Goal: Task Accomplishment & Management: Use online tool/utility

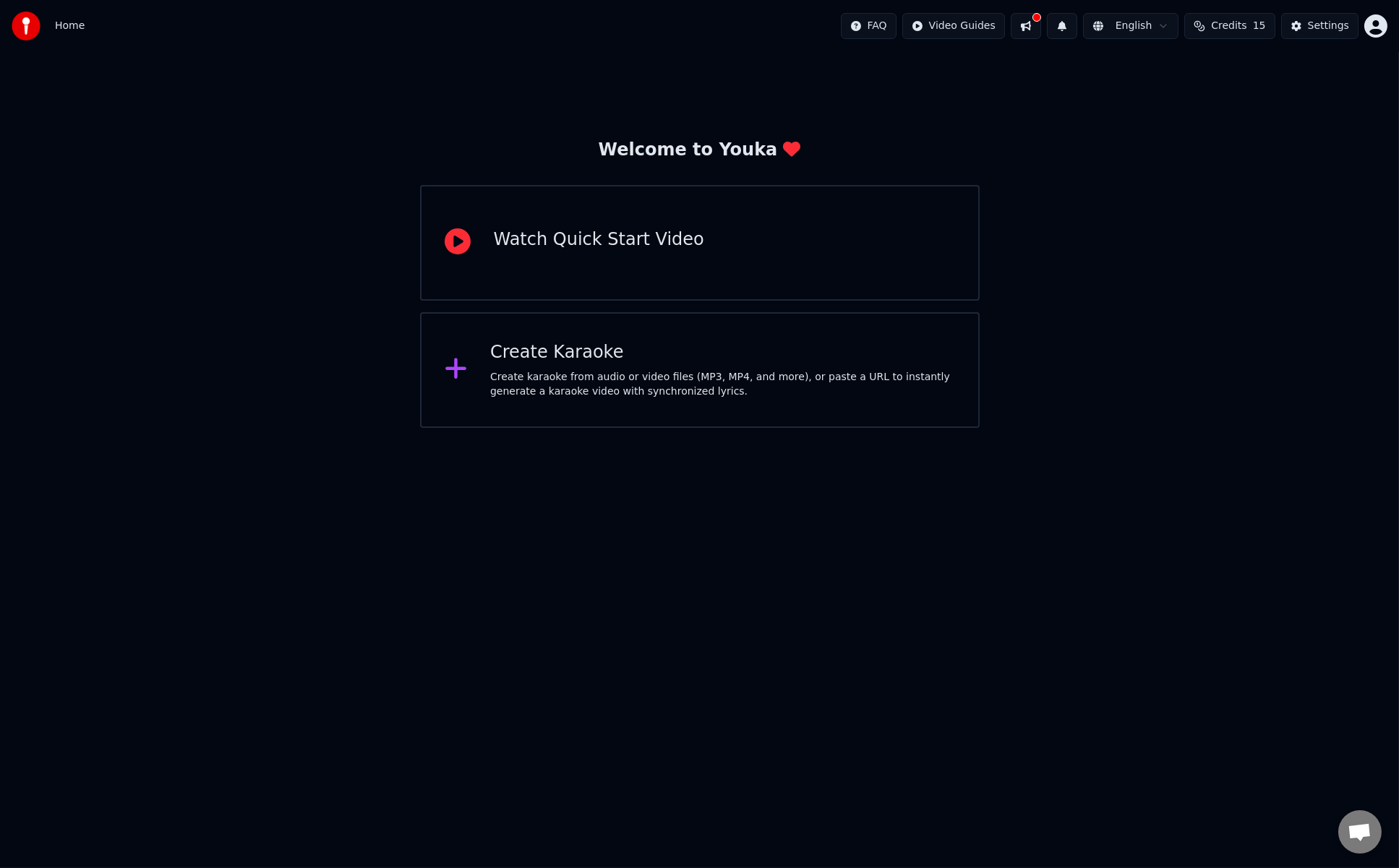
click at [761, 402] on div "Create Karaoke Create karaoke from audio or video files (MP3, MP4, and more), o…" at bounding box center [700, 370] width 560 height 115
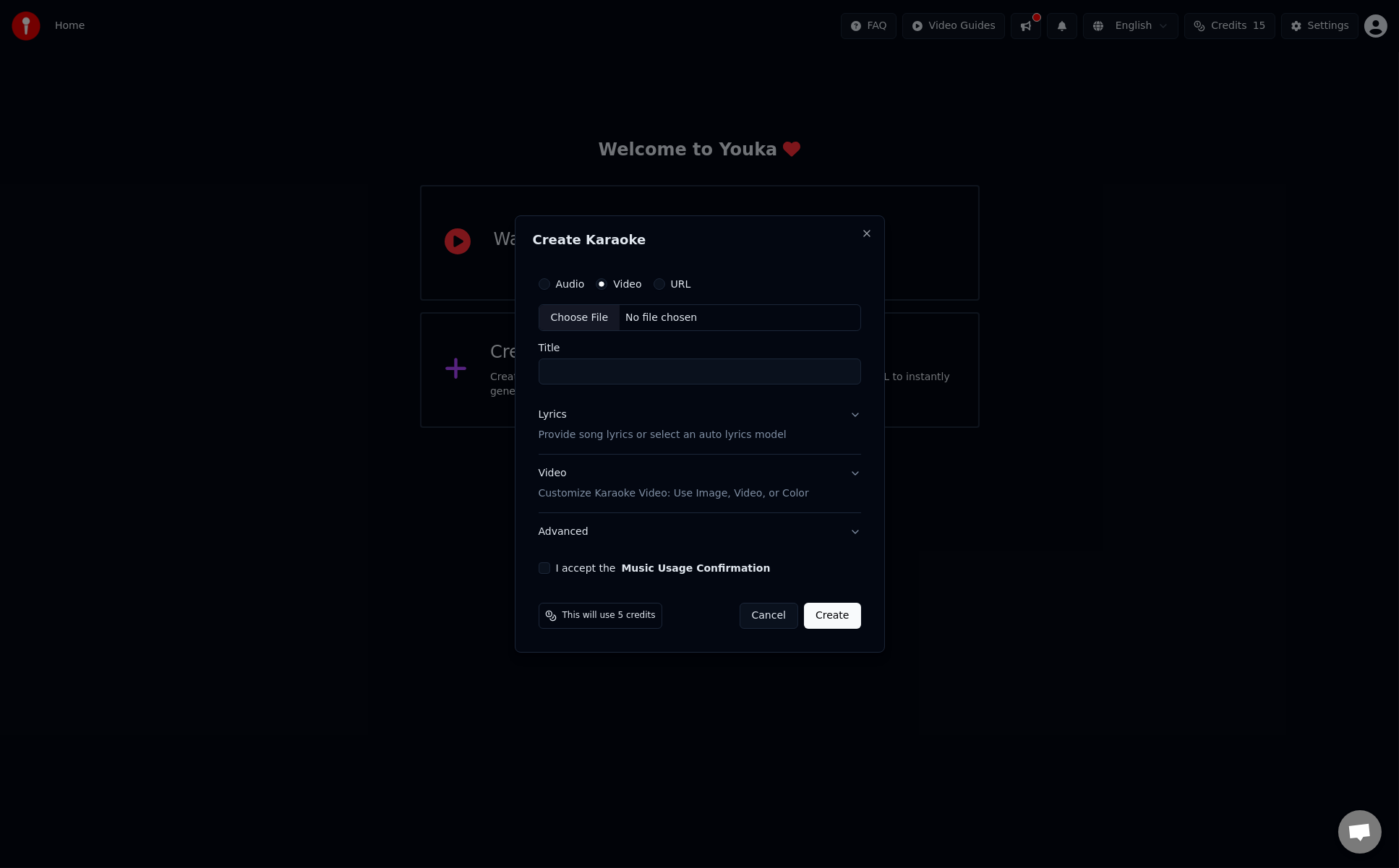
click at [708, 473] on div "Video Customize Karaoke Video: Use Image, Video, or Color" at bounding box center [674, 485] width 271 height 35
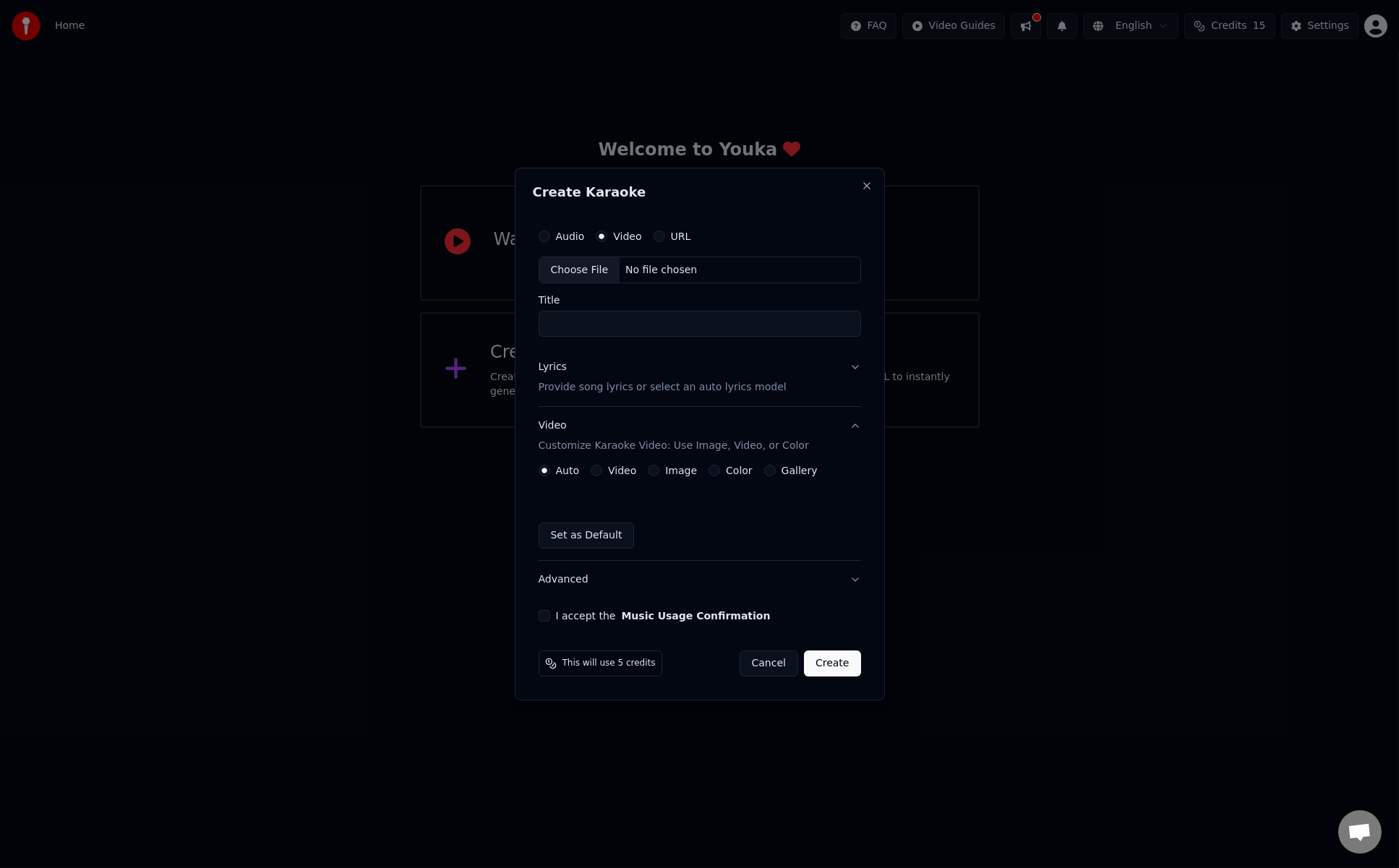
click at [598, 468] on button "Video" at bounding box center [597, 470] width 12 height 12
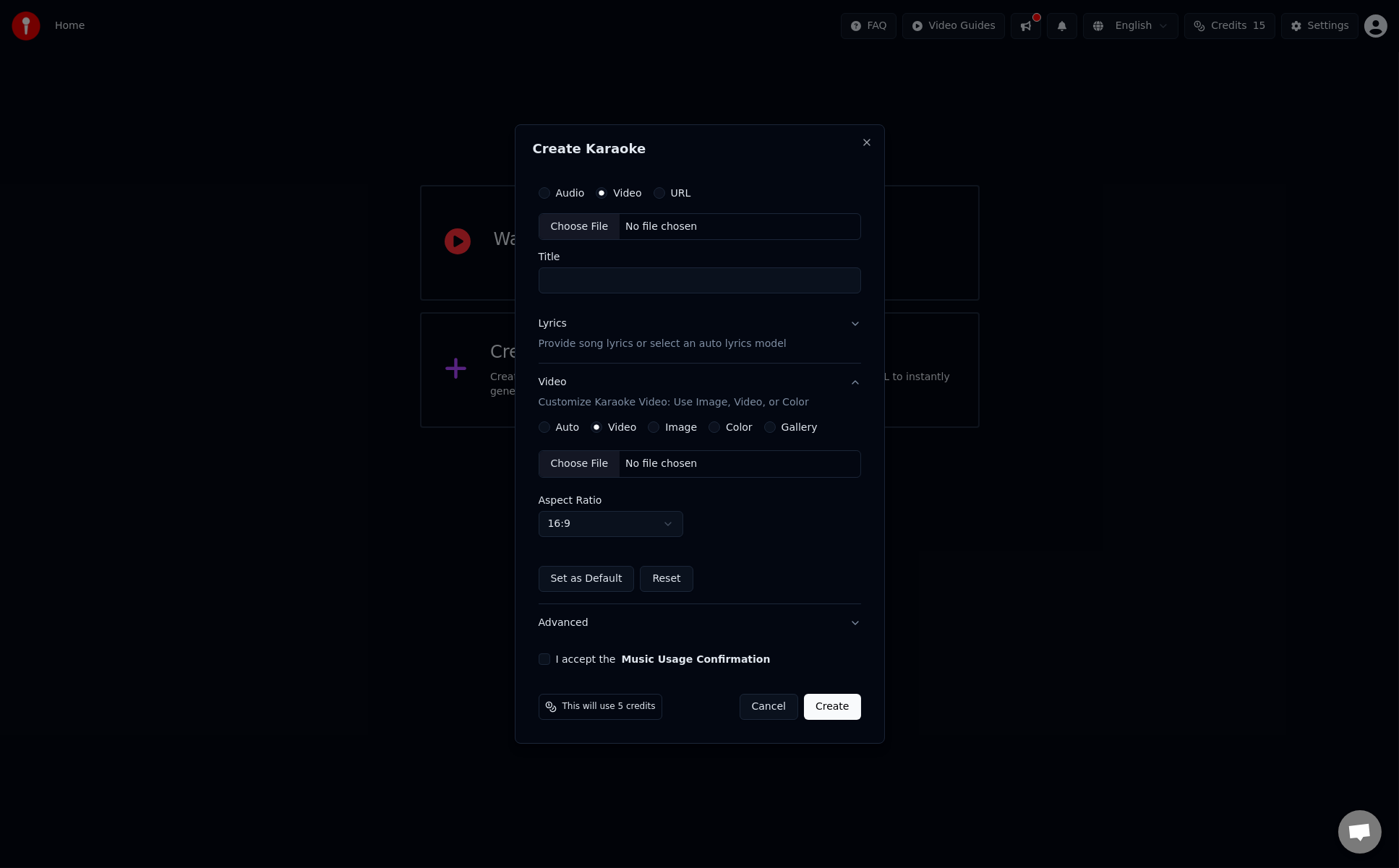
click at [539, 190] on button "Audio" at bounding box center [545, 193] width 12 height 12
click at [582, 230] on div "Choose File" at bounding box center [580, 226] width 81 height 26
type input "**********"
click at [851, 320] on button "Lyrics Provide song lyrics or select an auto lyrics model" at bounding box center [700, 334] width 328 height 58
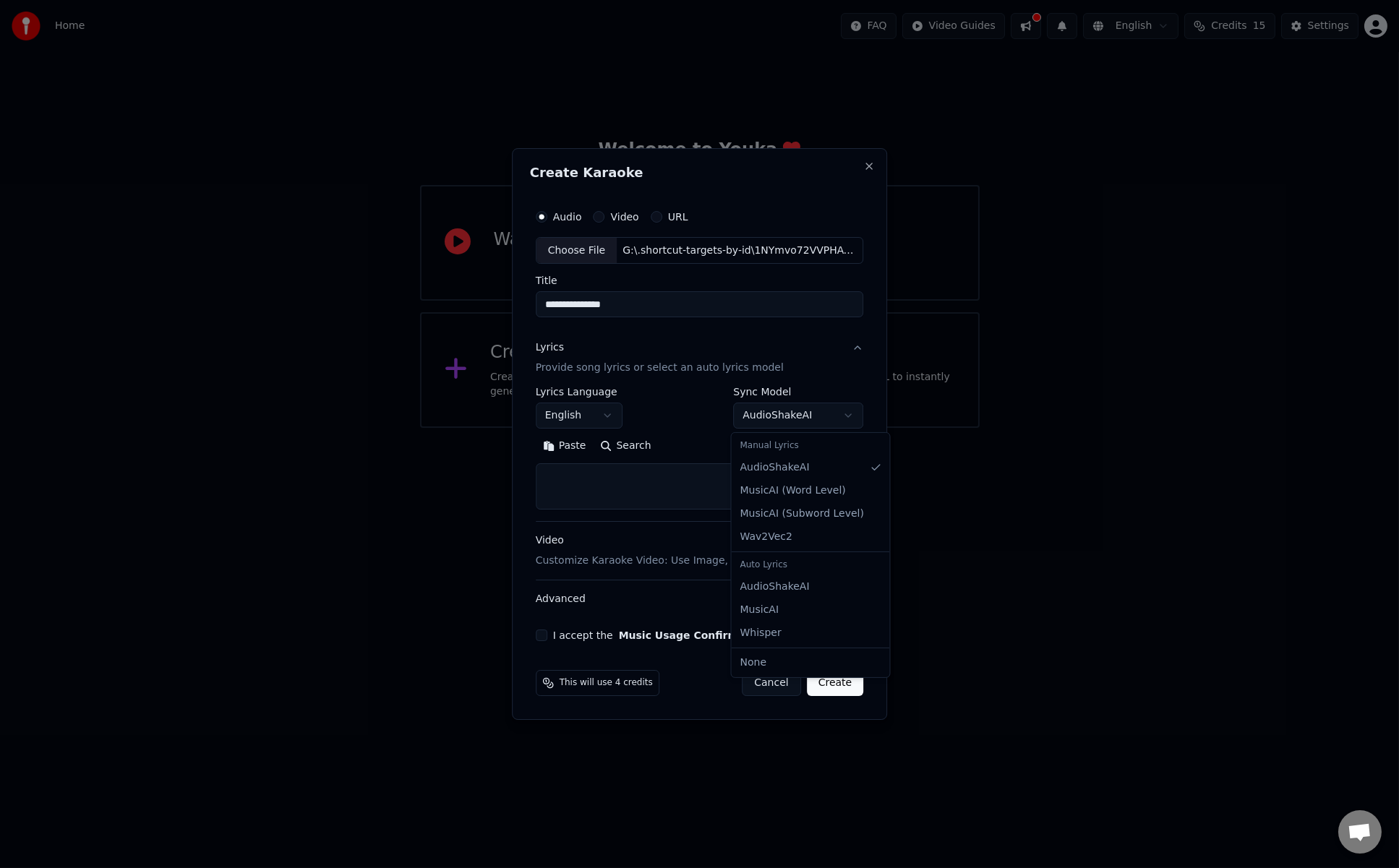
click at [774, 422] on body "**********" at bounding box center [700, 214] width 1399 height 428
select select "**********"
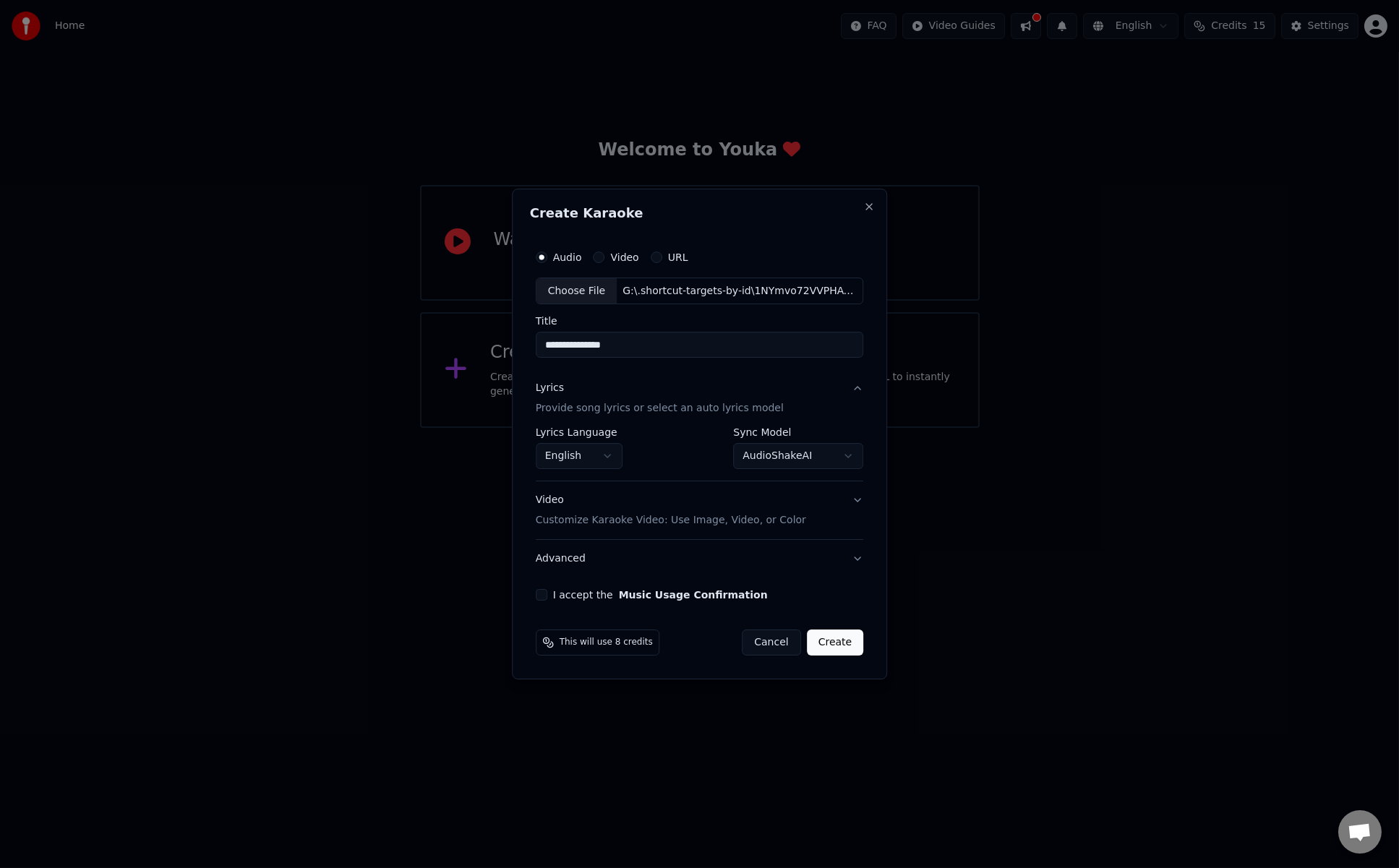
click at [852, 504] on button "Video Customize Karaoke Video: Use Image, Video, or Color" at bounding box center [700, 510] width 328 height 58
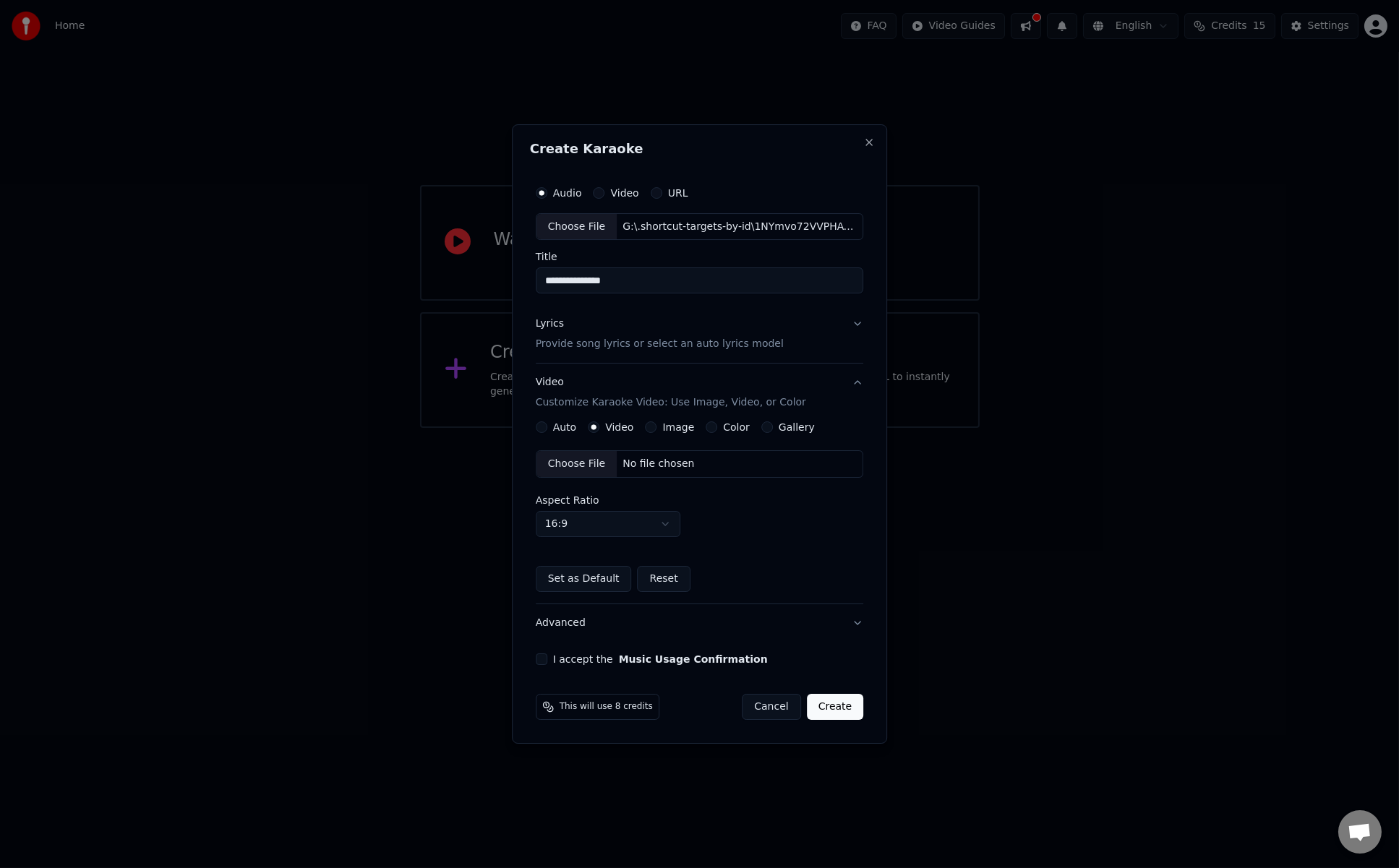
click at [576, 460] on div "Choose File" at bounding box center [577, 464] width 81 height 26
click at [541, 659] on button "I accept the Music Usage Confirmation" at bounding box center [542, 659] width 12 height 12
click at [854, 326] on button "Lyrics Provide song lyrics or select an auto lyrics model" at bounding box center [700, 334] width 328 height 58
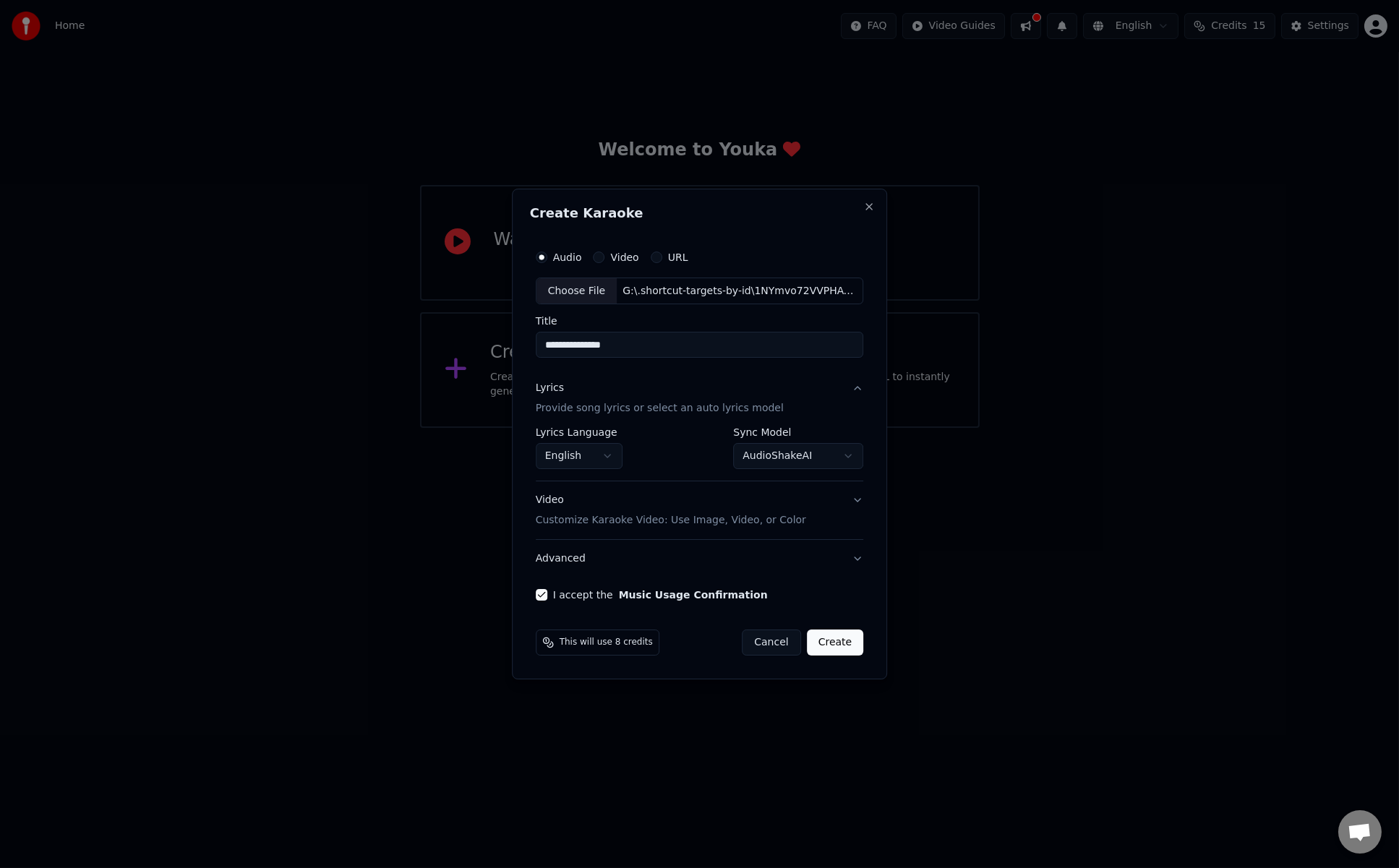
click at [761, 428] on body "**********" at bounding box center [700, 214] width 1399 height 428
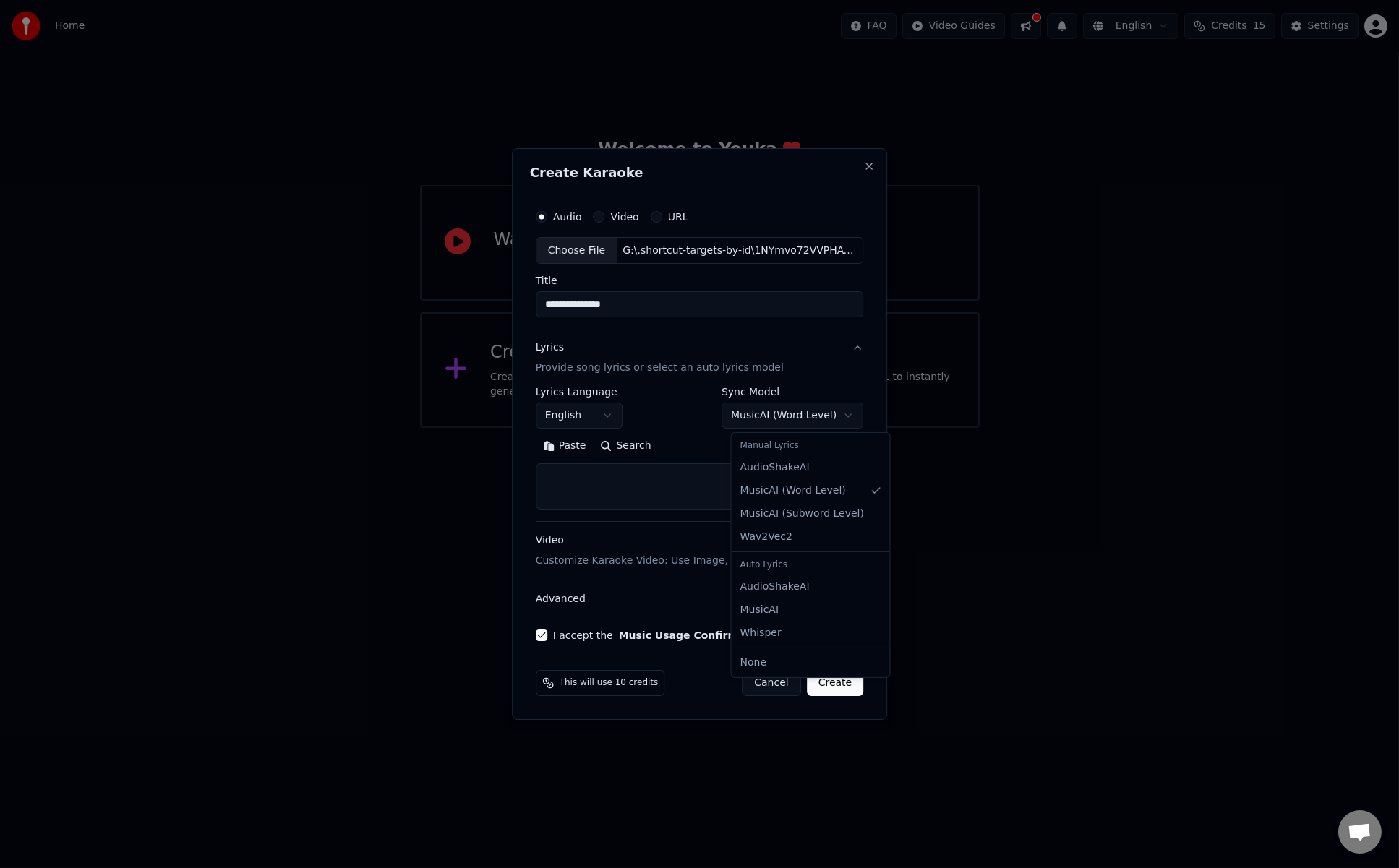
click at [781, 413] on body "**********" at bounding box center [700, 214] width 1399 height 428
select select "**********"
click at [754, 490] on textarea at bounding box center [700, 487] width 328 height 46
paste textarea "**********"
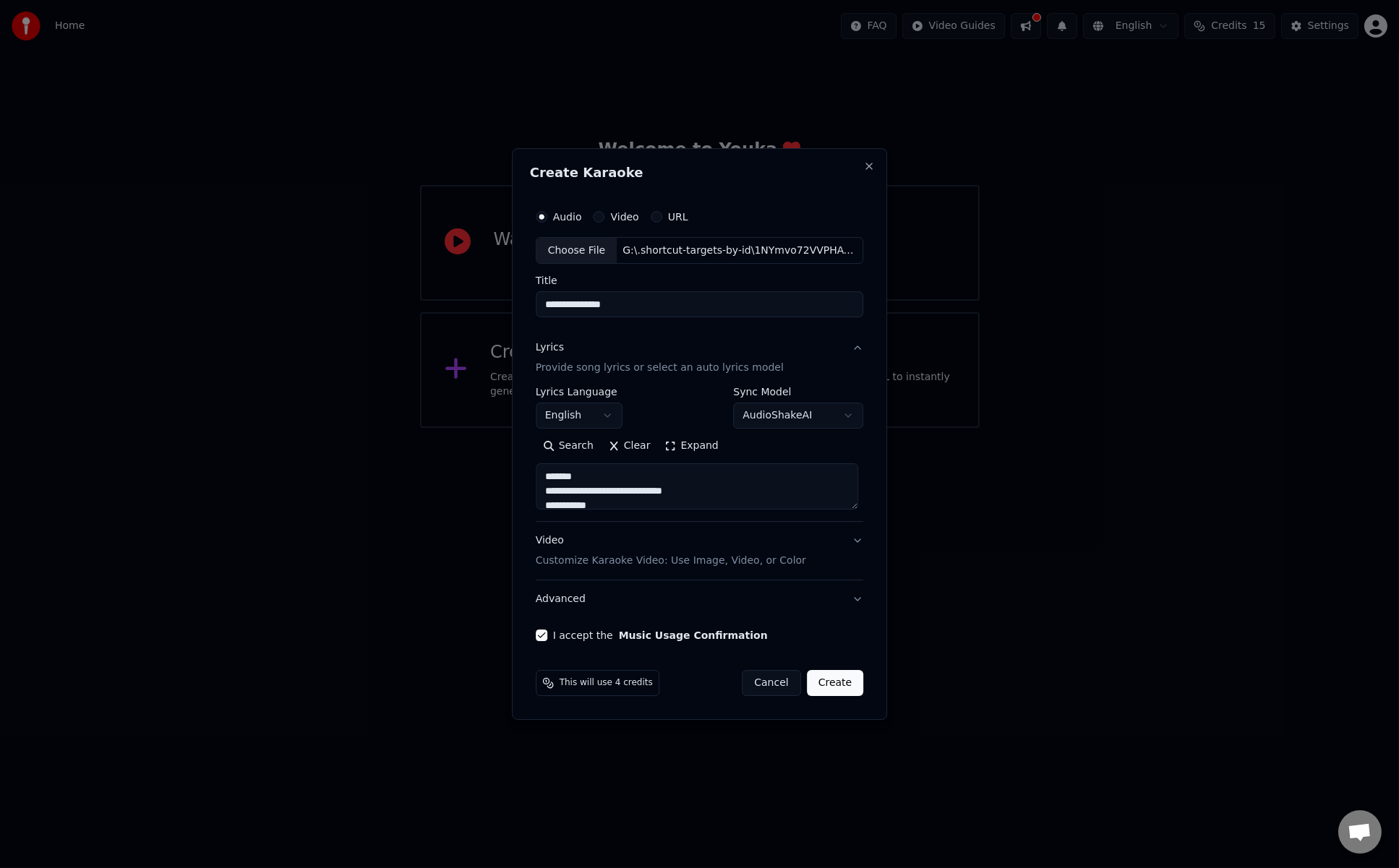
drag, startPoint x: 587, startPoint y: 476, endPoint x: 529, endPoint y: 475, distance: 58.0
click at [529, 475] on div "**********" at bounding box center [700, 434] width 376 height 572
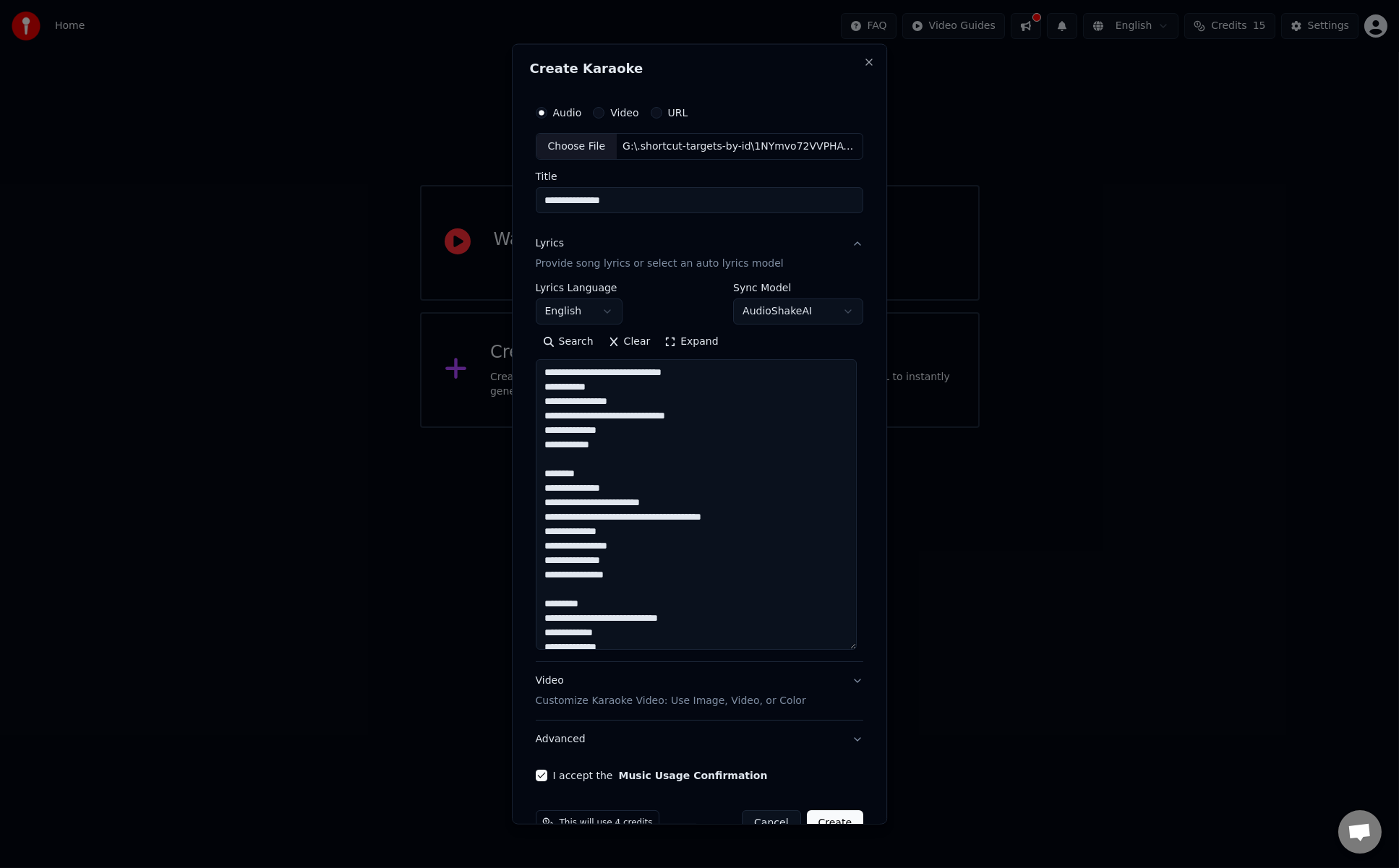
drag, startPoint x: 860, startPoint y: 506, endPoint x: 861, endPoint y: 647, distance: 141.0
click at [861, 647] on div "**********" at bounding box center [700, 434] width 376 height 781
drag, startPoint x: 586, startPoint y: 477, endPoint x: 516, endPoint y: 471, distance: 70.3
click at [516, 471] on div "**********" at bounding box center [700, 434] width 376 height 781
drag, startPoint x: 593, startPoint y: 586, endPoint x: 528, endPoint y: 586, distance: 65.0
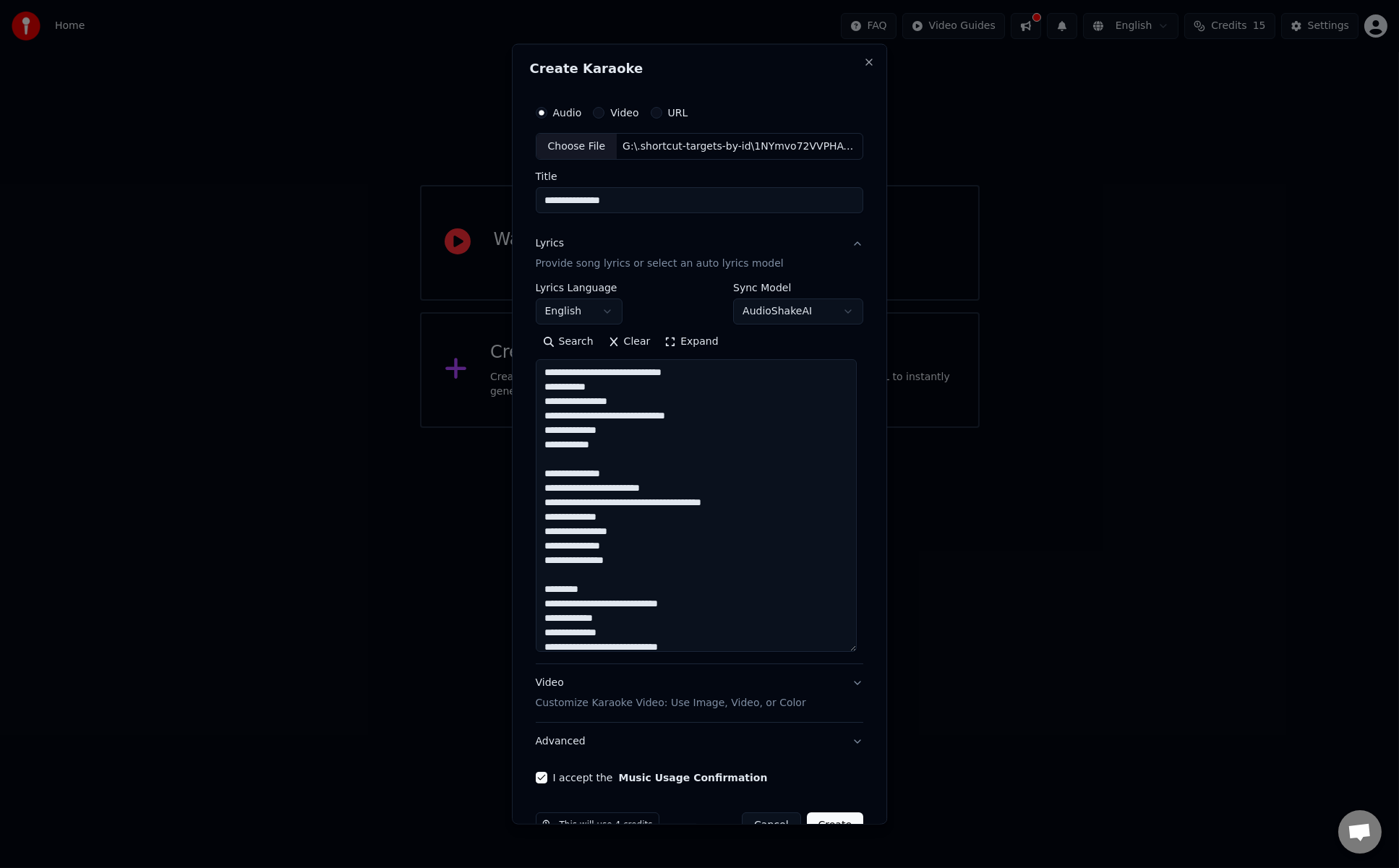
click at [530, 586] on div "**********" at bounding box center [700, 440] width 340 height 698
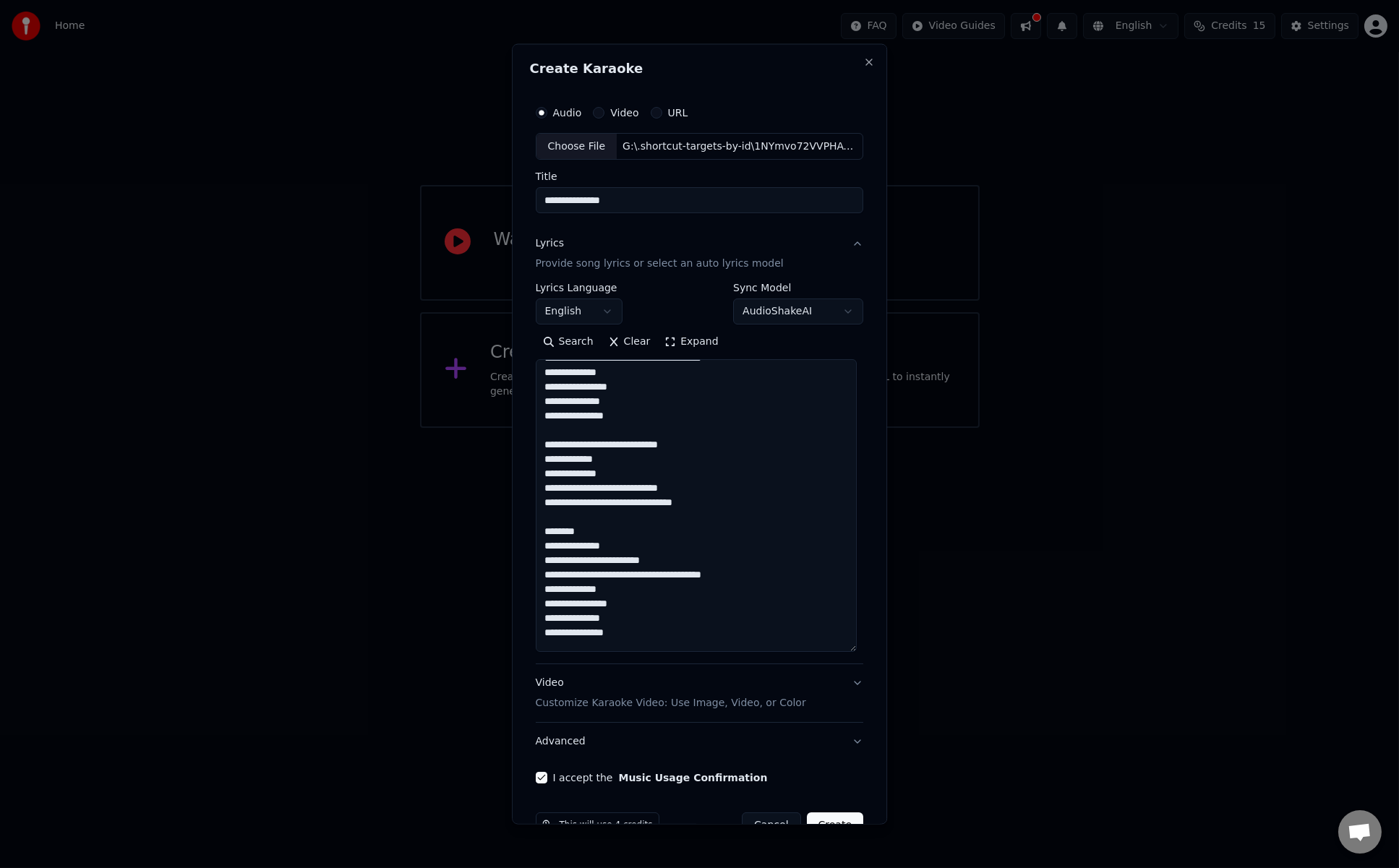
drag, startPoint x: 599, startPoint y: 529, endPoint x: 534, endPoint y: 529, distance: 65.0
click at [536, 529] on textarea "**********" at bounding box center [696, 505] width 321 height 292
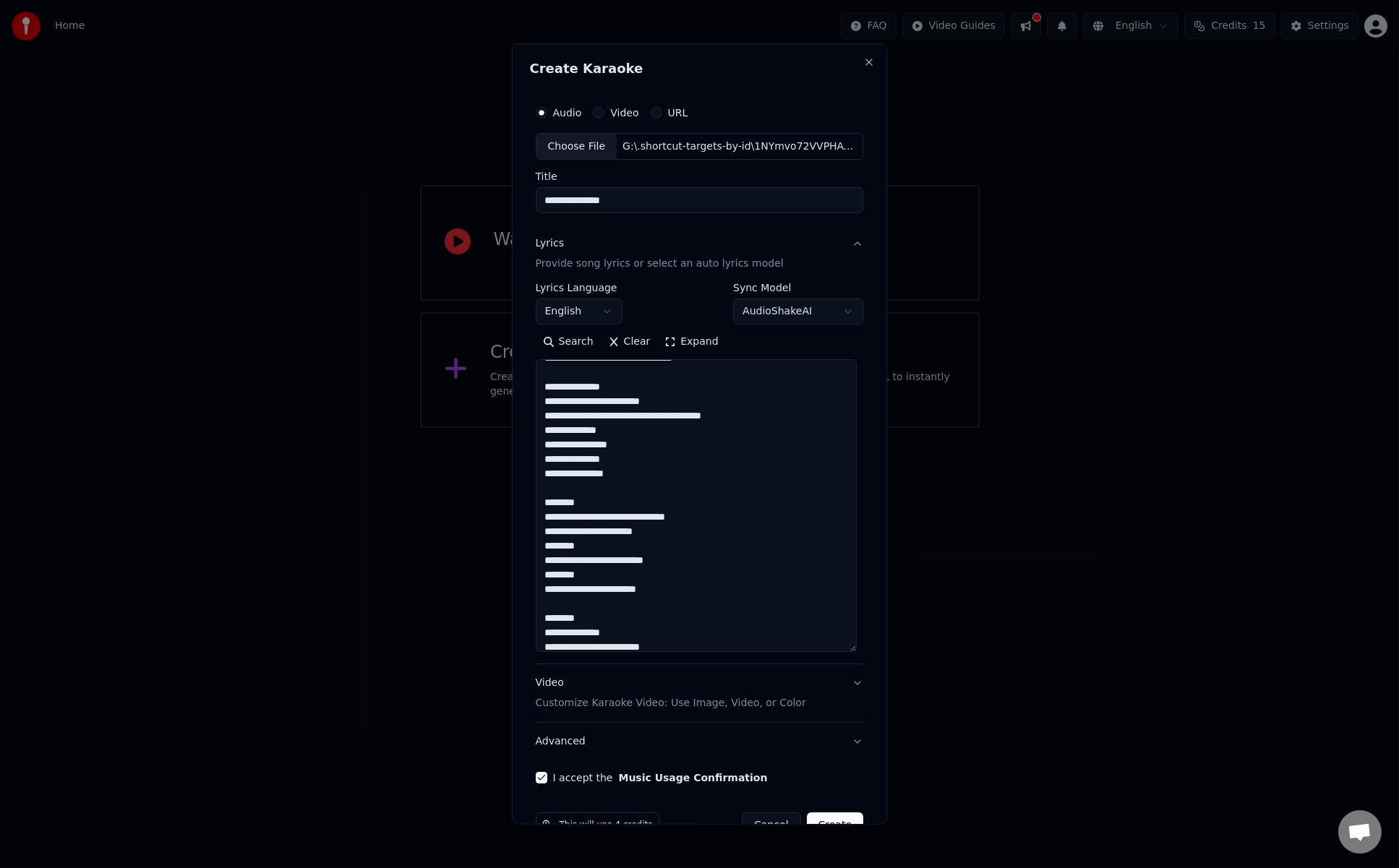
drag, startPoint x: 586, startPoint y: 505, endPoint x: 527, endPoint y: 503, distance: 59.0
click at [530, 503] on div "**********" at bounding box center [700, 440] width 340 height 698
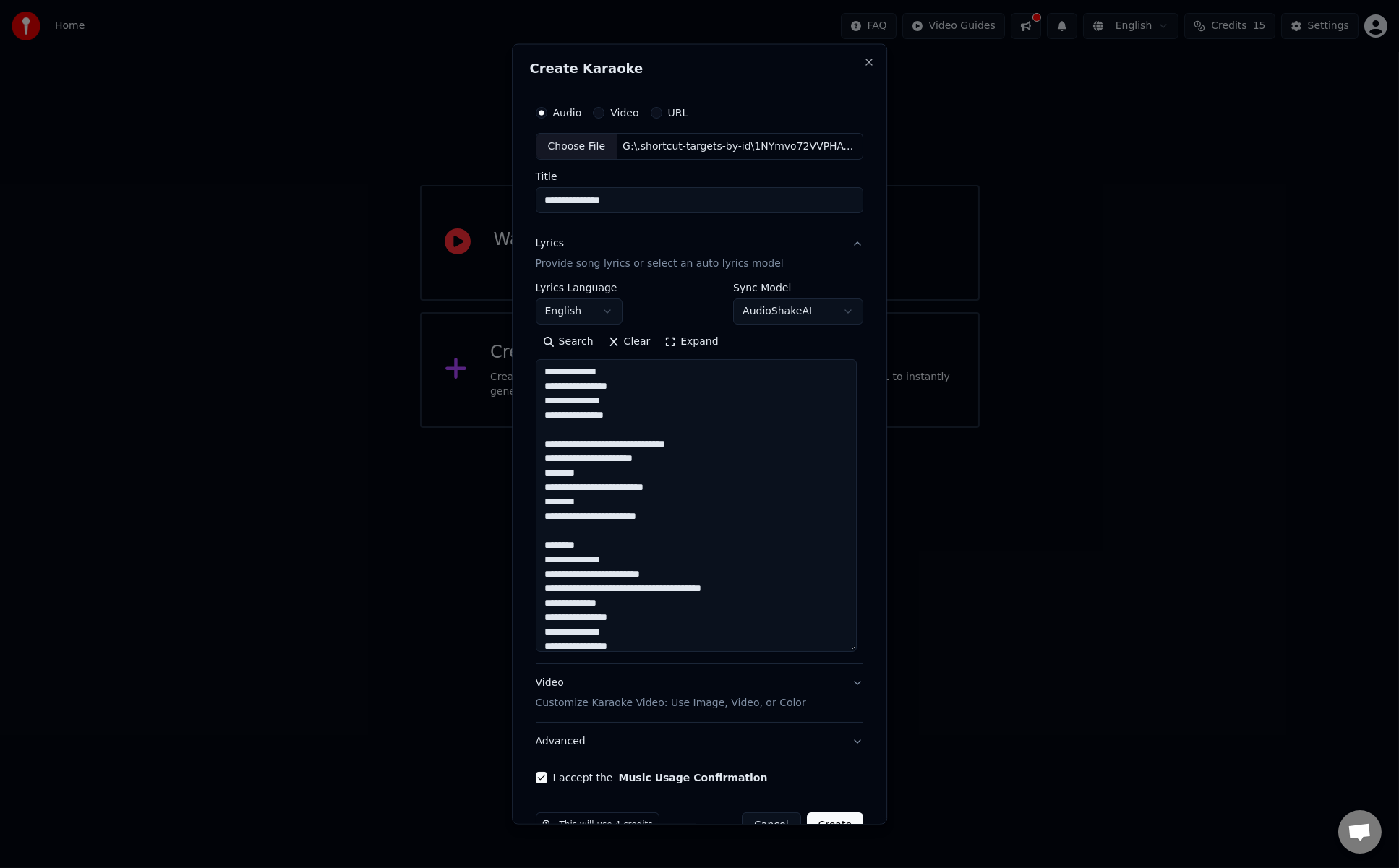
scroll to position [369, 0]
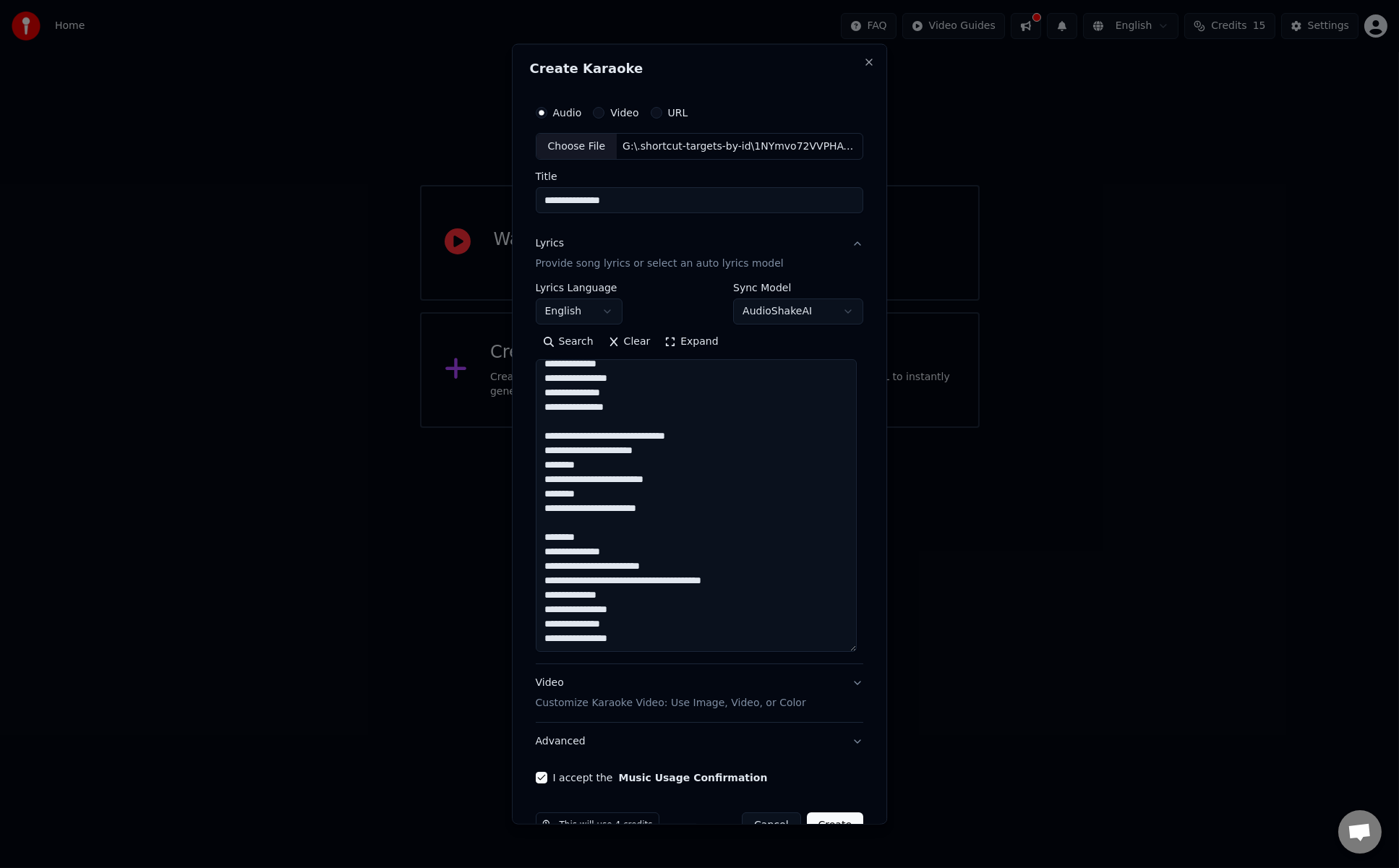
drag, startPoint x: 601, startPoint y: 520, endPoint x: 524, endPoint y: 520, distance: 77.0
click at [524, 520] on div "**********" at bounding box center [700, 434] width 376 height 781
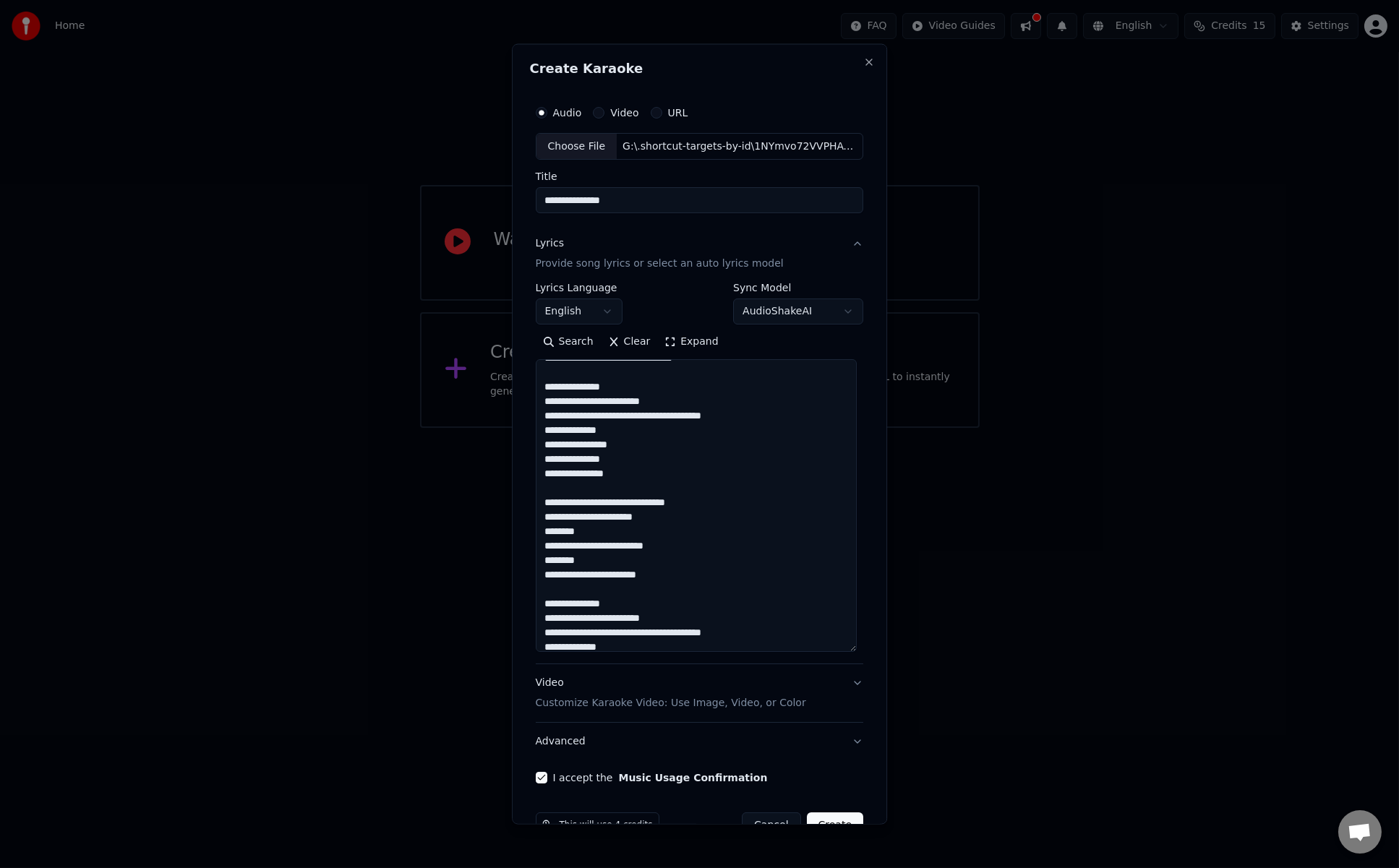
scroll to position [35, 0]
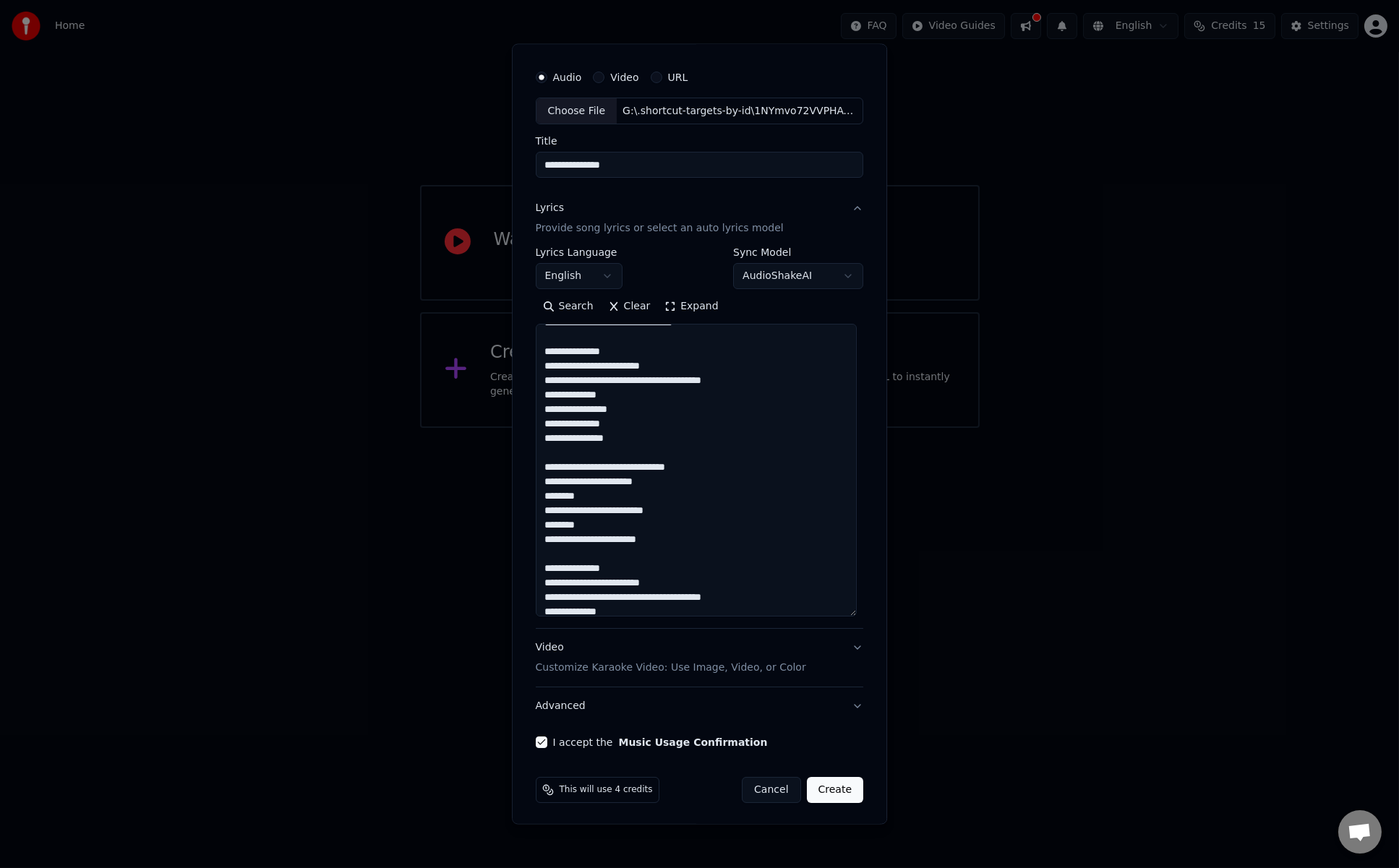
type textarea "**********"
click at [836, 741] on button "Create" at bounding box center [836, 789] width 57 height 26
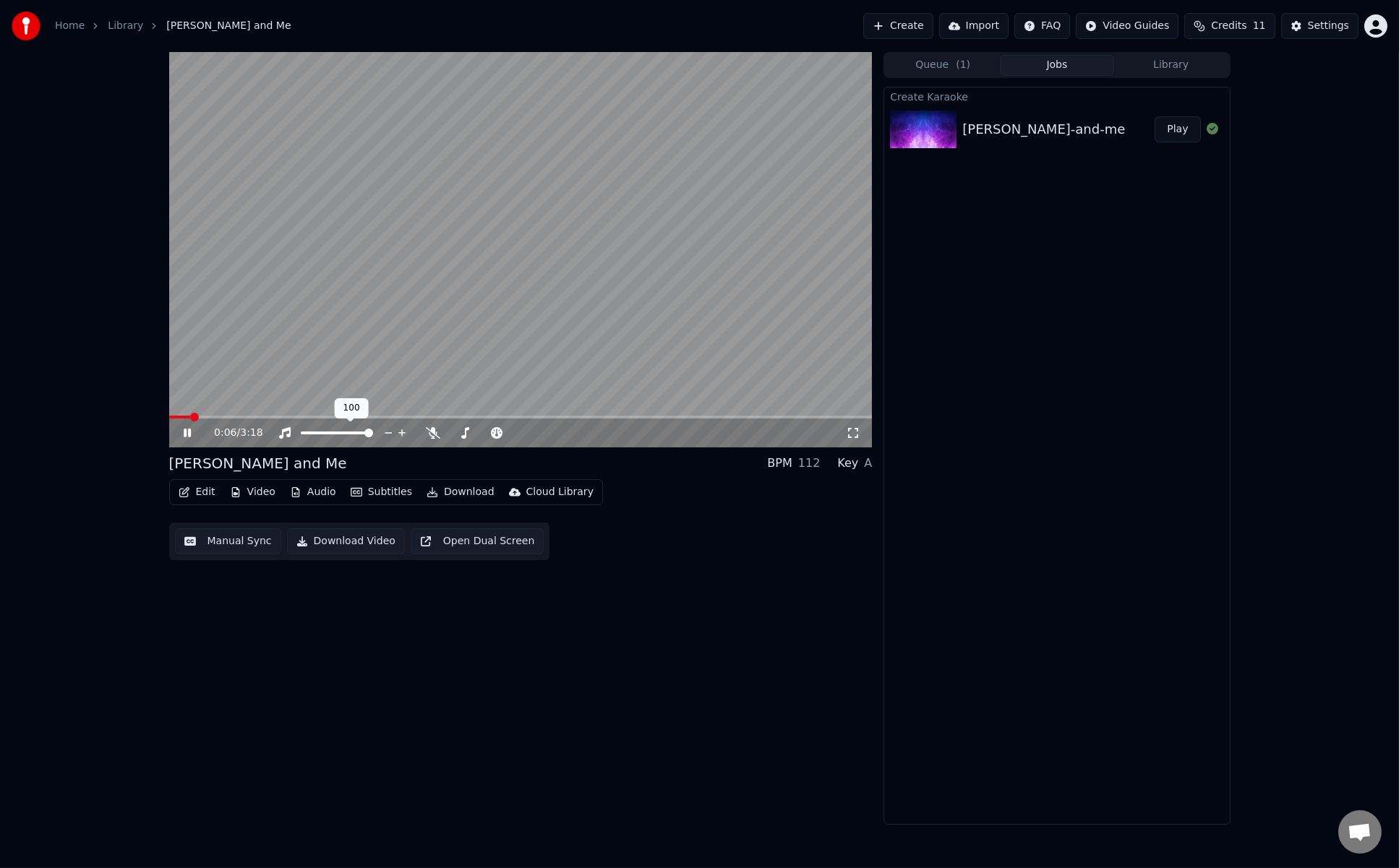
click at [309, 433] on span at bounding box center [337, 433] width 73 height 3
click at [169, 416] on span at bounding box center [169, 417] width 0 height 3
click at [185, 433] on icon at bounding box center [187, 433] width 8 height 8
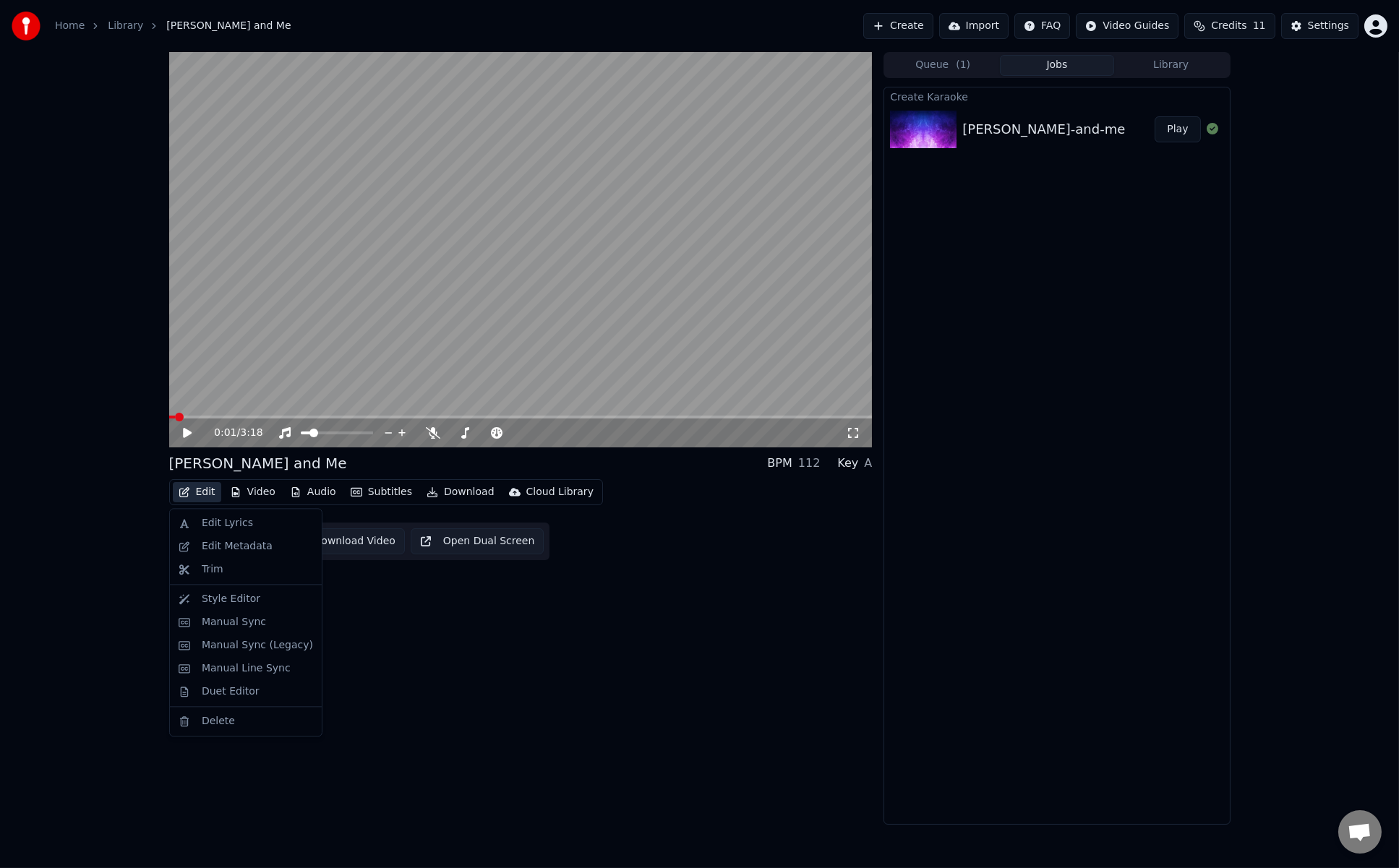
click at [194, 490] on button "Edit" at bounding box center [197, 492] width 48 height 20
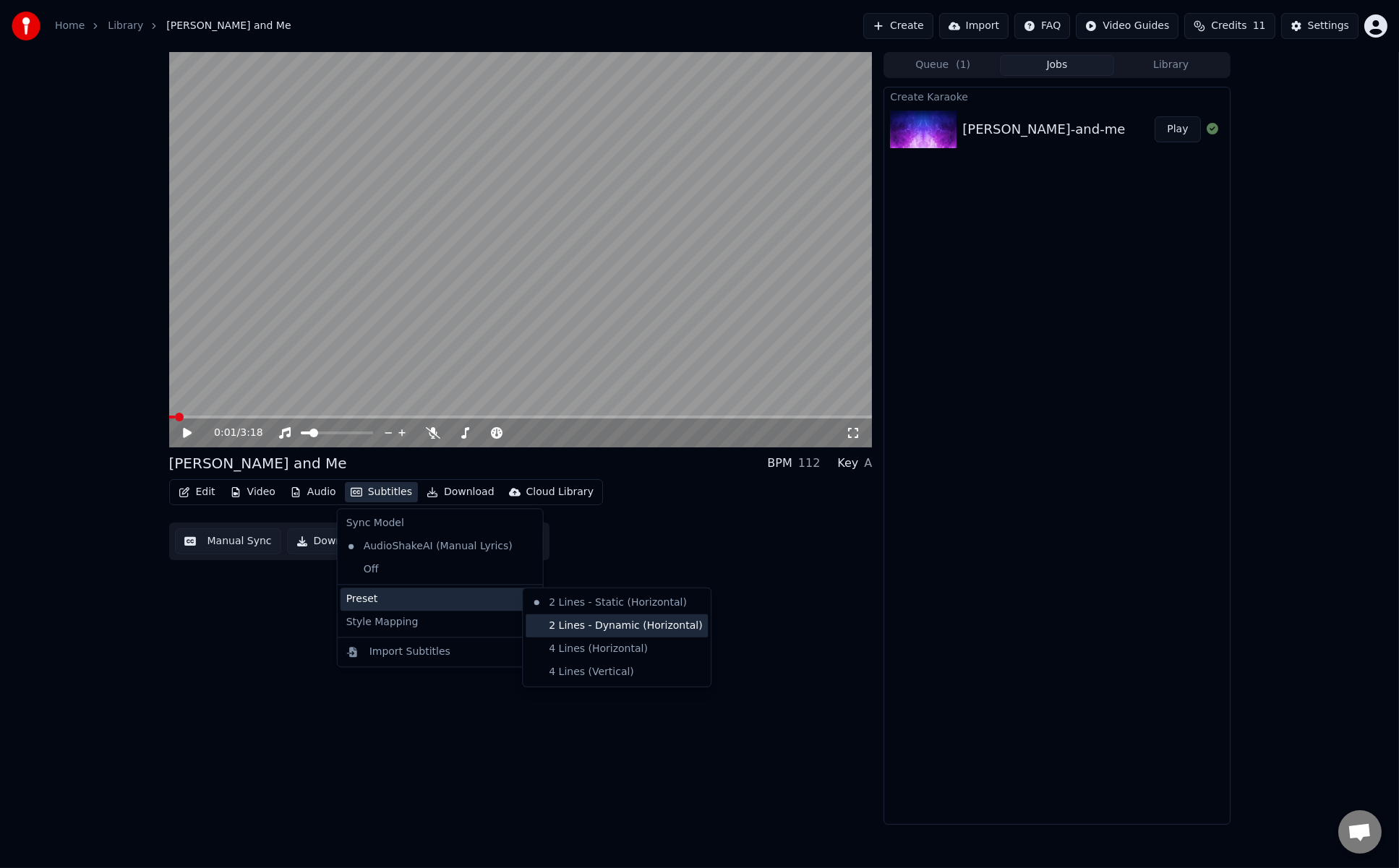
click at [537, 622] on div "2 Lines - Dynamic (Horizontal)" at bounding box center [617, 627] width 182 height 23
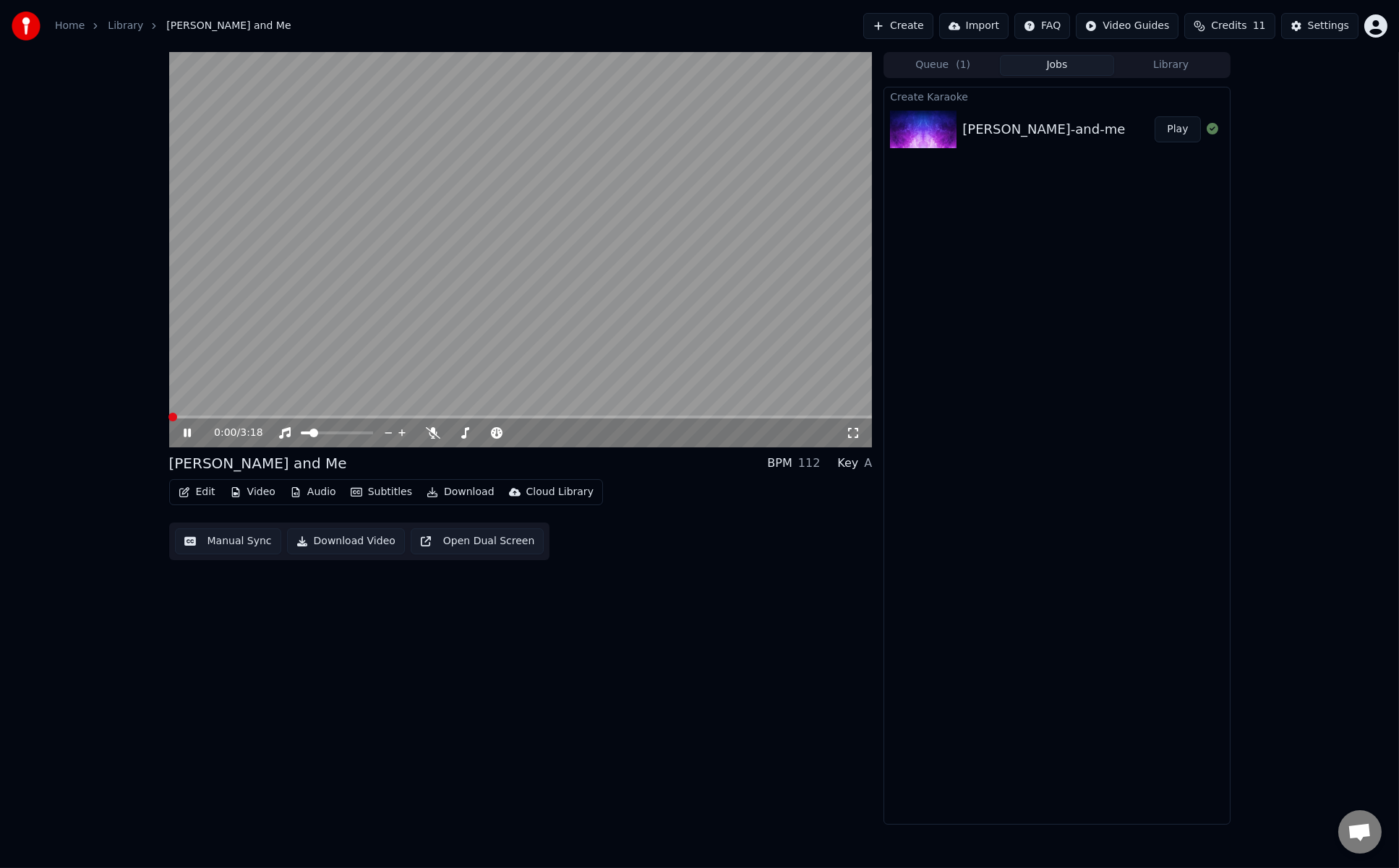
click at [169, 414] on span at bounding box center [173, 417] width 8 height 8
click at [189, 436] on icon at bounding box center [187, 433] width 8 height 8
click at [187, 485] on button "Edit" at bounding box center [197, 492] width 48 height 20
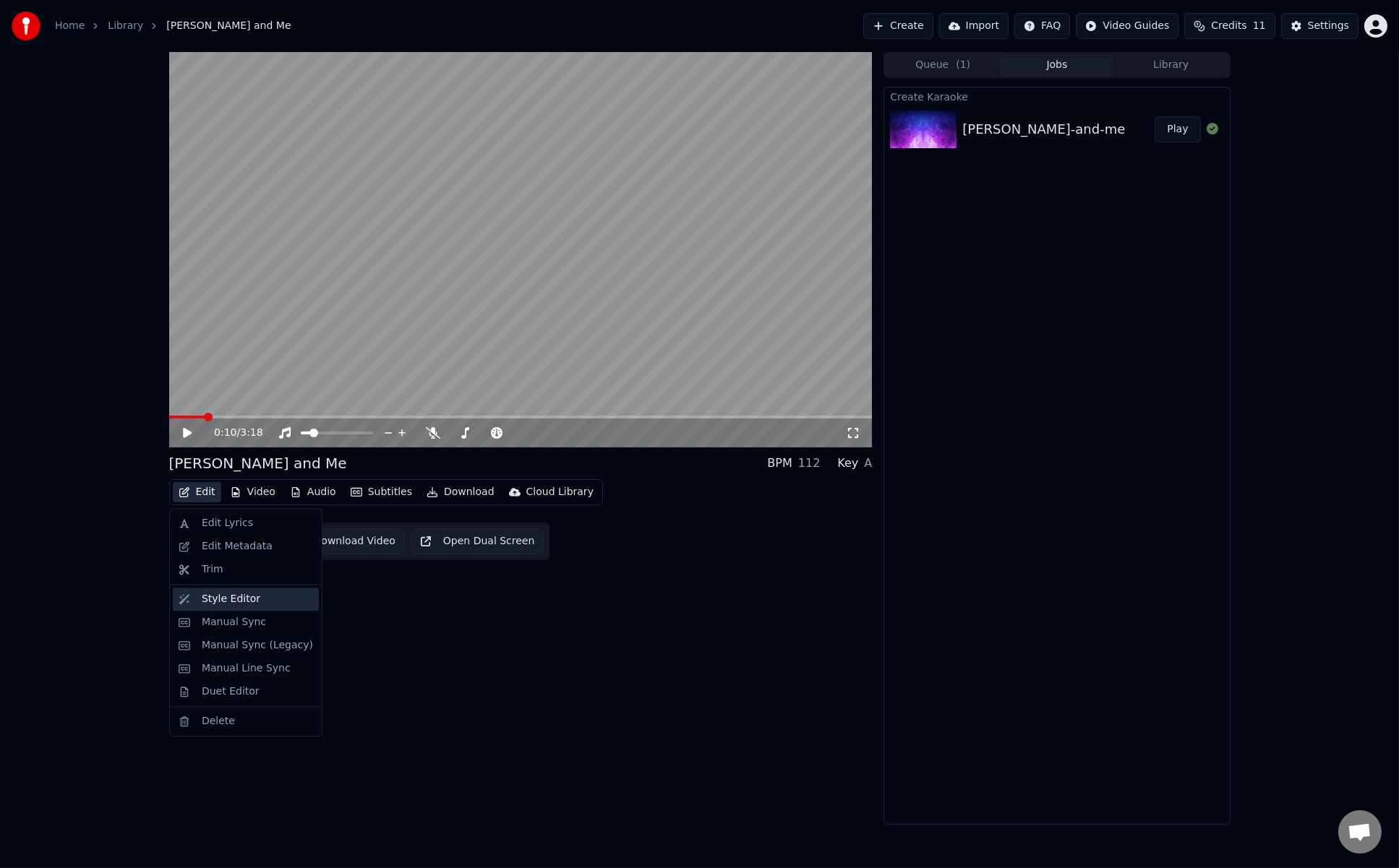
click at [249, 607] on div "Style Editor" at bounding box center [246, 600] width 146 height 23
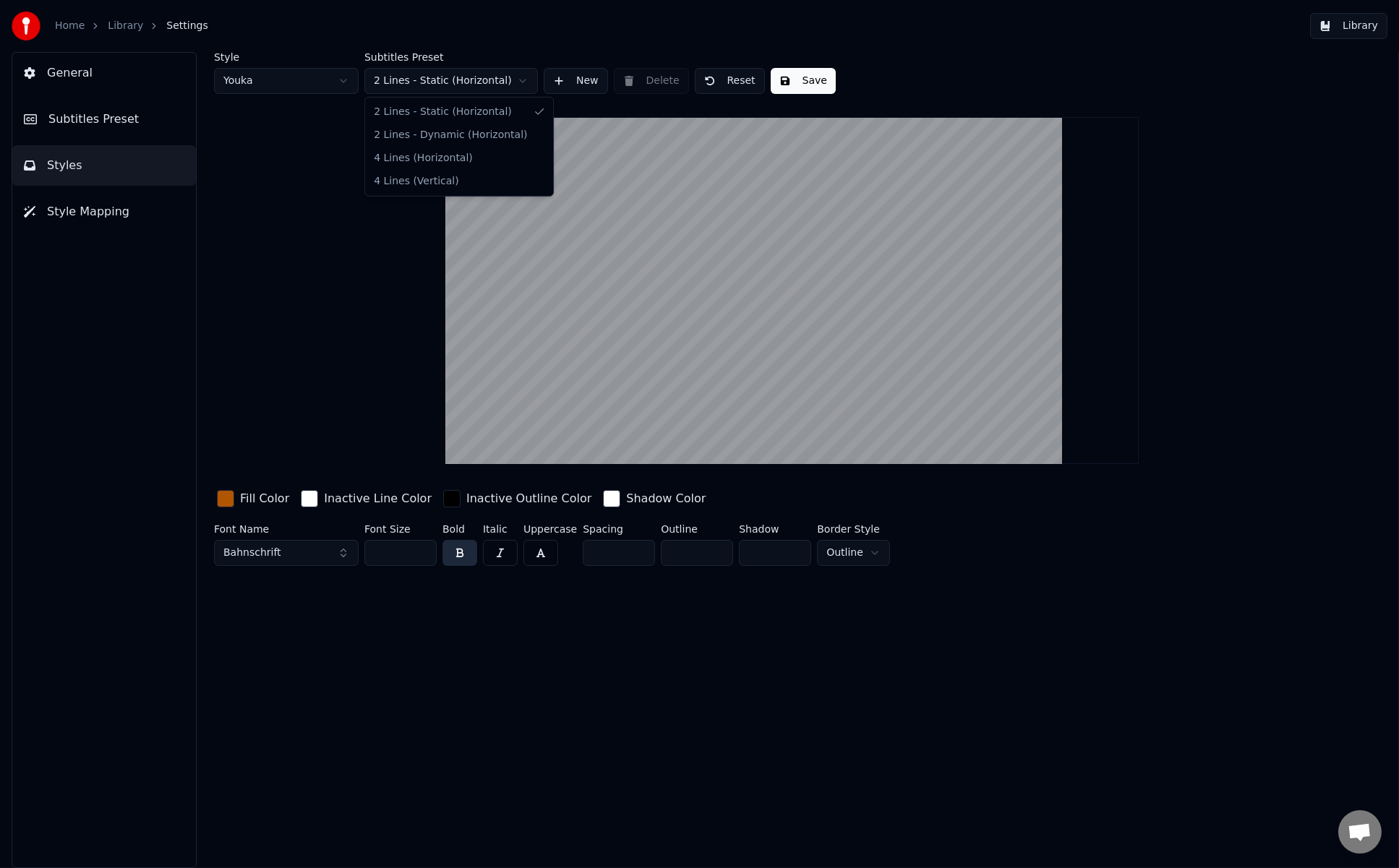
click at [389, 86] on html "Home Library Settings Library General Subtitles Preset Styles Style Mapping Sty…" at bounding box center [700, 434] width 1399 height 868
click at [88, 121] on span "Subtitles Preset" at bounding box center [94, 119] width 90 height 18
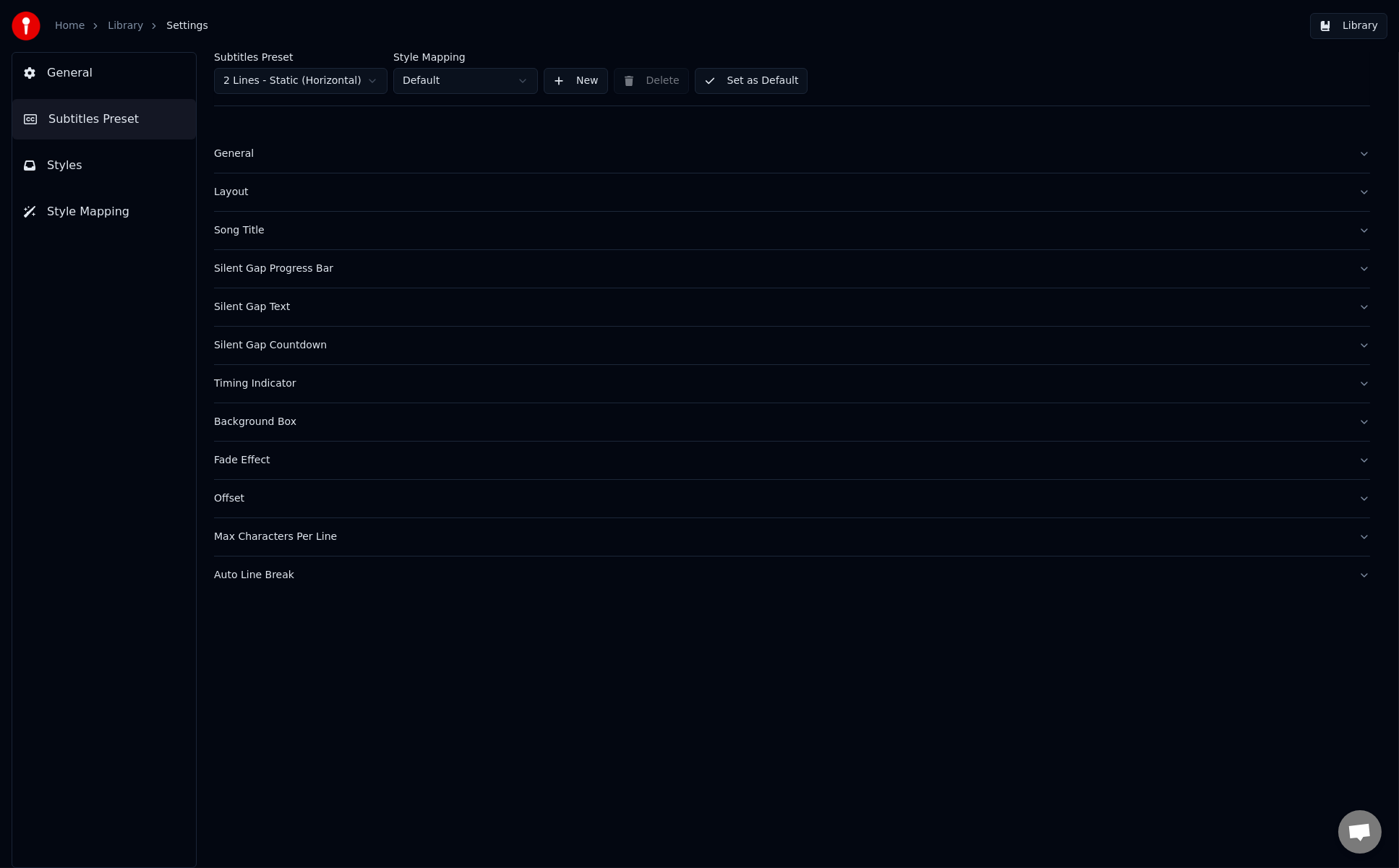
click at [296, 327] on button "Silent Gap Countdown" at bounding box center [792, 345] width 1157 height 38
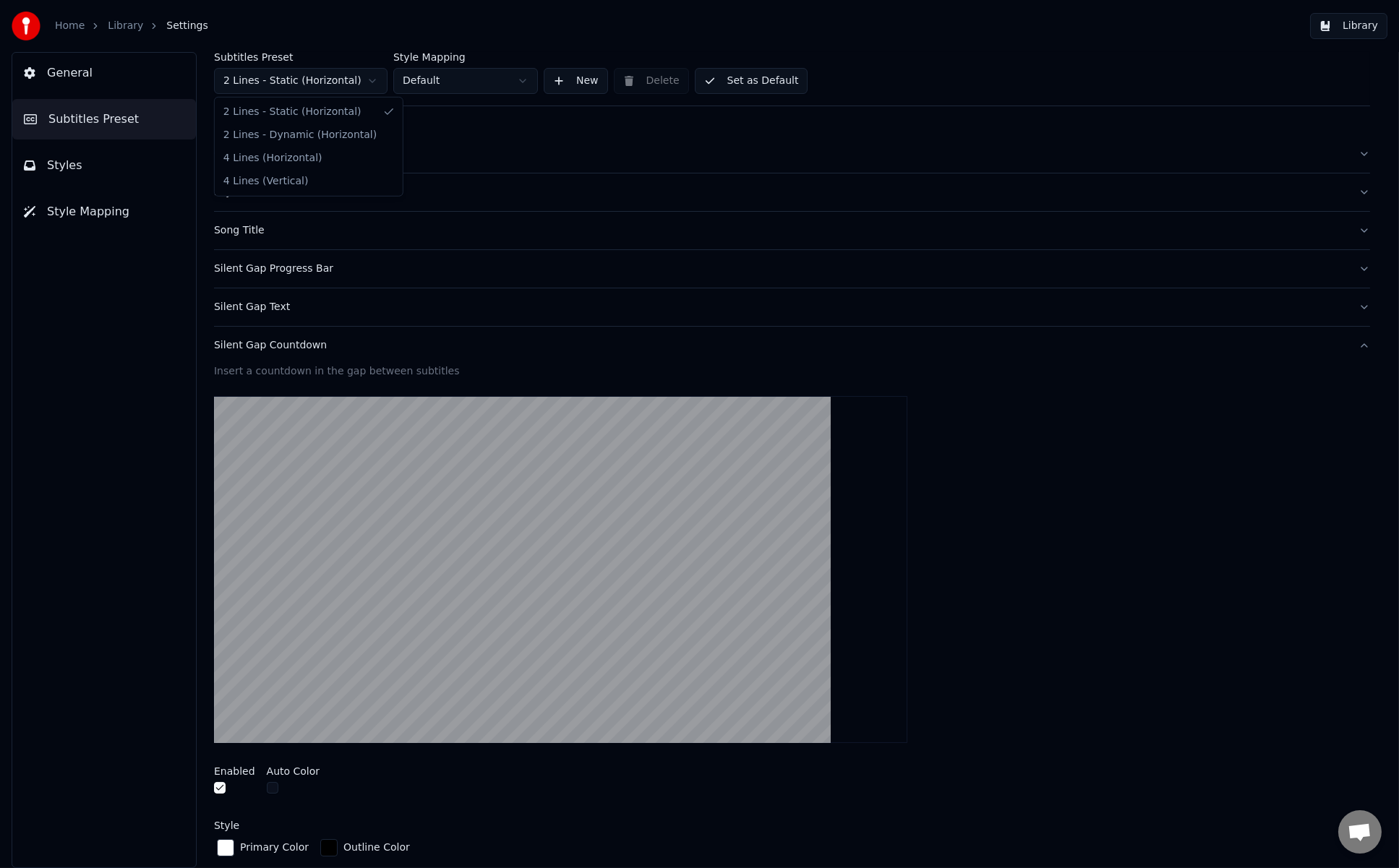
click at [342, 75] on html "Home Library Settings Library General Subtitles Preset Styles Style Mapping Sub…" at bounding box center [700, 434] width 1399 height 868
type input "*"
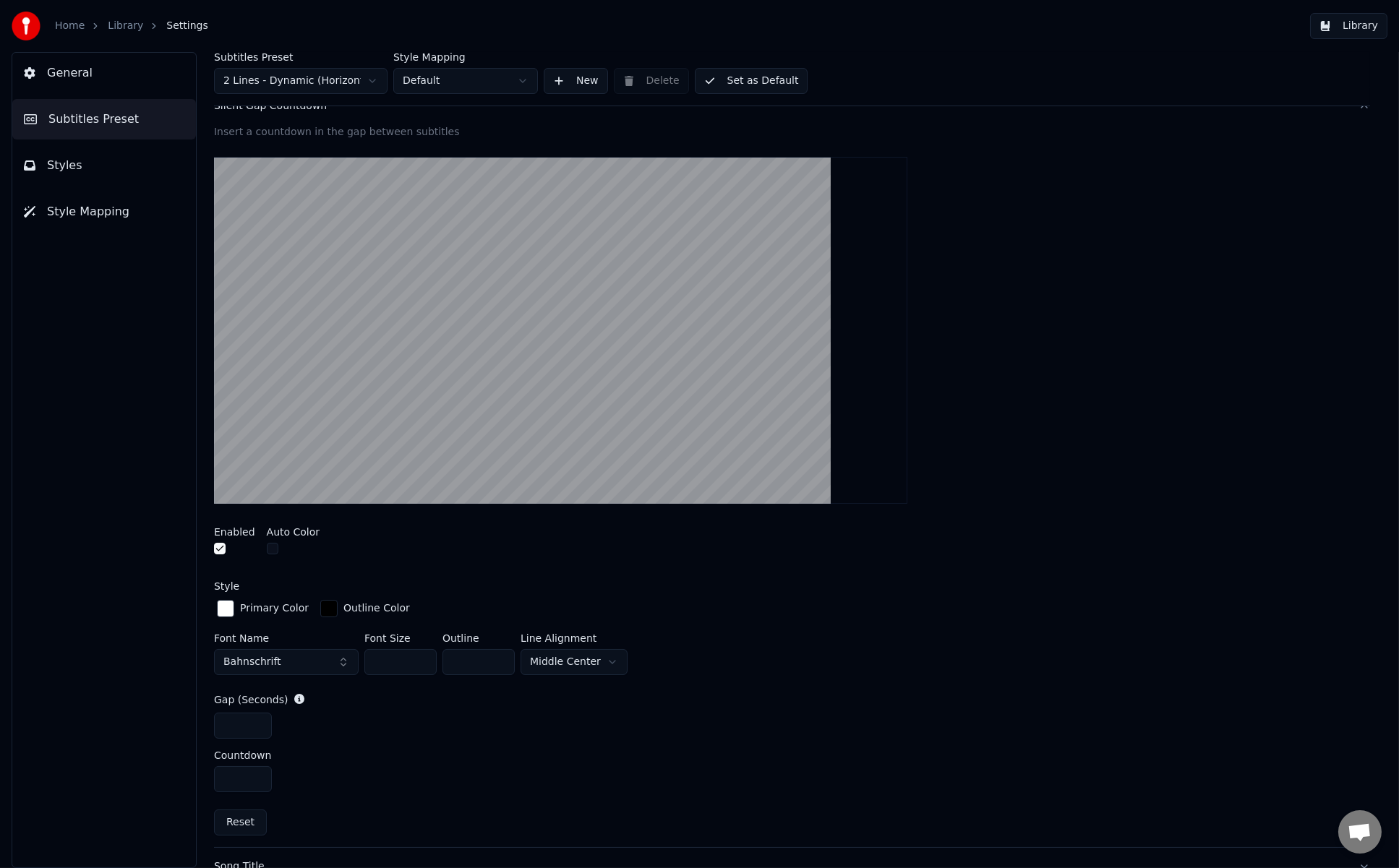
scroll to position [289, 0]
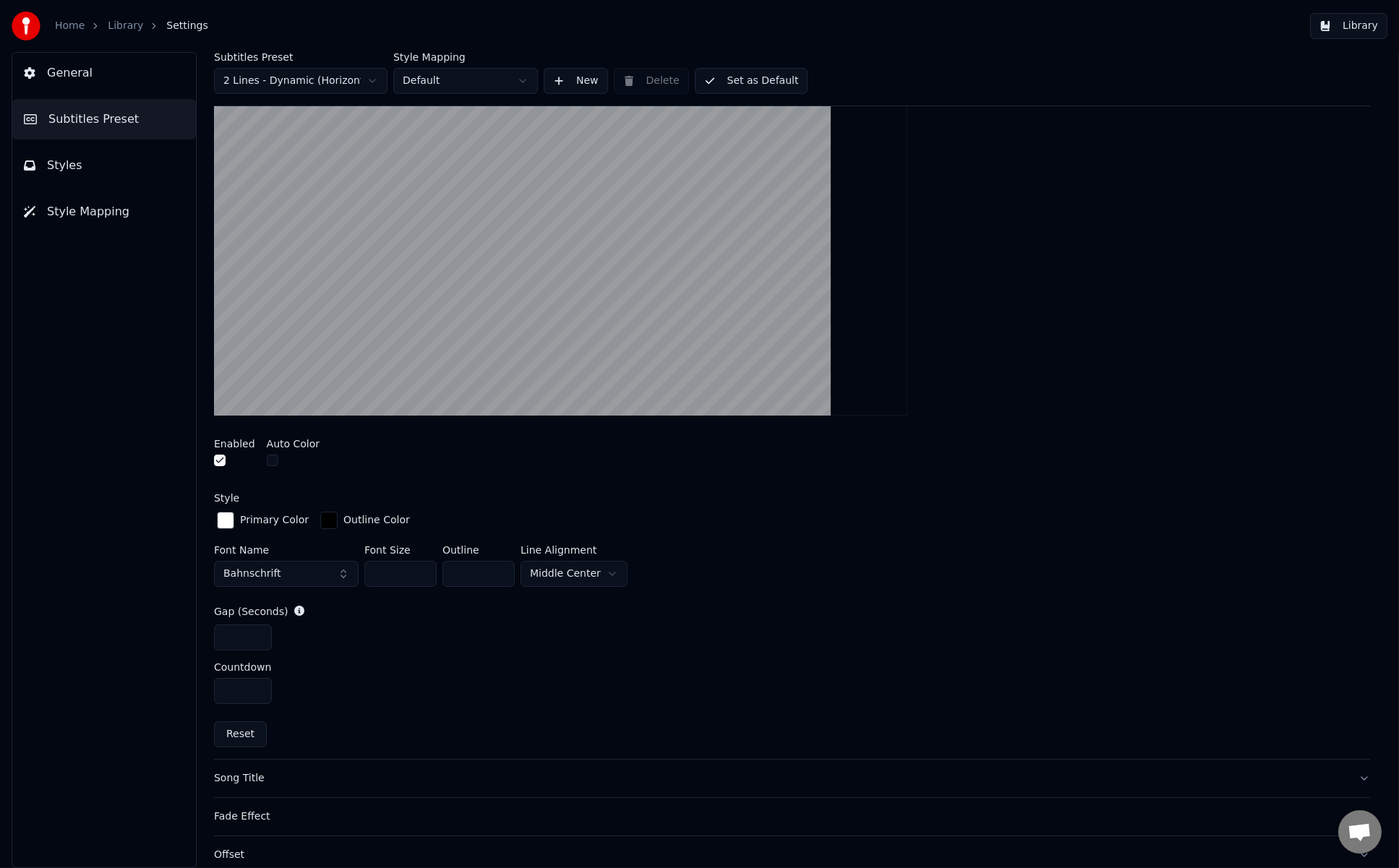
click at [254, 636] on input "*" at bounding box center [242, 637] width 58 height 26
type input "*"
click at [254, 636] on input "*" at bounding box center [242, 637] width 58 height 26
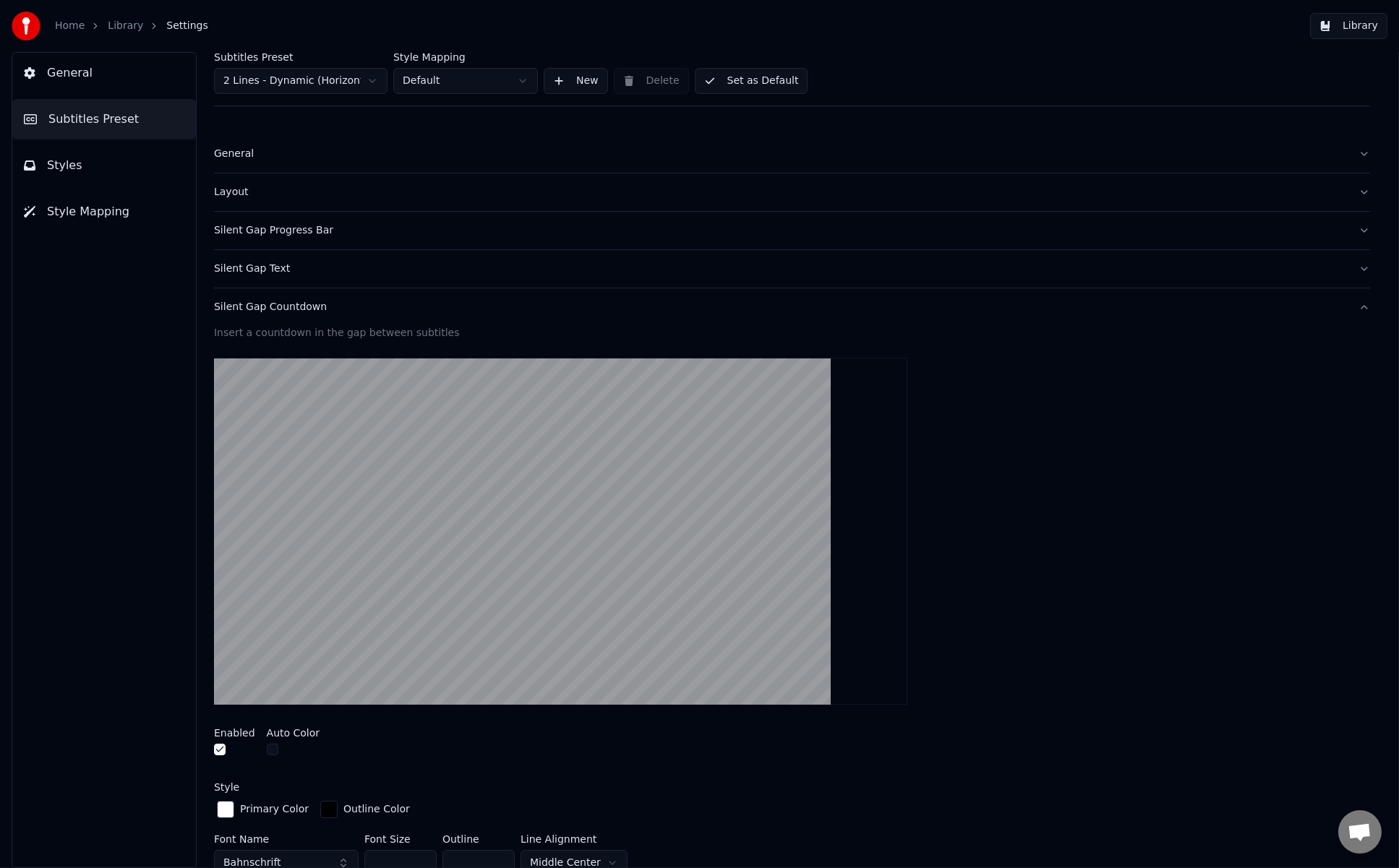
click at [1057, 33] on button "Library" at bounding box center [1349, 26] width 78 height 26
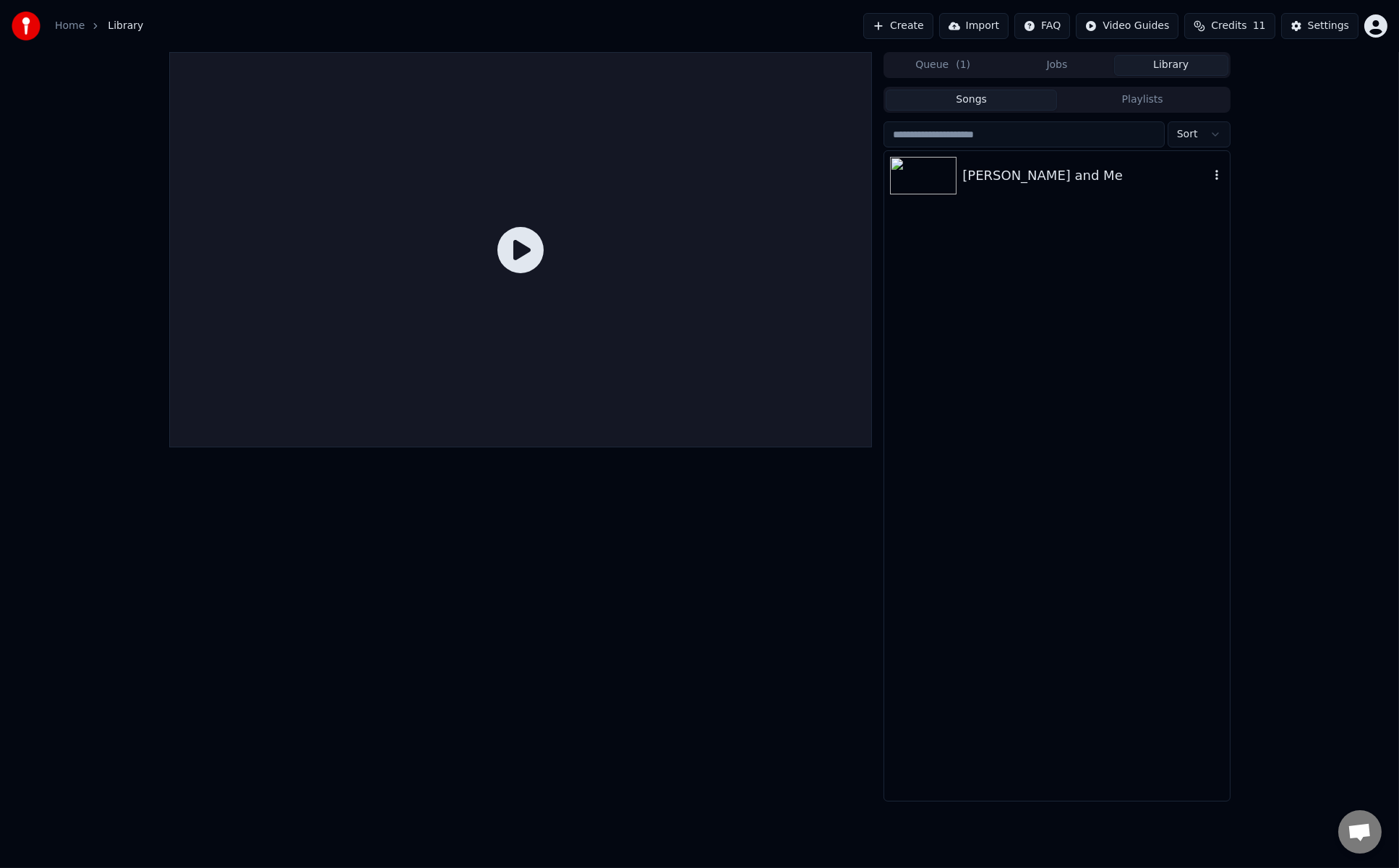
click at [1027, 166] on div "Heinrich and Me" at bounding box center [1086, 175] width 247 height 20
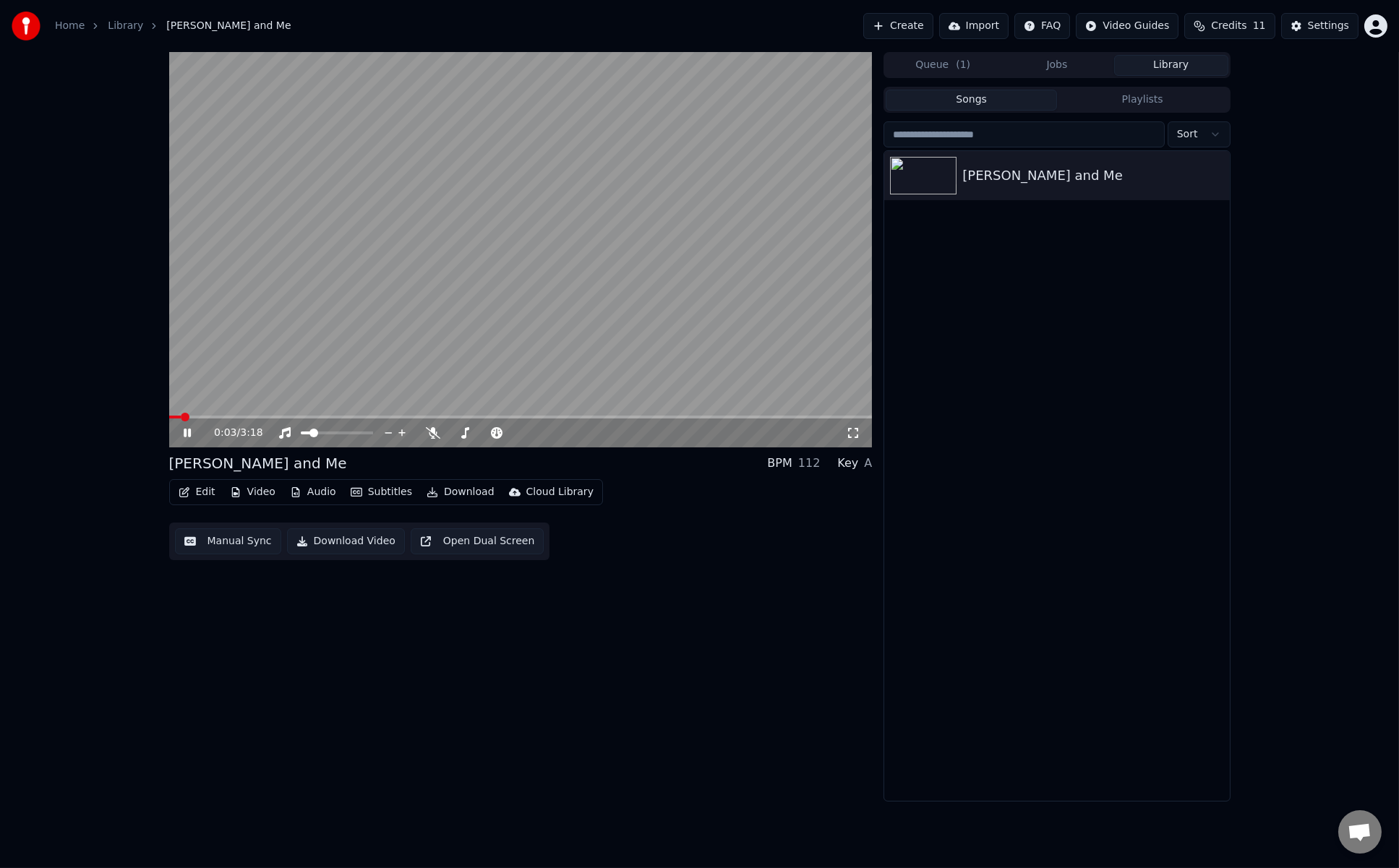
click at [211, 495] on button "Edit" at bounding box center [197, 492] width 48 height 20
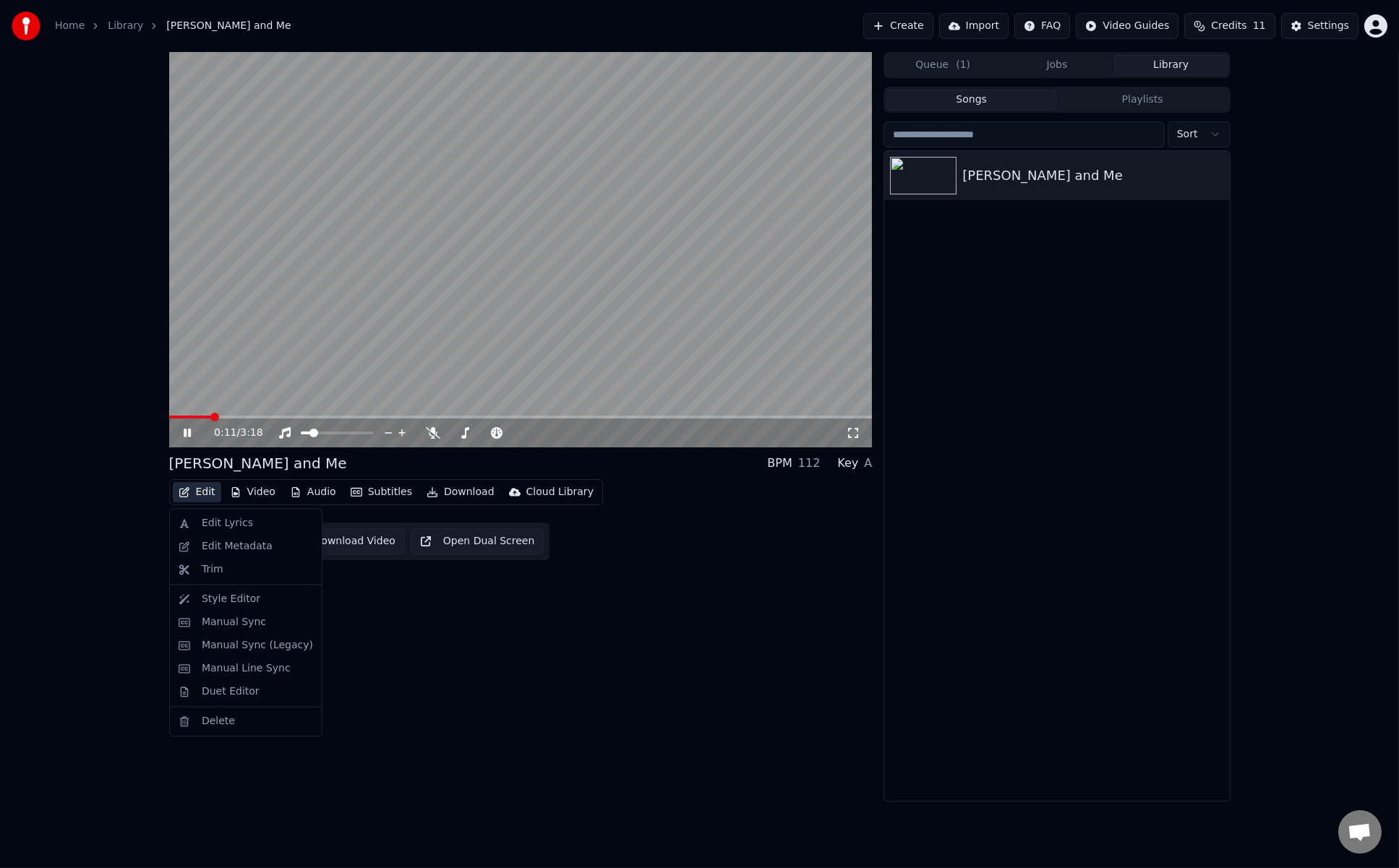
click at [178, 430] on div "0:11 / 3:18" at bounding box center [521, 433] width 692 height 14
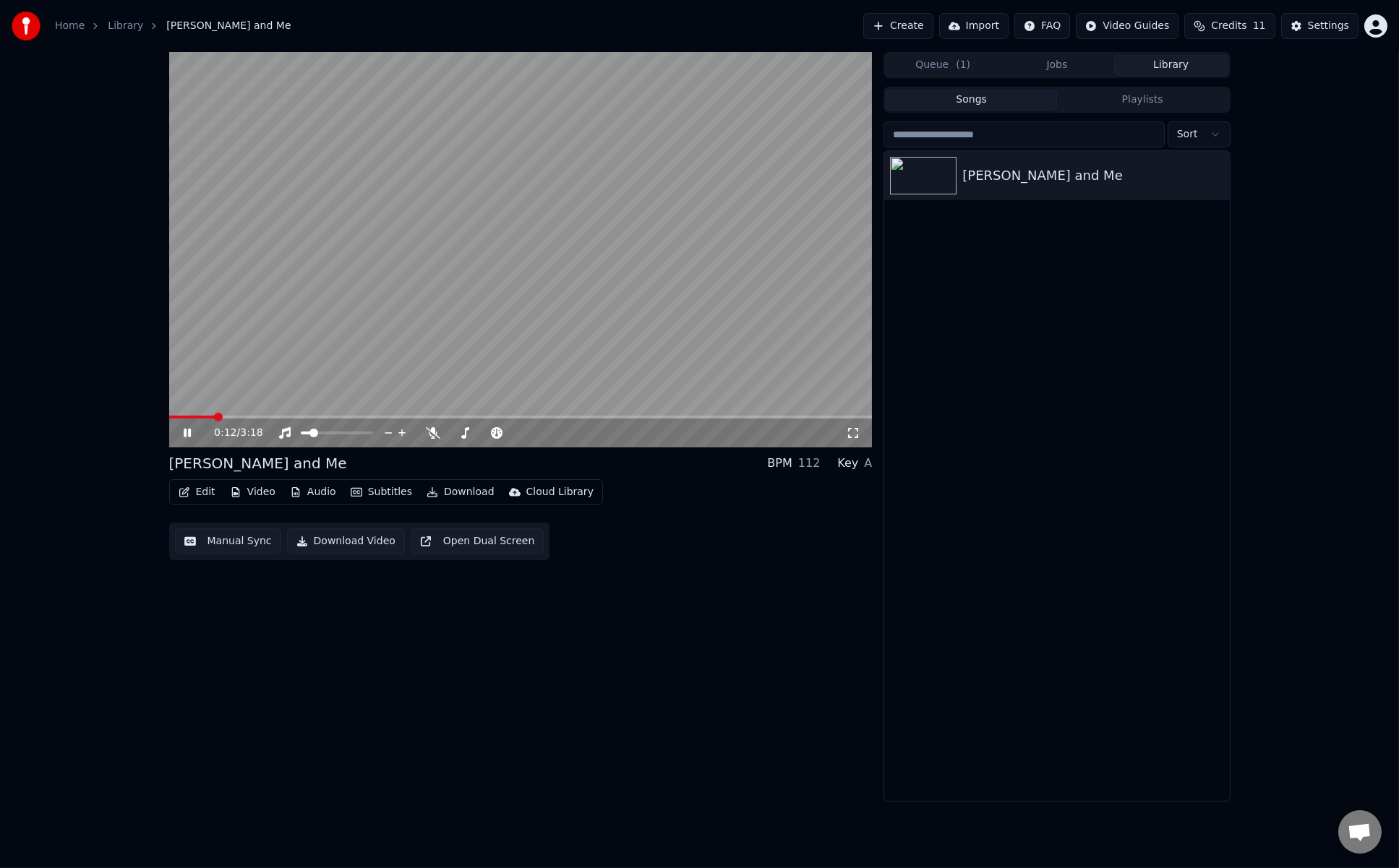
click at [185, 429] on icon at bounding box center [187, 433] width 8 height 8
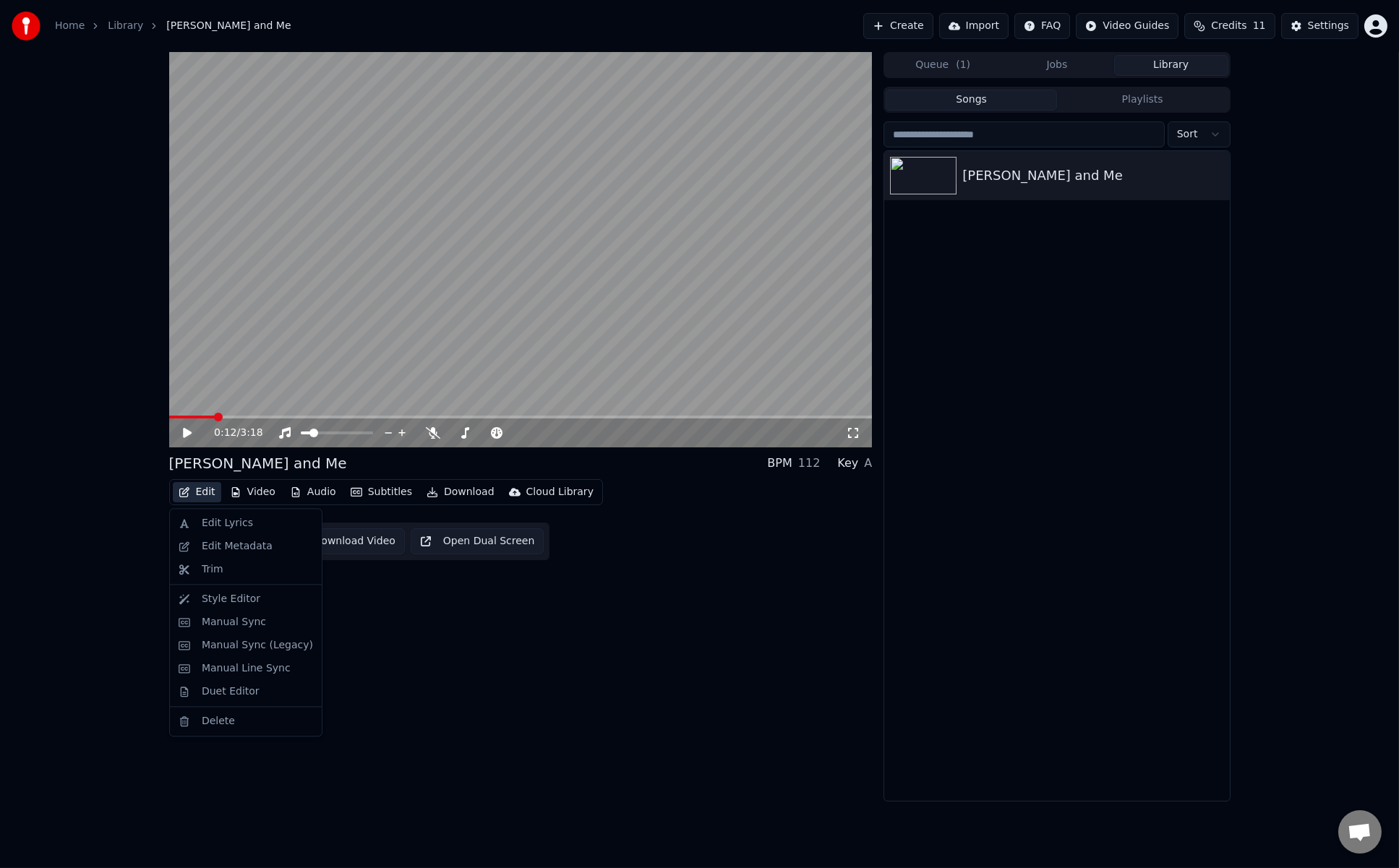
click at [207, 489] on button "Edit" at bounding box center [197, 492] width 48 height 20
click at [251, 601] on div "Style Editor" at bounding box center [231, 599] width 59 height 14
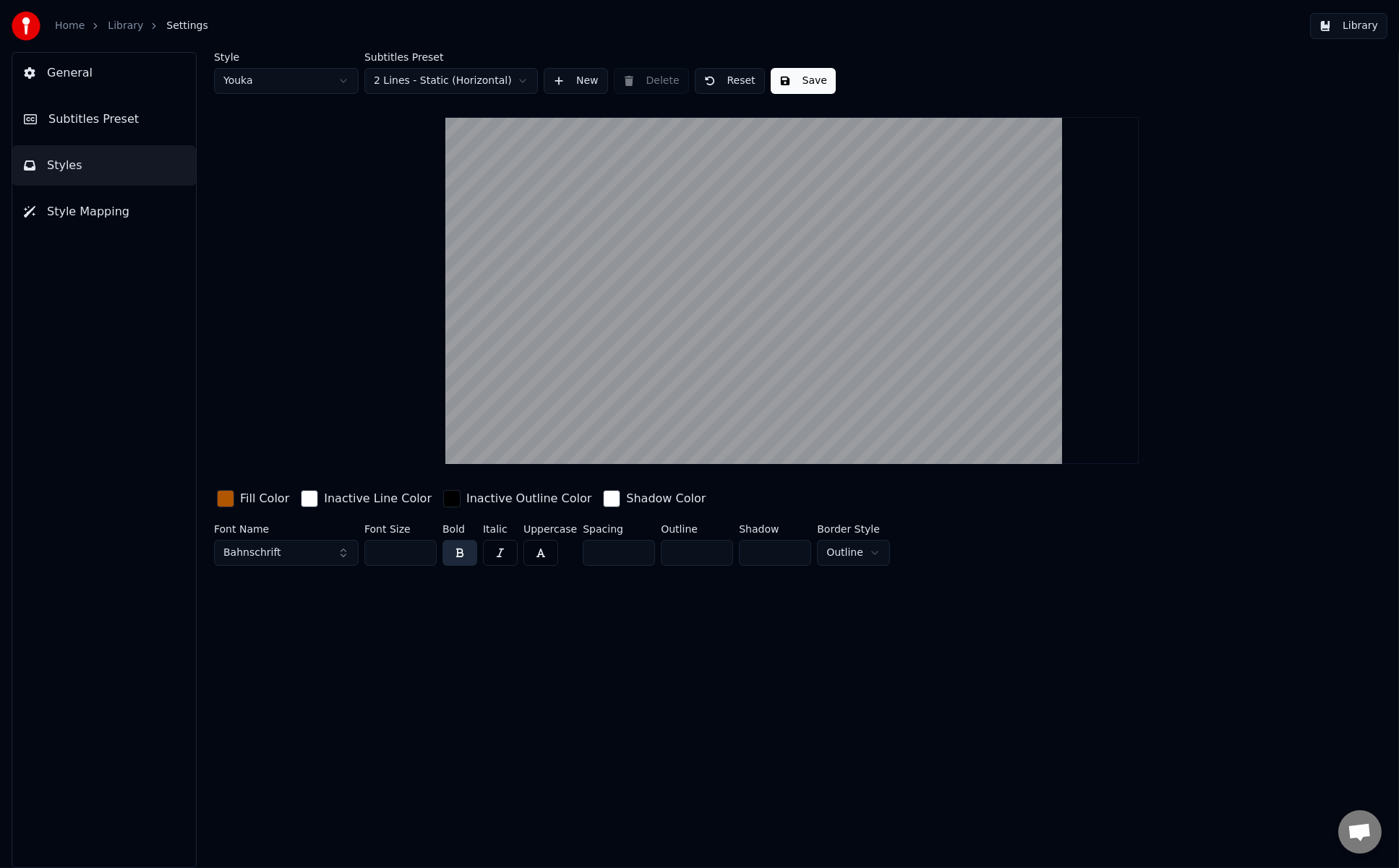
click at [162, 107] on button "Subtitles Preset" at bounding box center [104, 119] width 184 height 40
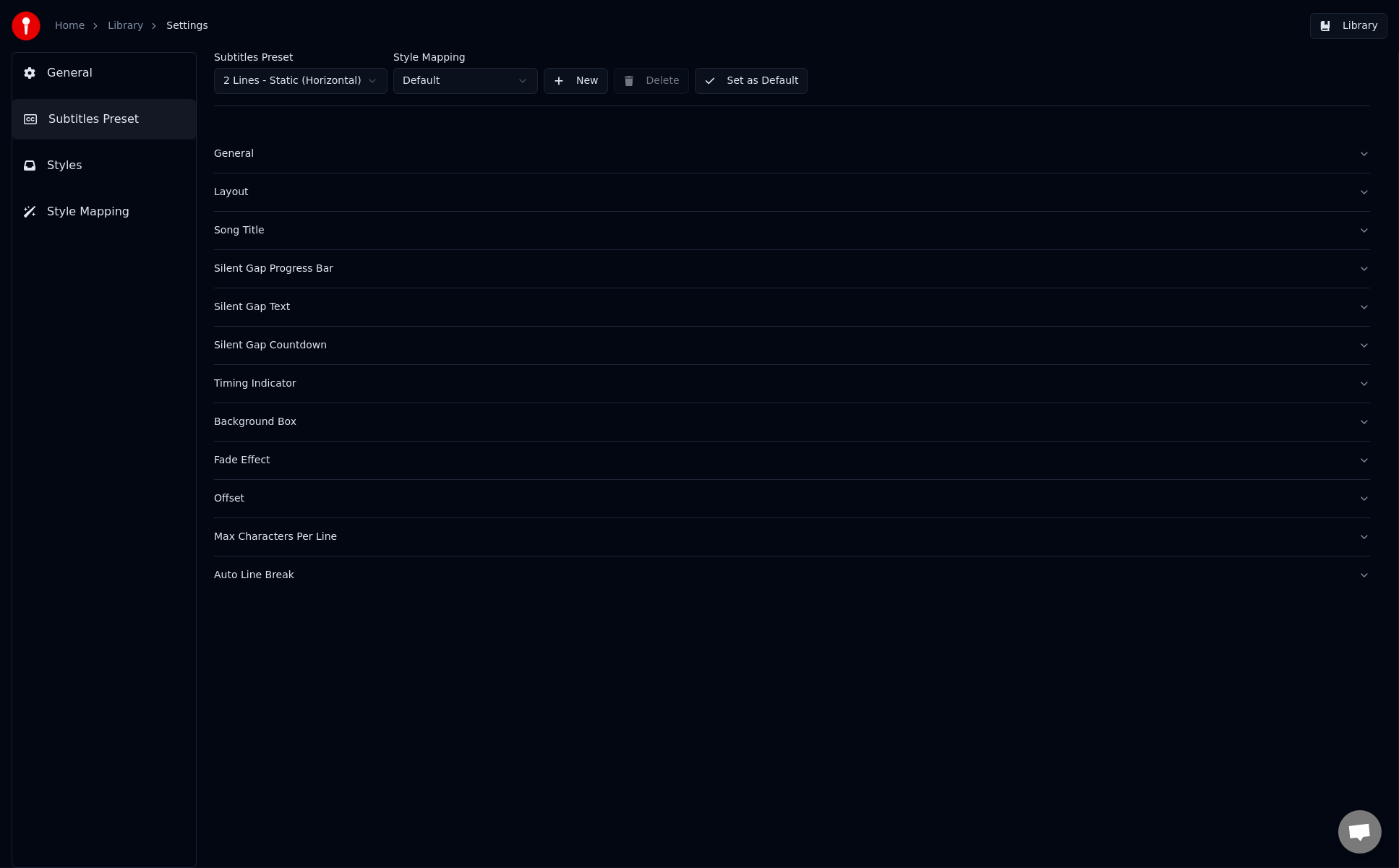
click at [369, 82] on html "Home Library Settings Library General Subtitles Preset Styles Style Mapping Sub…" at bounding box center [700, 434] width 1399 height 868
click at [302, 303] on div "Silent Gap Countdown" at bounding box center [781, 307] width 1133 height 14
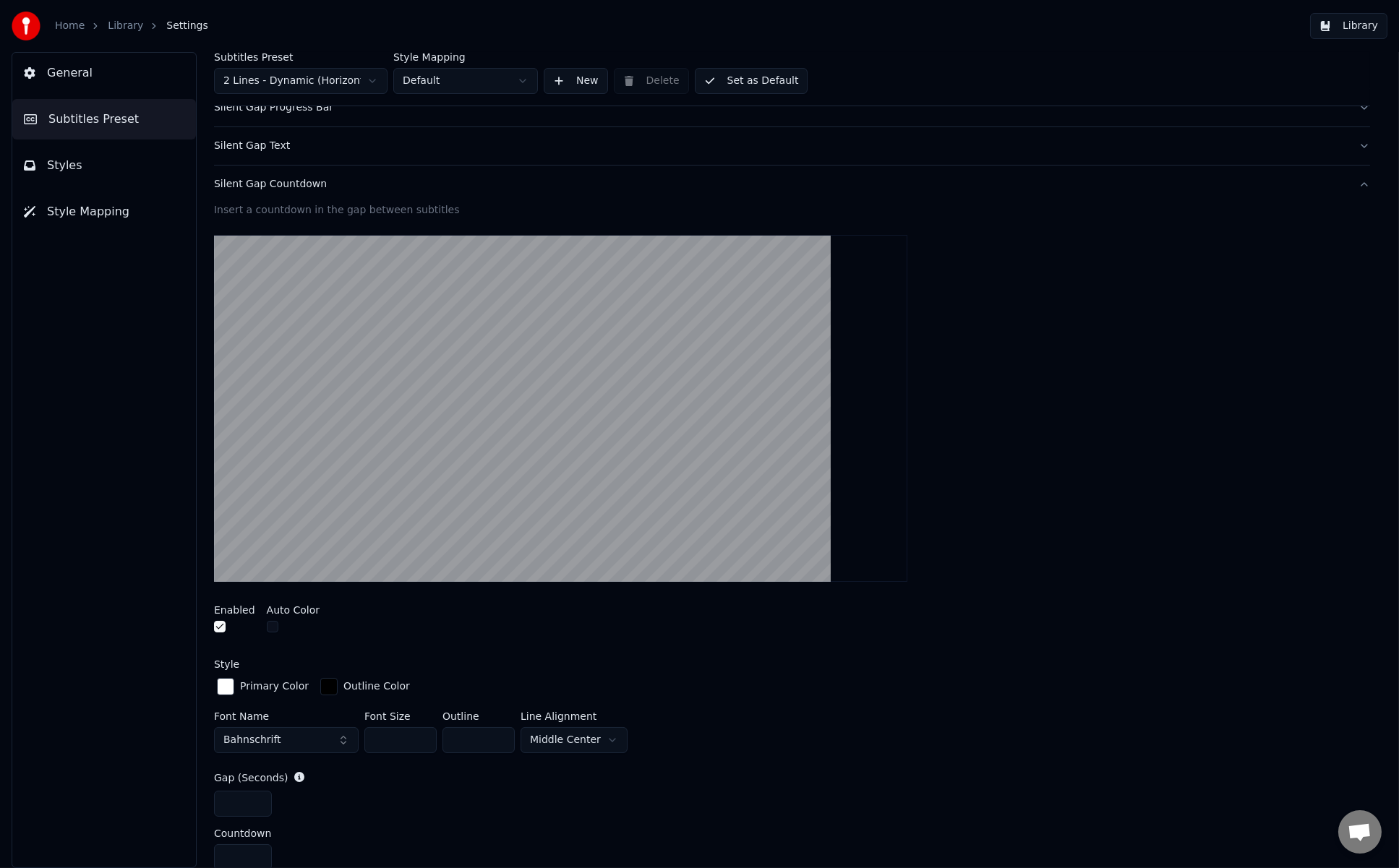
scroll to position [145, 0]
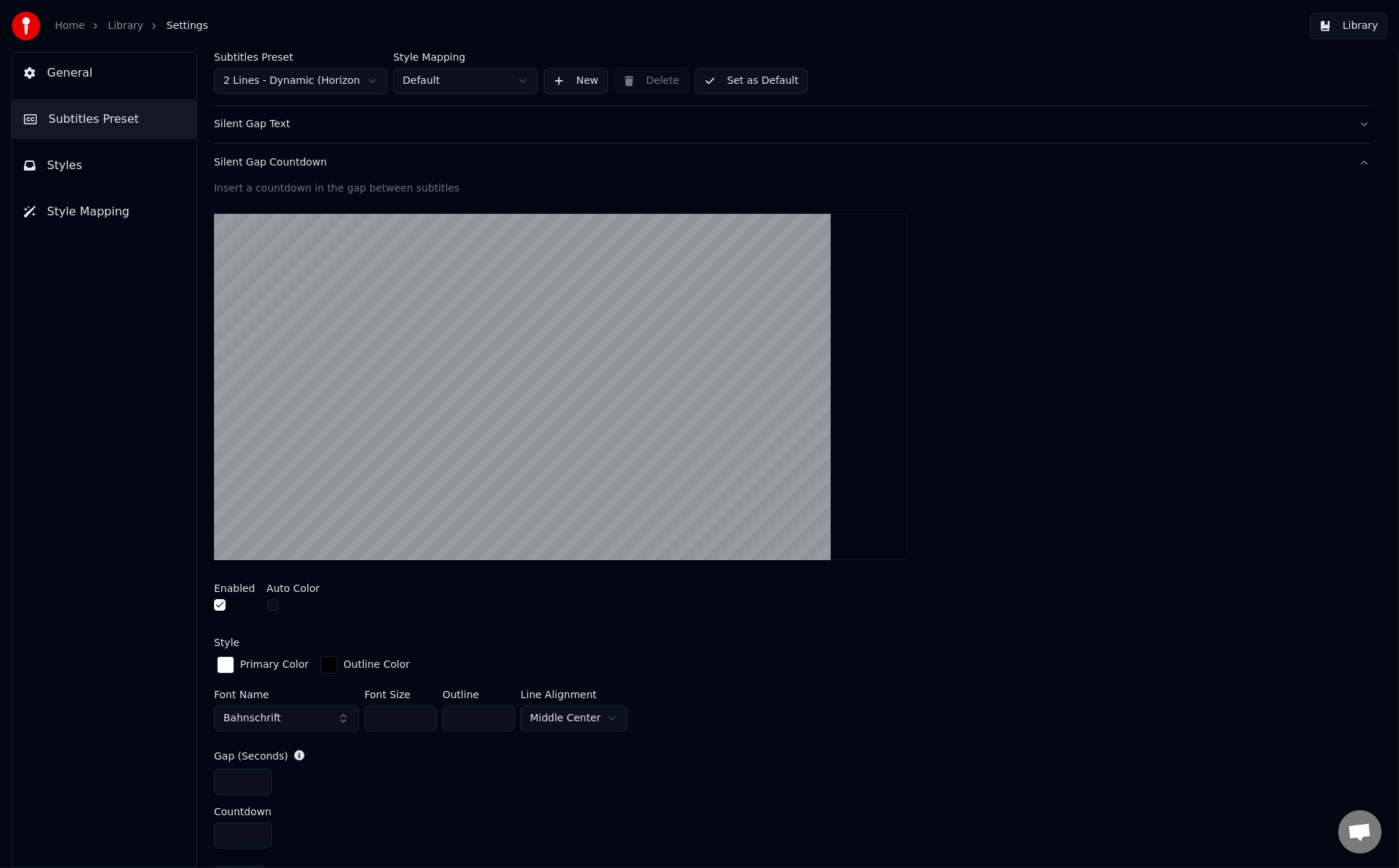
click at [220, 605] on button "button" at bounding box center [220, 605] width 12 height 12
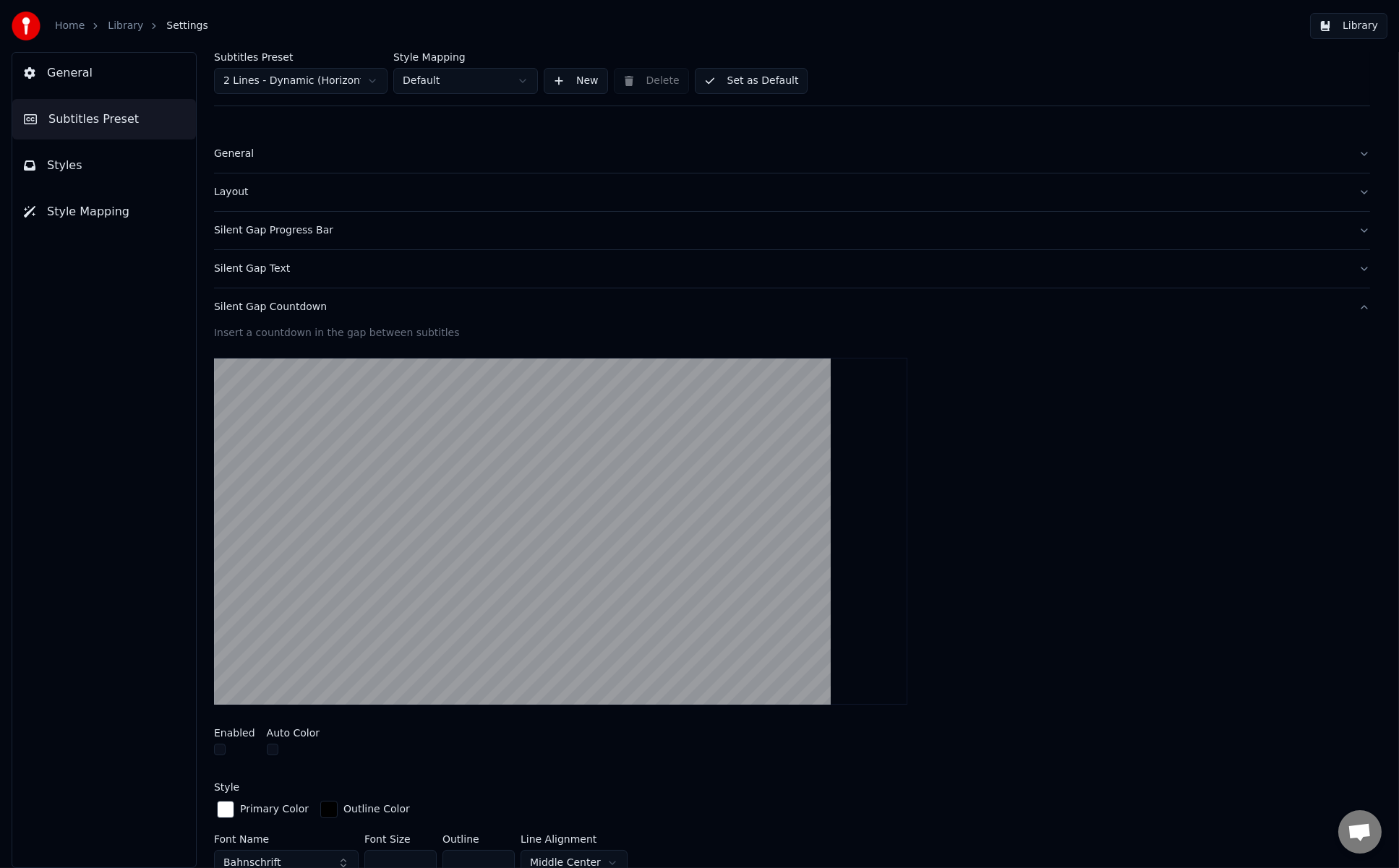
click at [220, 741] on button "button" at bounding box center [220, 749] width 12 height 12
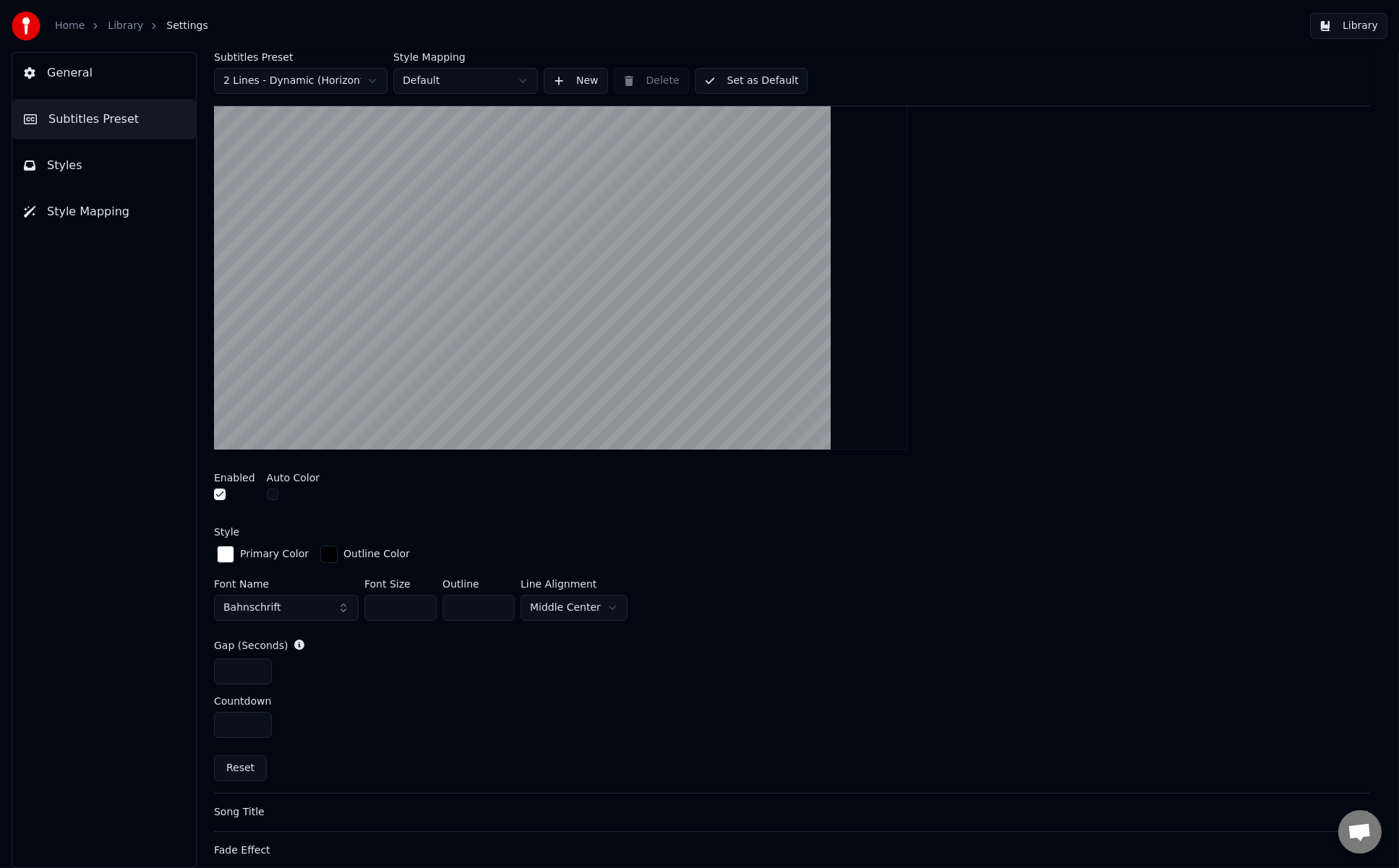
scroll to position [234, 0]
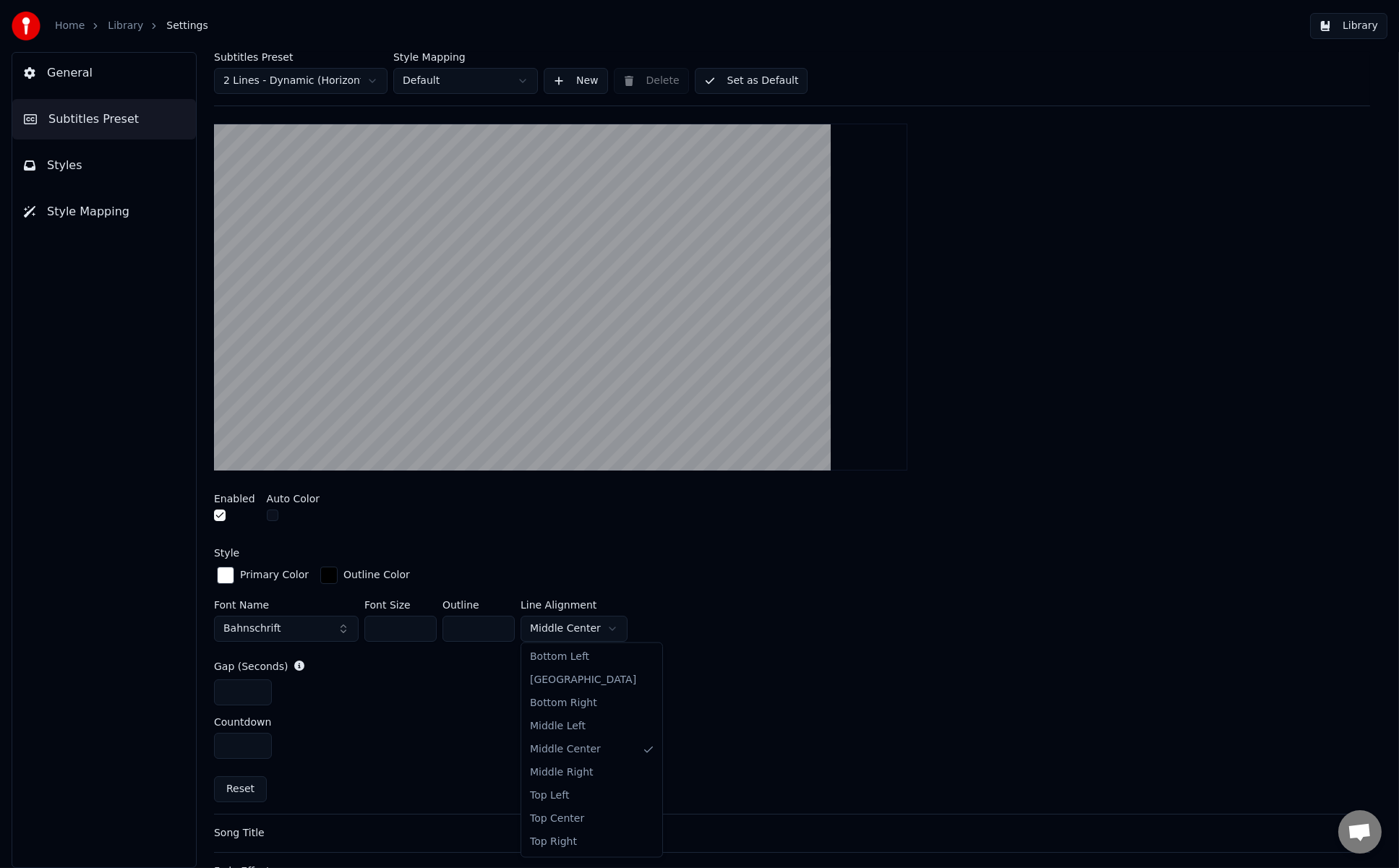
click at [562, 625] on html "Home Library Settings Library General Subtitles Preset Styles Style Mapping Sub…" at bounding box center [700, 434] width 1399 height 868
click at [257, 689] on html "Home Library Settings Library General Subtitles Preset Styles Style Mapping Sub…" at bounding box center [700, 434] width 1399 height 868
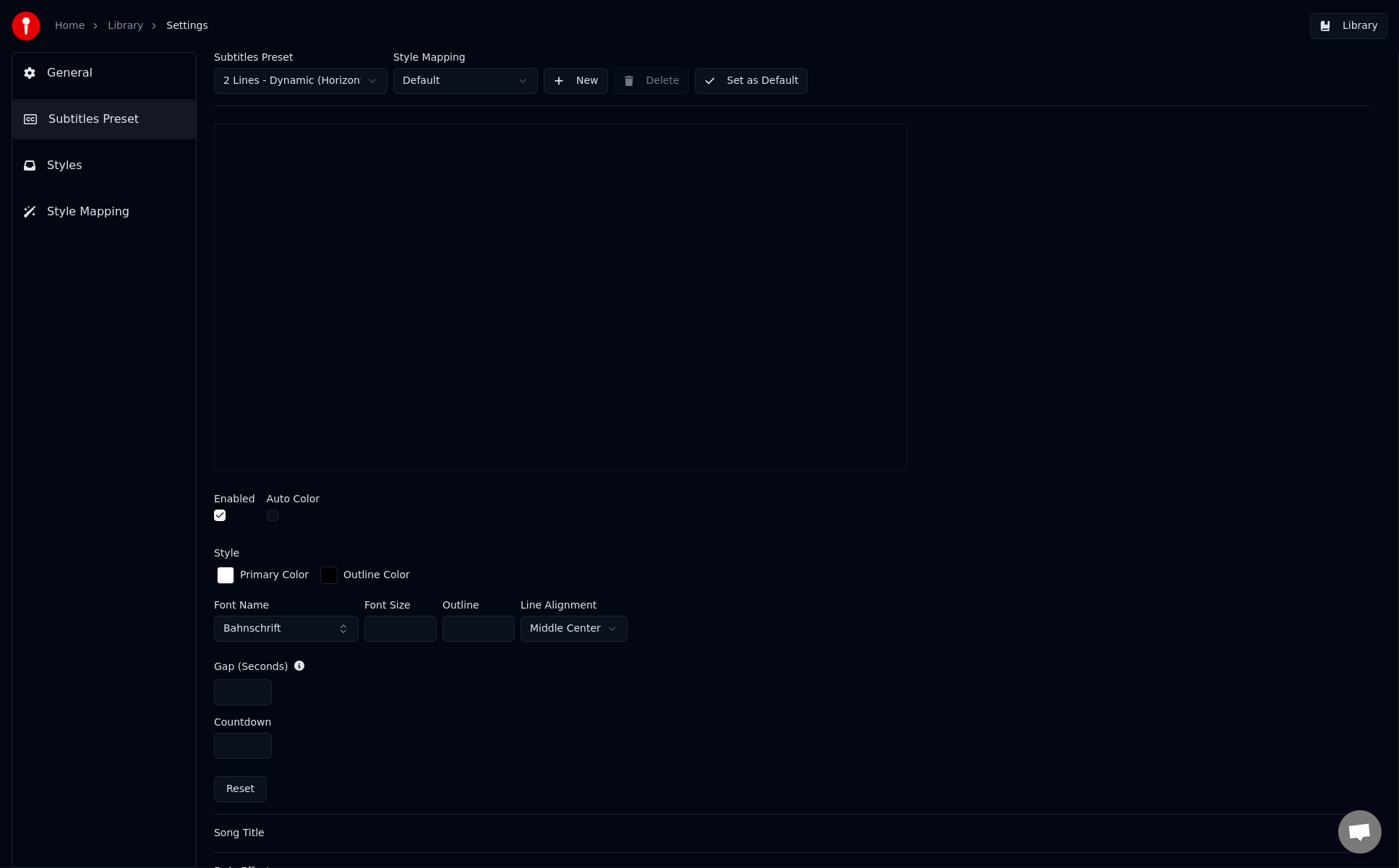
click at [255, 686] on input "*" at bounding box center [242, 692] width 58 height 26
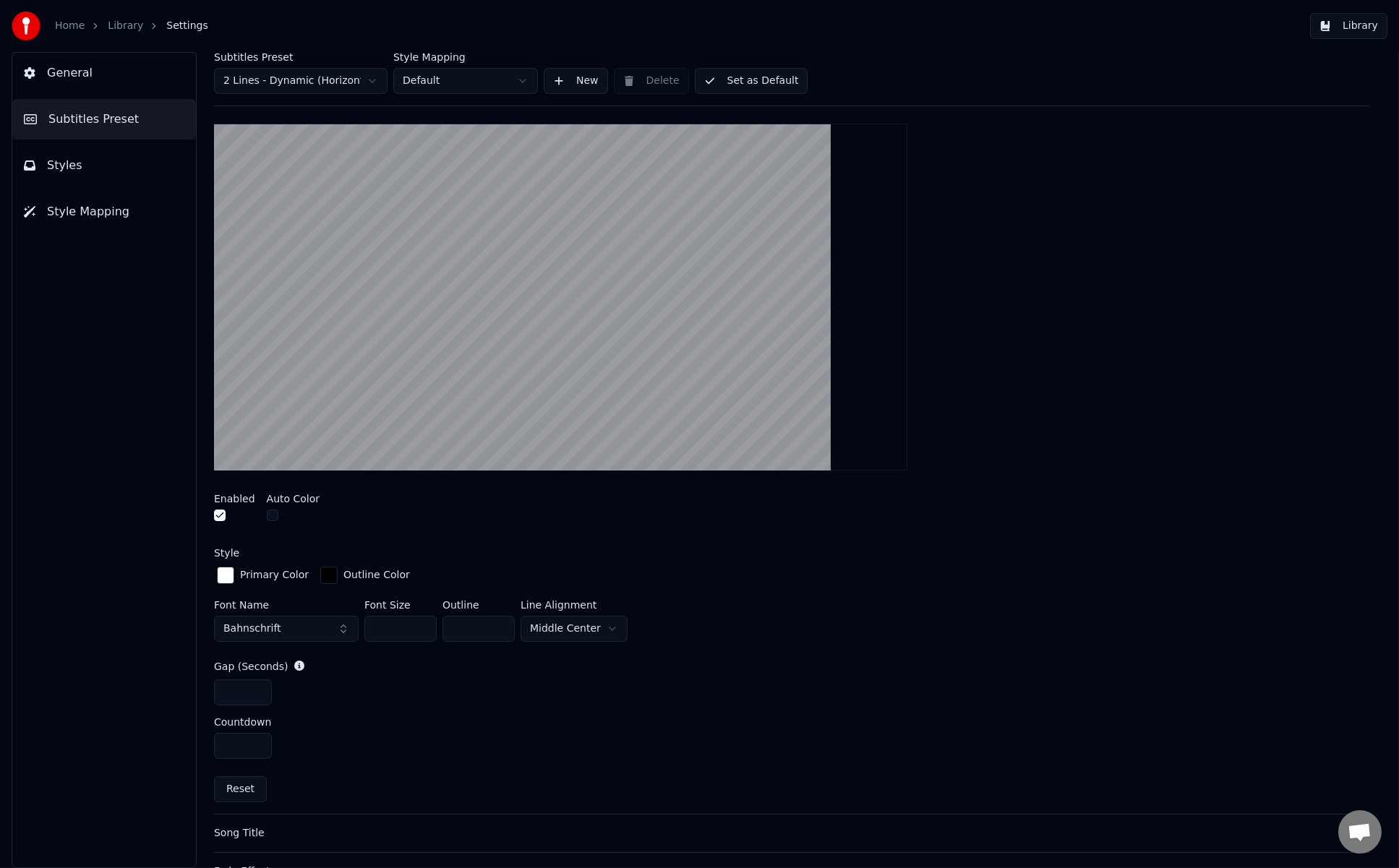
type input "*"
click at [255, 686] on input "*" at bounding box center [242, 692] width 58 height 26
click at [545, 631] on html "Home Library Settings Library General Subtitles Preset Styles Style Mapping Sub…" at bounding box center [700, 434] width 1399 height 868
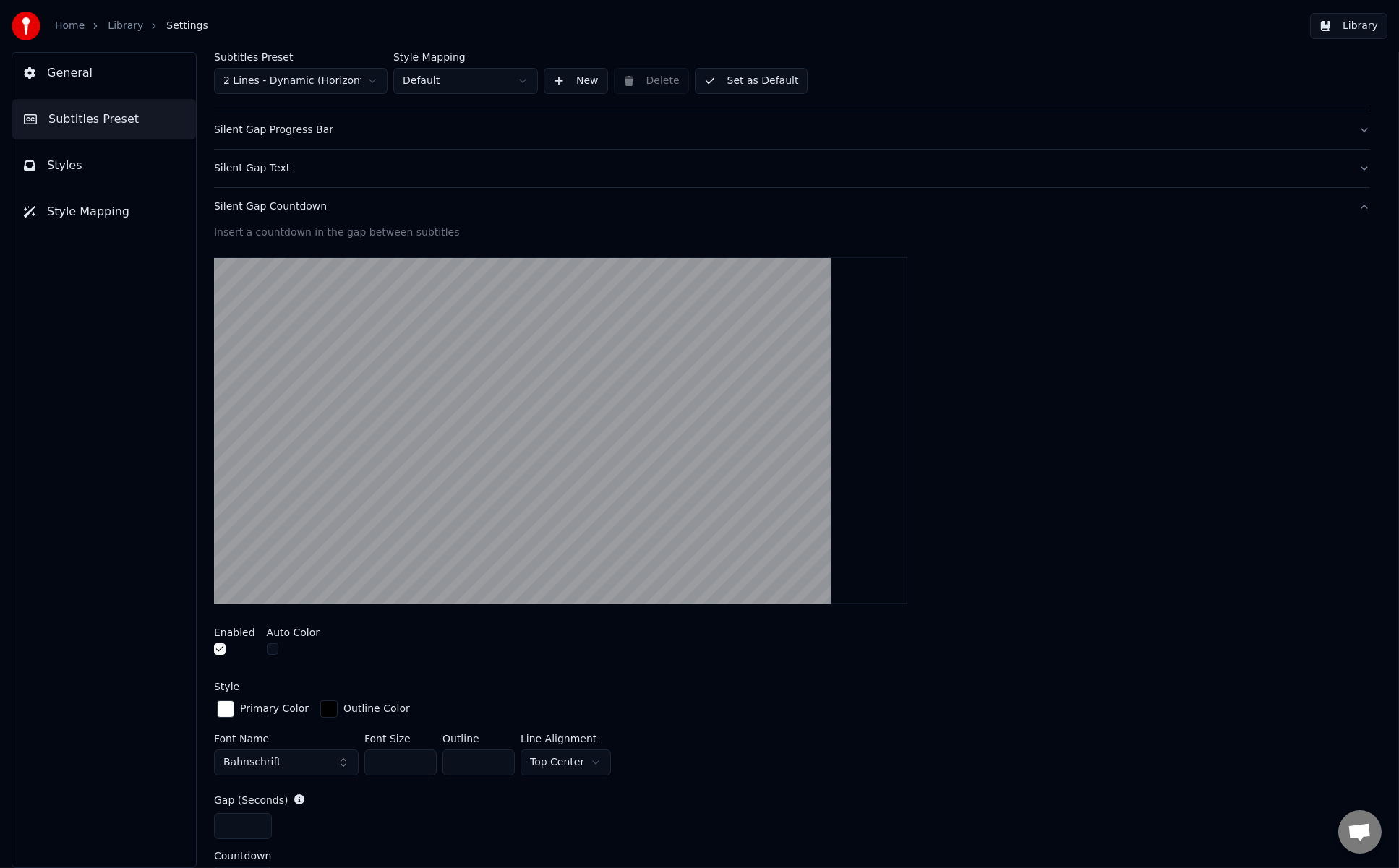
scroll to position [89, 0]
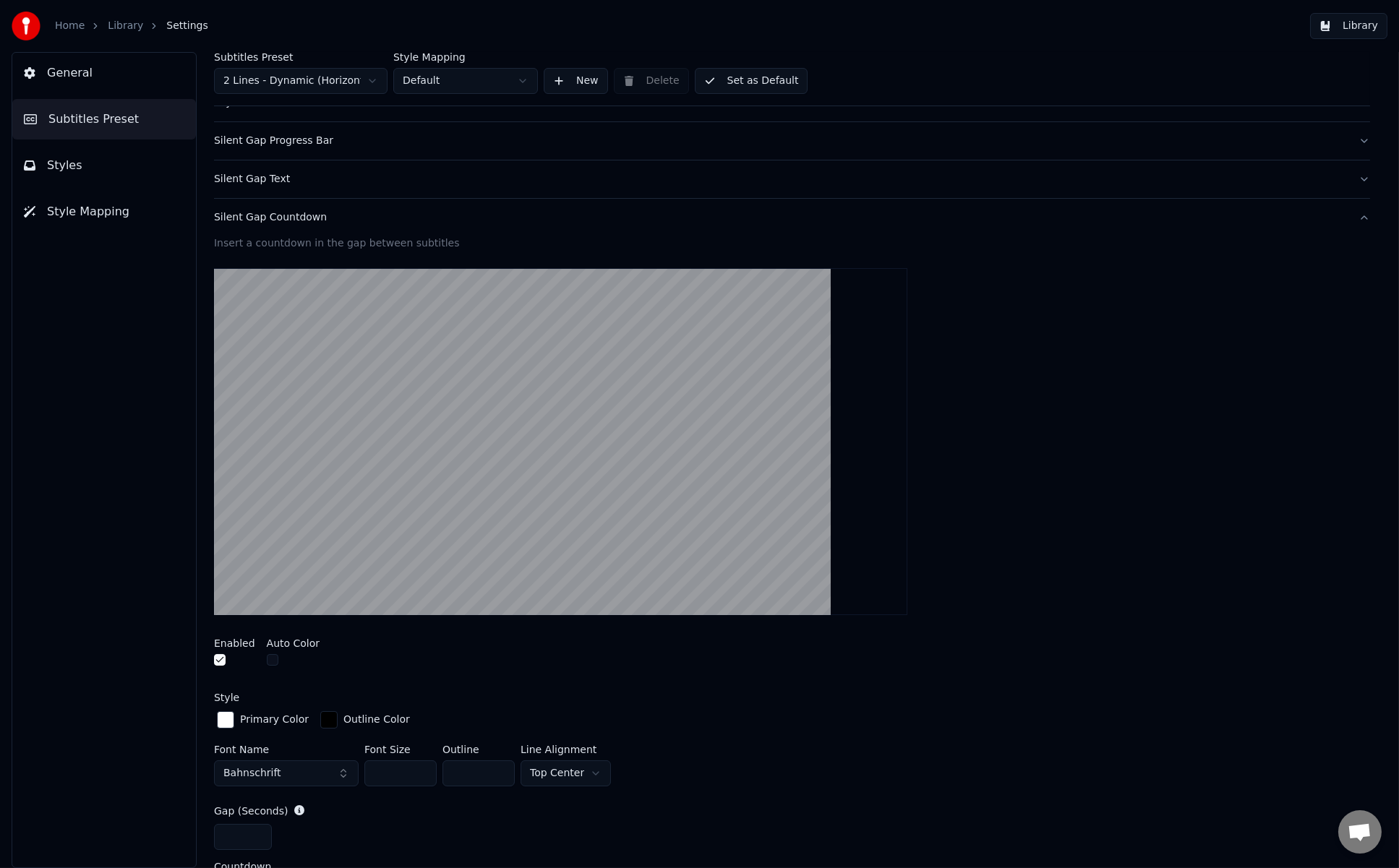
click at [561, 741] on div "Line Alignment Top Center" at bounding box center [566, 768] width 90 height 48
click at [556, 741] on html "Home Library Settings Library General Subtitles Preset Styles Style Mapping Sub…" at bounding box center [700, 434] width 1399 height 868
click at [686, 728] on html "Home Library Settings Library General Subtitles Preset Styles Style Mapping Sub…" at bounding box center [700, 434] width 1399 height 868
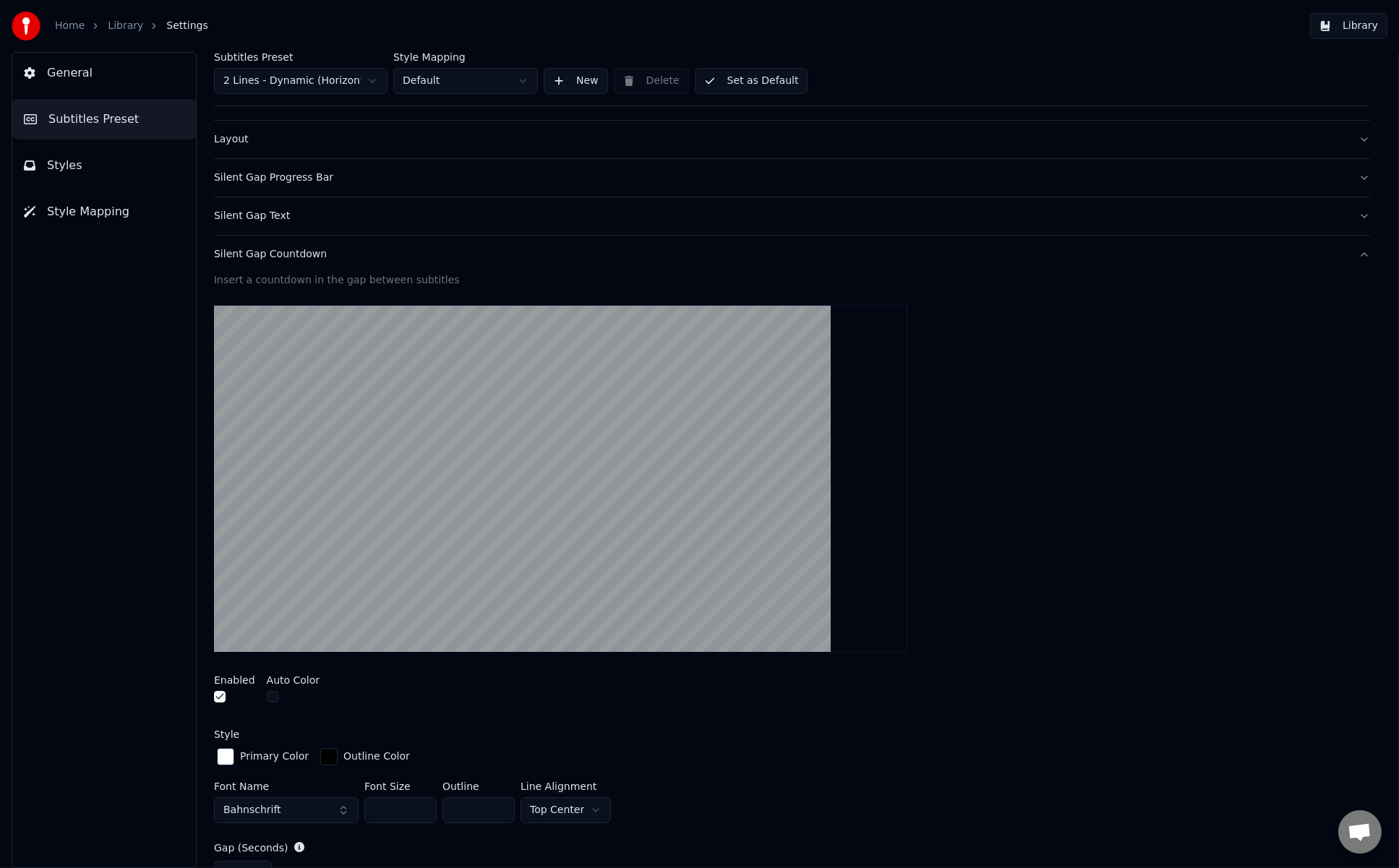
scroll to position [0, 0]
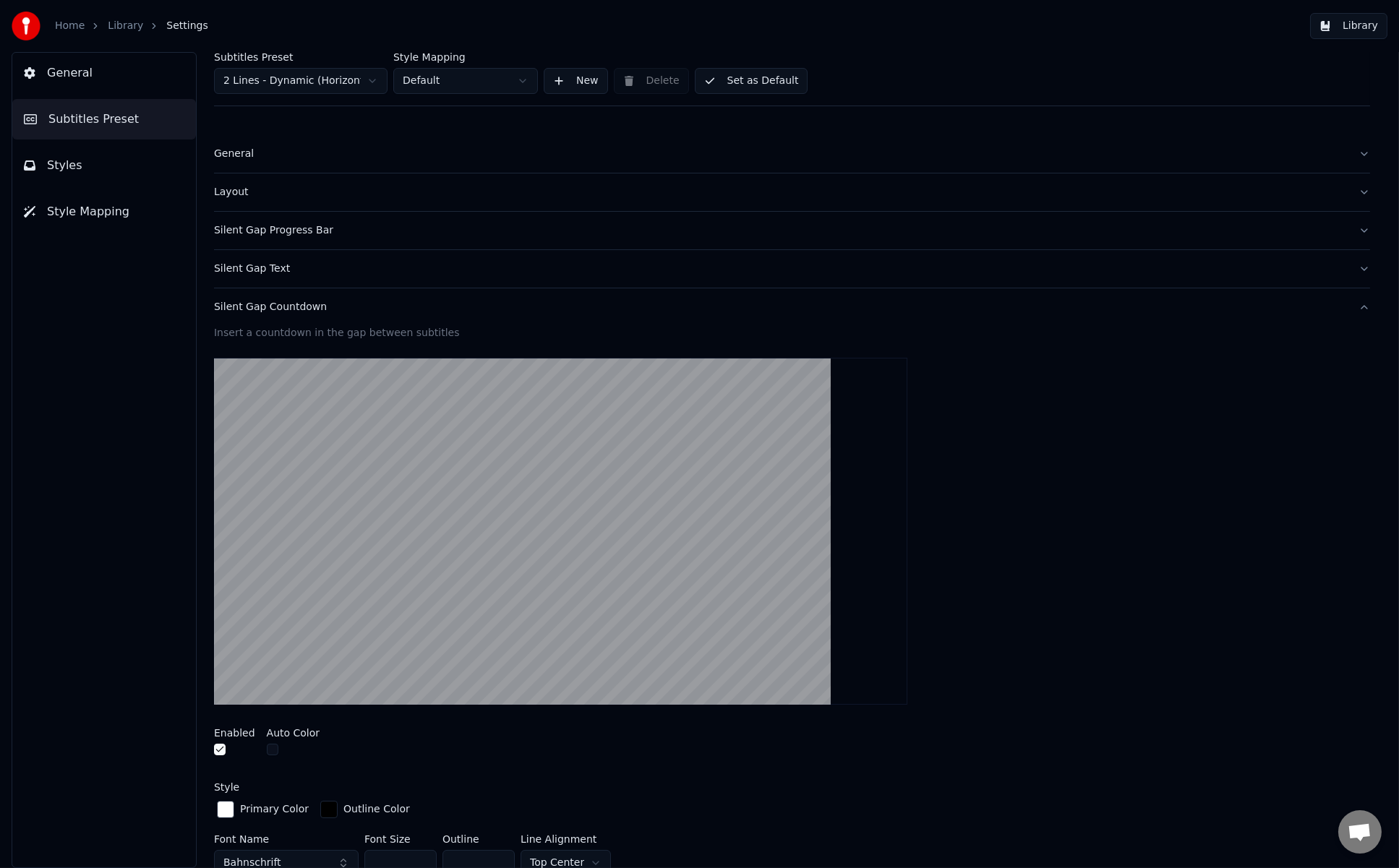
click at [1057, 24] on button "Library" at bounding box center [1349, 26] width 78 height 26
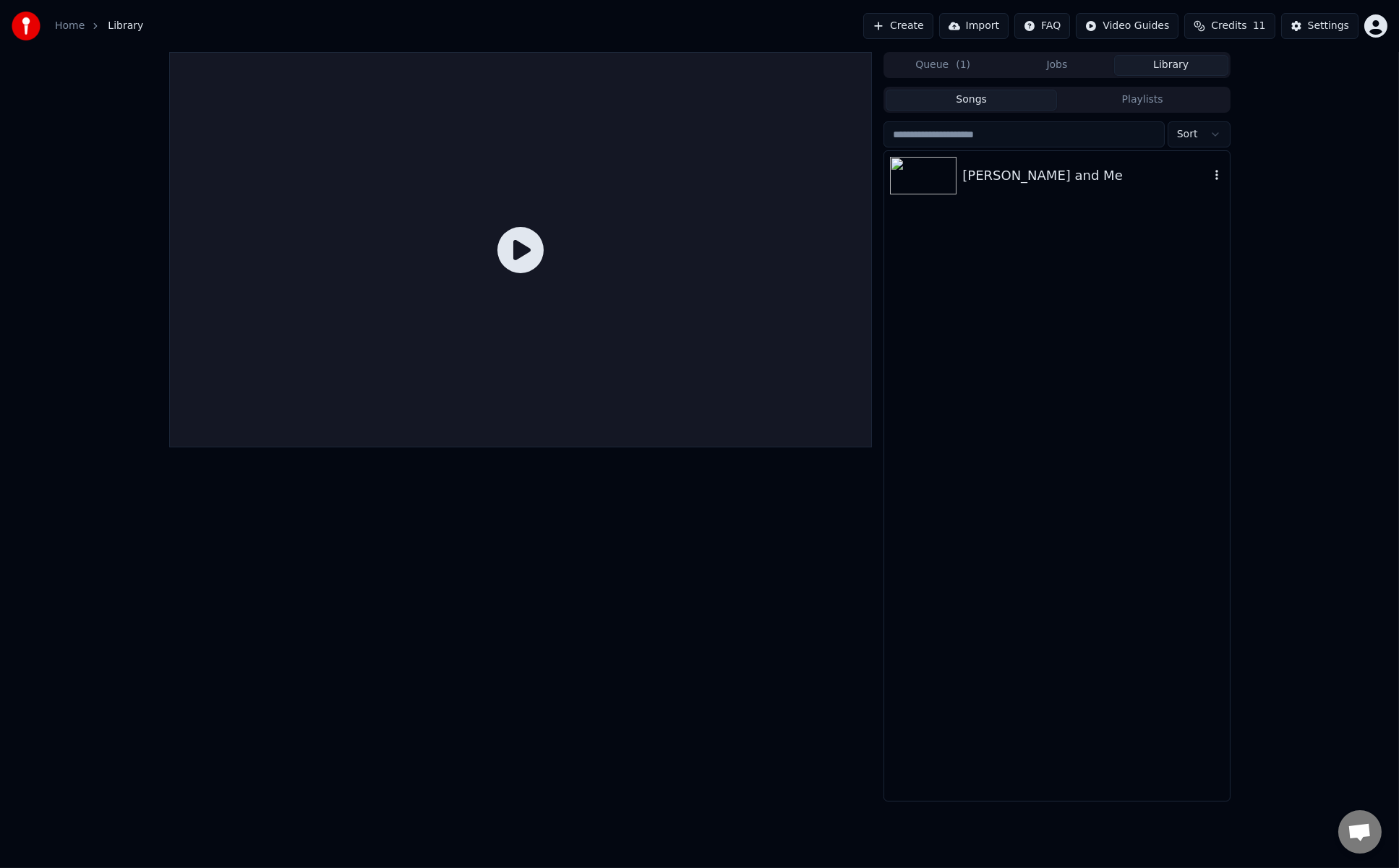
click at [986, 183] on div "Heinrich and Me" at bounding box center [1086, 175] width 247 height 20
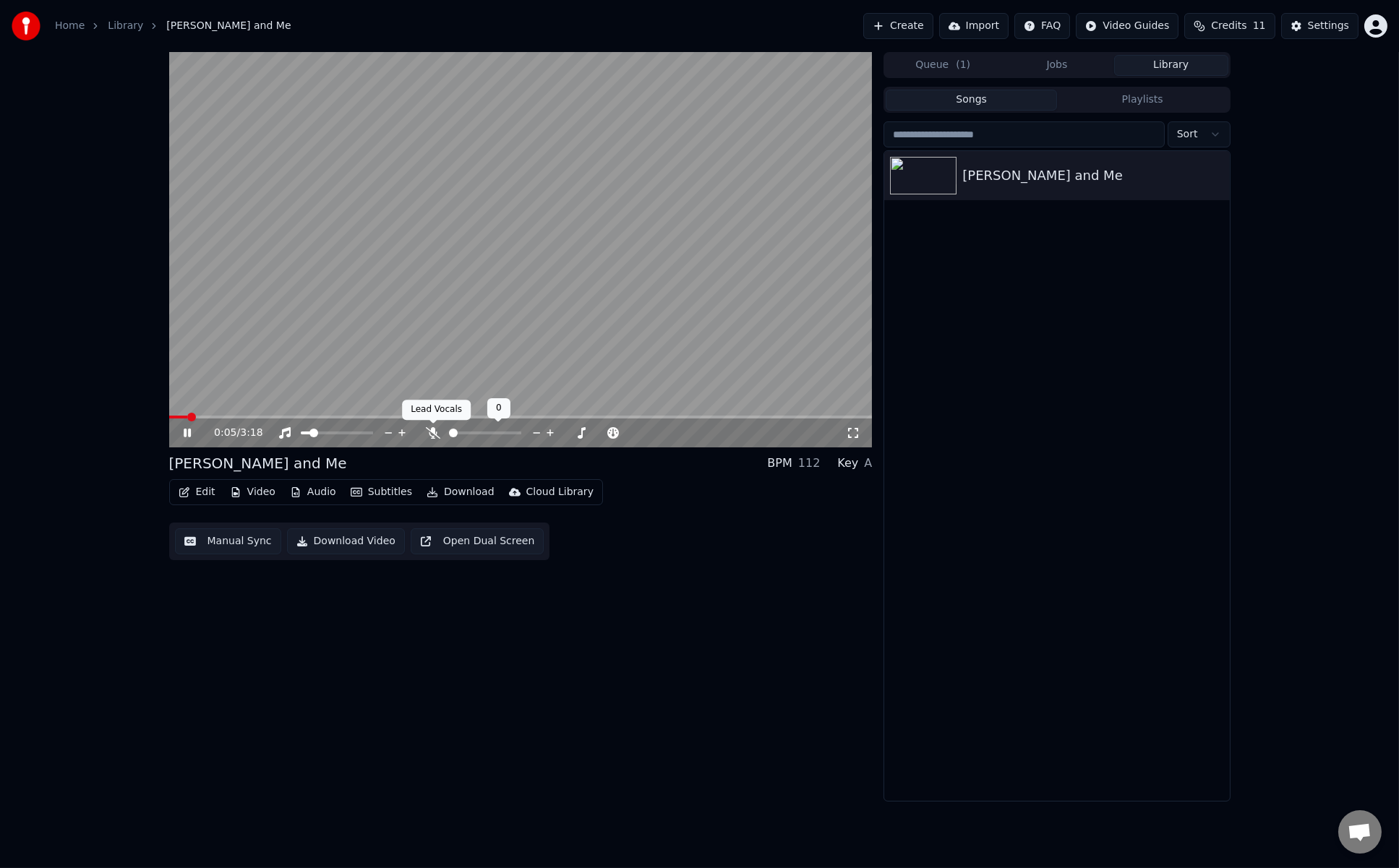
click at [432, 437] on icon at bounding box center [433, 433] width 14 height 12
click at [480, 436] on span at bounding box center [480, 433] width 8 height 8
click at [186, 429] on icon at bounding box center [187, 433] width 8 height 8
click at [203, 502] on div "Edit Video Audio Subtitles Download Cloud Library" at bounding box center [385, 492] width 434 height 26
click at [199, 496] on button "Edit" at bounding box center [197, 492] width 48 height 20
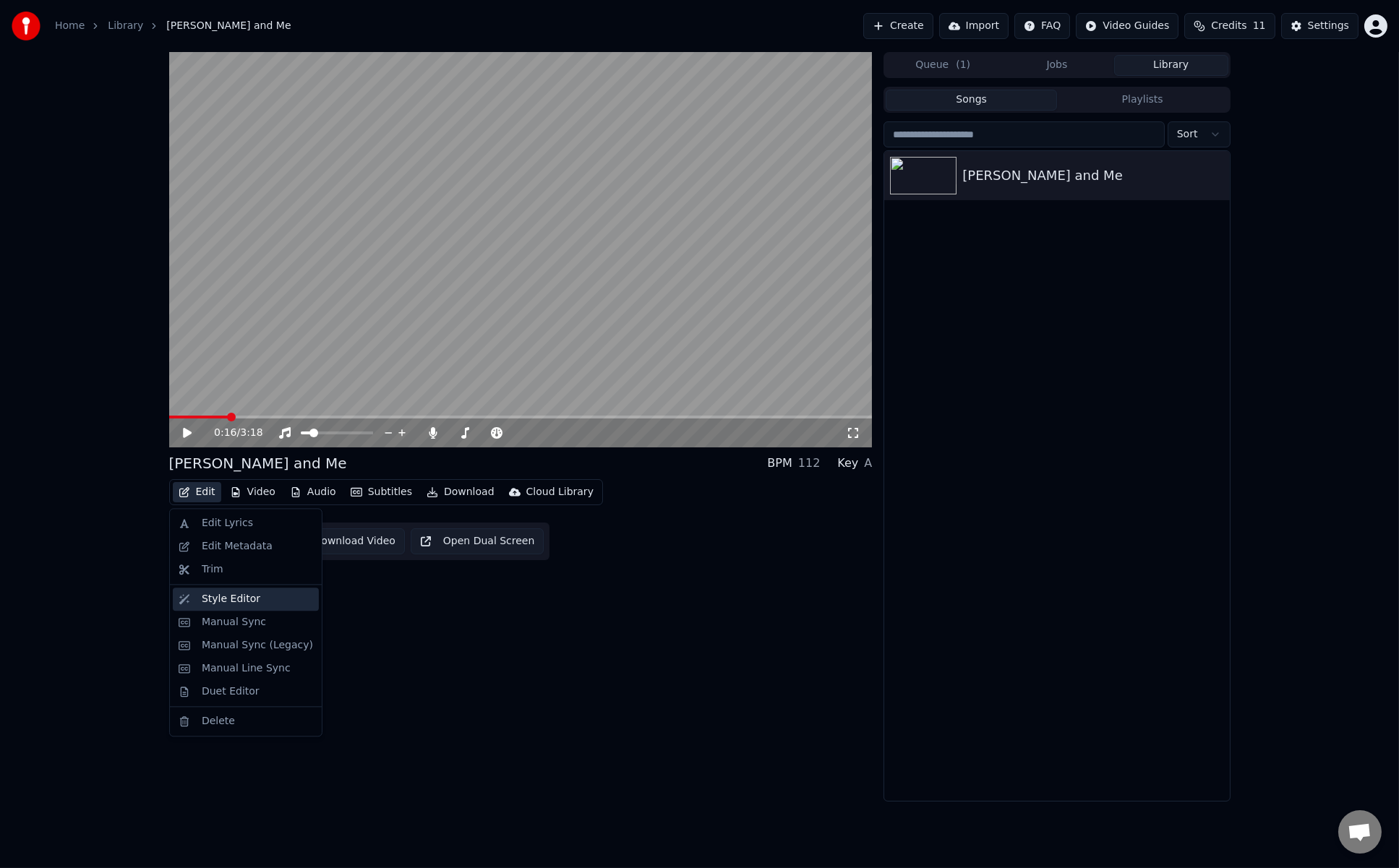
click at [262, 594] on div "Style Editor" at bounding box center [257, 599] width 111 height 14
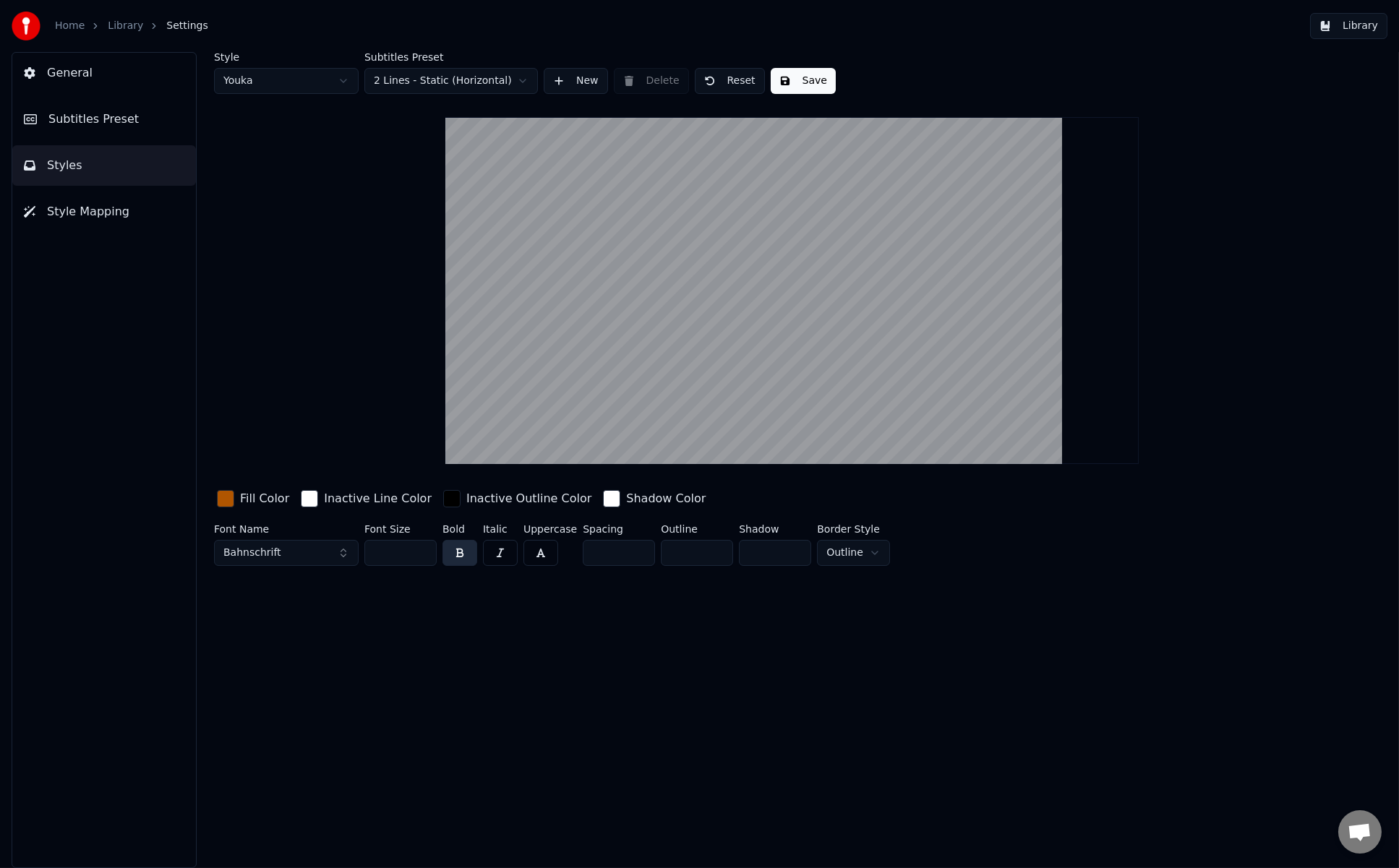
click at [225, 507] on div "button" at bounding box center [226, 499] width 18 height 18
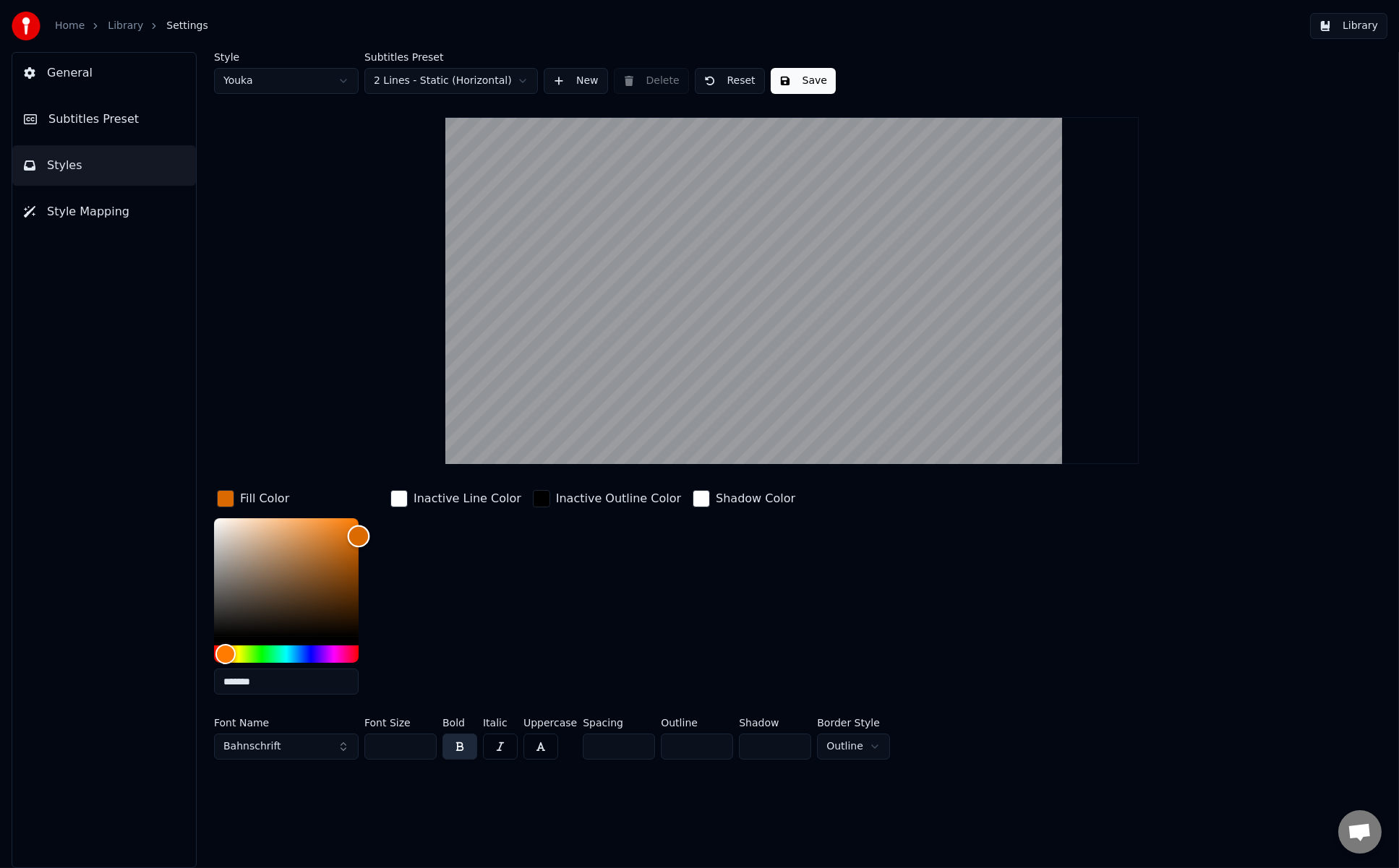
drag, startPoint x: 344, startPoint y: 541, endPoint x: 364, endPoint y: 536, distance: 20.6
click at [359, 536] on div "Color" at bounding box center [286, 577] width 145 height 119
type input "*******"
drag, startPoint x: 357, startPoint y: 534, endPoint x: 361, endPoint y: 524, distance: 10.8
click at [361, 524] on div "Color" at bounding box center [359, 524] width 23 height 23
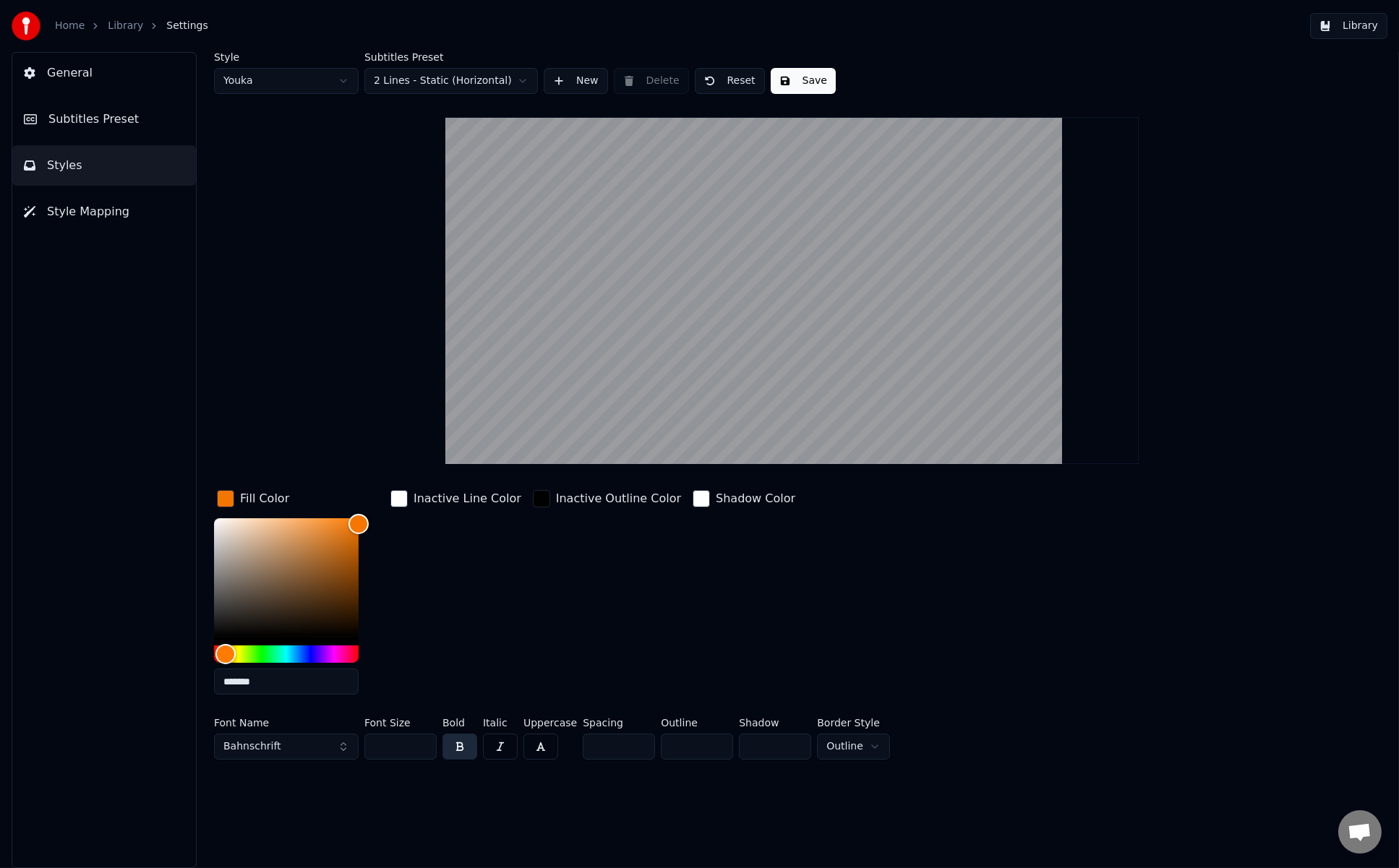
click at [418, 87] on html "Home Library Settings Library General Subtitles Preset Styles Style Mapping Sty…" at bounding box center [700, 434] width 1399 height 868
click at [533, 498] on div "button" at bounding box center [542, 499] width 18 height 18
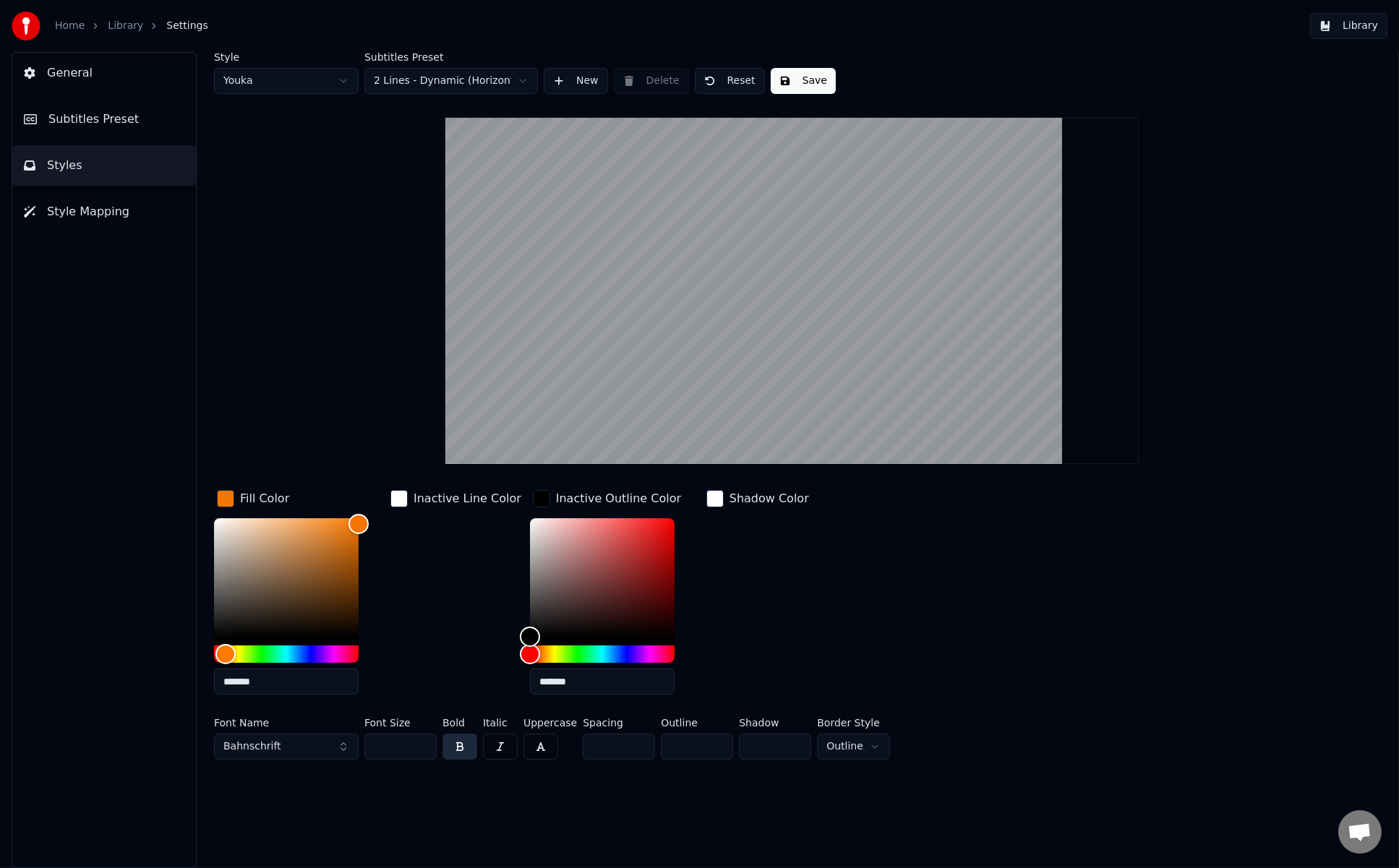
click at [253, 676] on input "*******" at bounding box center [286, 681] width 145 height 26
click at [538, 680] on input "*******" at bounding box center [602, 681] width 145 height 26
click at [246, 673] on input "*******" at bounding box center [286, 681] width 145 height 26
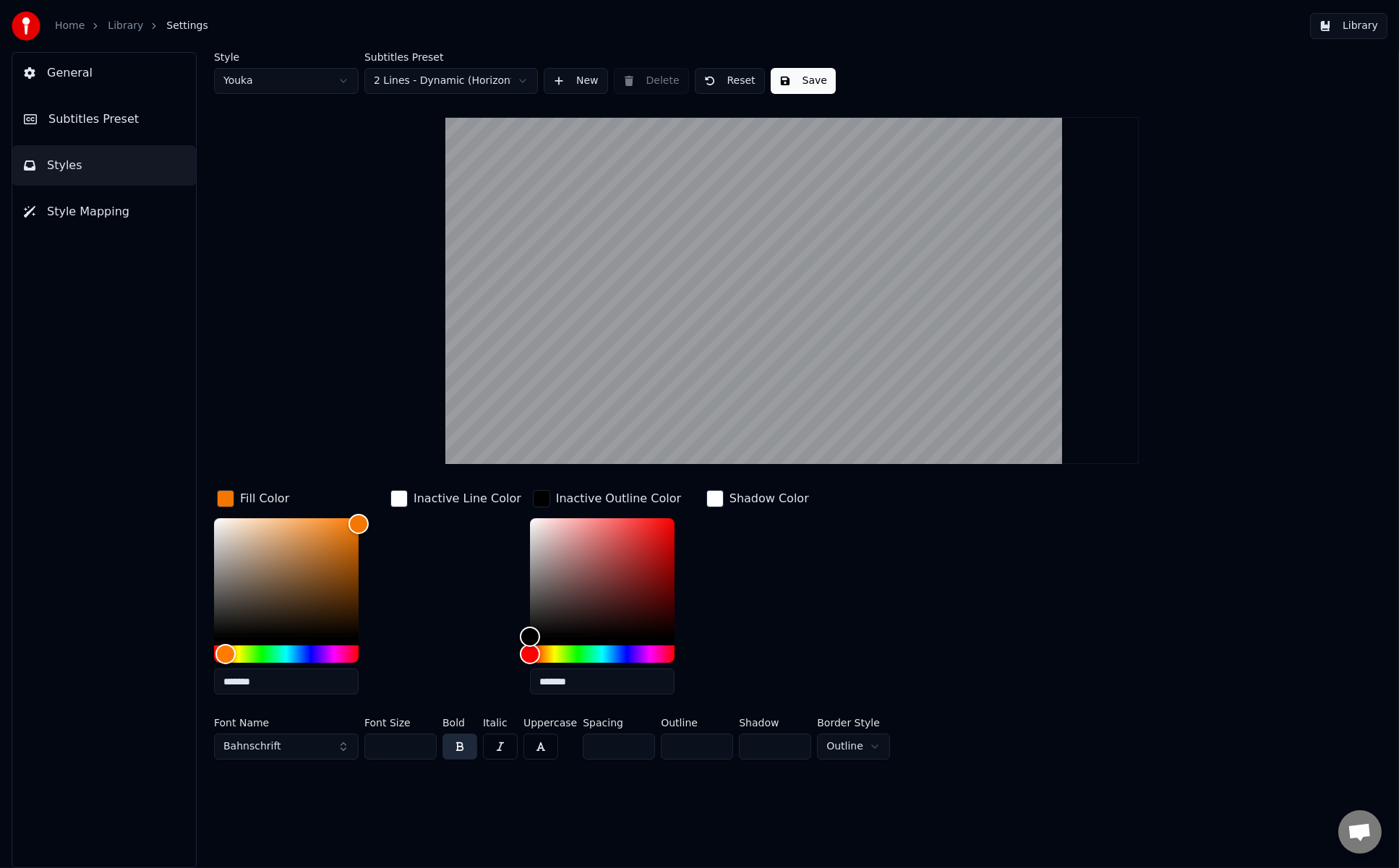
click at [246, 673] on input "*******" at bounding box center [286, 681] width 145 height 26
click at [536, 680] on input "*******" at bounding box center [602, 681] width 145 height 26
paste input "text"
drag, startPoint x: 660, startPoint y: 526, endPoint x: 659, endPoint y: 590, distance: 64.0
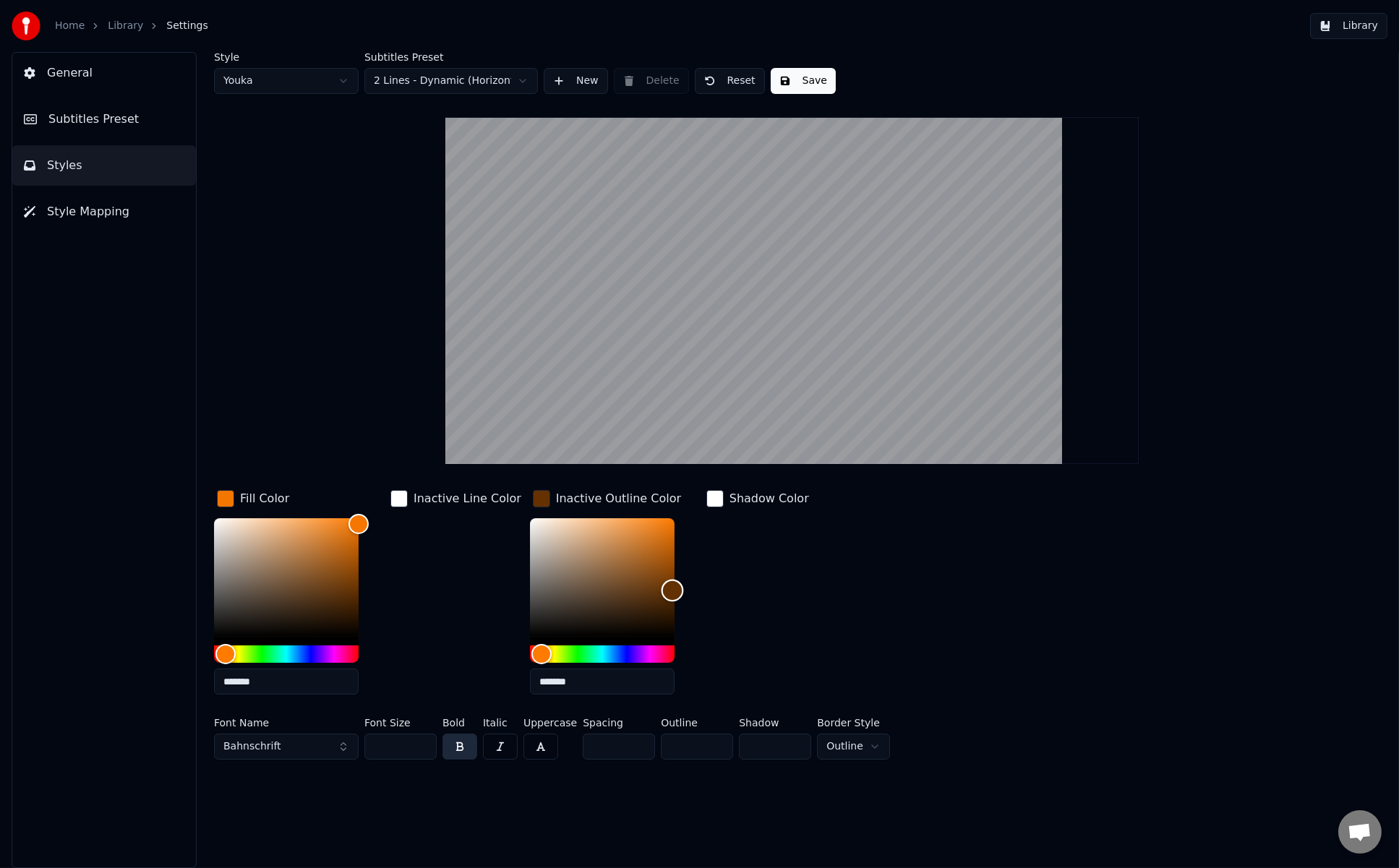
click at [662, 590] on div "Color" at bounding box center [673, 590] width 23 height 23
click at [664, 587] on div "Color" at bounding box center [674, 587] width 23 height 23
click at [528, 649] on div "Hue" at bounding box center [539, 654] width 23 height 23
drag, startPoint x: 660, startPoint y: 591, endPoint x: 649, endPoint y: 582, distance: 14.2
click at [653, 582] on div "Color" at bounding box center [664, 582] width 23 height 23
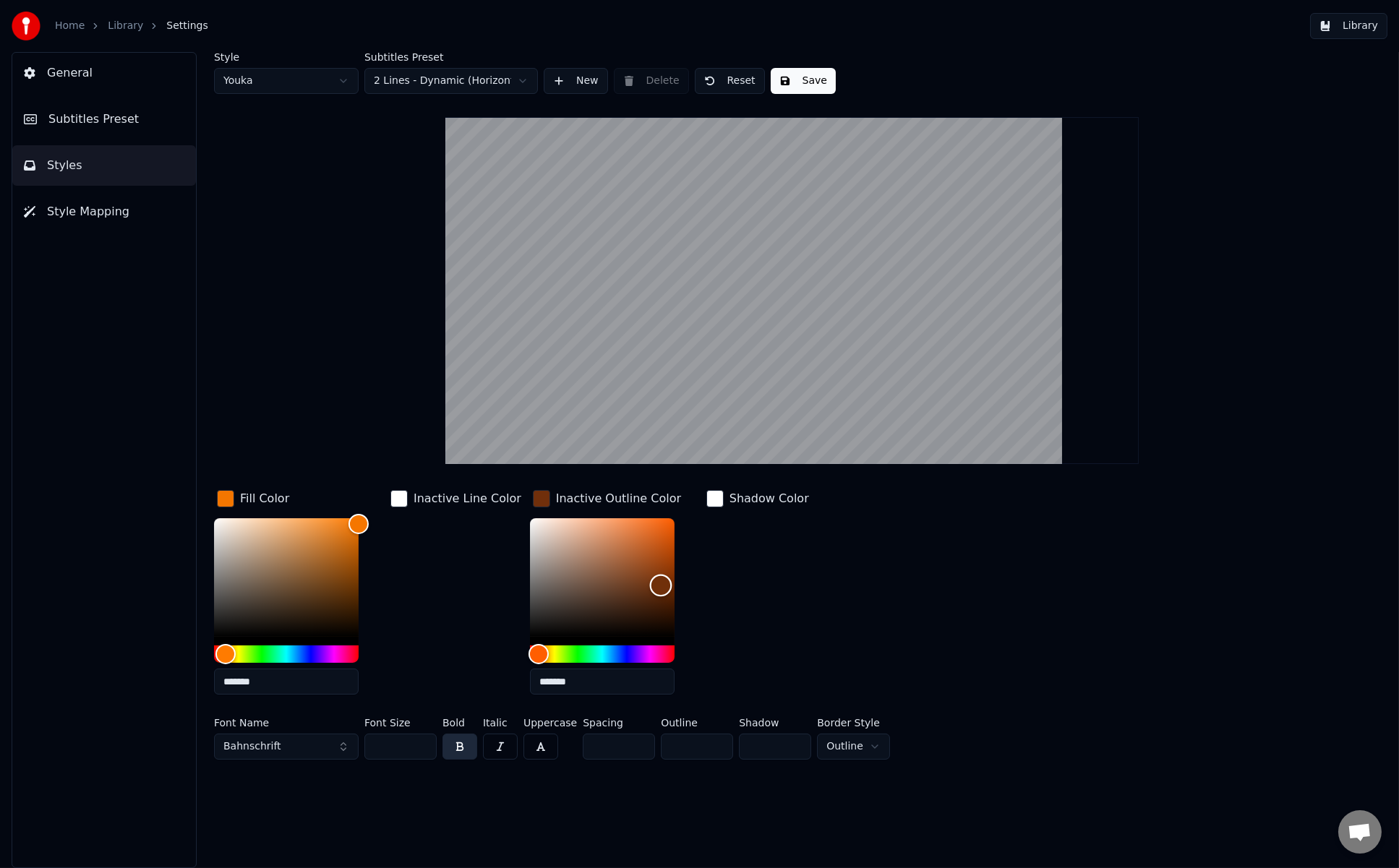
type input "*******"
drag, startPoint x: 649, startPoint y: 582, endPoint x: 647, endPoint y: 591, distance: 9.2
click at [650, 591] on div "Color" at bounding box center [661, 591] width 23 height 23
click at [706, 502] on div "button" at bounding box center [715, 499] width 18 height 18
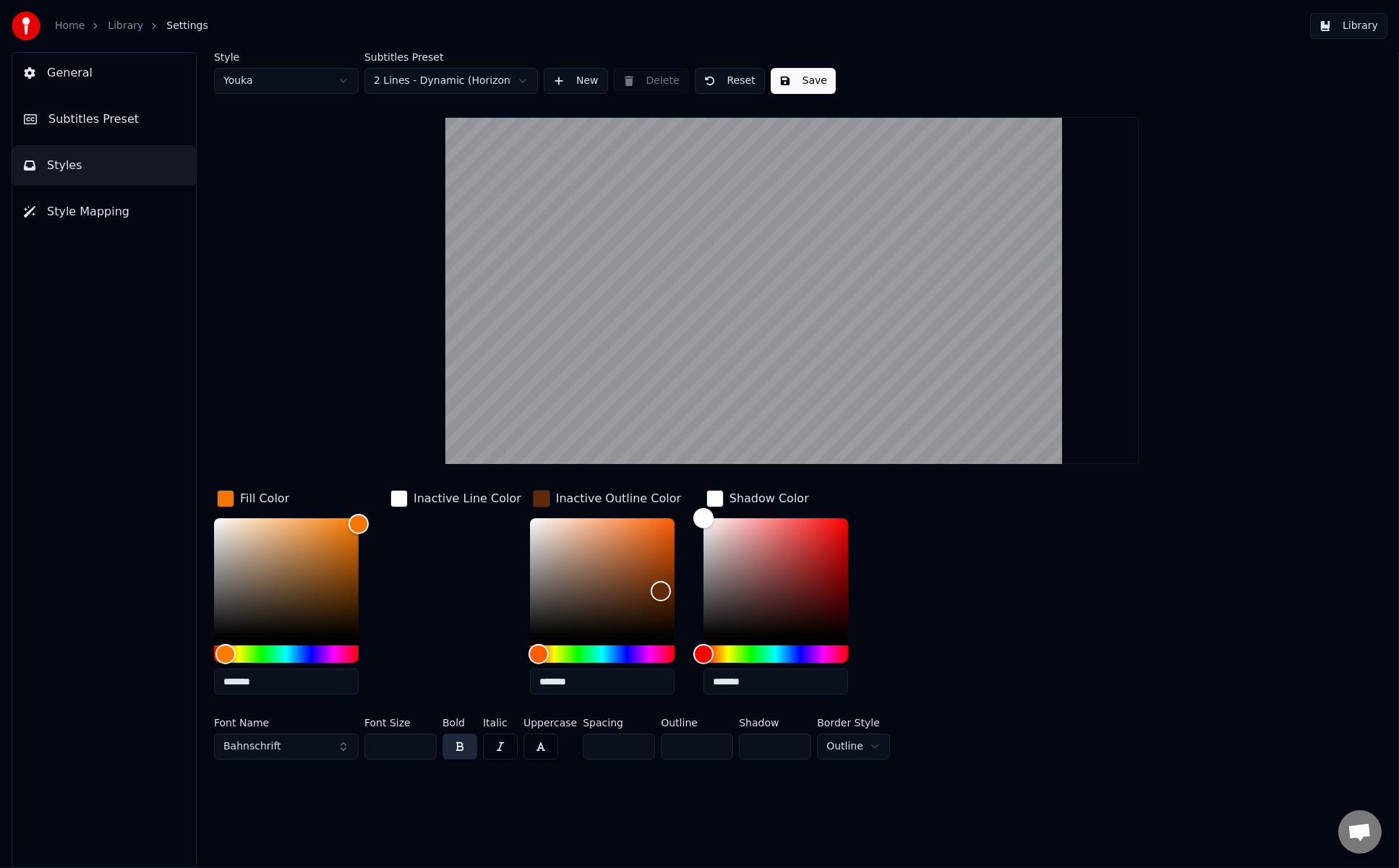
click at [878, 573] on div "Fill Color ******* Inactive Line Color Inactive Outline Color ******* Shadow Co…" at bounding box center [704, 596] width 980 height 219
click at [791, 741] on input "*" at bounding box center [775, 746] width 73 height 26
click at [882, 741] on div "Font Name Bahnschrift Font Size ** Bold Italic Uppercase Spacing * Outline * Sh…" at bounding box center [704, 741] width 980 height 48
click at [846, 741] on html "Home Library Settings Library General Subtitles Preset Styles Style Mapping Sty…" at bounding box center [700, 434] width 1399 height 868
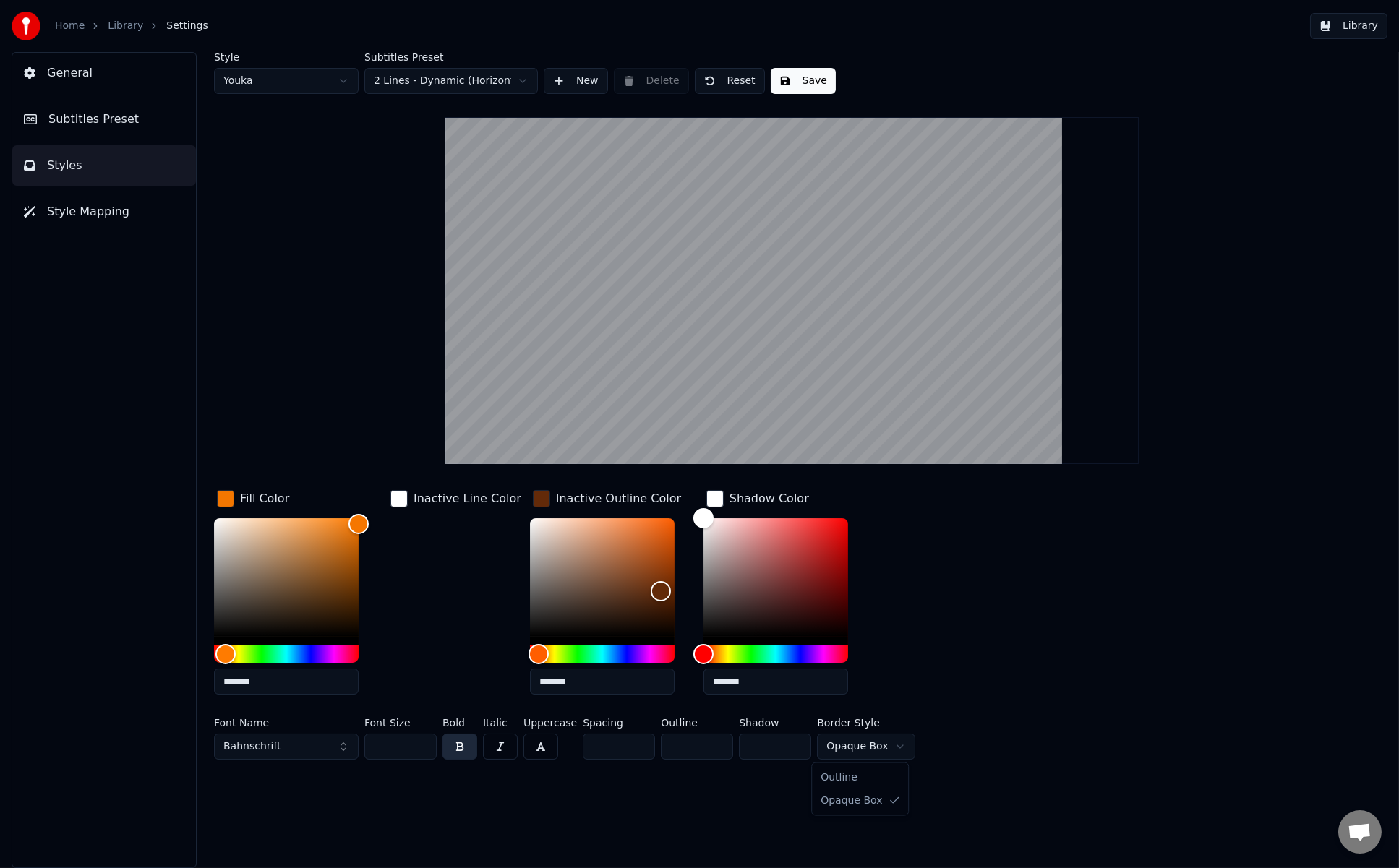
click at [853, 741] on html "Home Library Settings Library General Subtitles Preset Styles Style Mapping Sty…" at bounding box center [700, 434] width 1399 height 868
click at [786, 741] on input "*" at bounding box center [775, 746] width 73 height 26
type input "*"
click at [786, 741] on input "*" at bounding box center [775, 746] width 73 height 26
click at [797, 75] on button "Save" at bounding box center [803, 80] width 65 height 26
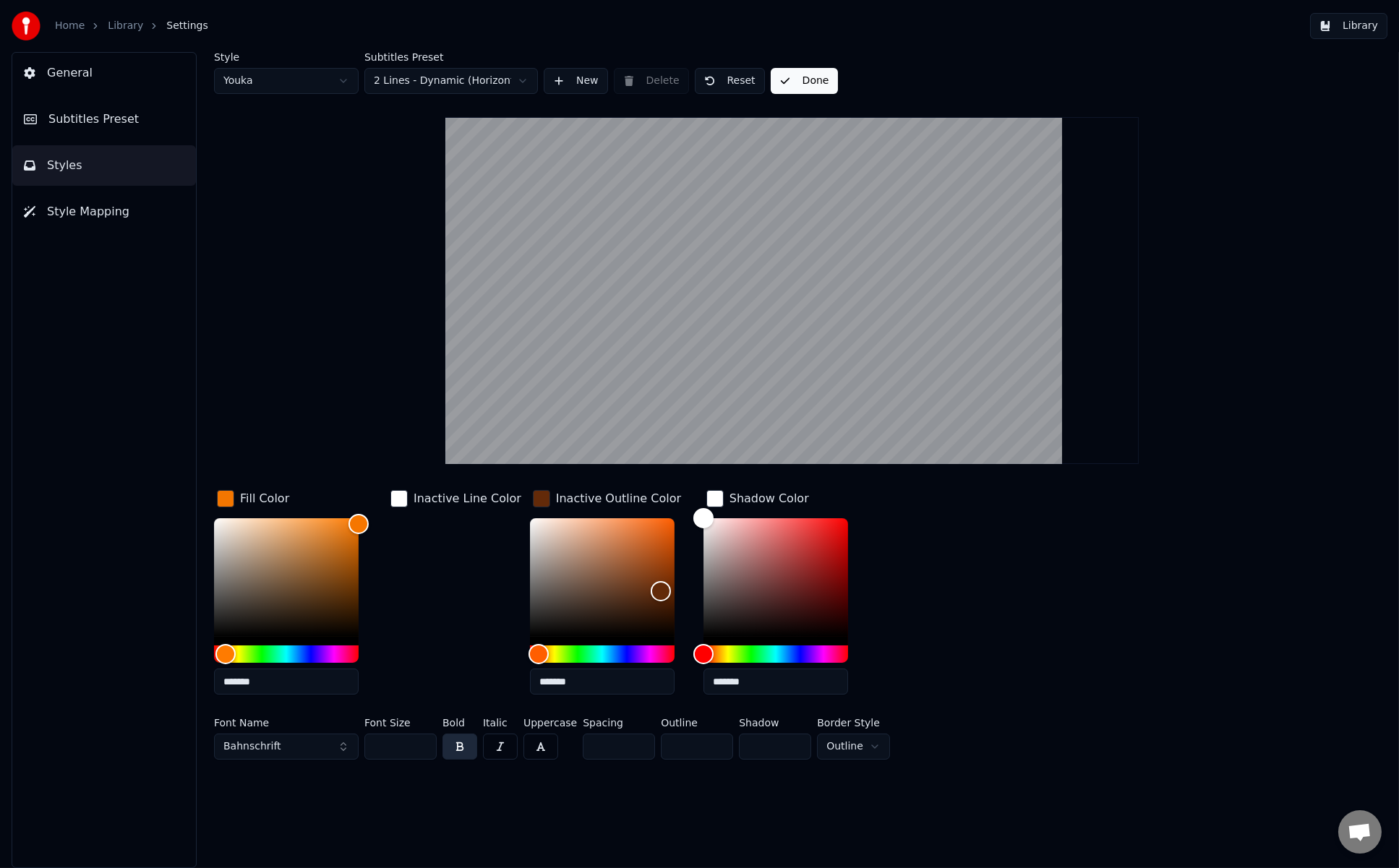
click at [1057, 32] on button "Library" at bounding box center [1349, 26] width 78 height 26
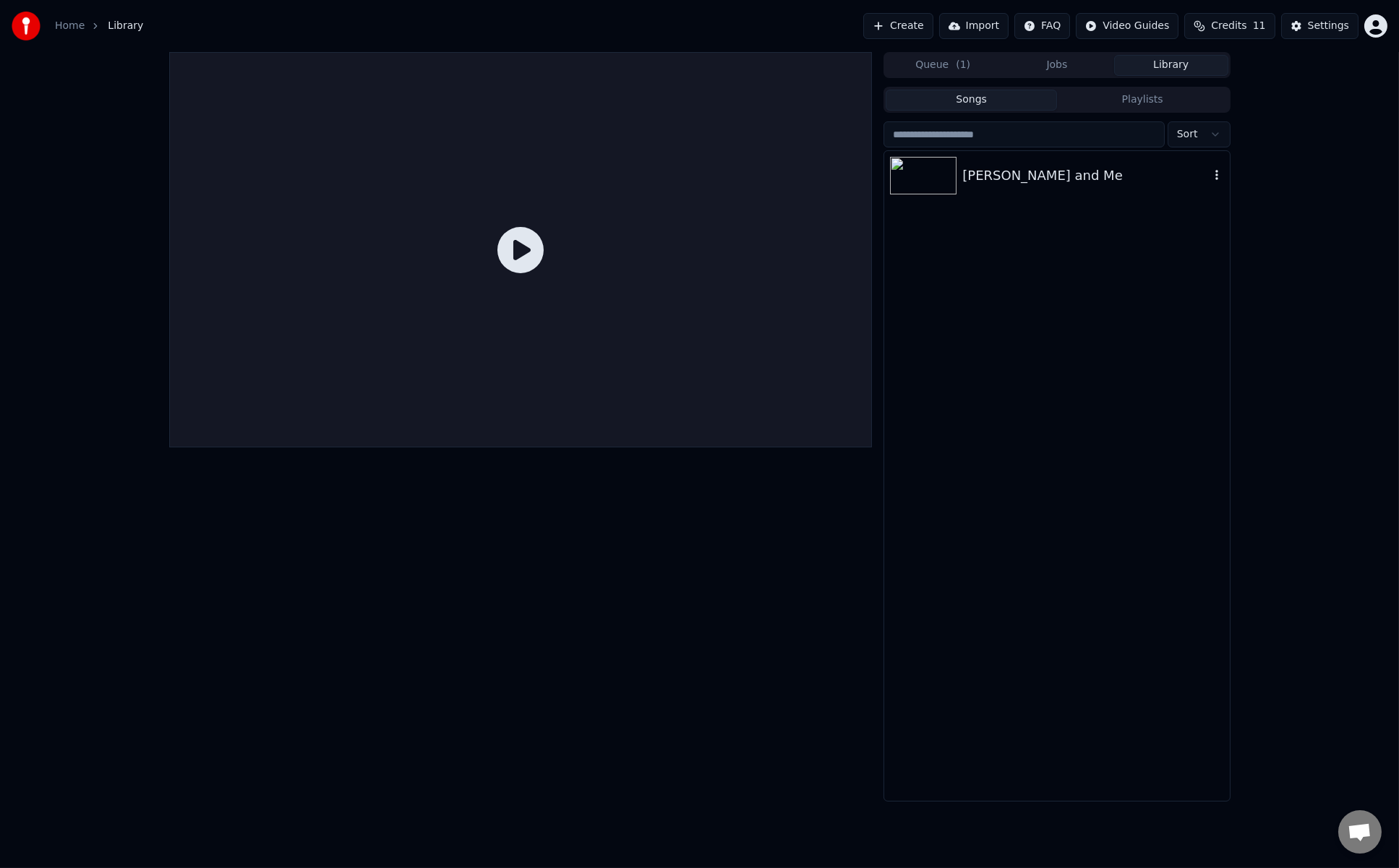
click at [1017, 175] on div "Heinrich and Me" at bounding box center [1086, 175] width 247 height 20
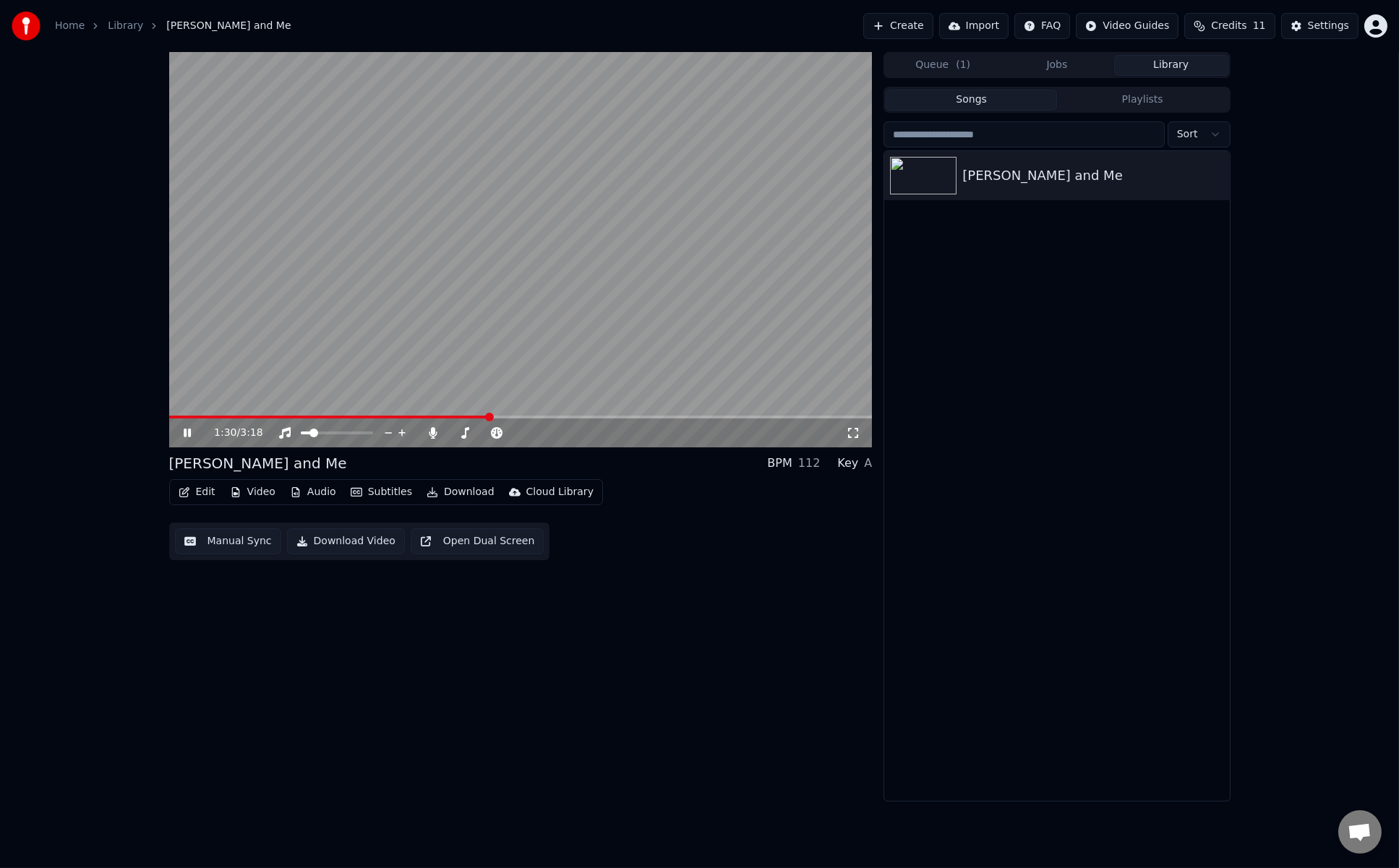
click at [188, 432] on icon at bounding box center [187, 433] width 8 height 8
click at [226, 542] on button "Manual Sync" at bounding box center [227, 541] width 106 height 26
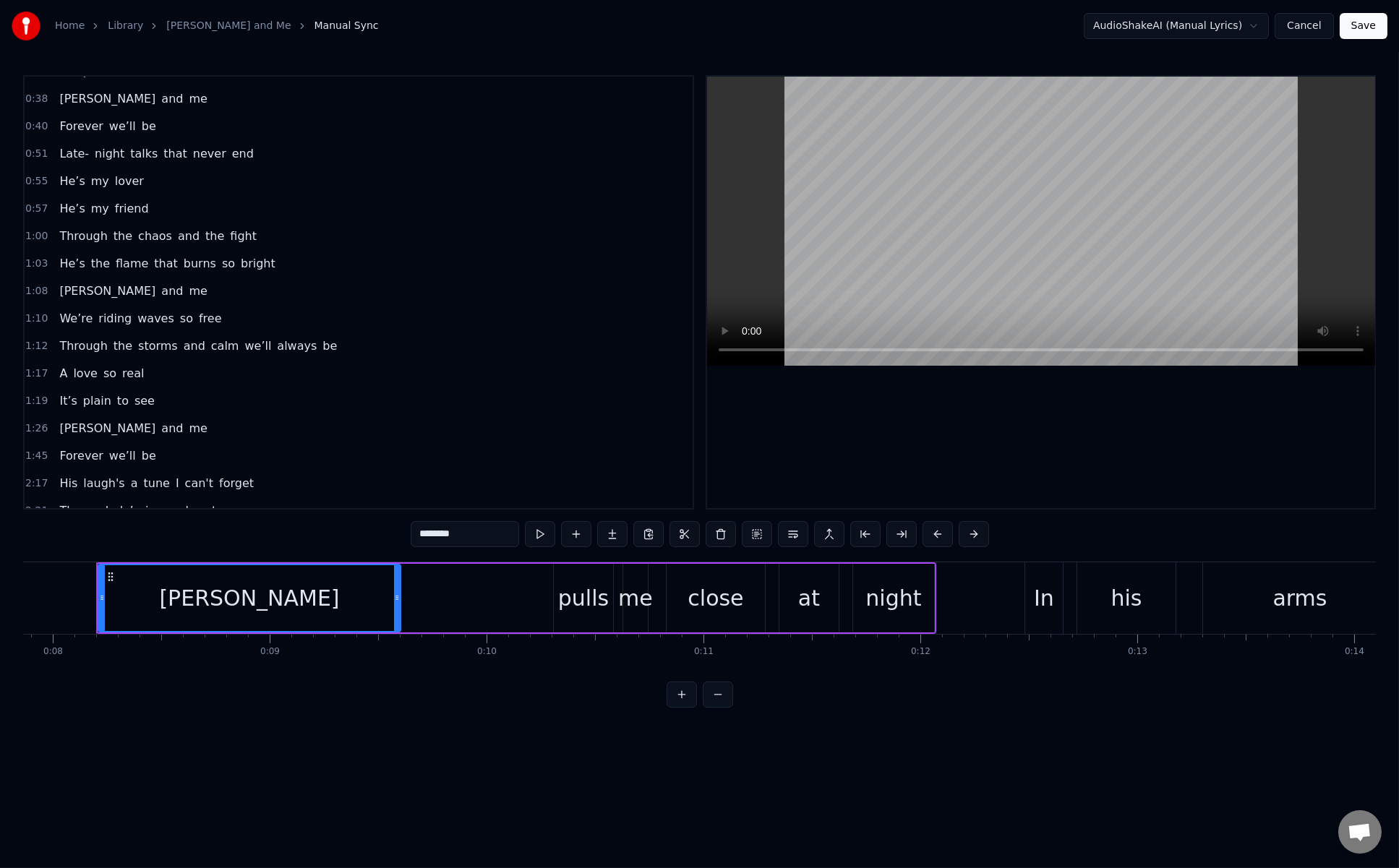
scroll to position [434, 0]
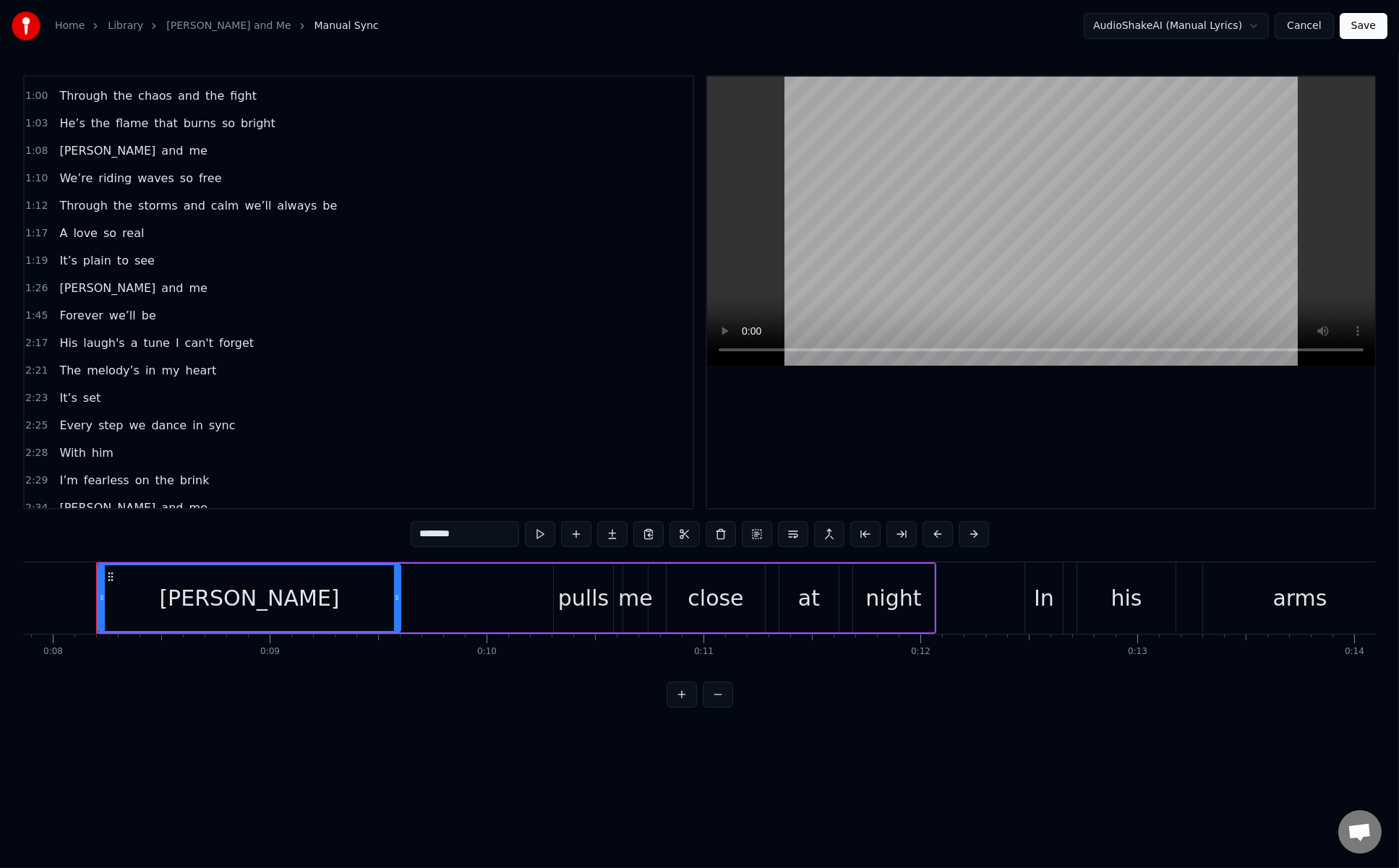
click at [120, 193] on div "Through the storms and calm we’ll always be" at bounding box center [198, 206] width 289 height 26
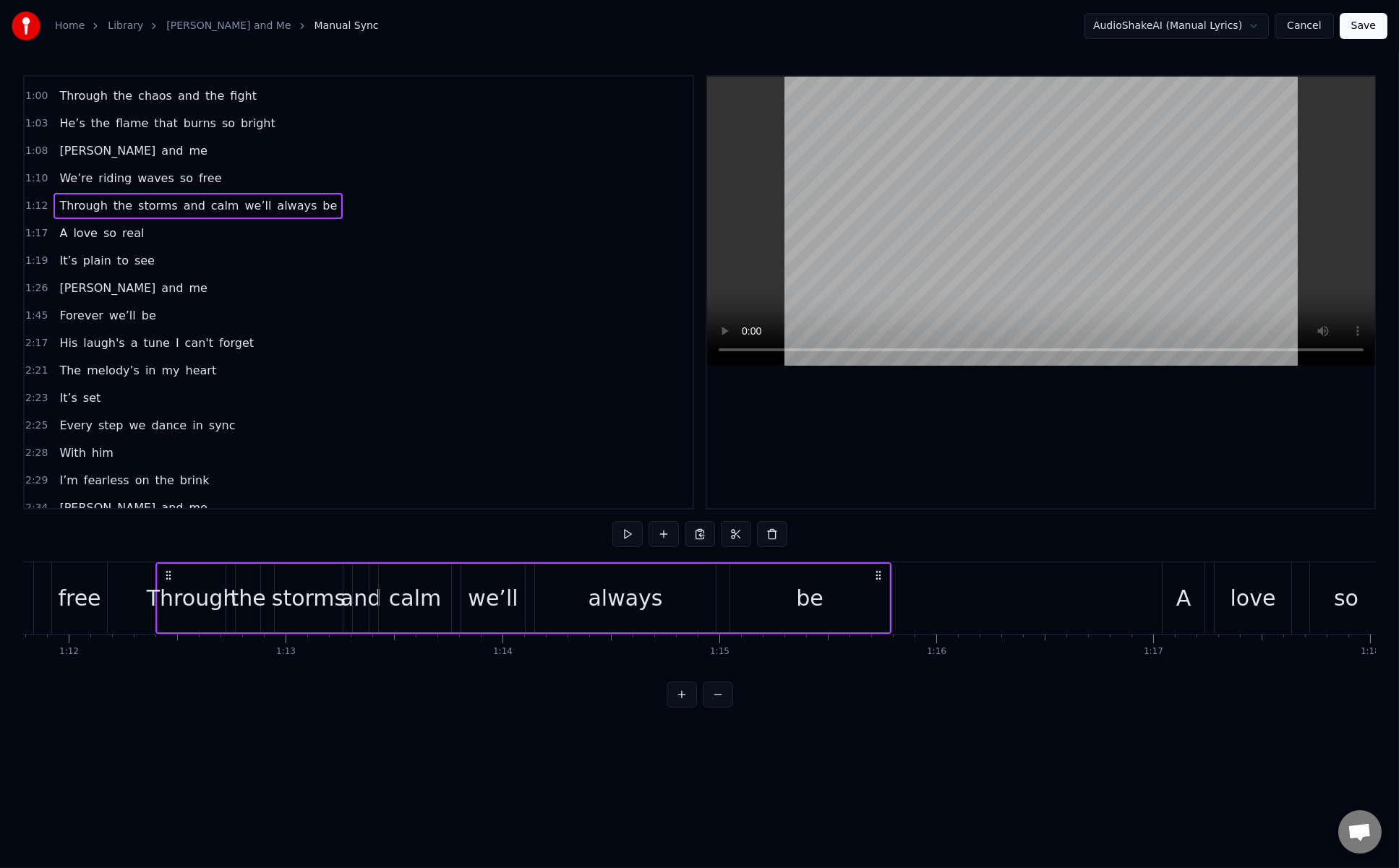
scroll to position [0, 15635]
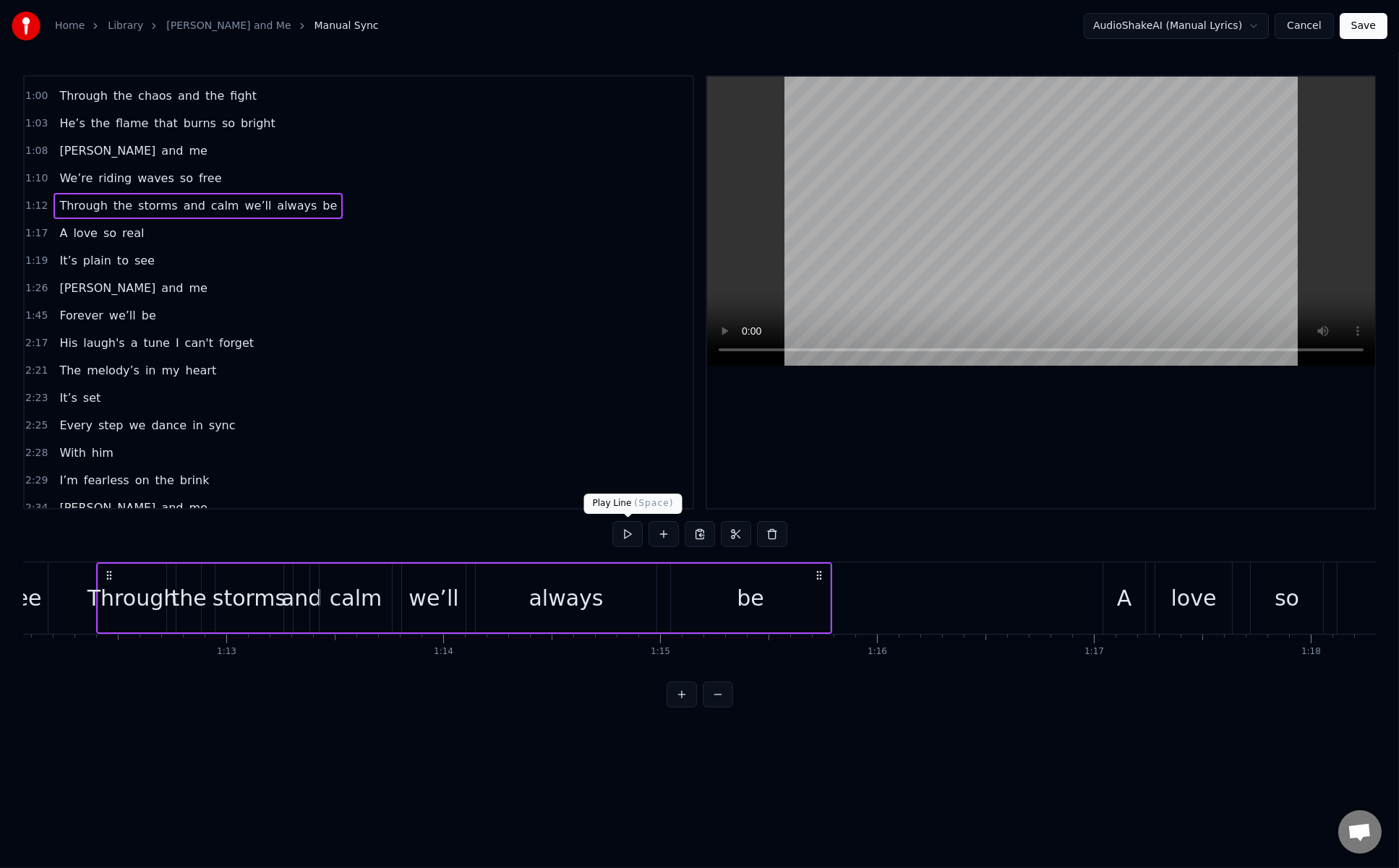
click at [631, 534] on button at bounding box center [628, 534] width 30 height 26
click at [623, 527] on button at bounding box center [628, 534] width 30 height 26
click at [631, 534] on button at bounding box center [628, 534] width 30 height 26
click at [120, 363] on span "melody’s" at bounding box center [113, 371] width 56 height 17
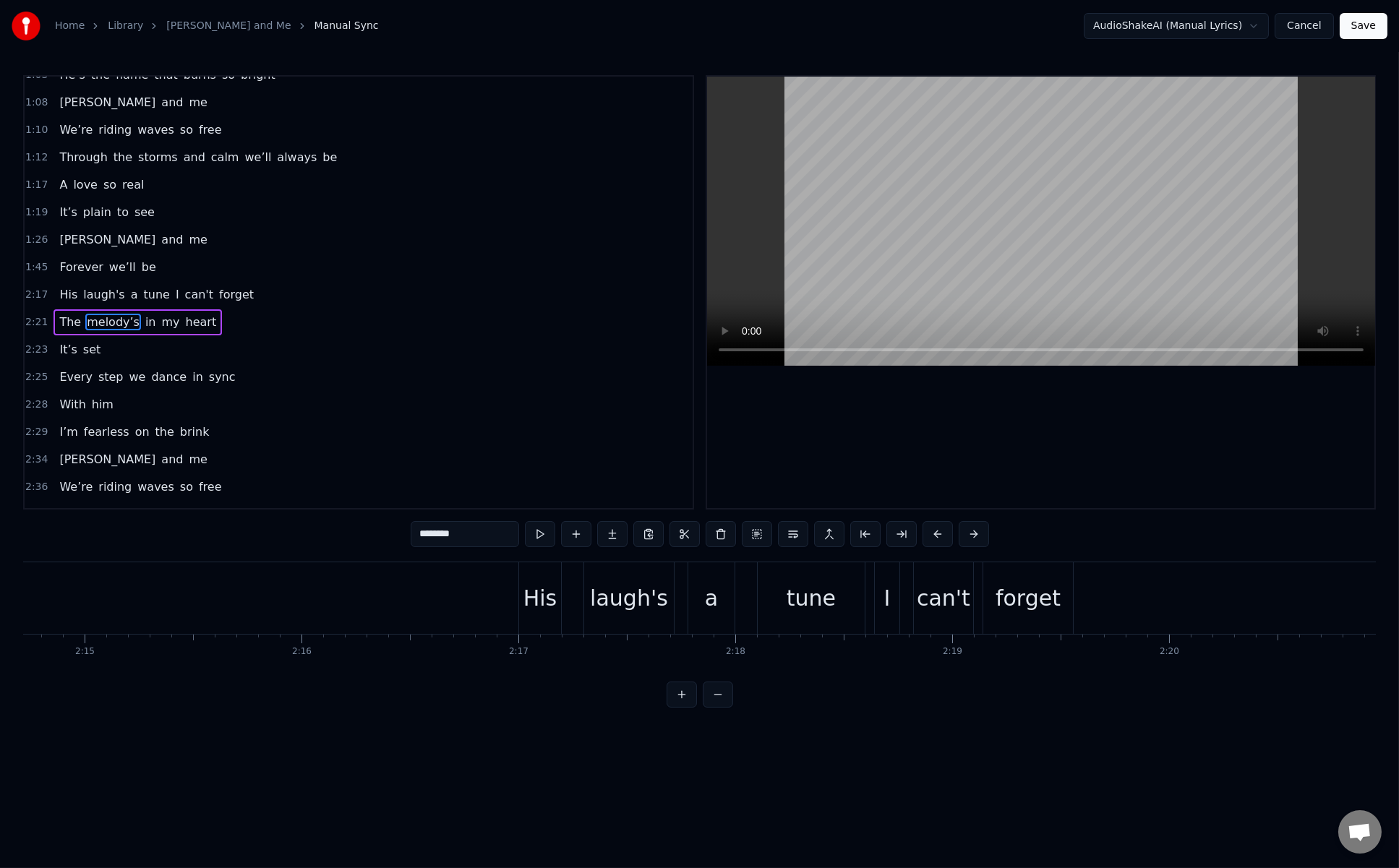
scroll to position [0, 30639]
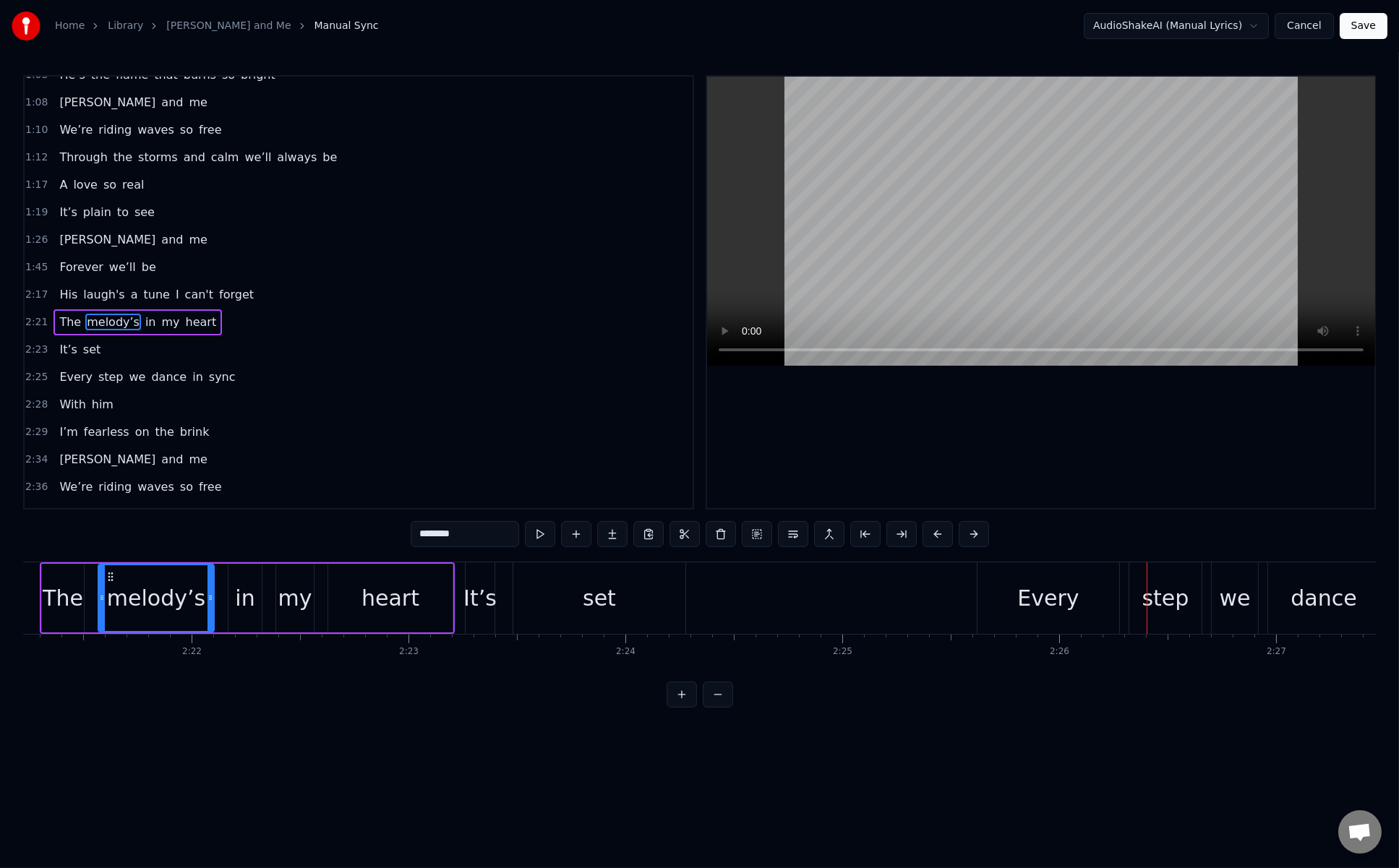
click at [115, 204] on span "to" at bounding box center [122, 212] width 14 height 17
type input "**"
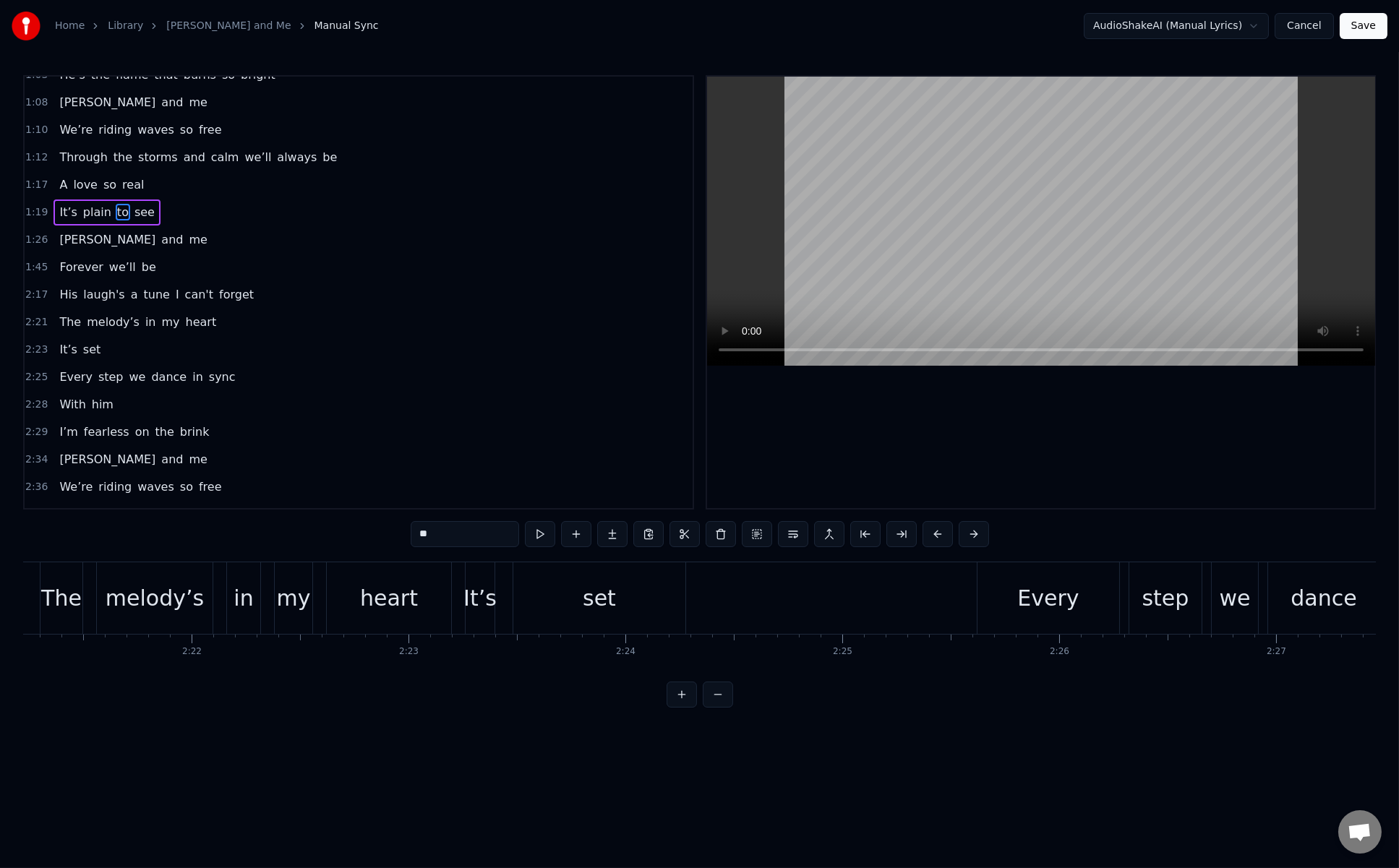
scroll to position [394, 0]
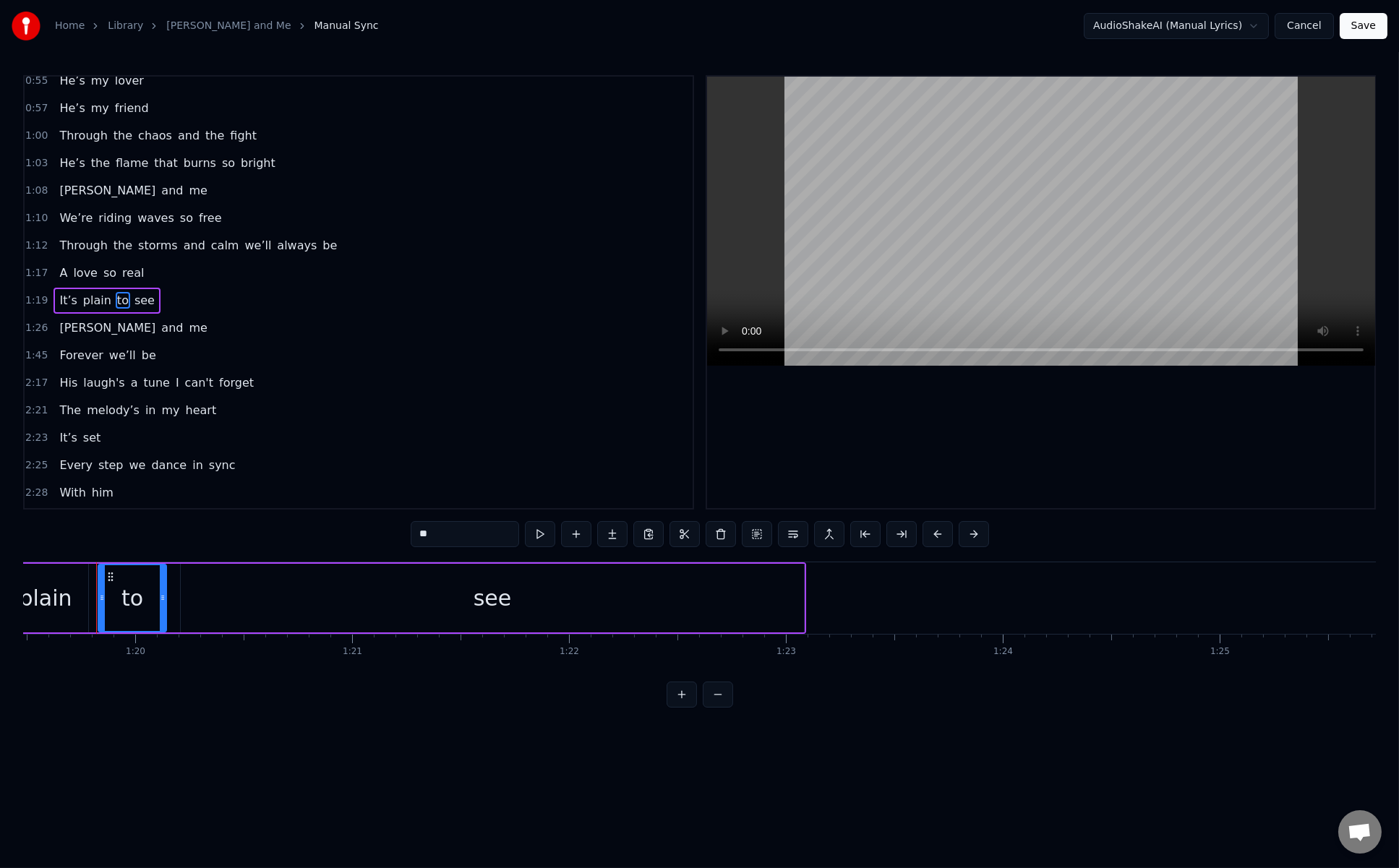
click at [84, 206] on div "We’re riding waves so free" at bounding box center [140, 218] width 174 height 26
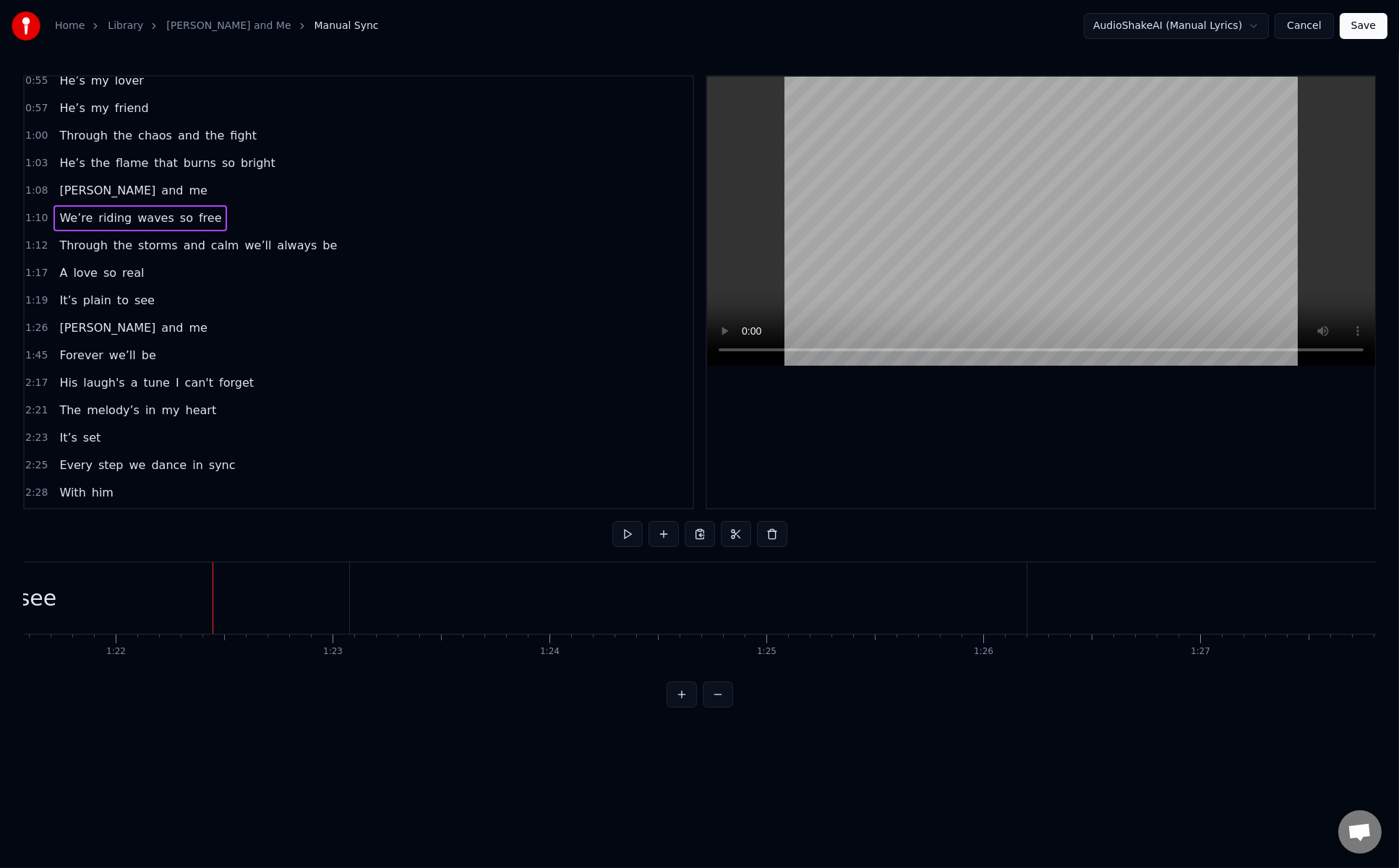
scroll to position [0, 17699]
click at [115, 292] on span "to" at bounding box center [122, 301] width 14 height 17
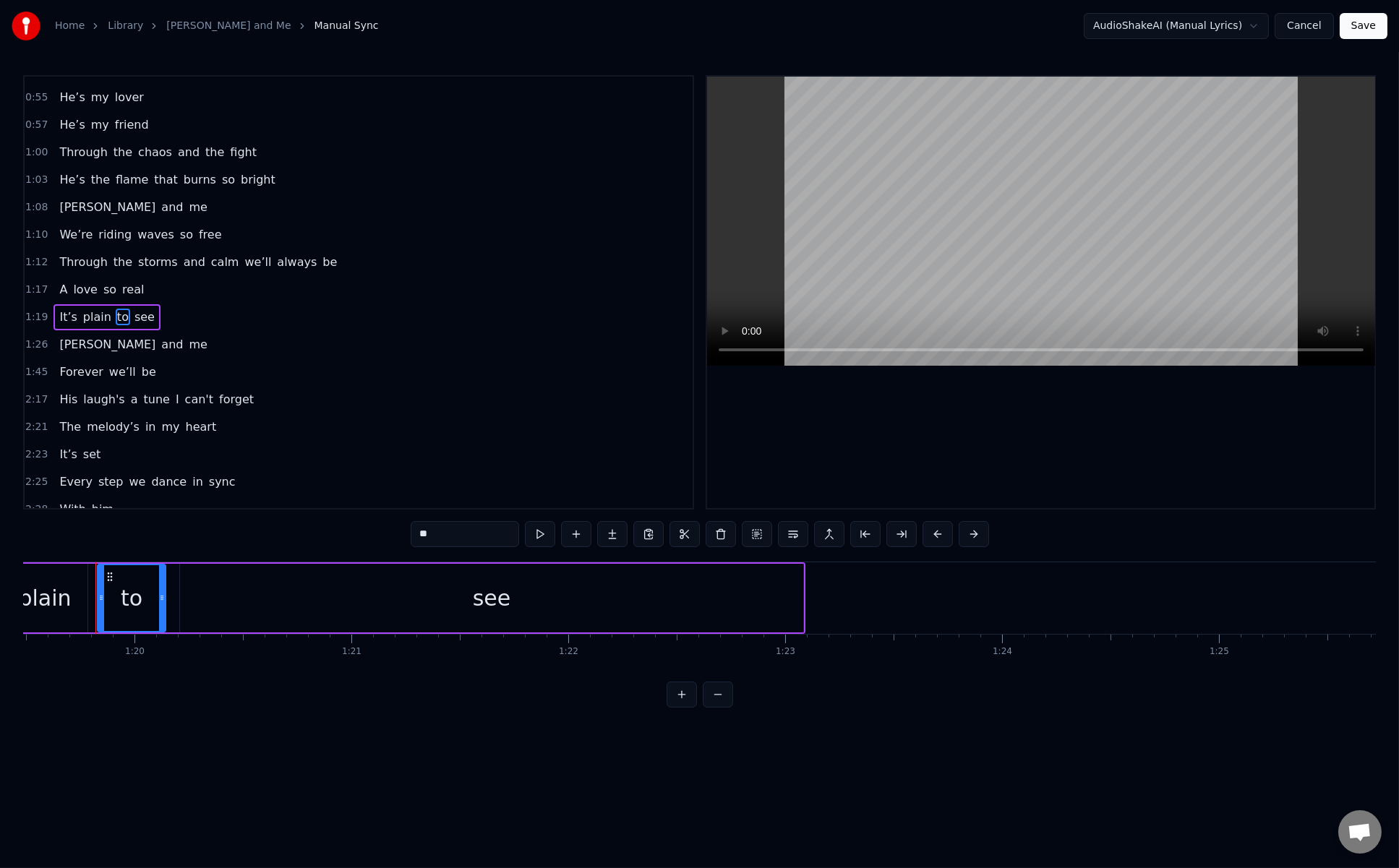
scroll to position [0, 17244]
click at [781, 588] on div "see" at bounding box center [492, 598] width 623 height 69
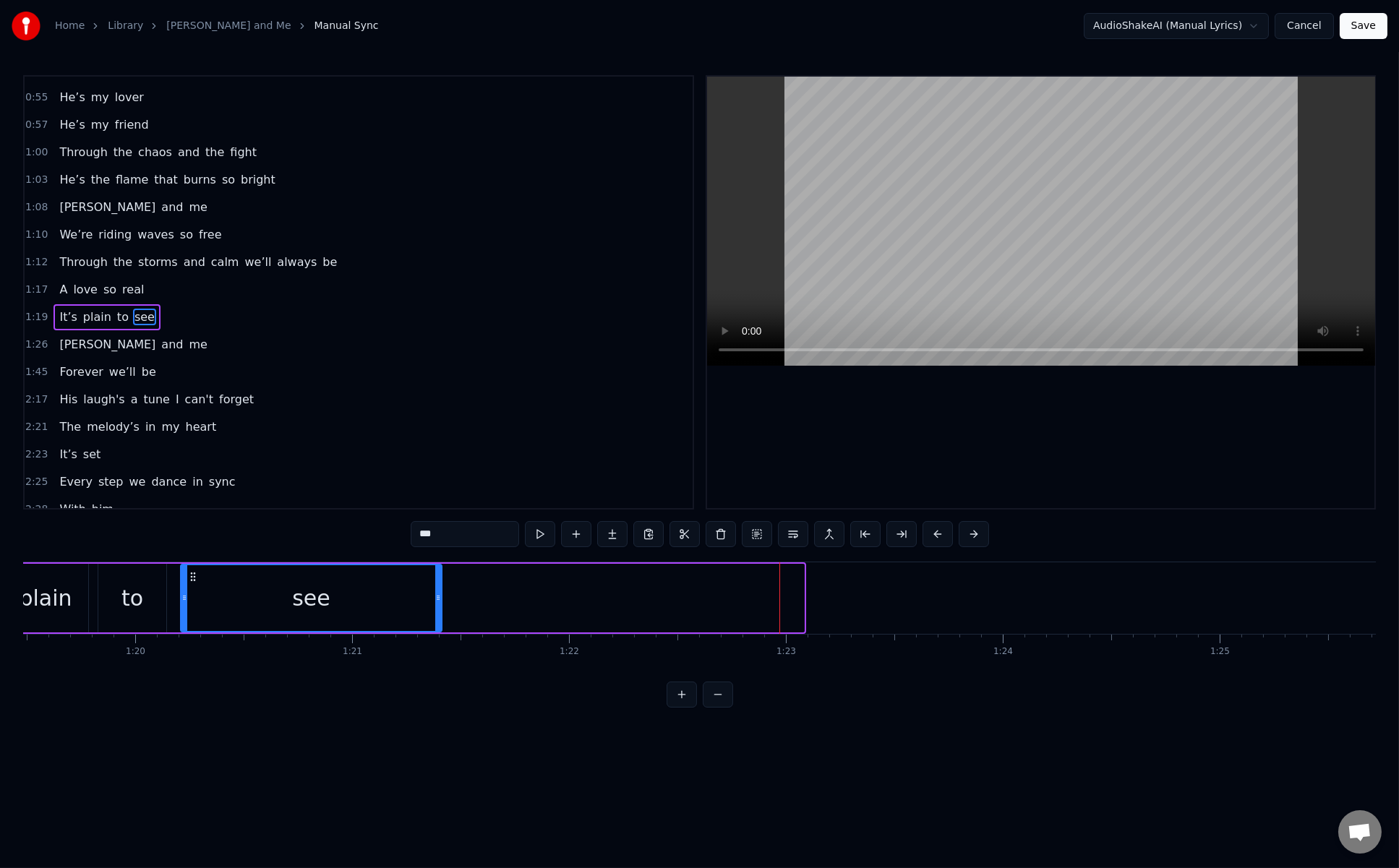
drag, startPoint x: 798, startPoint y: 596, endPoint x: 436, endPoint y: 585, distance: 362.2
click at [436, 585] on div at bounding box center [438, 598] width 6 height 66
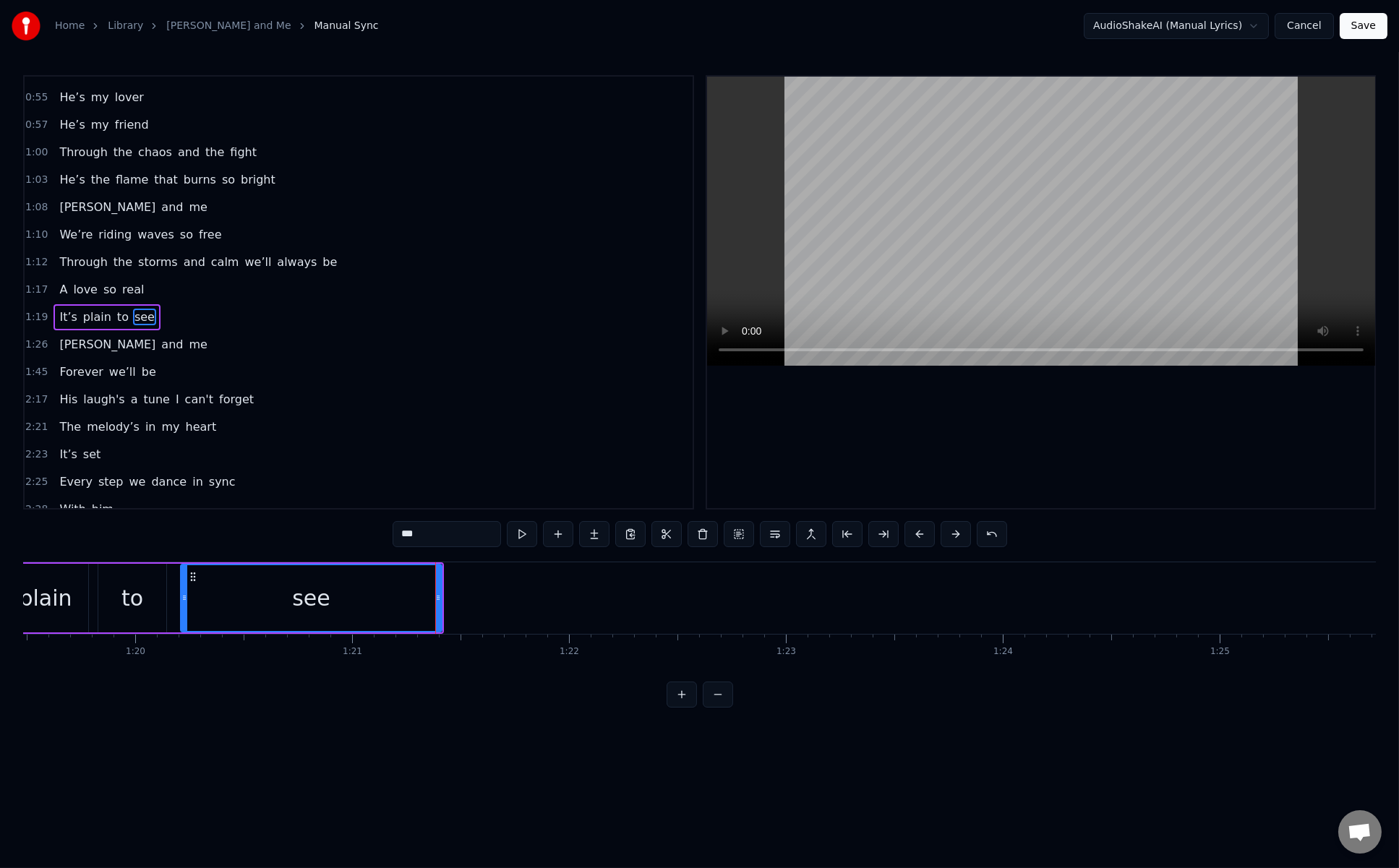
click at [94, 336] on span "Heinrich" at bounding box center [107, 344] width 99 height 17
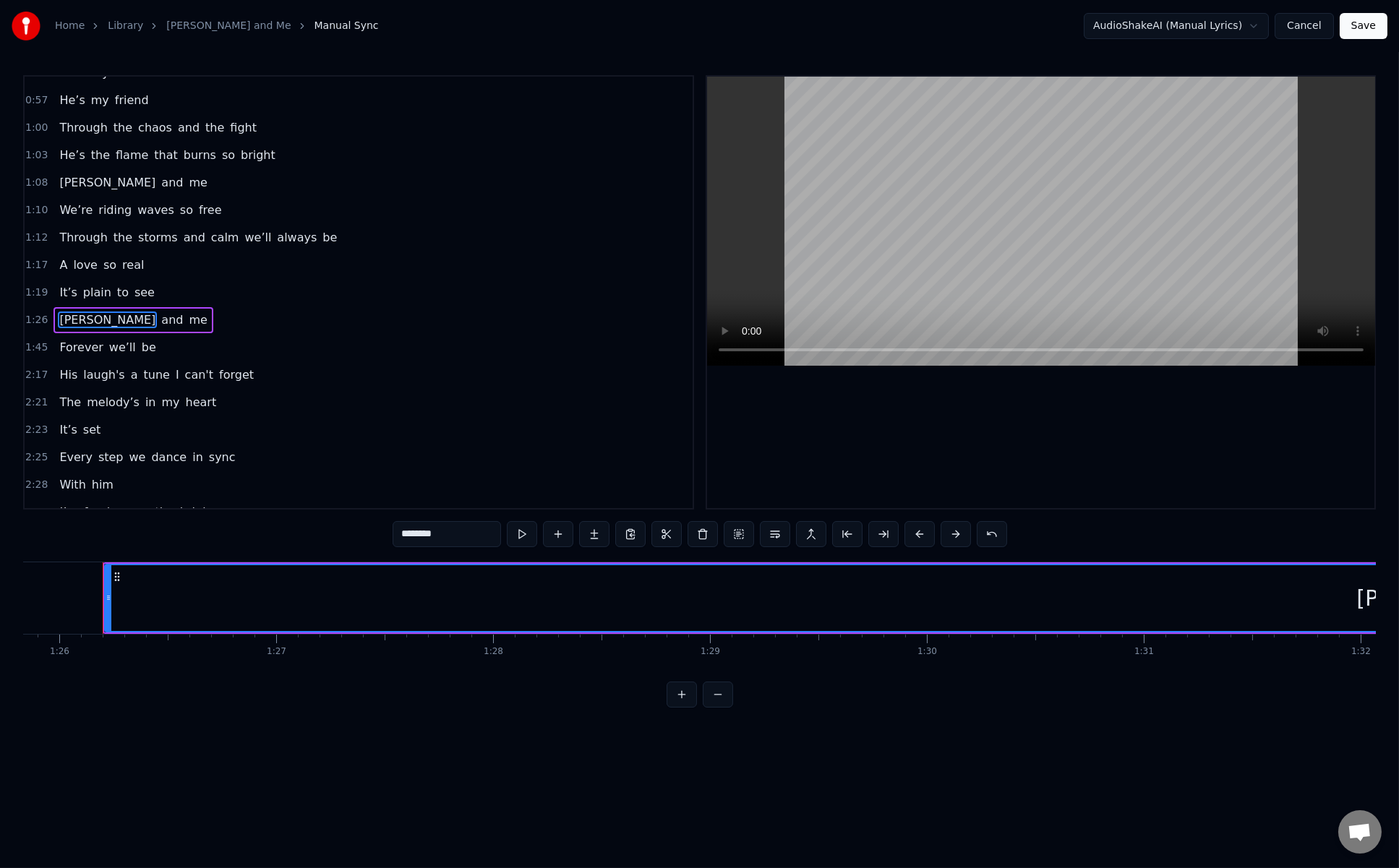
scroll to position [0, 18629]
click at [130, 367] on span "a" at bounding box center [135, 375] width 10 height 17
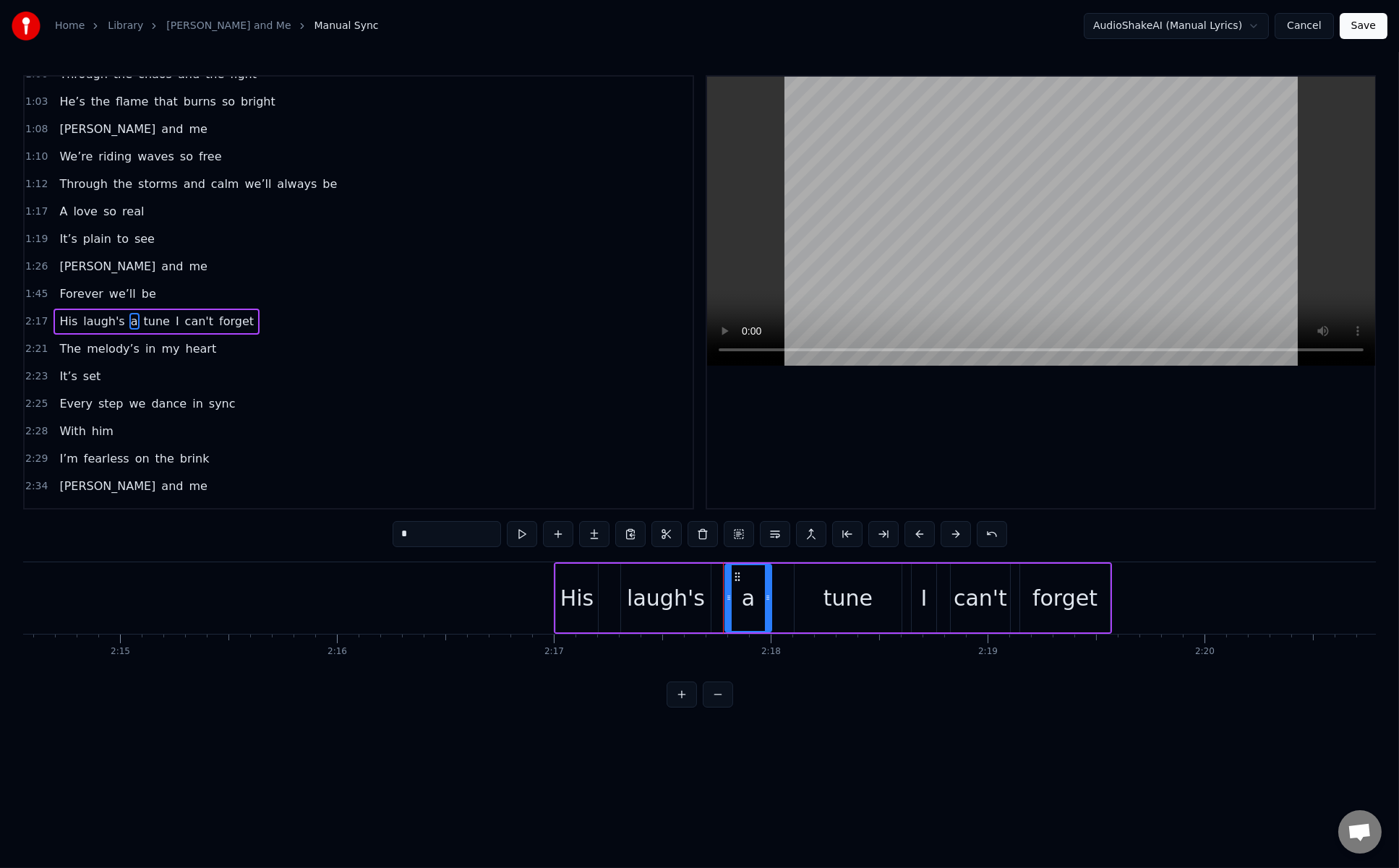
scroll to position [0, 29819]
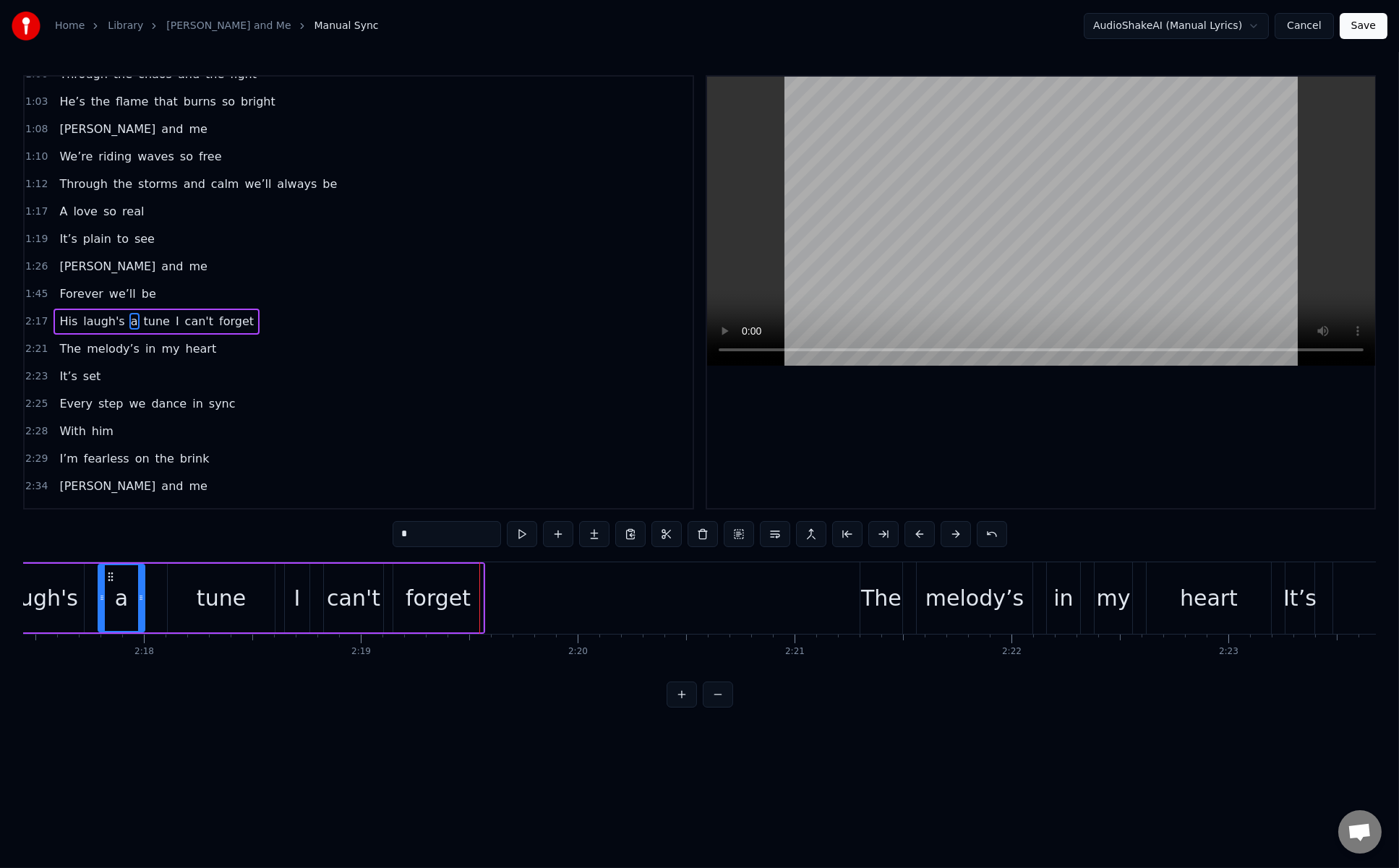
click at [94, 258] on span "Heinrich" at bounding box center [107, 266] width 99 height 18
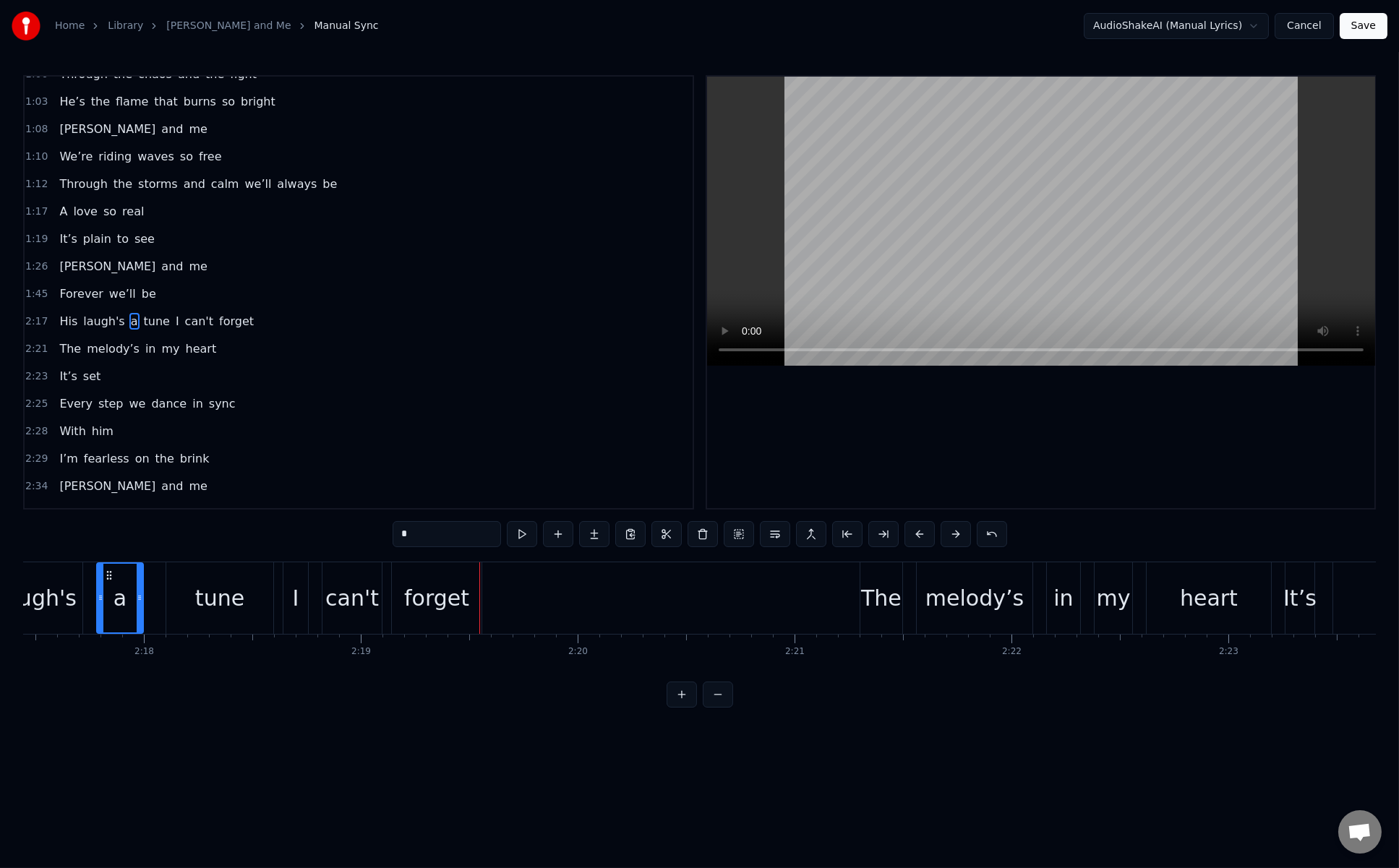
click at [84, 258] on span "Heinrich" at bounding box center [107, 266] width 99 height 17
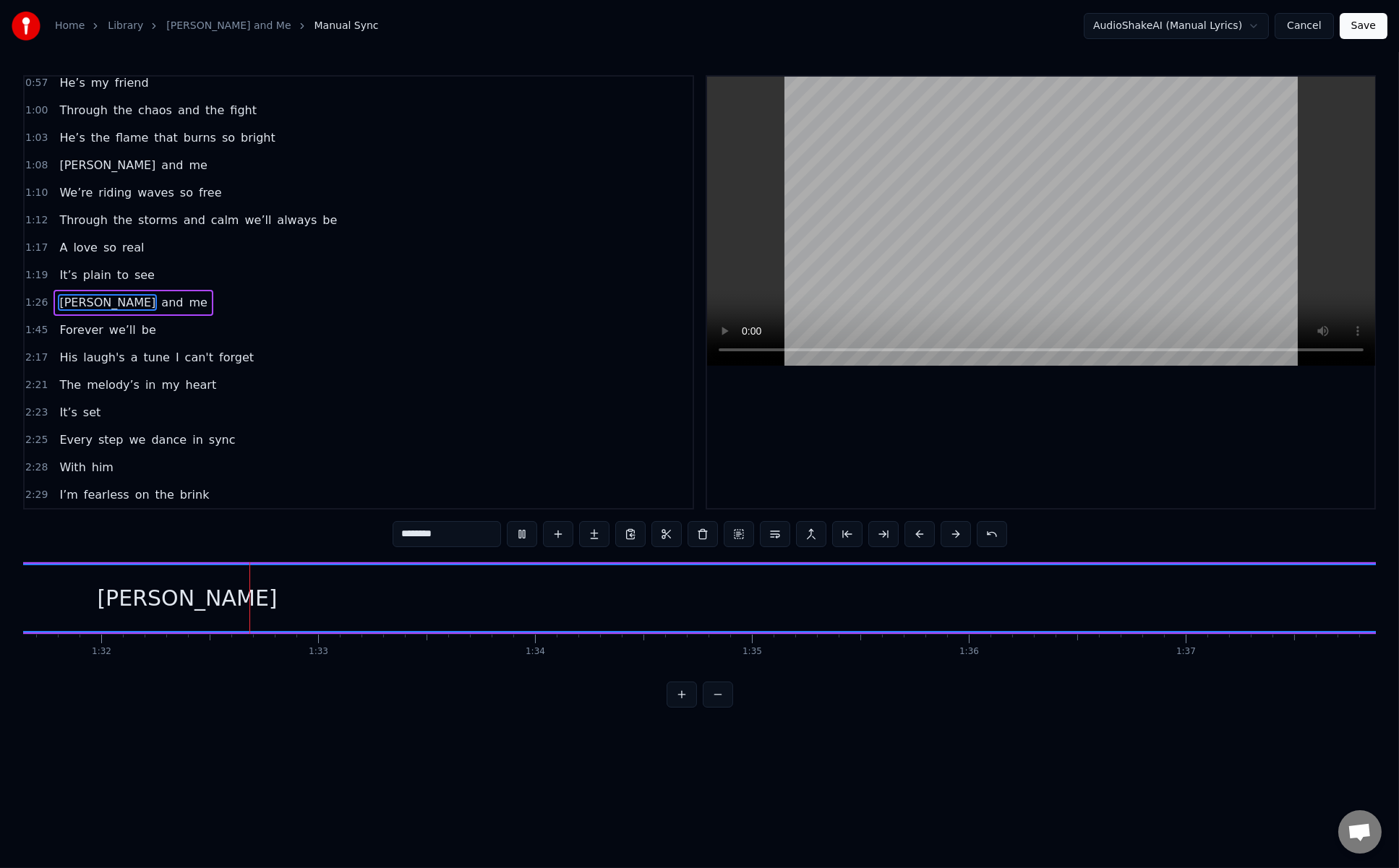
scroll to position [0, 19884]
click at [62, 349] on span "His" at bounding box center [68, 358] width 21 height 17
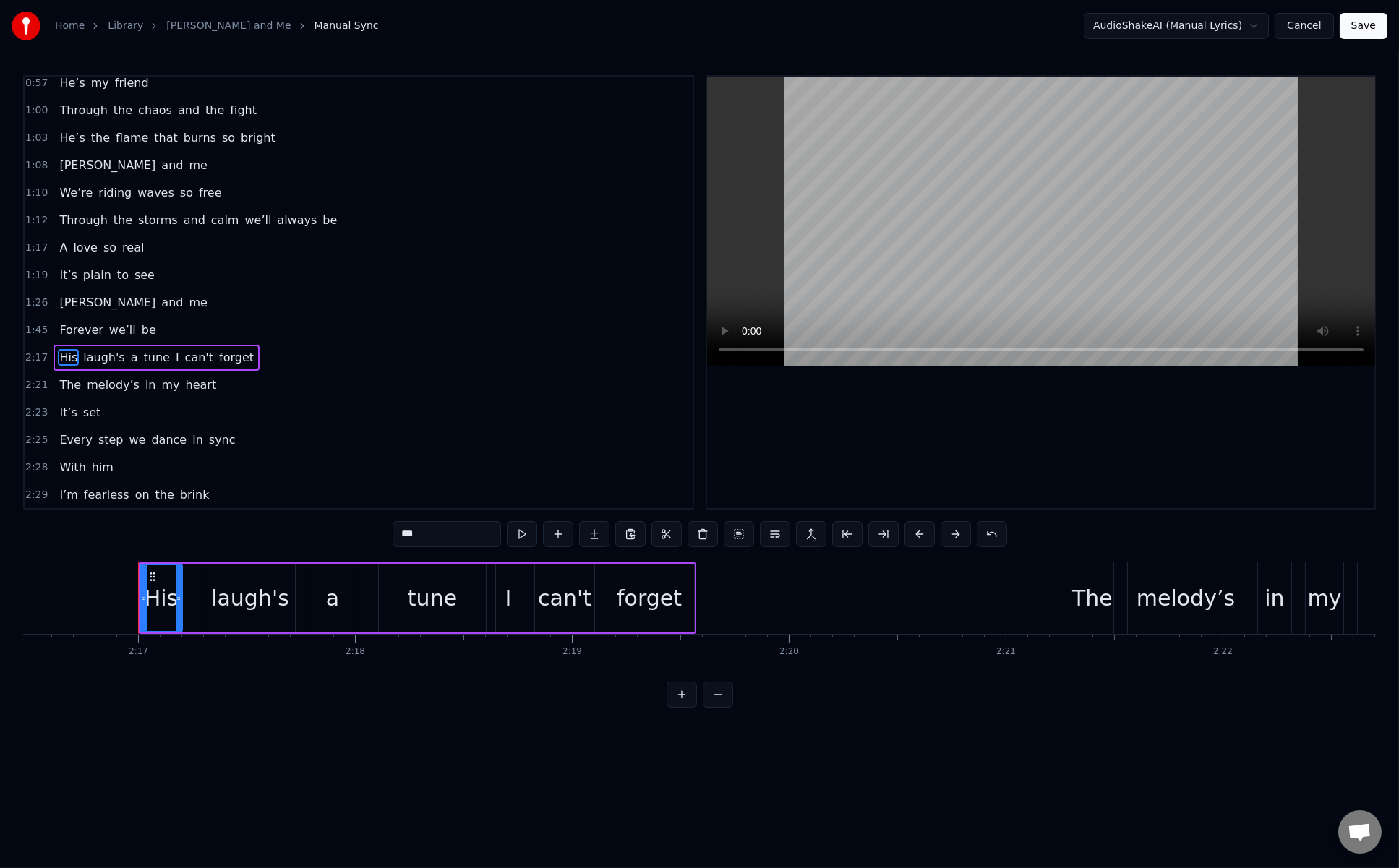
scroll to position [0, 29650]
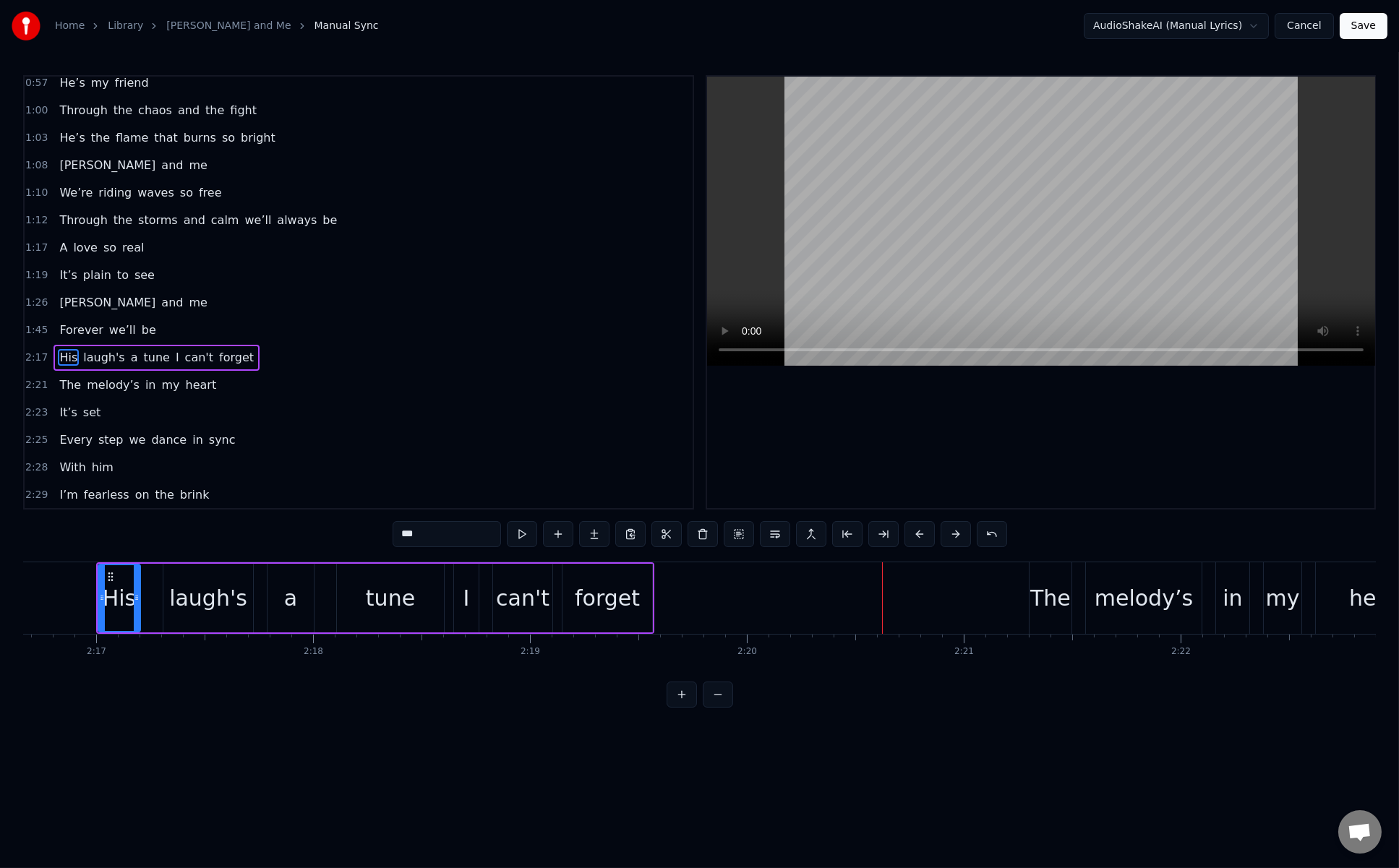
click at [88, 294] on span "Heinrich" at bounding box center [107, 302] width 99 height 17
type input "********"
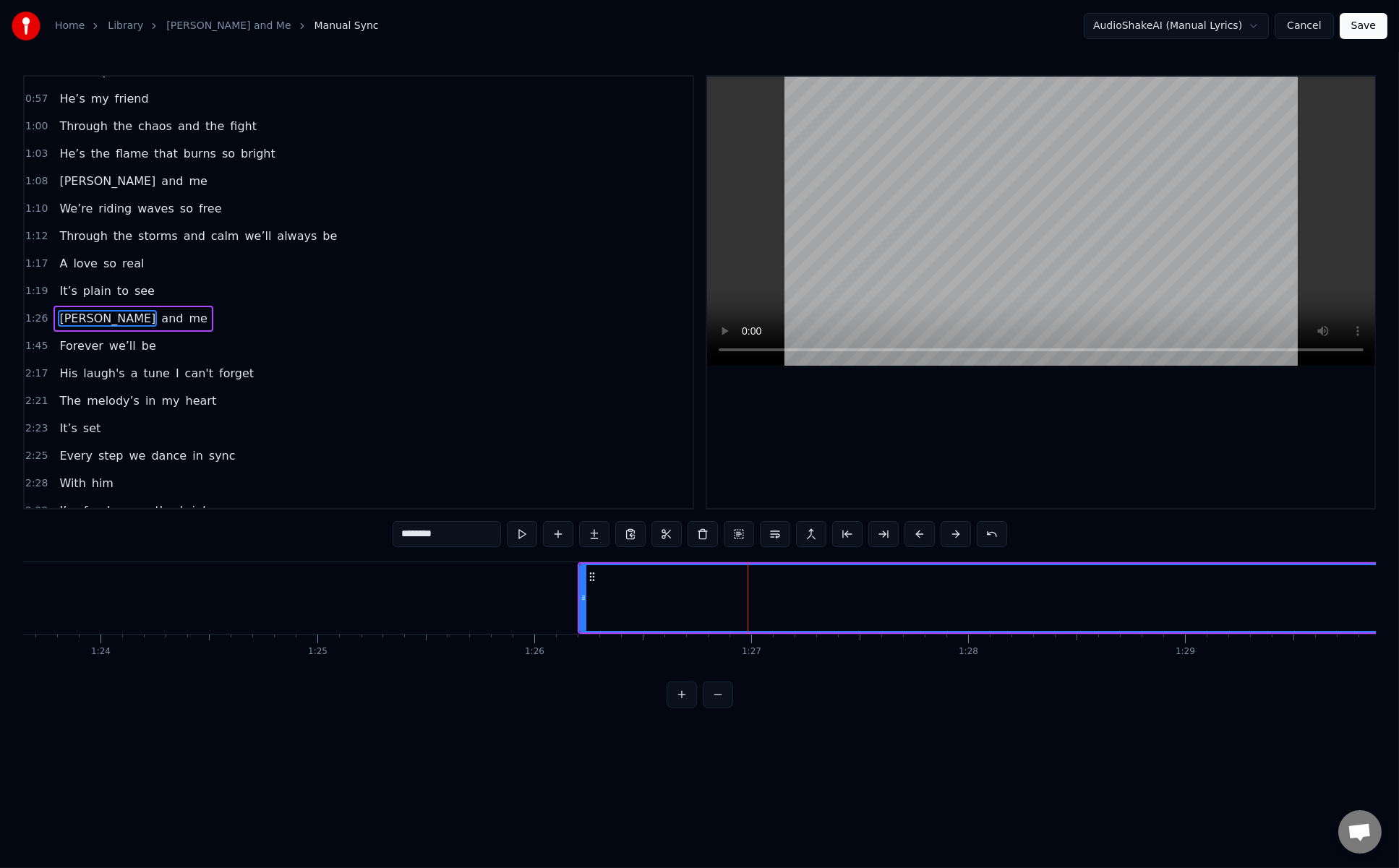
scroll to position [0, 18123]
click at [238, 305] on div "1:26 Heinrich and me" at bounding box center [359, 318] width 669 height 28
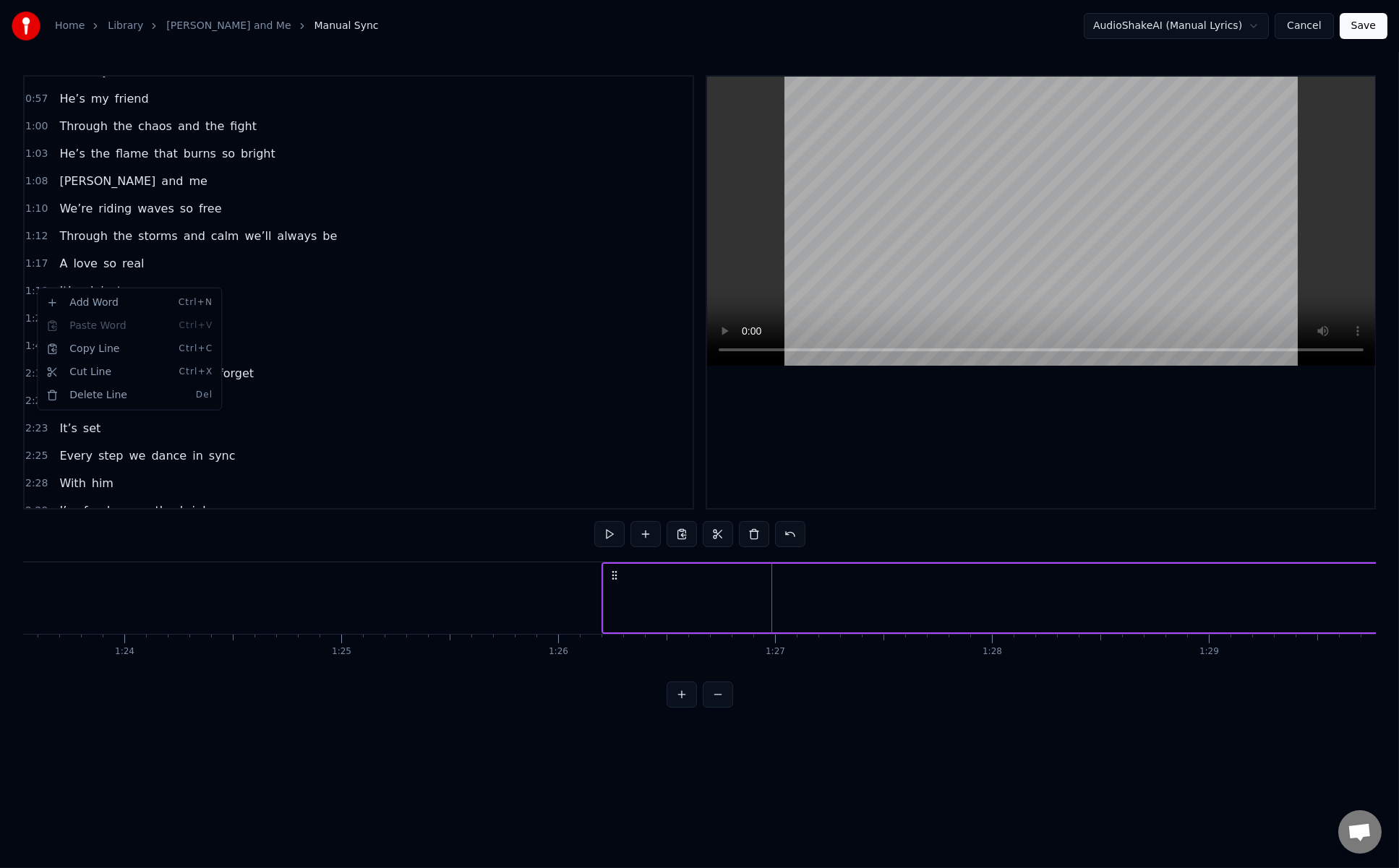
click at [215, 260] on html "Home Library Heinrich and Me Manual Sync AudioShakeAI (Manual Lyrics) Cancel Sa…" at bounding box center [700, 365] width 1399 height 731
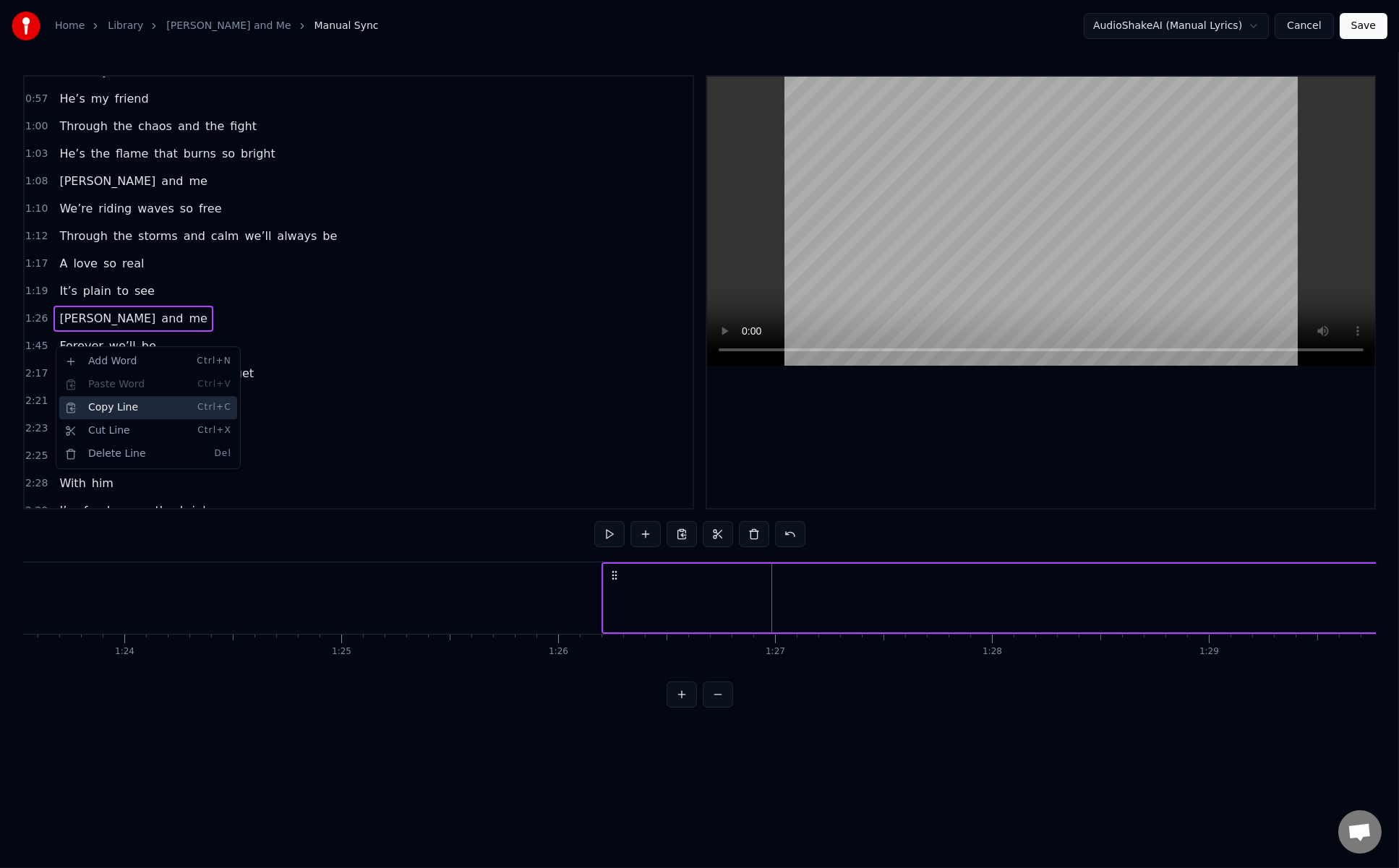
click at [108, 401] on div "Copy Line Ctrl+C" at bounding box center [148, 408] width 178 height 23
click at [68, 310] on span "Heinrich" at bounding box center [107, 318] width 99 height 17
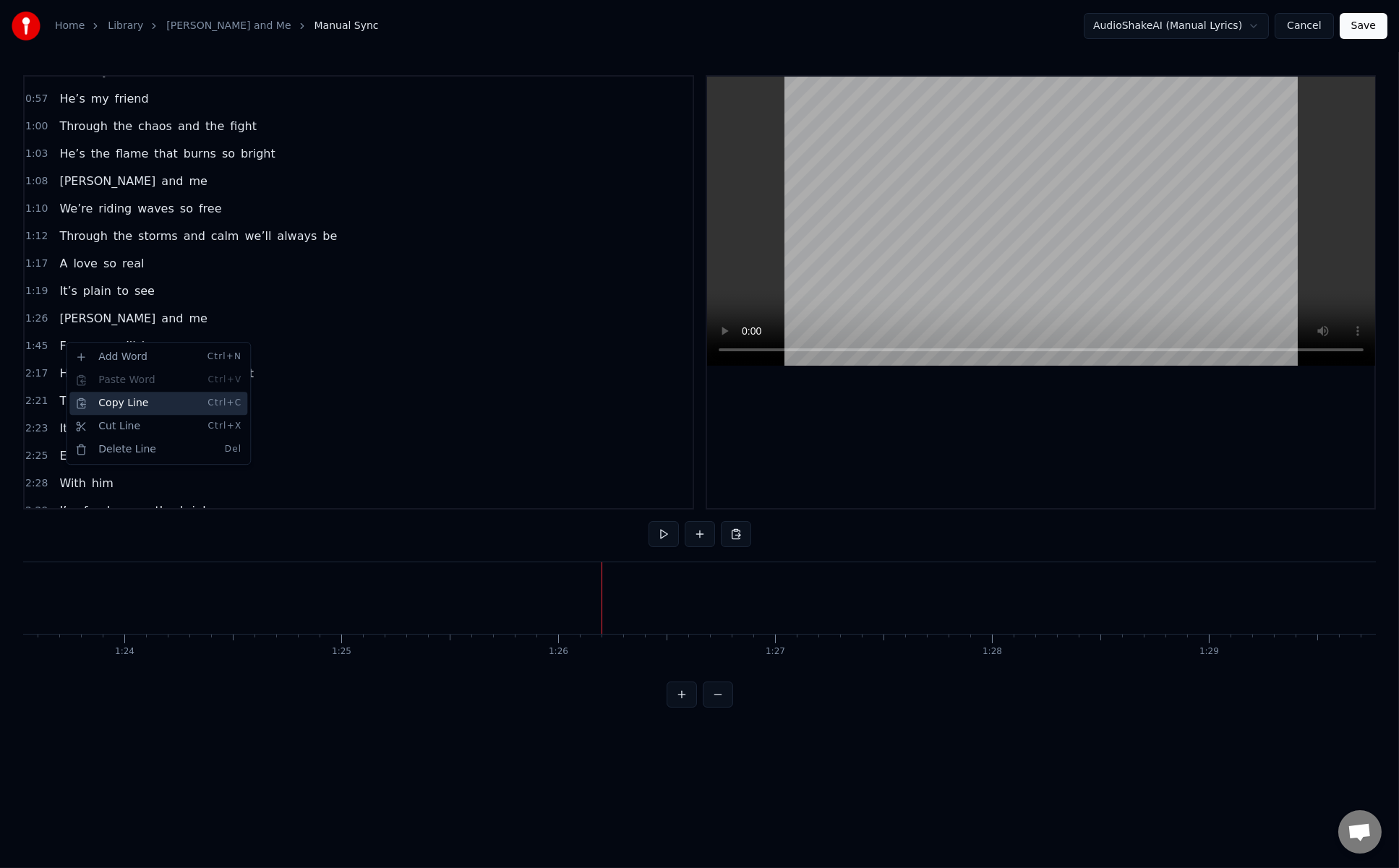
click at [115, 399] on div "Copy Line Ctrl+C" at bounding box center [158, 404] width 178 height 23
click at [39, 339] on span "1:45" at bounding box center [36, 346] width 23 height 14
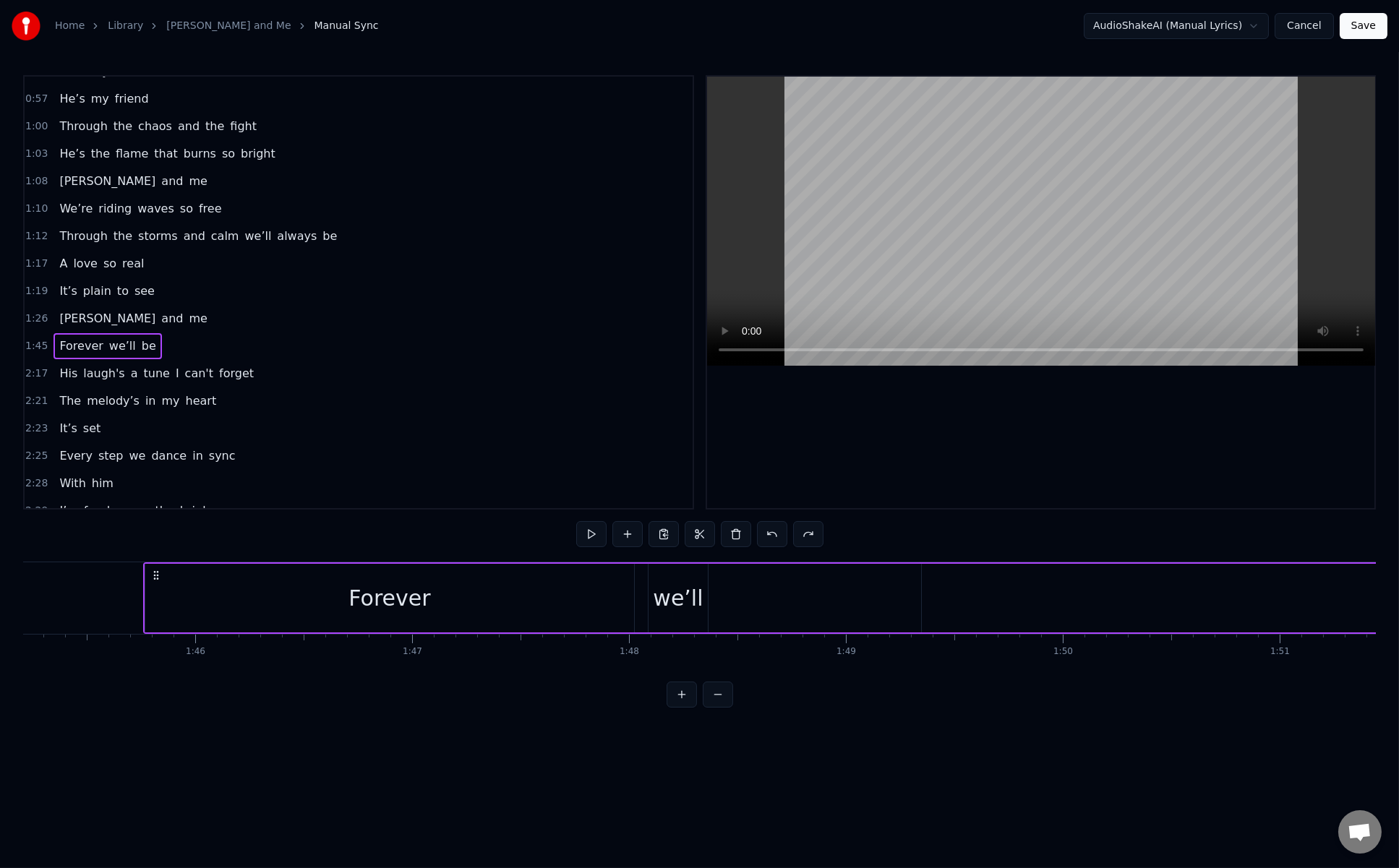
scroll to position [0, 22872]
click at [61, 255] on span "A" at bounding box center [63, 263] width 11 height 17
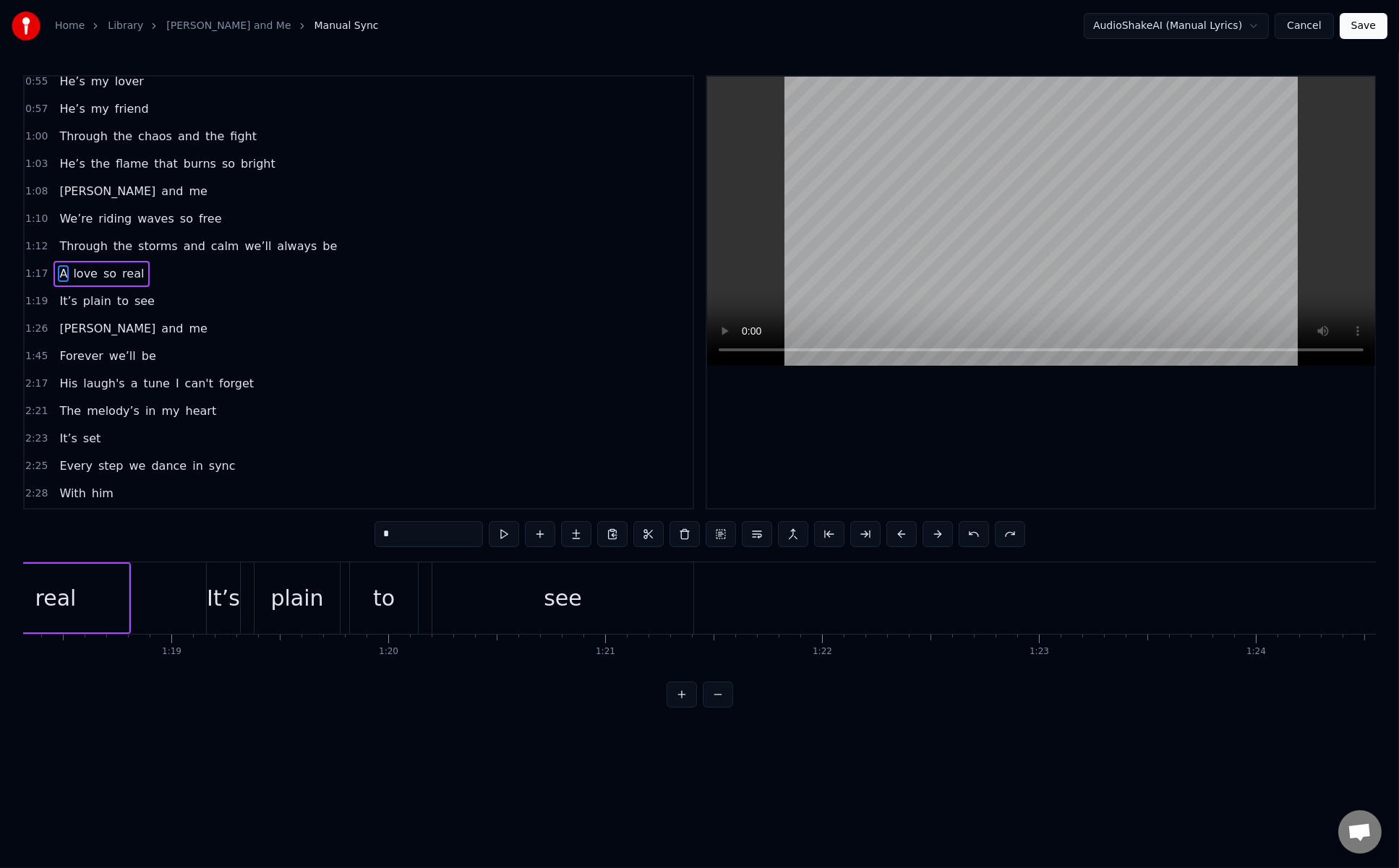
scroll to position [0, 16641]
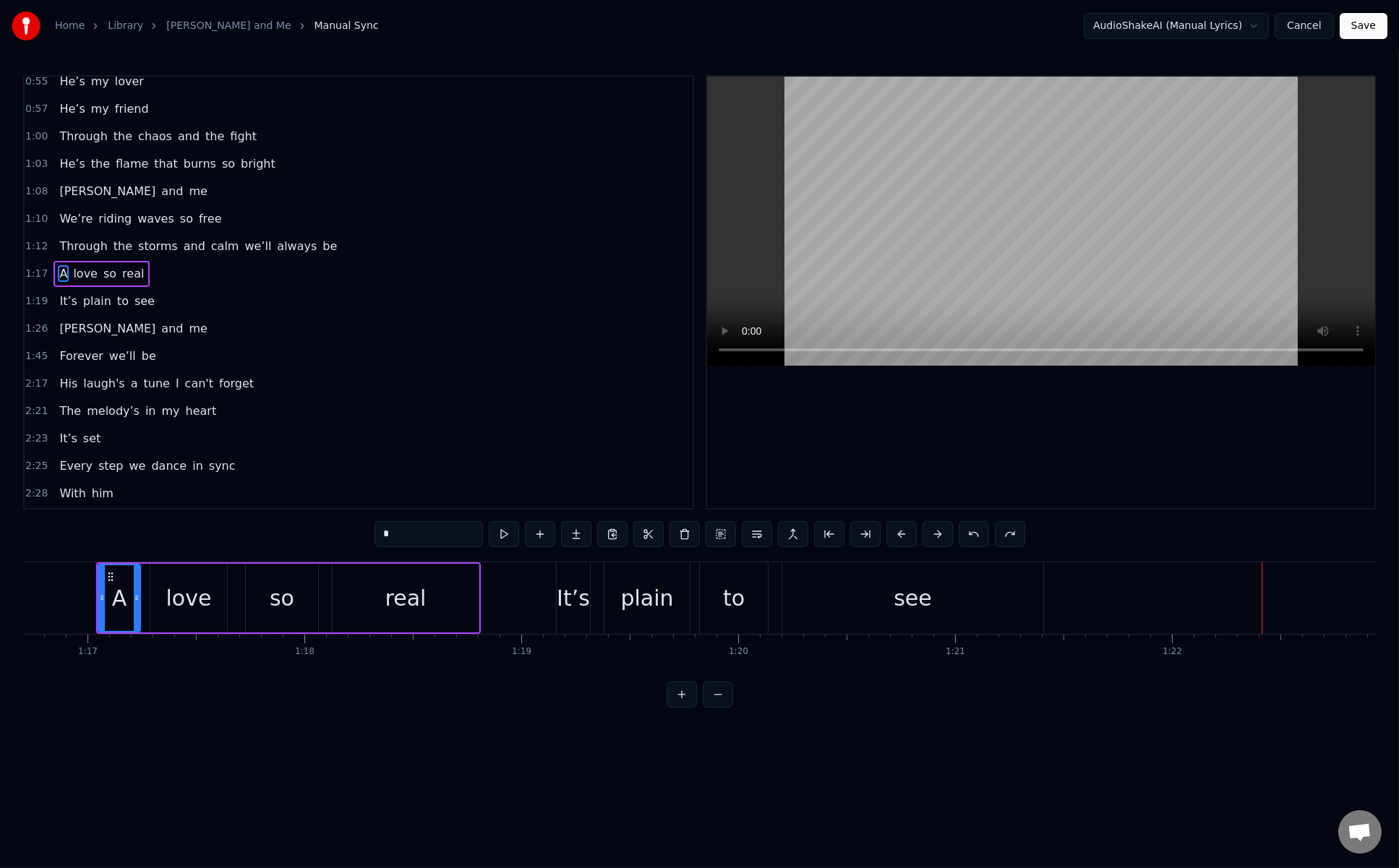
click at [58, 320] on span "Heinrich" at bounding box center [107, 328] width 99 height 17
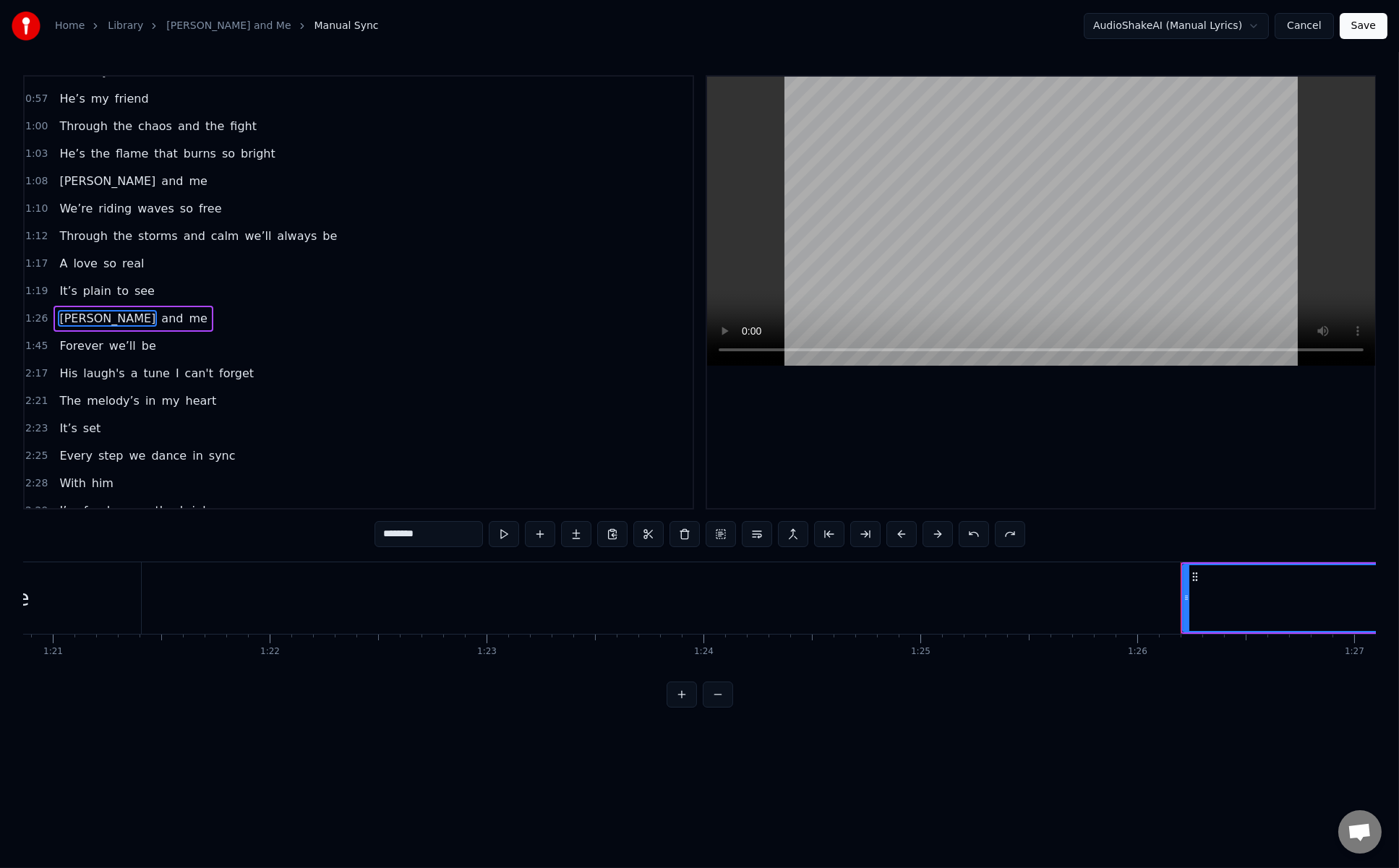
scroll to position [0, 17472]
click at [127, 579] on div "see" at bounding box center [82, 598] width 261 height 72
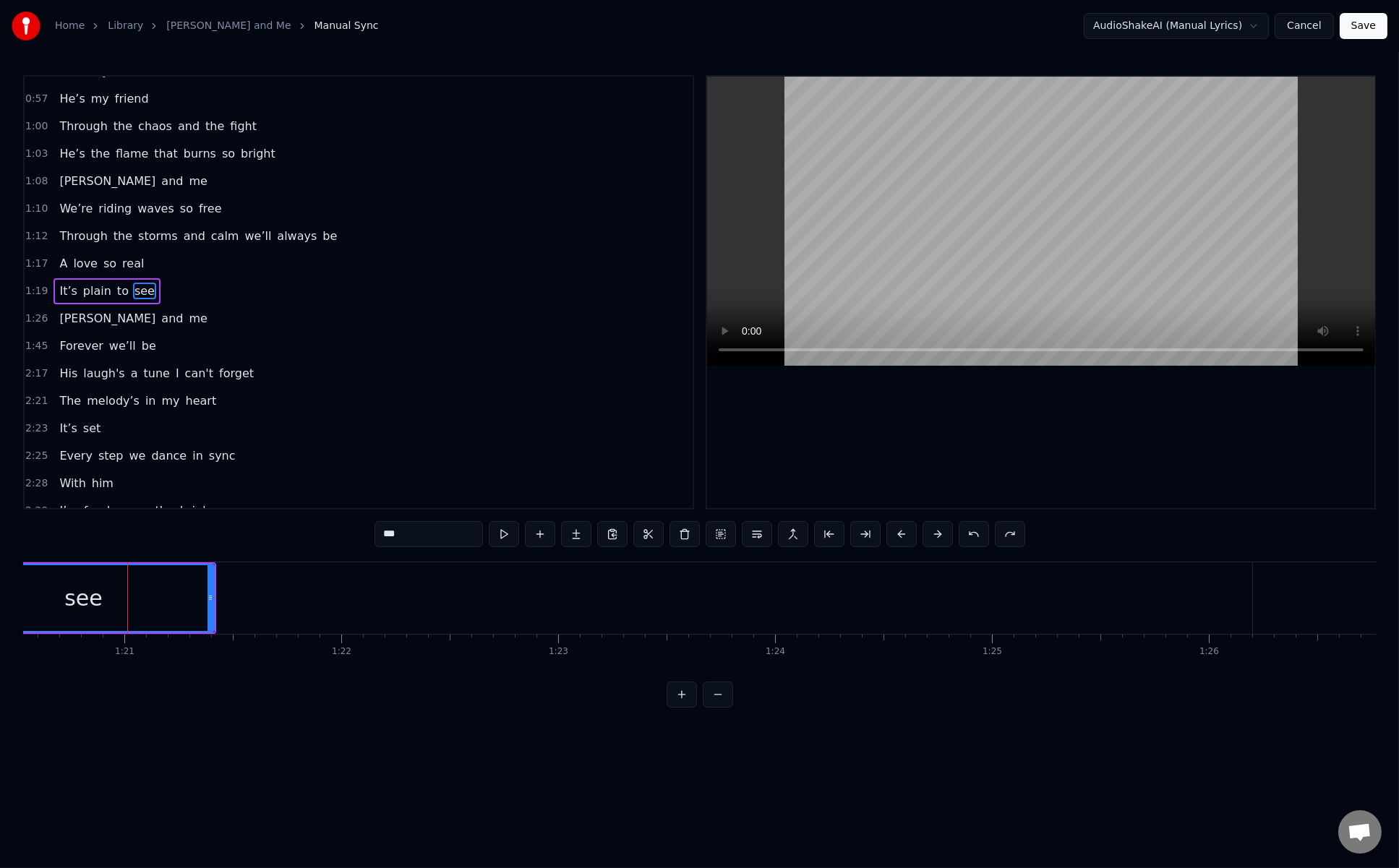
scroll to position [378, 0]
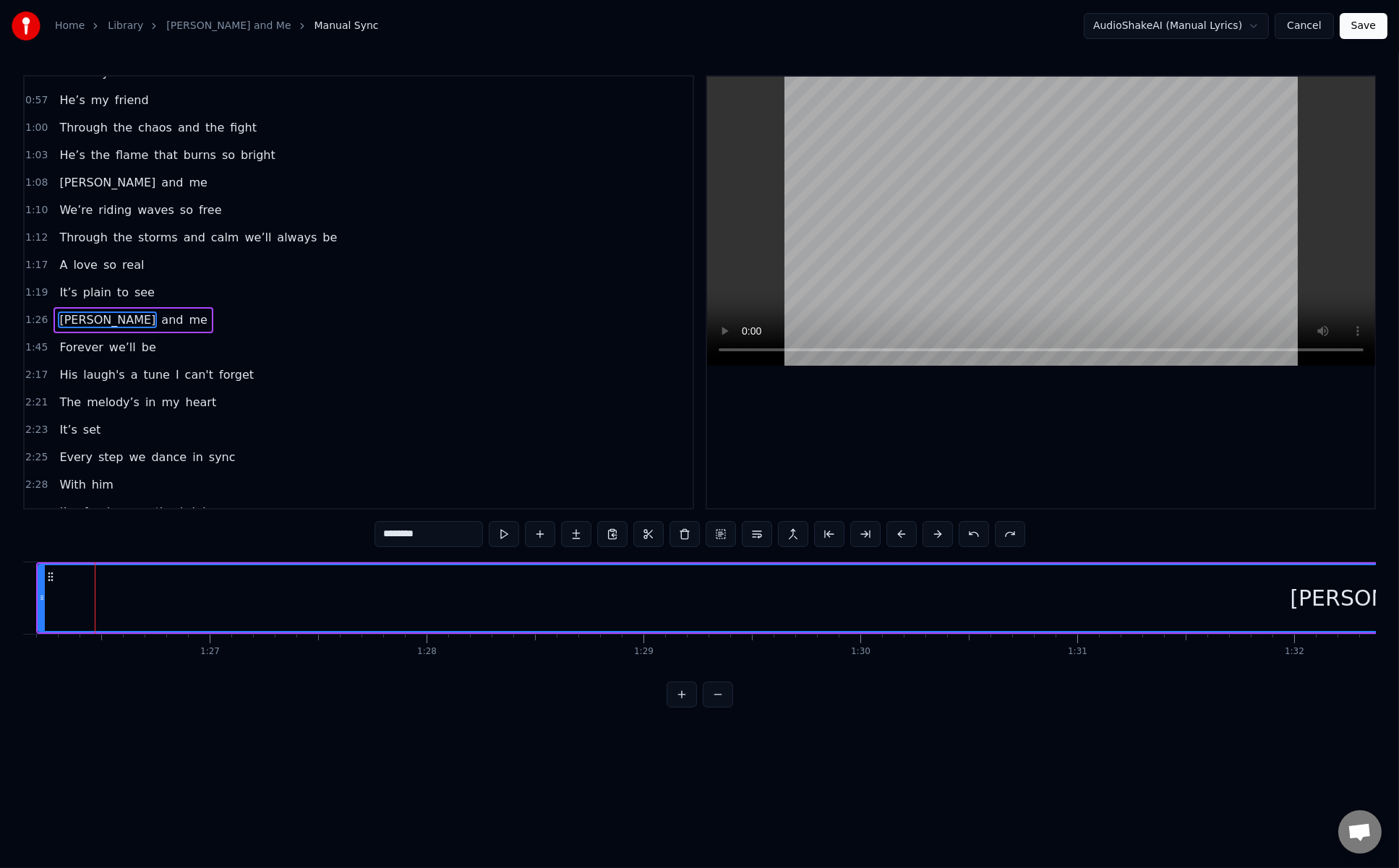
scroll to position [0, 18687]
click at [718, 708] on button at bounding box center [718, 694] width 30 height 26
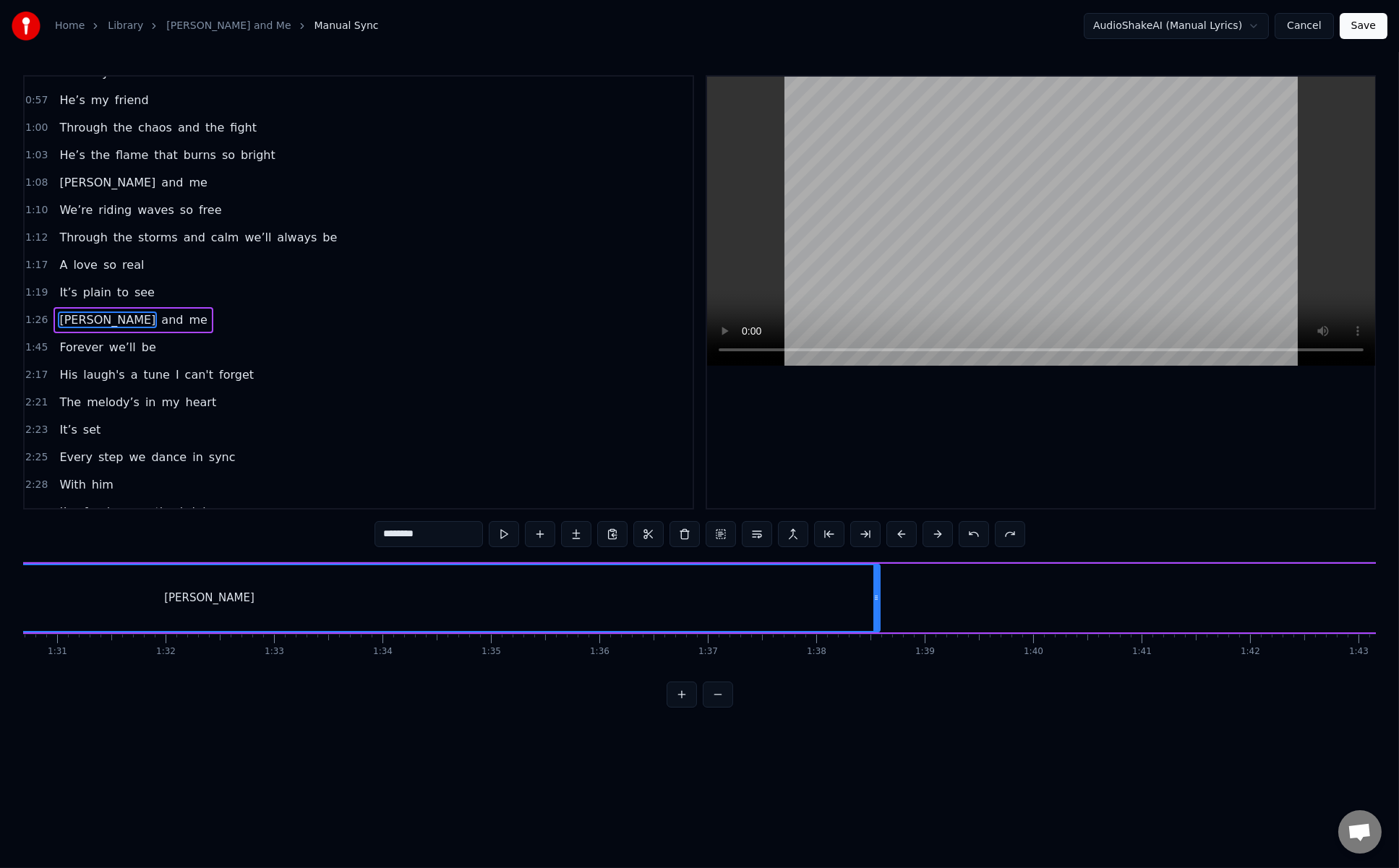
scroll to position [0, 9307]
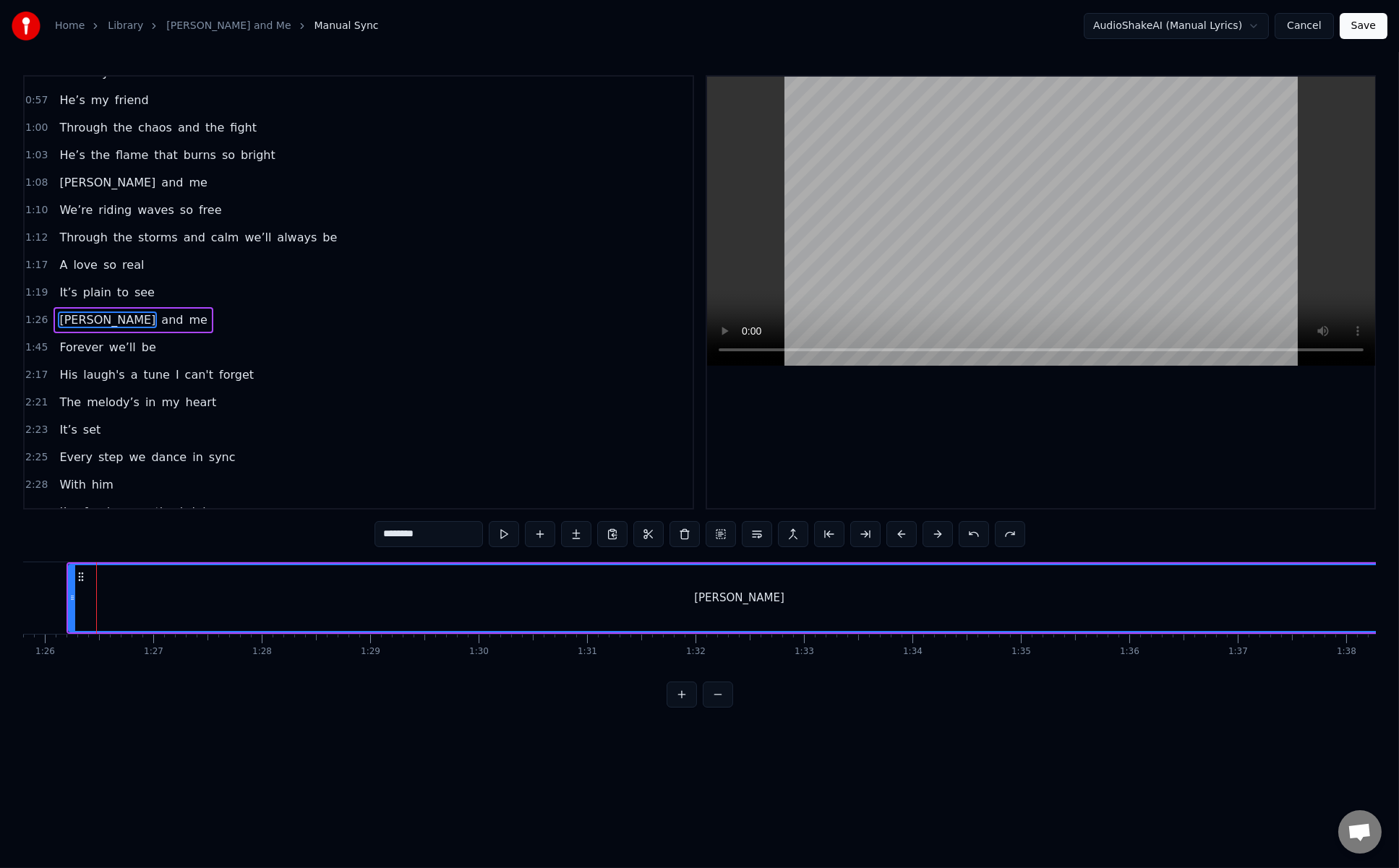
click at [718, 708] on button at bounding box center [718, 694] width 30 height 26
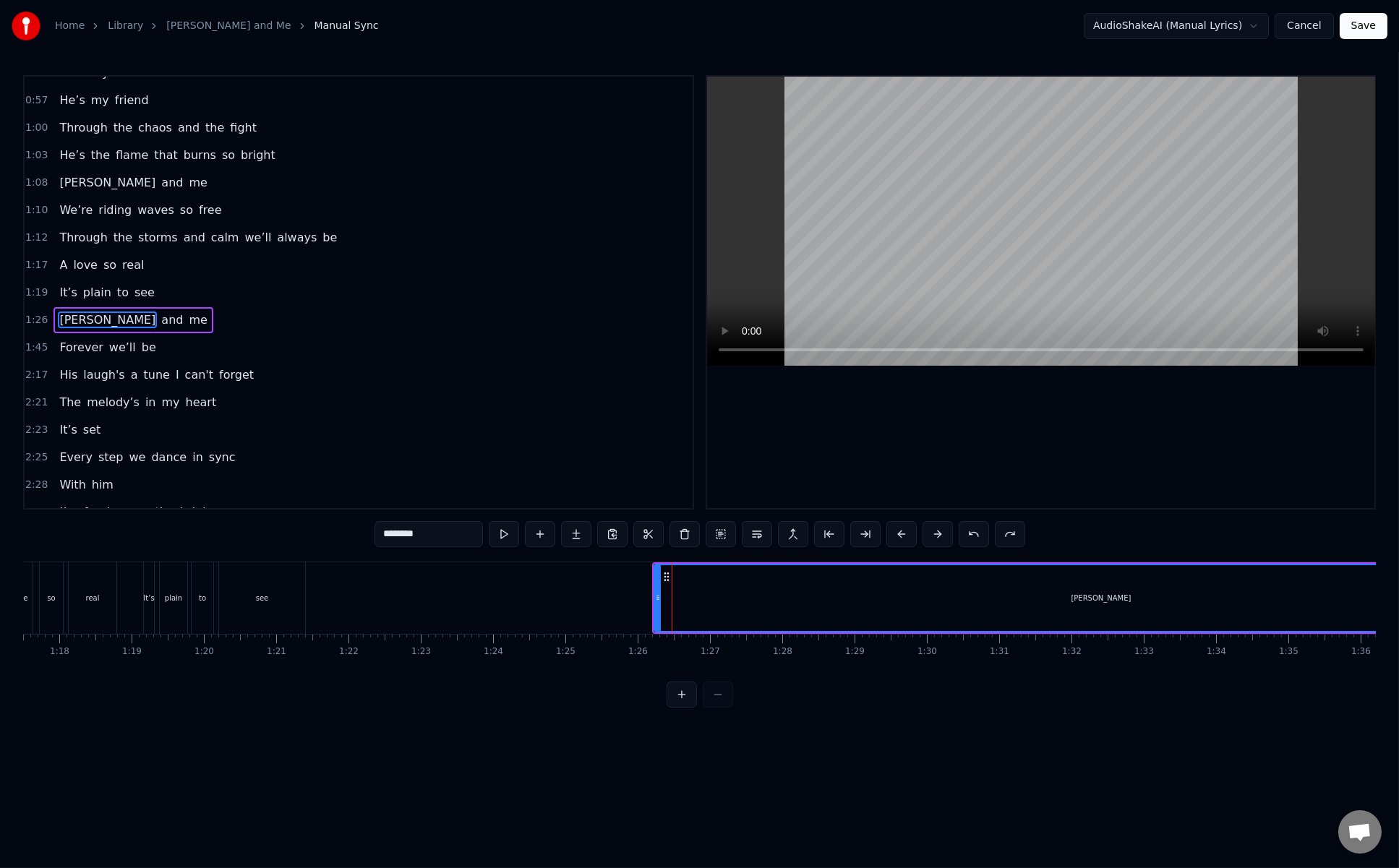
scroll to position [0, 5602]
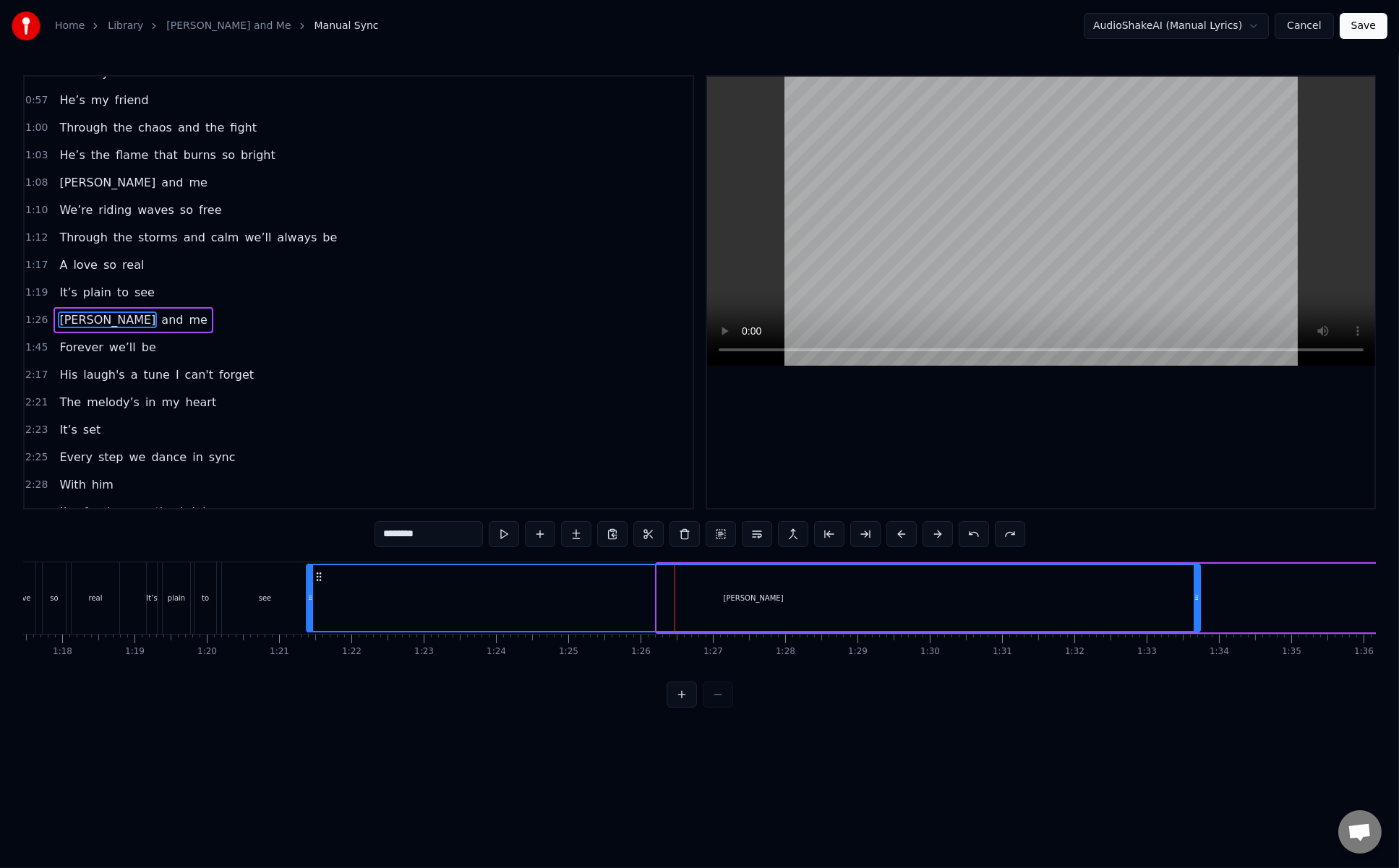
drag, startPoint x: 669, startPoint y: 573, endPoint x: 318, endPoint y: 554, distance: 351.5
click at [318, 554] on div "0:08 Heinrich pulls me close at night 0:12 In his arms 0:14 It's all so right 0…" at bounding box center [700, 391] width 1353 height 632
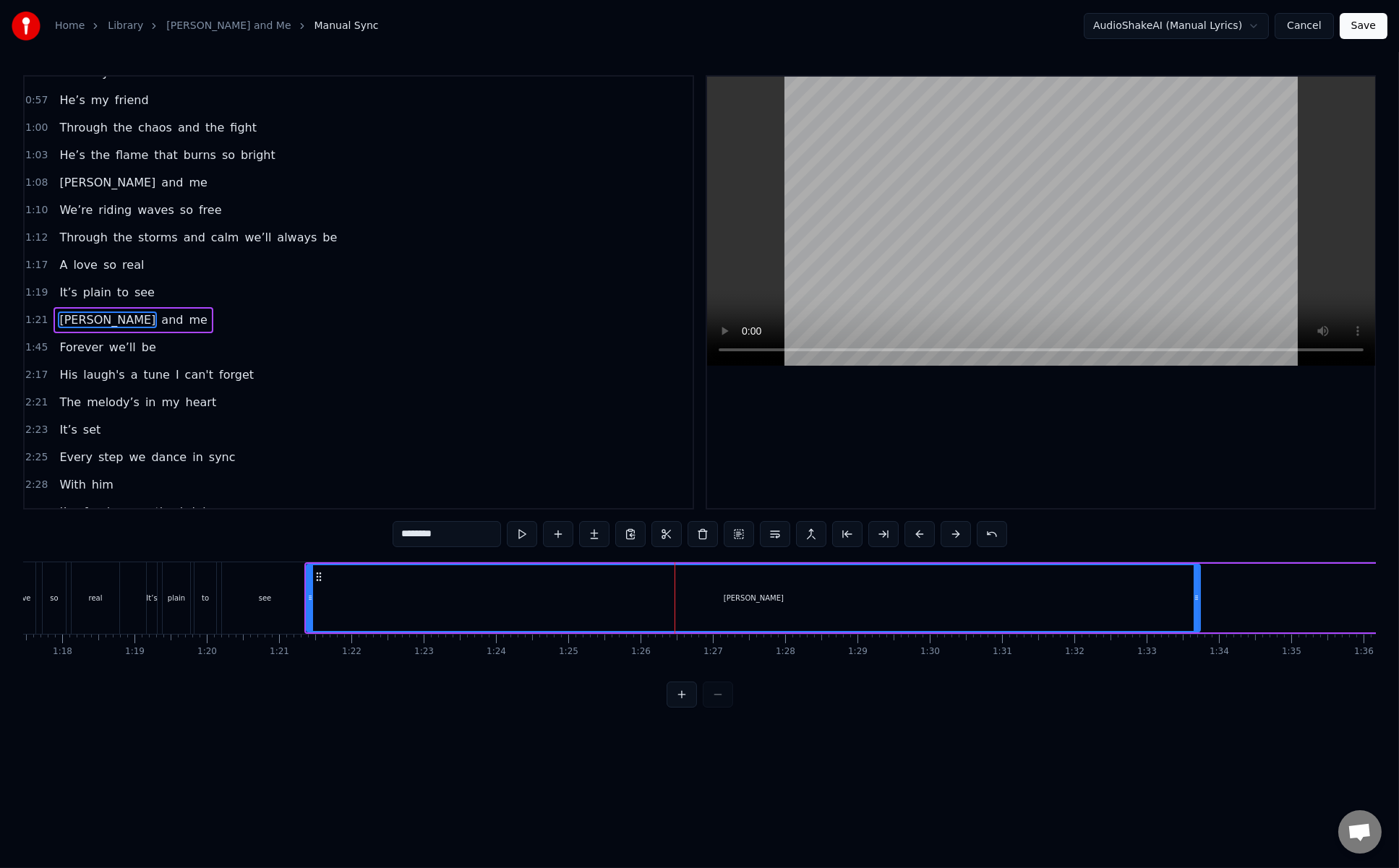
click at [766, 609] on div "Heinrich" at bounding box center [754, 598] width 893 height 66
click at [331, 580] on div "Heinrich" at bounding box center [754, 598] width 893 height 66
click at [263, 593] on div "see" at bounding box center [266, 598] width 13 height 11
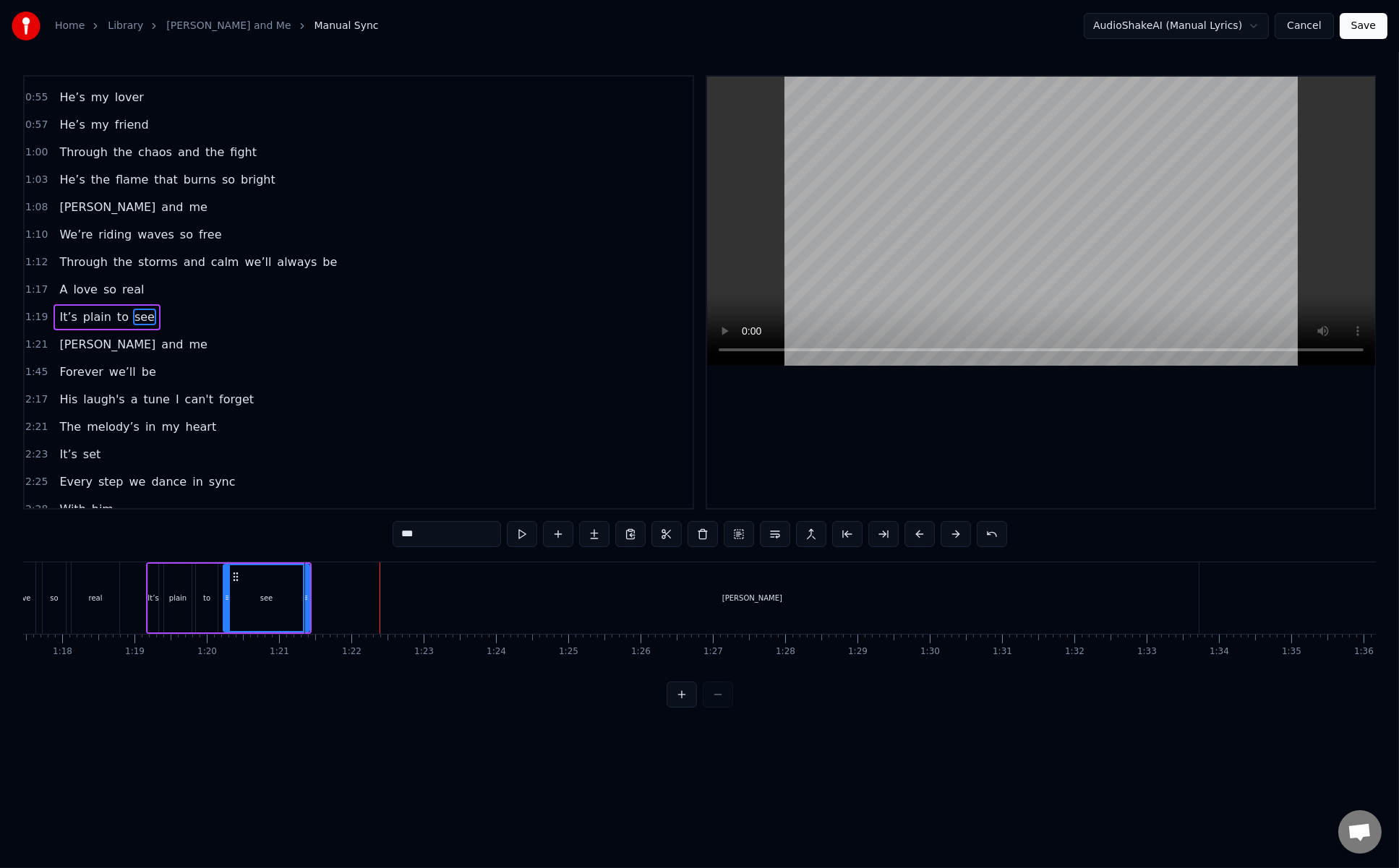
click at [332, 571] on div "Heinrich" at bounding box center [752, 598] width 894 height 72
type input "********"
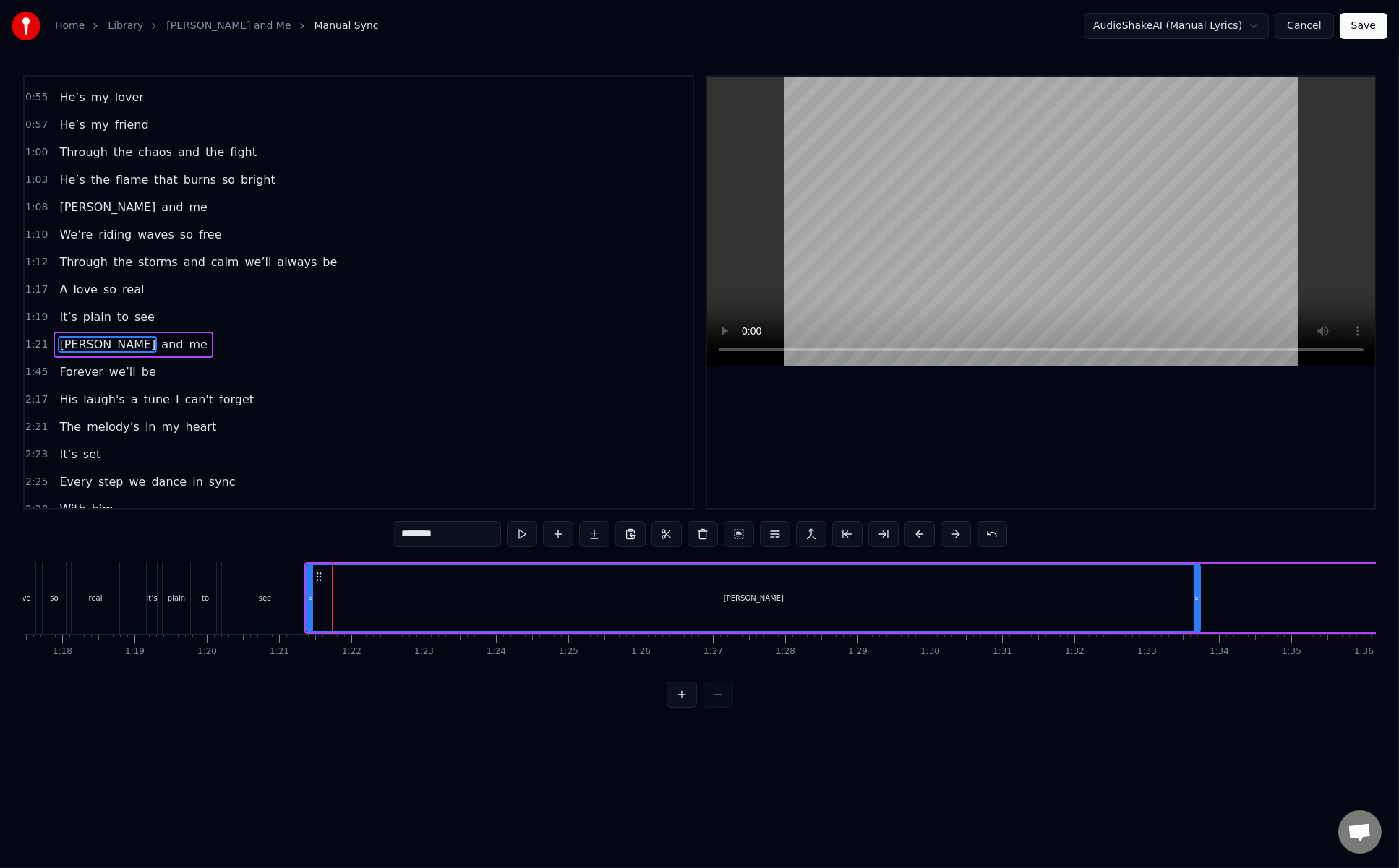
scroll to position [404, 0]
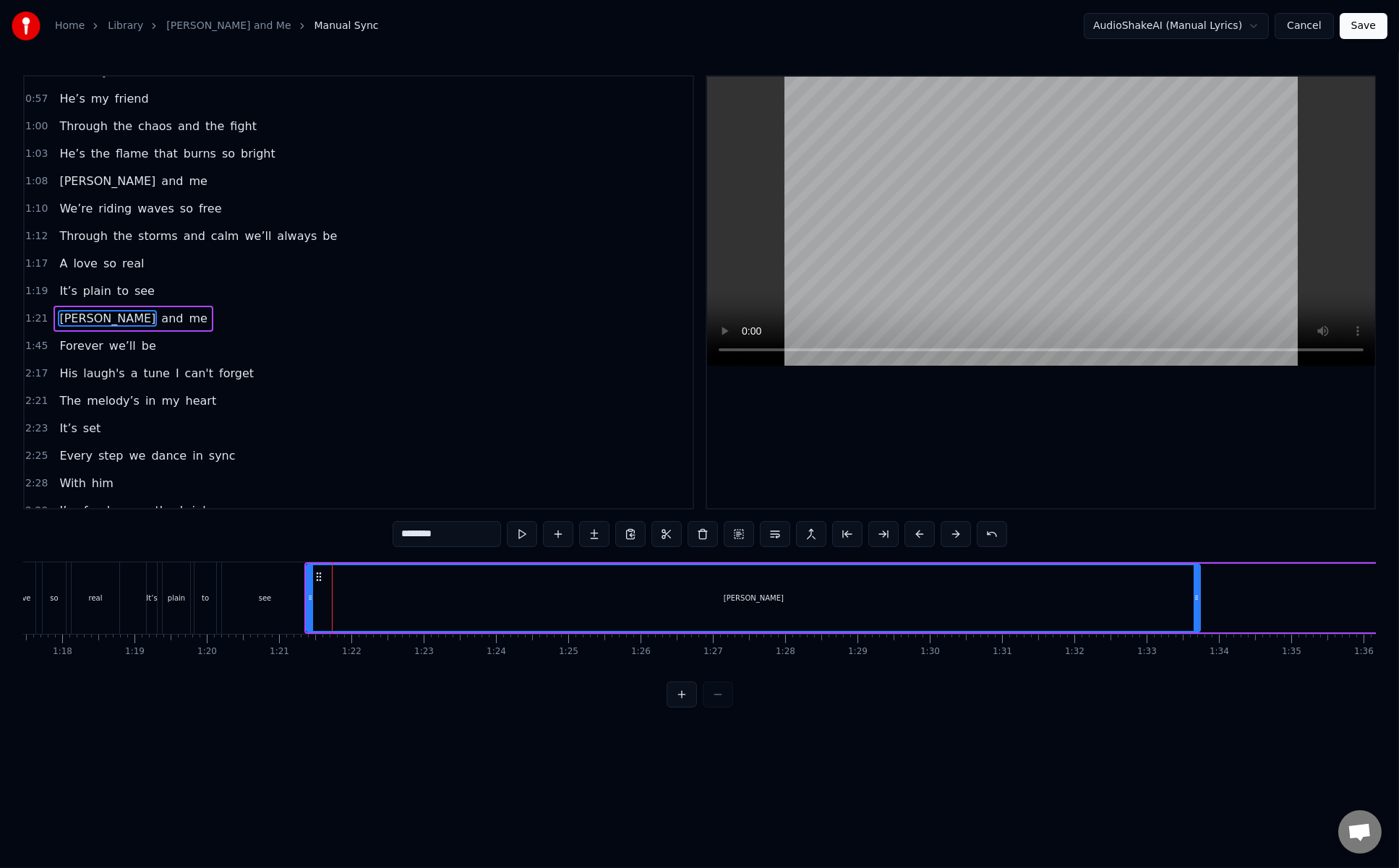
drag, startPoint x: 332, startPoint y: 571, endPoint x: 343, endPoint y: 569, distance: 11.2
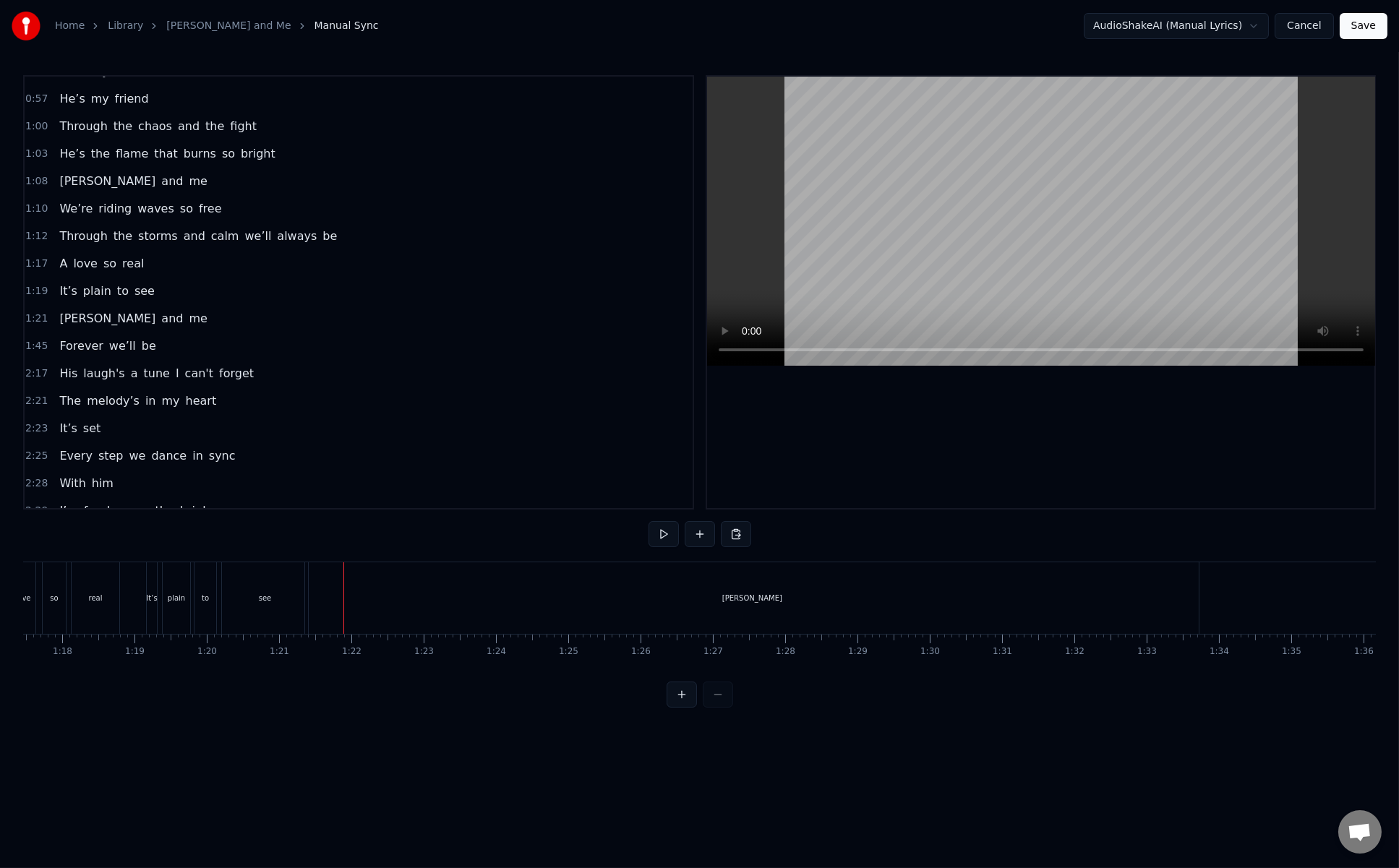
click at [323, 569] on div "Heinrich" at bounding box center [752, 598] width 894 height 72
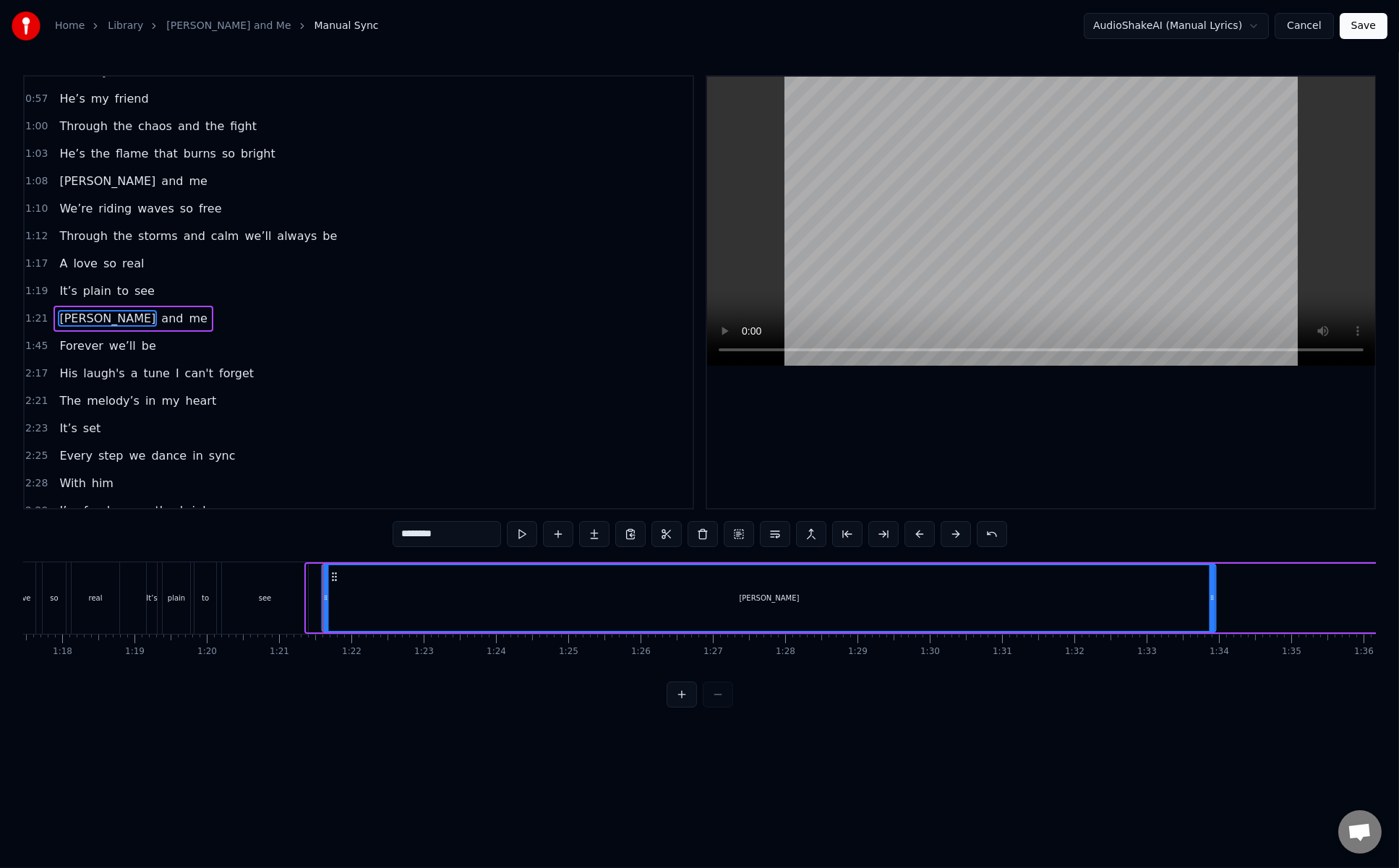
drag, startPoint x: 317, startPoint y: 571, endPoint x: 333, endPoint y: 571, distance: 16.0
click at [333, 572] on circle at bounding box center [333, 572] width 1 height 1
drag, startPoint x: 333, startPoint y: 571, endPoint x: 324, endPoint y: 575, distance: 9.8
click at [324, 575] on icon at bounding box center [326, 577] width 12 height 12
click at [274, 578] on div "see" at bounding box center [265, 598] width 86 height 72
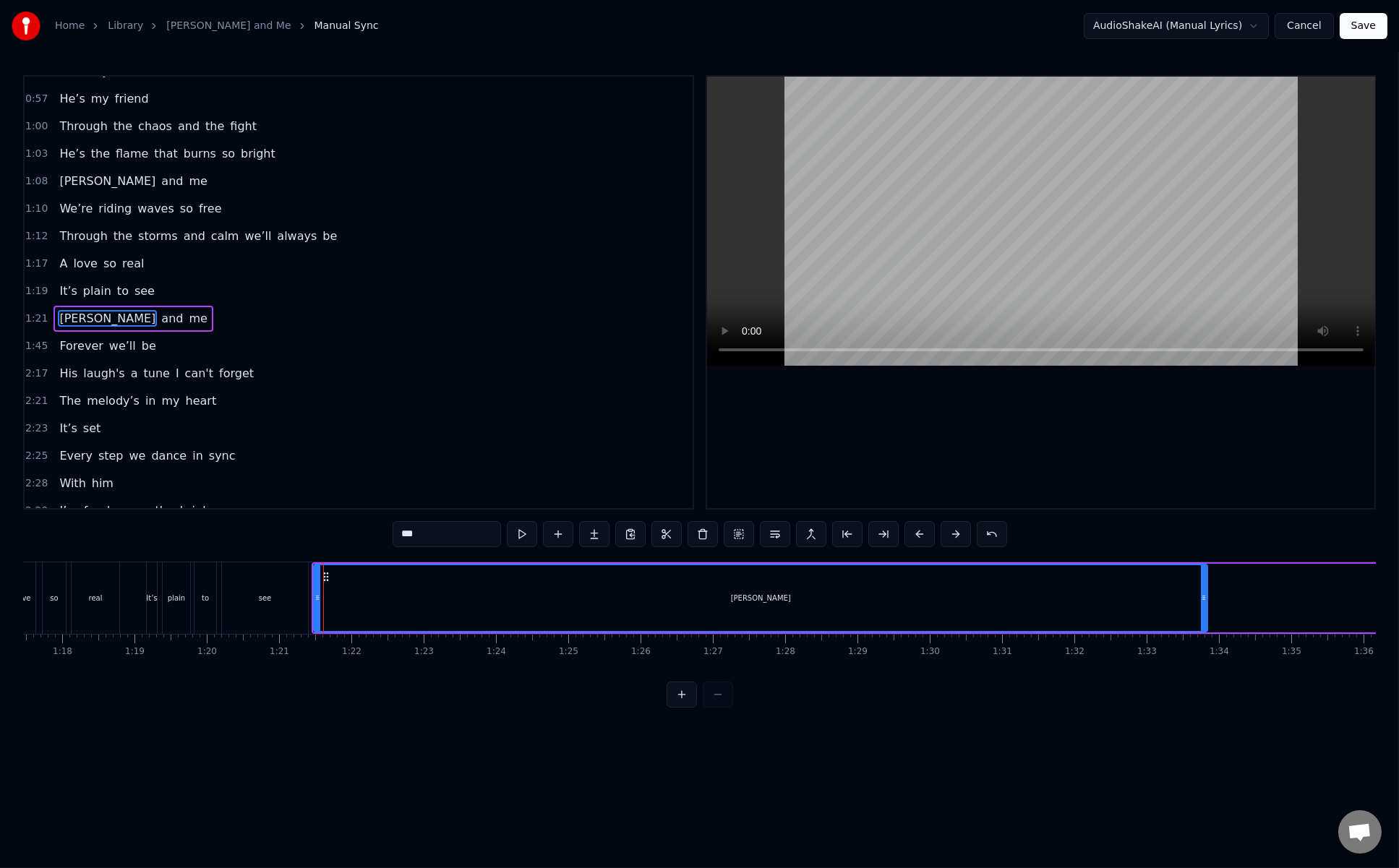
scroll to position [378, 0]
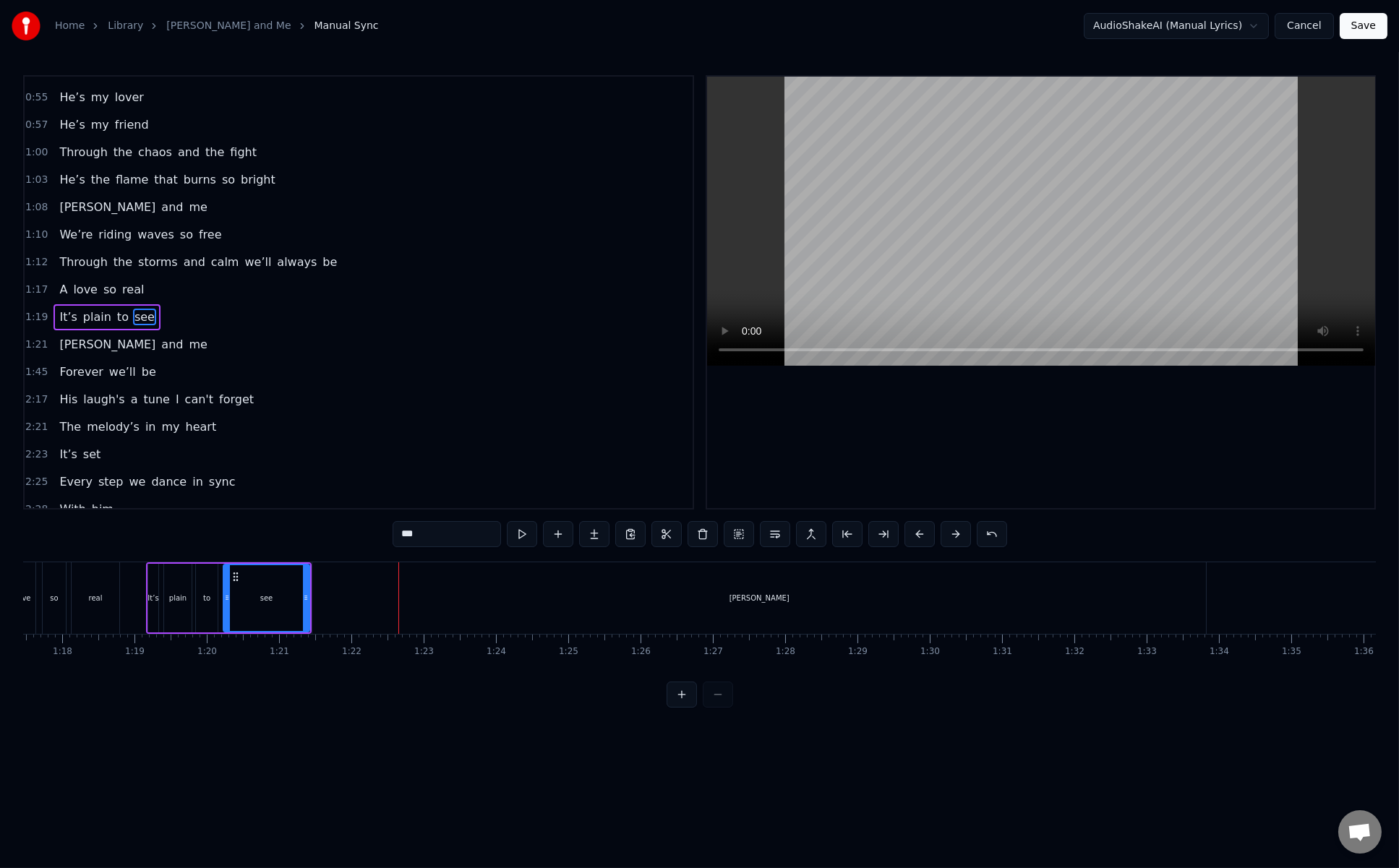
click at [89, 336] on span "Heinrich" at bounding box center [107, 344] width 99 height 17
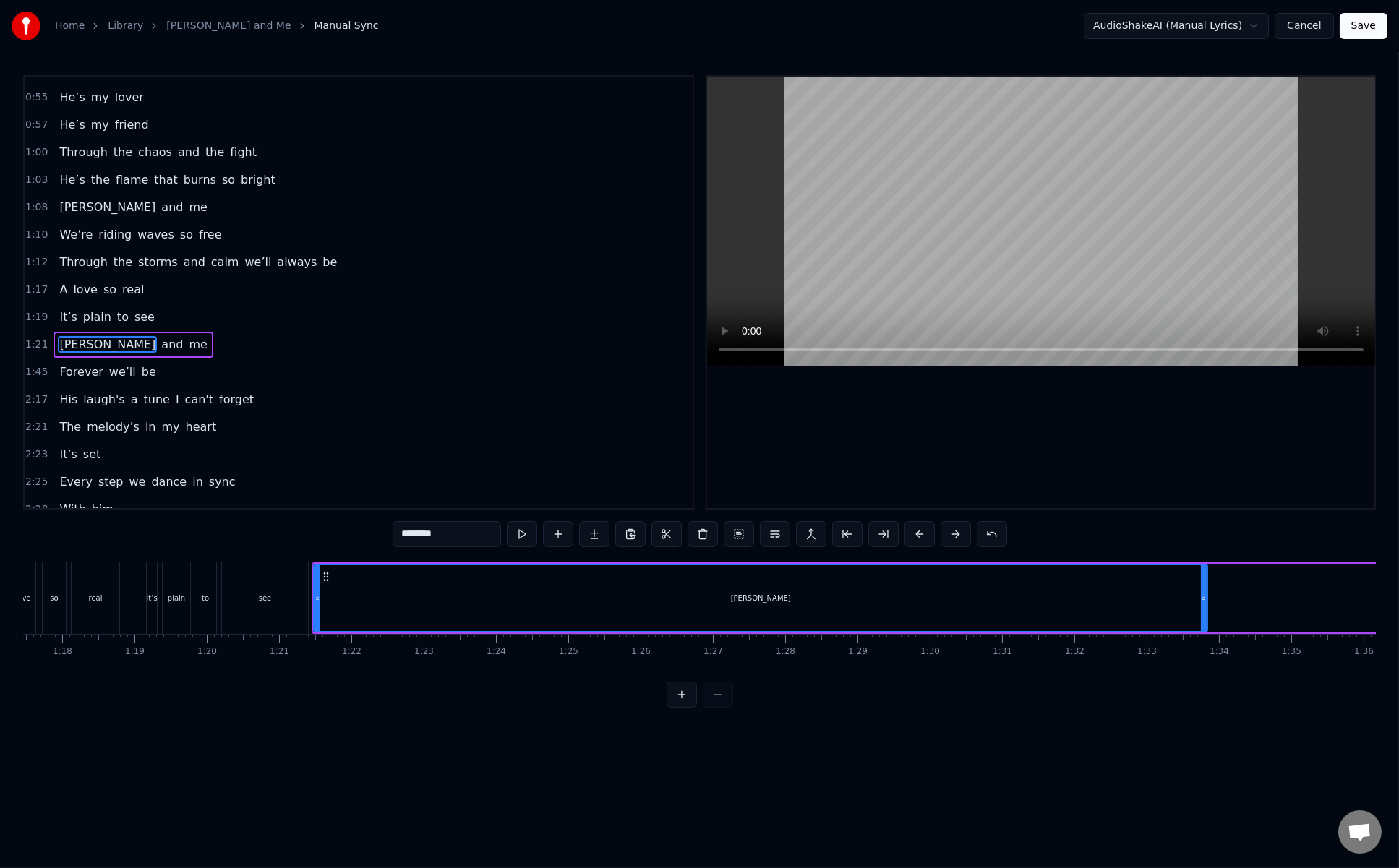
scroll to position [404, 0]
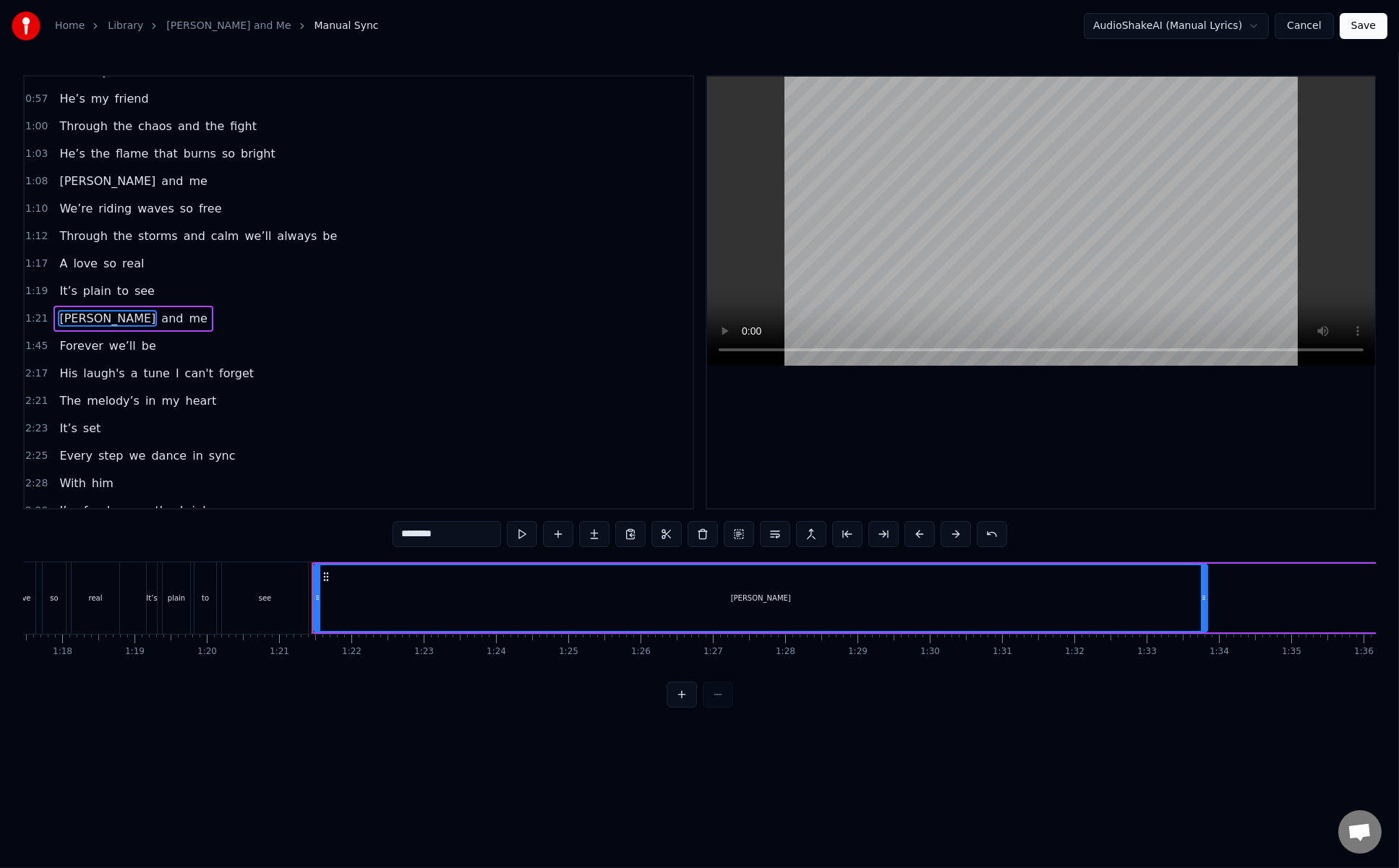
click at [133, 282] on span "see" at bounding box center [145, 291] width 23 height 17
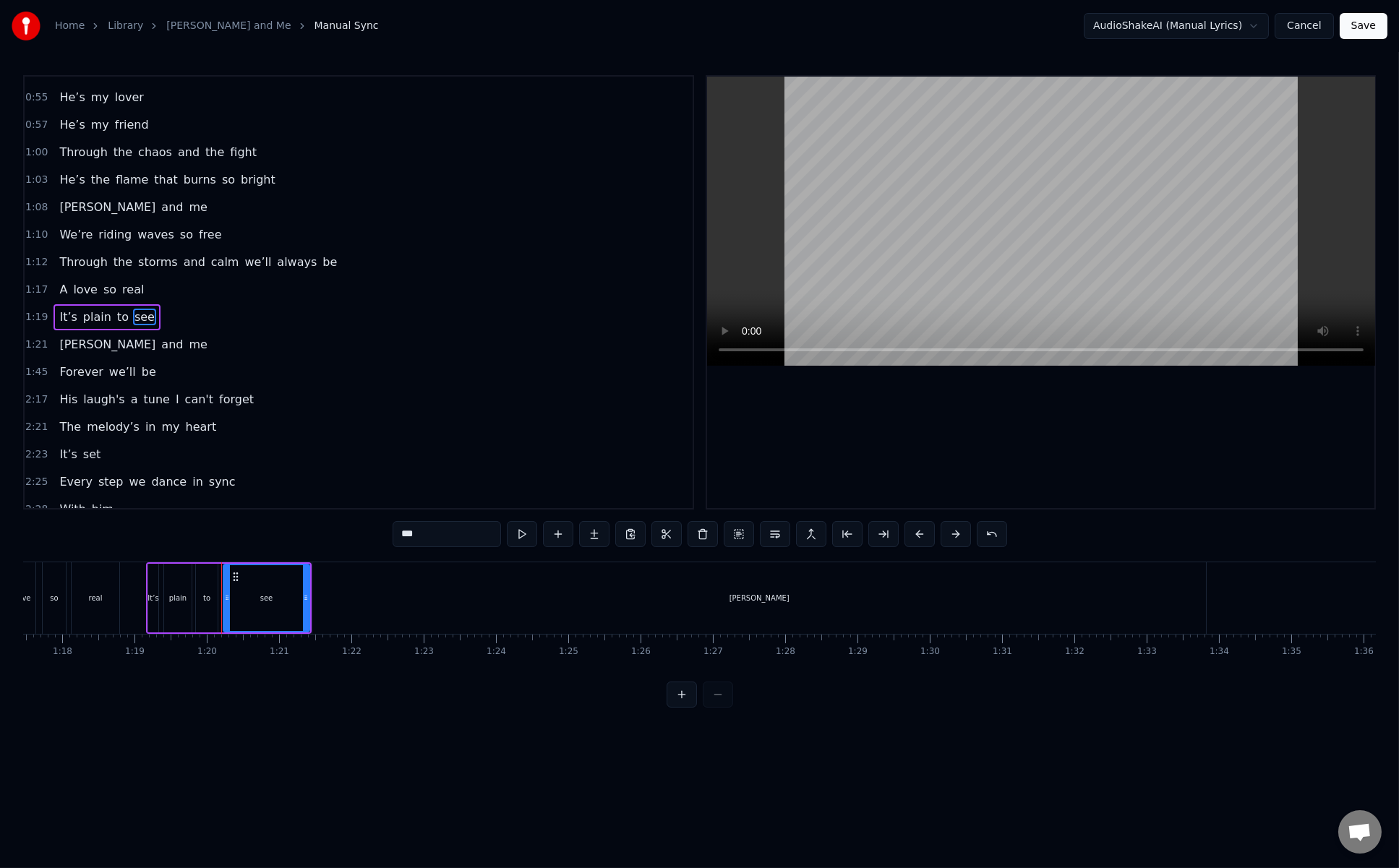
click at [70, 336] on span "Heinrich" at bounding box center [107, 344] width 99 height 17
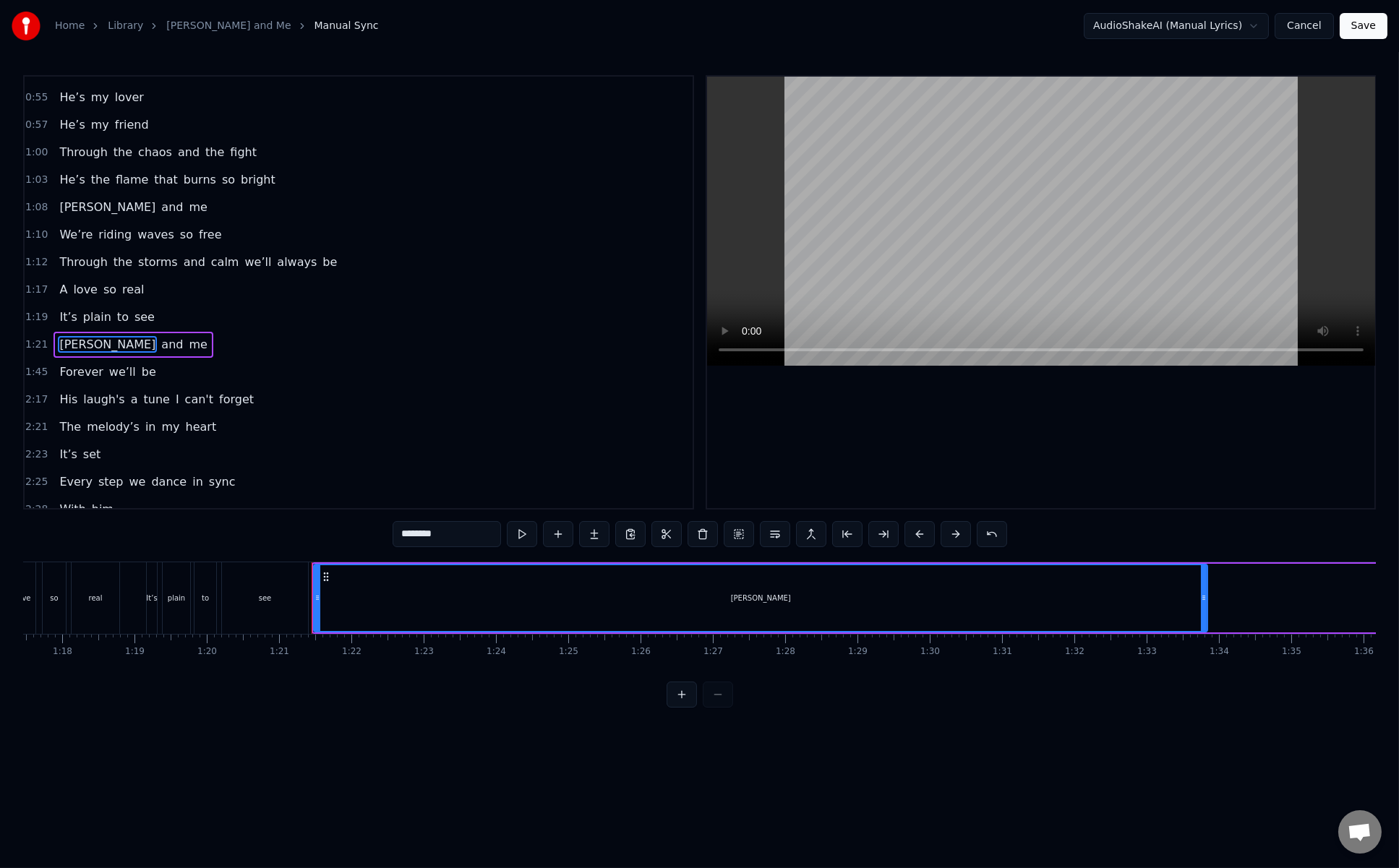
scroll to position [404, 0]
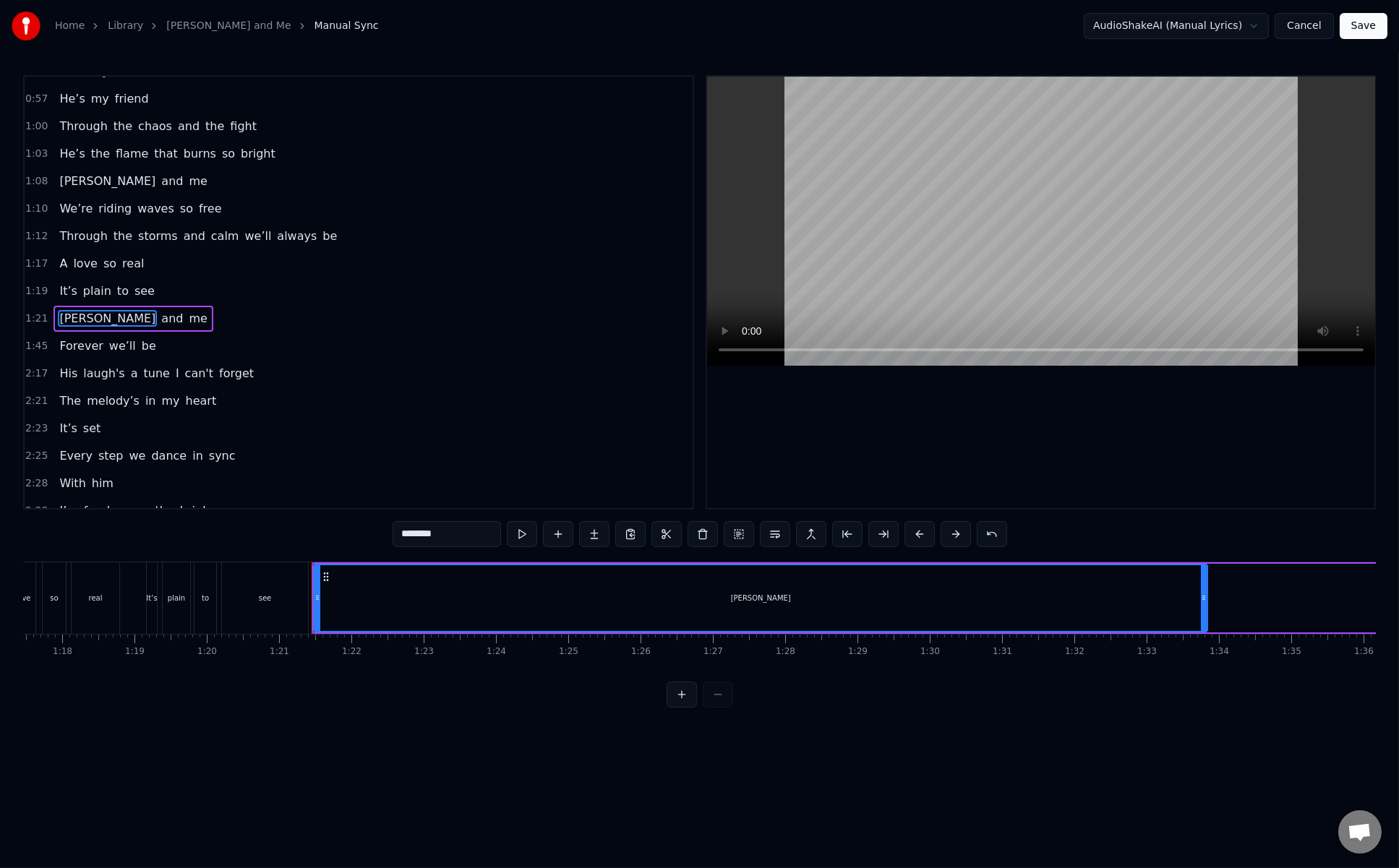
click at [133, 282] on span "see" at bounding box center [145, 291] width 23 height 17
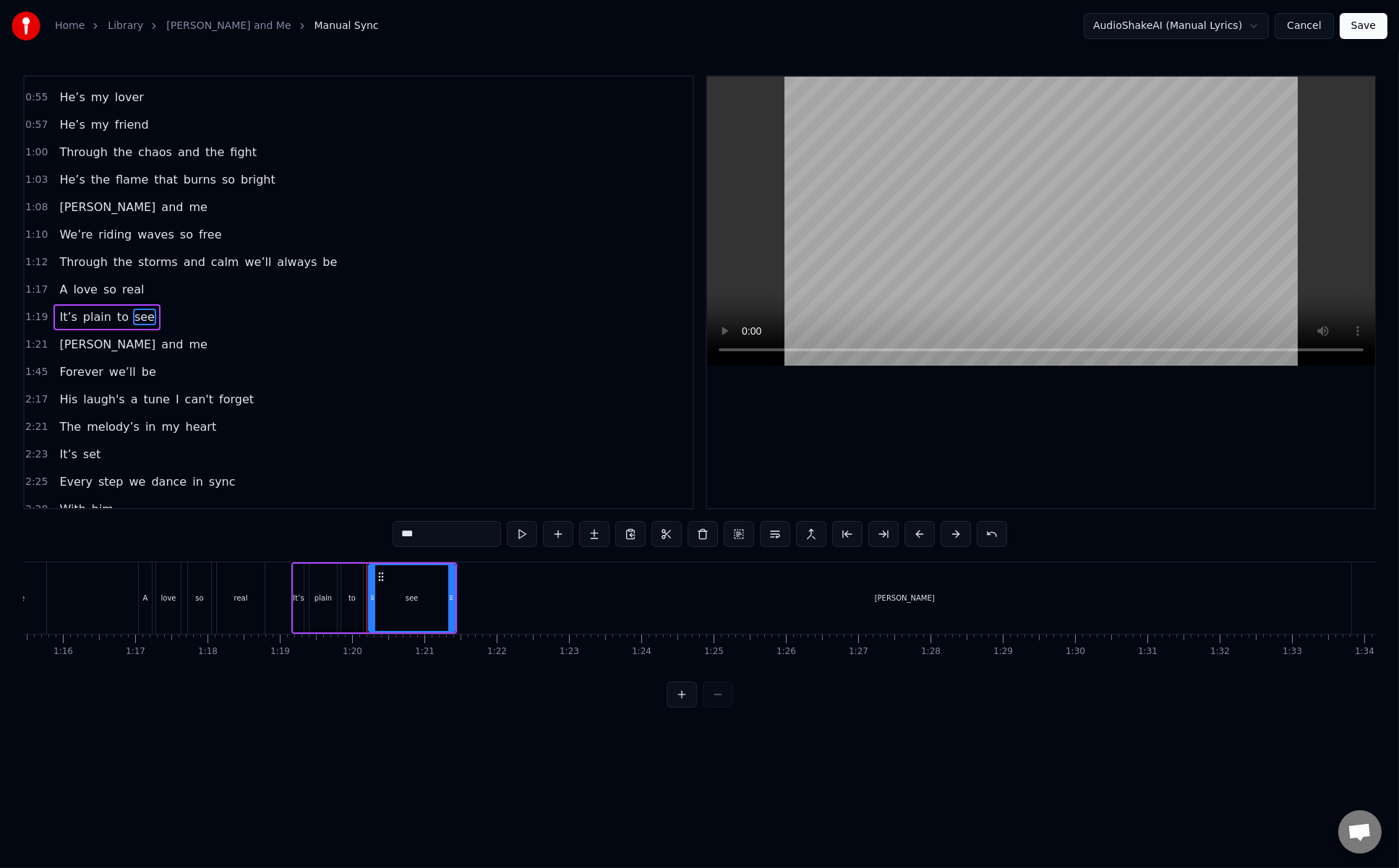
scroll to position [0, 5529]
click at [493, 593] on div "Heinrich" at bounding box center [832, 598] width 894 height 72
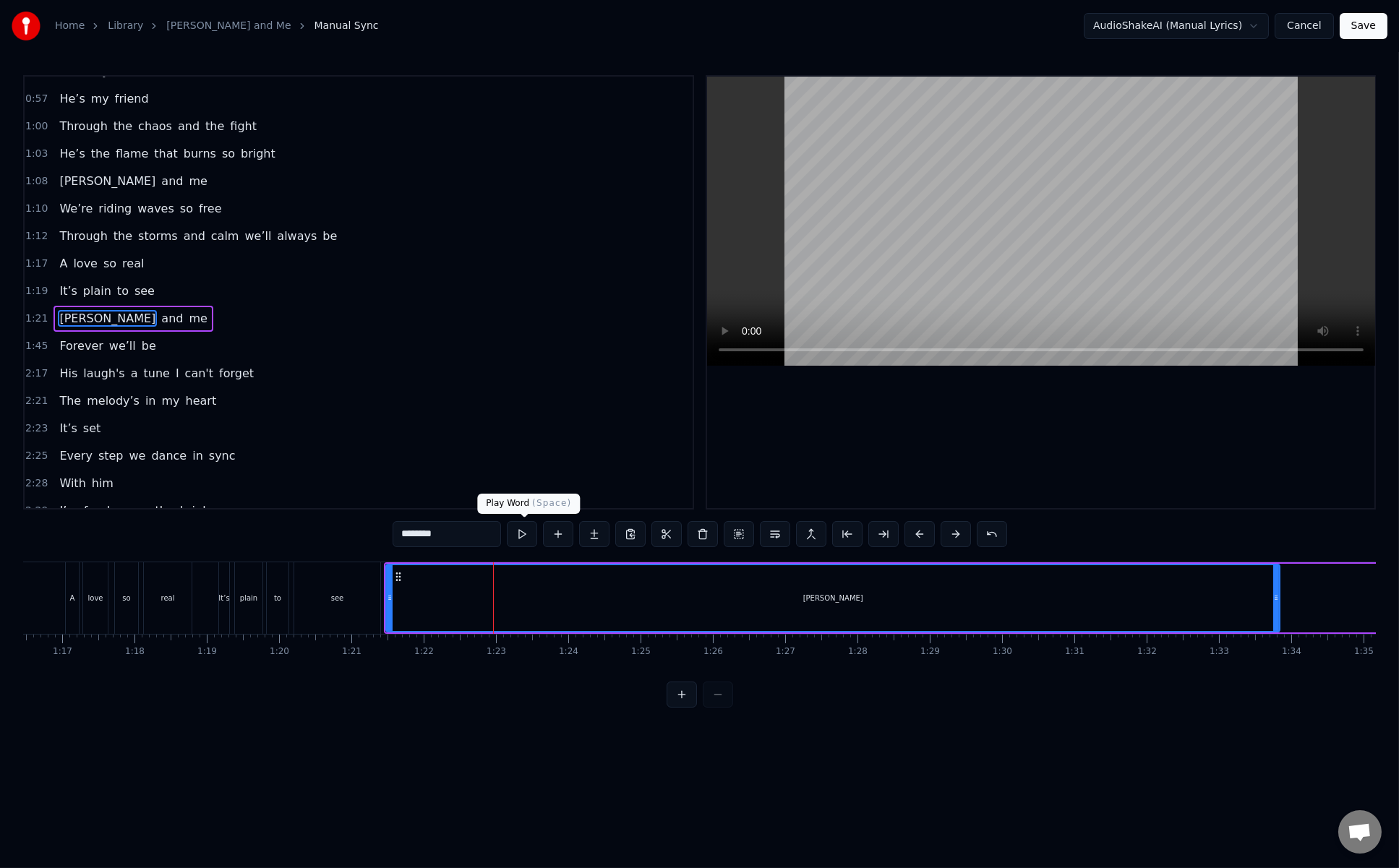
click at [529, 524] on button at bounding box center [522, 534] width 30 height 26
click at [529, 527] on button at bounding box center [522, 534] width 30 height 26
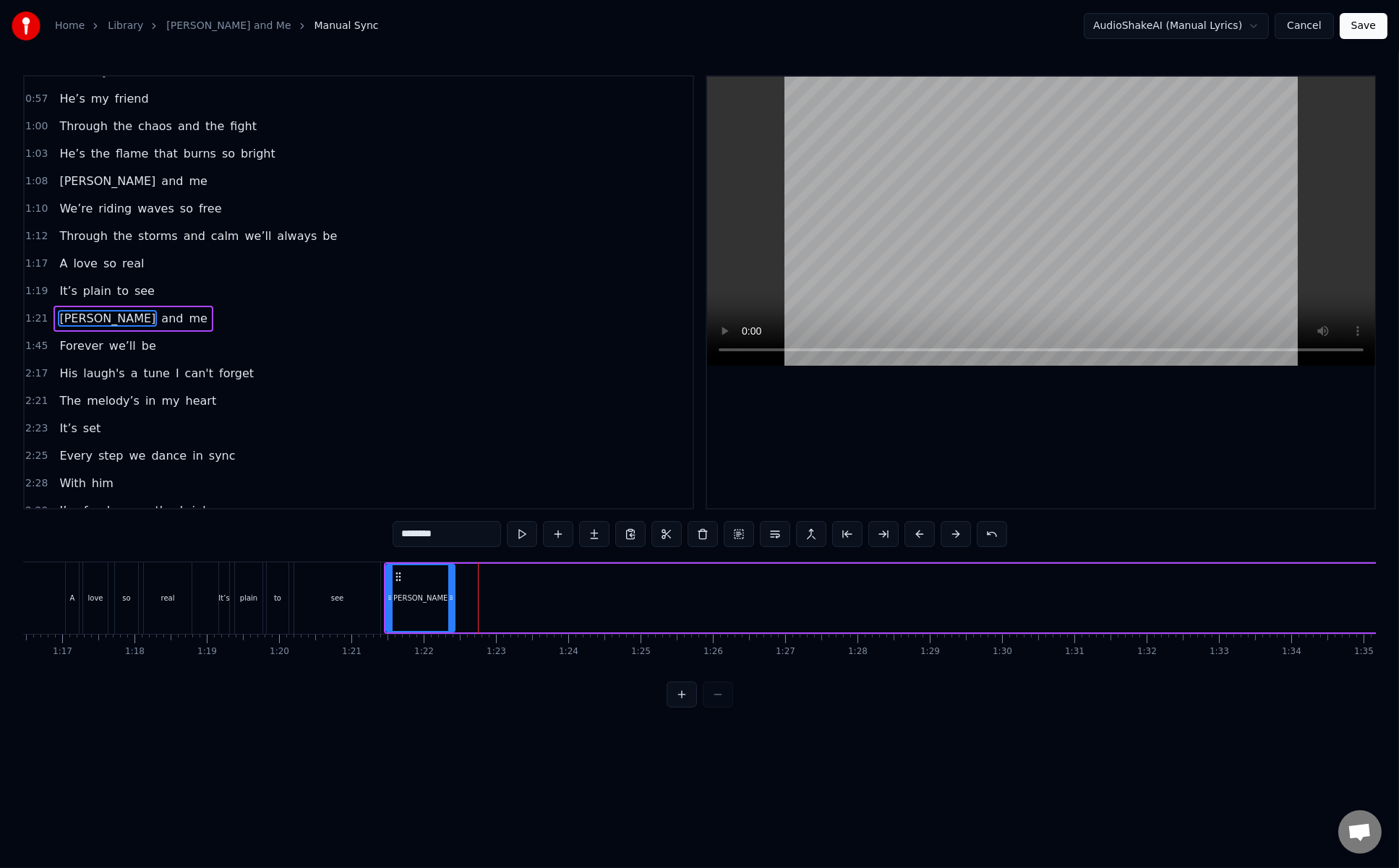
drag, startPoint x: 1279, startPoint y: 591, endPoint x: 454, endPoint y: 566, distance: 825.4
click at [454, 566] on div "Heinrich" at bounding box center [420, 598] width 70 height 69
click at [431, 575] on div "Heinrich" at bounding box center [420, 598] width 67 height 66
click at [339, 582] on div "see" at bounding box center [337, 598] width 86 height 72
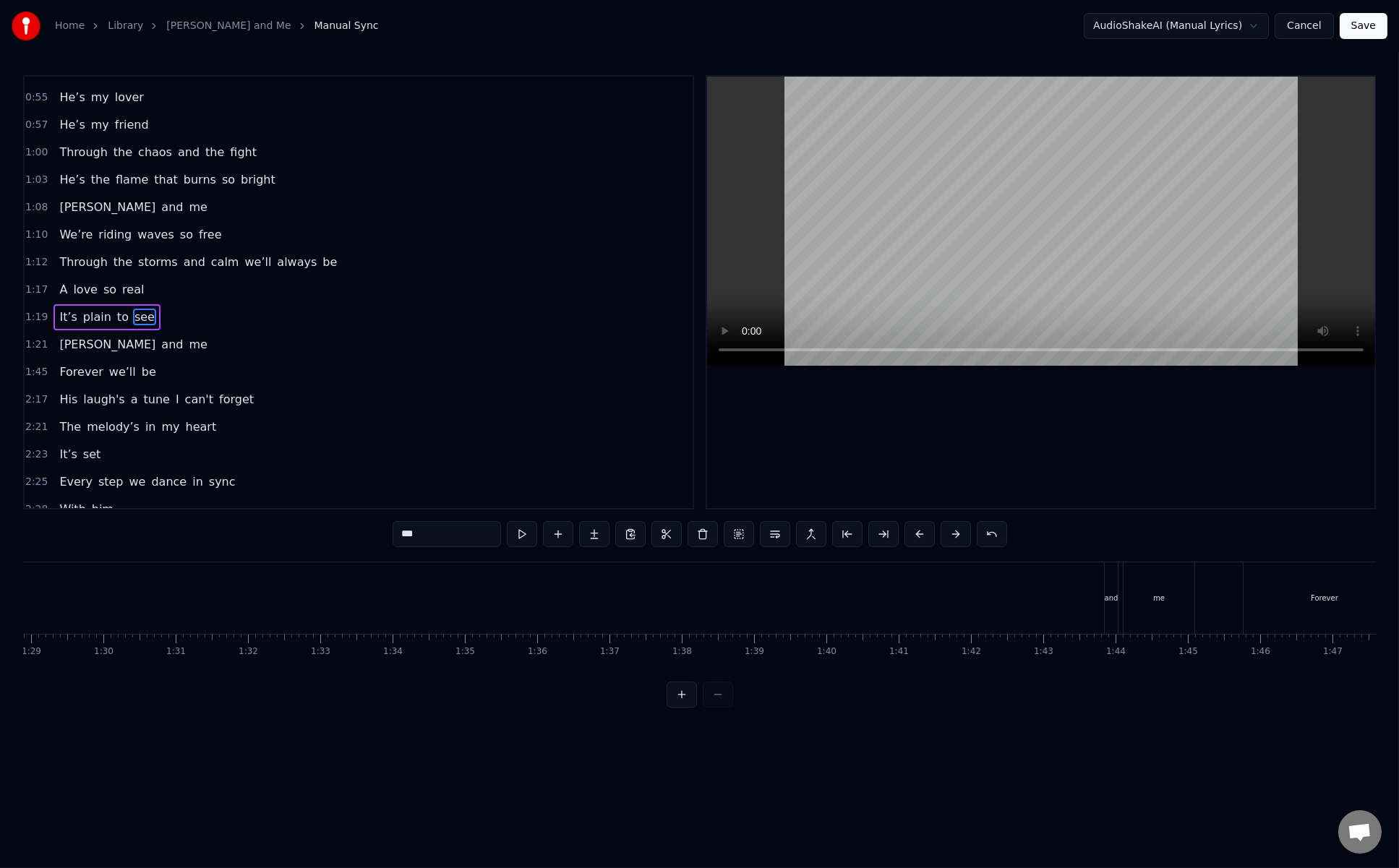
scroll to position [0, 6369]
click at [1057, 598] on div "me" at bounding box center [1218, 598] width 71 height 72
type input "**"
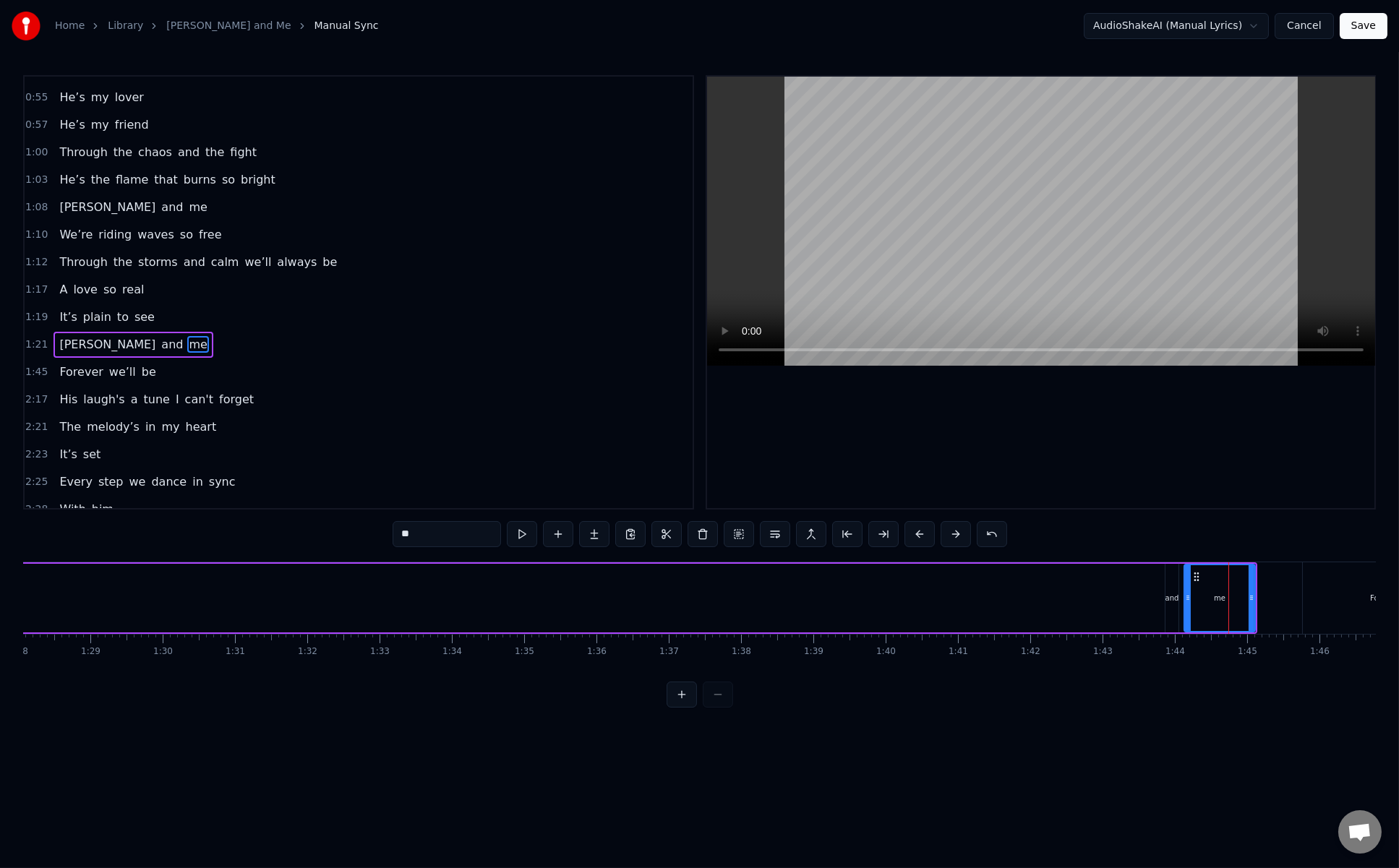
scroll to position [404, 0]
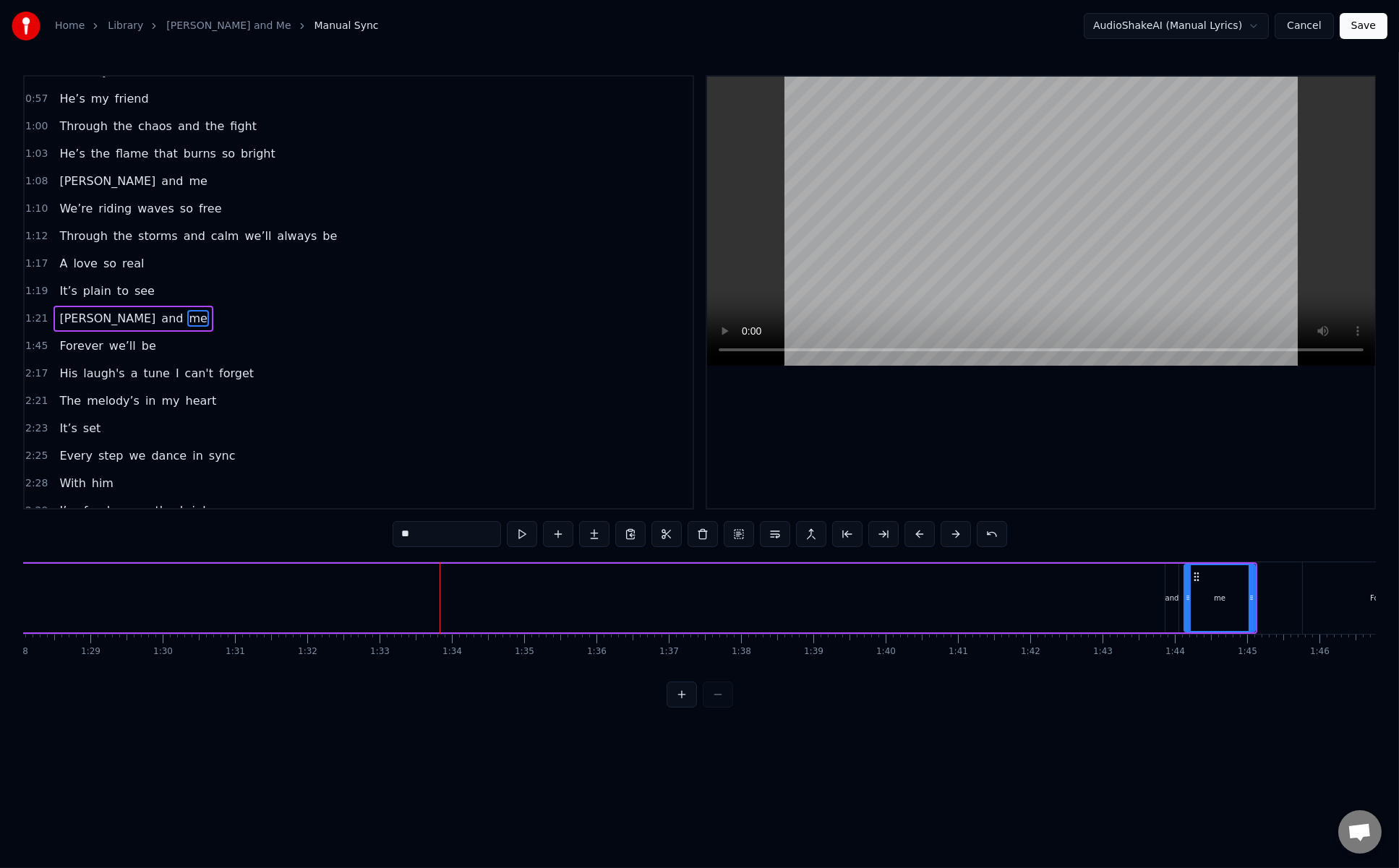
click at [36, 312] on span "1:21" at bounding box center [36, 318] width 23 height 14
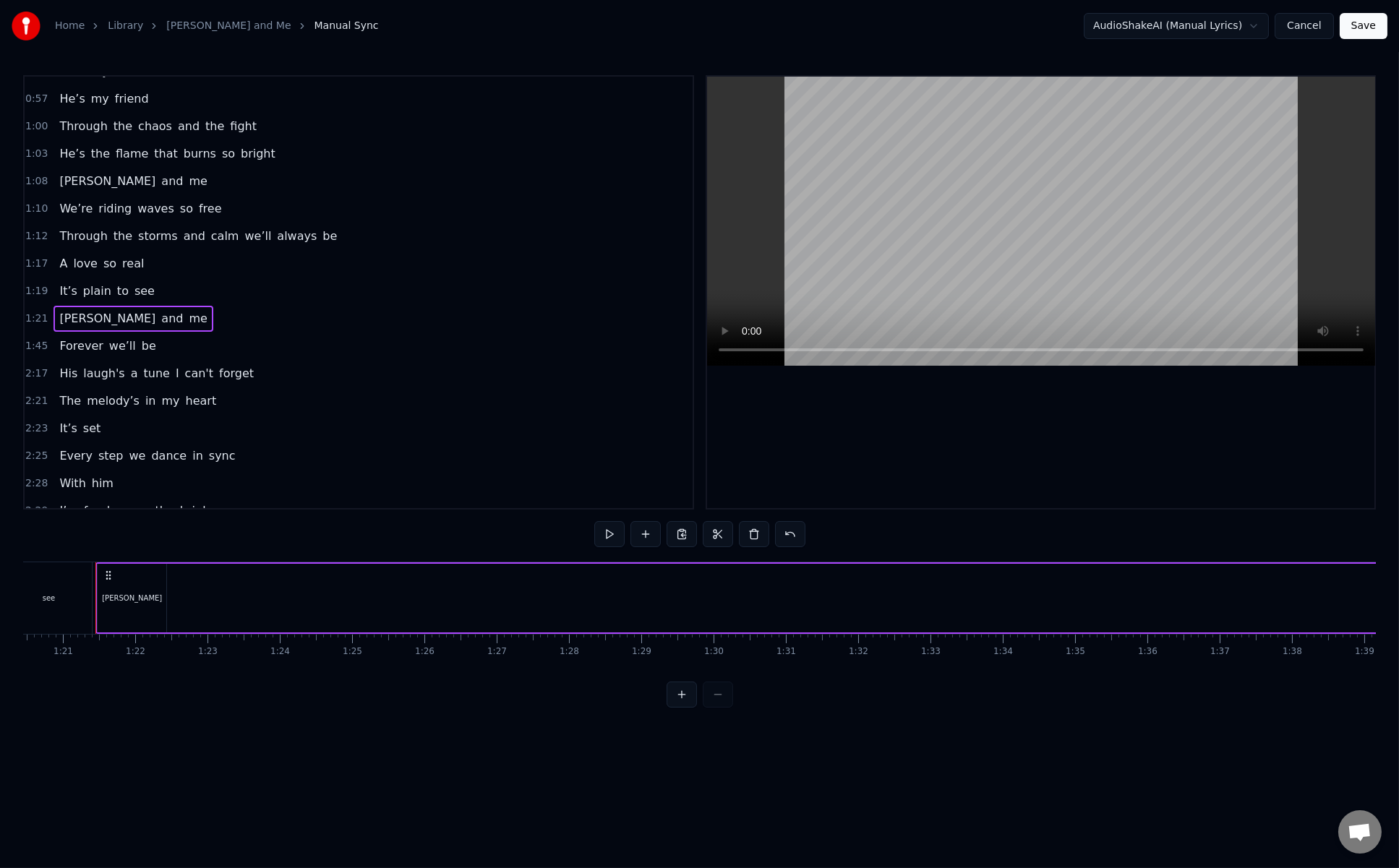
click at [187, 310] on span "me" at bounding box center [197, 318] width 21 height 17
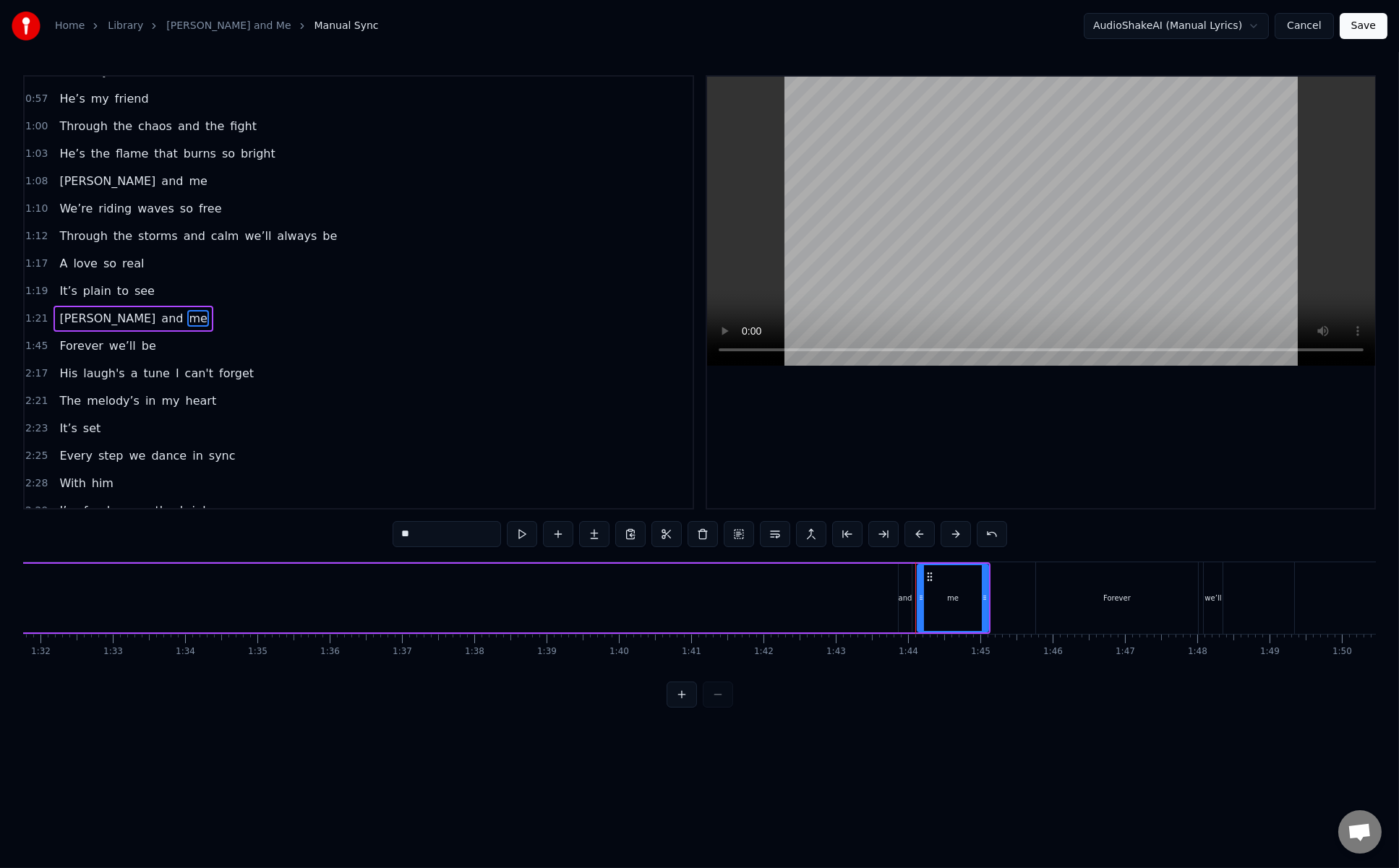
click at [160, 310] on span "and" at bounding box center [171, 318] width 24 height 17
type input "***"
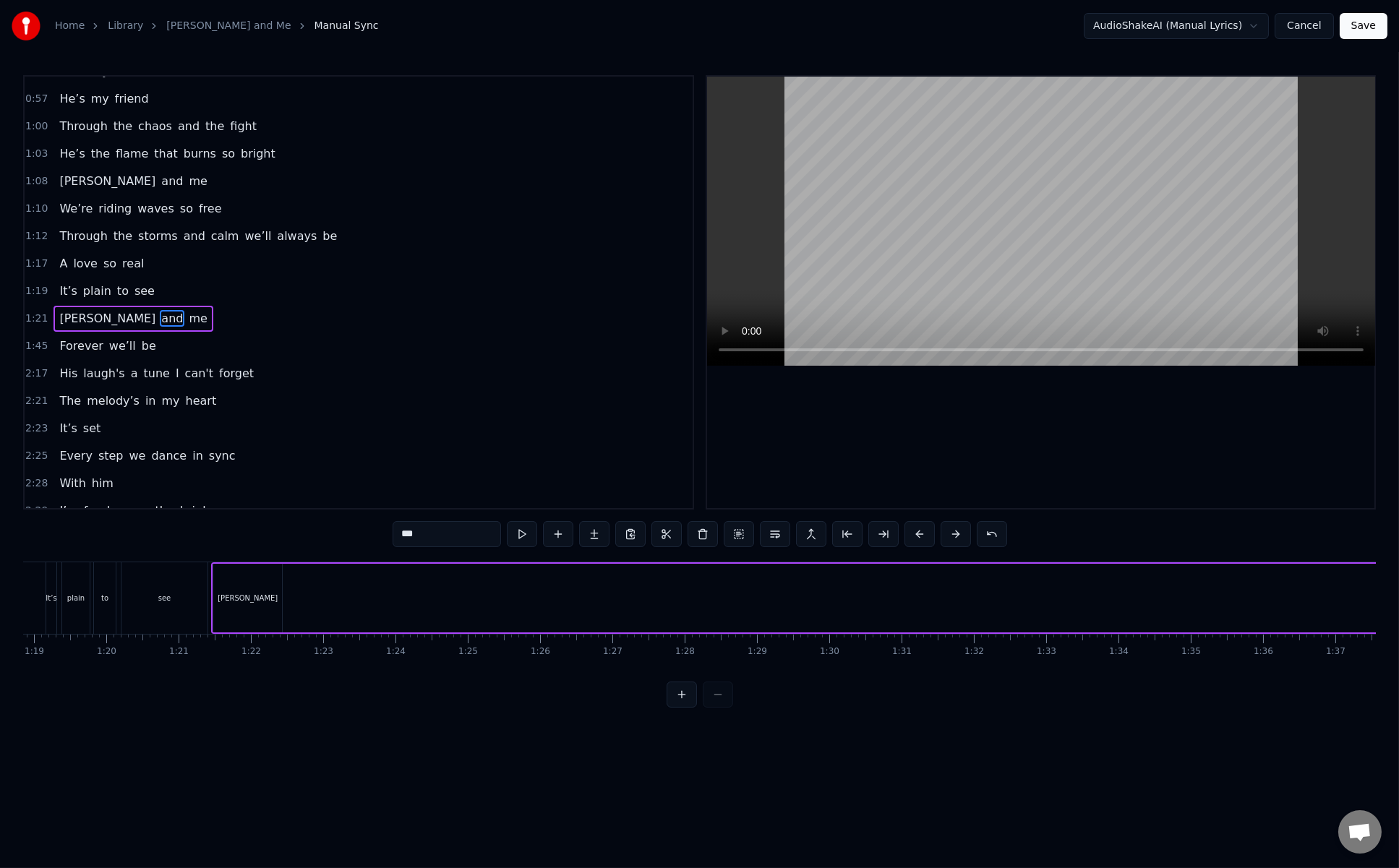
scroll to position [0, 5608]
click at [450, 566] on div "Heinrich and me" at bounding box center [1162, 598] width 1713 height 72
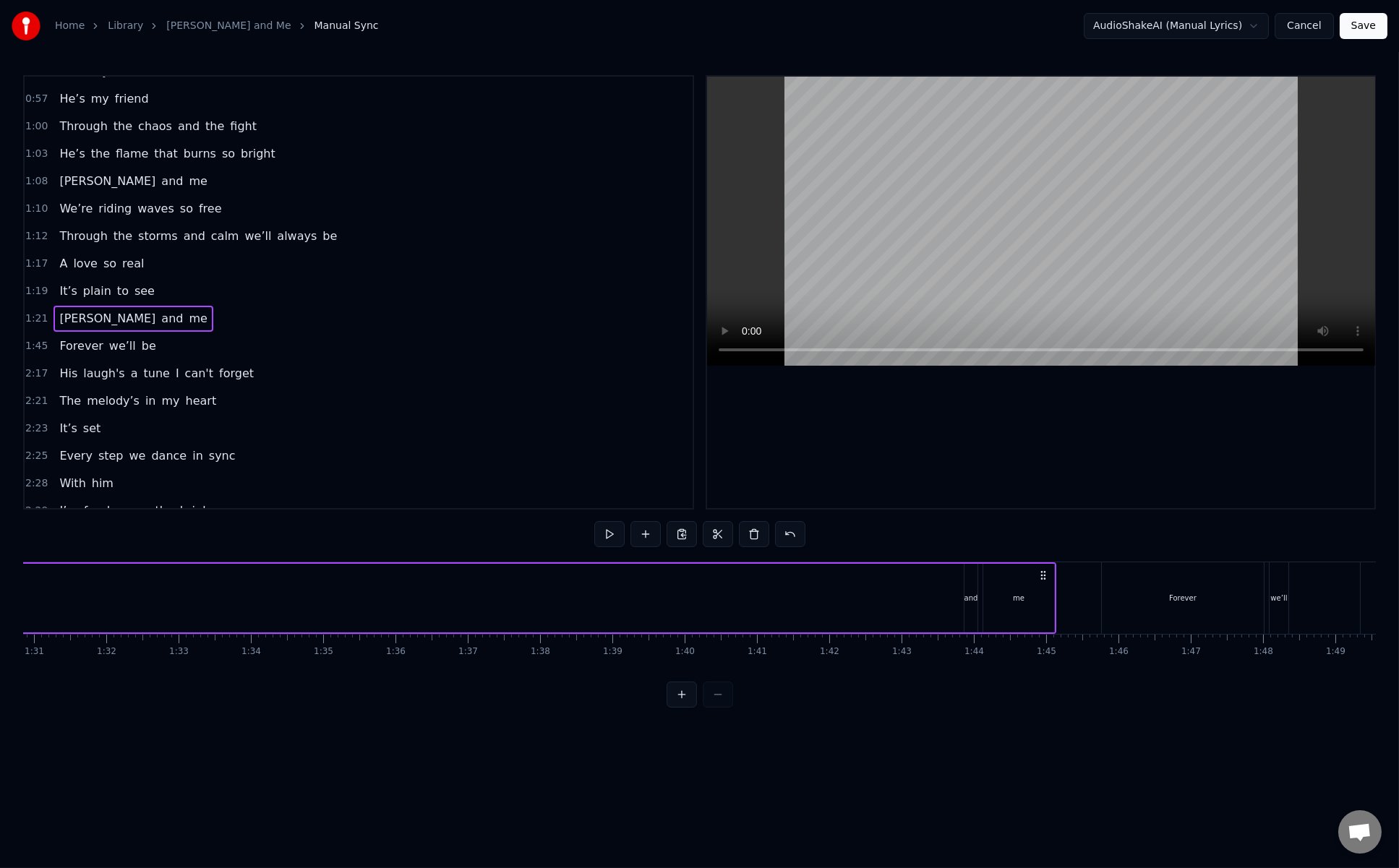
scroll to position [0, 6581]
click at [916, 585] on div "Heinrich and me" at bounding box center [188, 598] width 1713 height 72
click at [953, 593] on div "and" at bounding box center [959, 598] width 14 height 69
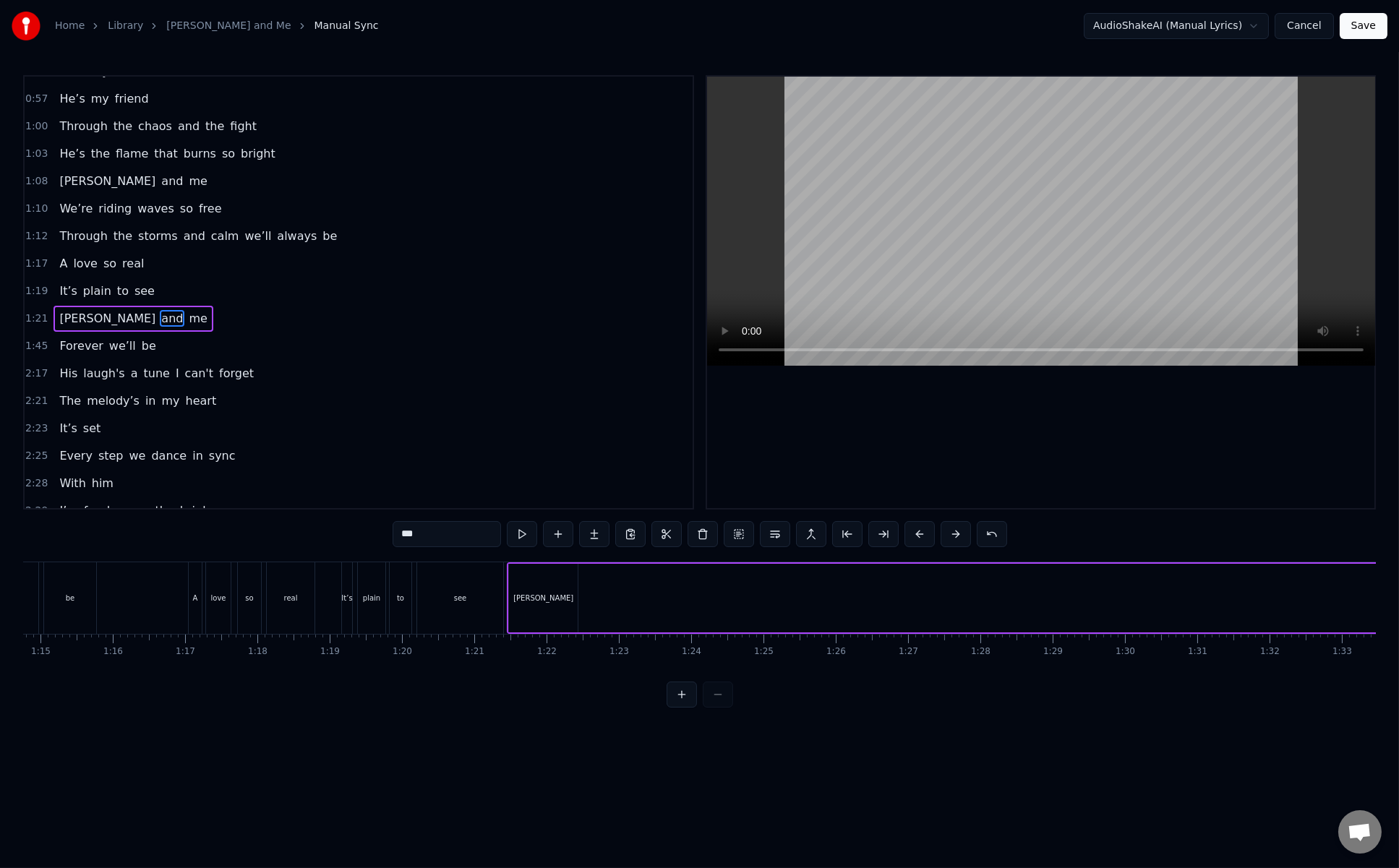
scroll to position [0, 5390]
click at [545, 580] on div "Heinrich" at bounding box center [561, 598] width 69 height 69
type input "********"
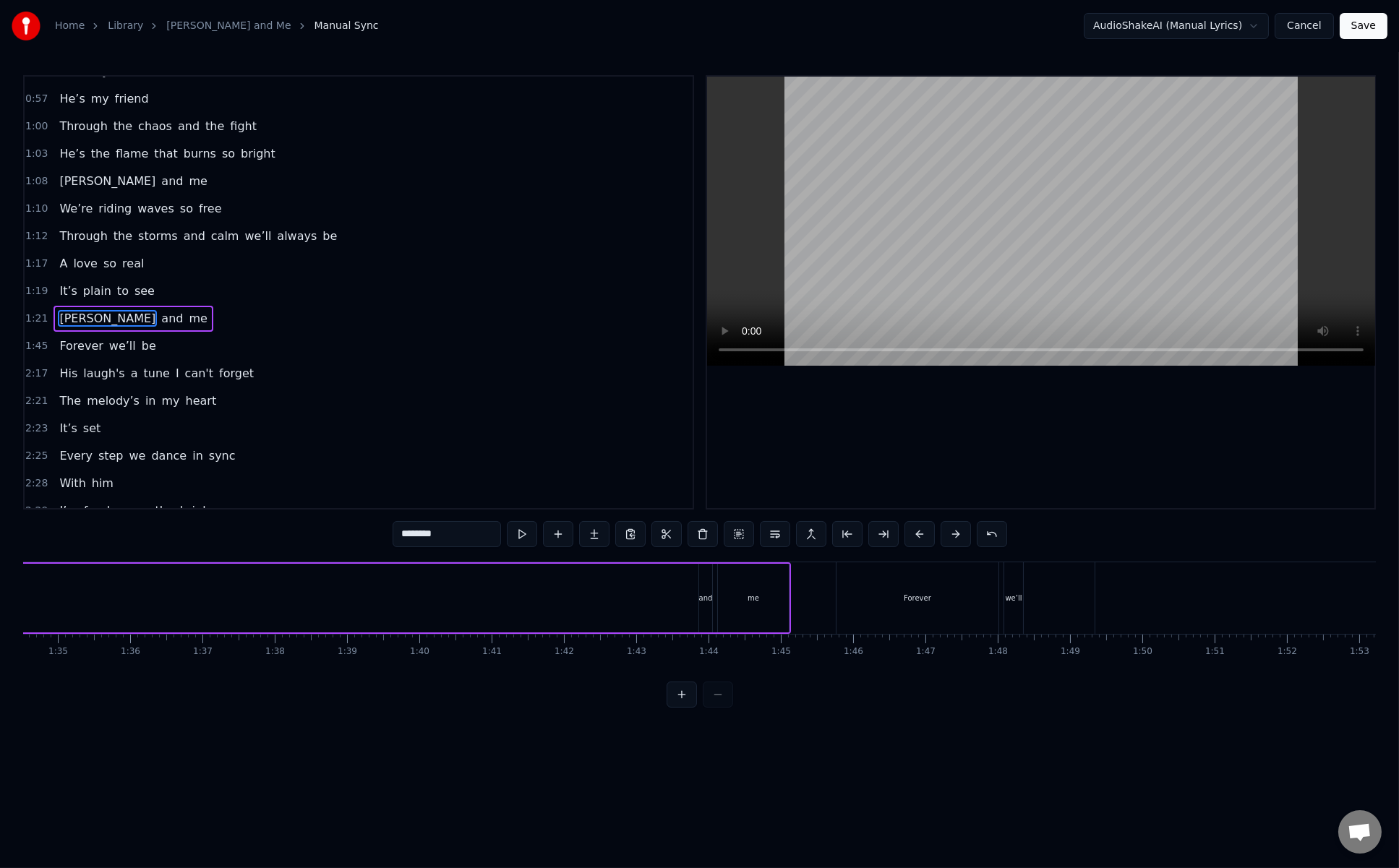
scroll to position [0, 6841]
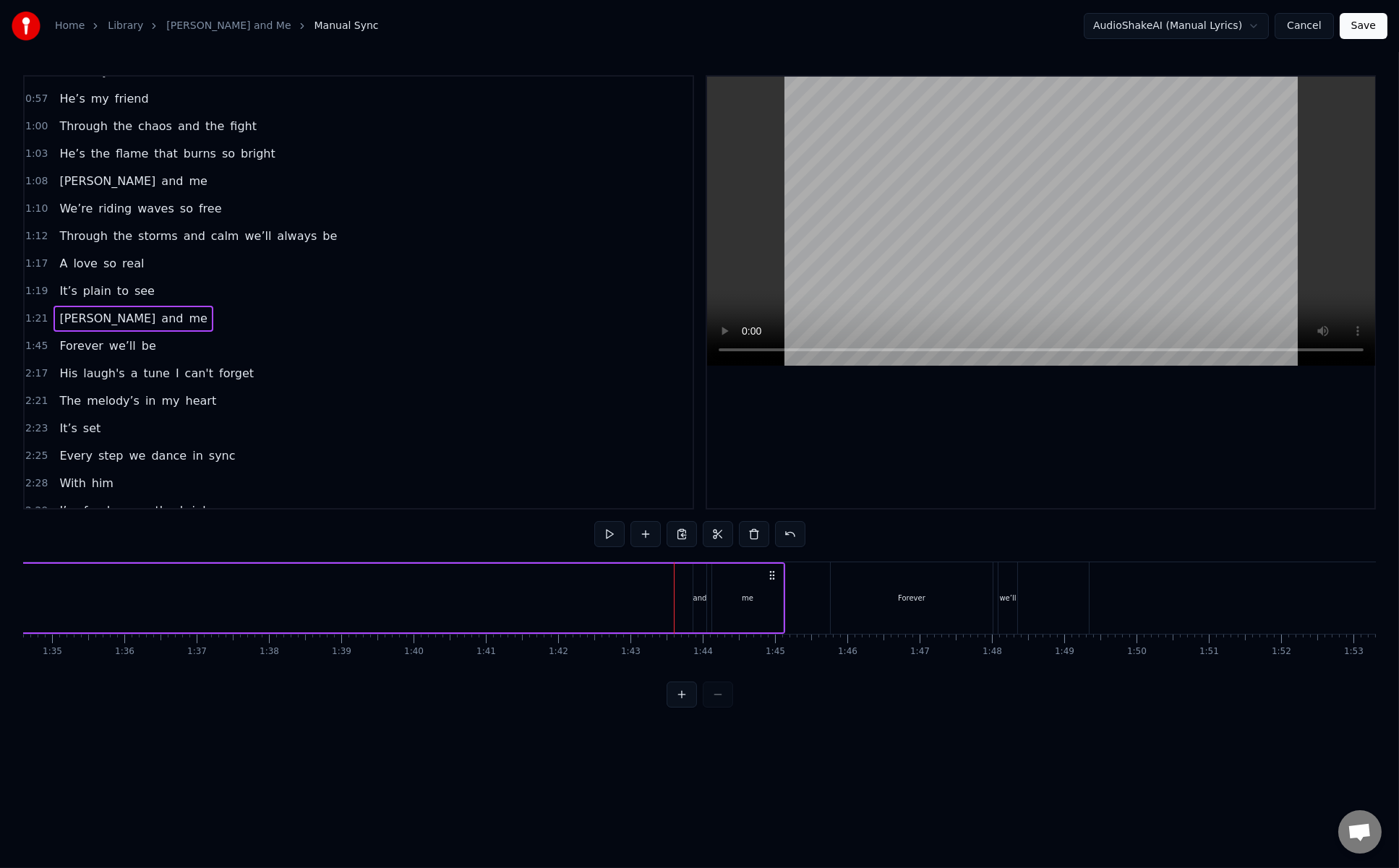
click at [796, 609] on div "Heinrich pulls me close at night In his arms It's all so right Under skies wher…" at bounding box center [373, 597] width 14382 height 73
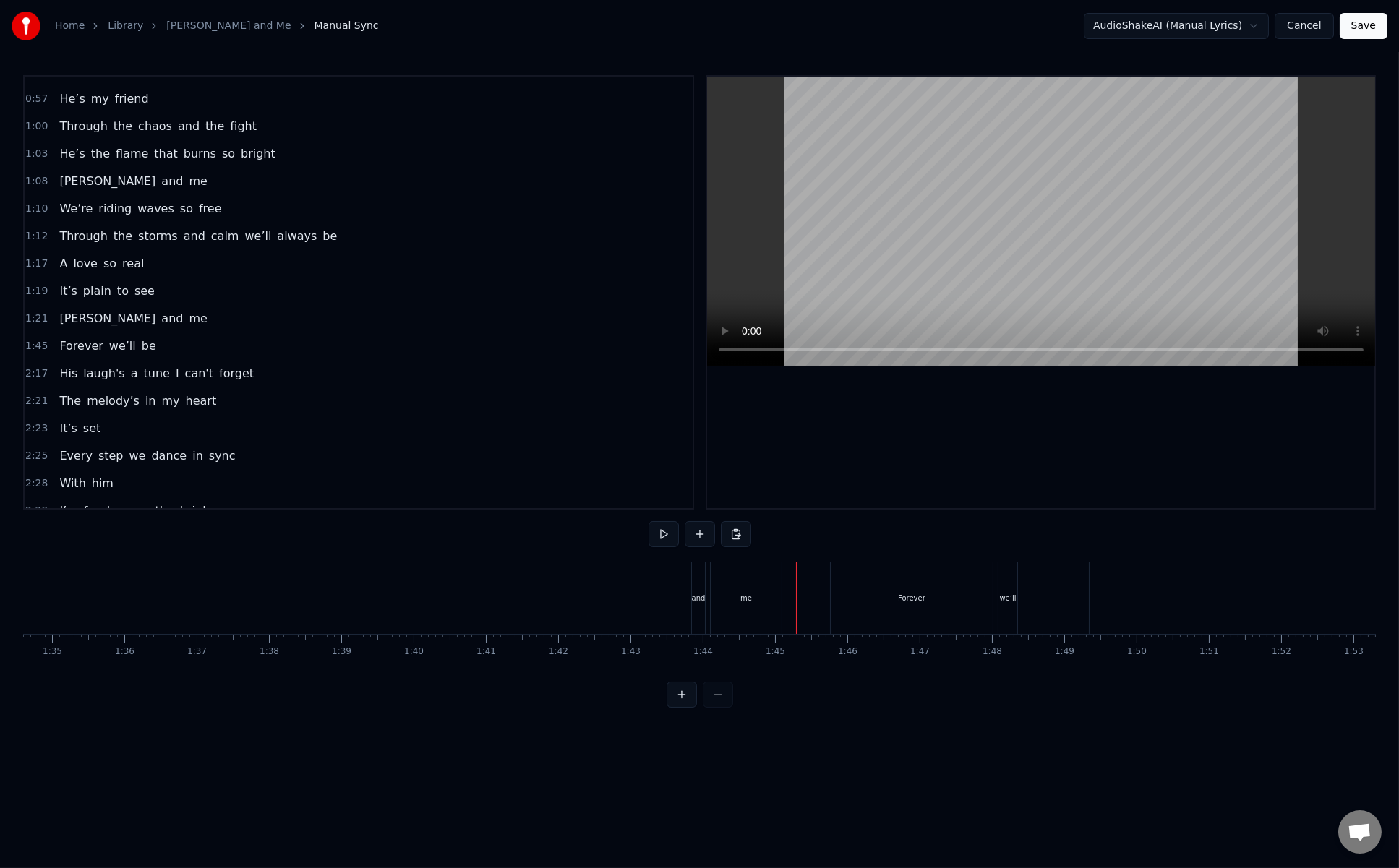
click at [694, 588] on div "and" at bounding box center [699, 598] width 13 height 72
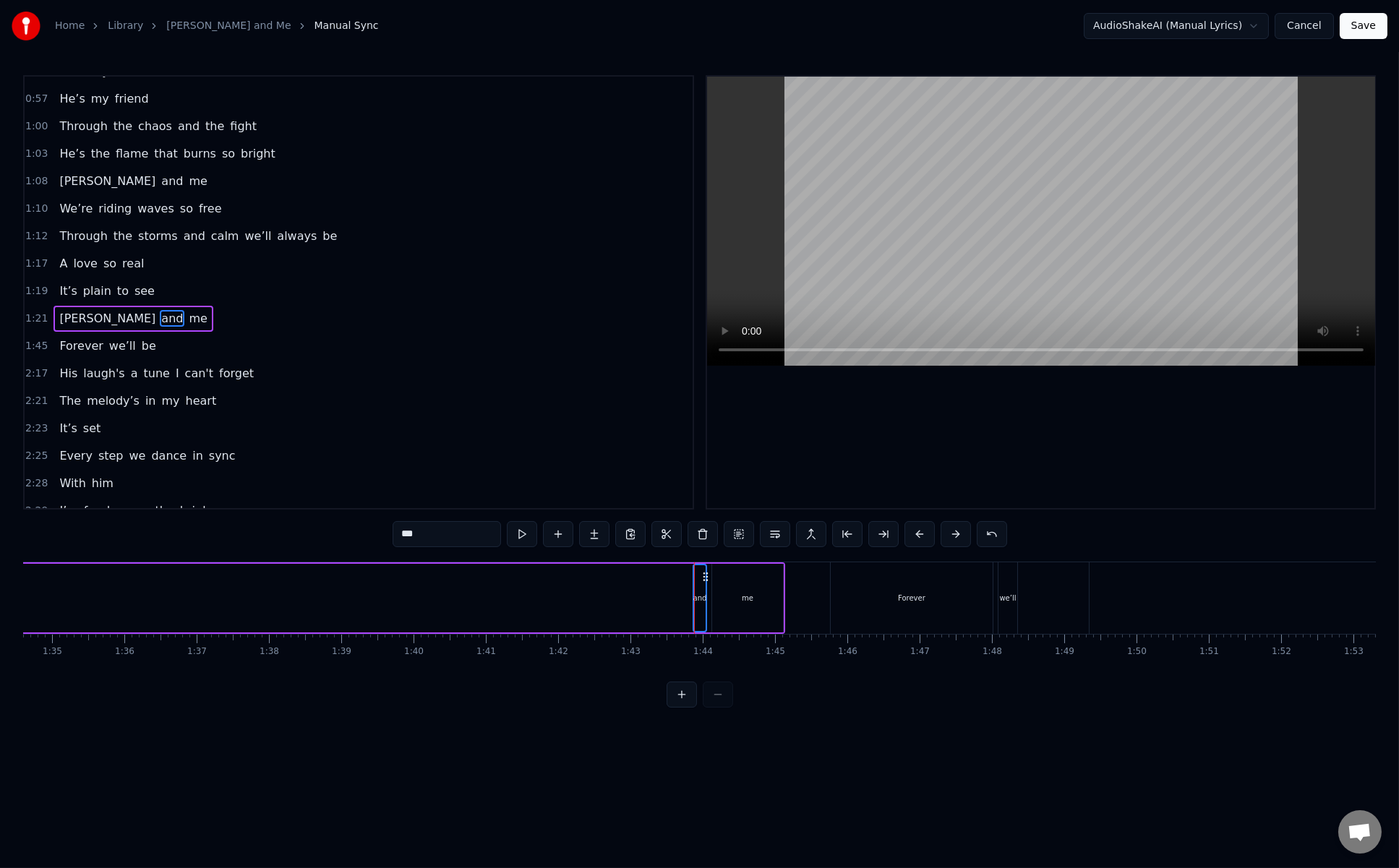
click at [742, 602] on div "me" at bounding box center [748, 598] width 12 height 11
drag, startPoint x: 699, startPoint y: 598, endPoint x: 511, endPoint y: 588, distance: 188.3
click at [704, 601] on div "and" at bounding box center [700, 598] width 13 height 11
click at [693, 704] on button at bounding box center [682, 694] width 30 height 26
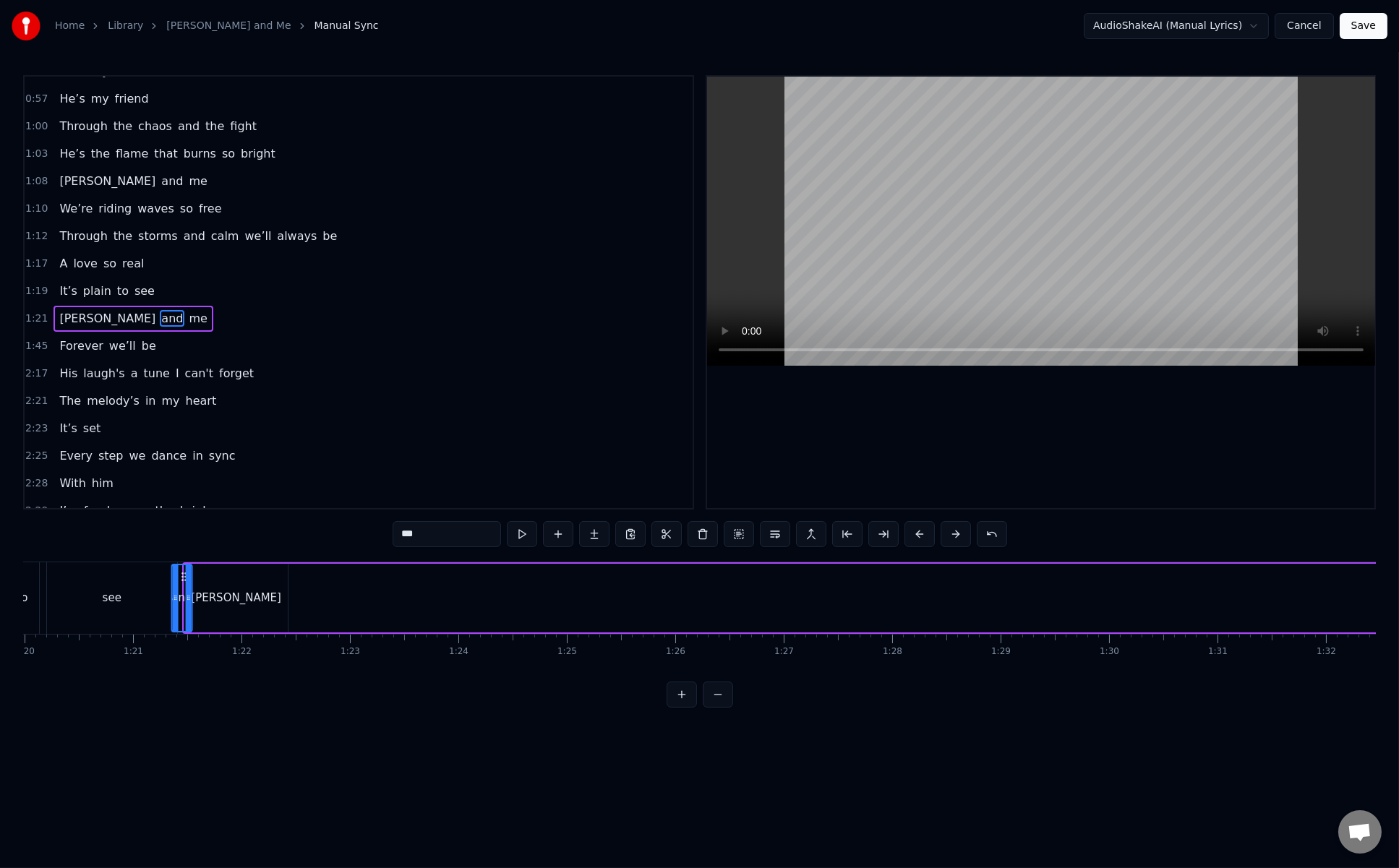
scroll to position [0, 8649]
drag, startPoint x: 93, startPoint y: 576, endPoint x: 310, endPoint y: 600, distance: 218.3
click at [346, 614] on div "and" at bounding box center [346, 598] width 18 height 66
click at [288, 581] on div "Heinrich" at bounding box center [264, 598] width 104 height 69
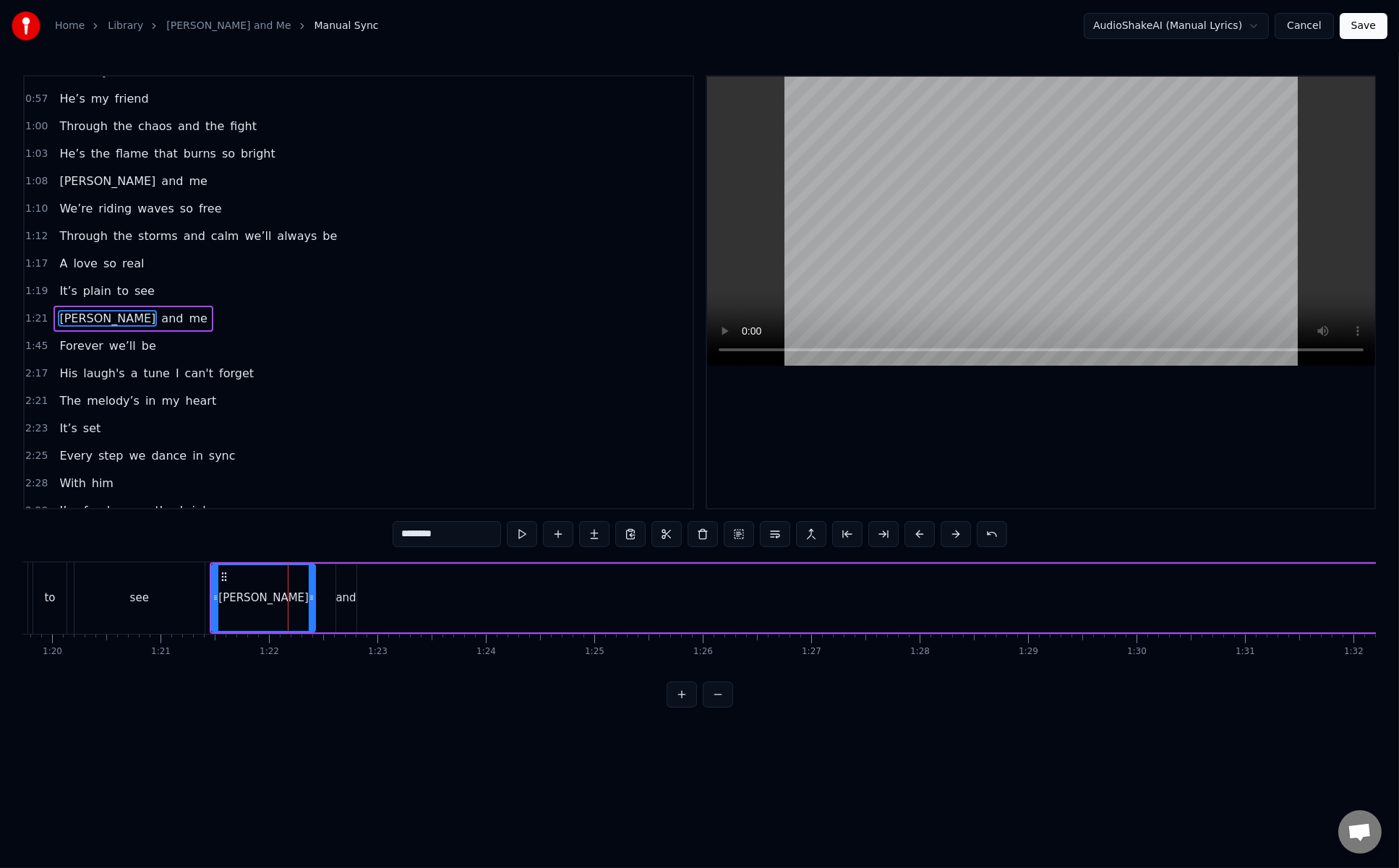
click at [345, 590] on div "and" at bounding box center [346, 598] width 20 height 17
drag, startPoint x: 346, startPoint y: 577, endPoint x: 328, endPoint y: 577, distance: 18.0
click at [328, 577] on icon at bounding box center [331, 577] width 12 height 12
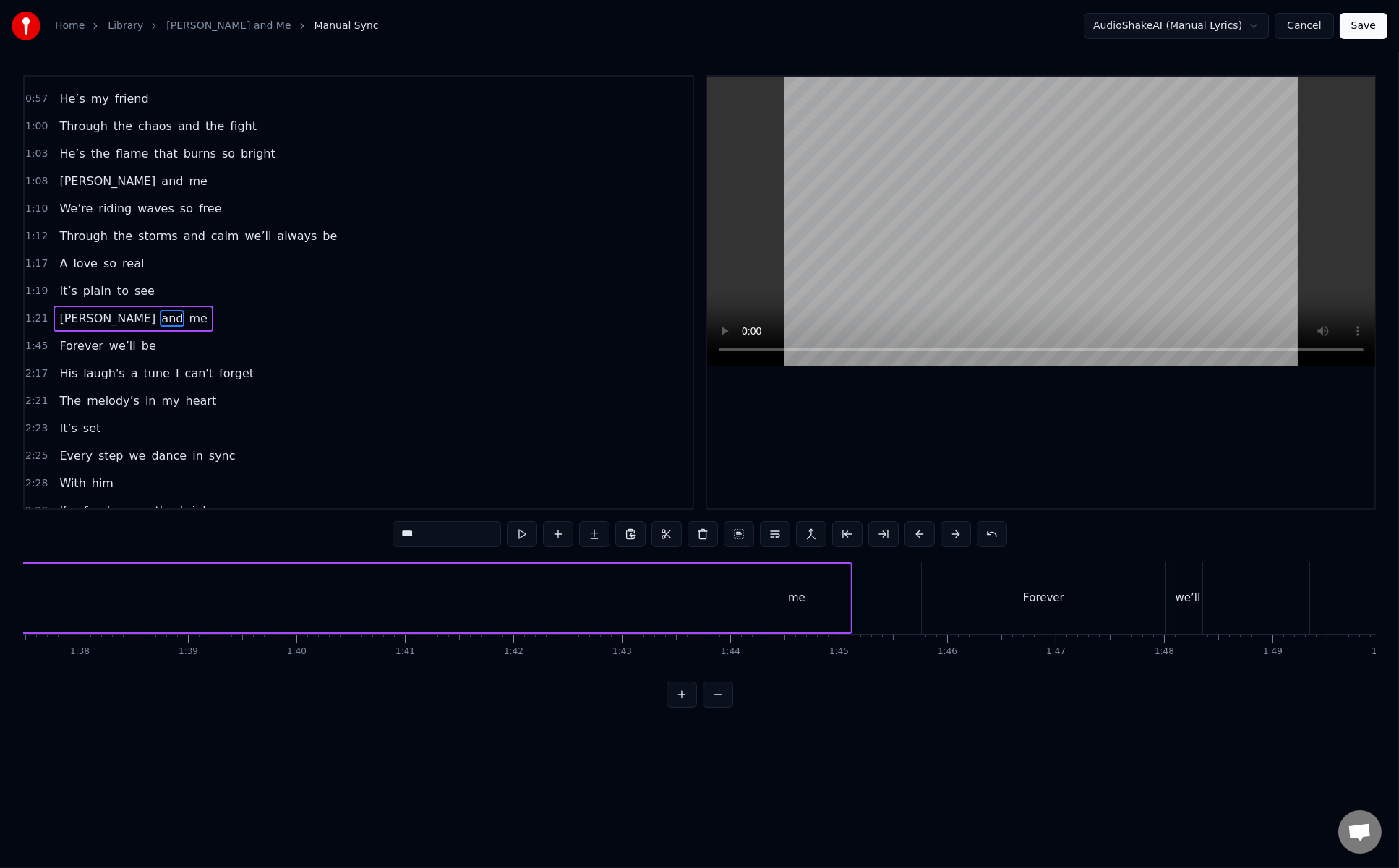
scroll to position [0, 10627]
click at [755, 602] on div "me" at bounding box center [744, 598] width 107 height 69
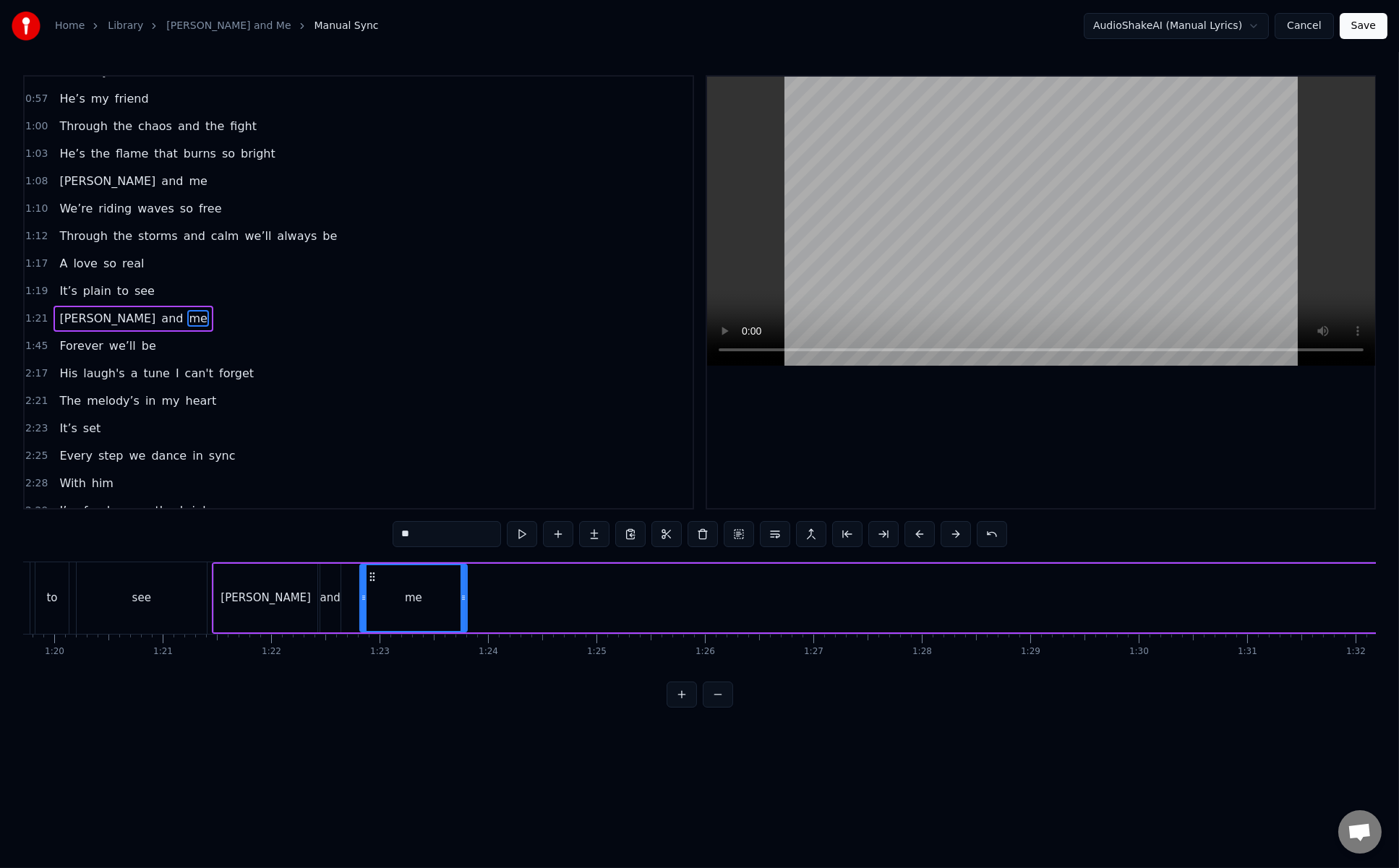
scroll to position [0, 8620]
drag, startPoint x: 696, startPoint y: 573, endPoint x: 381, endPoint y: 574, distance: 315.0
click at [382, 574] on icon at bounding box center [388, 577] width 12 height 12
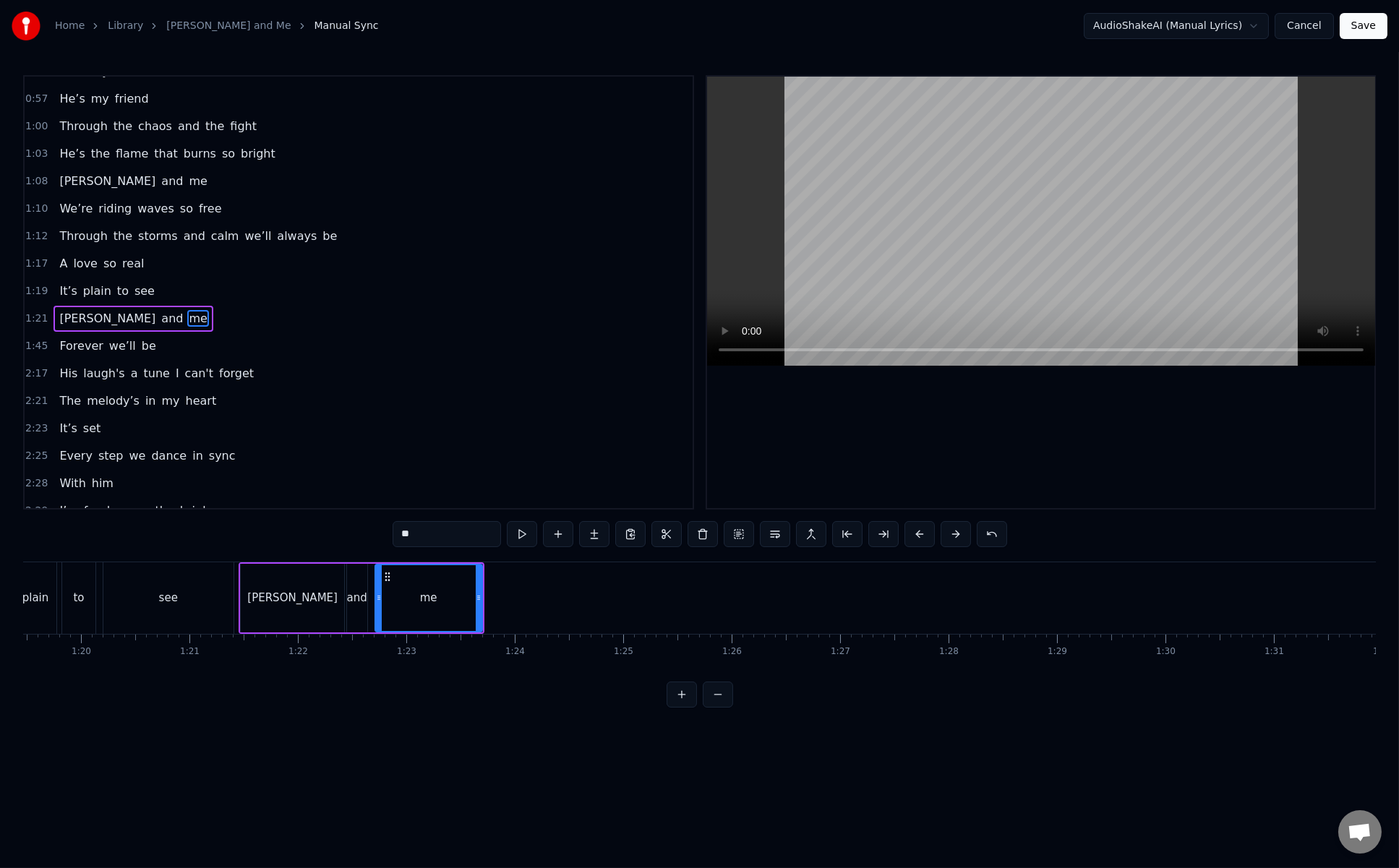
click at [321, 576] on div "Heinrich" at bounding box center [293, 598] width 104 height 69
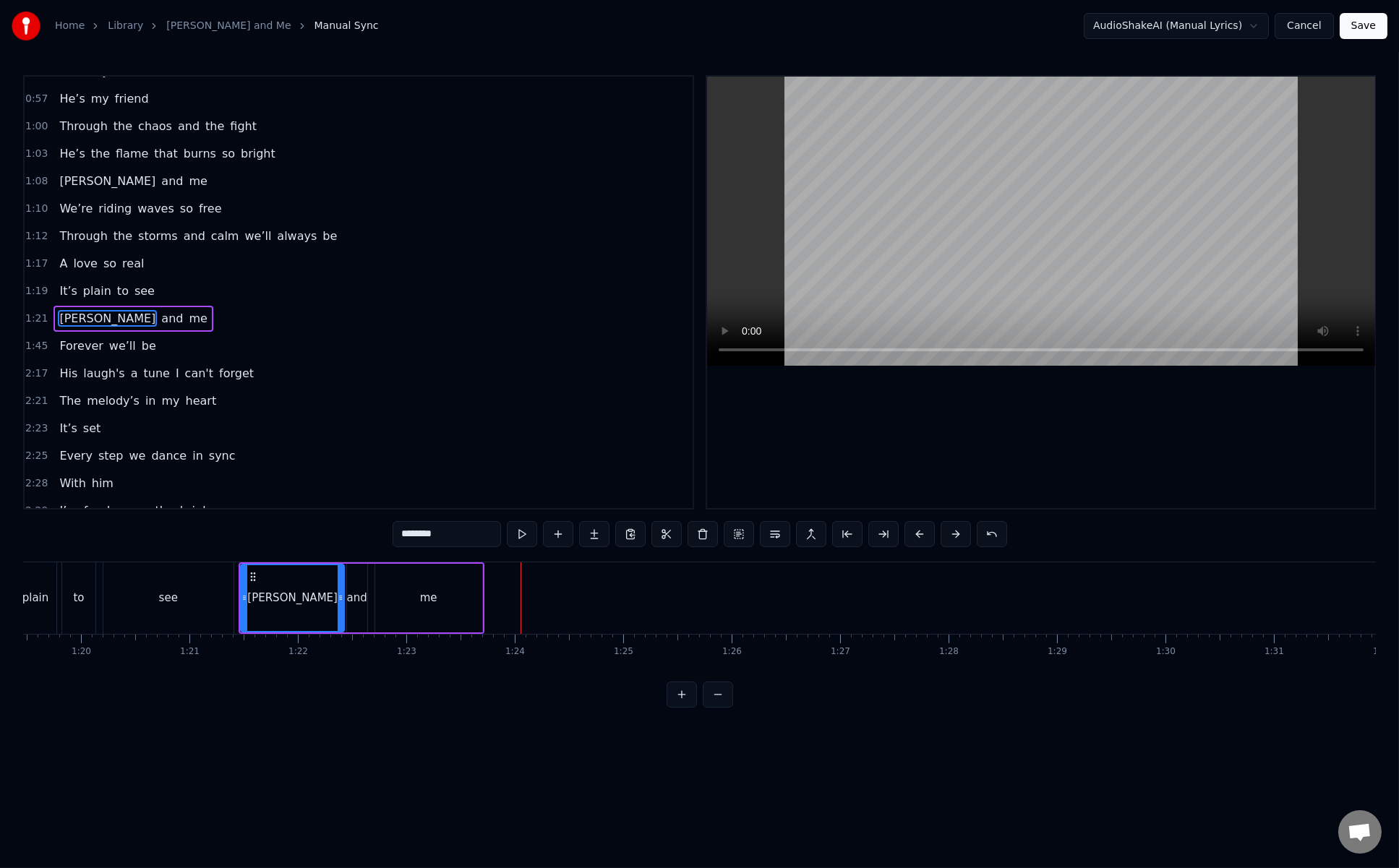
click at [420, 595] on div "me" at bounding box center [429, 598] width 18 height 17
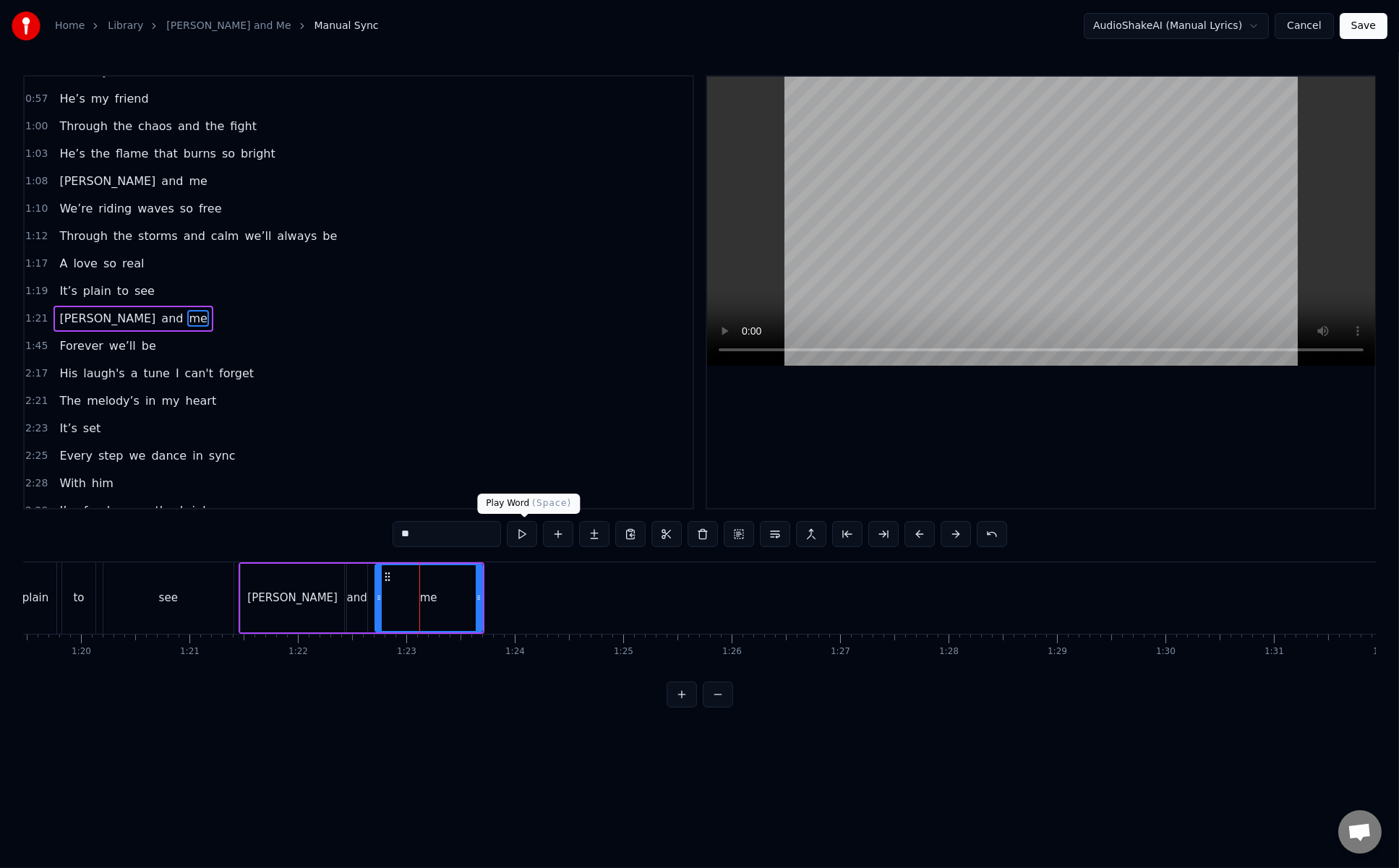
click at [534, 530] on button at bounding box center [522, 534] width 30 height 26
drag, startPoint x: 478, startPoint y: 588, endPoint x: 438, endPoint y: 587, distance: 40.0
click at [438, 587] on div at bounding box center [439, 598] width 6 height 66
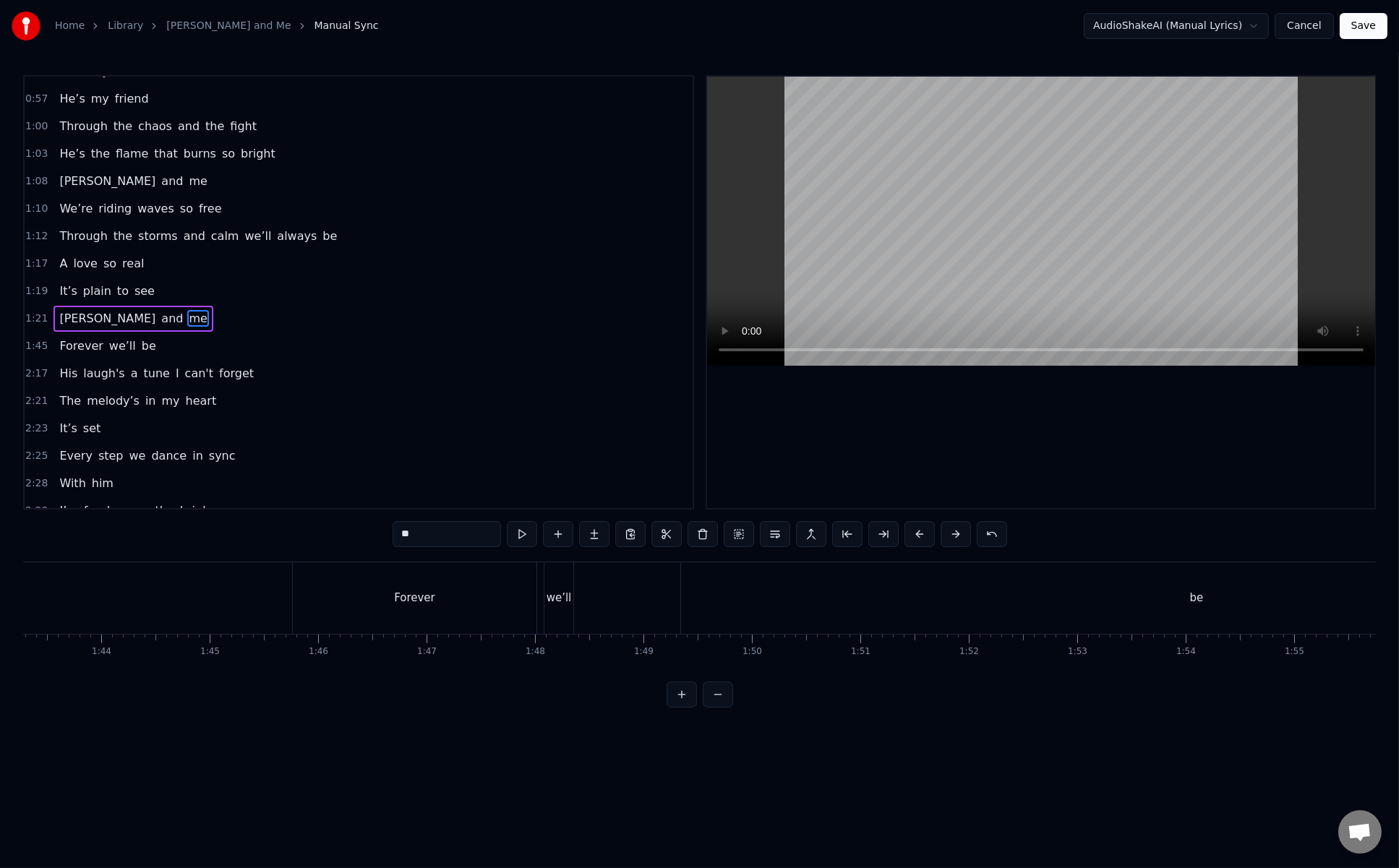
scroll to position [0, 11230]
click at [471, 593] on div "Forever" at bounding box center [388, 598] width 244 height 72
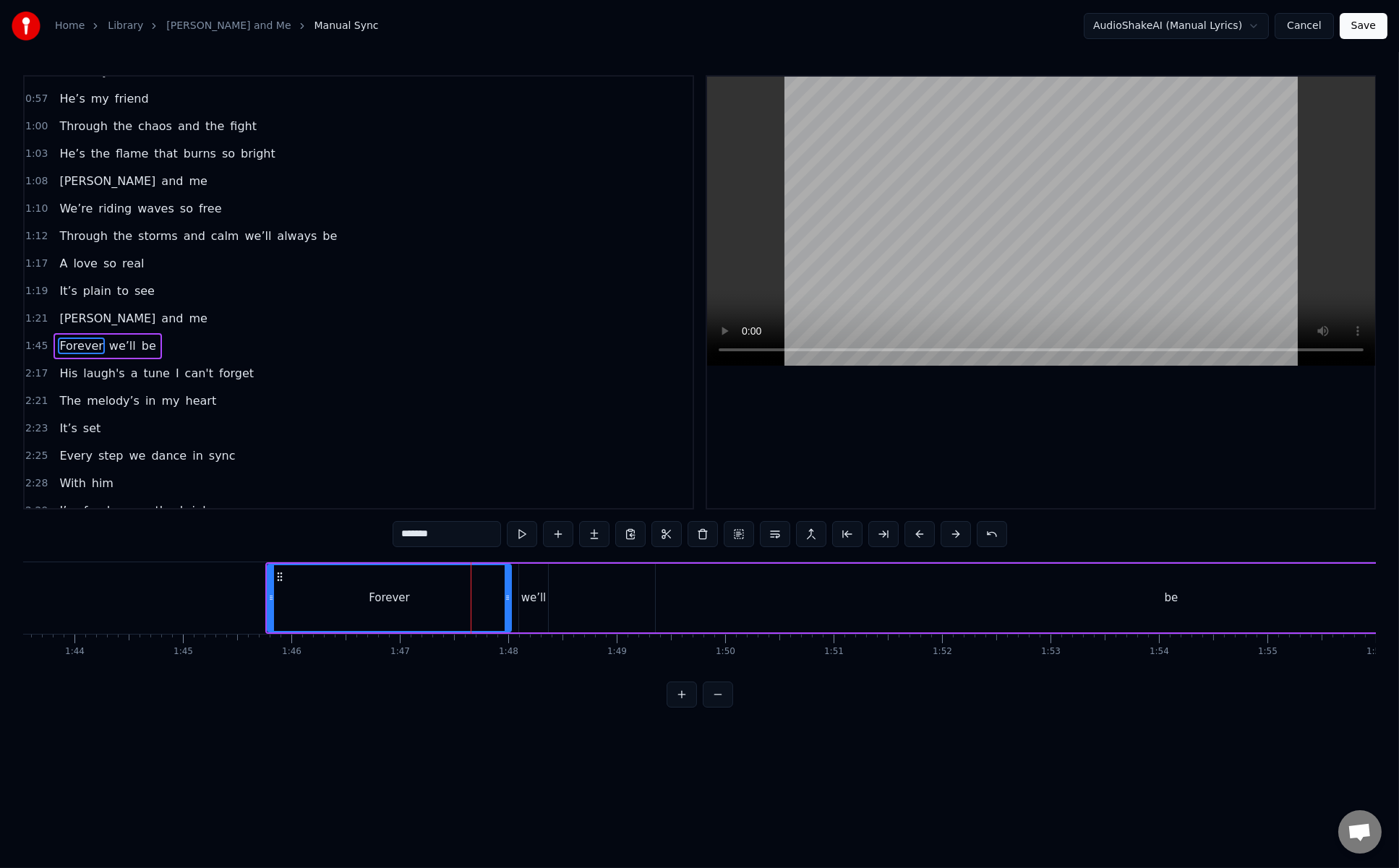
scroll to position [430, 0]
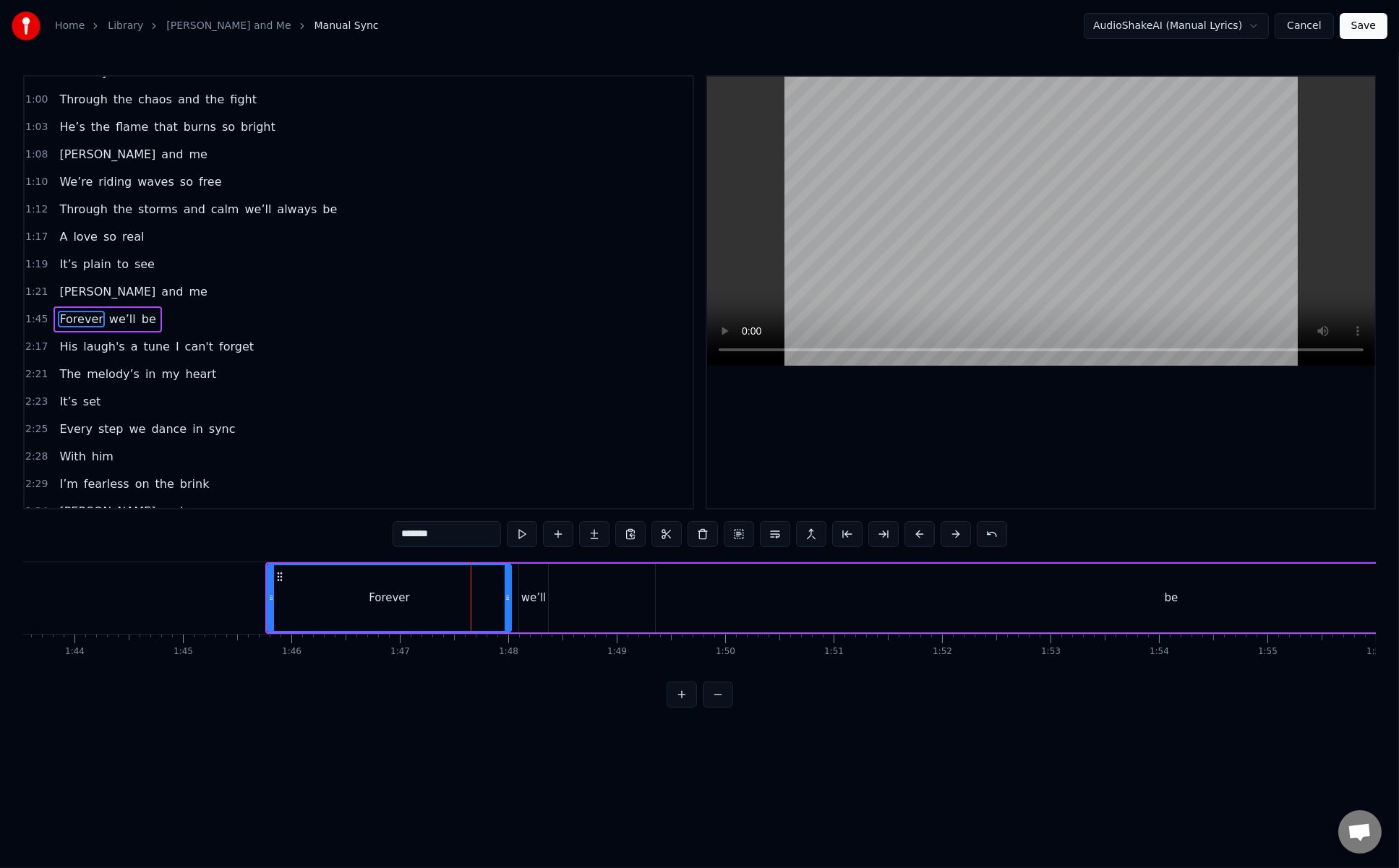
click at [527, 588] on div "we’ll" at bounding box center [533, 598] width 29 height 69
click at [856, 610] on div "be" at bounding box center [1172, 598] width 1031 height 69
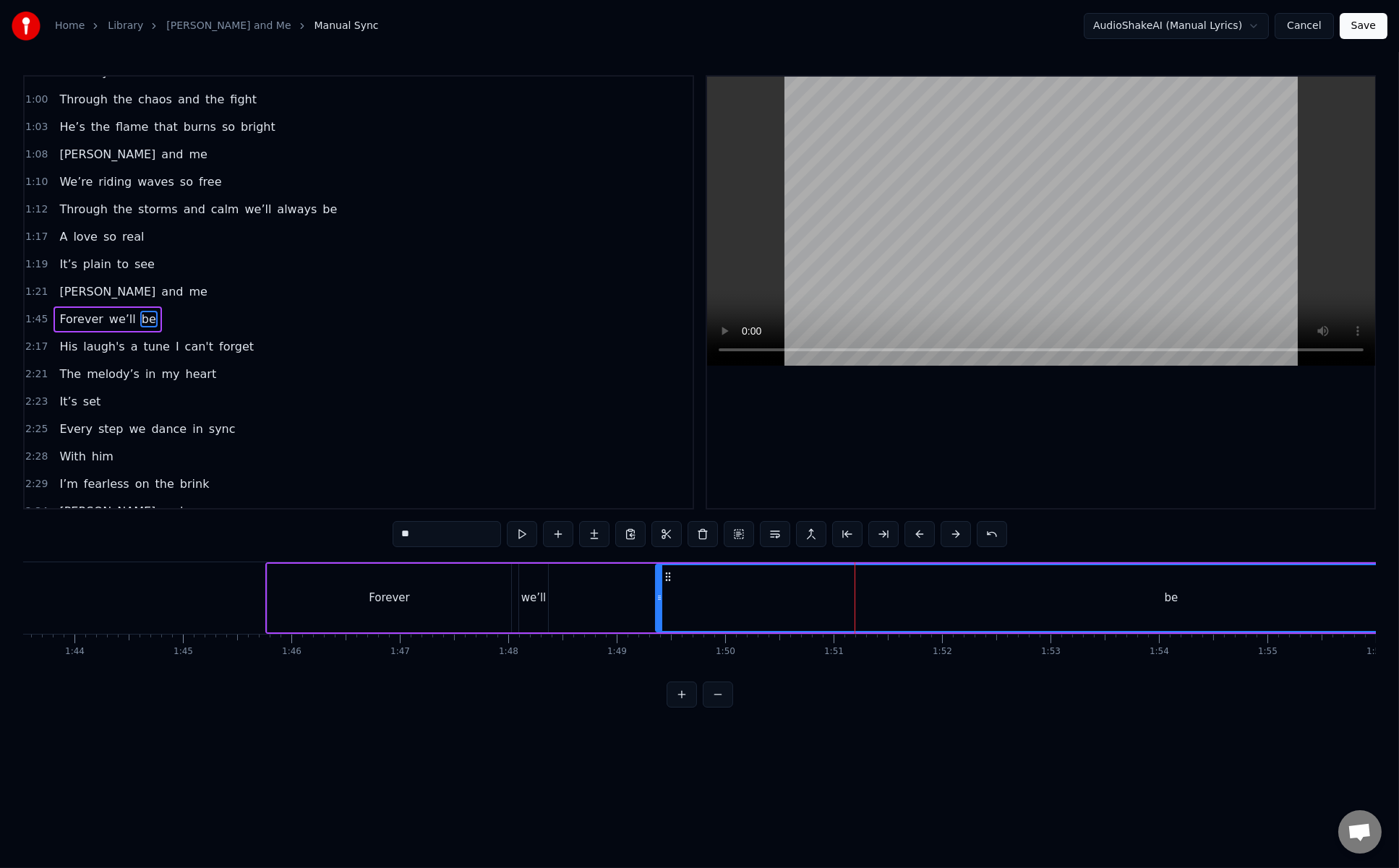
click at [343, 577] on div "Forever" at bounding box center [389, 598] width 244 height 69
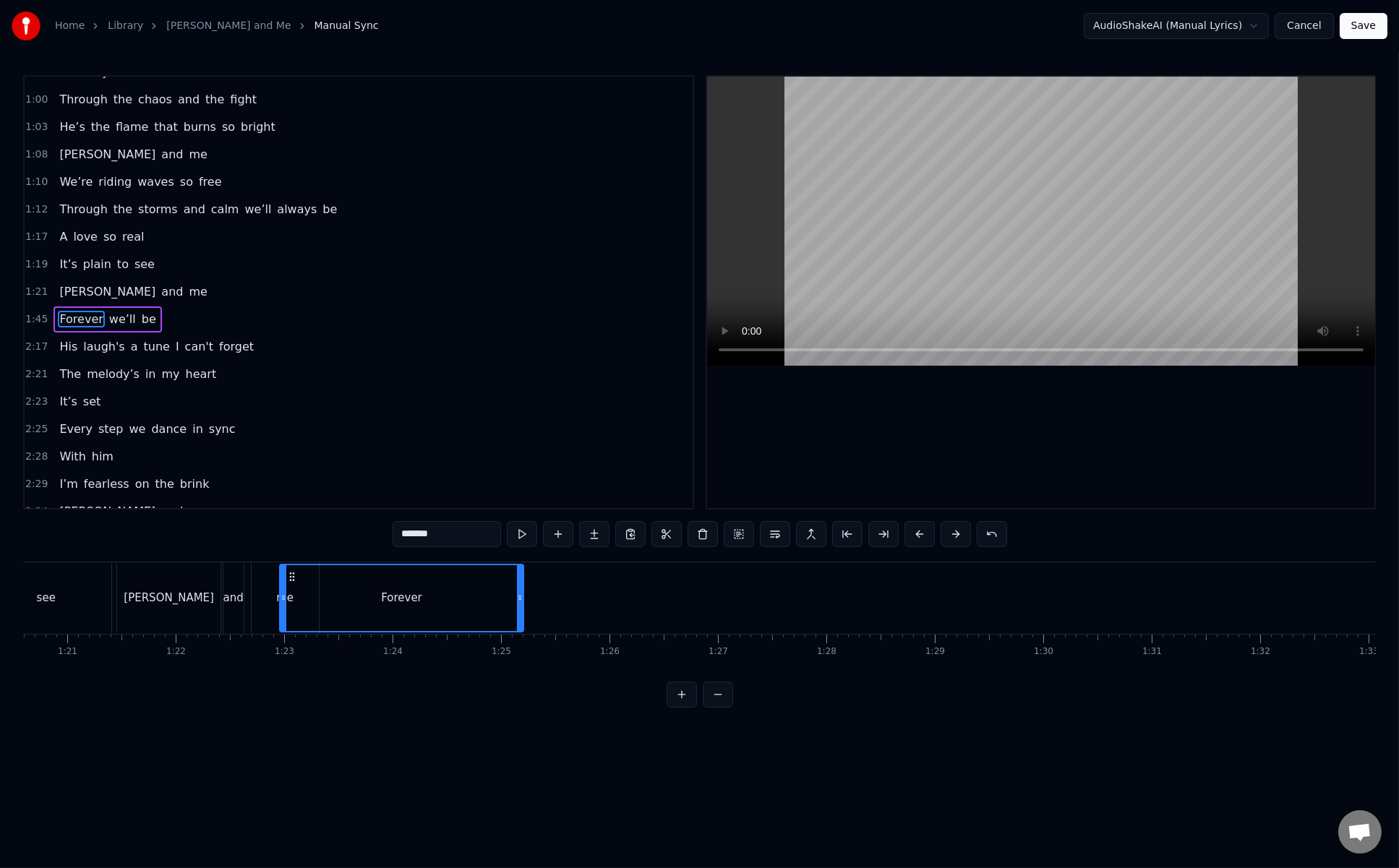
scroll to position [0, 8742]
drag, startPoint x: 277, startPoint y: 576, endPoint x: 332, endPoint y: 589, distance: 56.5
click at [332, 589] on div "Forever" at bounding box center [445, 598] width 242 height 66
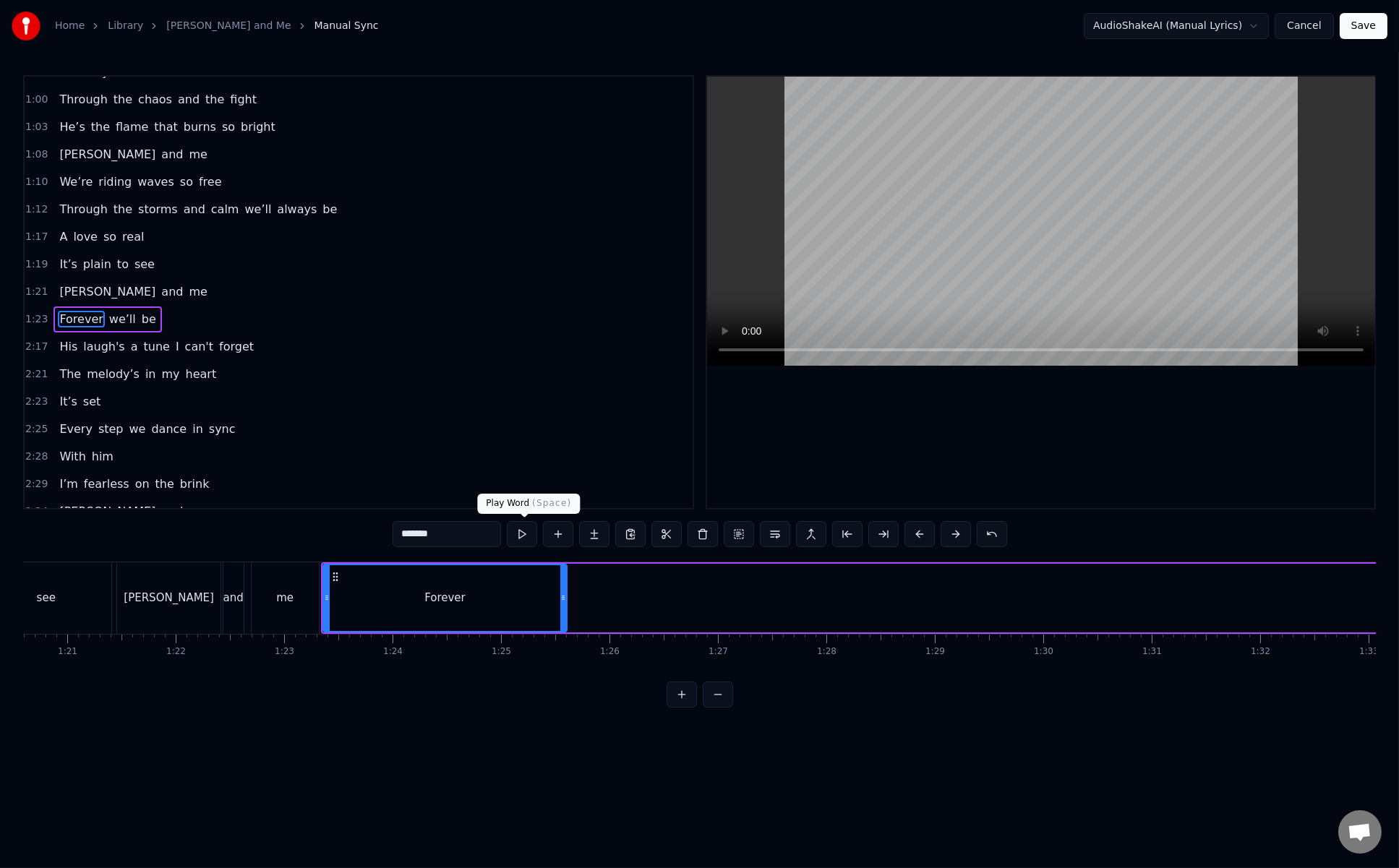
click at [518, 541] on button at bounding box center [522, 534] width 30 height 26
drag, startPoint x: 547, startPoint y: 599, endPoint x: 379, endPoint y: 596, distance: 168.0
click at [379, 596] on div "Forever" at bounding box center [445, 598] width 245 height 69
drag, startPoint x: 565, startPoint y: 599, endPoint x: 399, endPoint y: 586, distance: 166.5
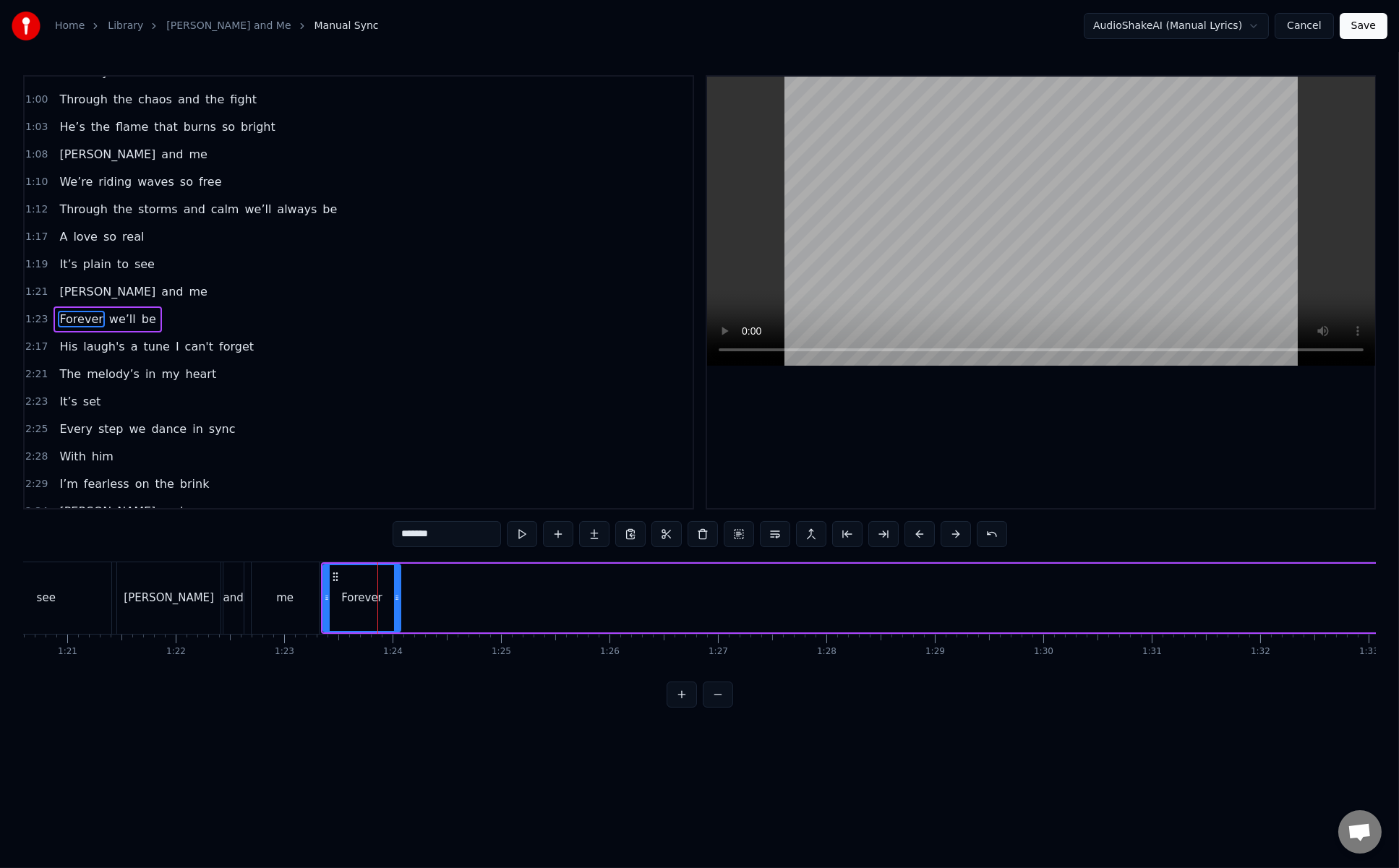
click at [399, 586] on div at bounding box center [397, 598] width 6 height 66
click at [523, 538] on button at bounding box center [522, 534] width 30 height 26
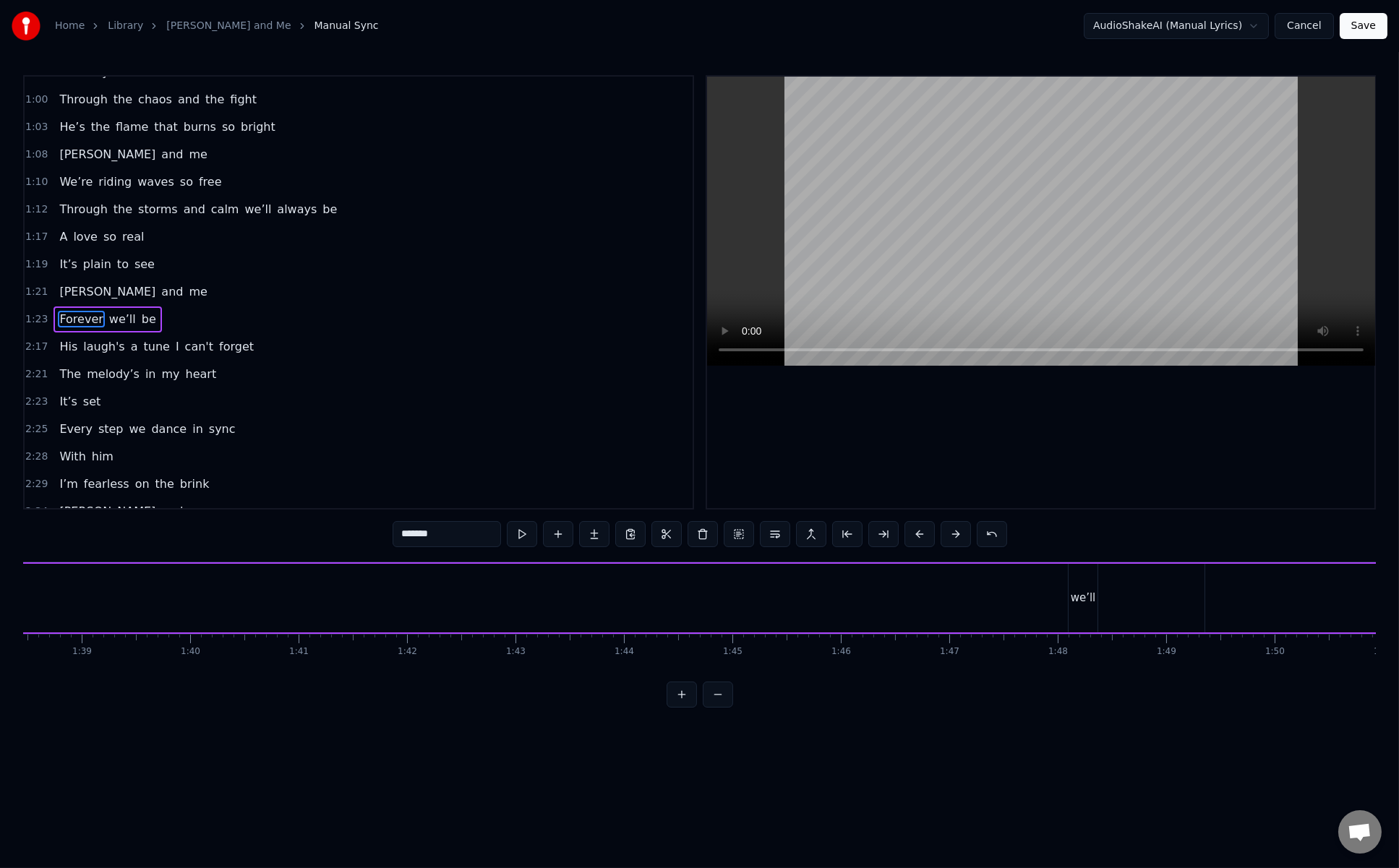
scroll to position [0, 10991]
click at [764, 592] on div "we’ll" at bounding box center [773, 598] width 25 height 17
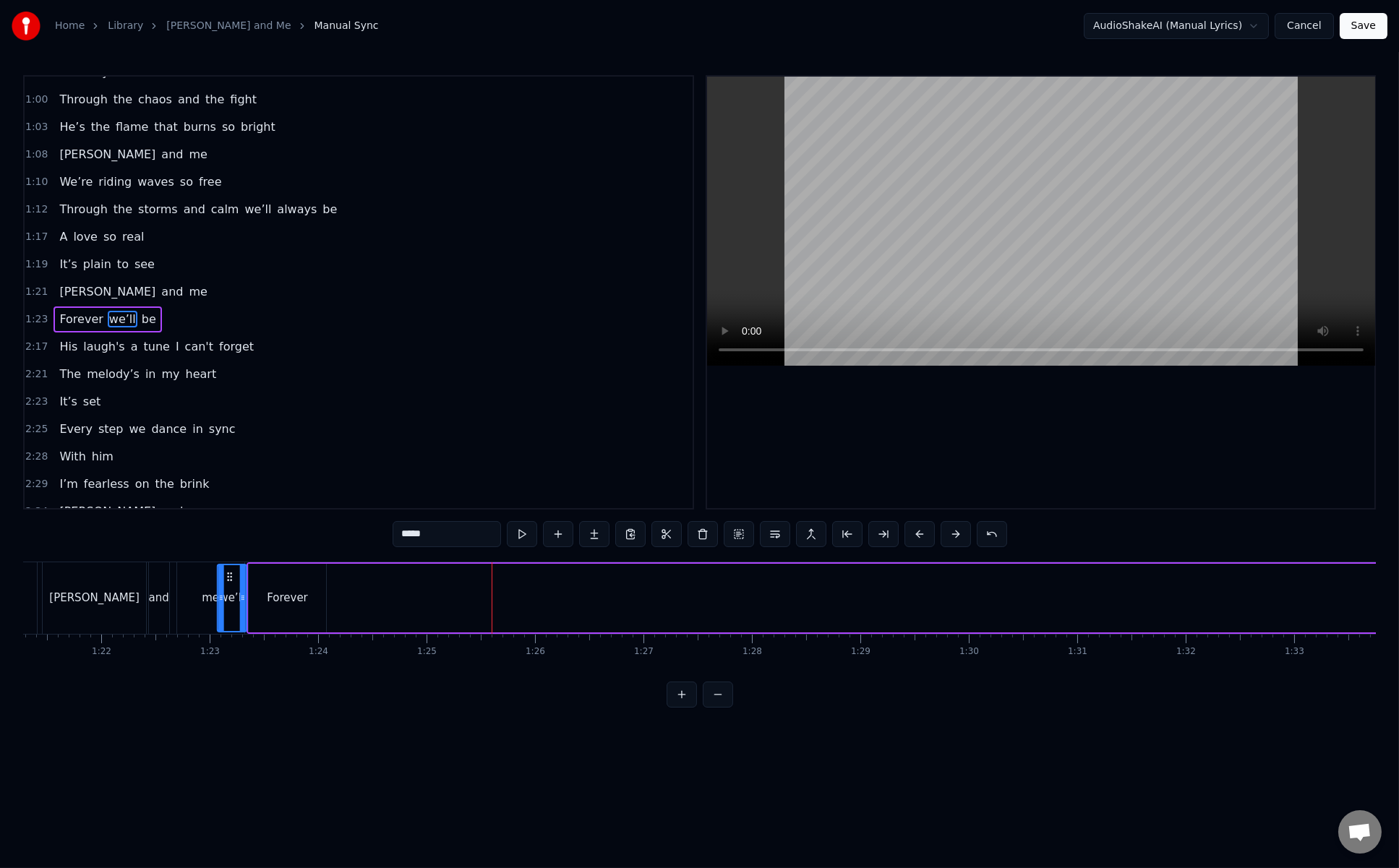
scroll to position [0, 8783]
drag, startPoint x: 611, startPoint y: 575, endPoint x: 373, endPoint y: 589, distance: 238.4
click at [373, 589] on div "we’ll" at bounding box center [375, 598] width 28 height 66
click at [322, 581] on div "Forever" at bounding box center [321, 598] width 78 height 69
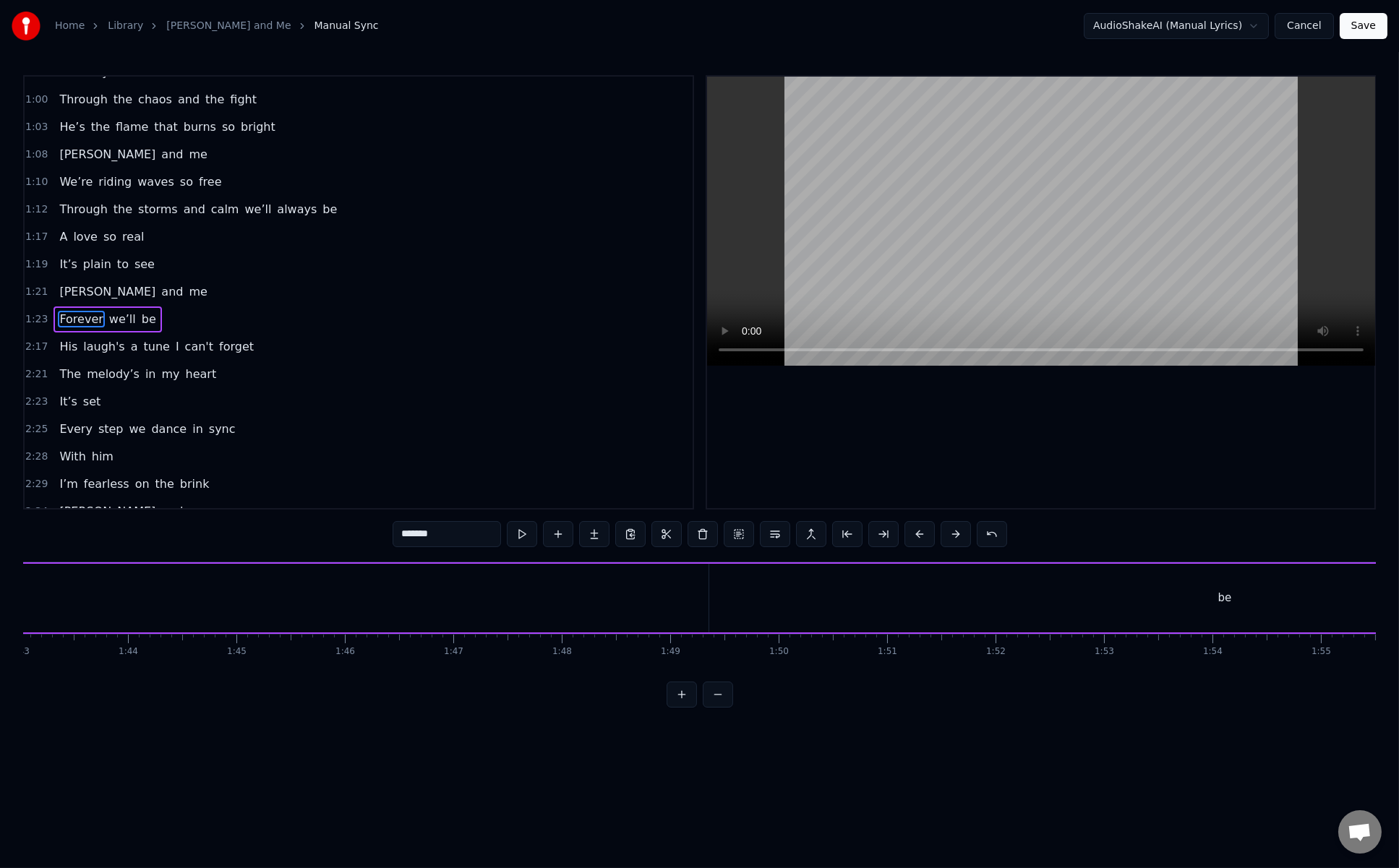
scroll to position [0, 11088]
click at [985, 598] on div "be" at bounding box center [1314, 598] width 1031 height 69
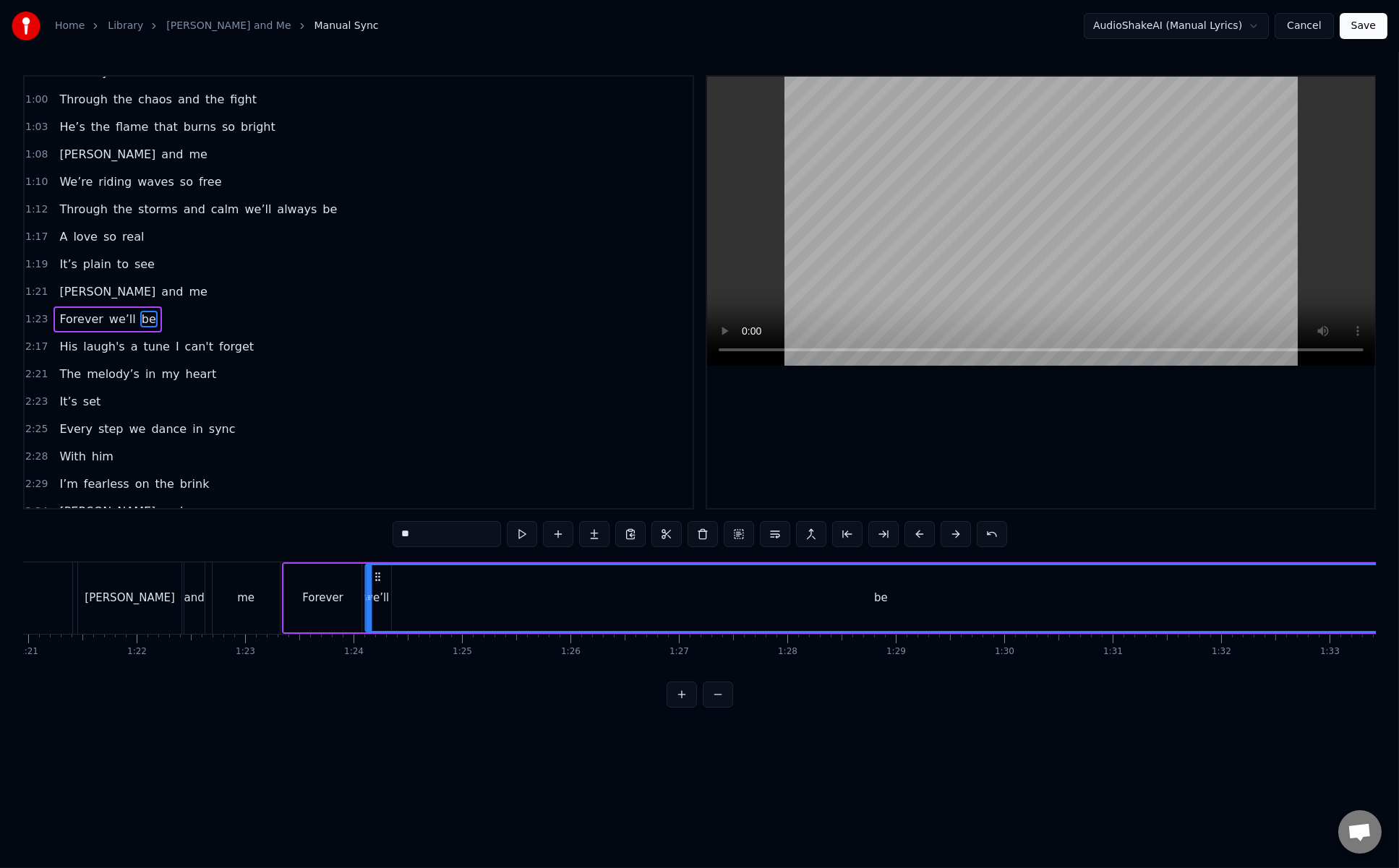
scroll to position [0, 8774]
drag, startPoint x: 805, startPoint y: 576, endPoint x: 408, endPoint y: 600, distance: 397.7
click at [408, 600] on div "be" at bounding box center [916, 598] width 1030 height 66
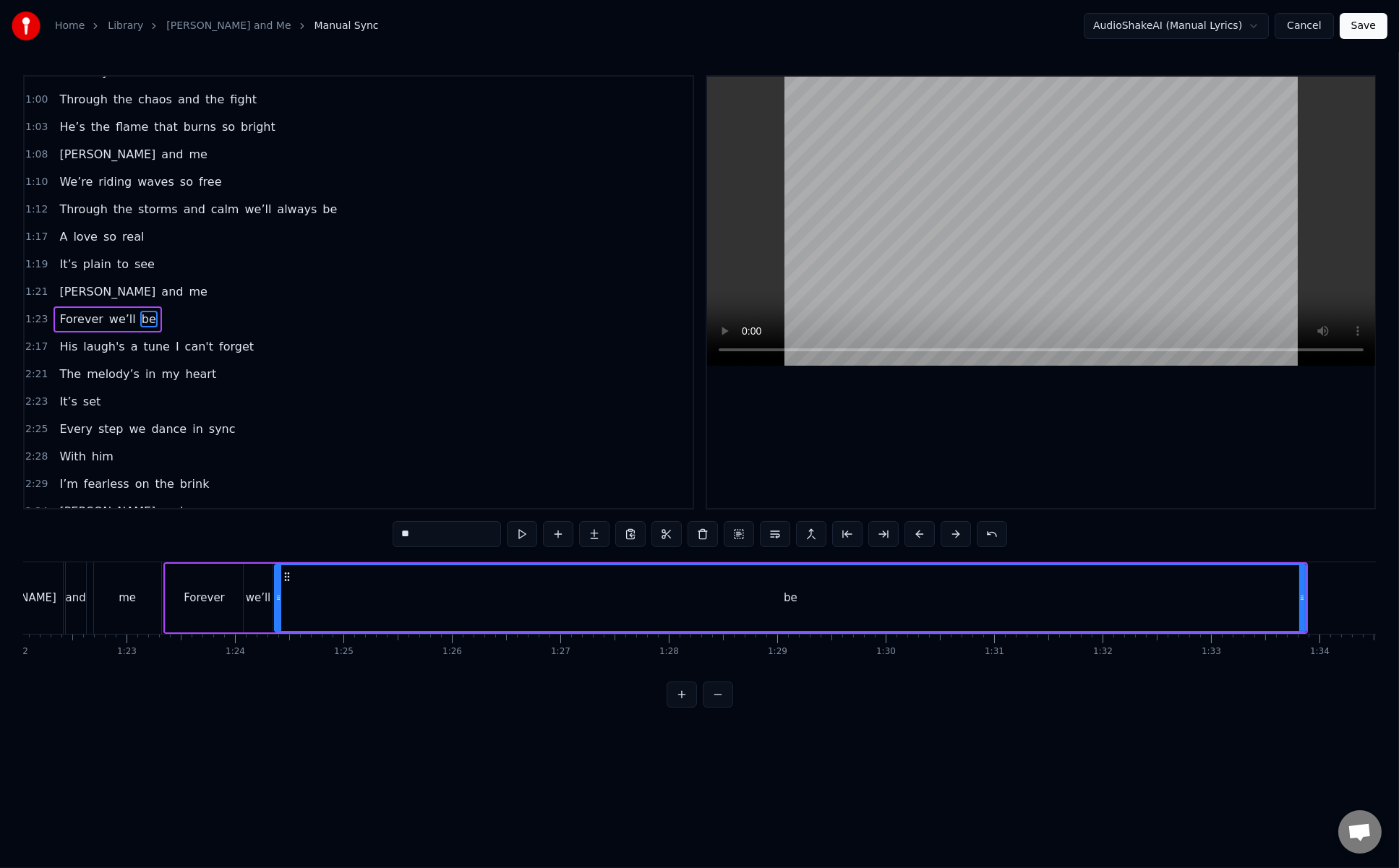
scroll to position [0, 8874]
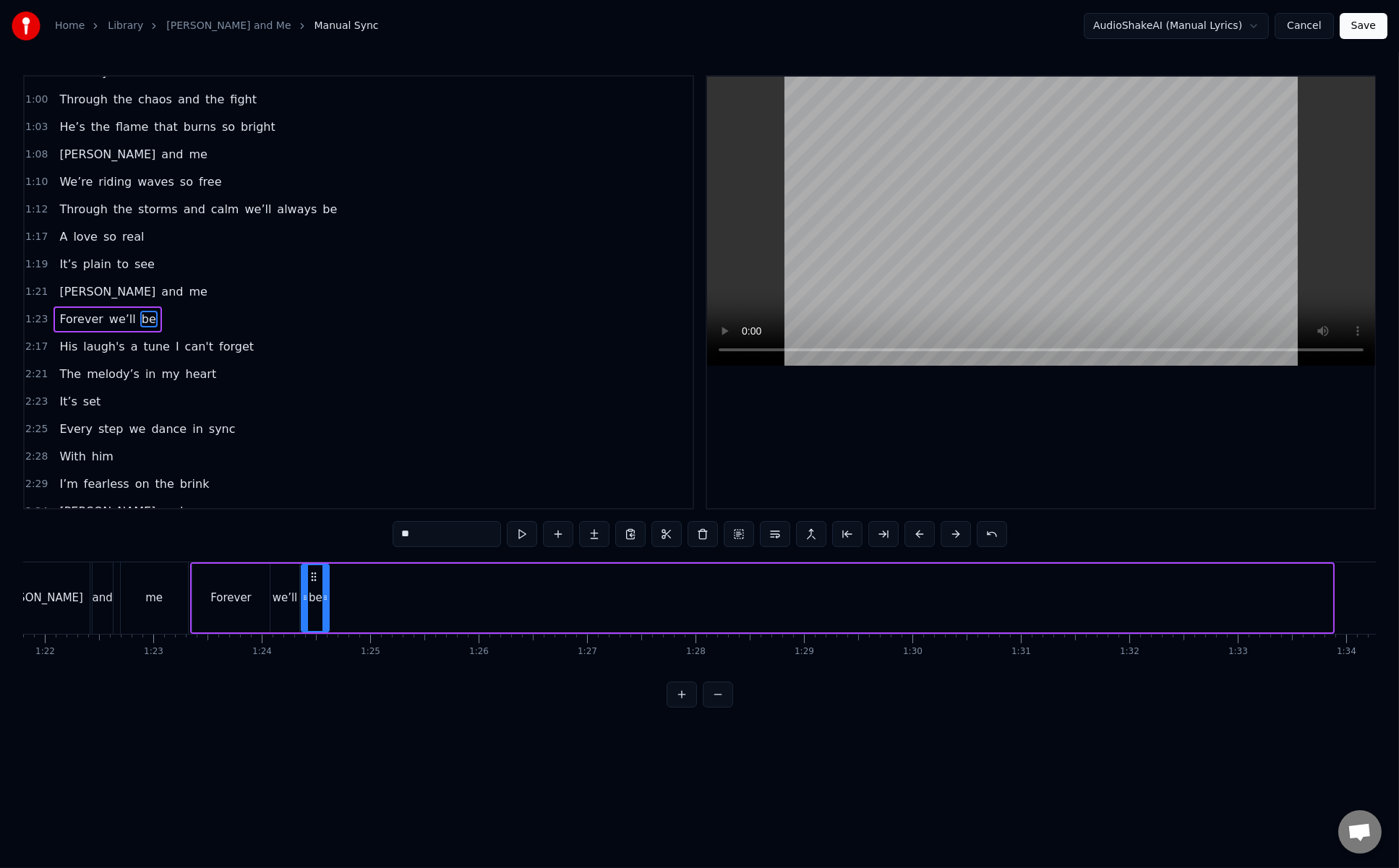
drag, startPoint x: 1330, startPoint y: 591, endPoint x: 326, endPoint y: 593, distance: 1004.0
click at [326, 593] on div at bounding box center [325, 598] width 6 height 66
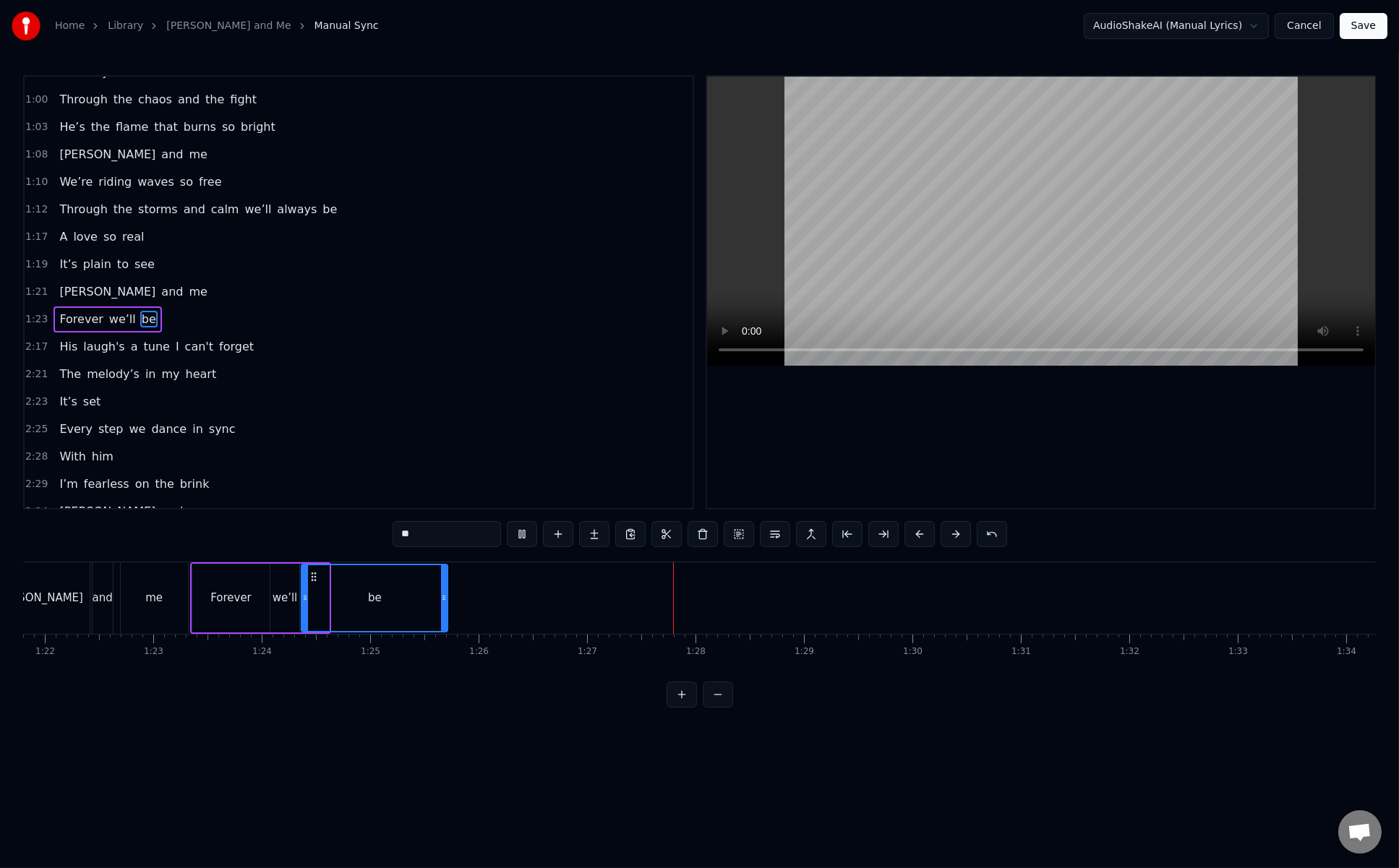
drag, startPoint x: 326, startPoint y: 573, endPoint x: 445, endPoint y: 573, distance: 119.0
click at [445, 573] on div at bounding box center [444, 598] width 6 height 66
click at [520, 537] on button at bounding box center [522, 534] width 30 height 26
click at [286, 573] on div "we’ll" at bounding box center [285, 598] width 29 height 69
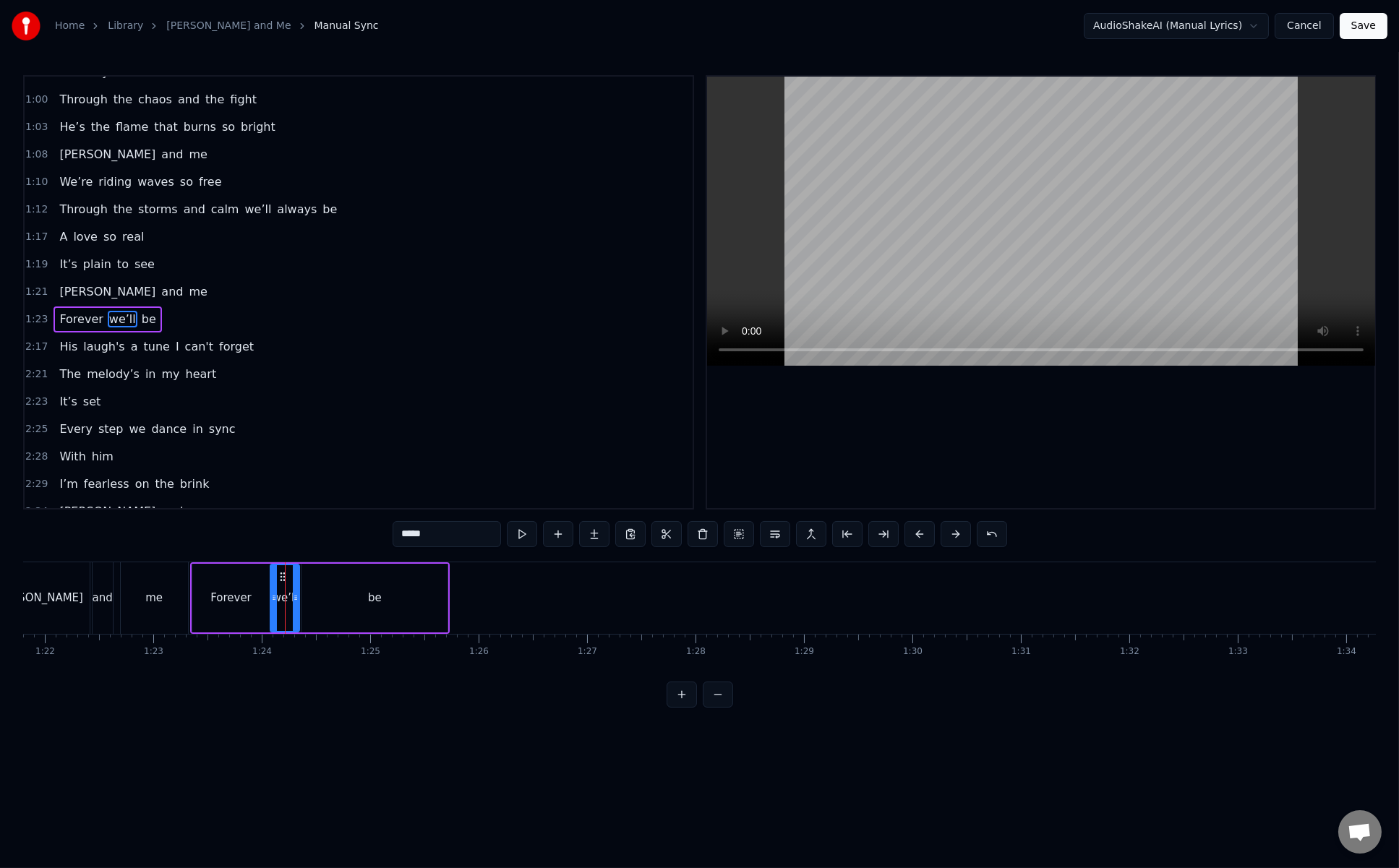
click at [213, 576] on div "Forever" at bounding box center [231, 598] width 78 height 69
click at [529, 535] on button at bounding box center [522, 534] width 30 height 26
click at [278, 579] on div "we’ll" at bounding box center [285, 598] width 29 height 69
click at [533, 536] on button at bounding box center [522, 534] width 30 height 26
click at [342, 582] on div "be" at bounding box center [374, 598] width 146 height 69
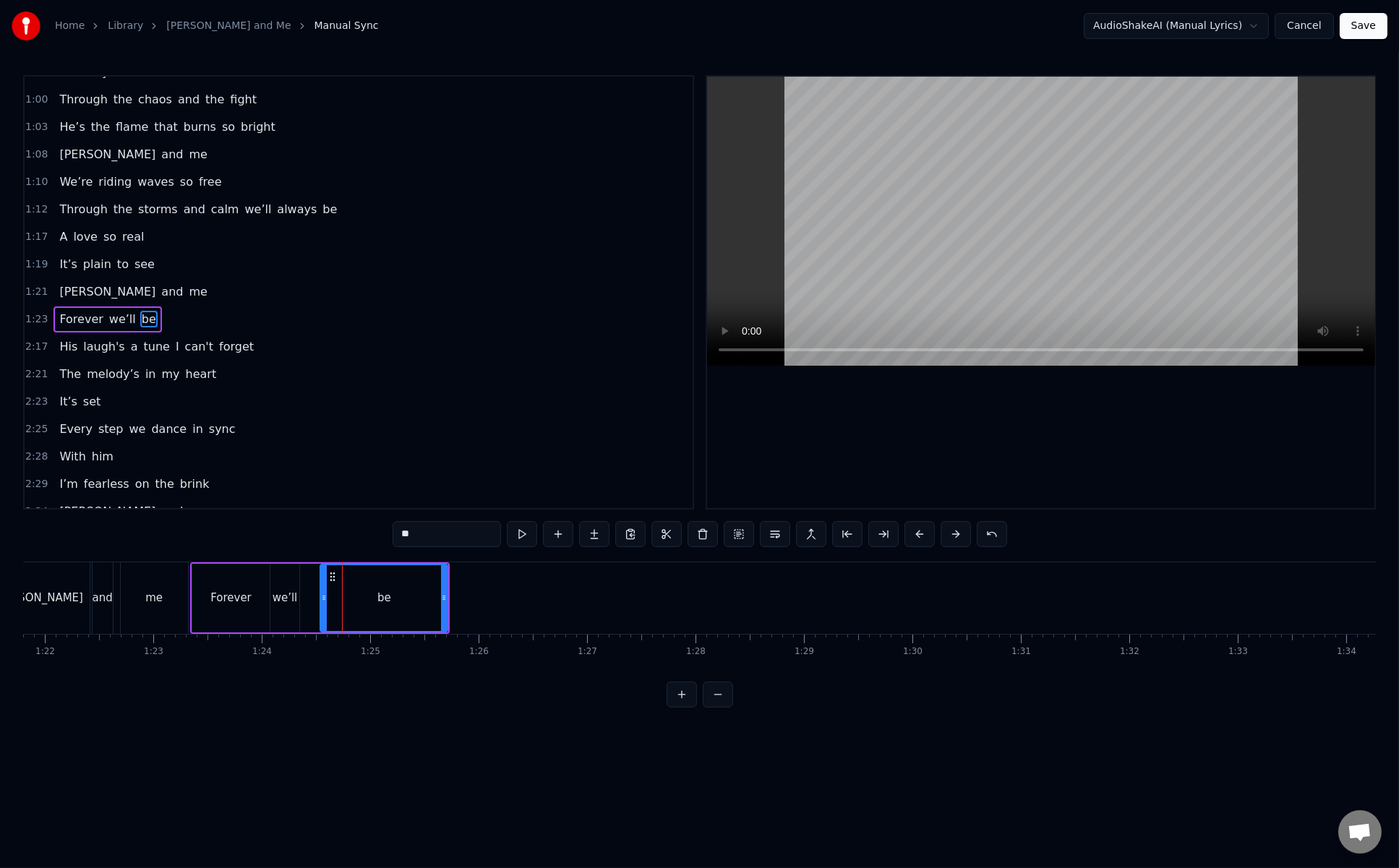
drag, startPoint x: 303, startPoint y: 586, endPoint x: 321, endPoint y: 586, distance: 18.0
click at [321, 586] on div at bounding box center [323, 598] width 6 height 66
click at [285, 578] on div "we’ll" at bounding box center [285, 598] width 29 height 69
drag, startPoint x: 294, startPoint y: 582, endPoint x: 317, endPoint y: 582, distance: 23.0
click at [317, 582] on div at bounding box center [318, 598] width 6 height 66
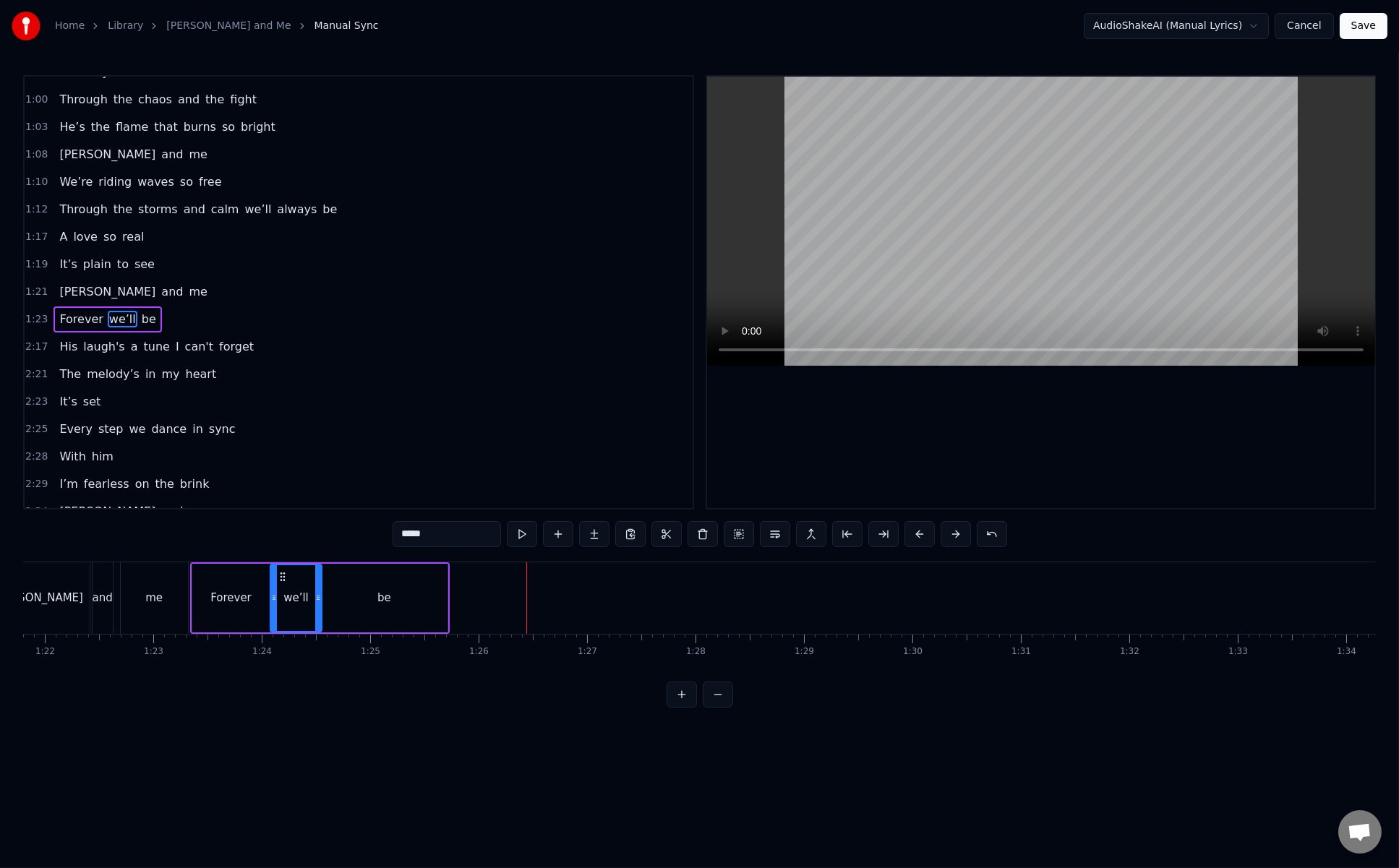
click at [412, 595] on div "be" at bounding box center [384, 598] width 127 height 69
type input "**"
click at [440, 593] on icon at bounding box center [442, 598] width 6 height 12
click at [1057, 30] on button "Save" at bounding box center [1363, 26] width 48 height 26
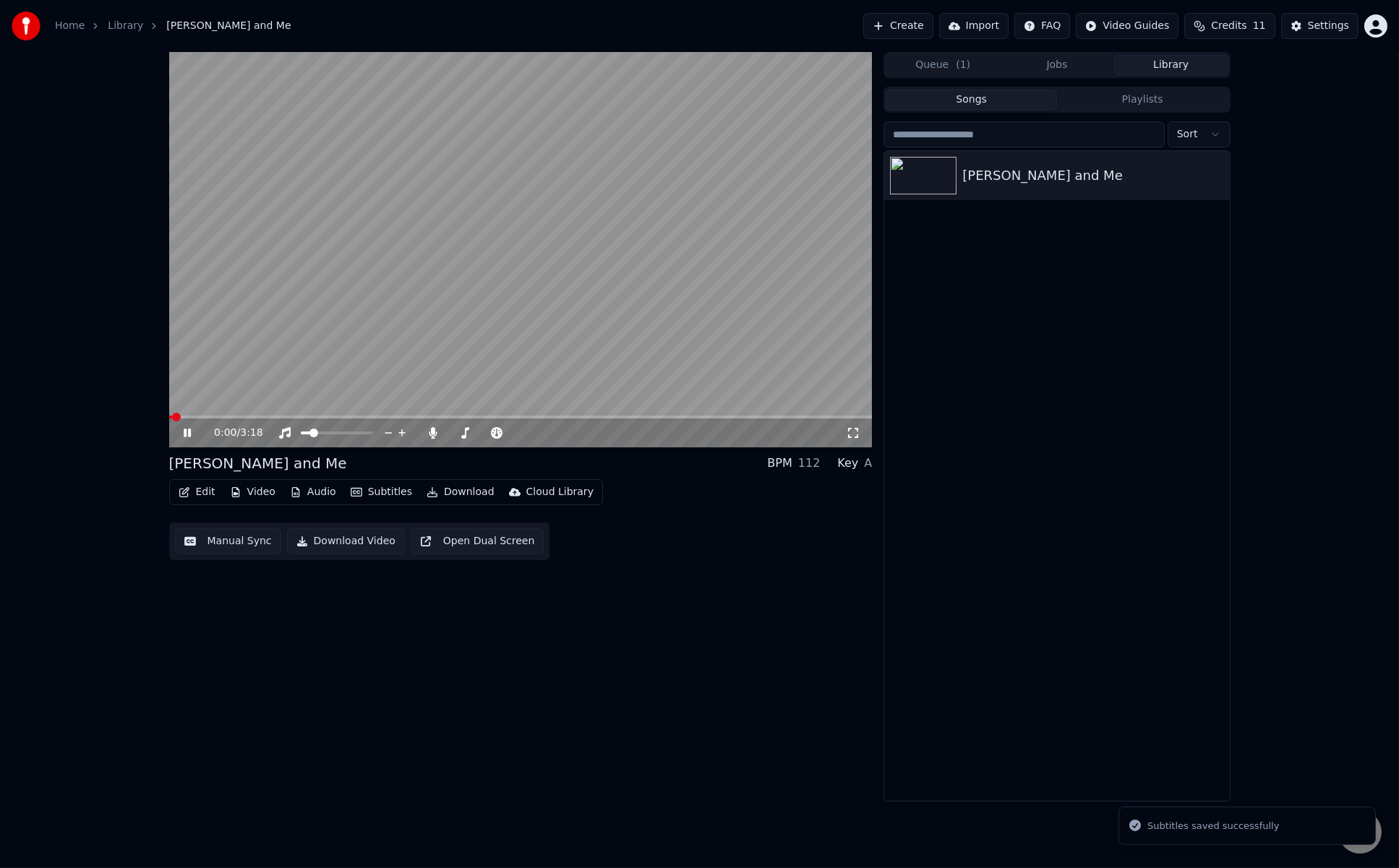
click at [223, 542] on button "Manual Sync" at bounding box center [227, 541] width 106 height 26
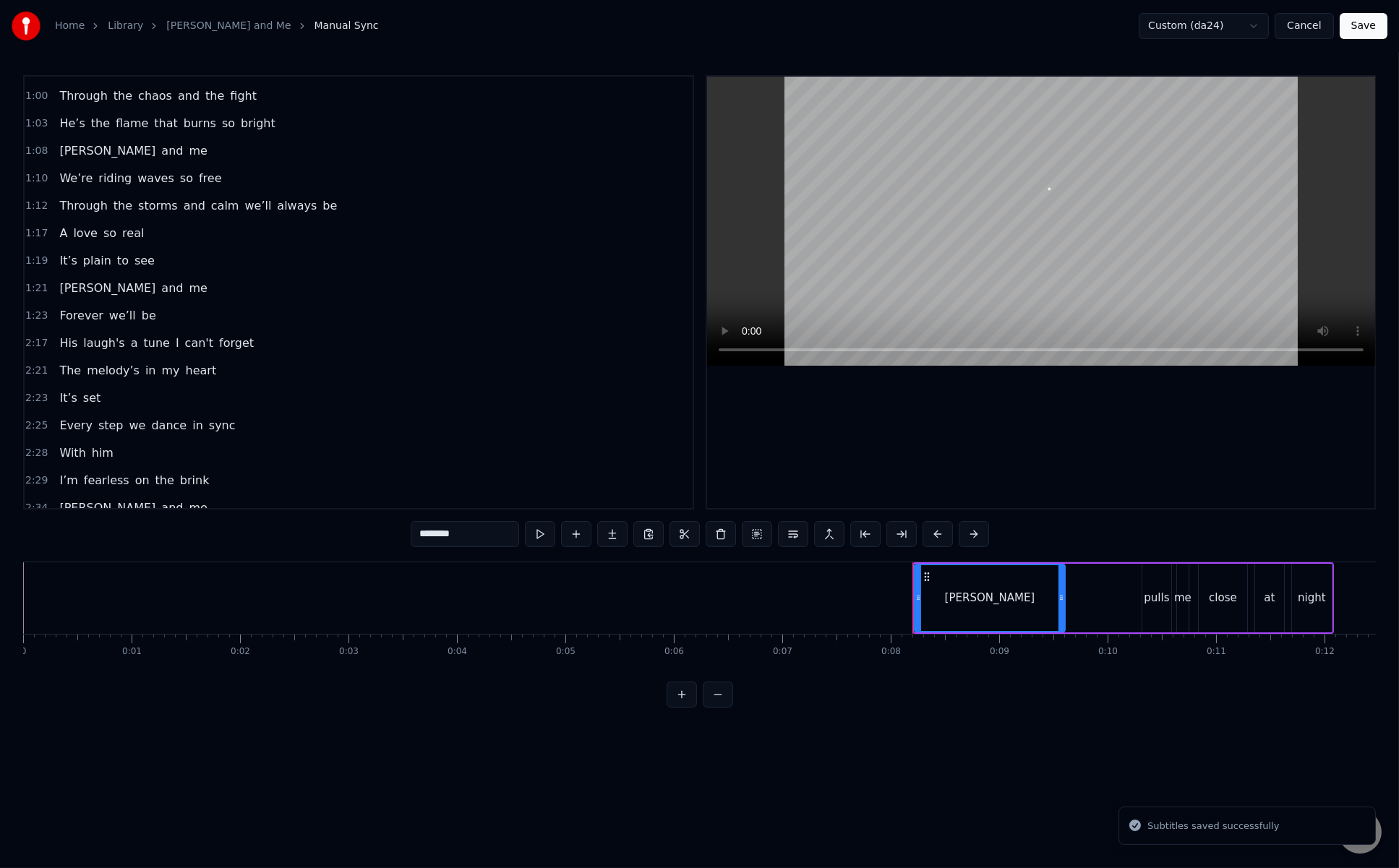
scroll to position [571, 0]
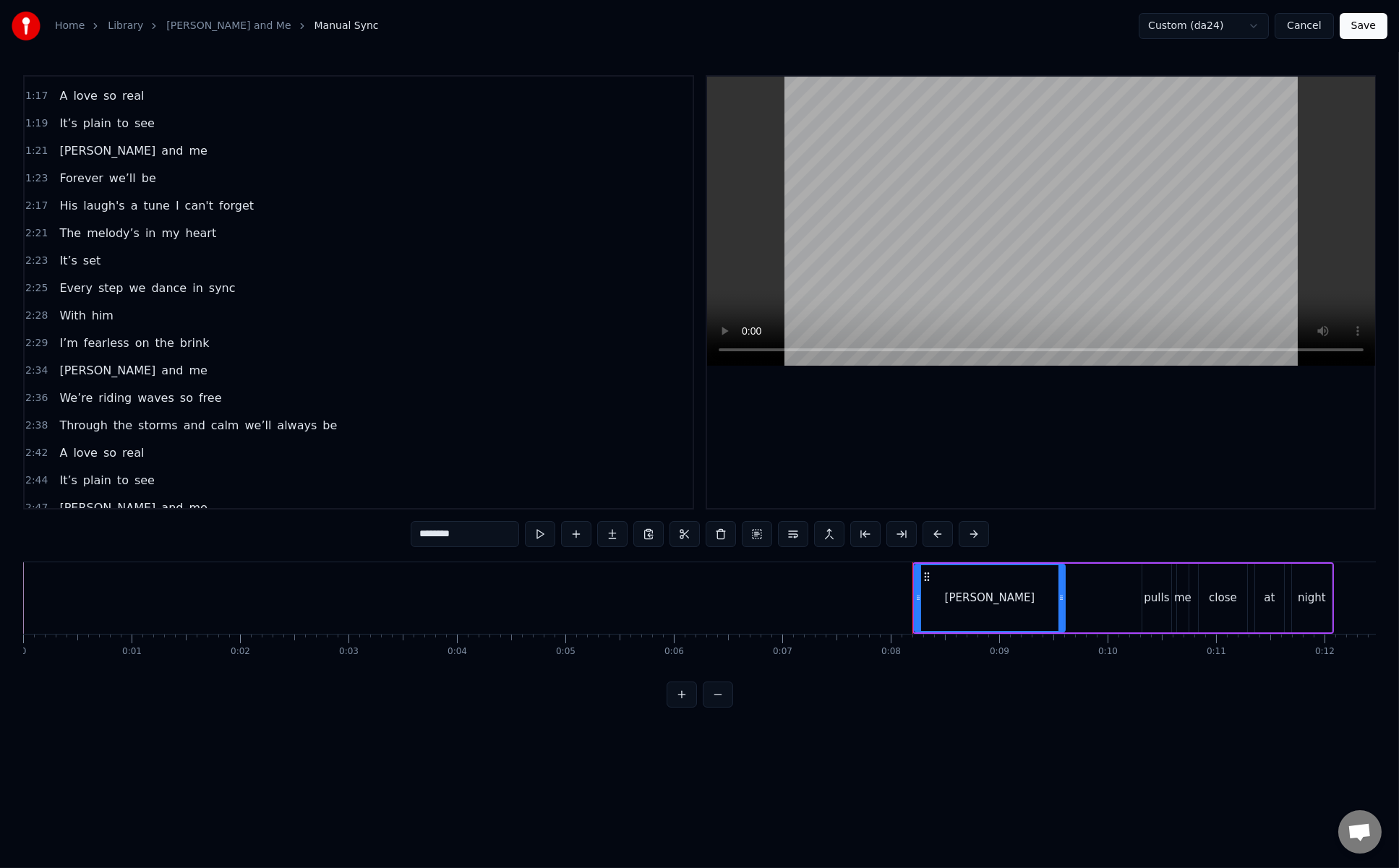
click at [160, 363] on span "and" at bounding box center [171, 371] width 24 height 17
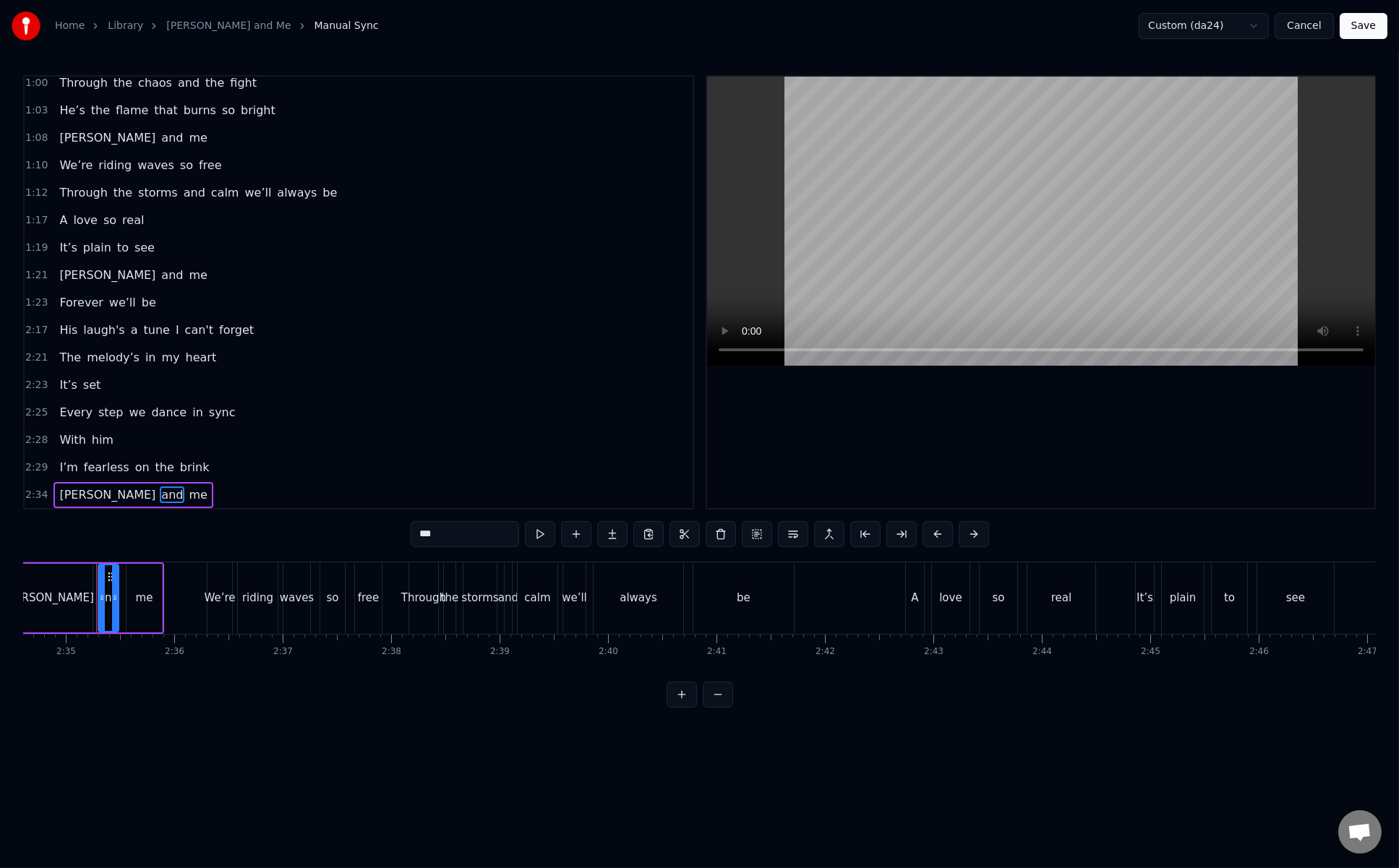
scroll to position [427, 0]
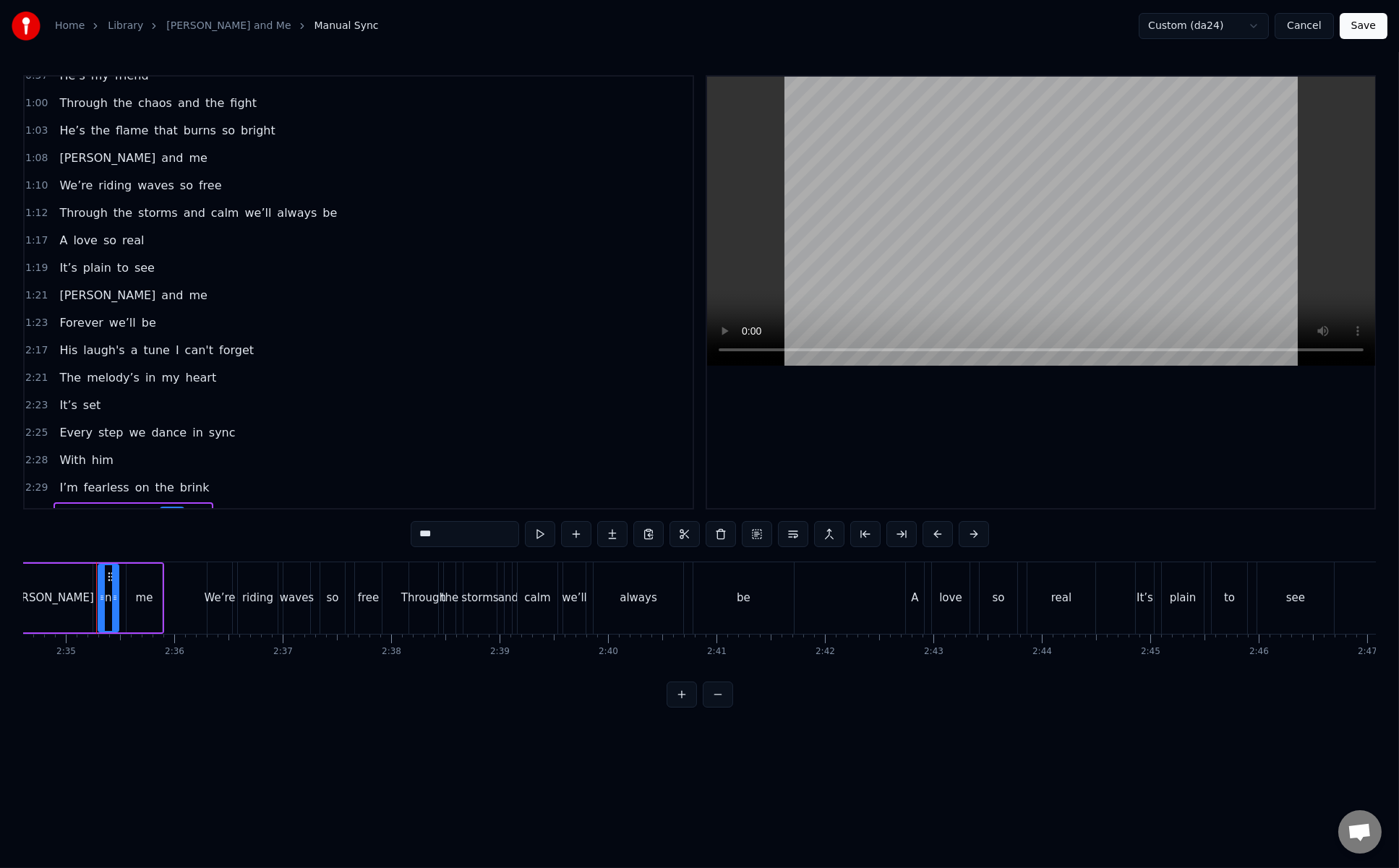
click at [115, 314] on span "we’ll" at bounding box center [122, 322] width 29 height 17
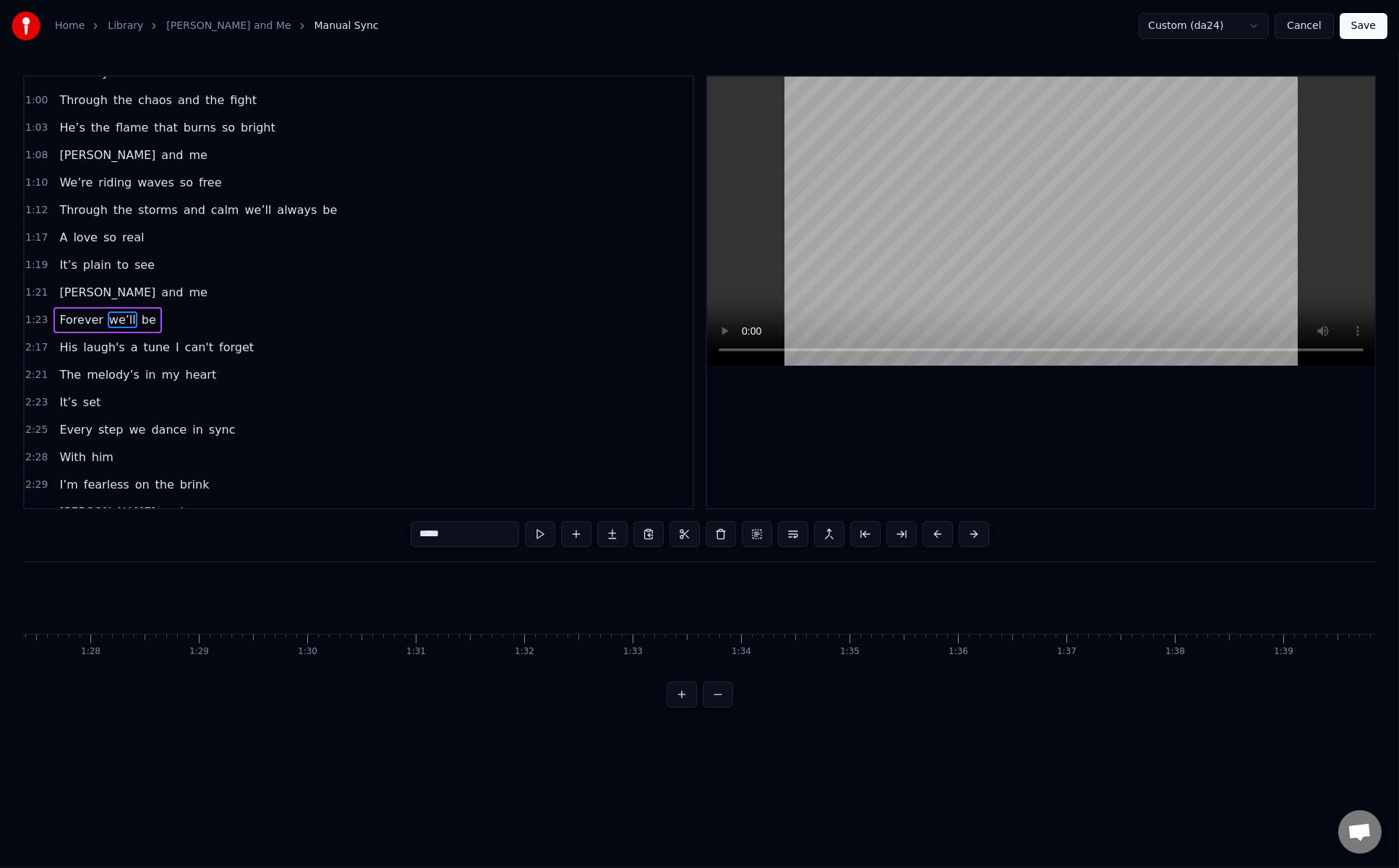
scroll to position [0, 9046]
click at [85, 284] on span "Heinrich" at bounding box center [107, 292] width 99 height 17
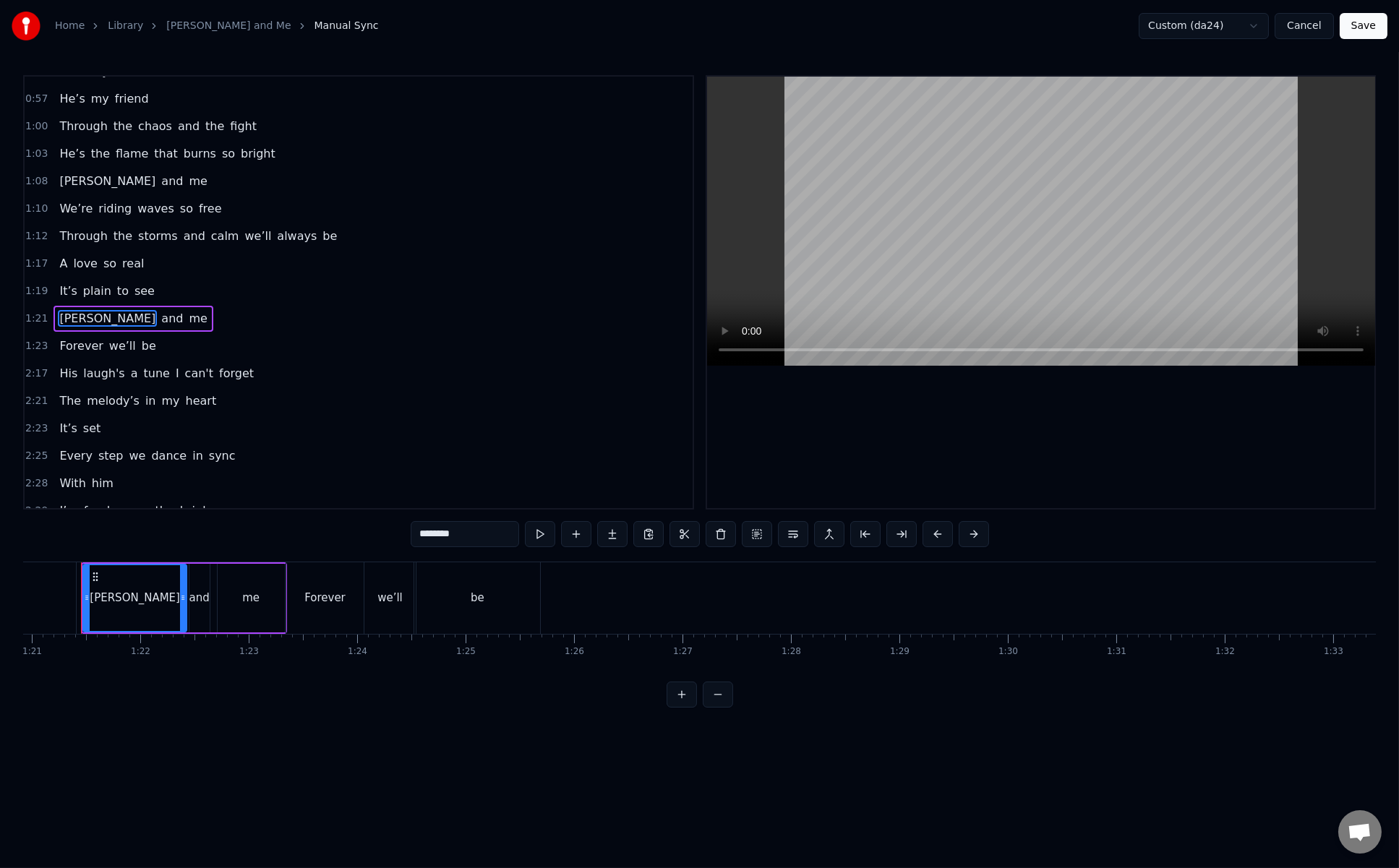
scroll to position [0, 8763]
click at [58, 365] on span "His" at bounding box center [68, 373] width 21 height 17
type input "***"
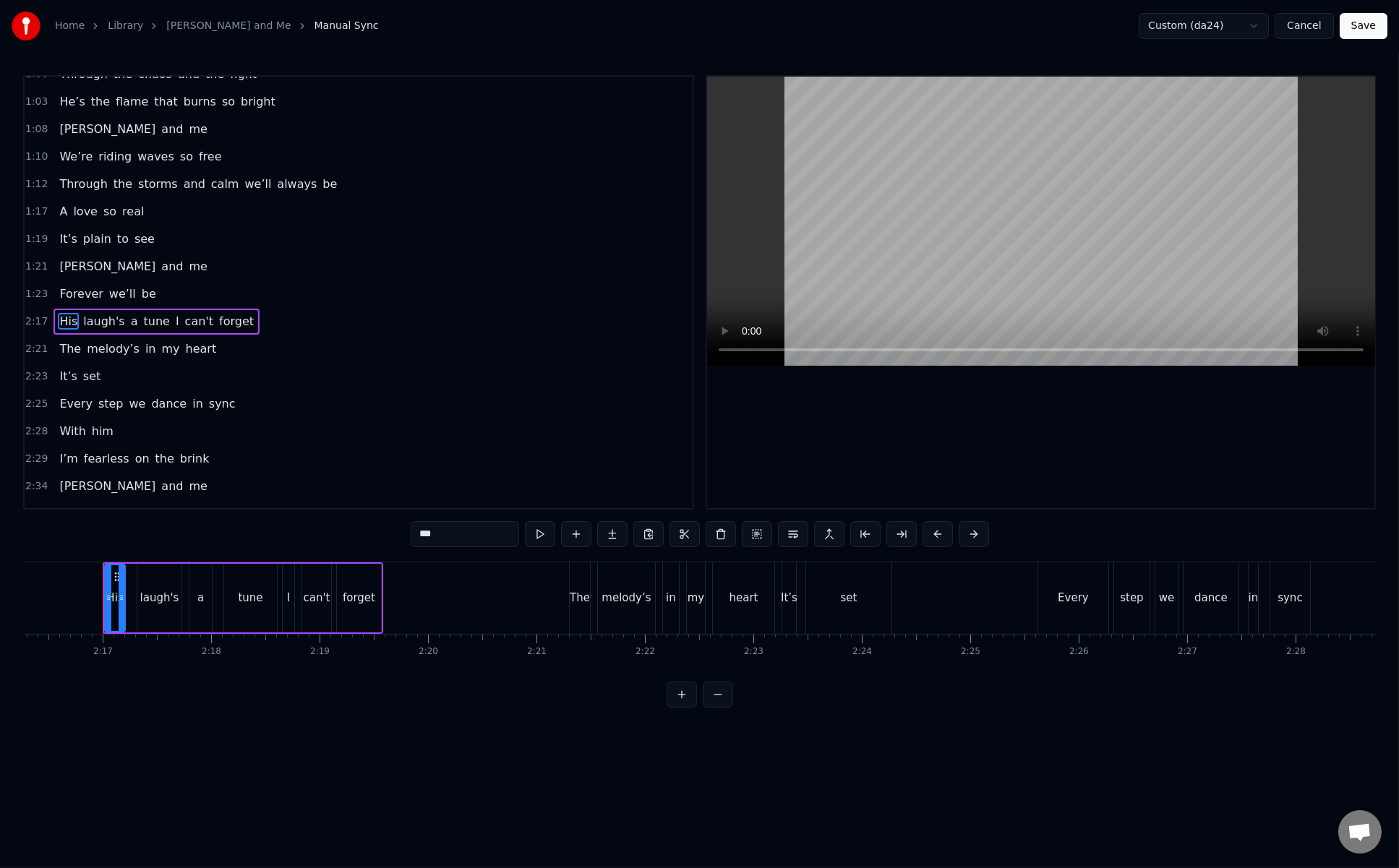
scroll to position [0, 14788]
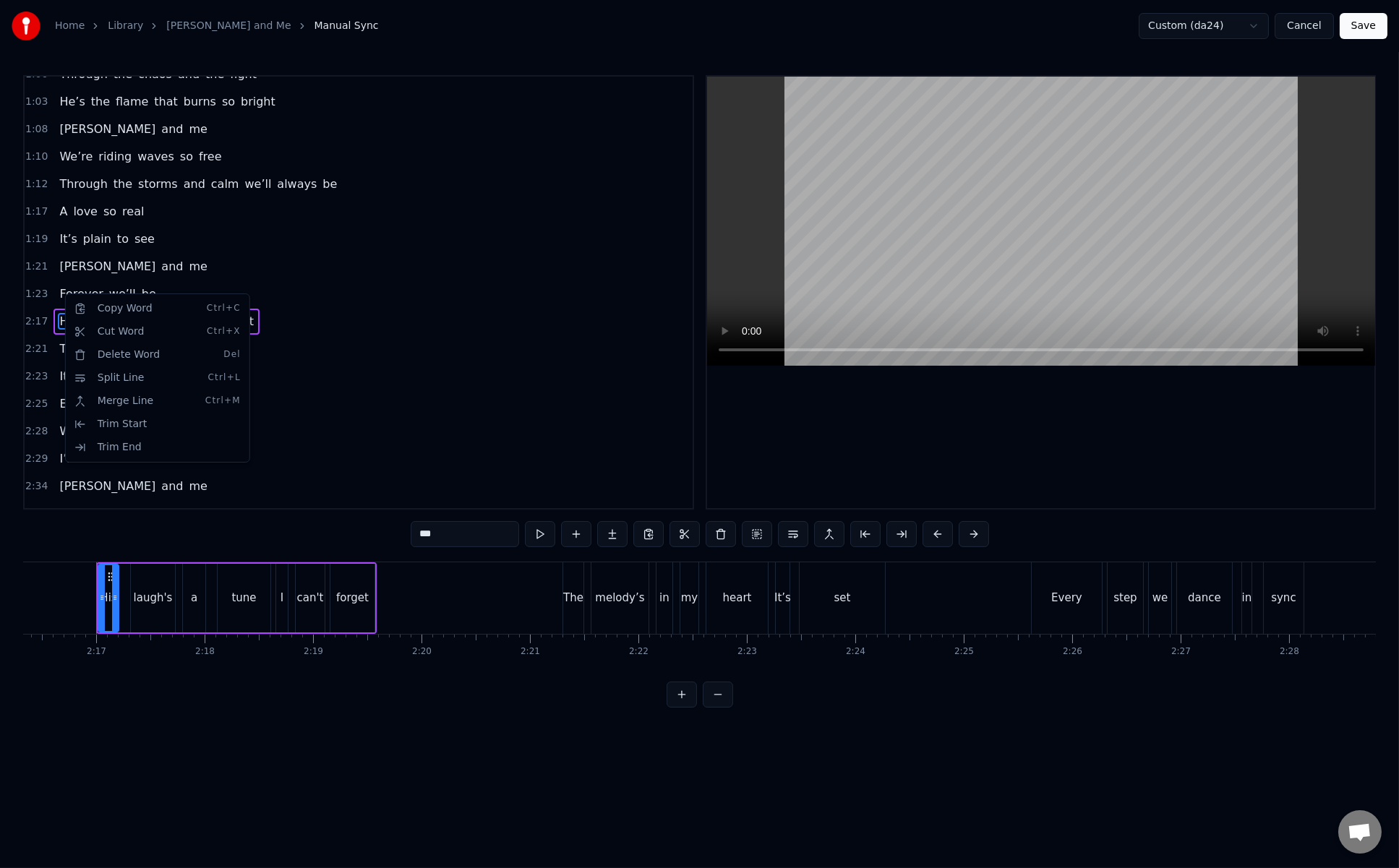
click at [320, 281] on div "1:23 Forever we’ll be" at bounding box center [359, 294] width 669 height 28
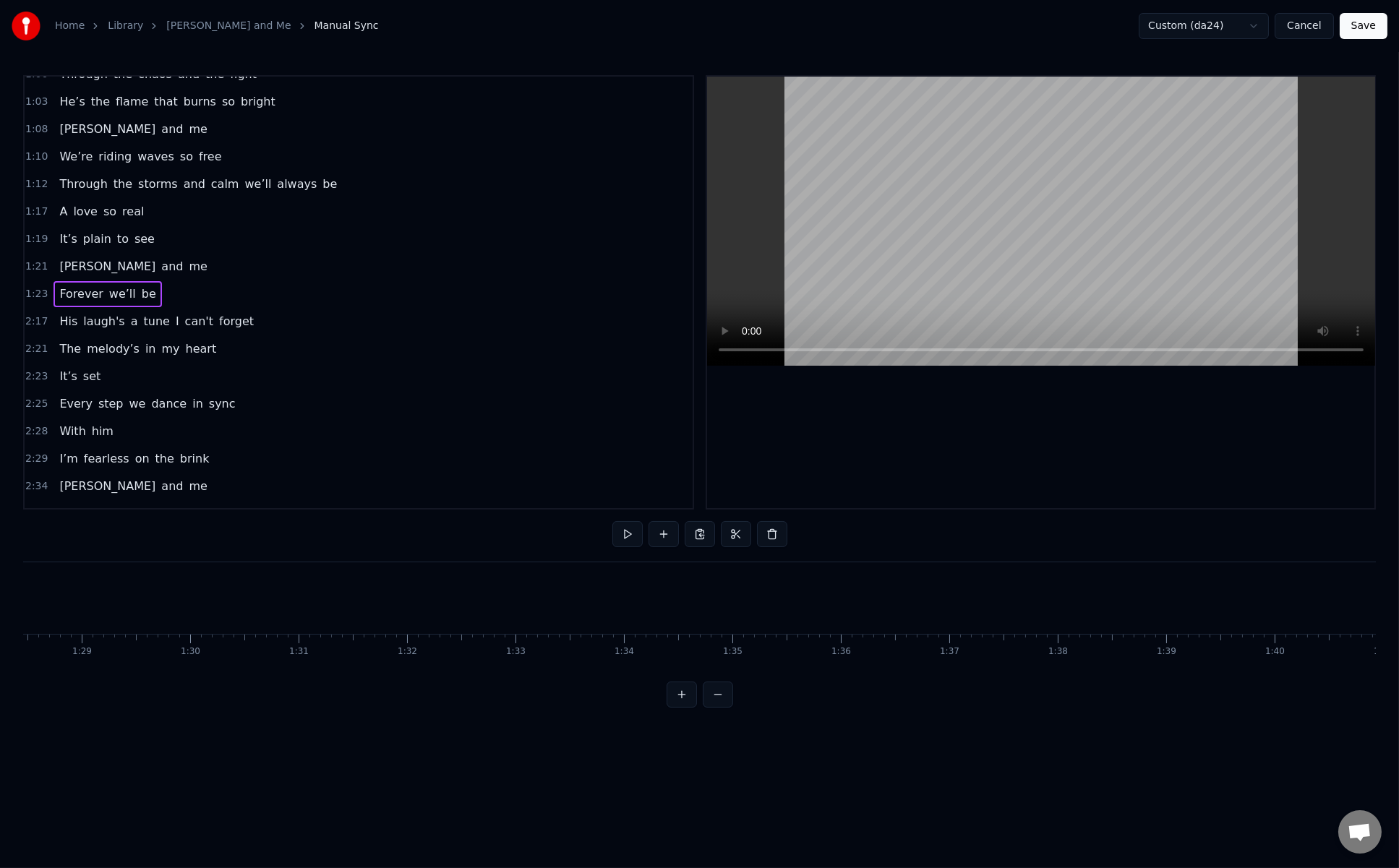
click at [142, 313] on span "tune" at bounding box center [156, 322] width 29 height 17
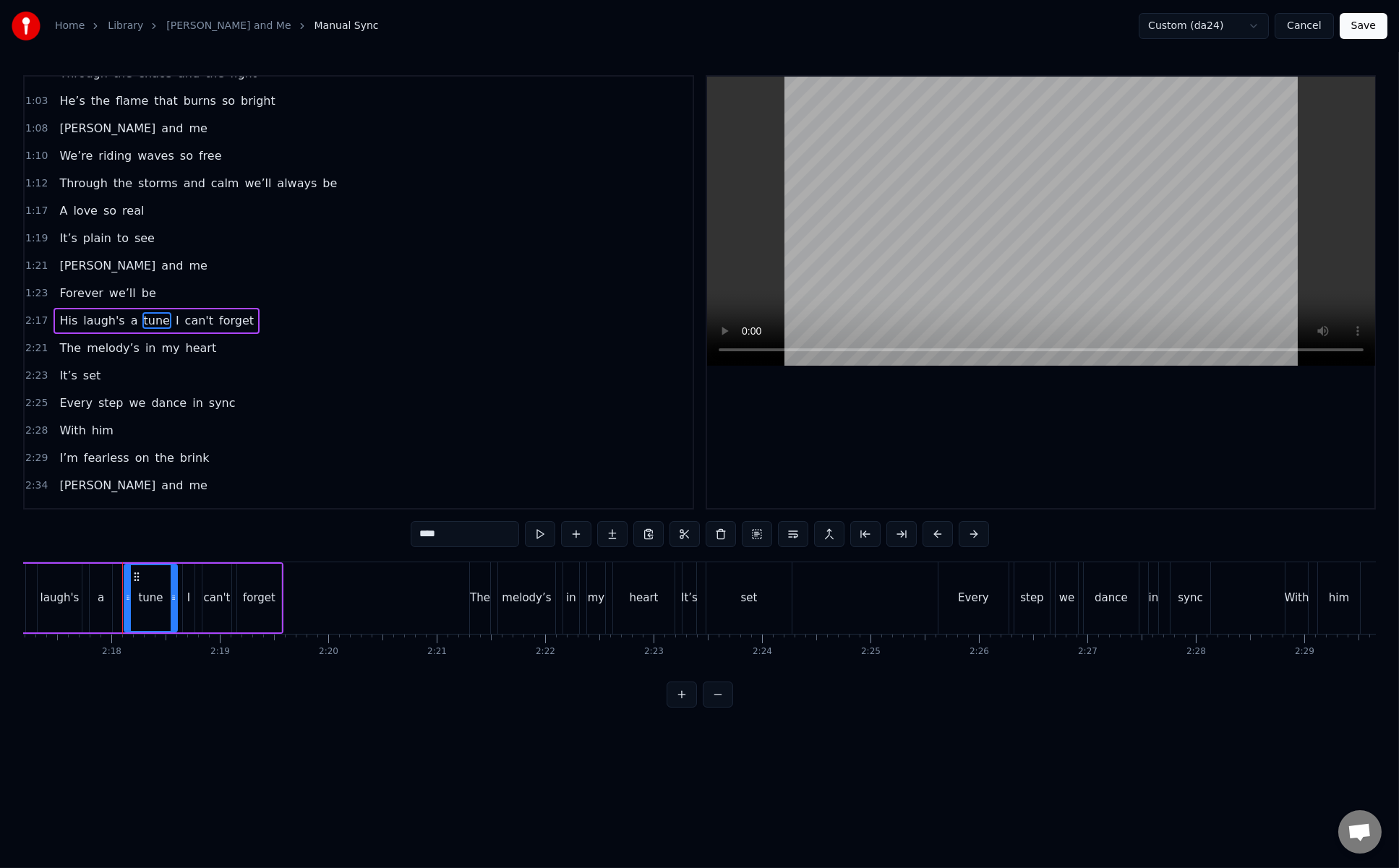
click at [35, 314] on span "2:17" at bounding box center [36, 321] width 23 height 14
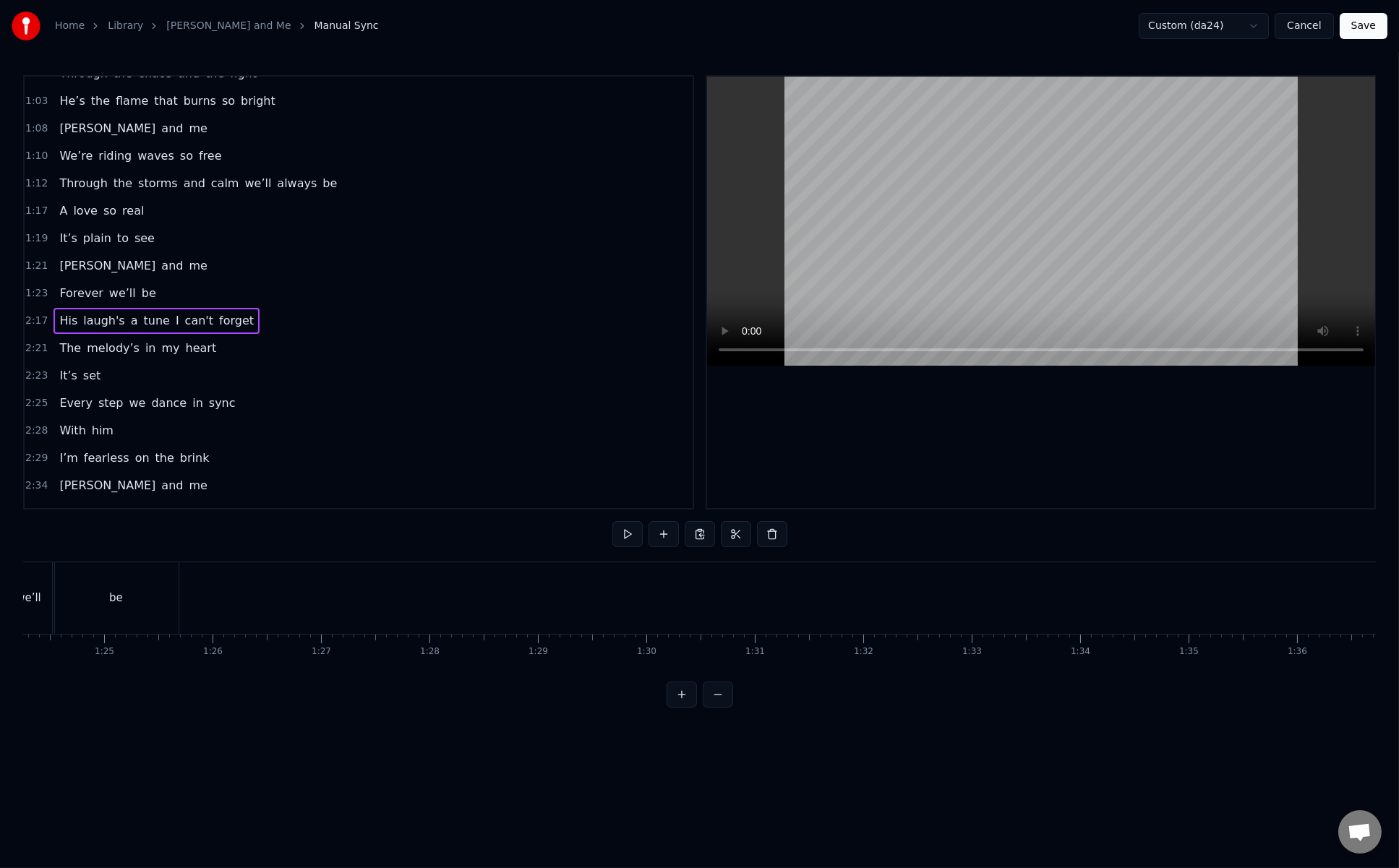
scroll to position [0, 9078]
click at [71, 312] on span "His" at bounding box center [68, 321] width 21 height 18
click at [58, 312] on span "His" at bounding box center [68, 321] width 21 height 17
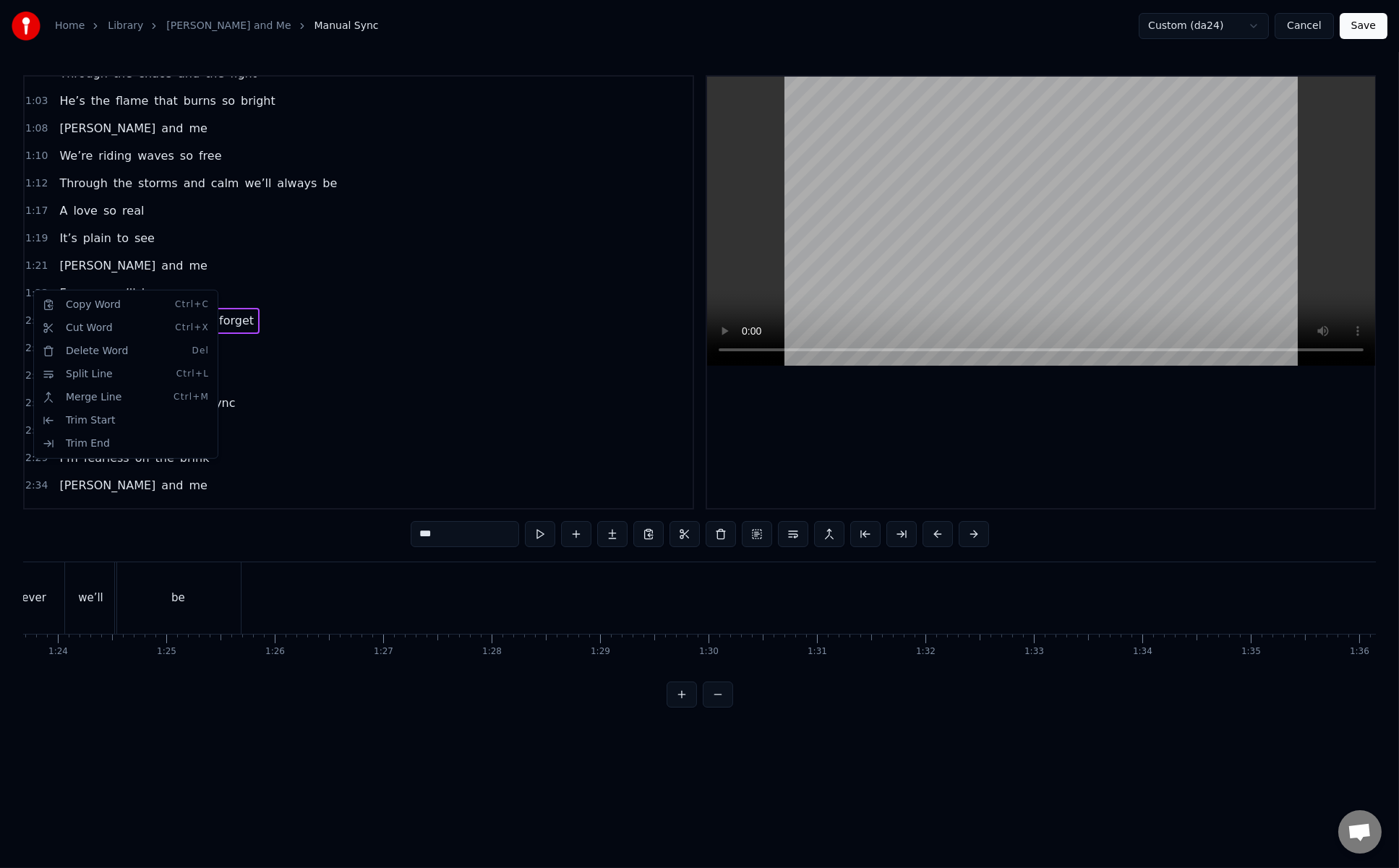
click at [274, 361] on html "Home Library Heinrich and Me Manual Sync Custom (da24) Cancel Save 0:08 Heinric…" at bounding box center [700, 365] width 1399 height 731
click at [108, 285] on span "we’ll" at bounding box center [122, 293] width 29 height 17
type input "*****"
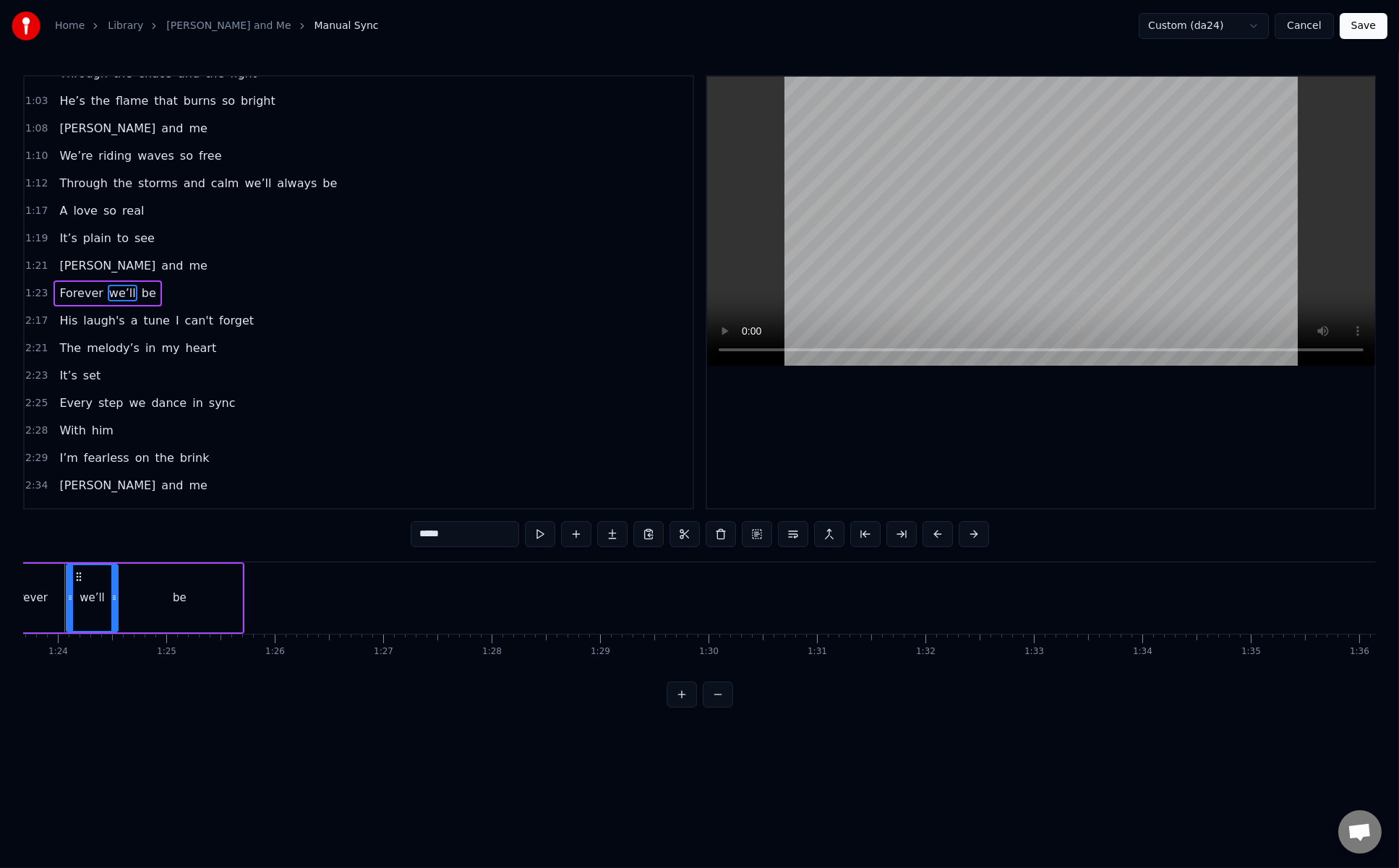
scroll to position [454, 0]
click at [135, 309] on div "His laugh's a tune I can't forget" at bounding box center [156, 322] width 206 height 26
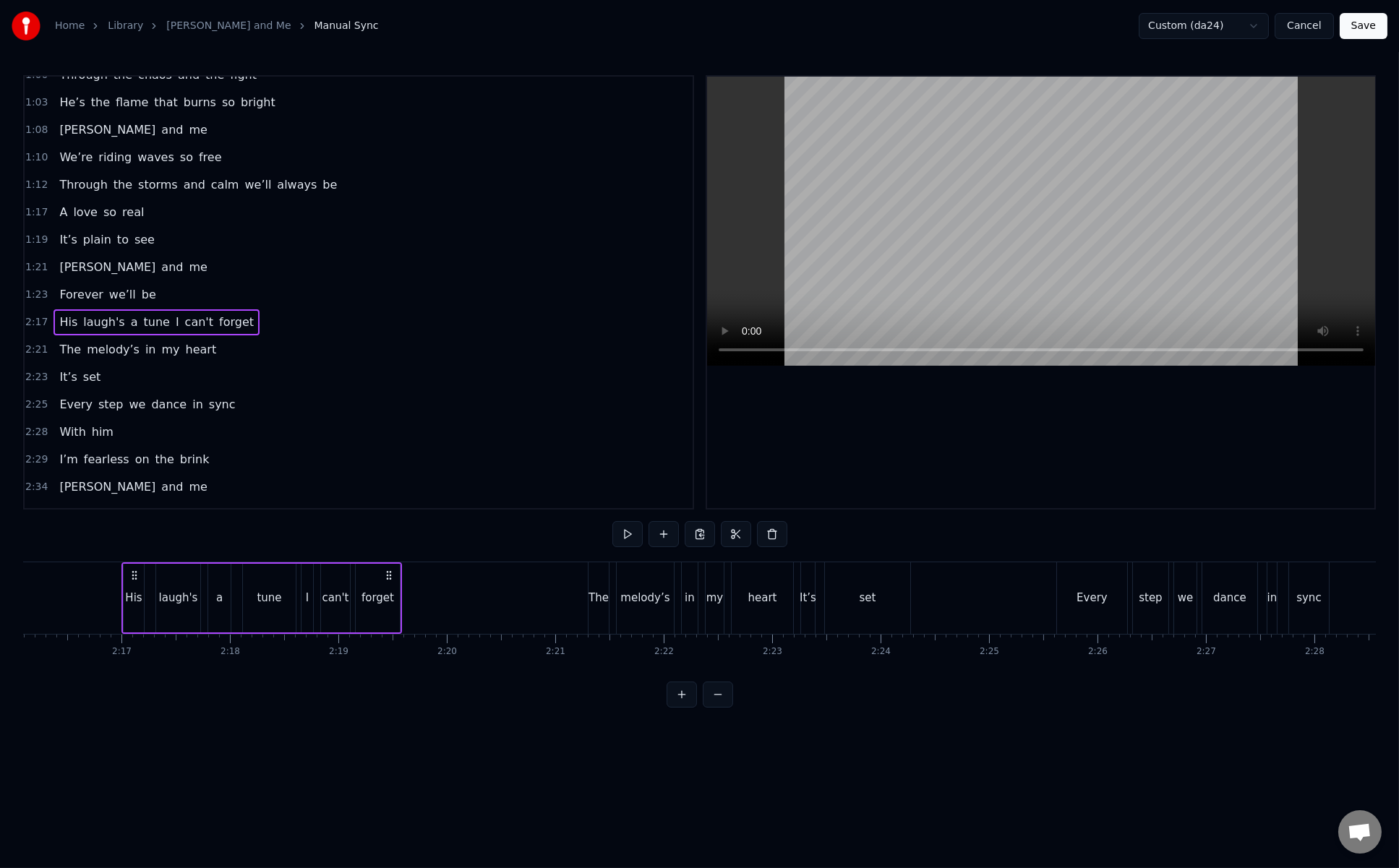
scroll to position [0, 14788]
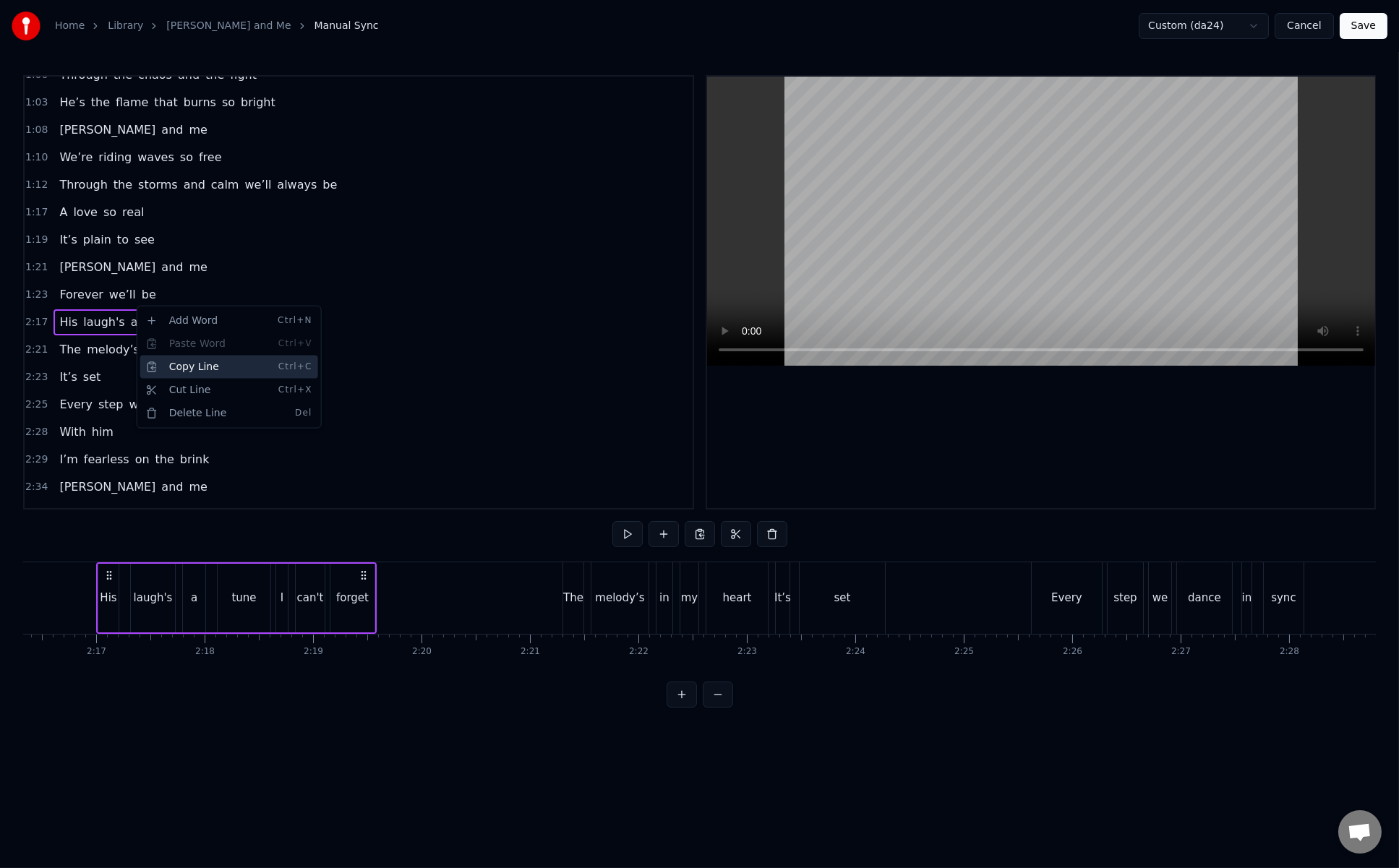
click at [201, 363] on div "Copy Line Ctrl+C" at bounding box center [229, 368] width 178 height 23
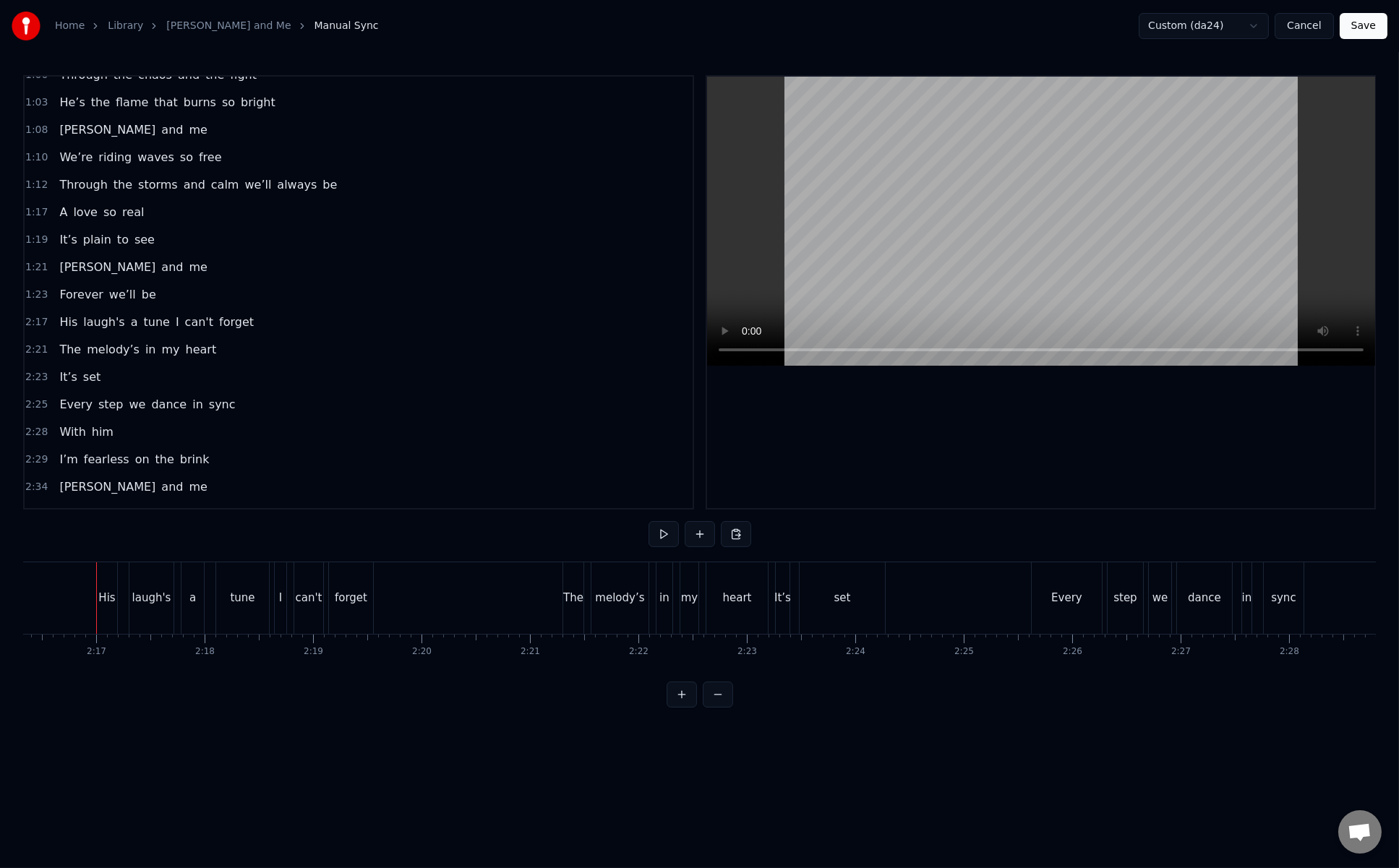
click at [139, 282] on div "Forever we’ll be" at bounding box center [107, 294] width 108 height 26
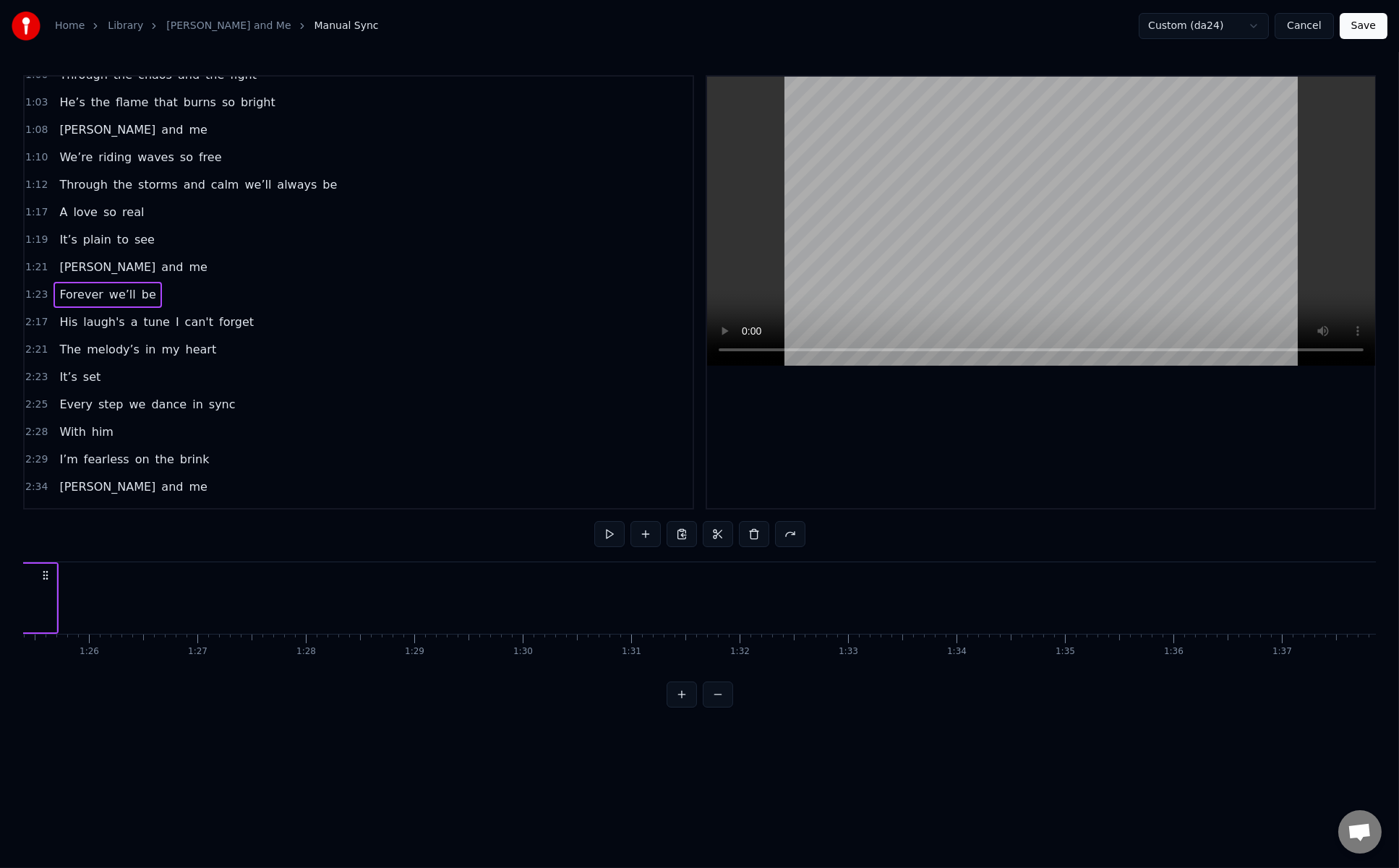
scroll to position [0, 8967]
click at [53, 309] on div "His laugh's a tune I can't forget" at bounding box center [156, 322] width 206 height 26
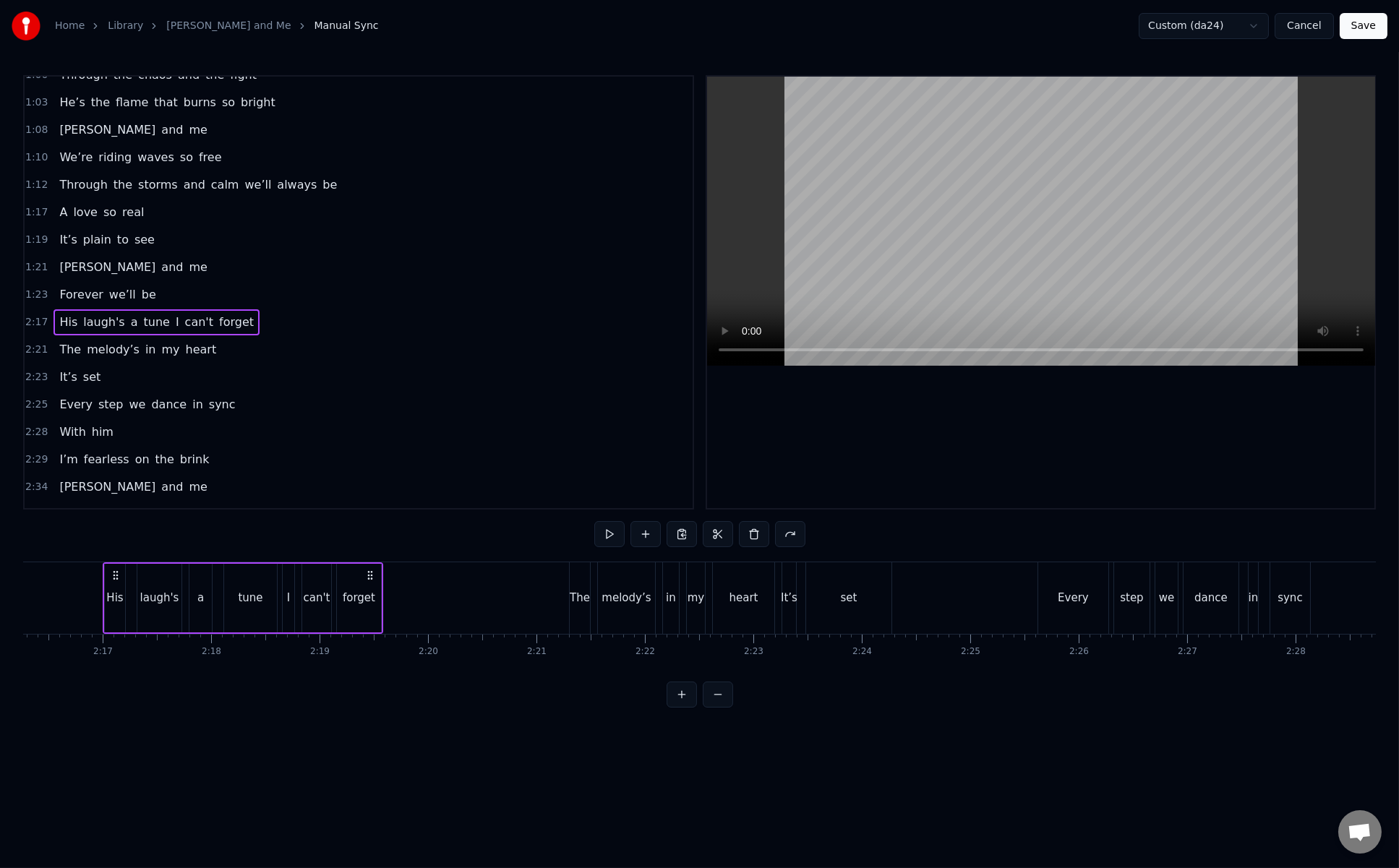
scroll to position [0, 14788]
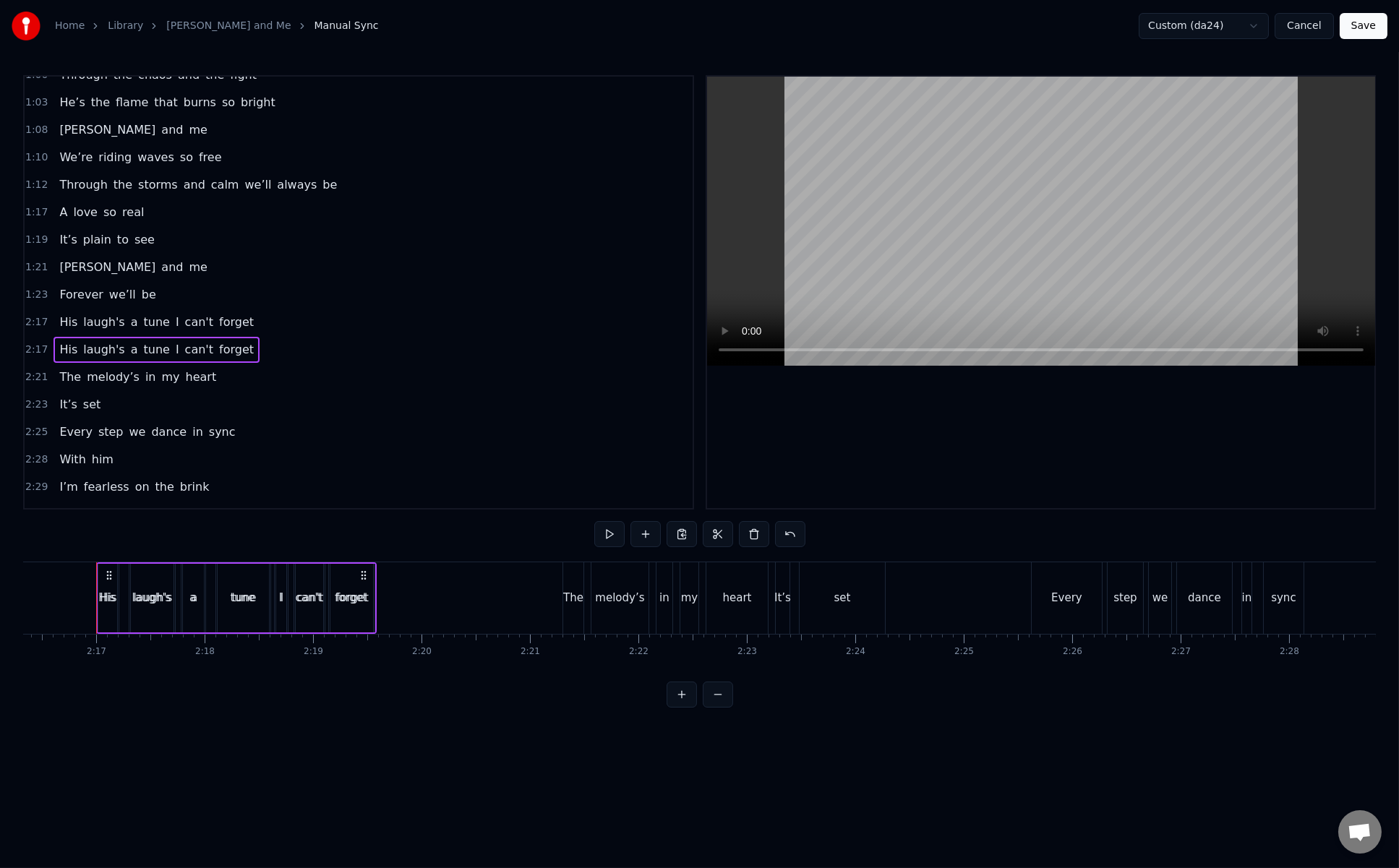
click at [184, 314] on span "can't" at bounding box center [199, 322] width 31 height 17
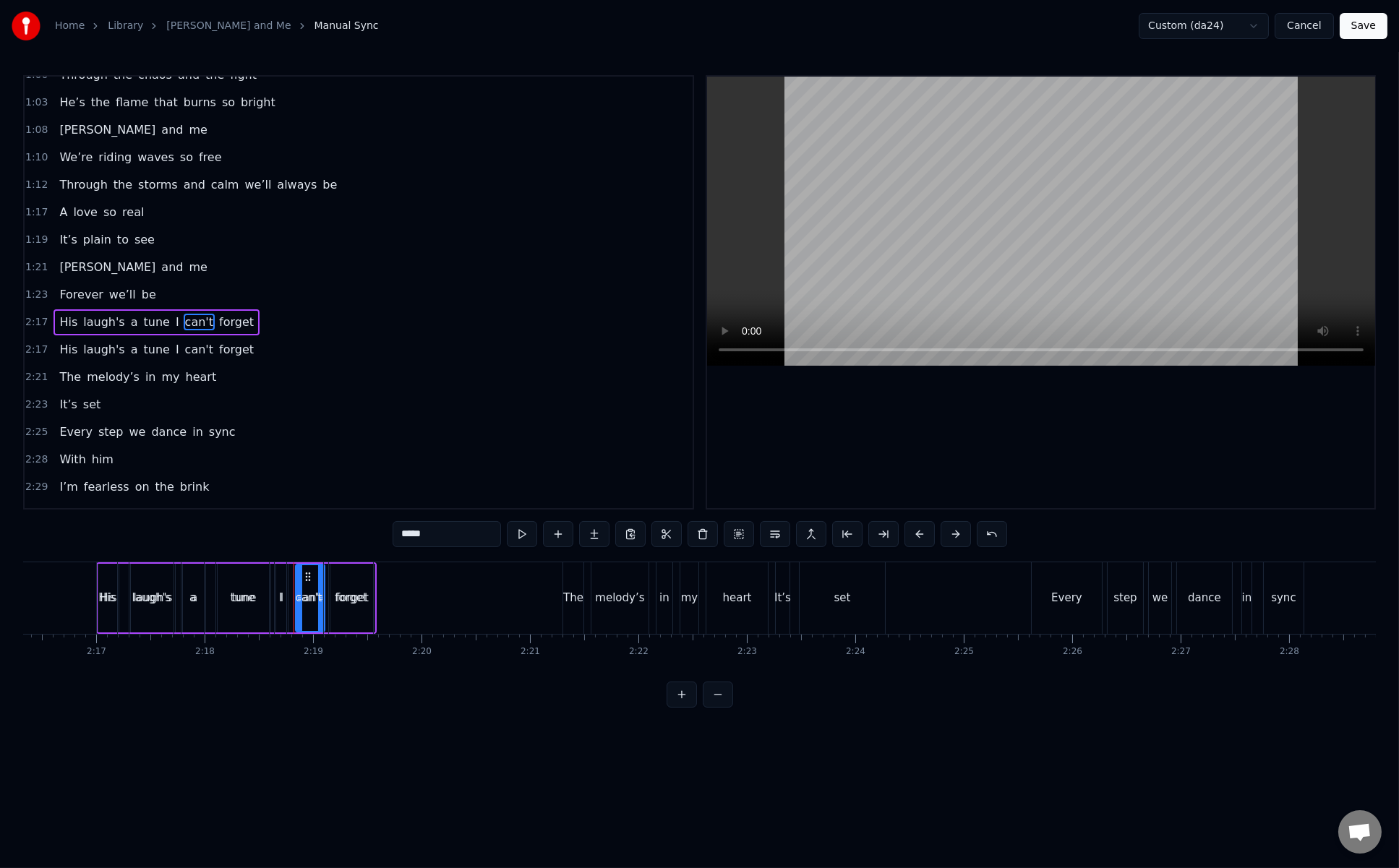
scroll to position [456, 0]
click at [53, 308] on div "His laugh's a tune I can't forget" at bounding box center [156, 321] width 206 height 26
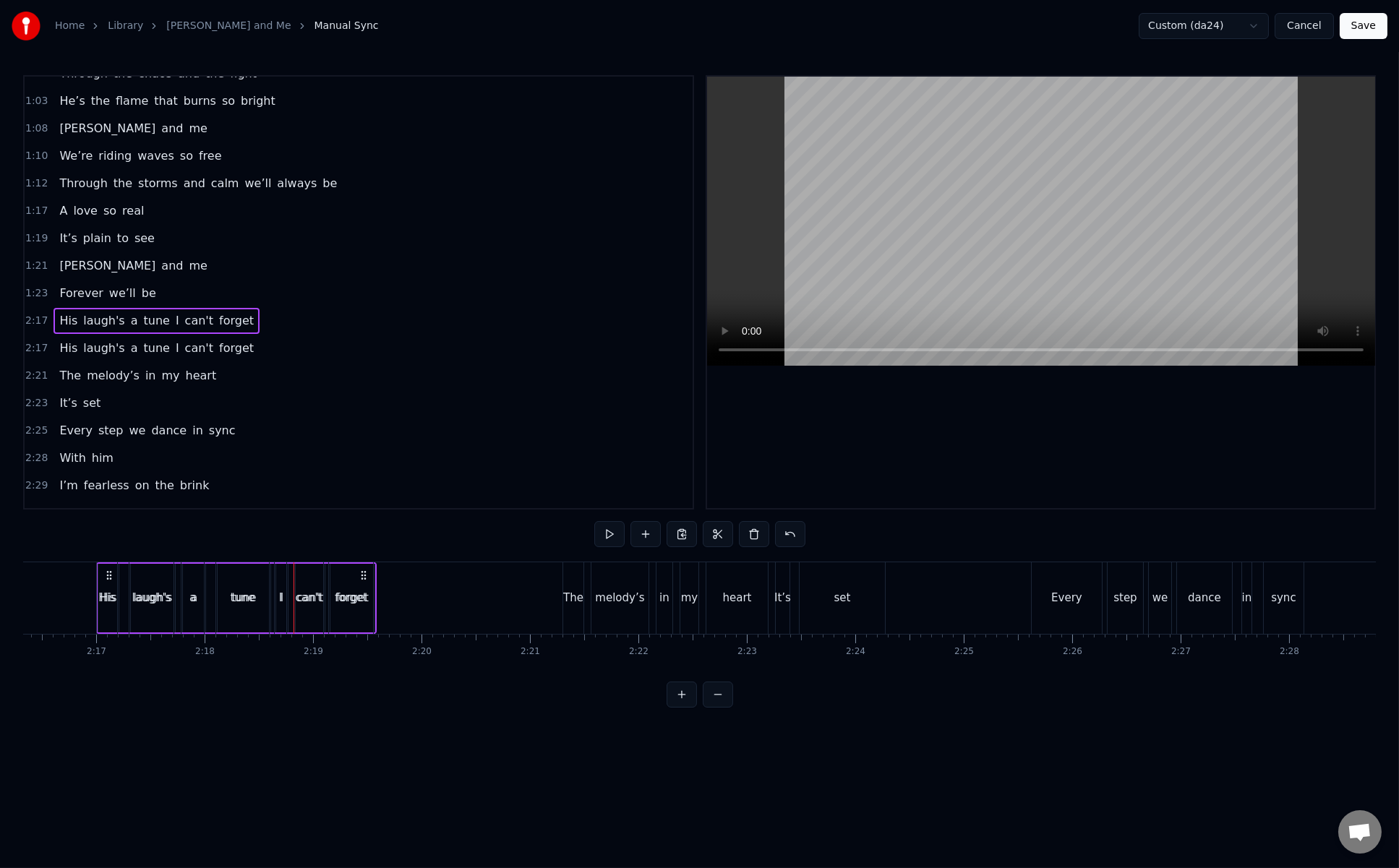
click at [38, 314] on span "2:17" at bounding box center [36, 321] width 23 height 14
click at [808, 494] on html "Home Library Heinrich and Me Manual Sync Custom (da24) Cancel Save 0:08 Heinric…" at bounding box center [700, 365] width 1399 height 731
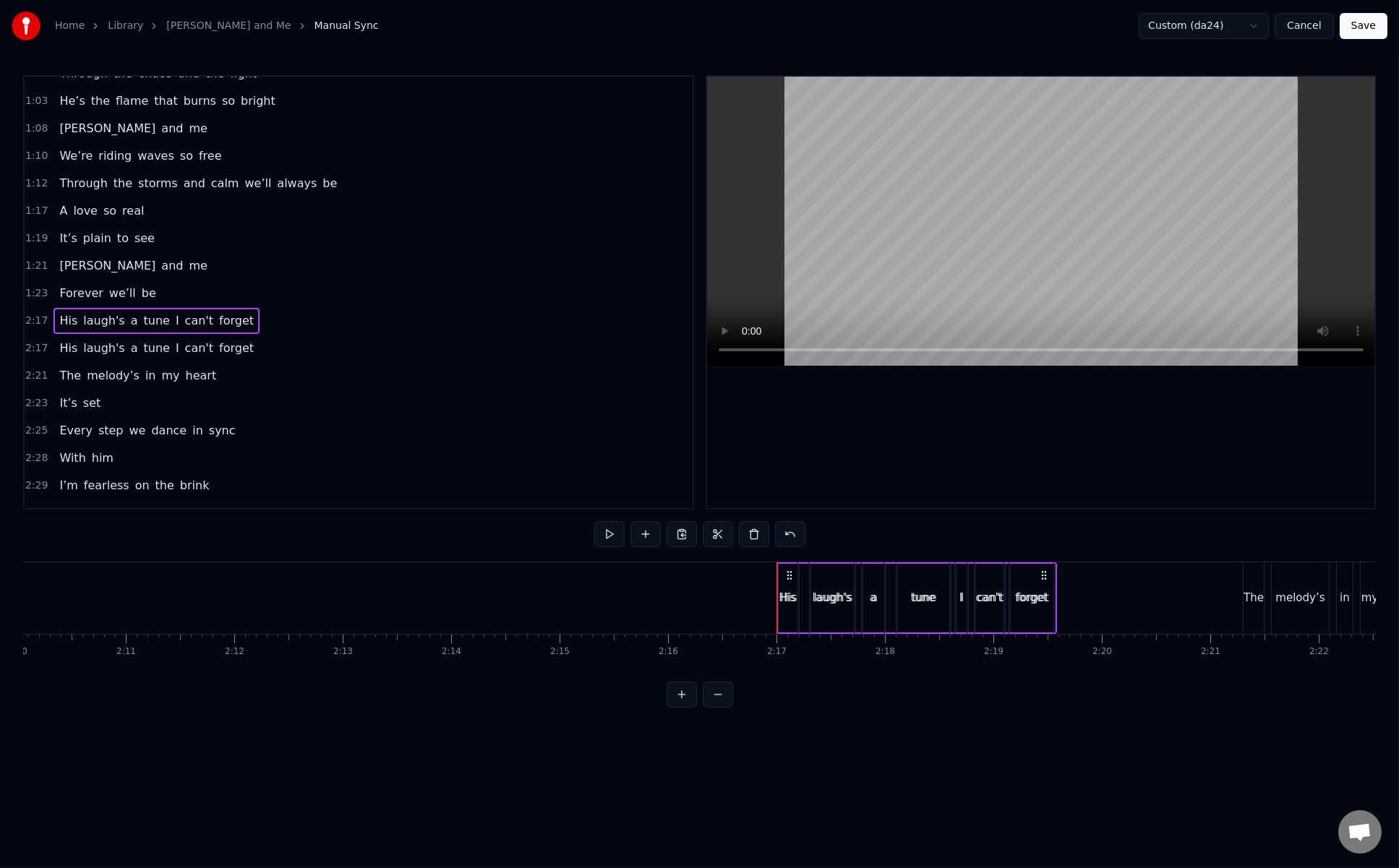
scroll to position [0, 14214]
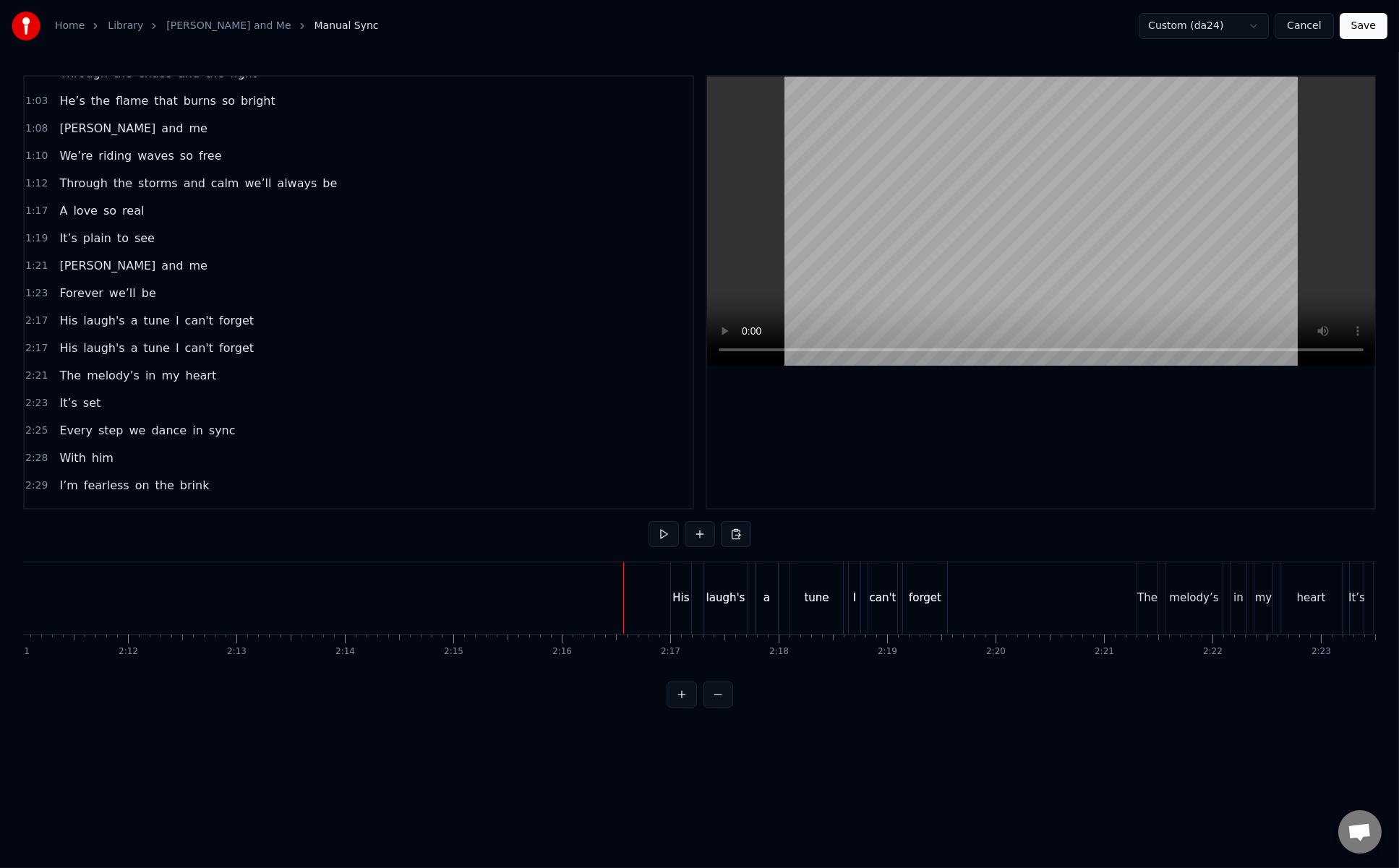
click at [217, 312] on span "forget" at bounding box center [236, 321] width 38 height 17
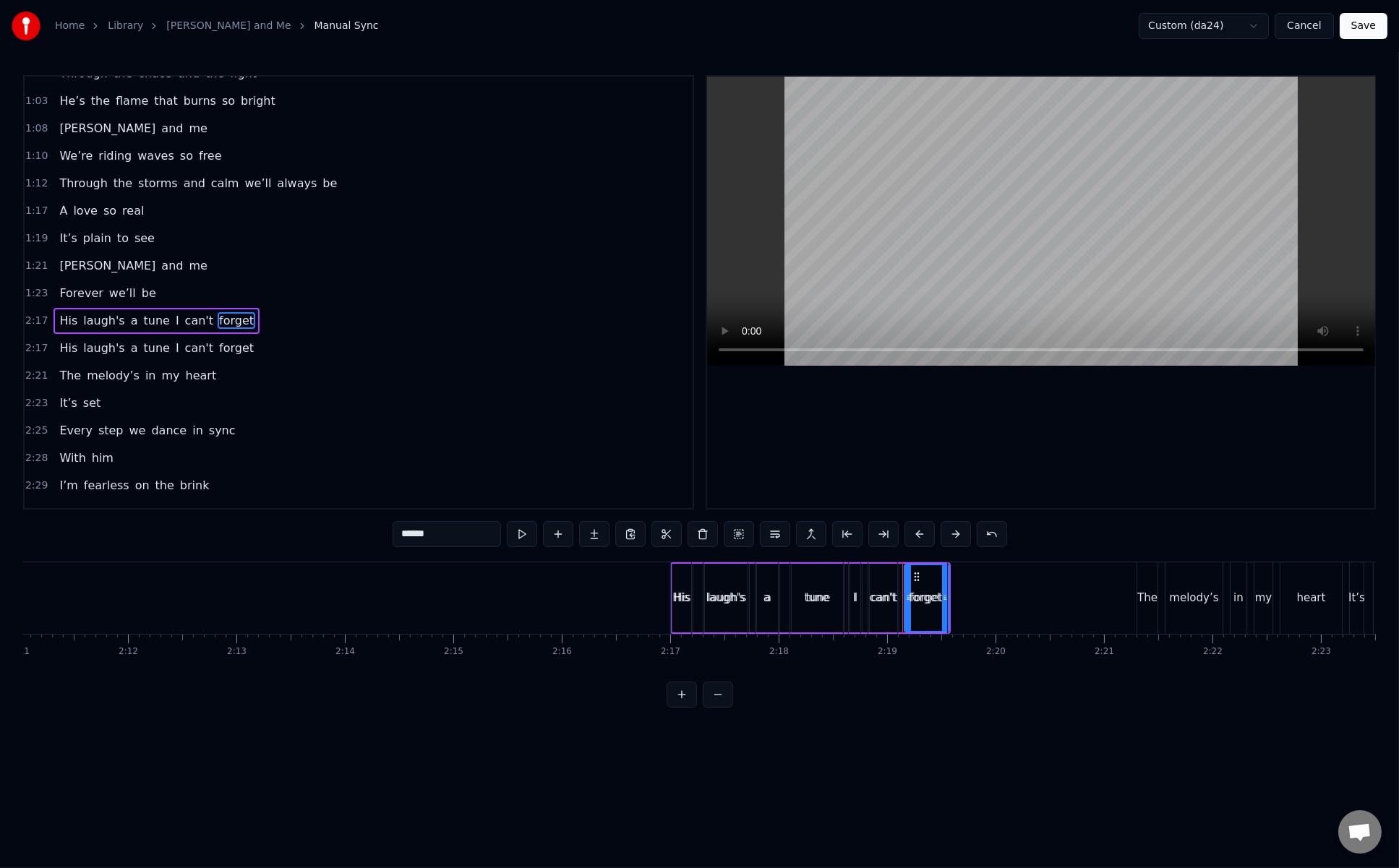
click at [383, 307] on div "2:17 His laugh's a tune I can't forget" at bounding box center [359, 321] width 669 height 28
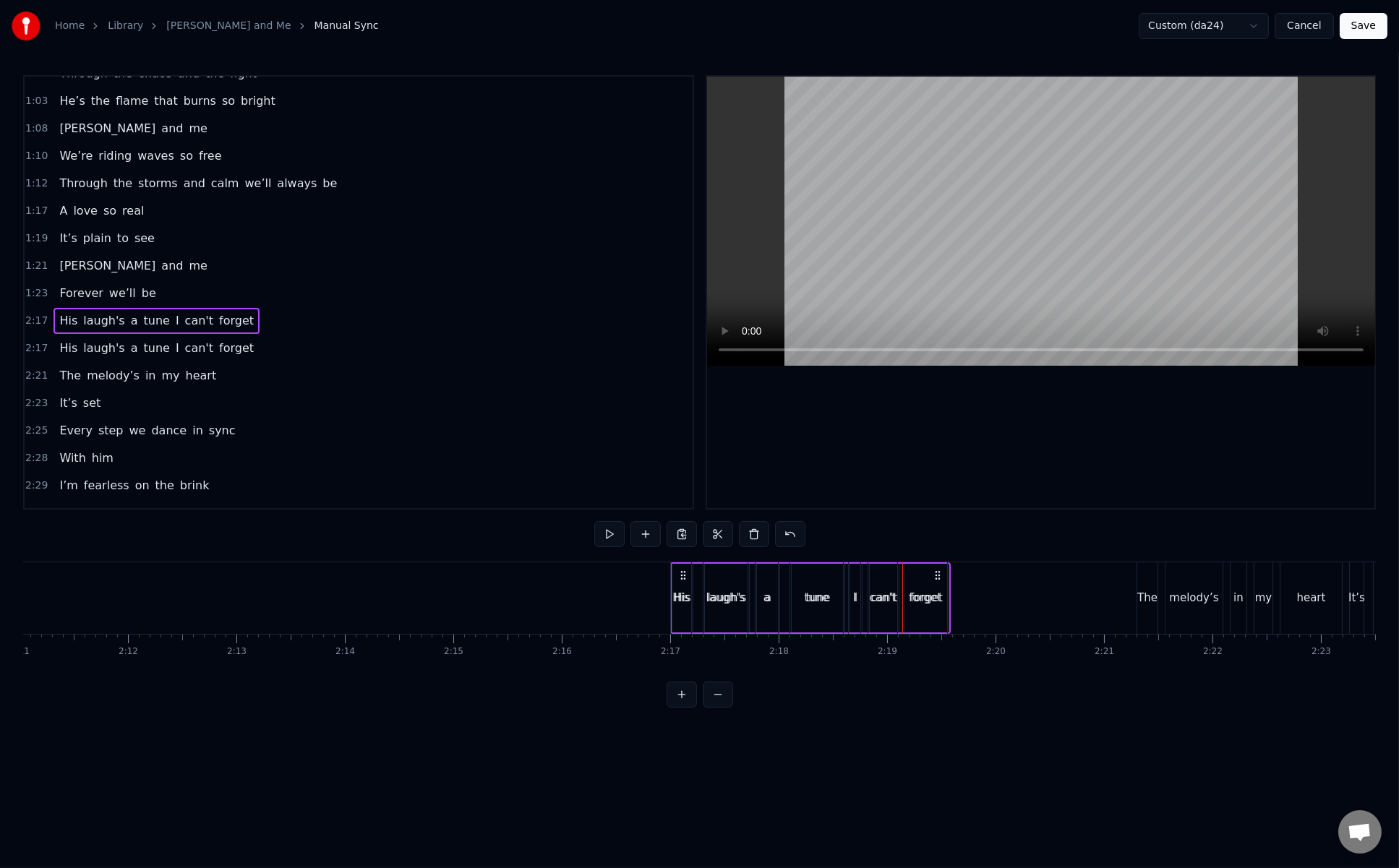
click at [48, 307] on div "2:17 His laugh's a tune I can't forget" at bounding box center [359, 321] width 669 height 28
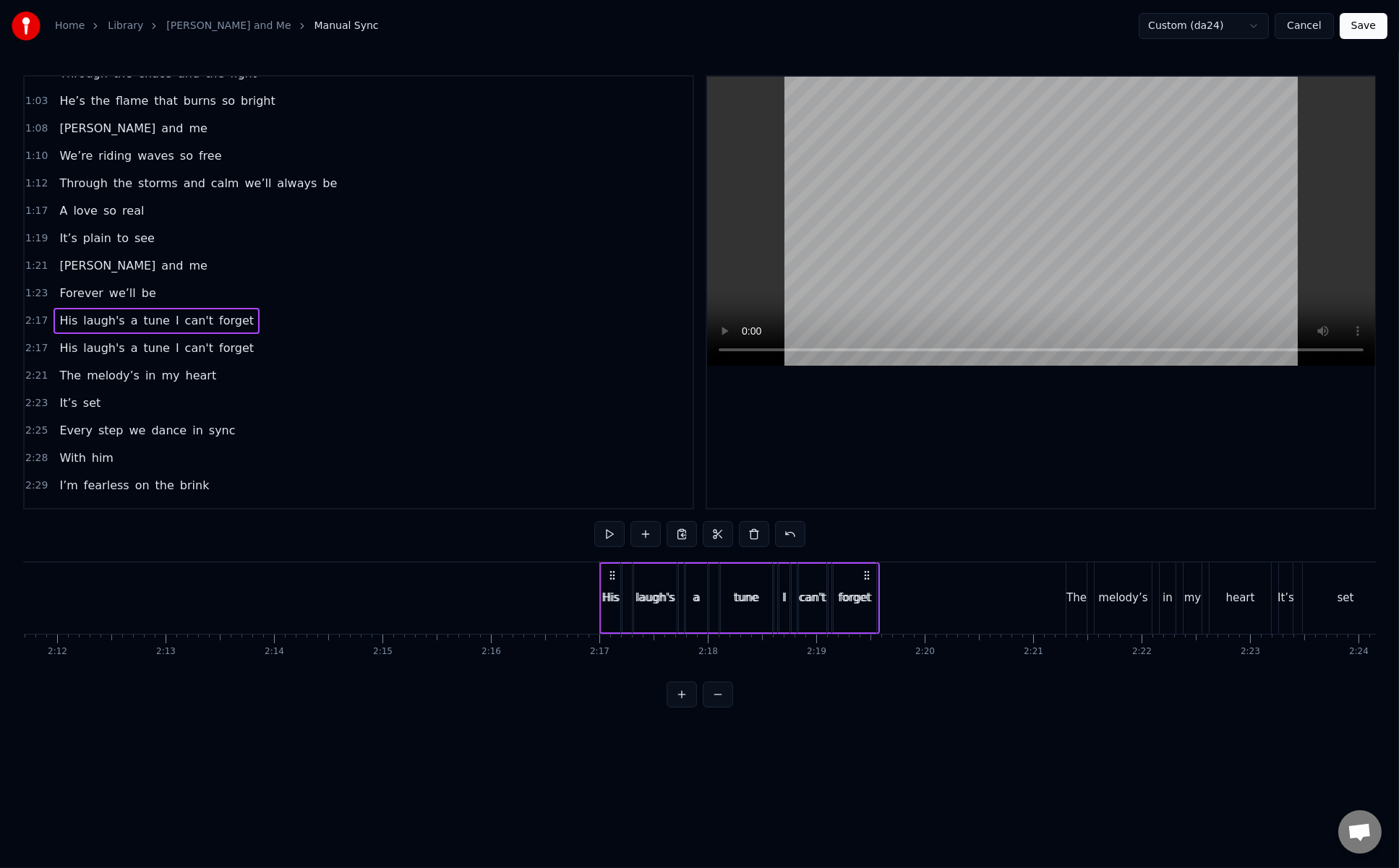
scroll to position [0, 14303]
click at [53, 308] on div "His laugh's a tune I can't forget" at bounding box center [156, 321] width 206 height 26
click at [595, 575] on div "His" at bounding box center [593, 598] width 20 height 72
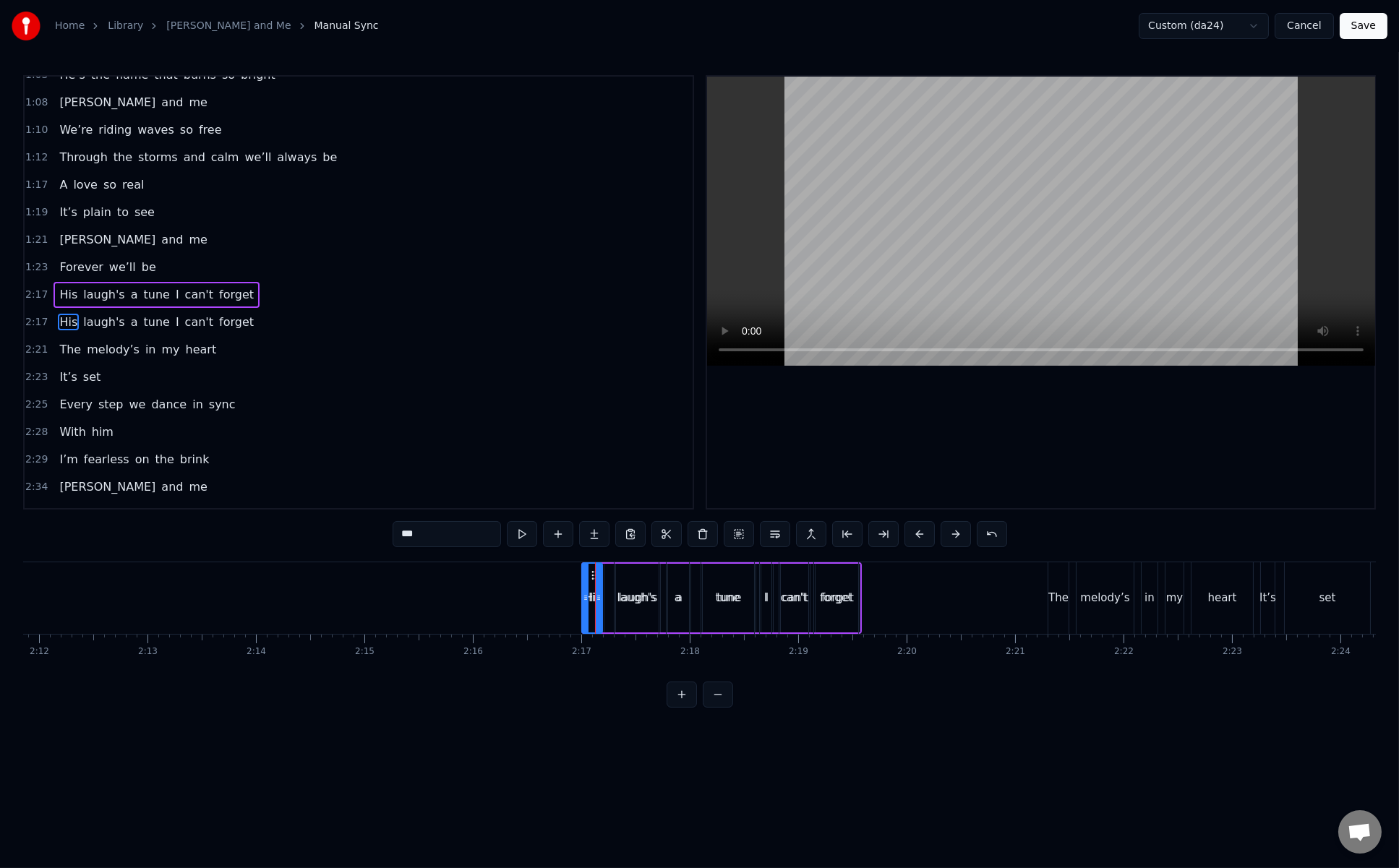
click at [680, 706] on button at bounding box center [682, 694] width 30 height 26
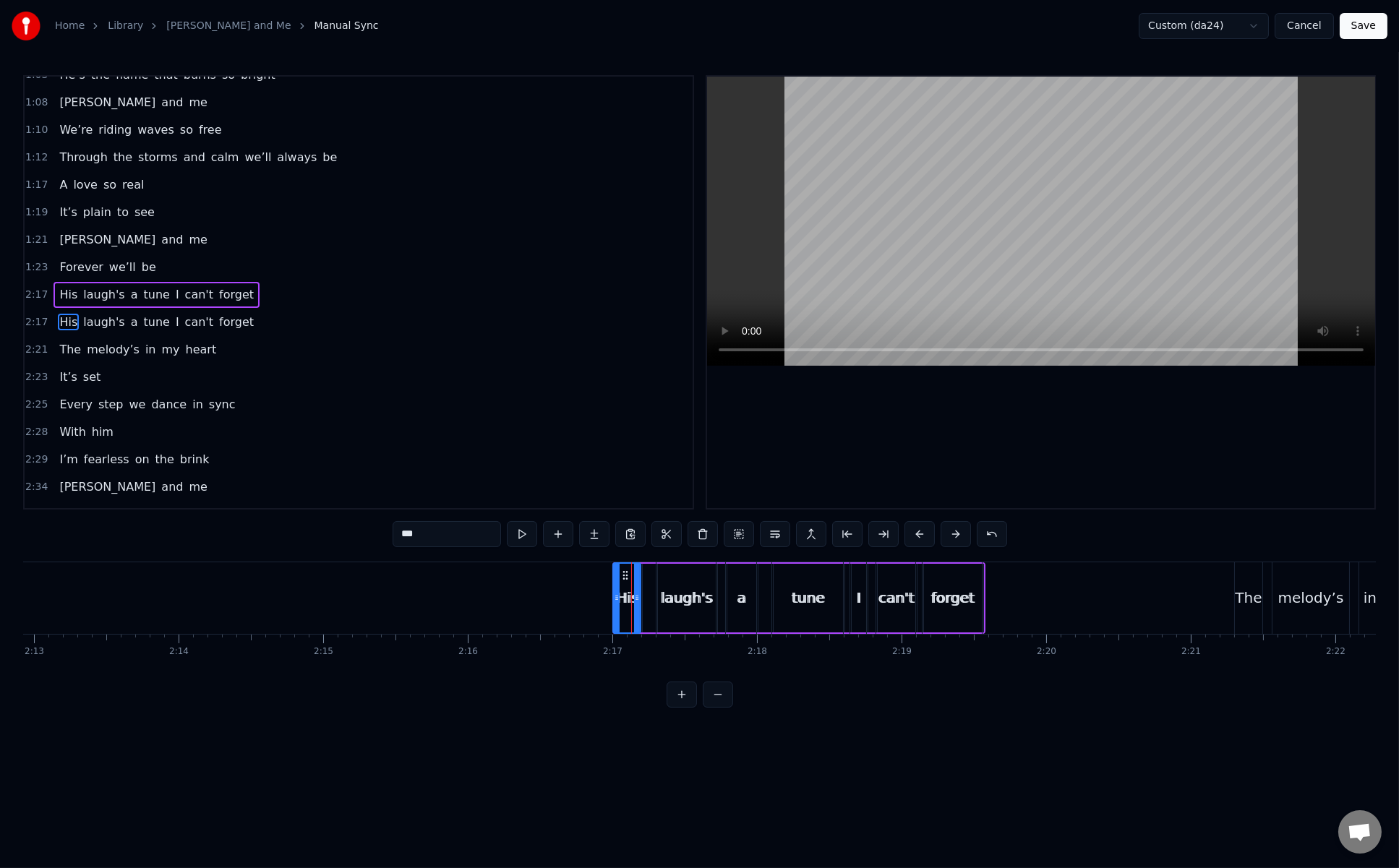
scroll to position [0, 19238]
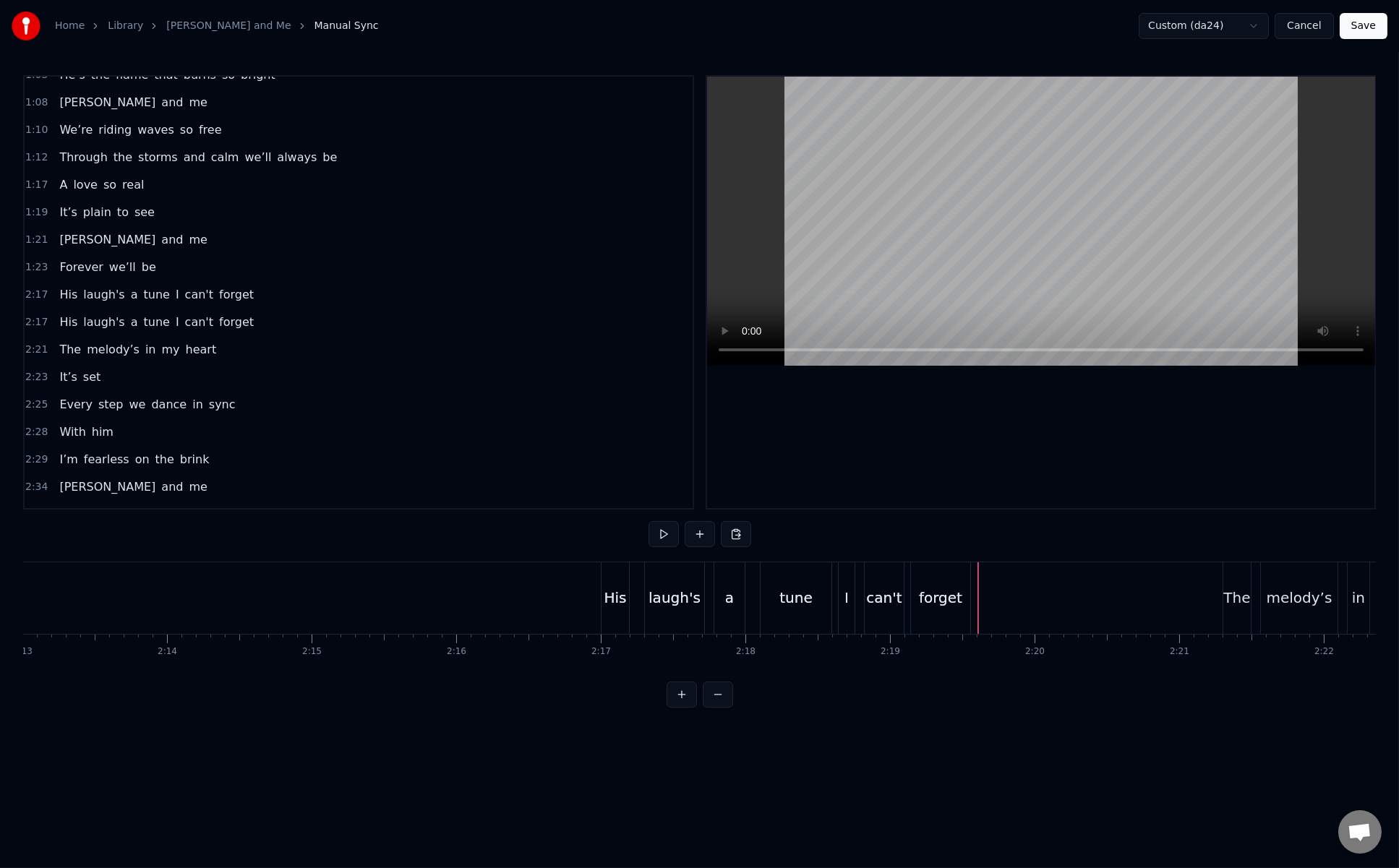
click at [612, 585] on div "His" at bounding box center [615, 598] width 28 height 72
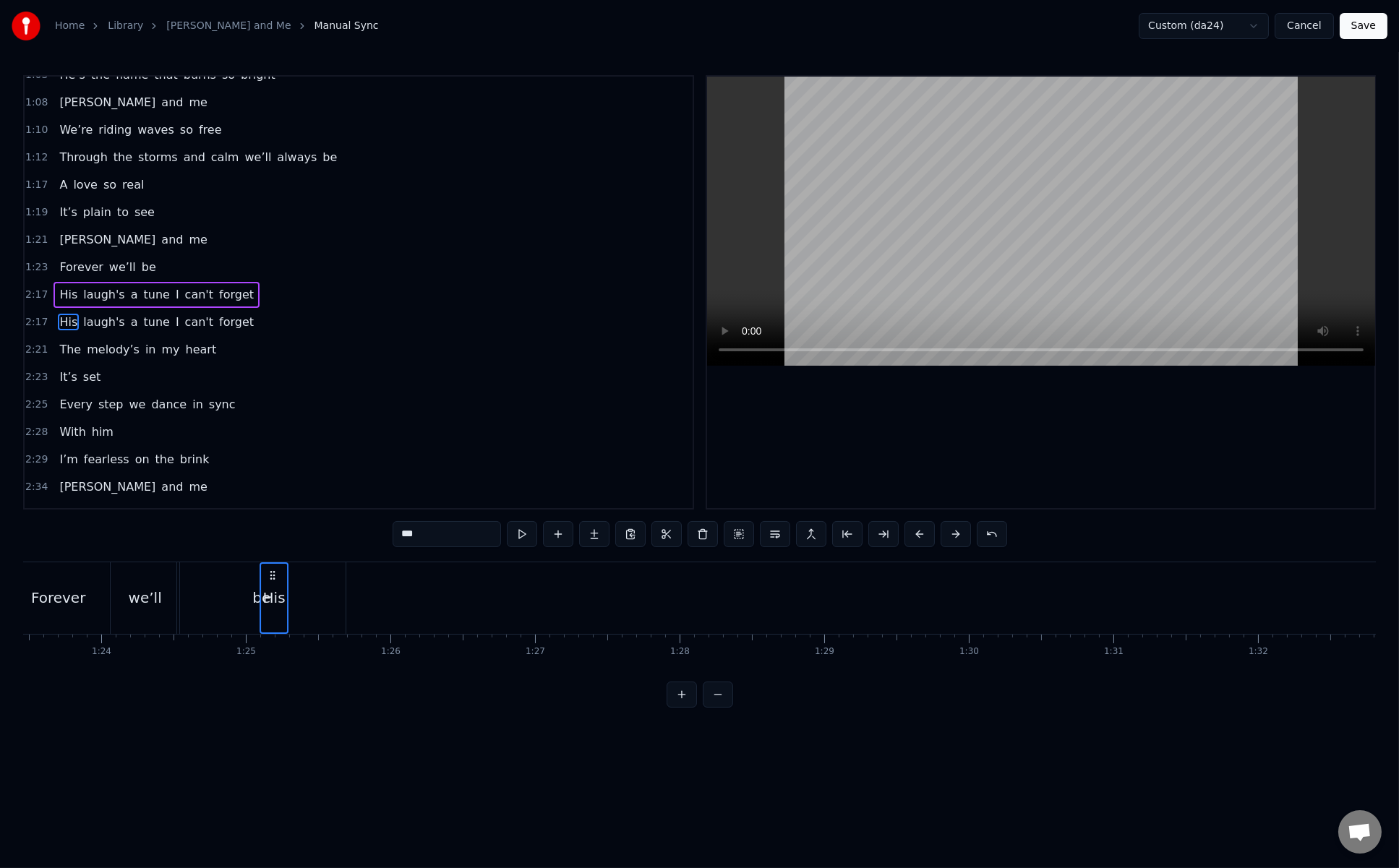
scroll to position [0, 12054]
drag, startPoint x: 612, startPoint y: 576, endPoint x: 384, endPoint y: 604, distance: 229.7
click at [277, 574] on div "be" at bounding box center [280, 598] width 169 height 72
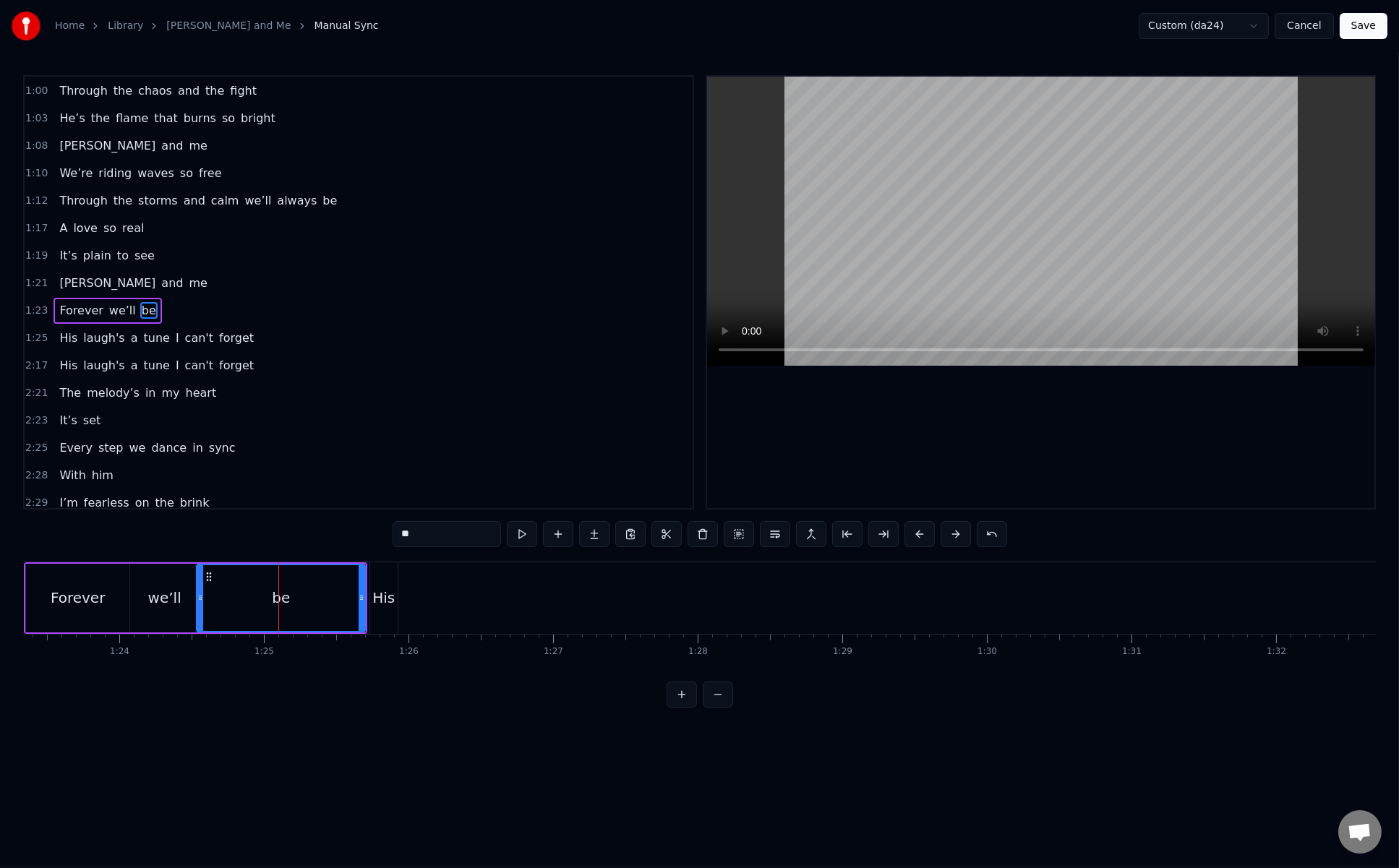
scroll to position [430, 0]
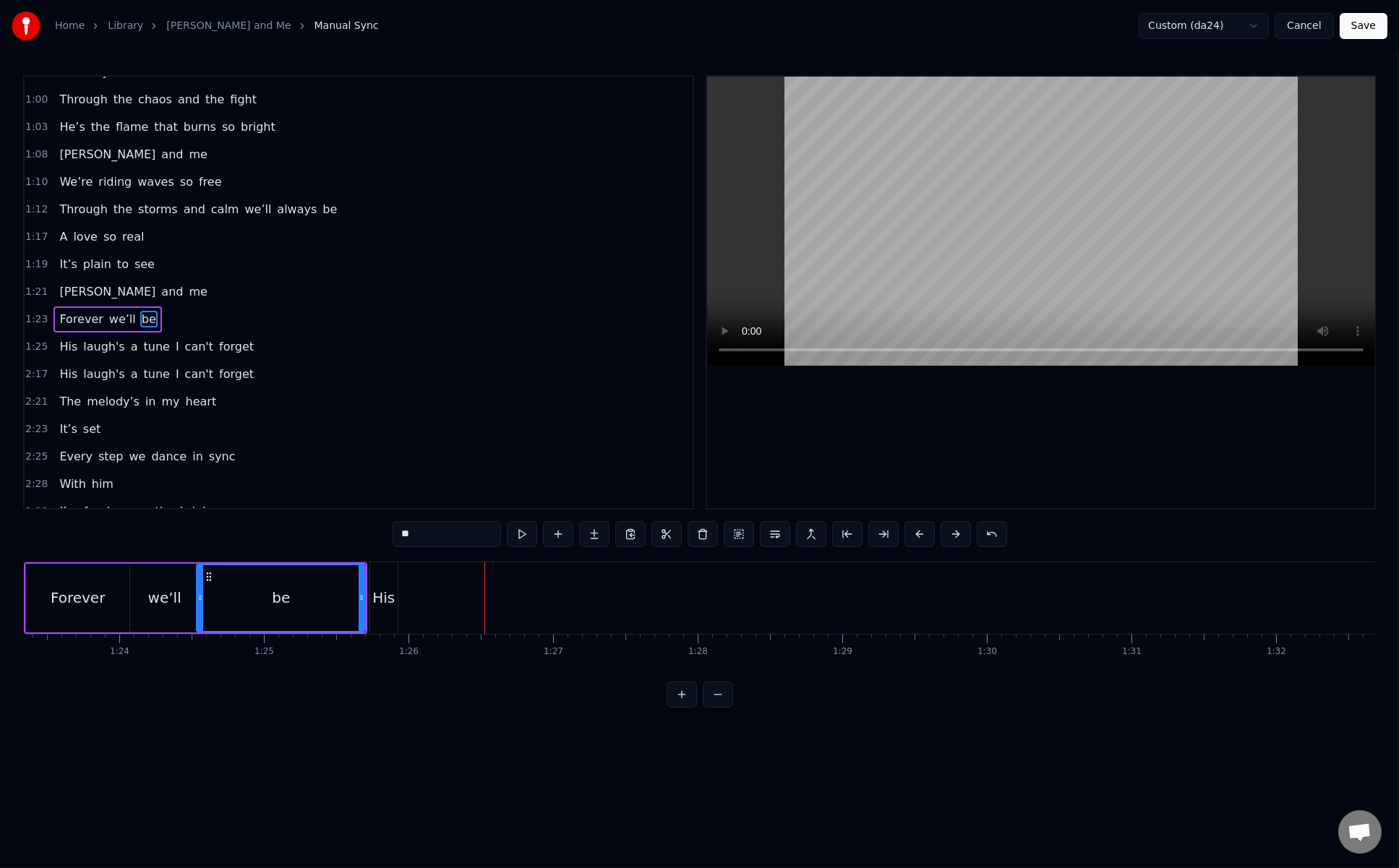
click at [389, 591] on div "His" at bounding box center [384, 598] width 23 height 22
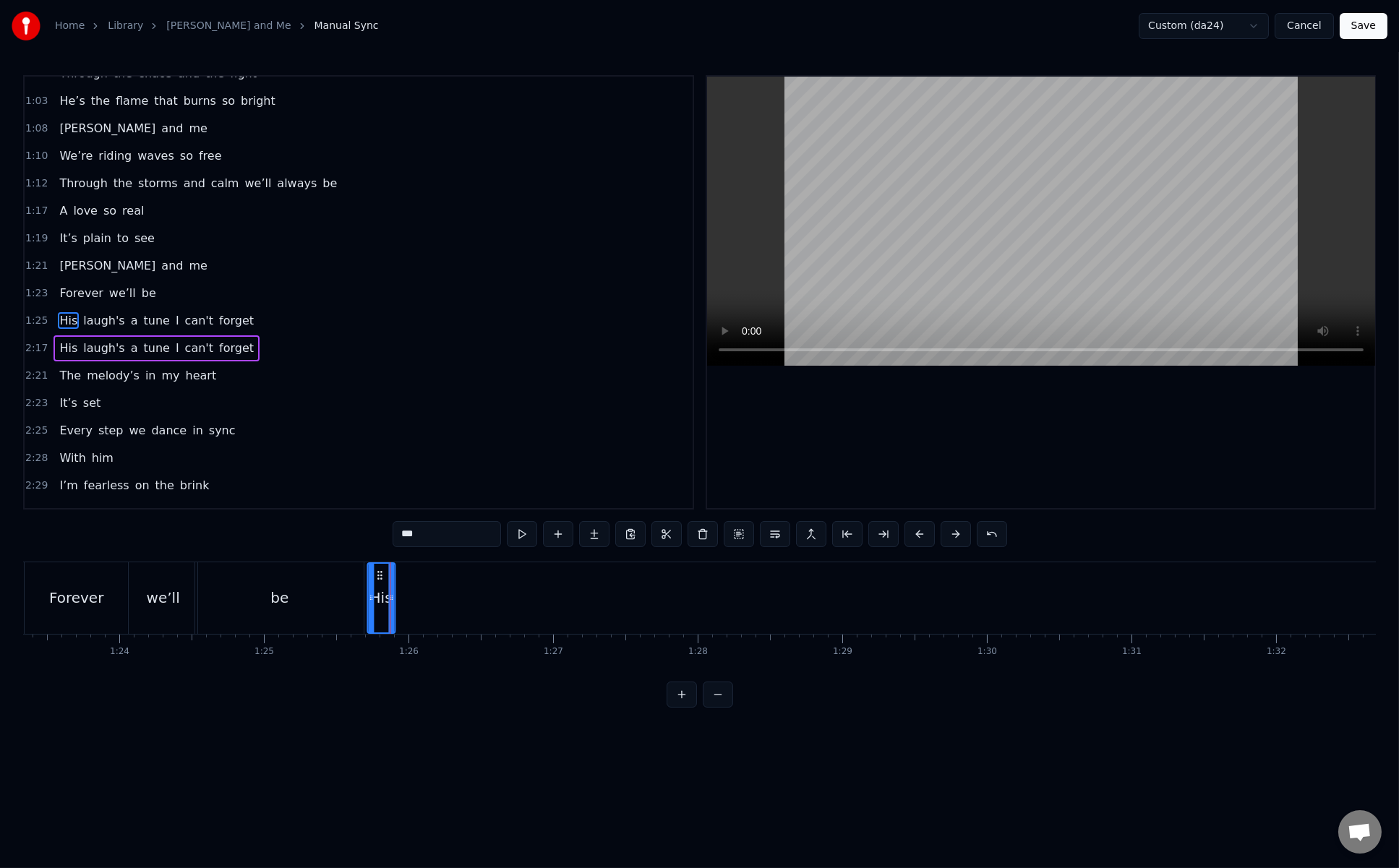
click at [377, 576] on icon at bounding box center [379, 576] width 12 height 12
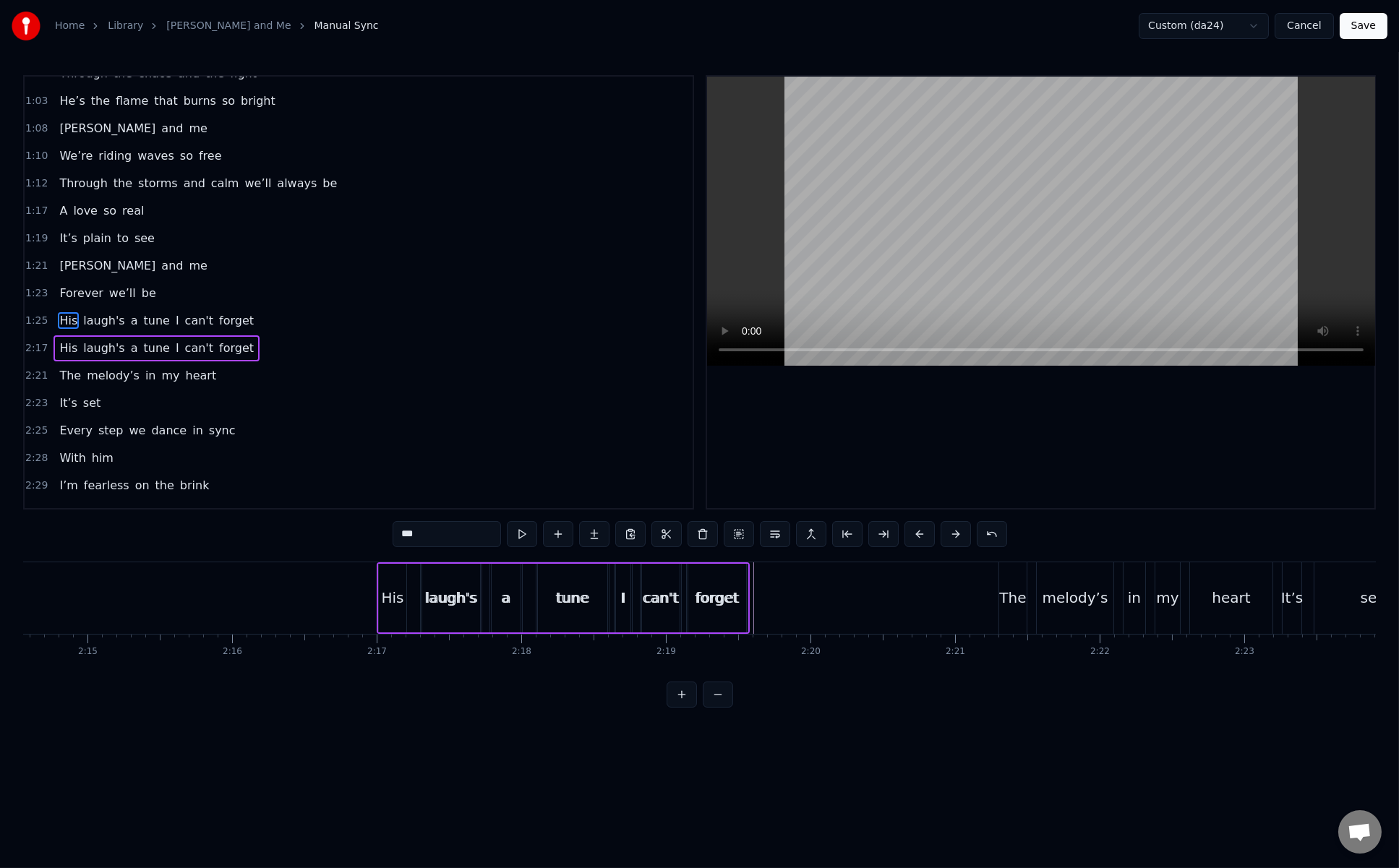
scroll to position [0, 19497]
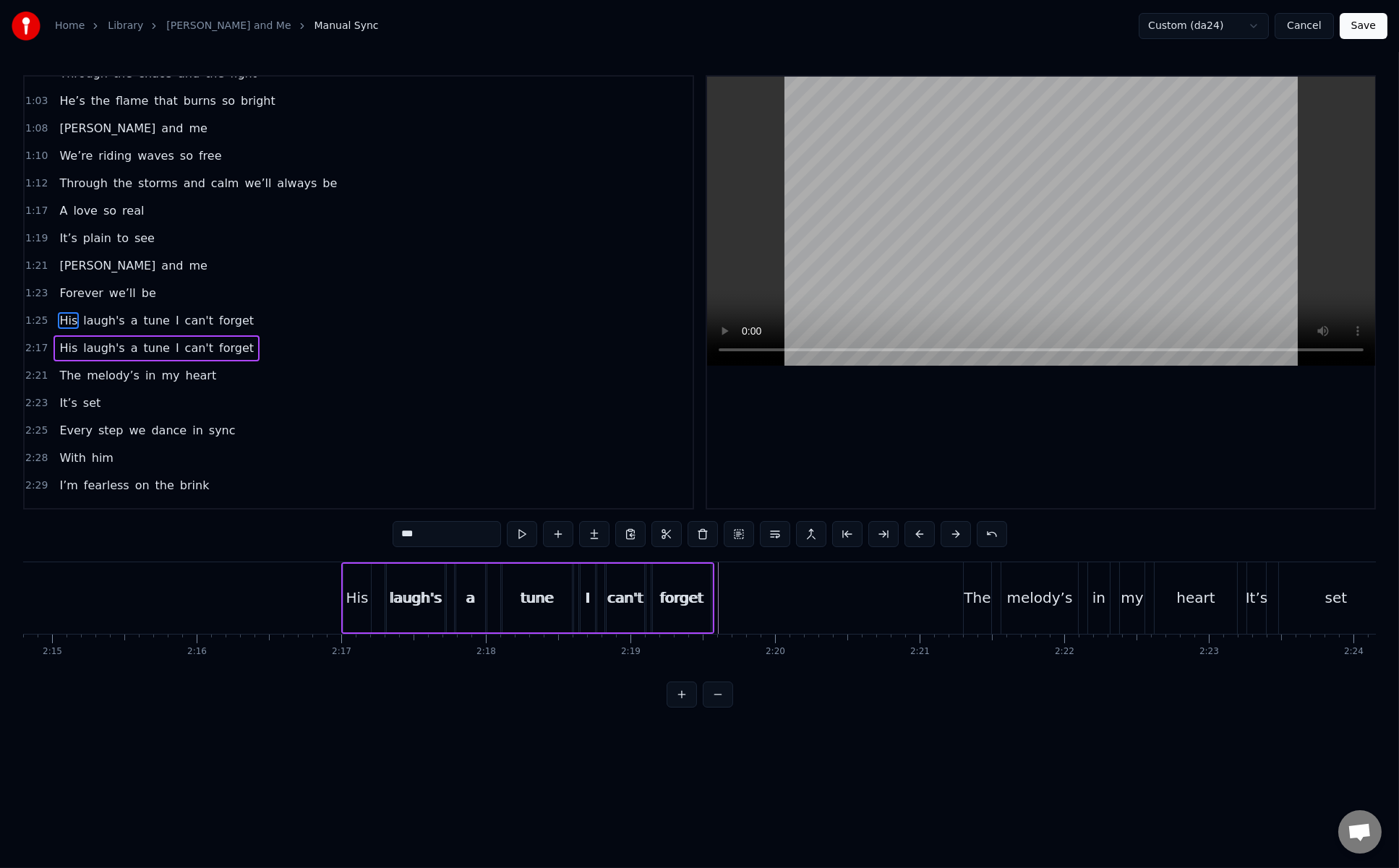
click at [422, 597] on div "laugh's" at bounding box center [416, 598] width 52 height 22
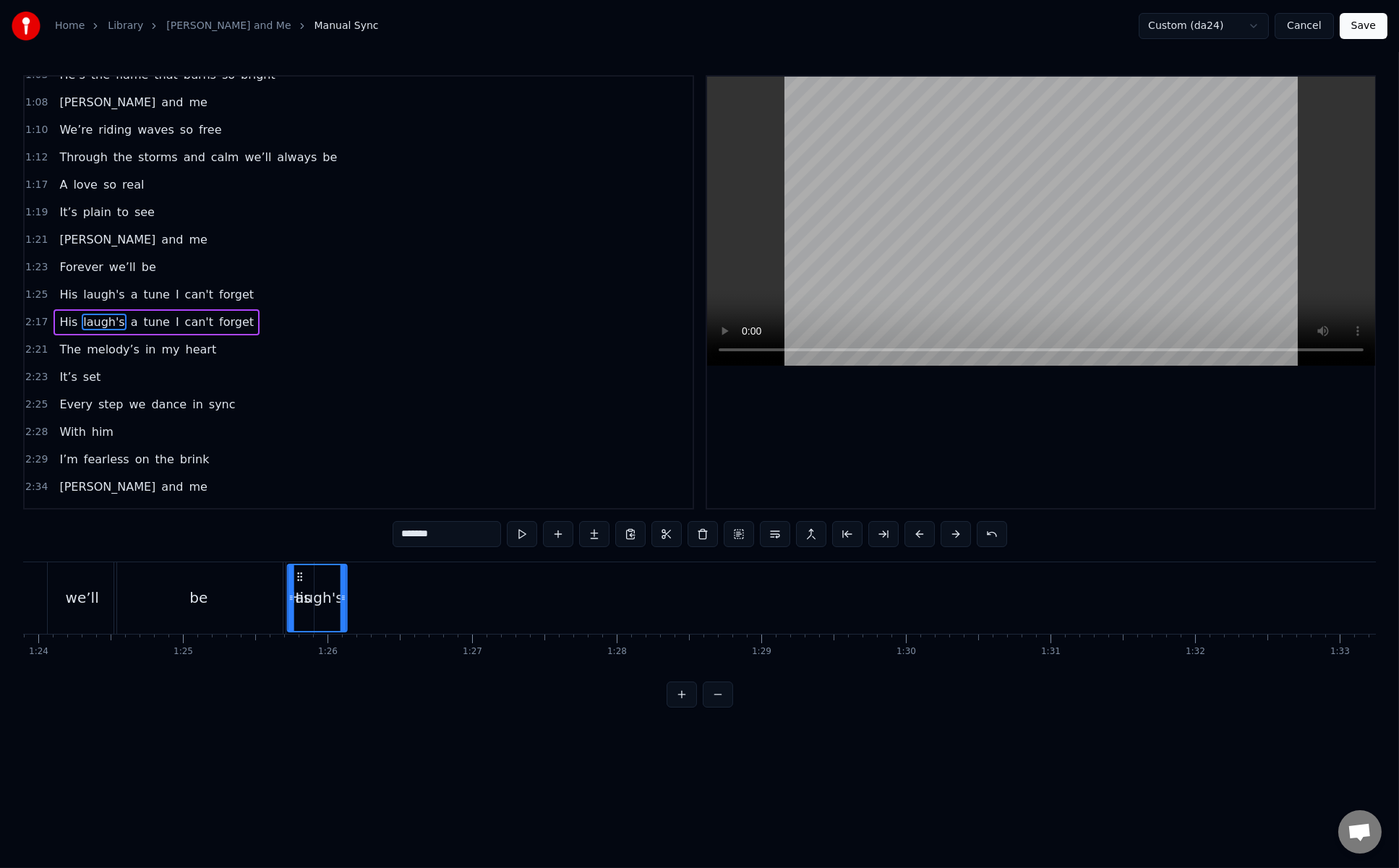
scroll to position [0, 12126]
drag, startPoint x: 395, startPoint y: 577, endPoint x: 332, endPoint y: 589, distance: 64.1
click at [332, 589] on div "laugh's" at bounding box center [353, 598] width 58 height 66
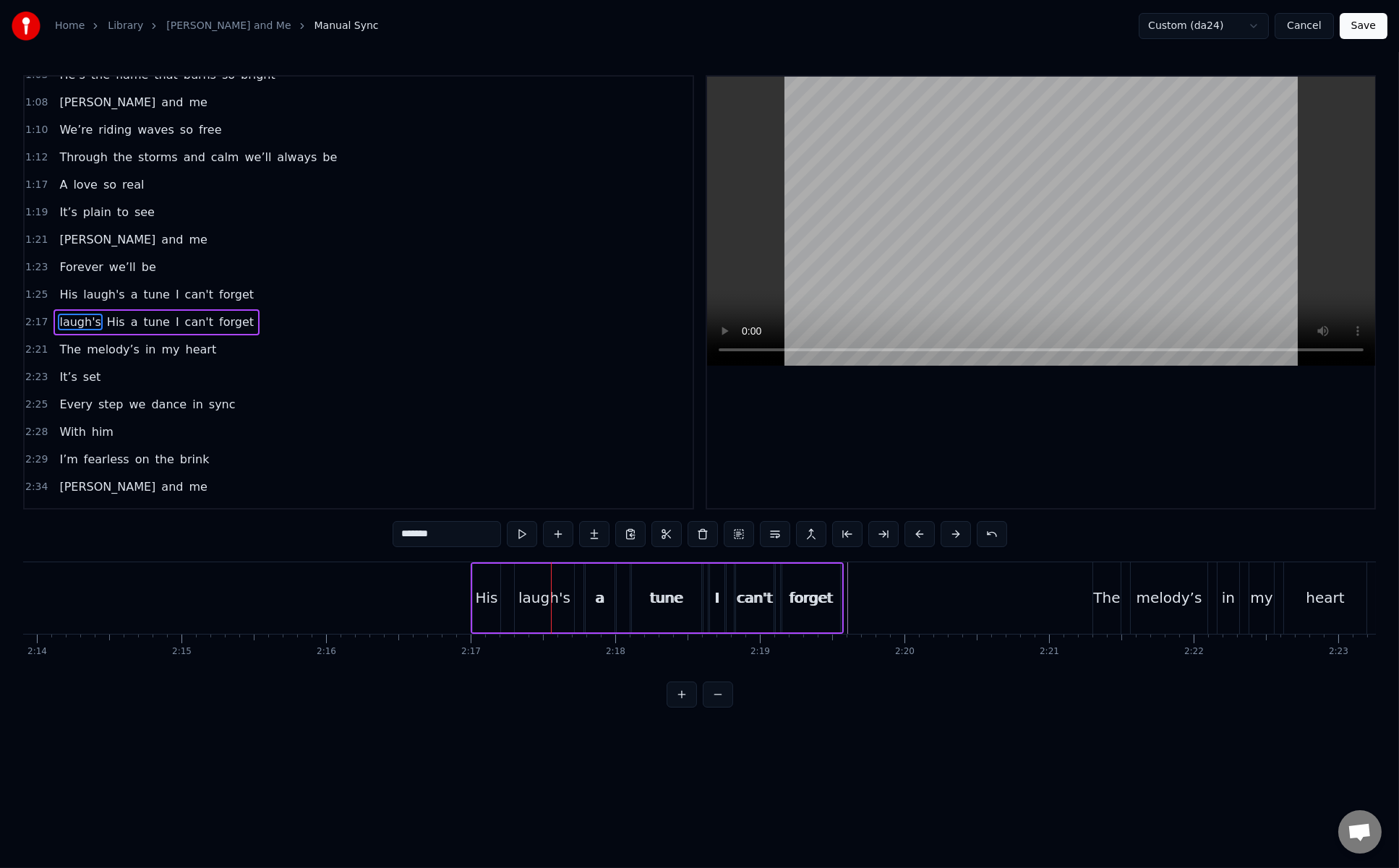
scroll to position [0, 19475]
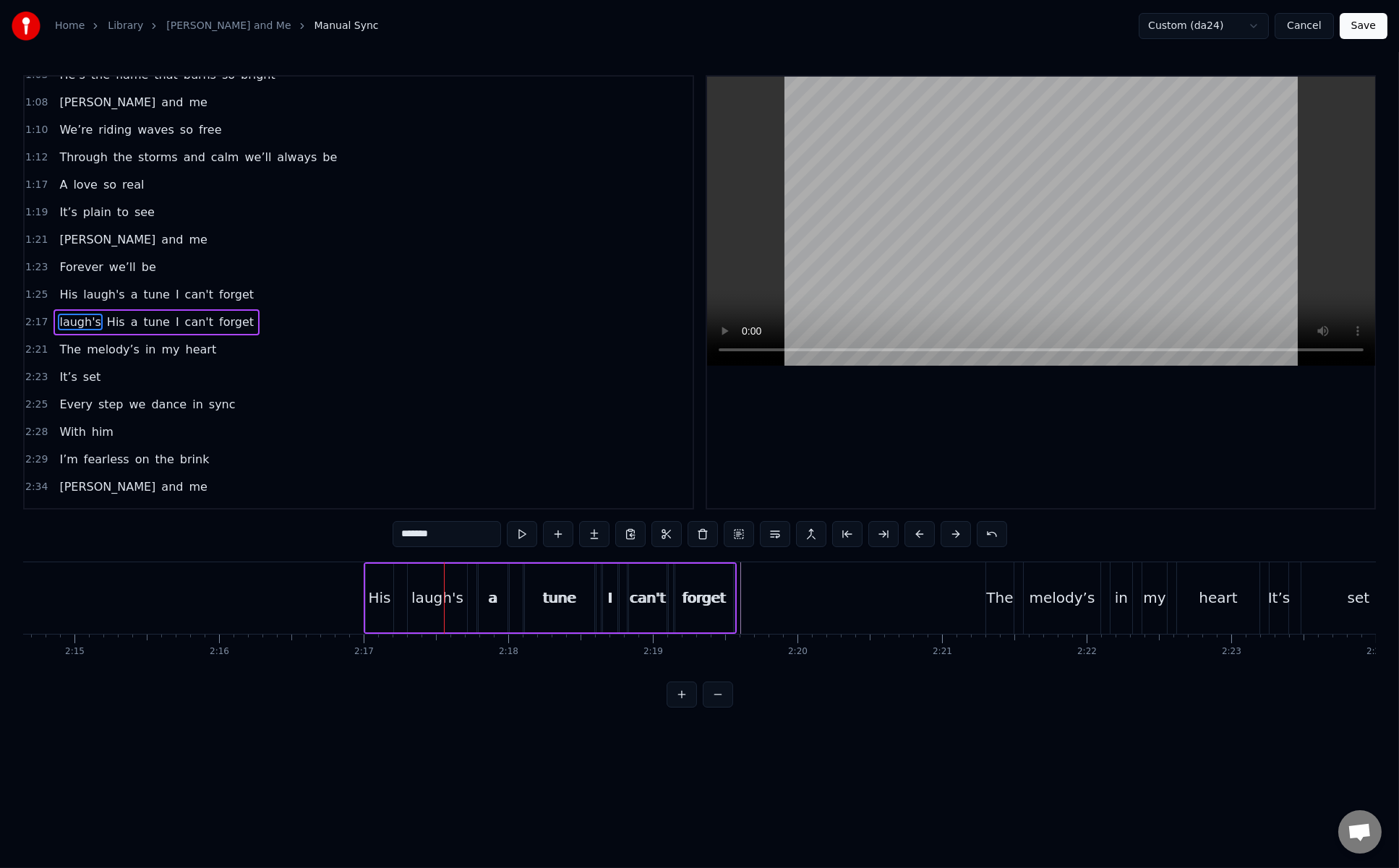
click at [489, 590] on div "a" at bounding box center [494, 598] width 30 height 69
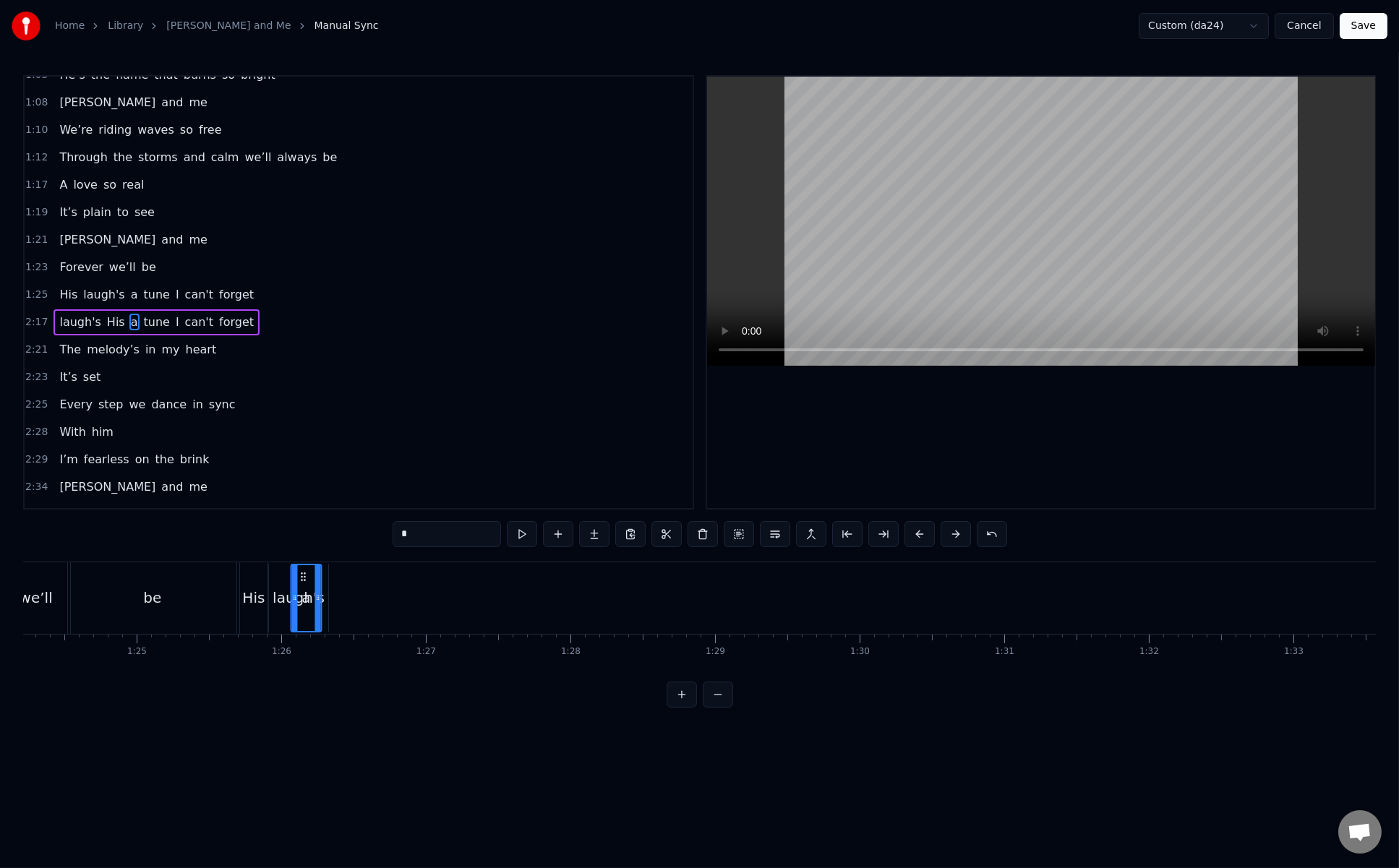
scroll to position [0, 12171]
drag, startPoint x: 489, startPoint y: 572, endPoint x: 347, endPoint y: 600, distance: 144.7
click at [347, 600] on div "a" at bounding box center [353, 598] width 29 height 66
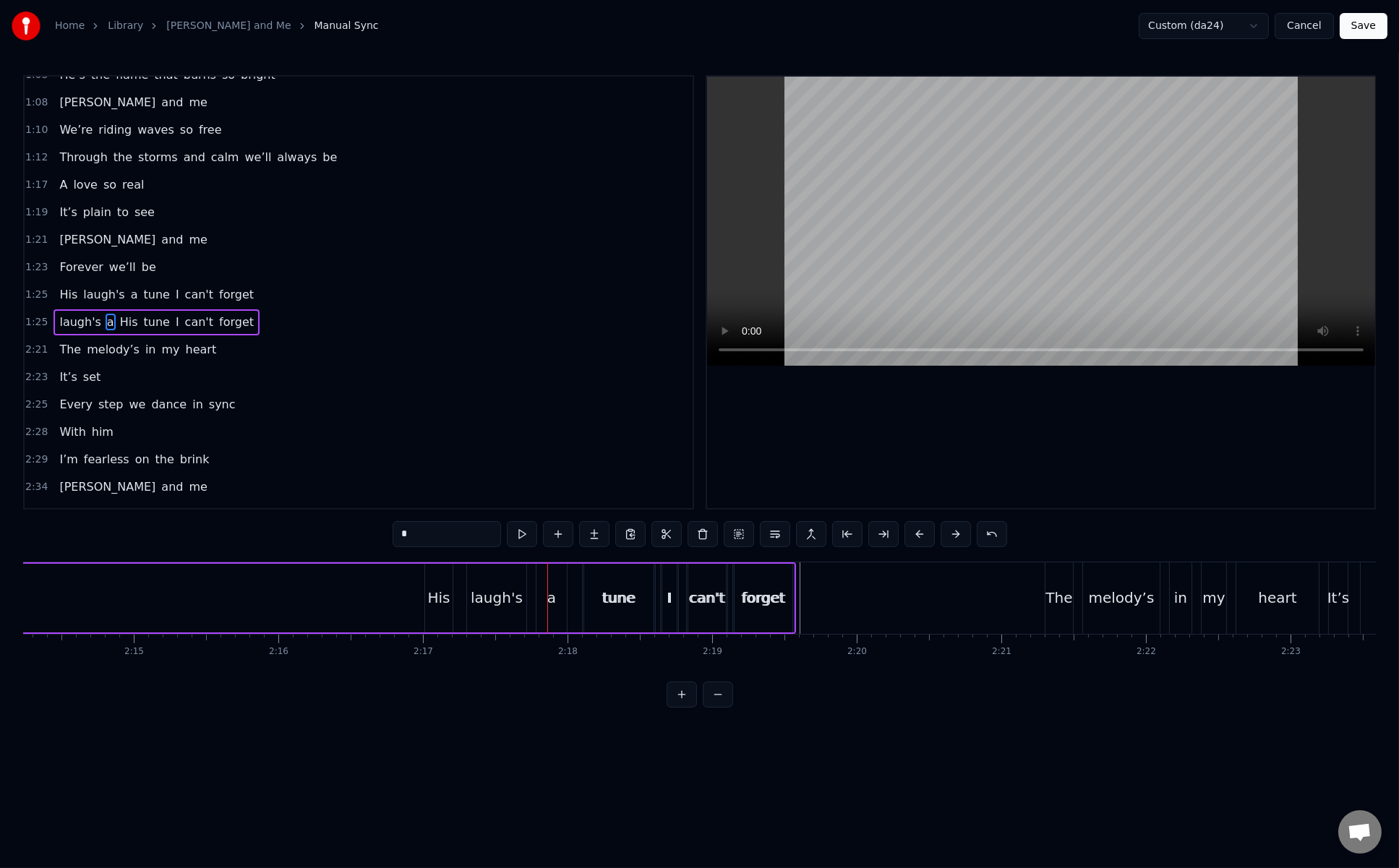
scroll to position [0, 19356]
click at [683, 593] on div "tune" at bounding box center [679, 598] width 33 height 22
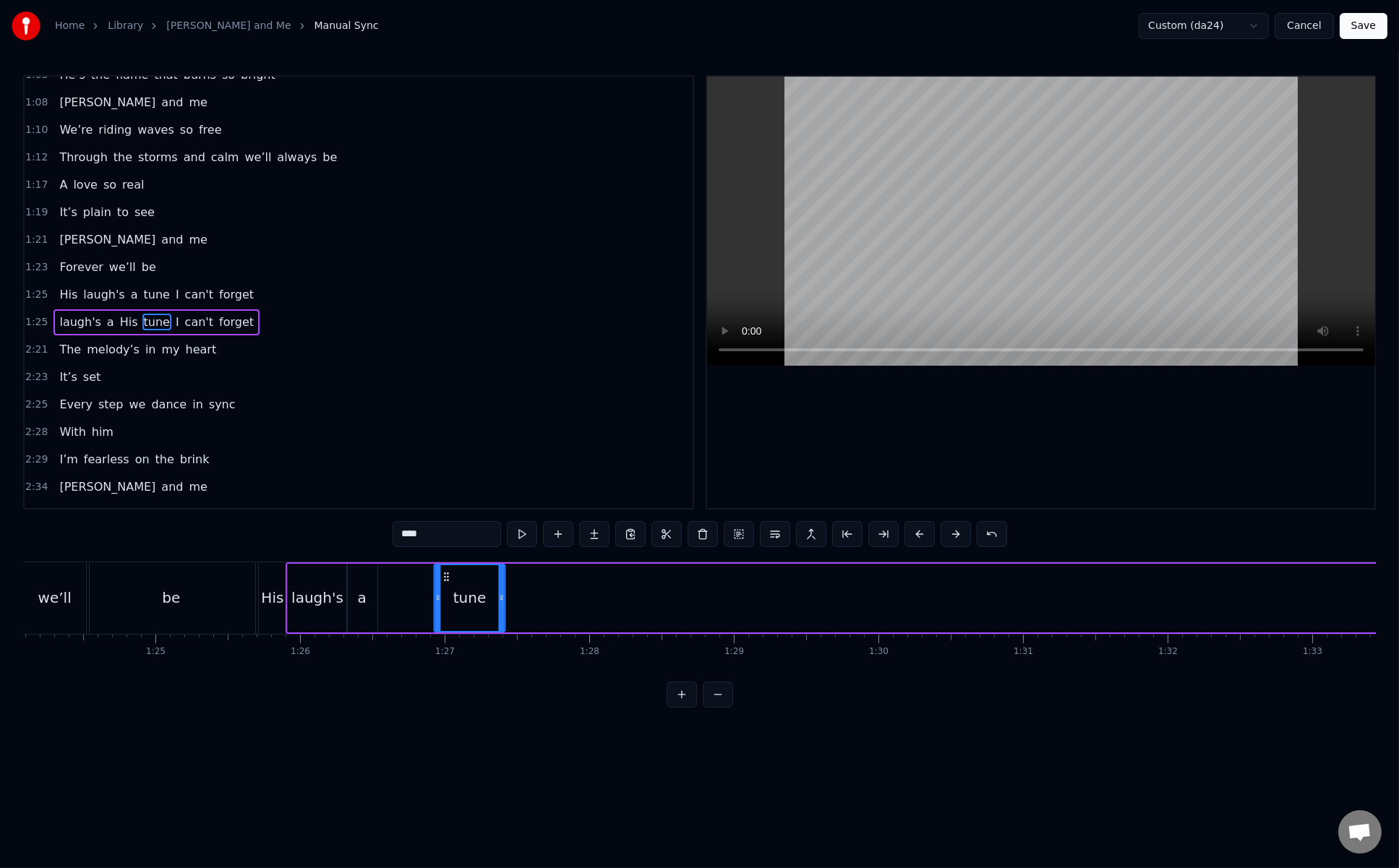
scroll to position [0, 12157]
drag, startPoint x: 654, startPoint y: 576, endPoint x: 393, endPoint y: 613, distance: 263.6
click at [393, 613] on div "tune" at bounding box center [417, 598] width 69 height 66
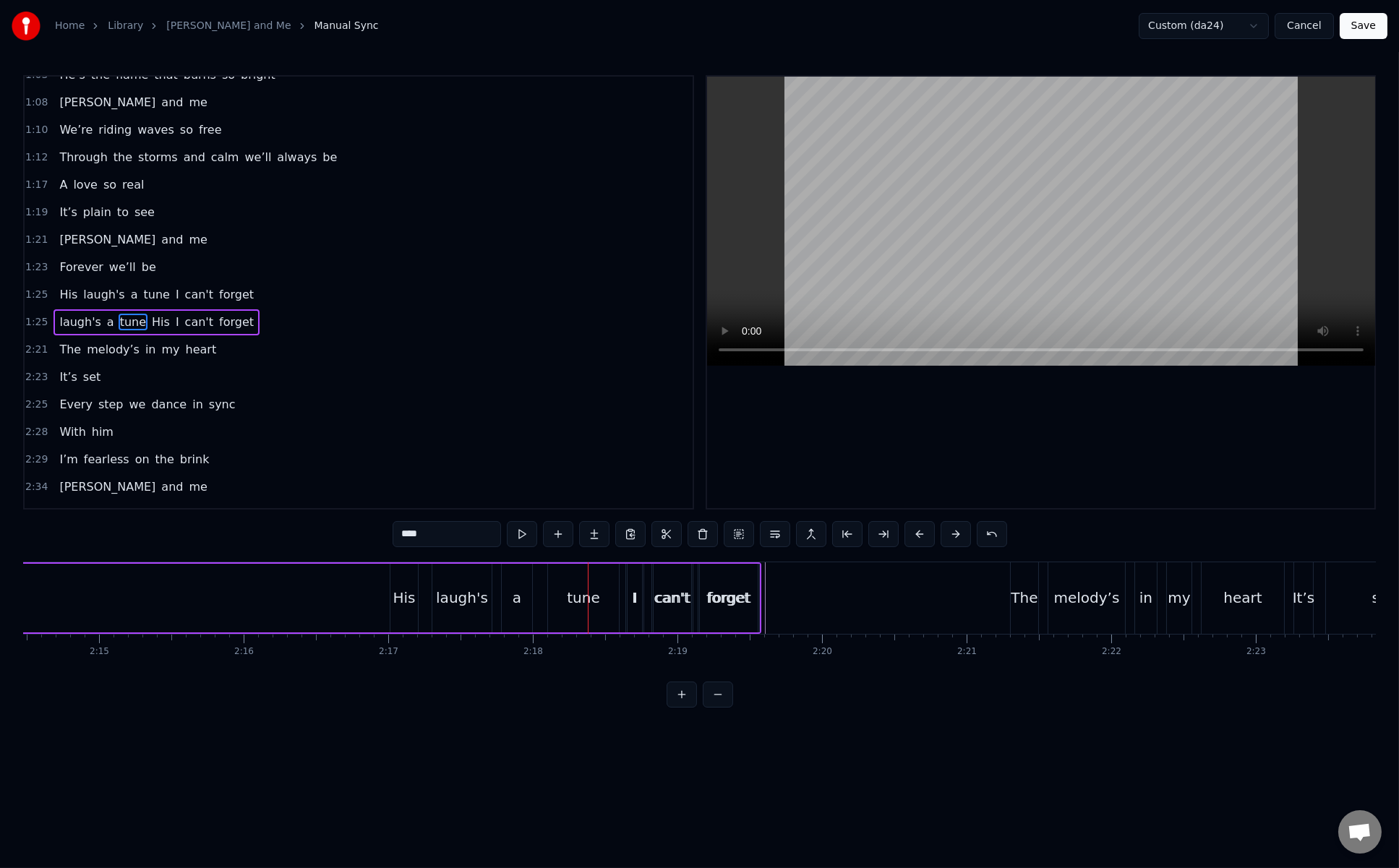
scroll to position [0, 19391]
click at [693, 595] on div "I" at bounding box center [694, 598] width 4 height 22
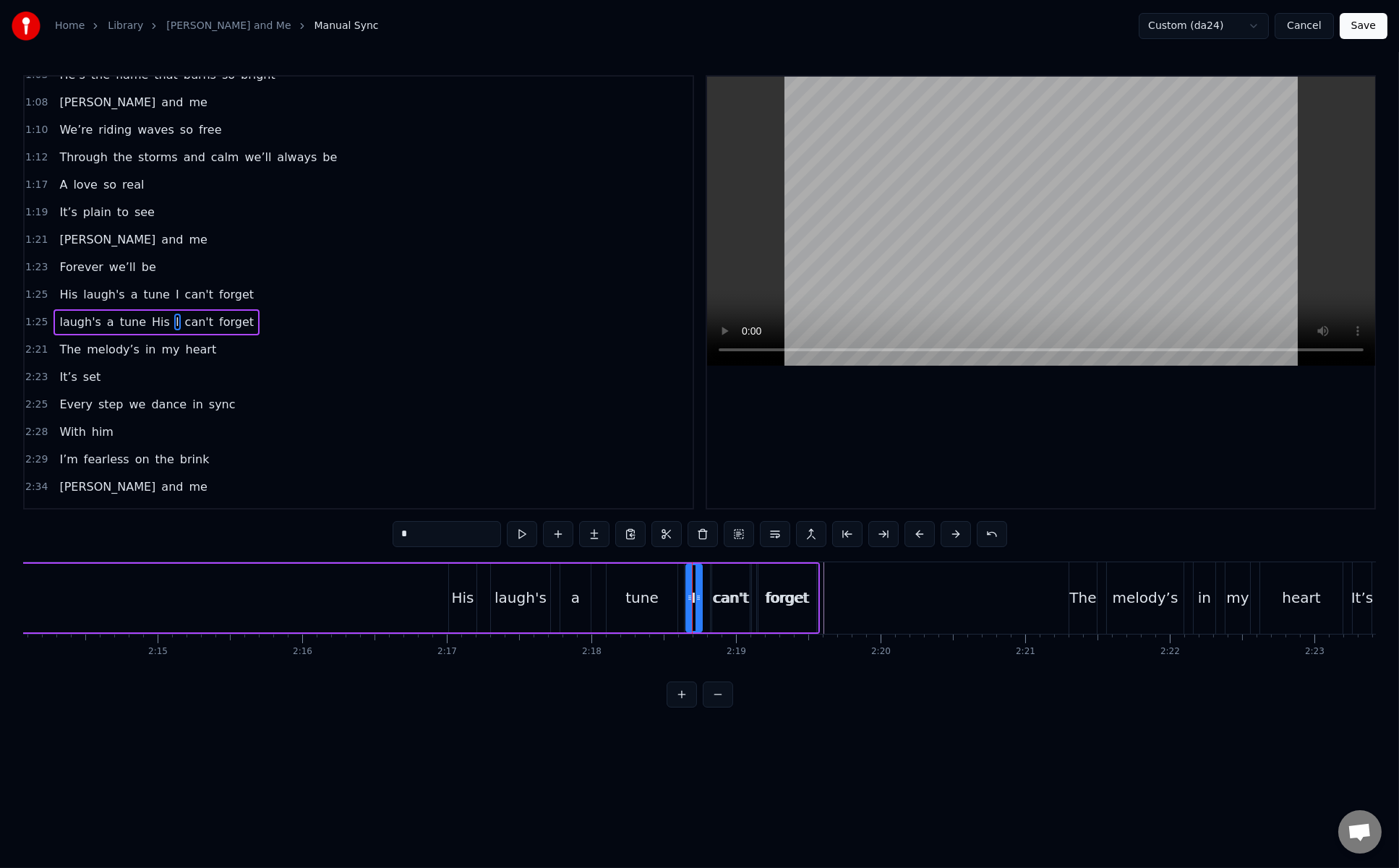
click at [690, 706] on button at bounding box center [682, 694] width 30 height 26
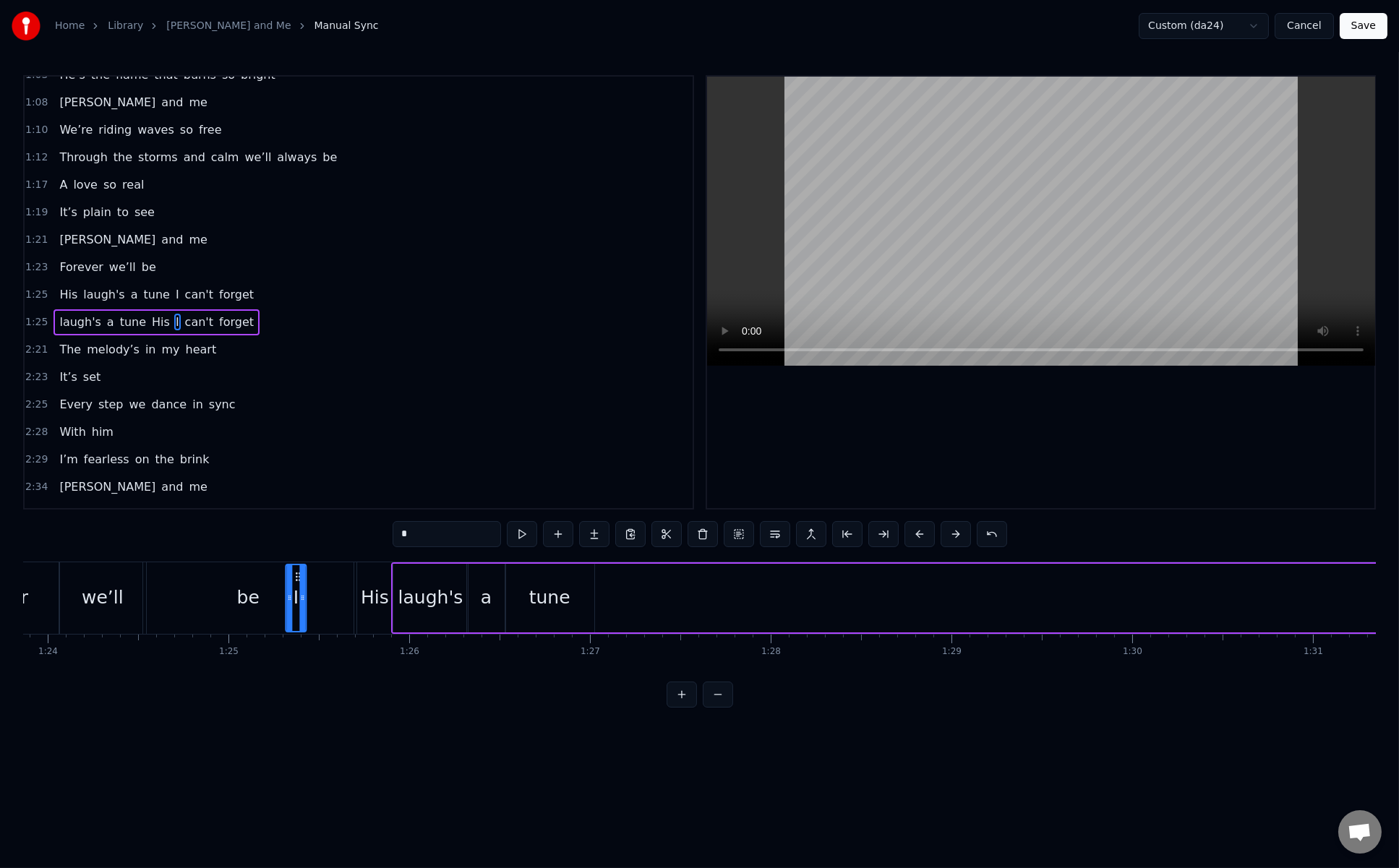
scroll to position [0, 15154]
drag, startPoint x: 99, startPoint y: 576, endPoint x: 614, endPoint y: 636, distance: 518.5
click at [614, 636] on div "Heinrich pulls me close at night In his arms It's all so right Under skies wher…" at bounding box center [700, 616] width 1353 height 109
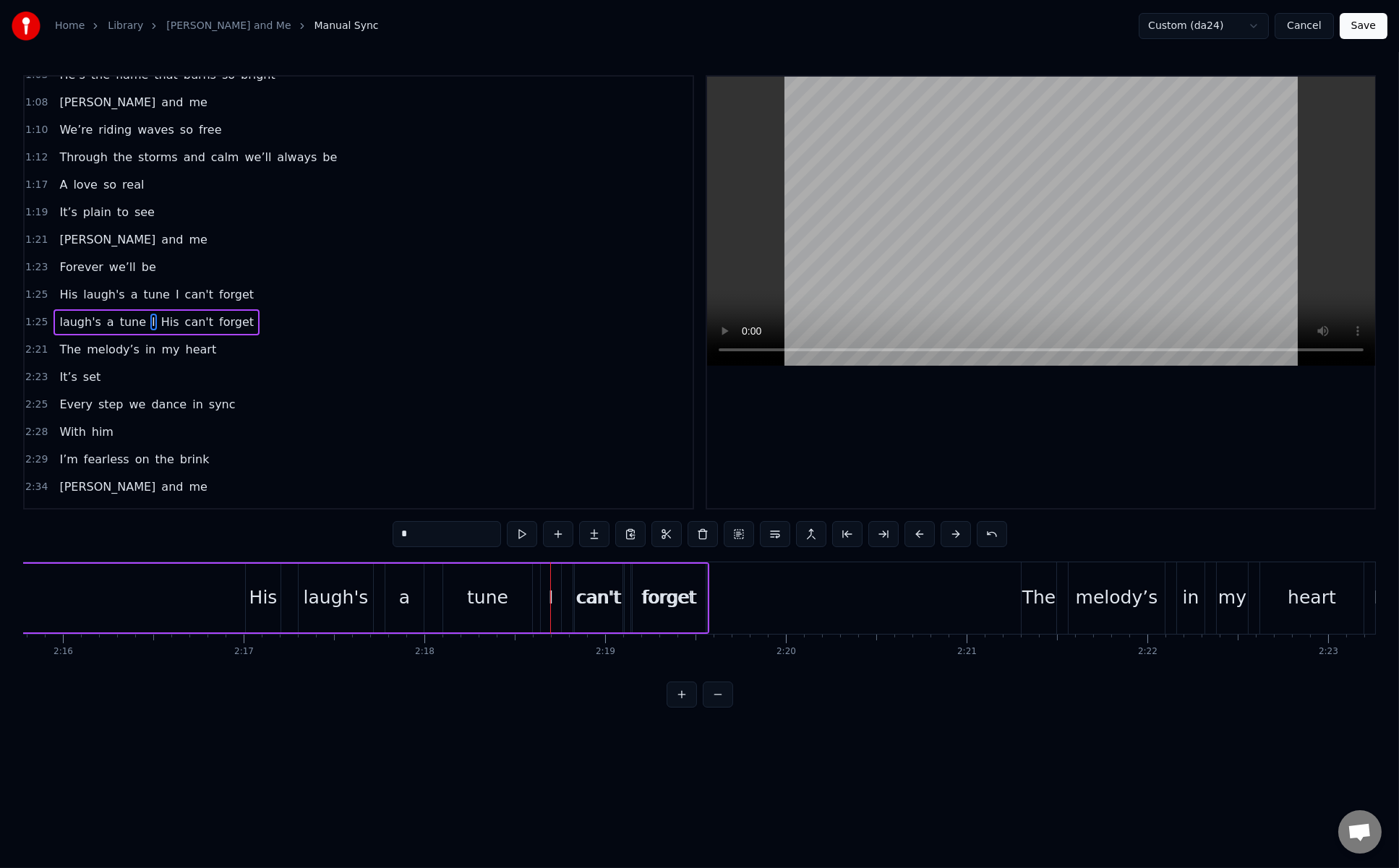
scroll to position [0, 24504]
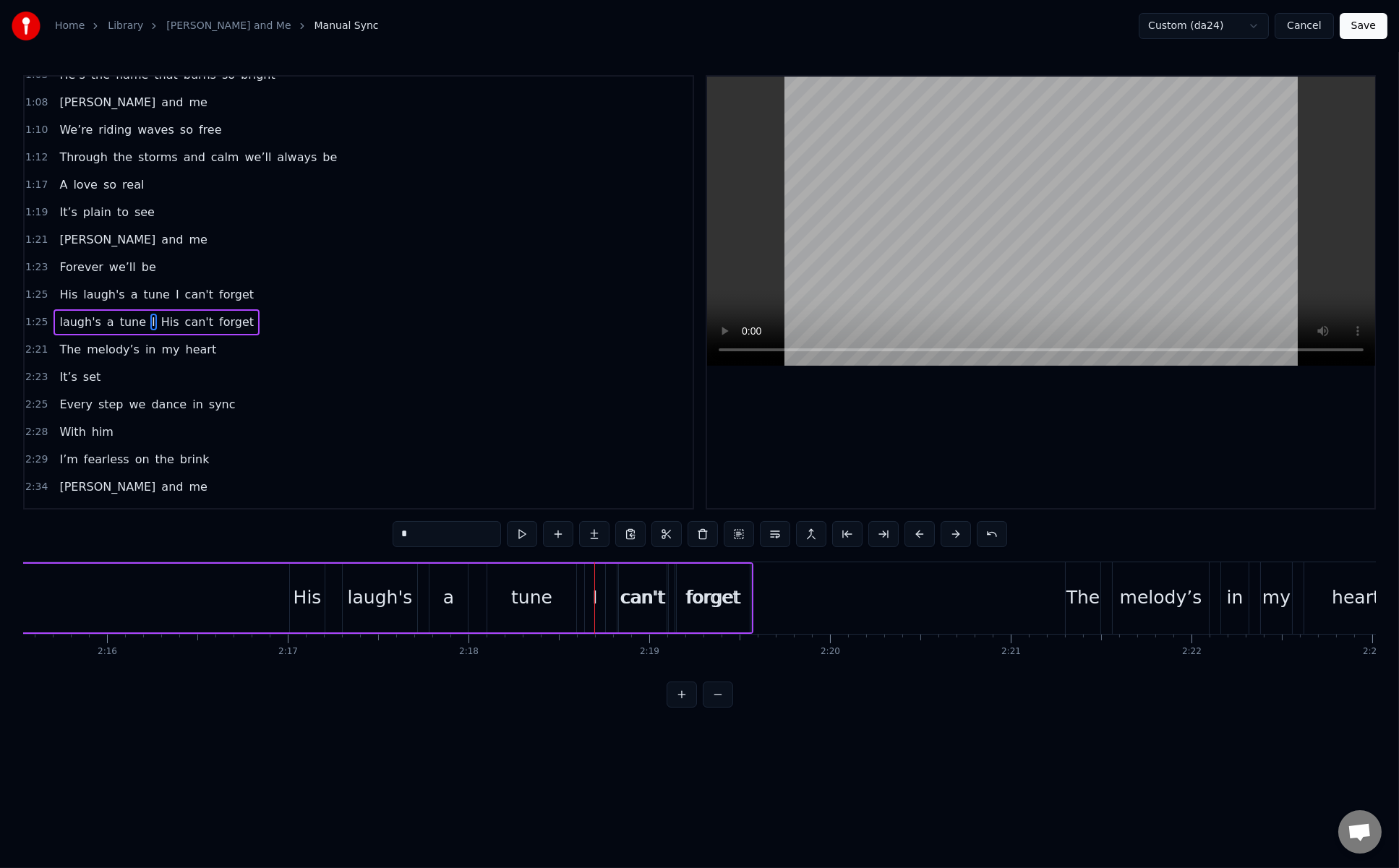
click at [651, 600] on div "can't" at bounding box center [644, 597] width 45 height 28
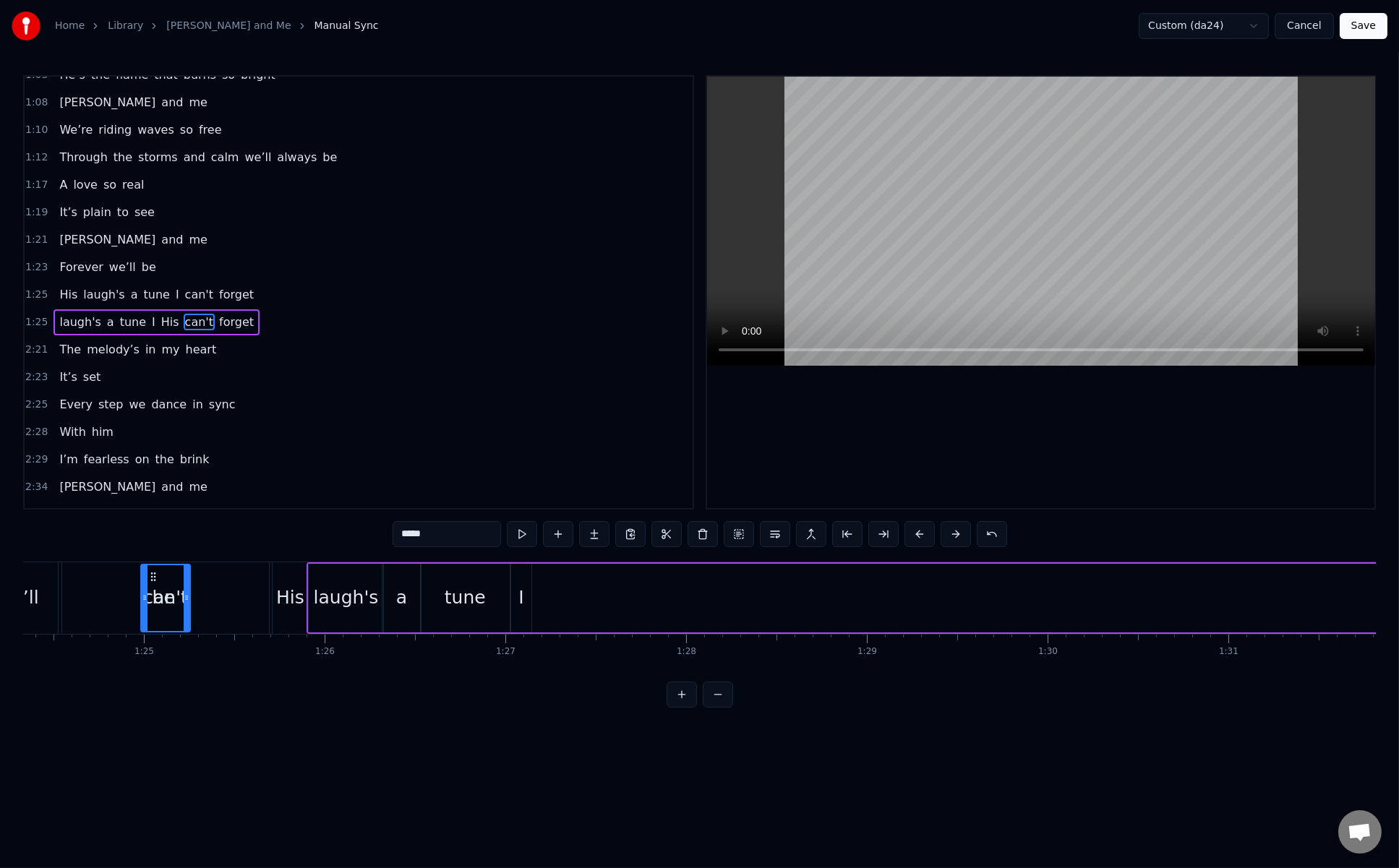
scroll to position [0, 15217]
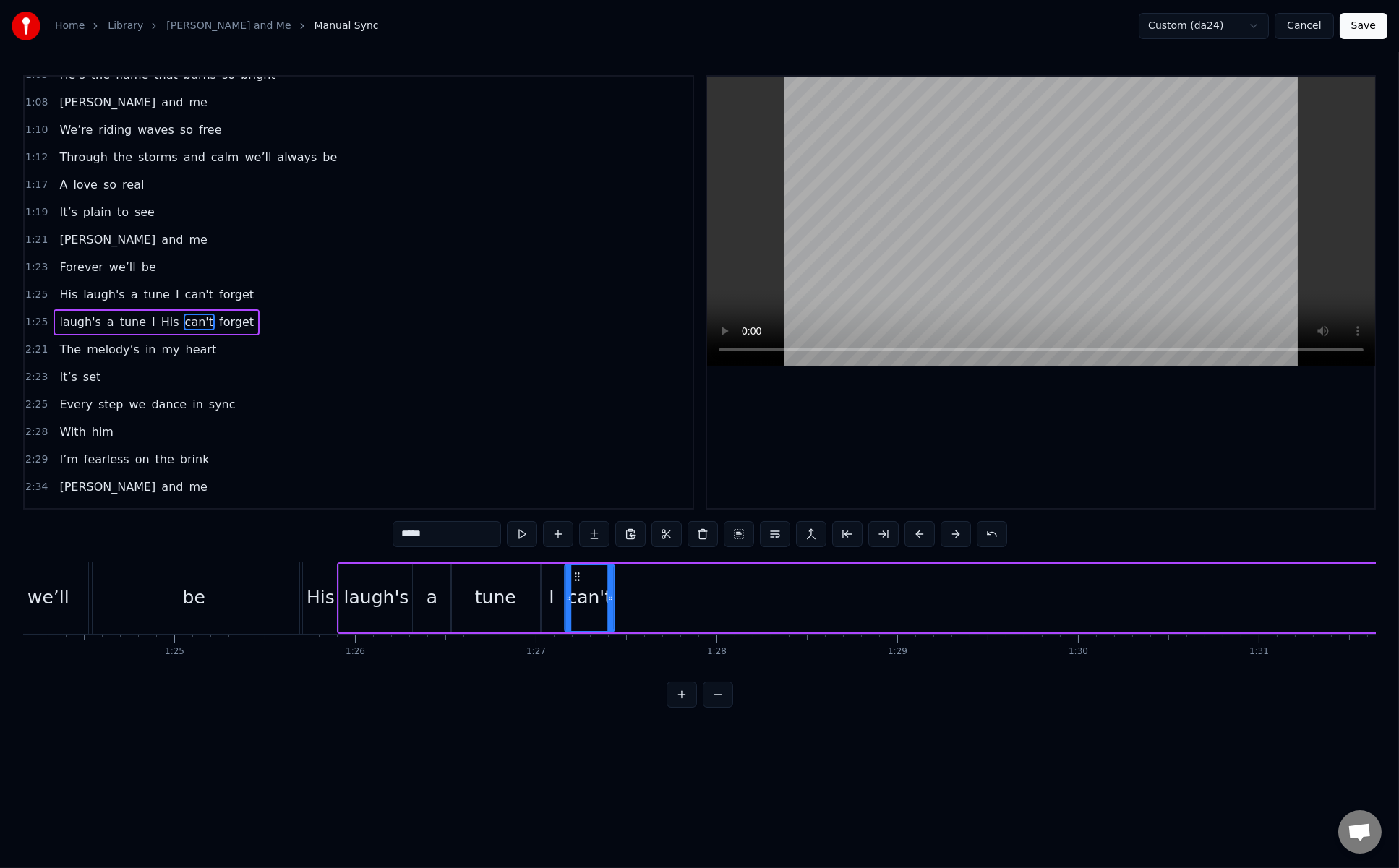
drag, startPoint x: 630, startPoint y: 574, endPoint x: 576, endPoint y: 633, distance: 80.0
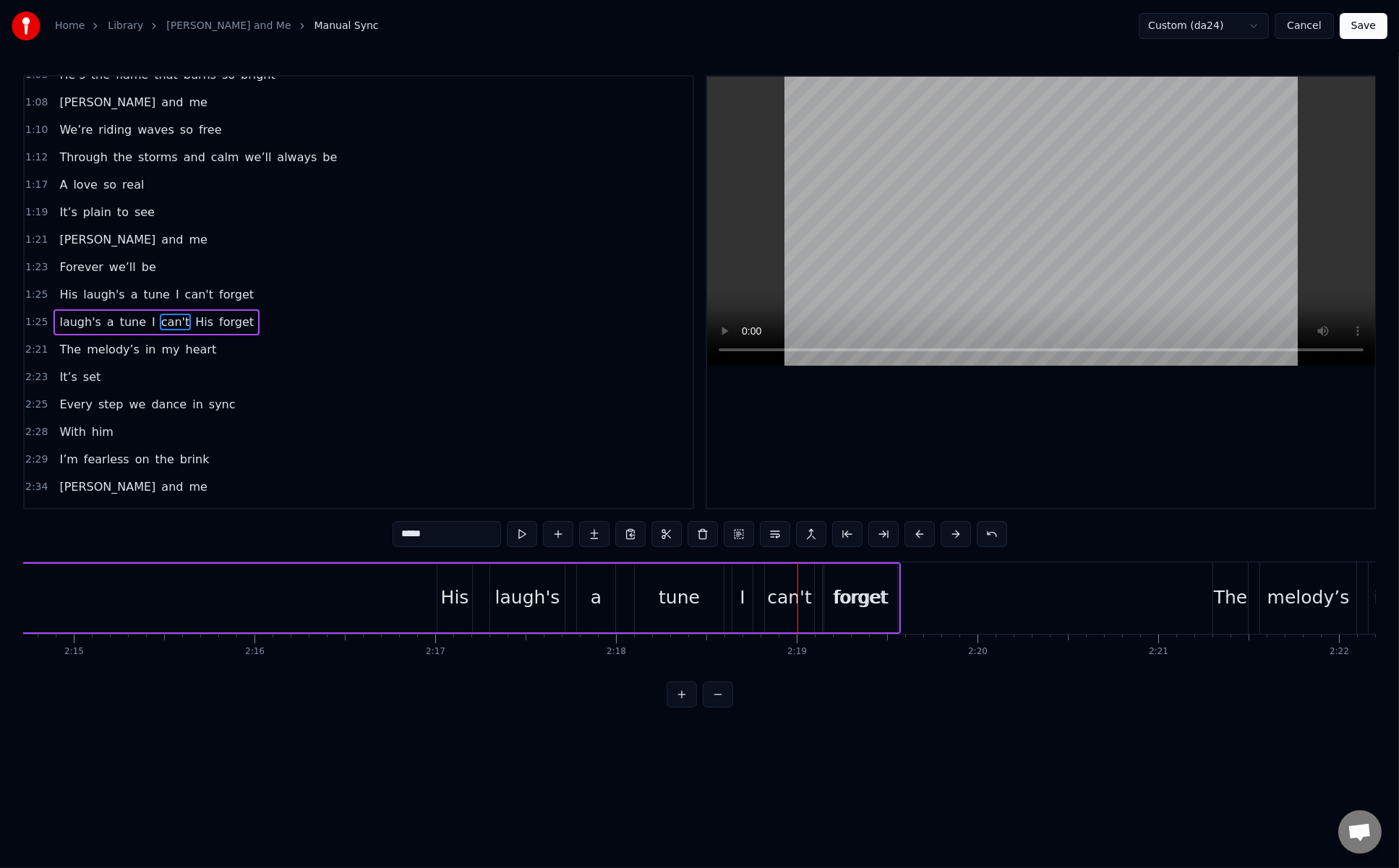
scroll to position [0, 24401]
click at [812, 607] on div "forget" at bounding box center [817, 597] width 54 height 28
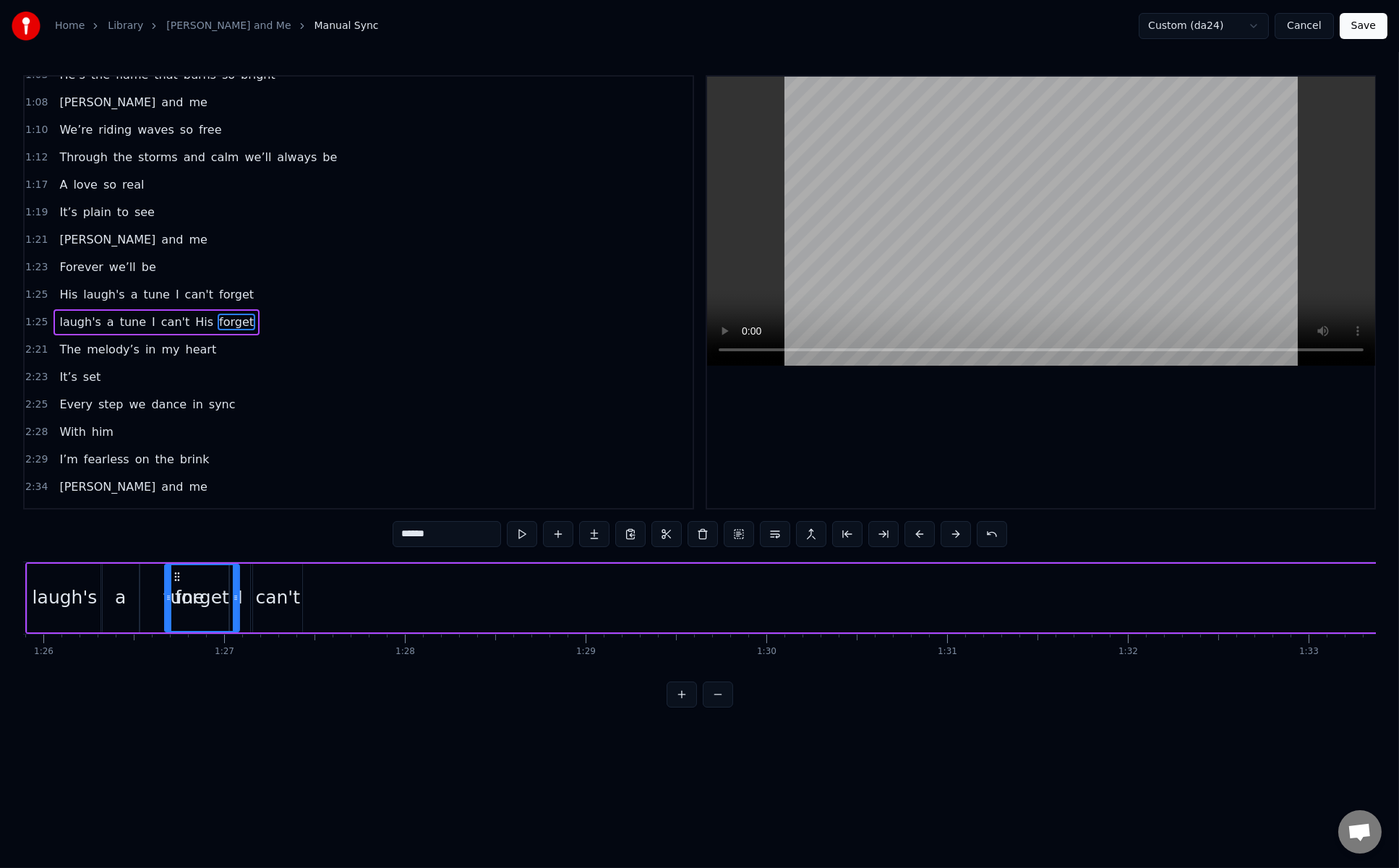
scroll to position [0, 15496]
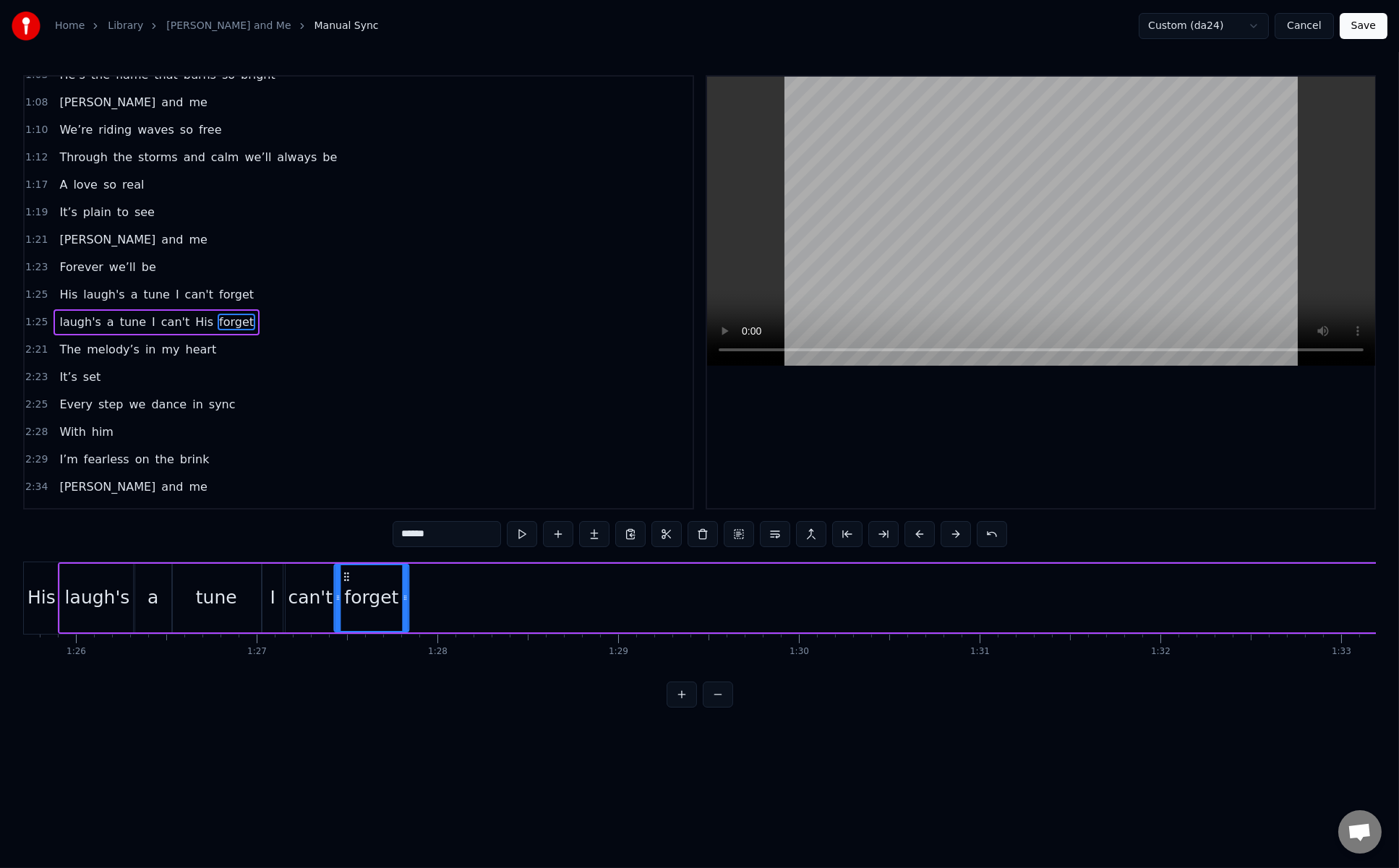
drag, startPoint x: 791, startPoint y: 571, endPoint x: 346, endPoint y: 598, distance: 445.8
click at [346, 598] on div "forget" at bounding box center [371, 598] width 73 height 66
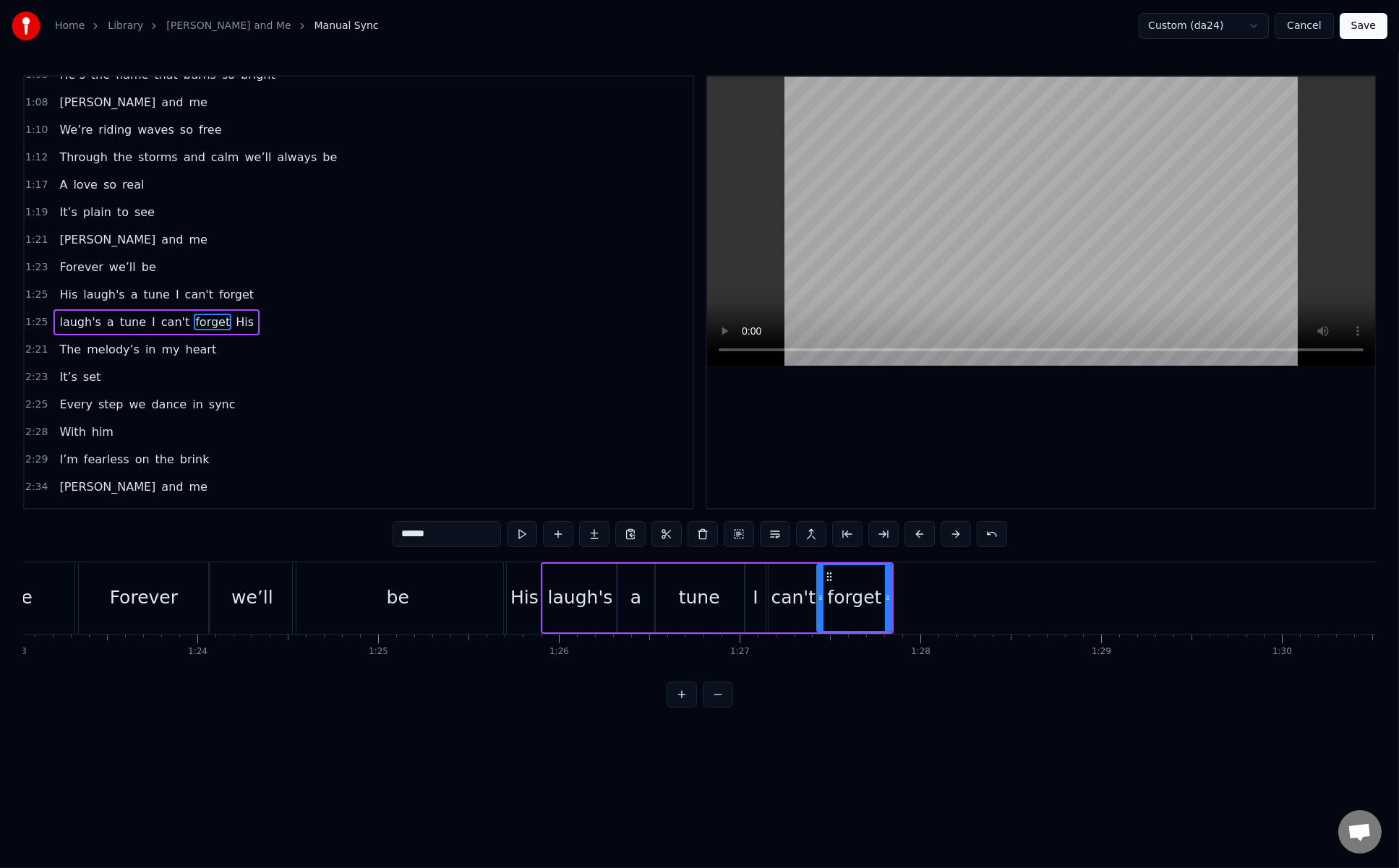
scroll to position [0, 14909]
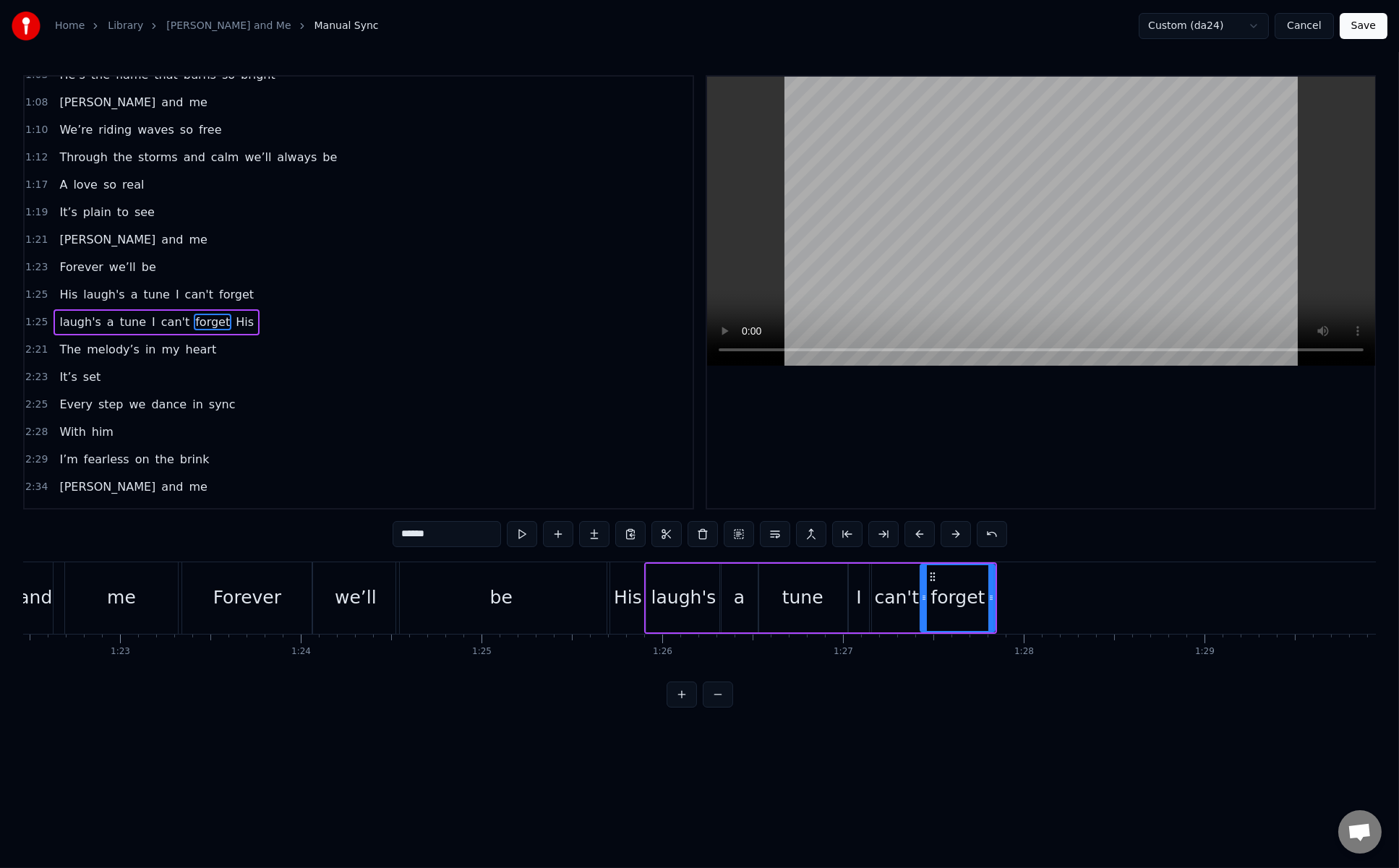
click at [633, 612] on div "His" at bounding box center [628, 598] width 35 height 72
type input "***"
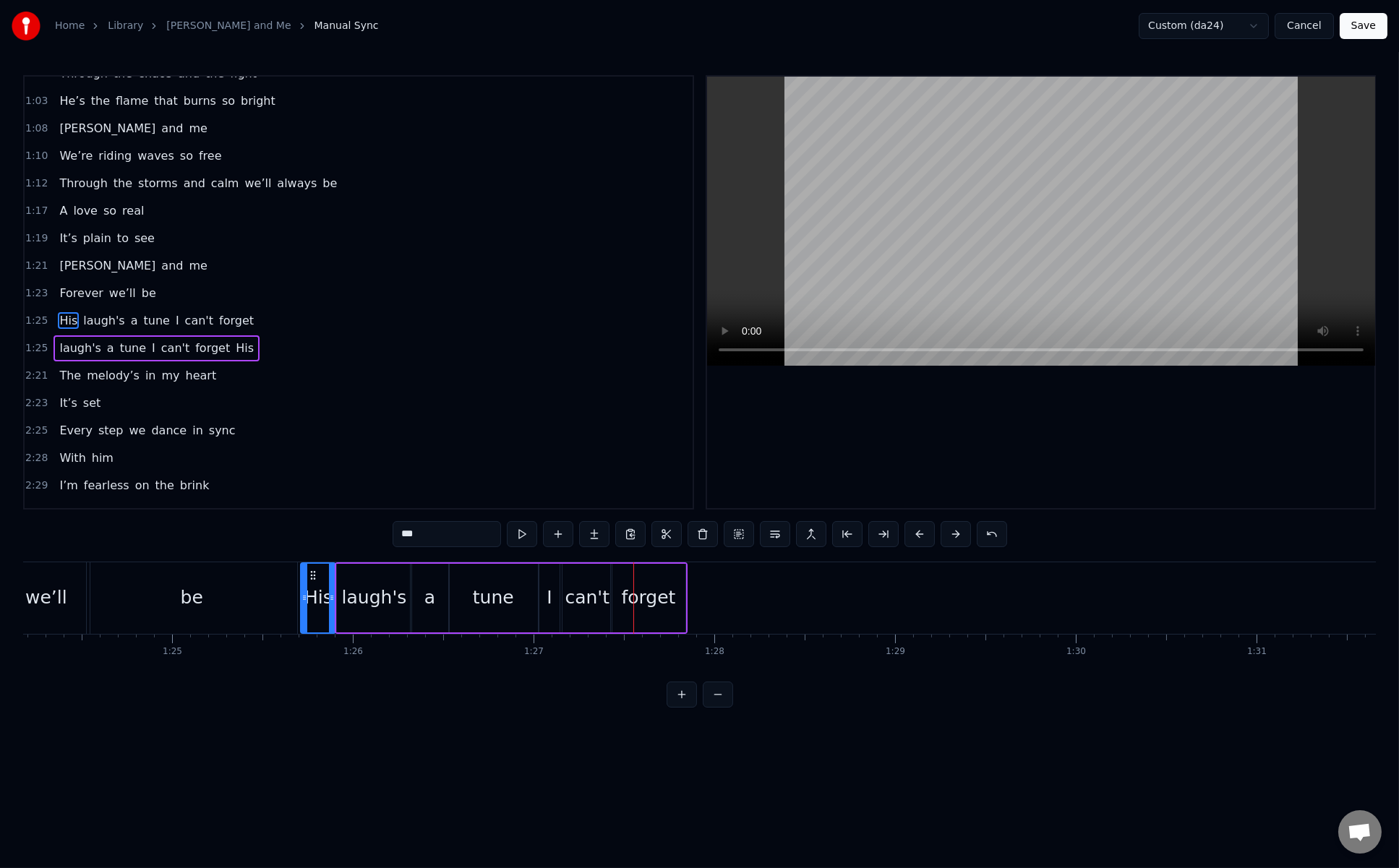
scroll to position [0, 15174]
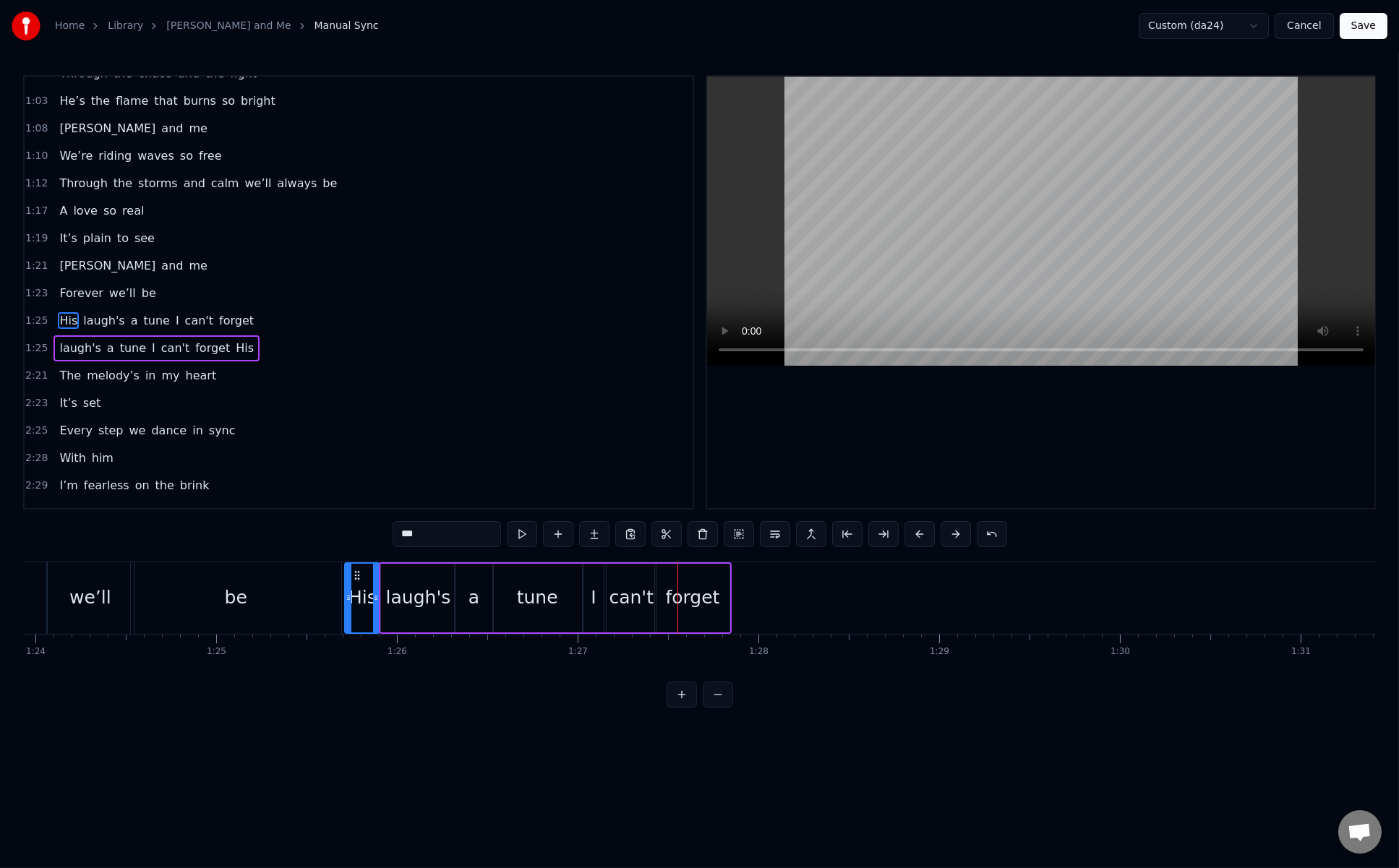
click at [594, 595] on div "I" at bounding box center [593, 597] width 5 height 28
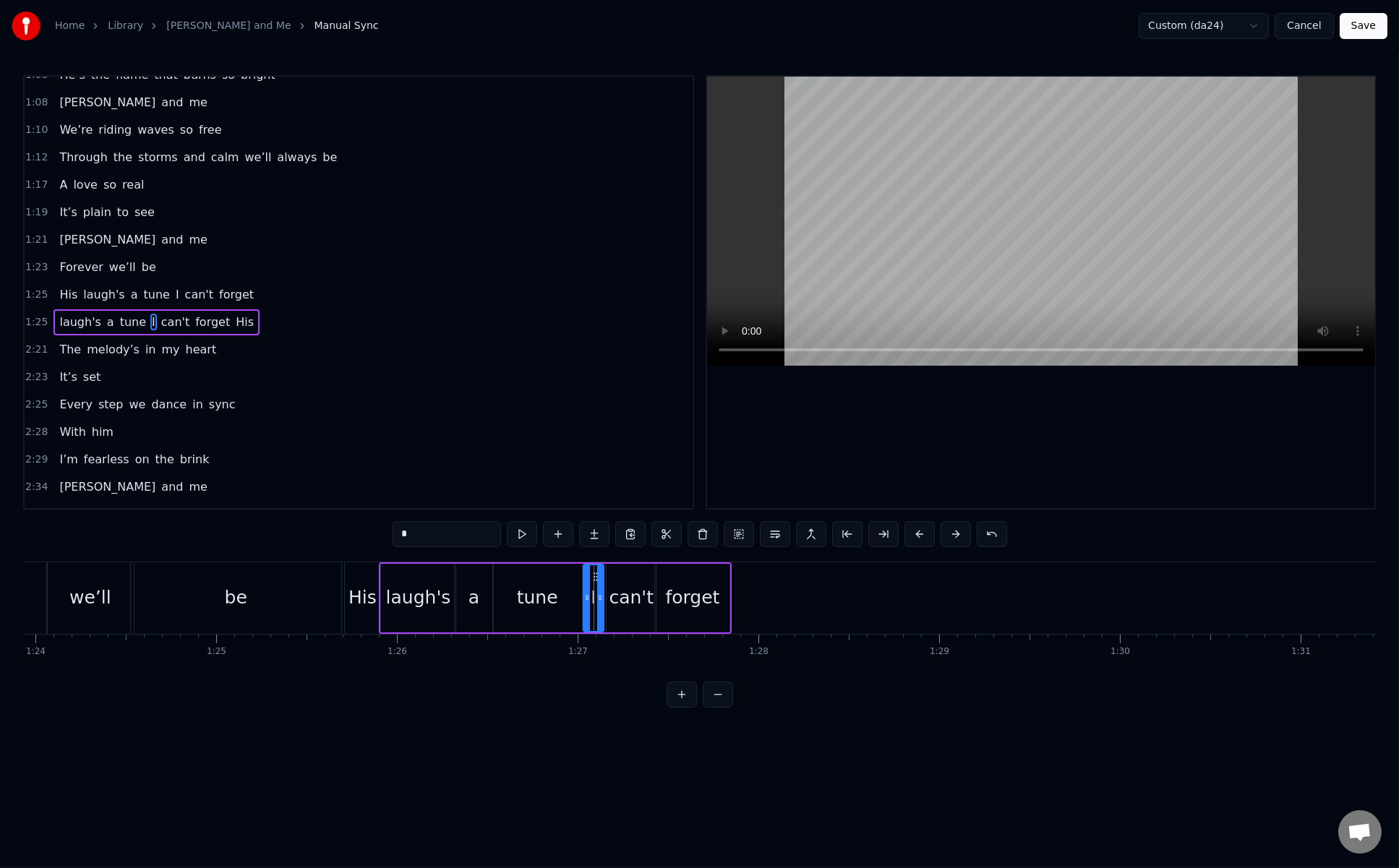
click at [234, 314] on span "His" at bounding box center [244, 322] width 21 height 18
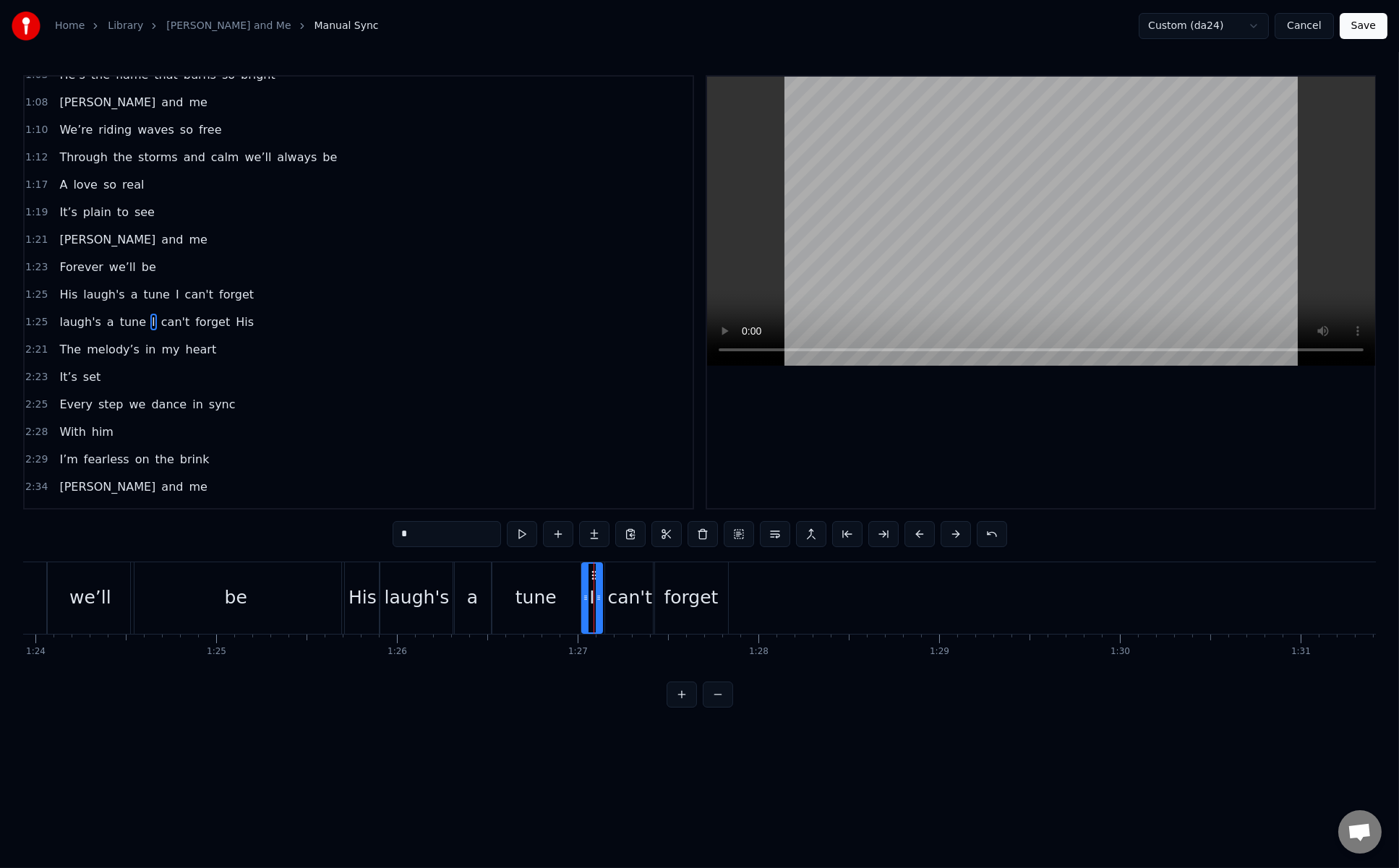
click at [234, 314] on span "His" at bounding box center [244, 322] width 21 height 17
type input "***"
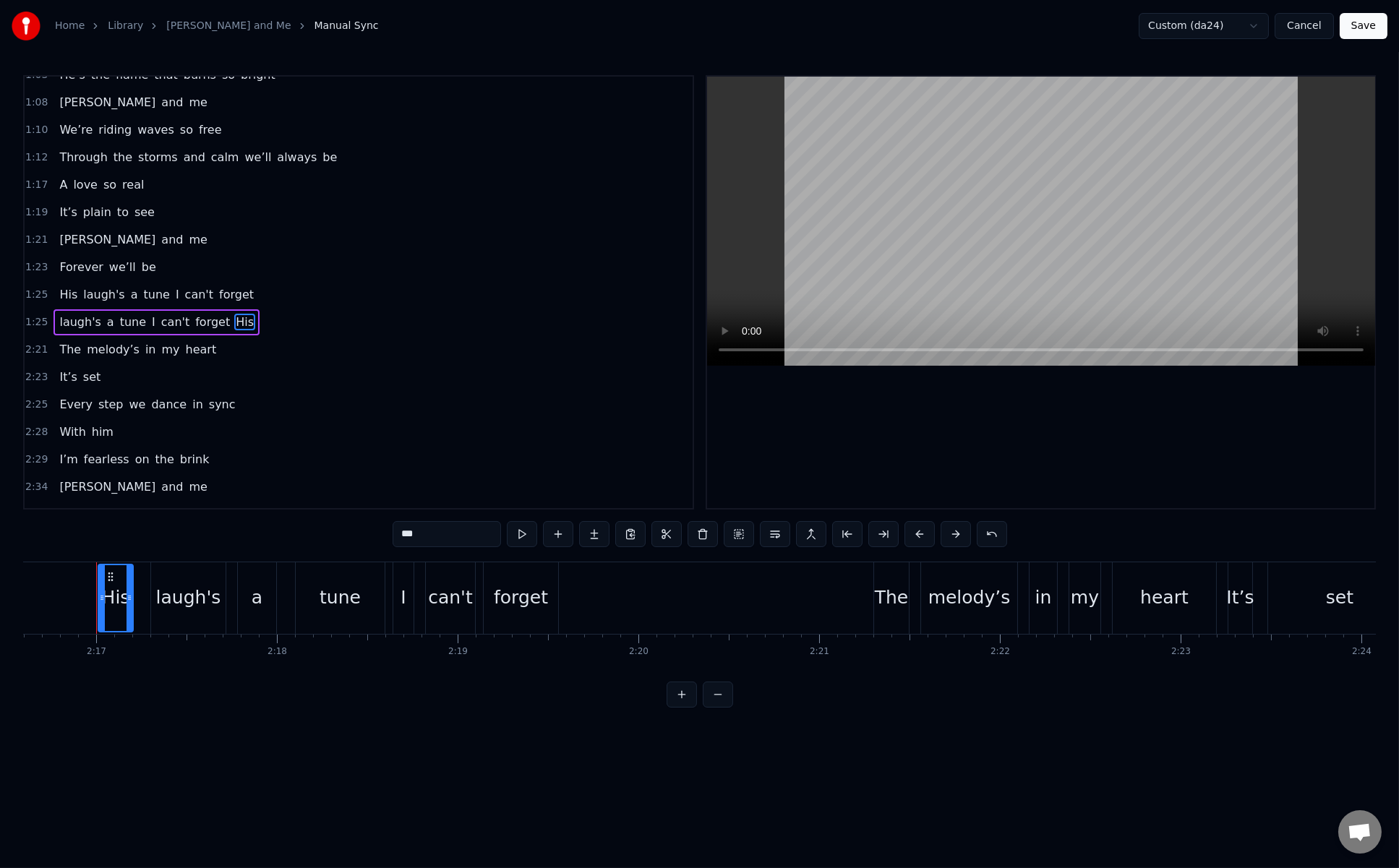
drag, startPoint x: 219, startPoint y: 292, endPoint x: 137, endPoint y: 289, distance: 82.1
click at [137, 309] on div "laugh's a tune I can't forget His" at bounding box center [156, 322] width 206 height 26
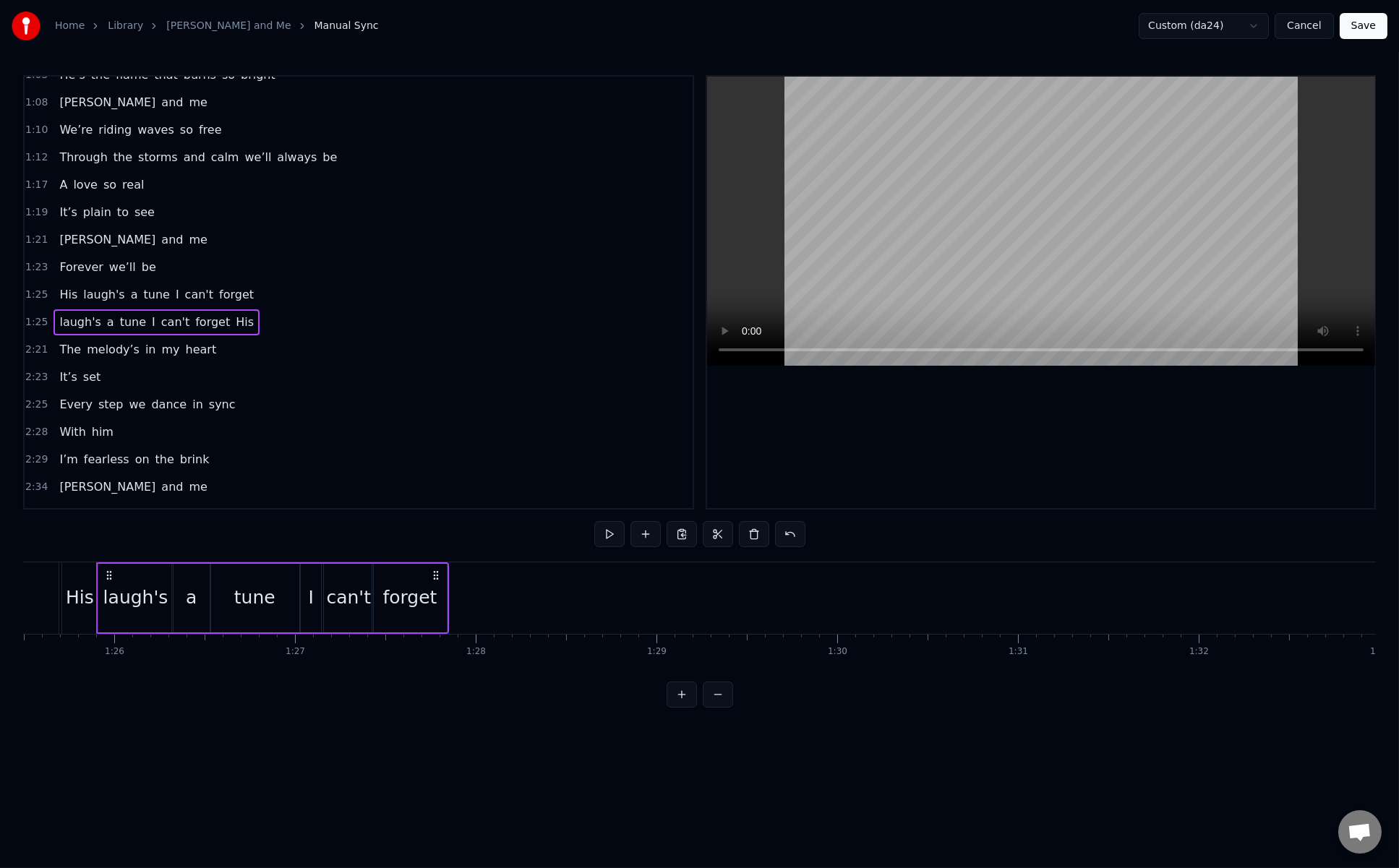
click at [234, 314] on span "His" at bounding box center [244, 322] width 21 height 17
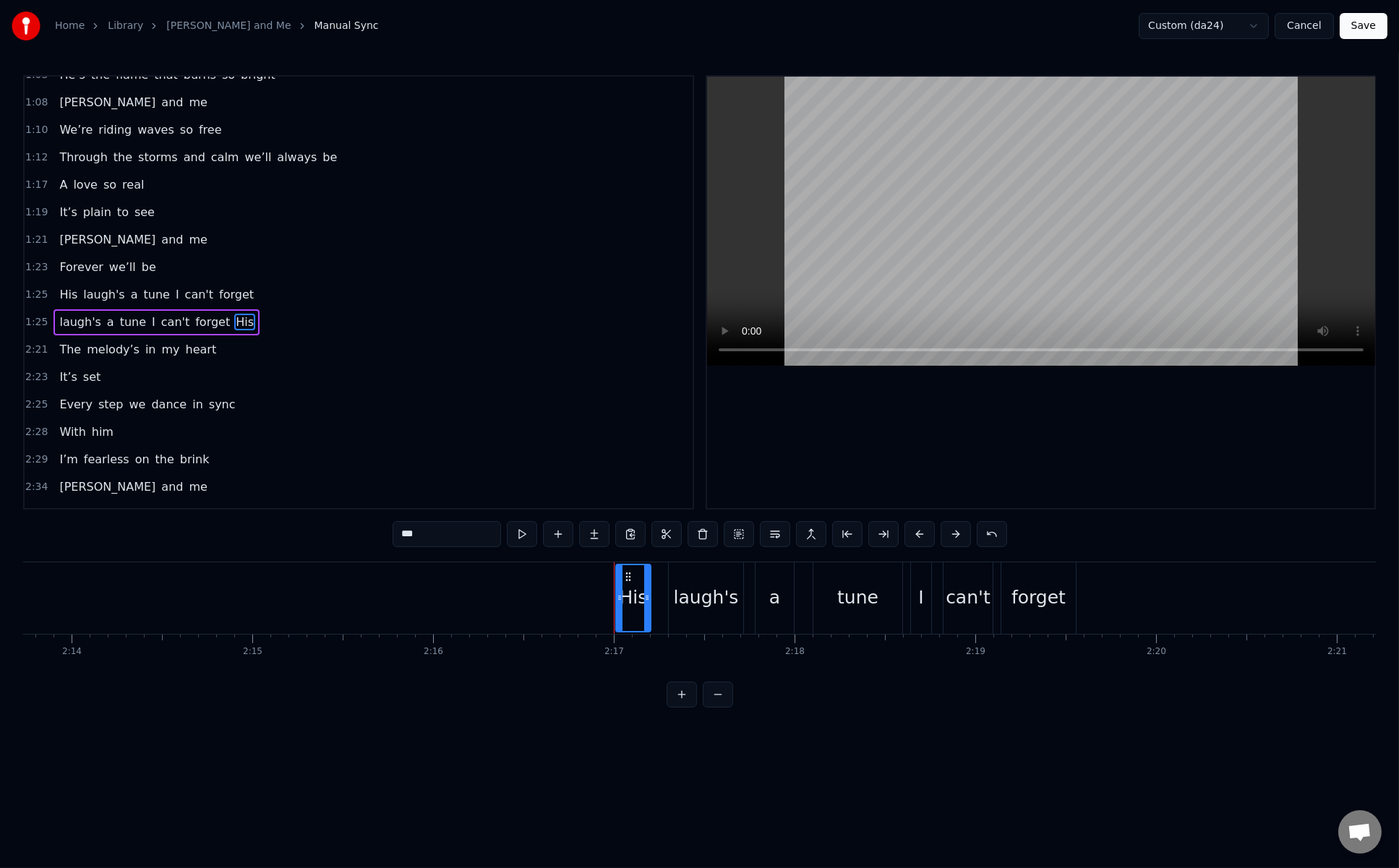
scroll to position [0, 24696]
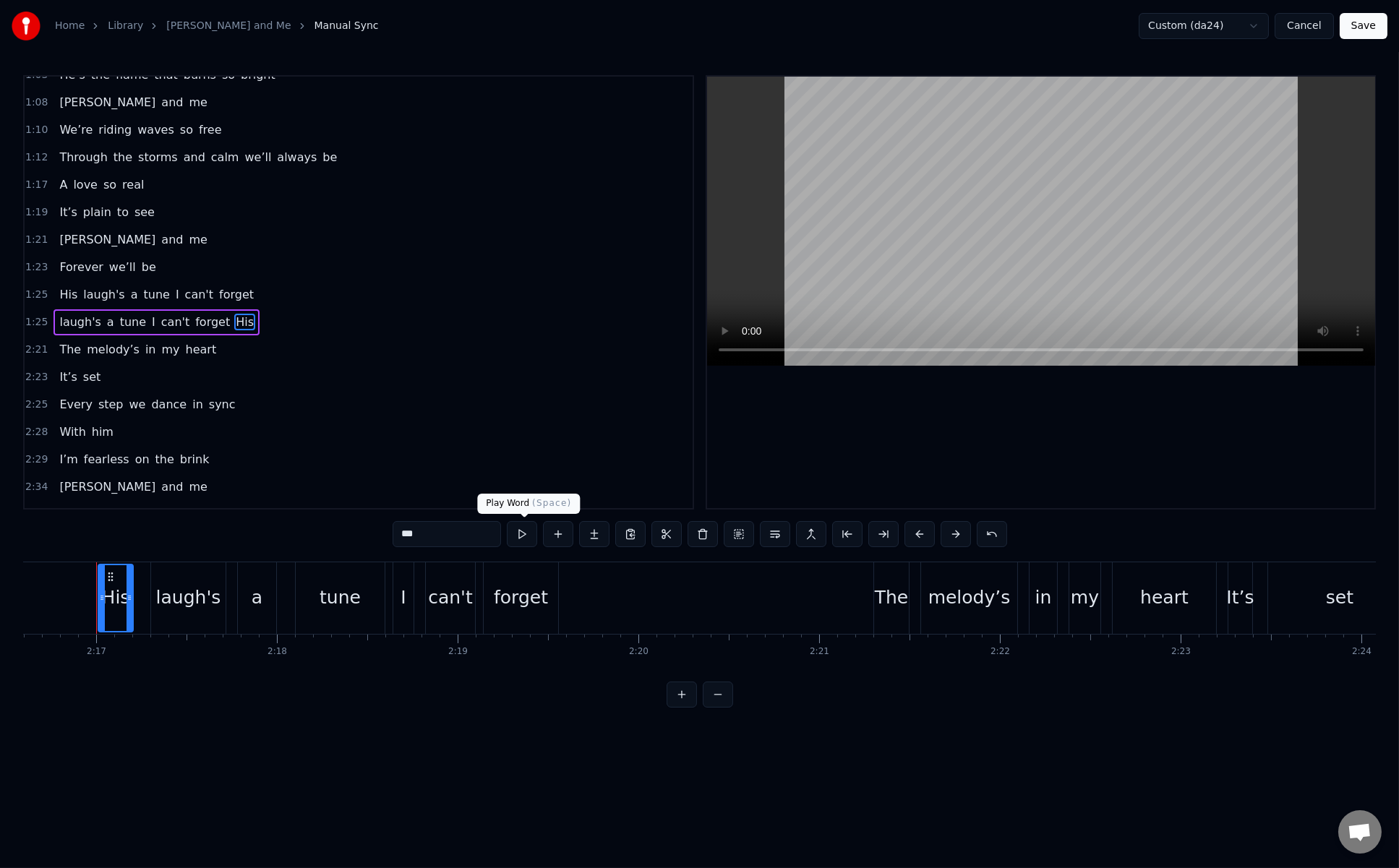
click at [519, 530] on button at bounding box center [522, 534] width 30 height 26
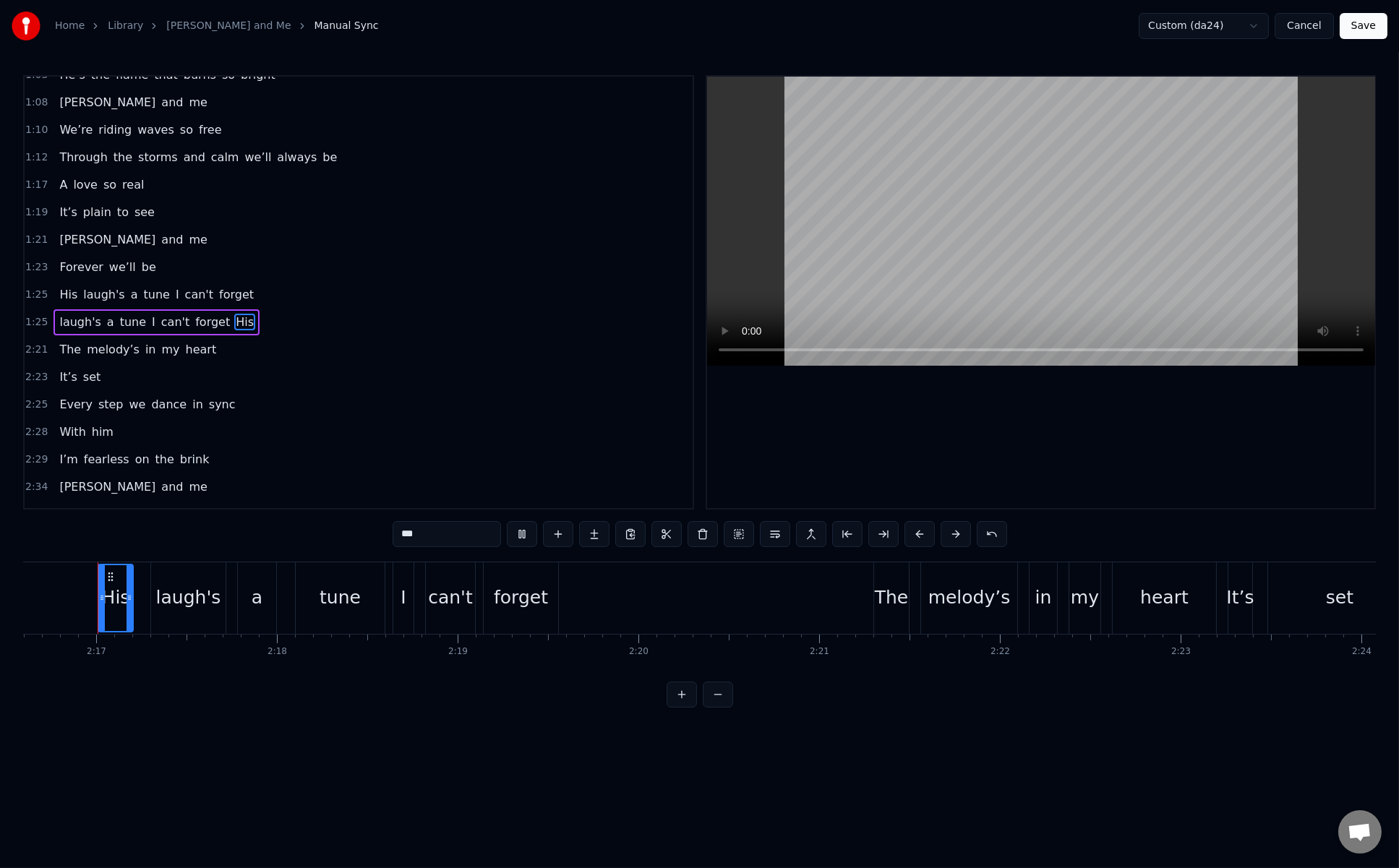
click at [519, 530] on button at bounding box center [522, 534] width 30 height 26
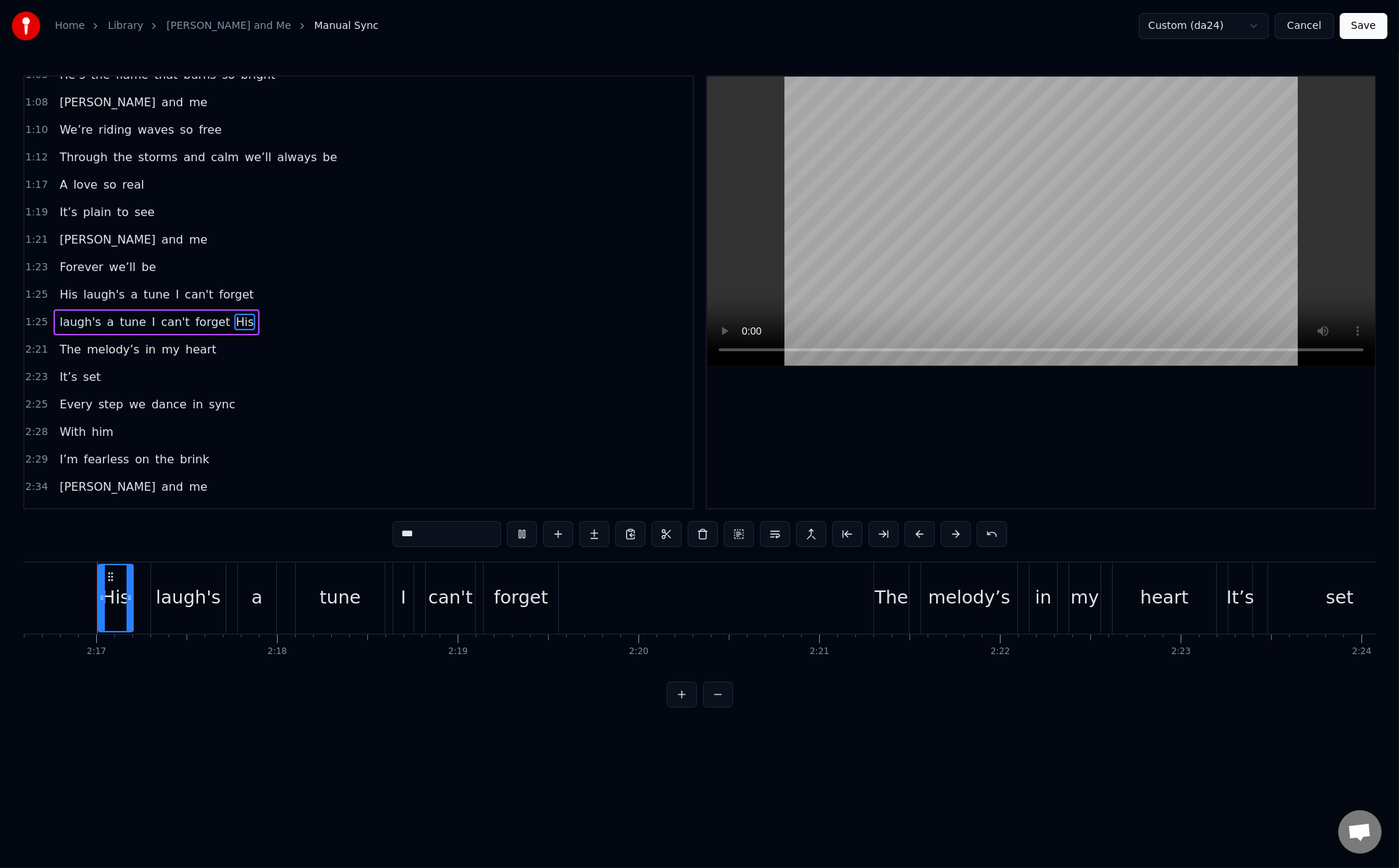
click at [519, 530] on button at bounding box center [522, 534] width 30 height 26
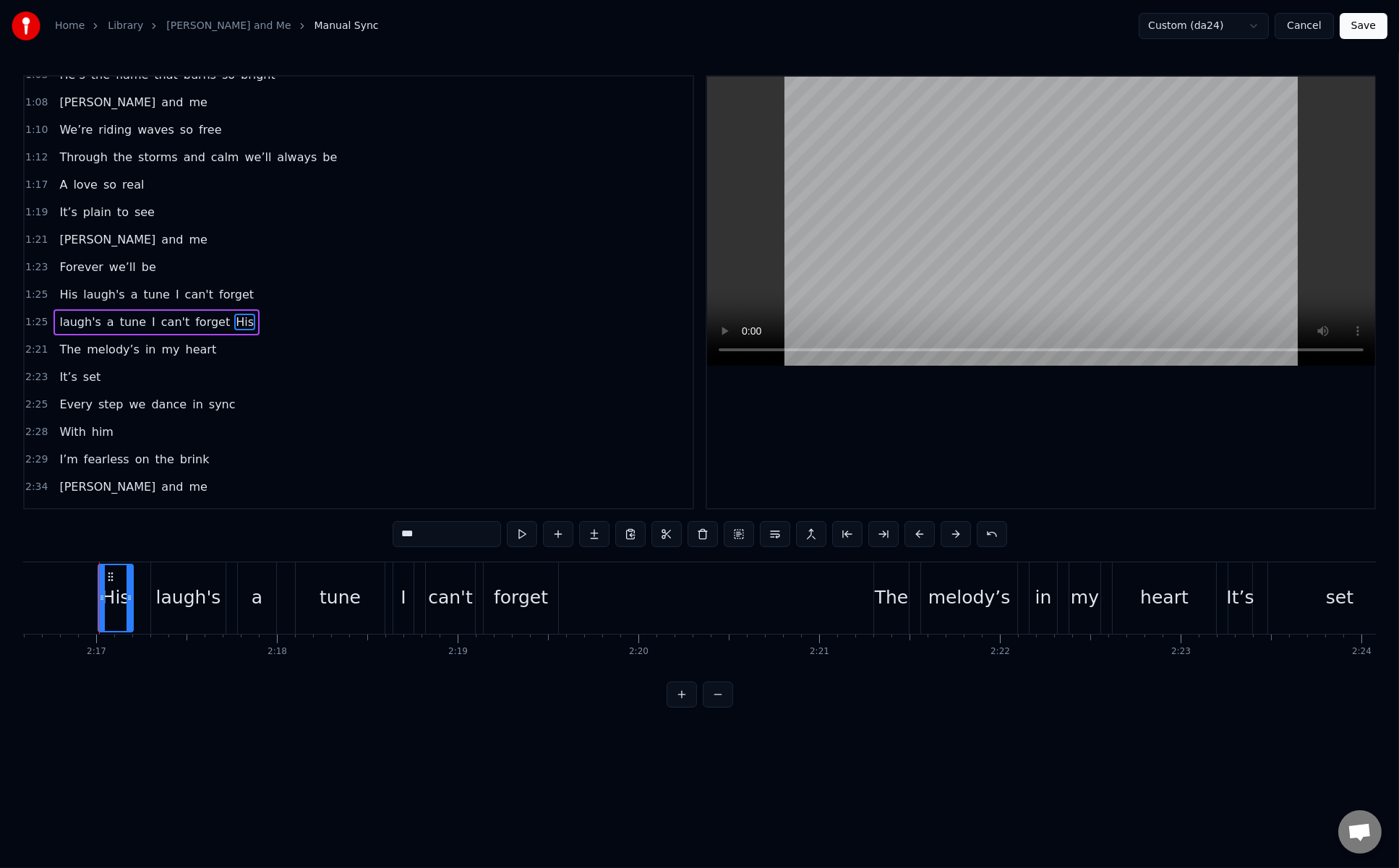
click at [519, 530] on button at bounding box center [522, 534] width 30 height 26
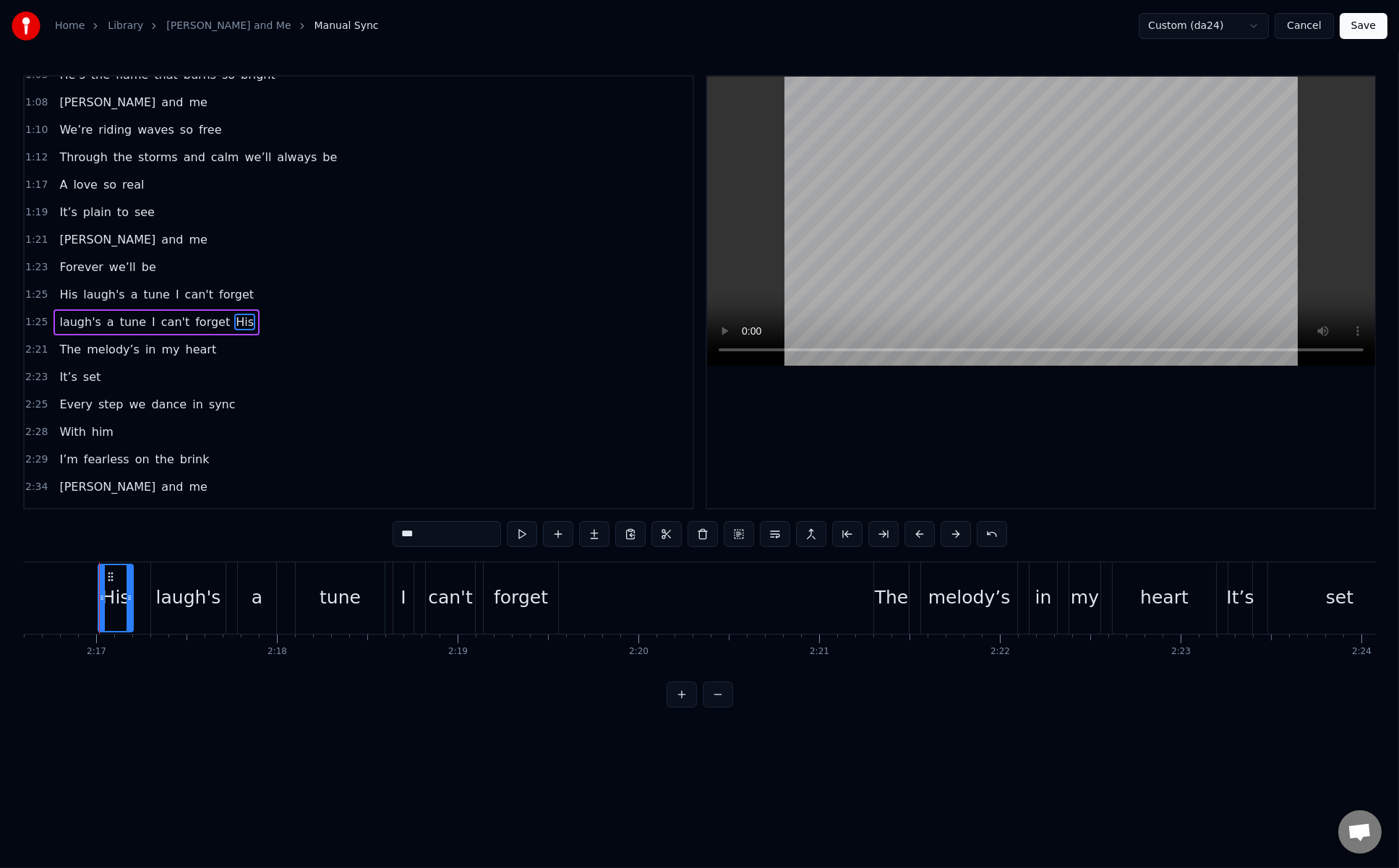
click at [519, 530] on button at bounding box center [522, 534] width 30 height 26
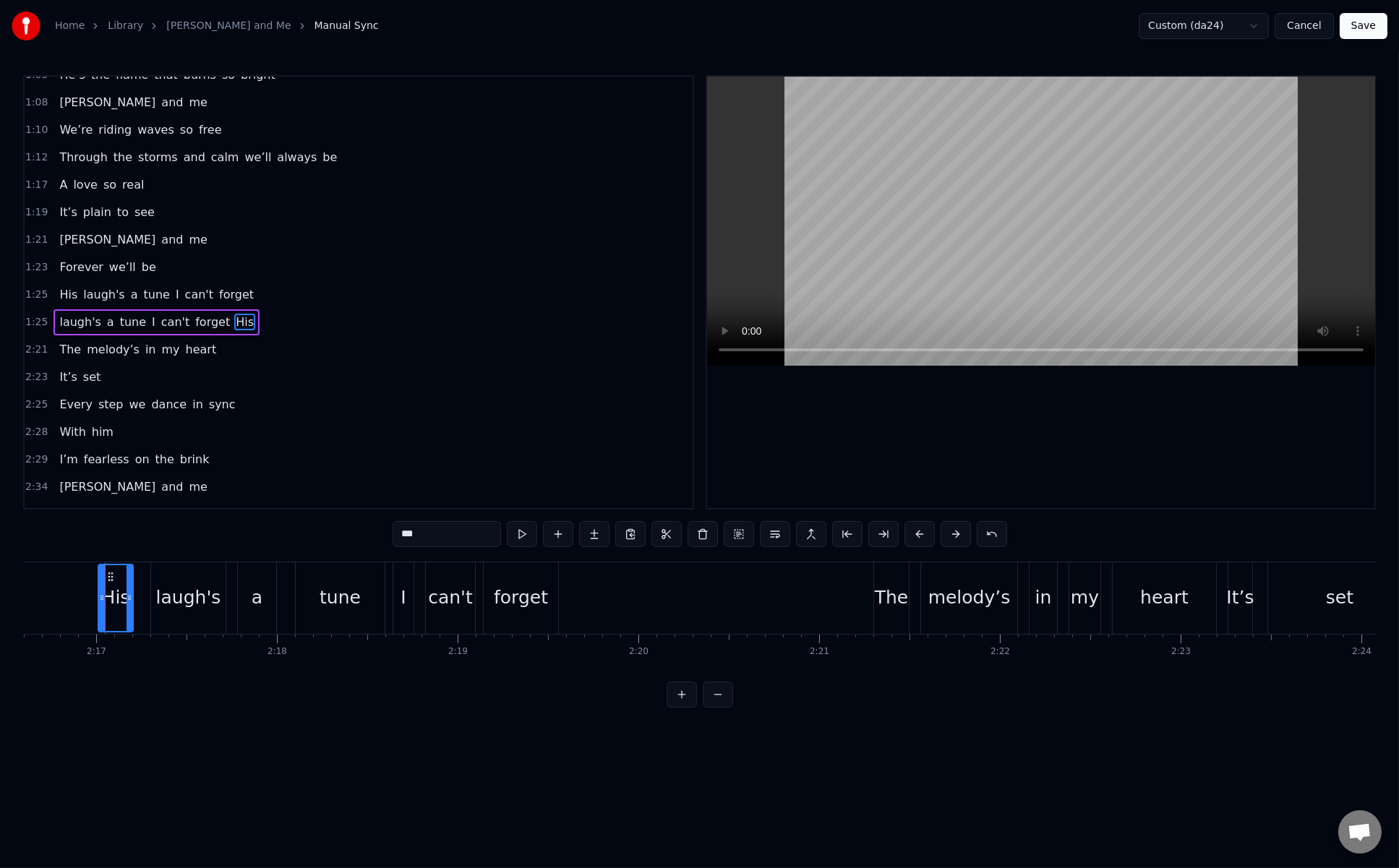
click at [519, 530] on button at bounding box center [522, 534] width 30 height 26
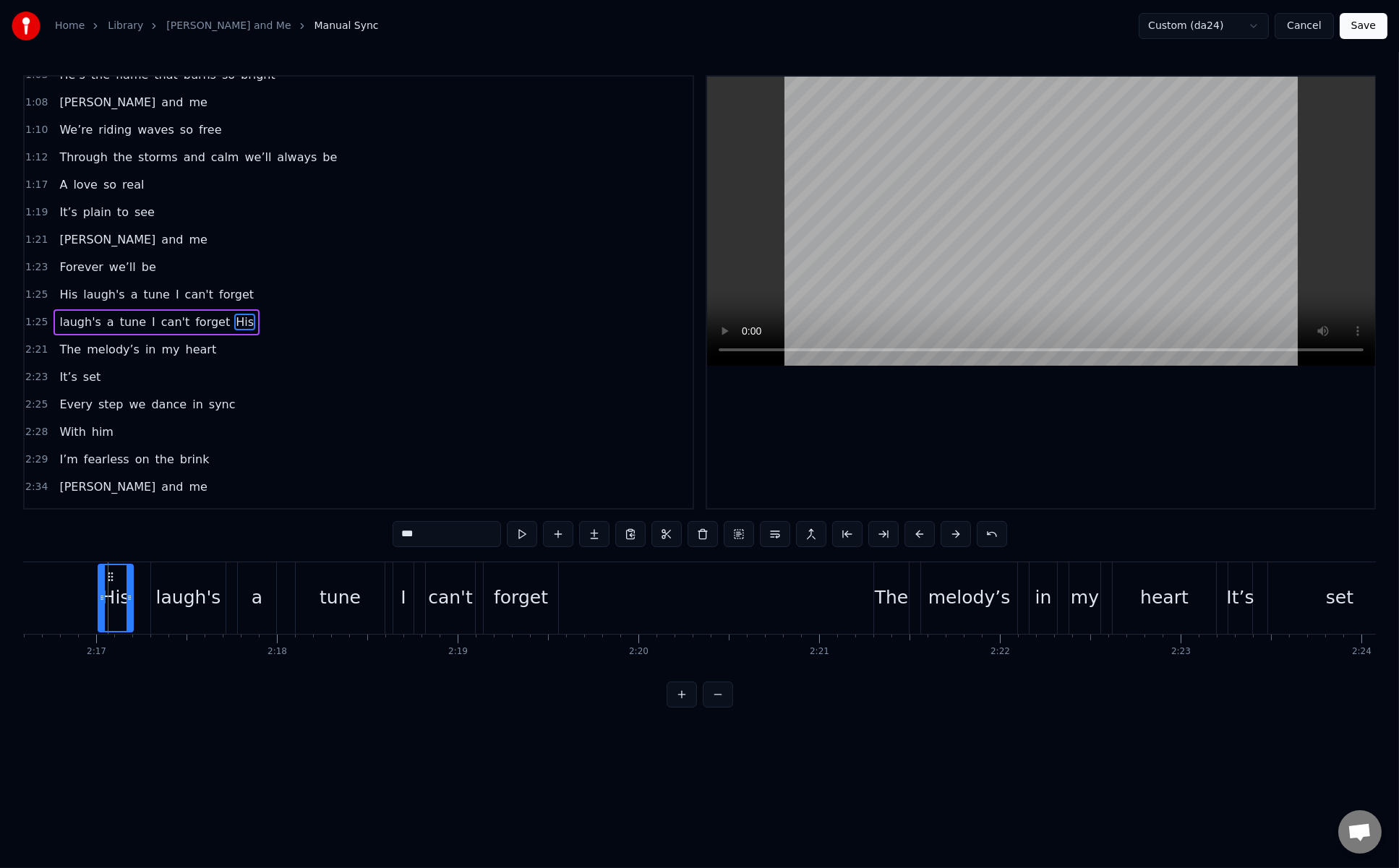
click at [951, 267] on video at bounding box center [1041, 221] width 669 height 289
click at [226, 26] on link "Heinrich and Me" at bounding box center [228, 25] width 125 height 14
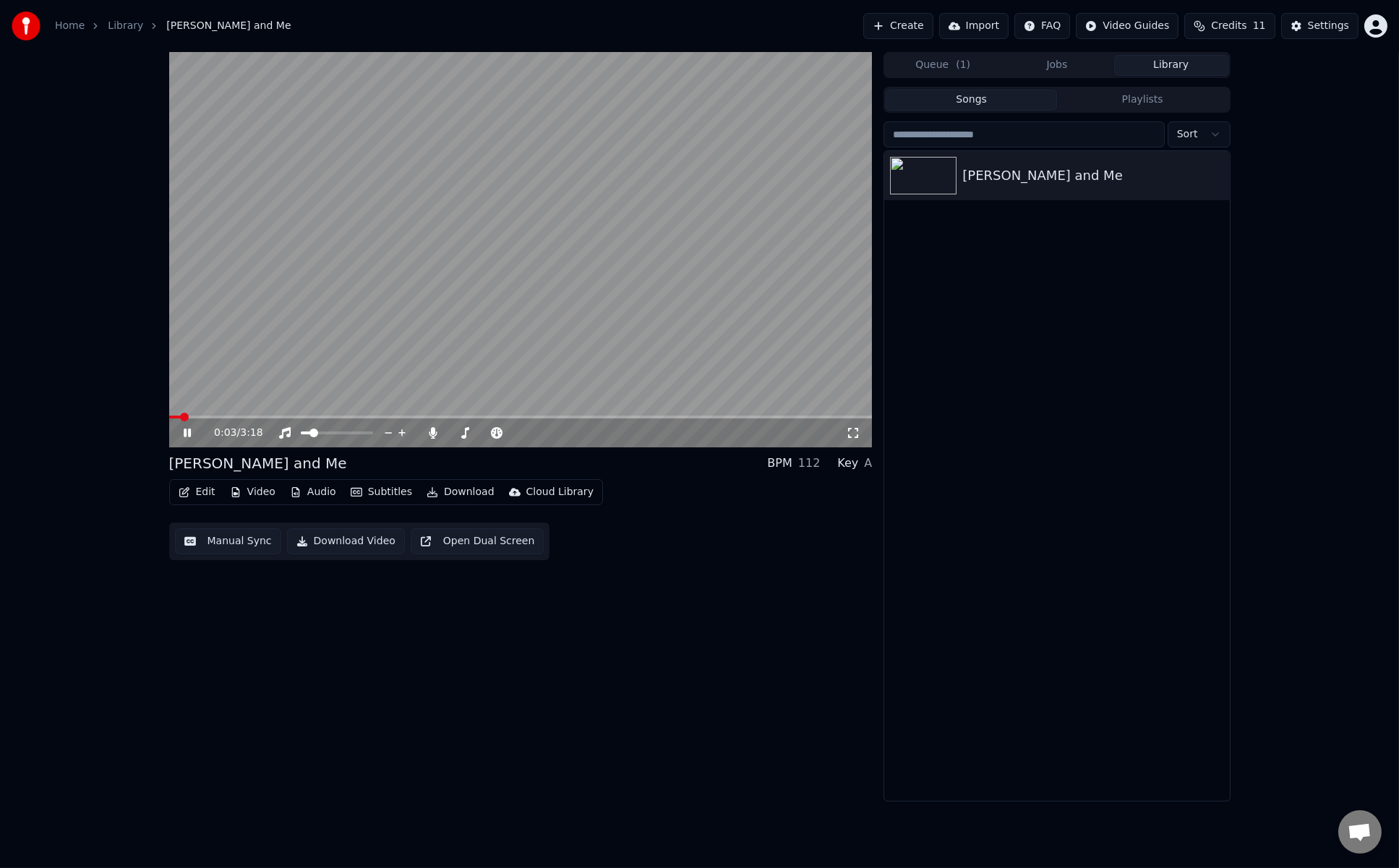
click at [186, 430] on icon at bounding box center [197, 433] width 34 height 12
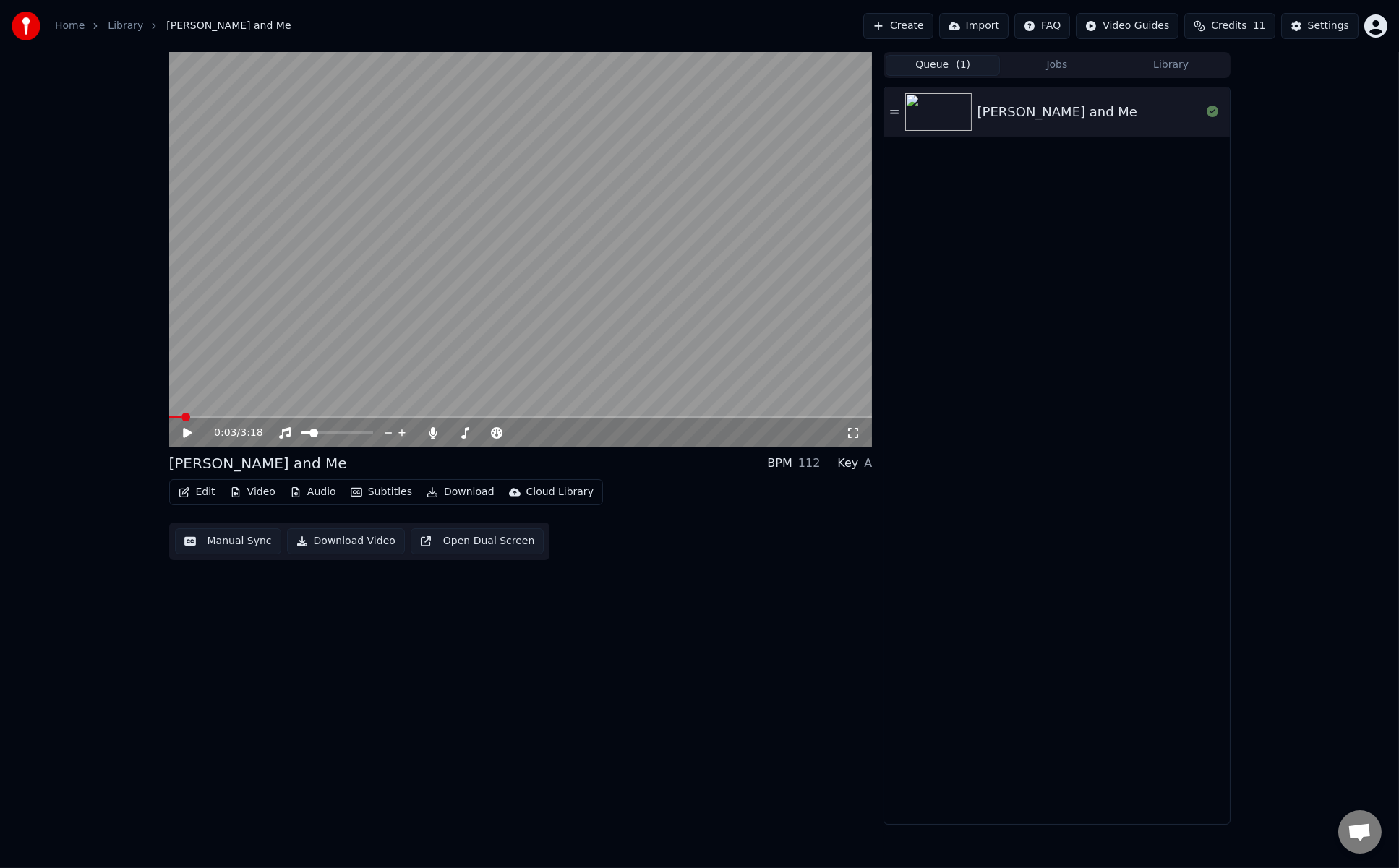
click at [957, 63] on span "( 1 )" at bounding box center [963, 64] width 14 height 14
click at [1057, 27] on span "Credits" at bounding box center [1229, 25] width 35 height 14
click at [1057, 244] on div "Heinrich and Me" at bounding box center [1056, 456] width 345 height 737
click at [358, 416] on span at bounding box center [521, 417] width 704 height 3
click at [939, 688] on div "Heinrich and Me" at bounding box center [1056, 456] width 345 height 737
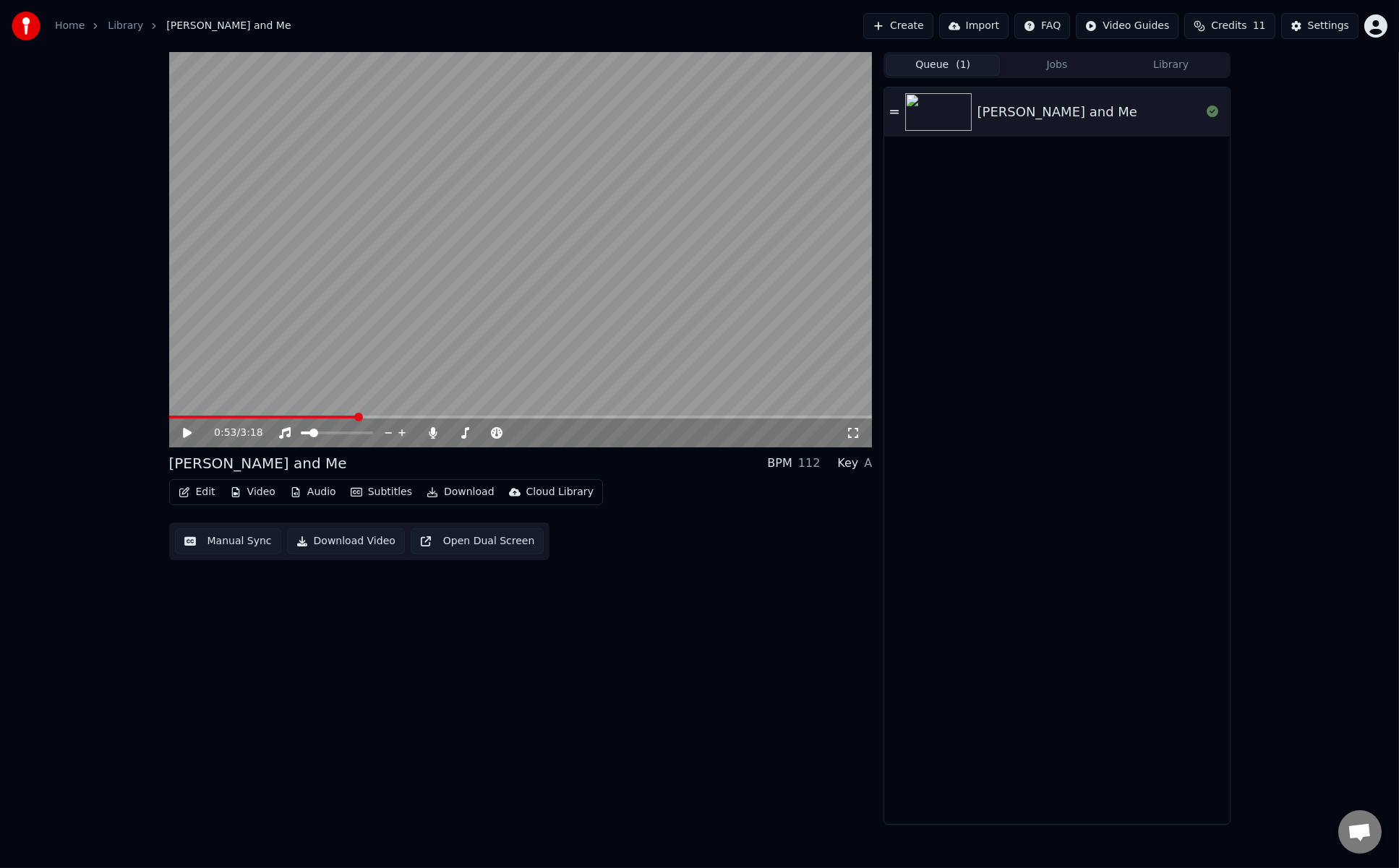
click at [187, 438] on icon at bounding box center [197, 433] width 34 height 12
click at [191, 437] on icon at bounding box center [197, 433] width 34 height 12
click at [468, 432] on span at bounding box center [458, 433] width 19 height 3
click at [194, 434] on icon at bounding box center [197, 433] width 34 height 12
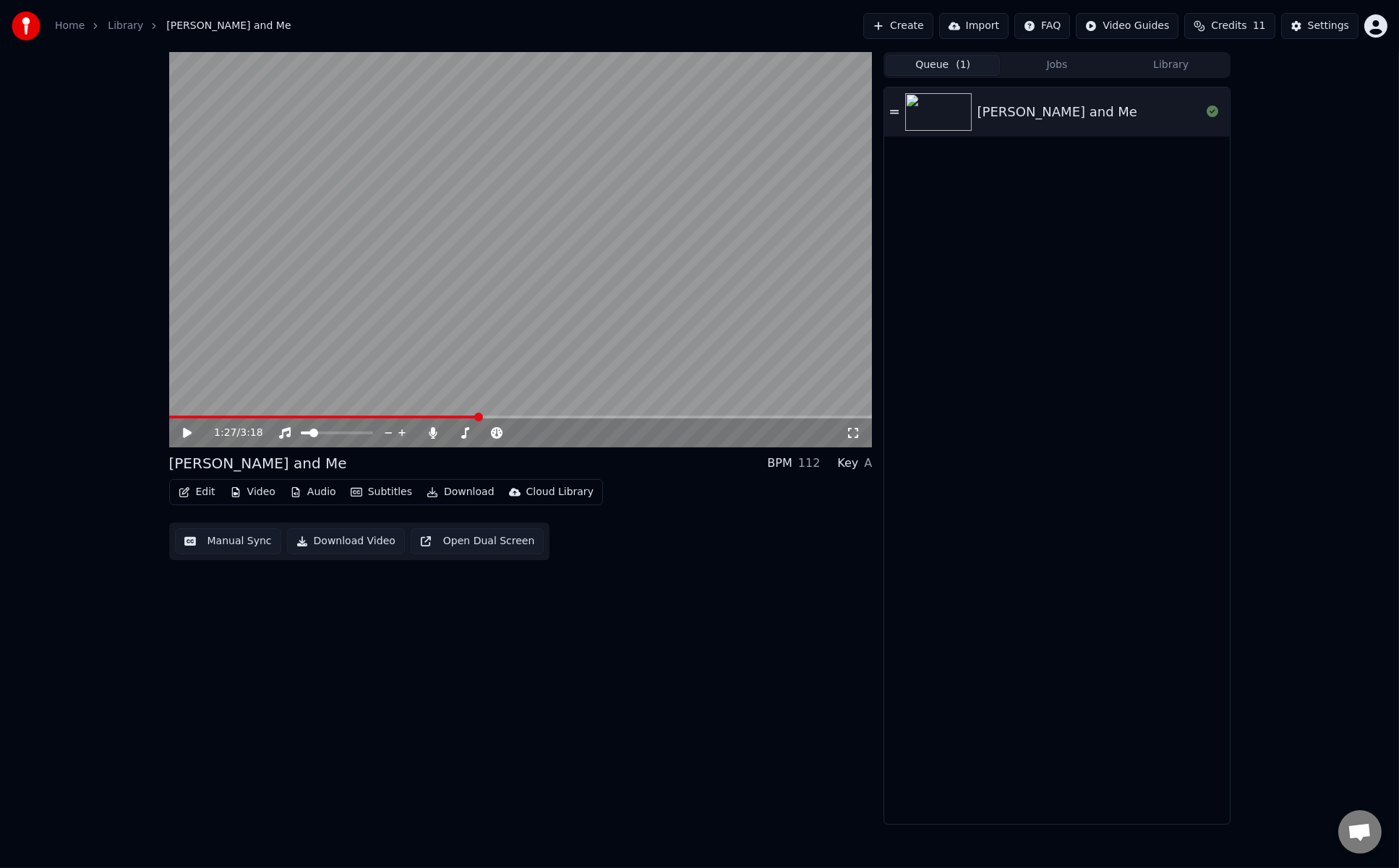
click at [500, 419] on div "1:27 / 3:18" at bounding box center [521, 433] width 704 height 29
click at [506, 416] on span at bounding box center [521, 417] width 704 height 3
click at [556, 415] on video at bounding box center [521, 249] width 704 height 395
click at [603, 416] on span at bounding box center [521, 417] width 704 height 3
click at [674, 418] on span at bounding box center [521, 417] width 704 height 3
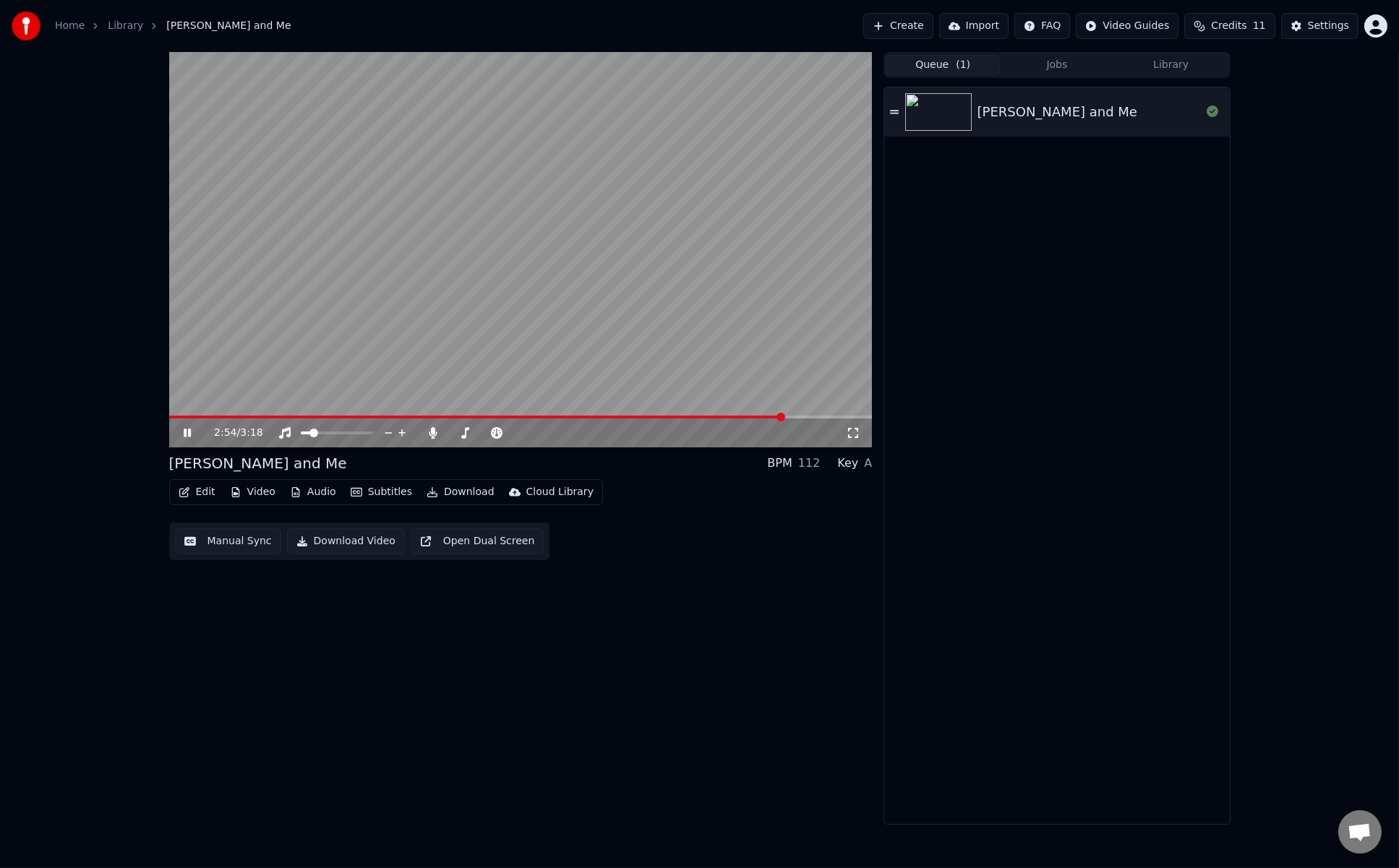
click at [786, 416] on span at bounding box center [521, 417] width 704 height 3
click at [186, 442] on div "2:56 / 3:18" at bounding box center [521, 433] width 704 height 29
click at [186, 433] on icon at bounding box center [197, 433] width 34 height 12
click at [1057, 124] on div "2:57 / 3:18 Heinrich and Me BPM 112 Key A Edit Video Audio Subtitles Download C…" at bounding box center [700, 438] width 1399 height 773
click at [931, 24] on button "Create" at bounding box center [898, 26] width 70 height 26
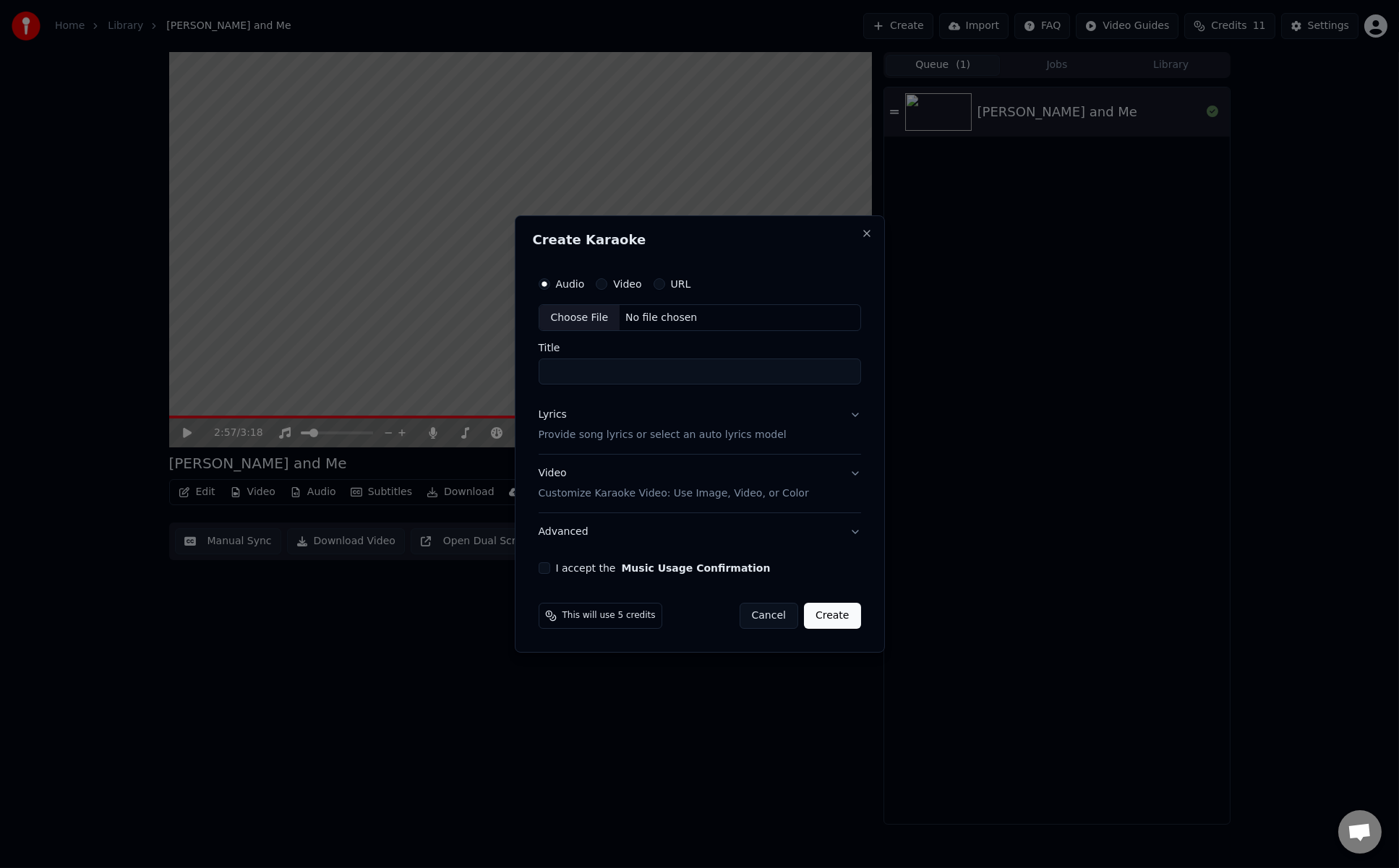
click at [592, 314] on div "Choose File" at bounding box center [580, 317] width 81 height 26
drag, startPoint x: 691, startPoint y: 373, endPoint x: 623, endPoint y: 370, distance: 68.1
click at [623, 370] on input "**********" at bounding box center [700, 372] width 328 height 26
type input "**********"
click at [855, 412] on button "Lyrics Provide song lyrics or select an auto lyrics model" at bounding box center [700, 425] width 328 height 58
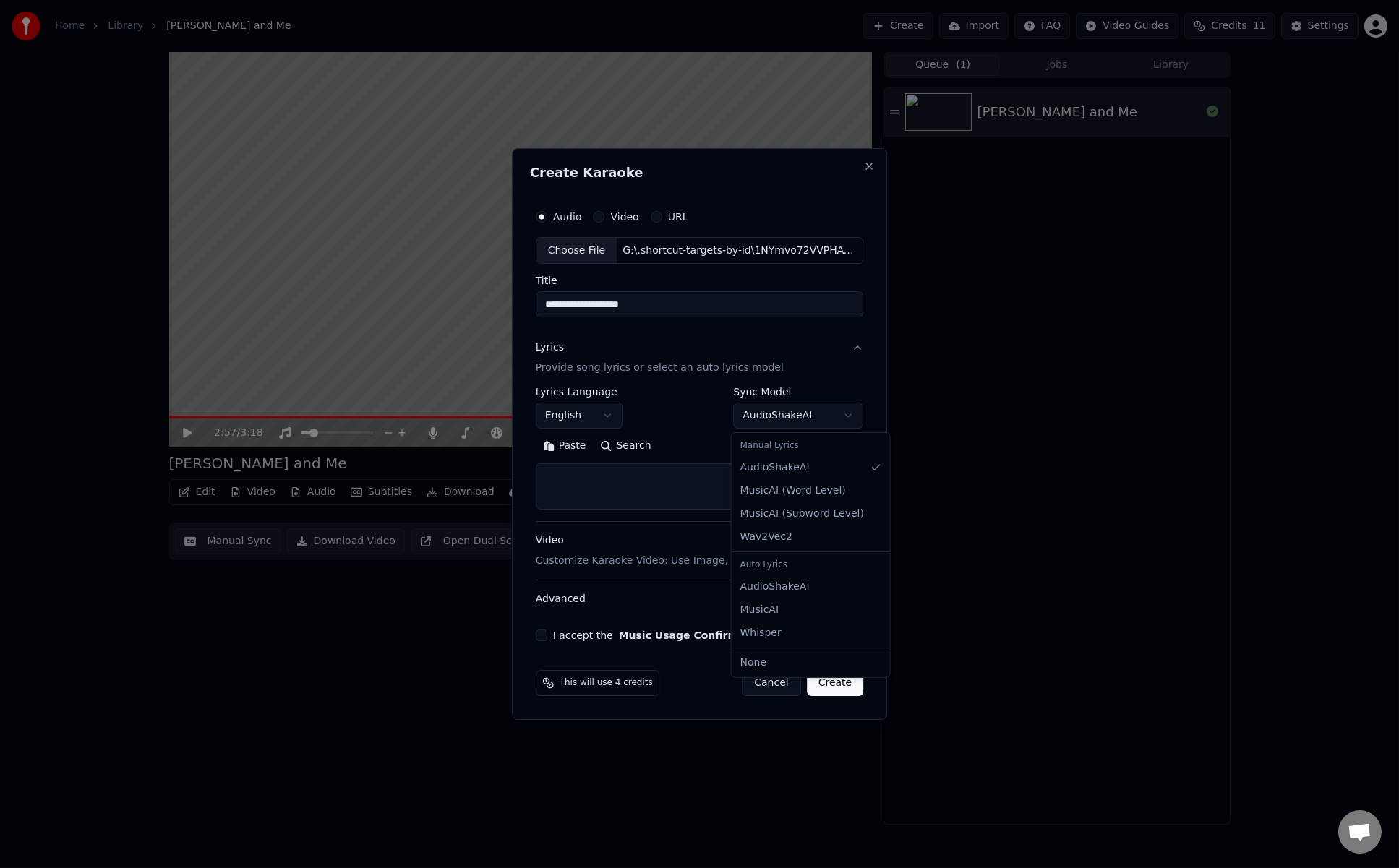
click at [832, 422] on body "**********" at bounding box center [700, 434] width 1399 height 868
click at [545, 448] on button "Paste" at bounding box center [564, 447] width 58 height 23
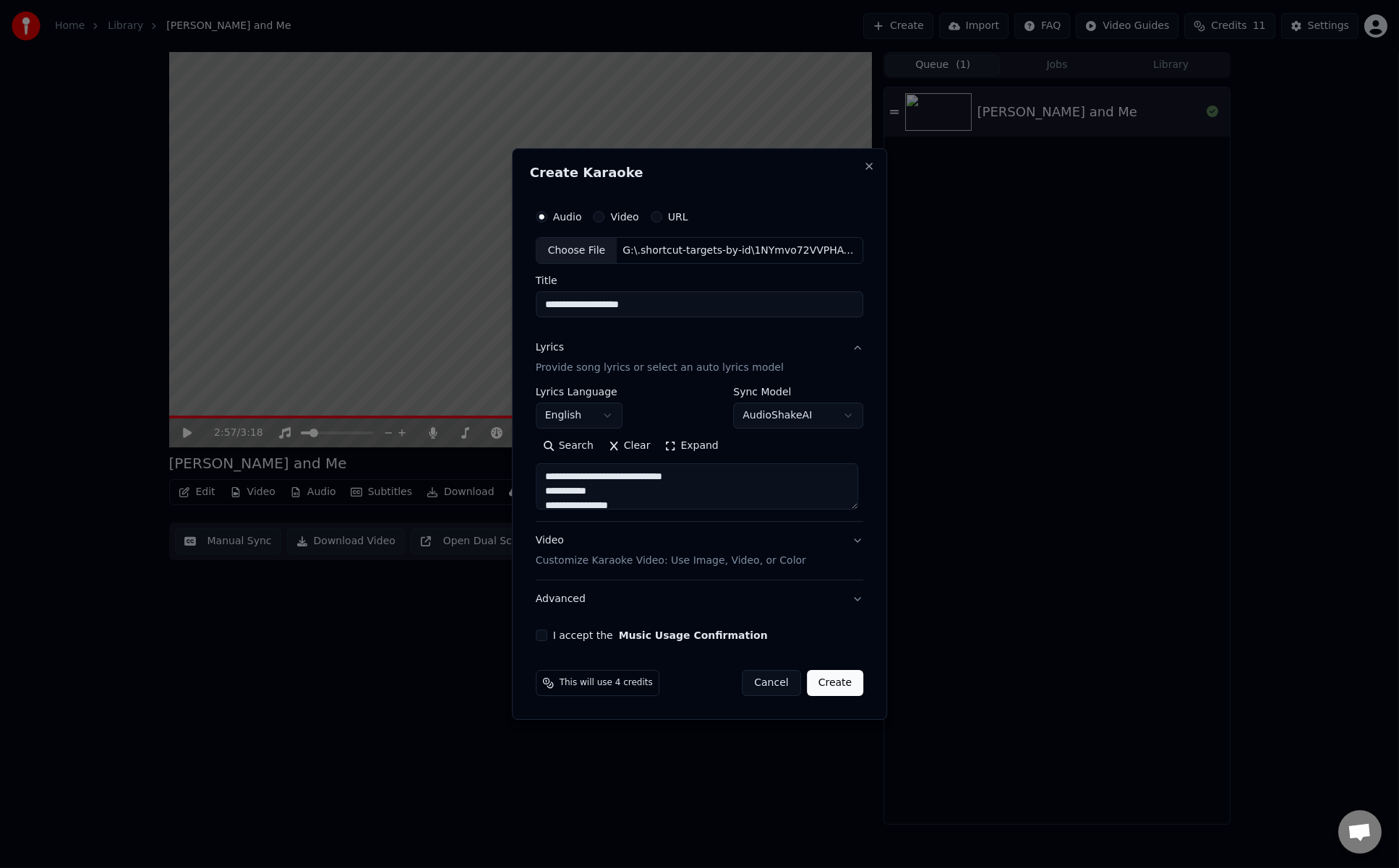
click at [850, 542] on button "Video Customize Karaoke Video: Use Image, Video, or Color" at bounding box center [700, 551] width 328 height 58
type textarea "**********"
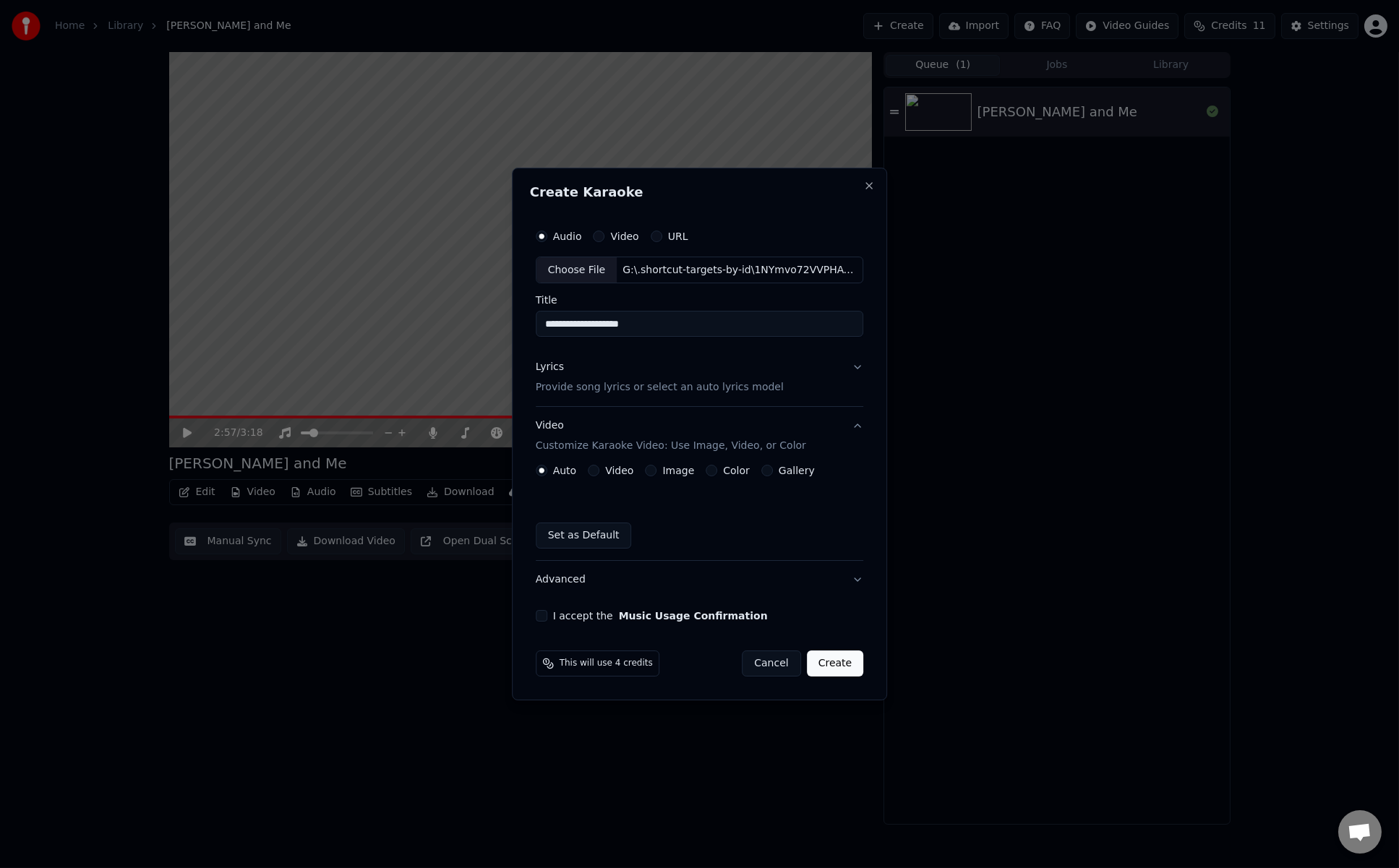
click at [595, 475] on button "Video" at bounding box center [594, 470] width 12 height 12
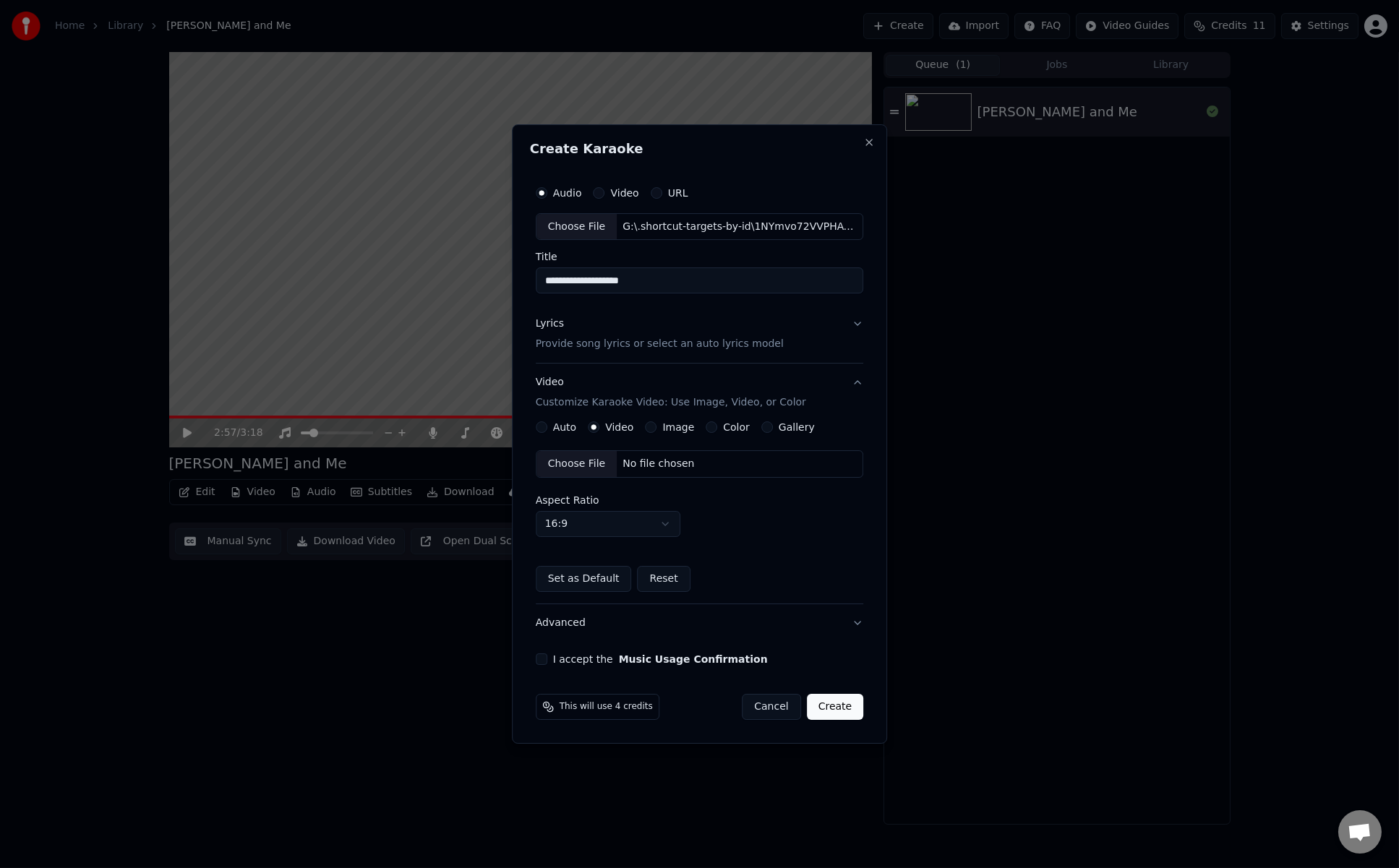
click at [597, 469] on div "Choose File" at bounding box center [577, 464] width 81 height 26
click at [552, 660] on div "I accept the Music Usage Confirmation" at bounding box center [700, 659] width 328 height 12
click at [539, 662] on button "I accept the Music Usage Confirmation" at bounding box center [542, 659] width 12 height 12
click at [857, 322] on button "Lyrics Provide song lyrics or select an auto lyrics model" at bounding box center [700, 334] width 328 height 58
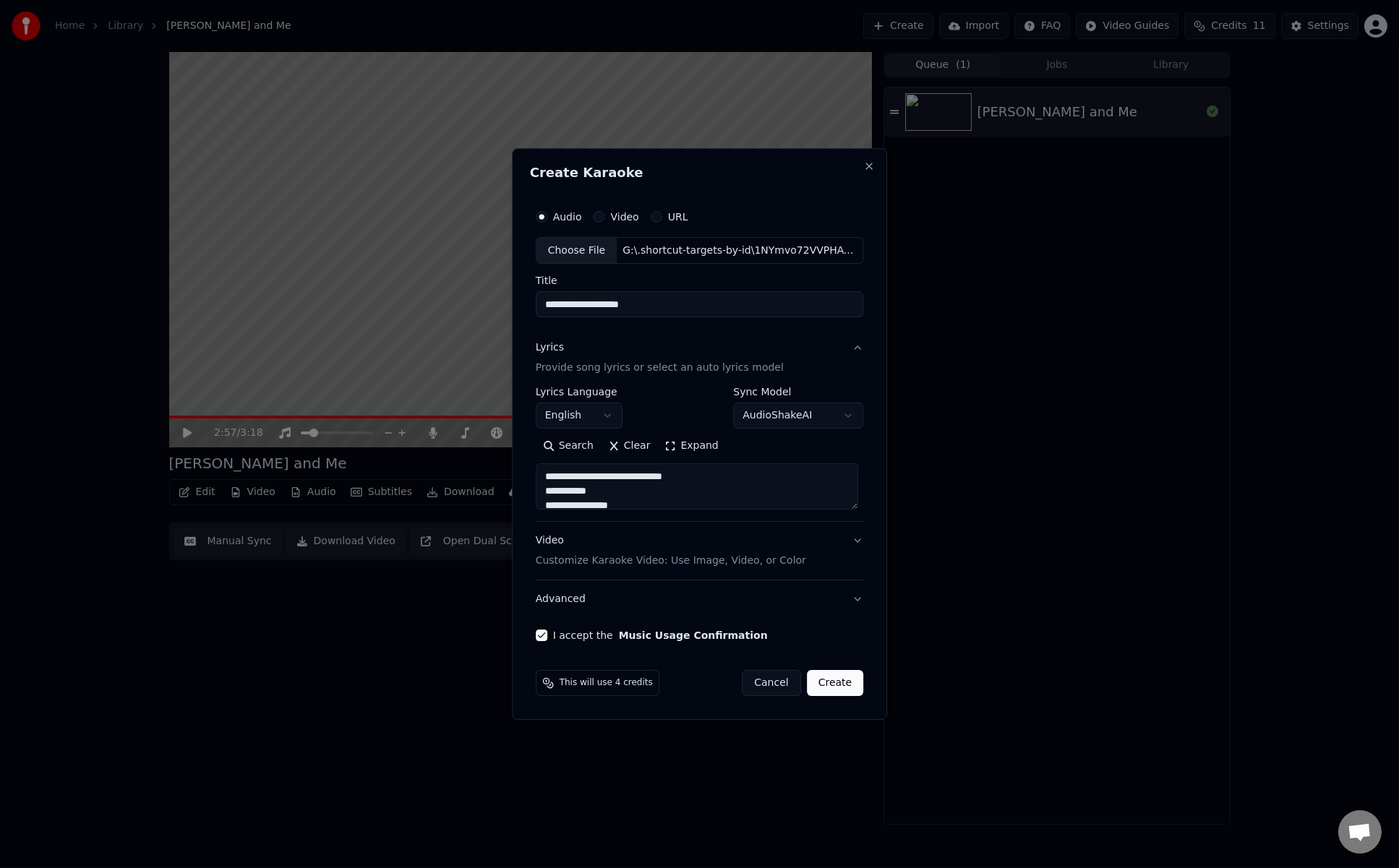
click at [833, 680] on button "Create" at bounding box center [836, 683] width 57 height 26
type textarea "**********"
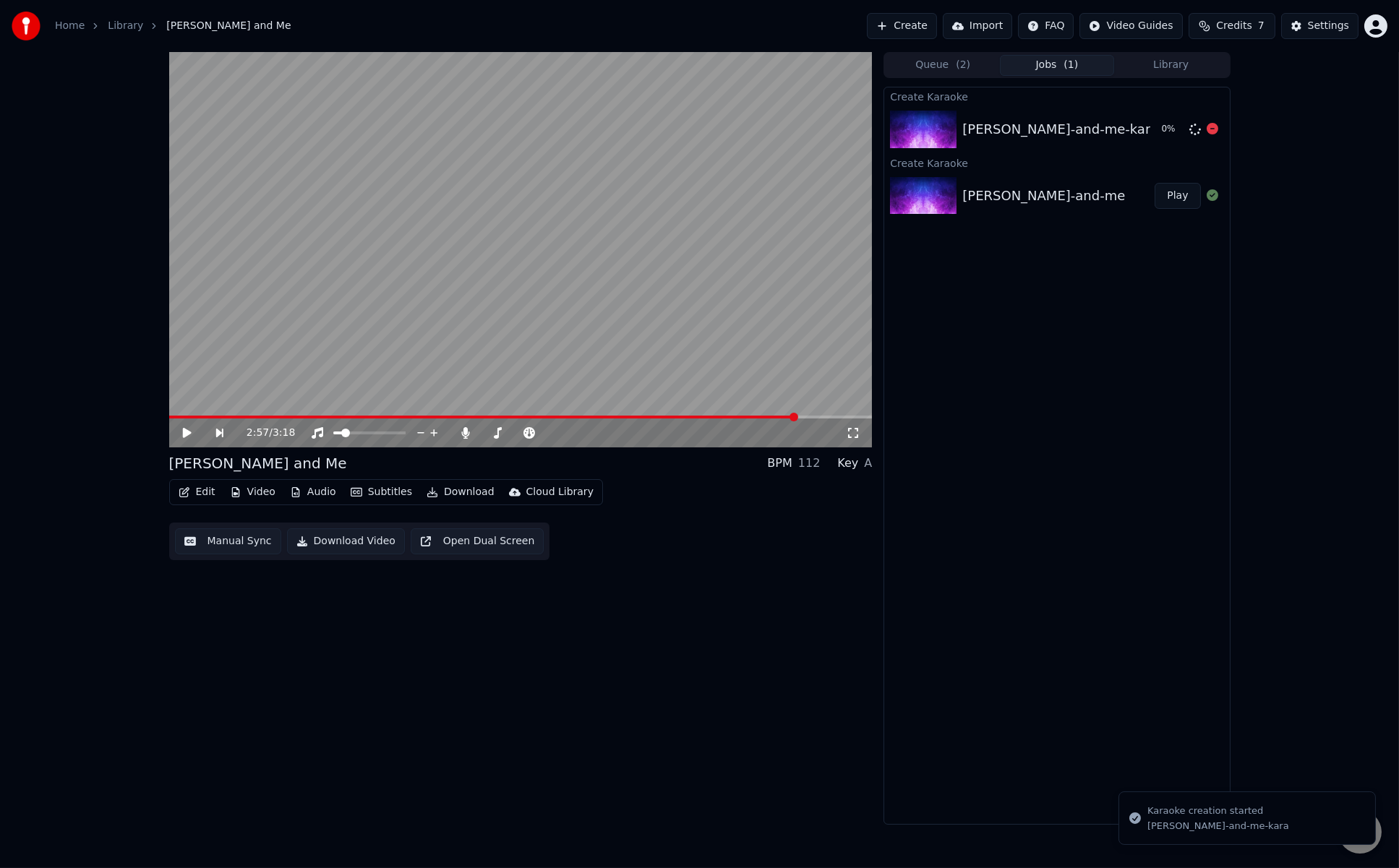
click at [1050, 131] on div "heinrich-and-me-kara" at bounding box center [1061, 129] width 196 height 20
click at [1057, 121] on button "Play" at bounding box center [1178, 129] width 46 height 26
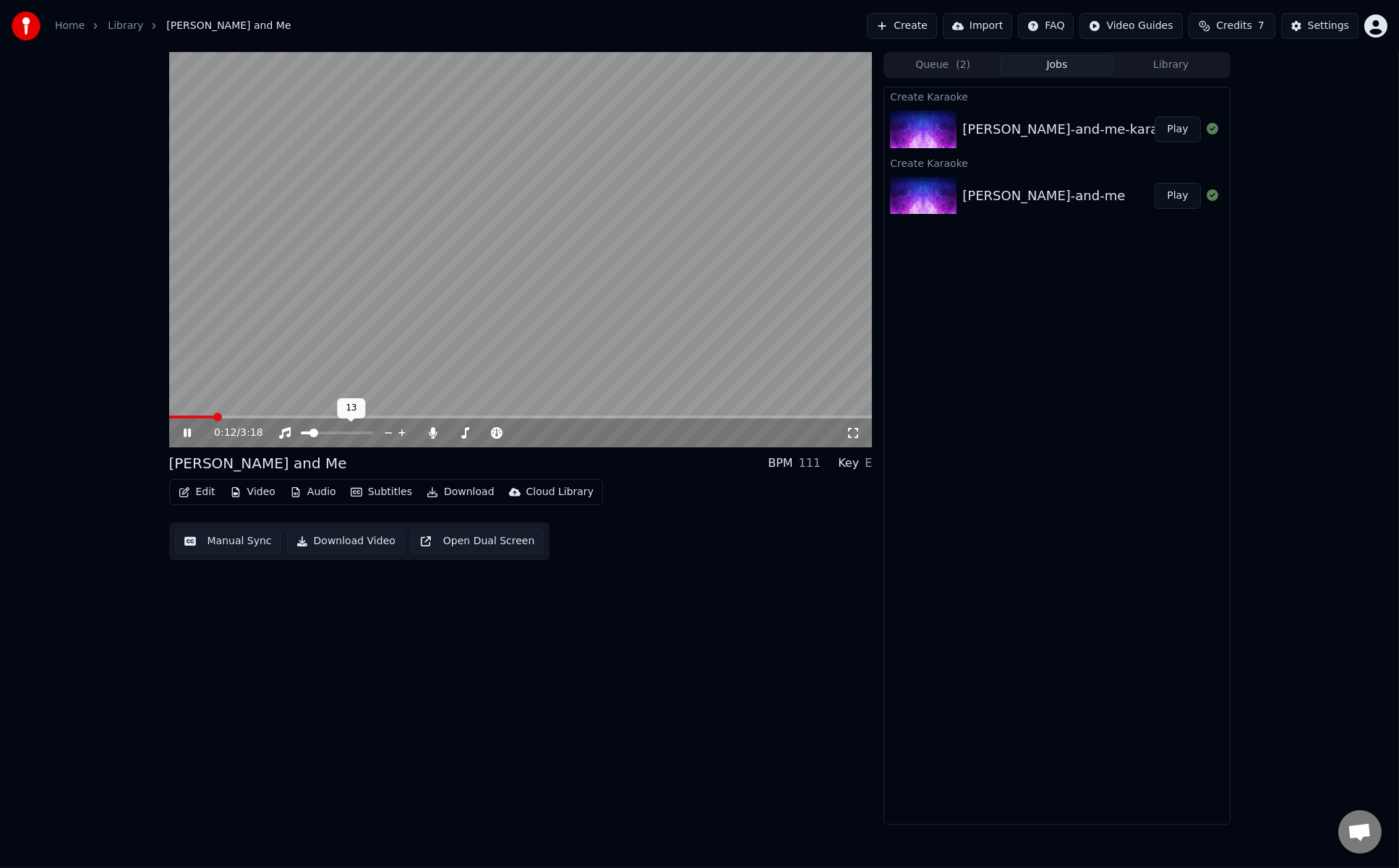
click at [346, 434] on div at bounding box center [350, 433] width 116 height 14
click at [343, 434] on span at bounding box center [337, 433] width 73 height 3
click at [313, 432] on span at bounding box center [322, 433] width 43 height 3
click at [194, 434] on icon at bounding box center [197, 433] width 34 height 12
click at [1057, 170] on div "Create Karaoke" at bounding box center [1056, 162] width 345 height 18
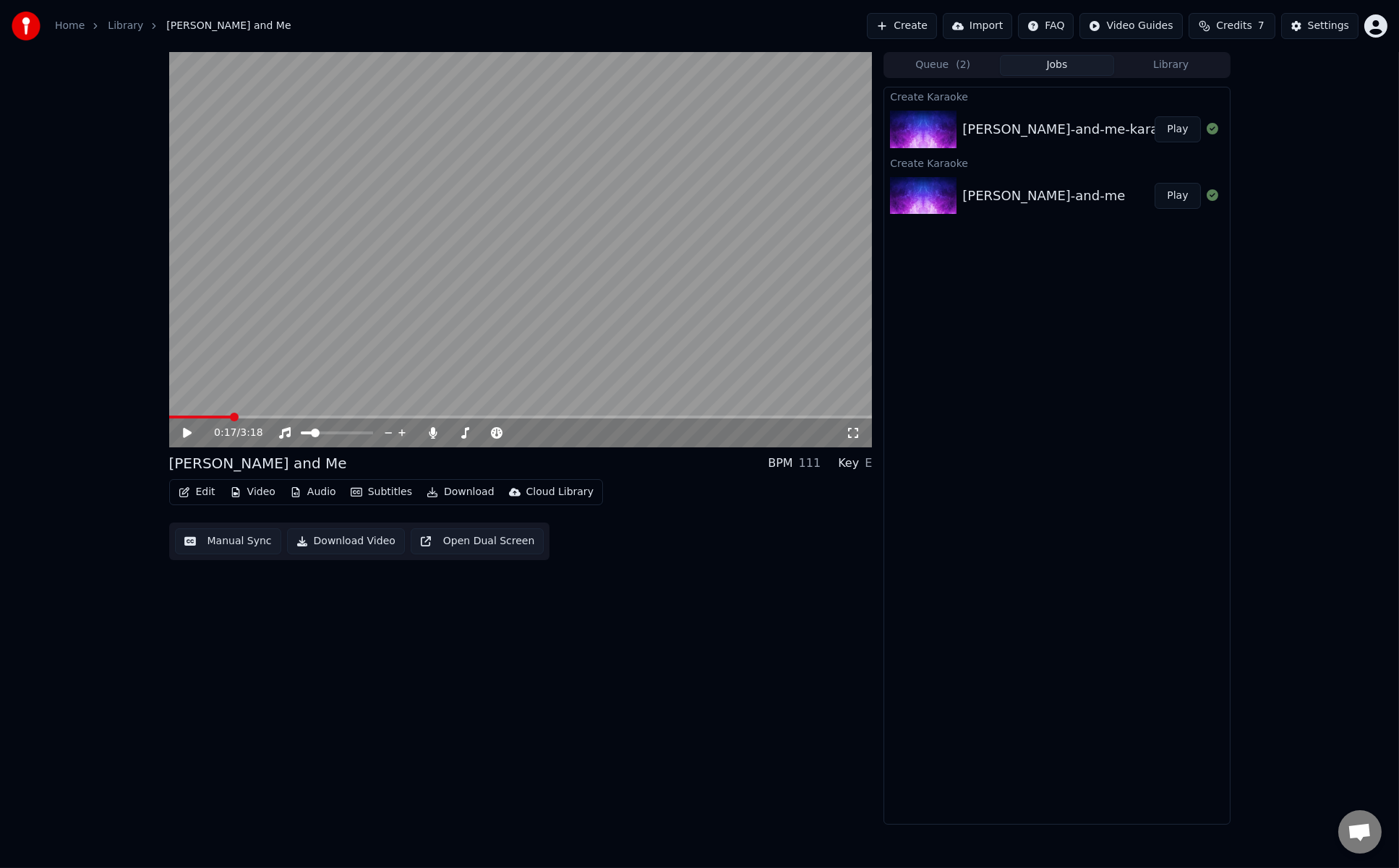
click at [937, 26] on button "Create" at bounding box center [903, 26] width 70 height 26
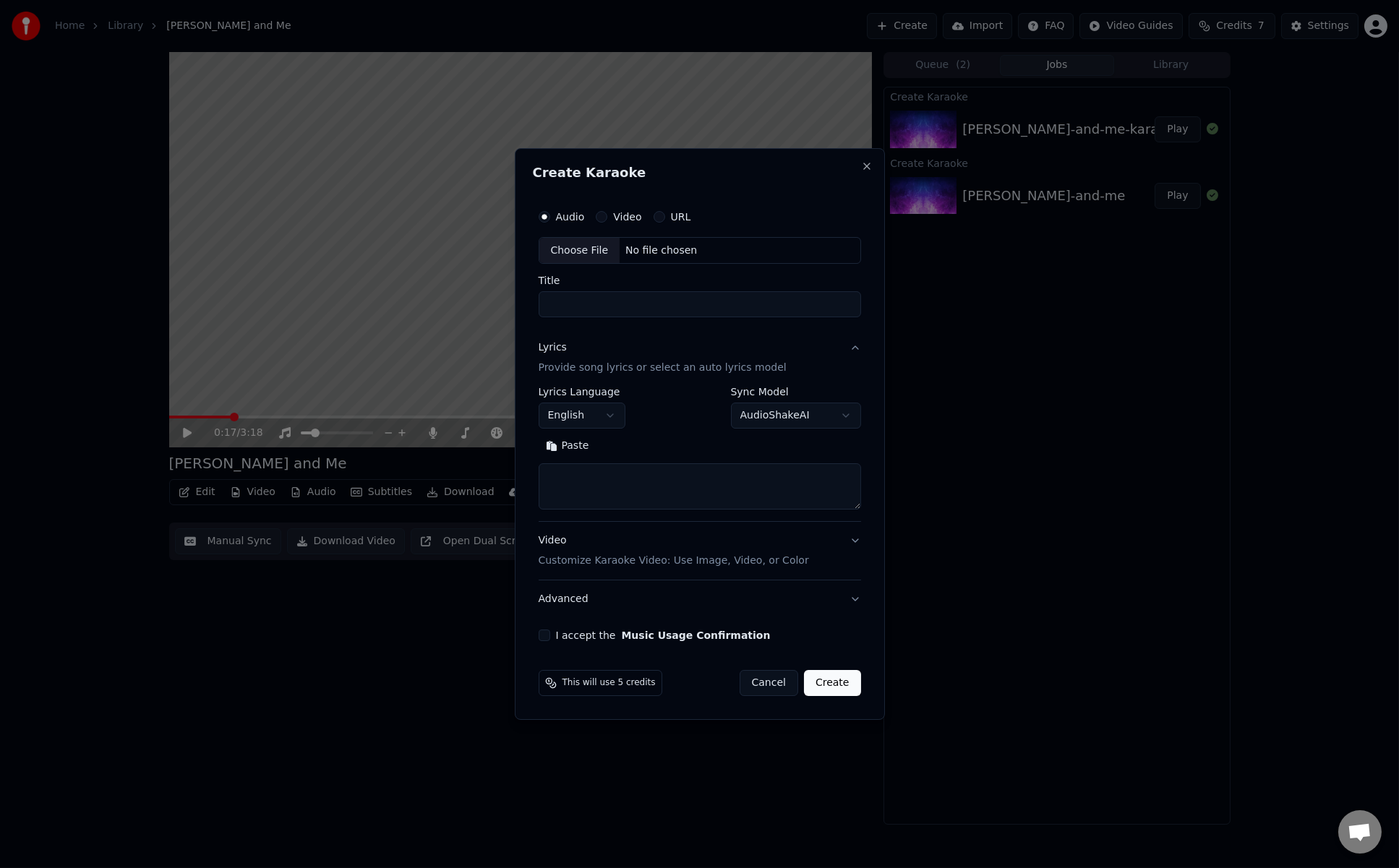
click at [602, 240] on div "Choose File" at bounding box center [580, 251] width 81 height 26
click at [670, 304] on input "**********" at bounding box center [700, 305] width 328 height 26
type input "**********"
click at [566, 449] on button "Paste" at bounding box center [564, 447] width 58 height 23
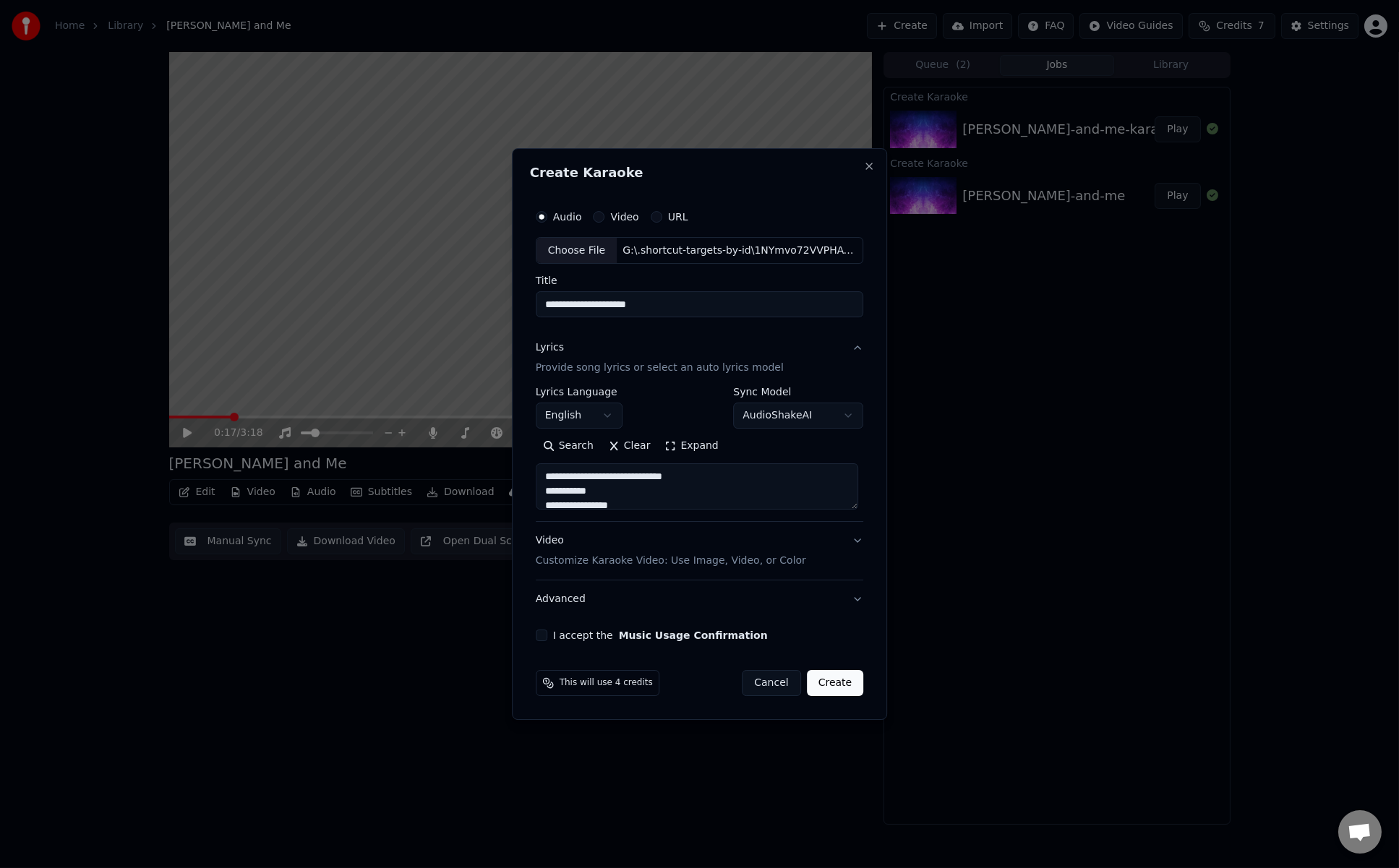
click at [674, 539] on div "Video Customize Karaoke Video: Use Image, Video, or Color" at bounding box center [671, 551] width 271 height 35
type textarea "**********"
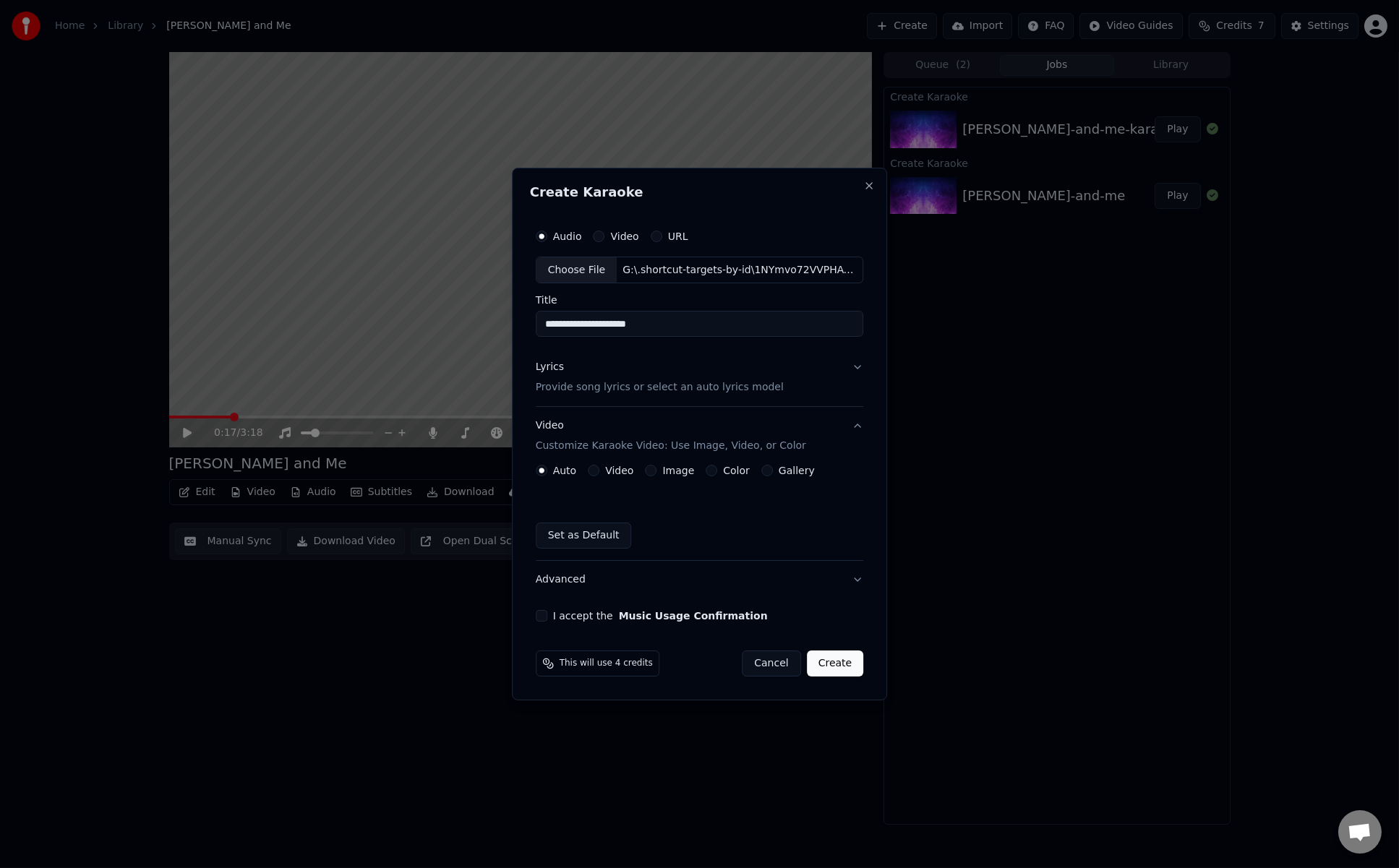
click at [599, 470] on button "Video" at bounding box center [594, 470] width 12 height 12
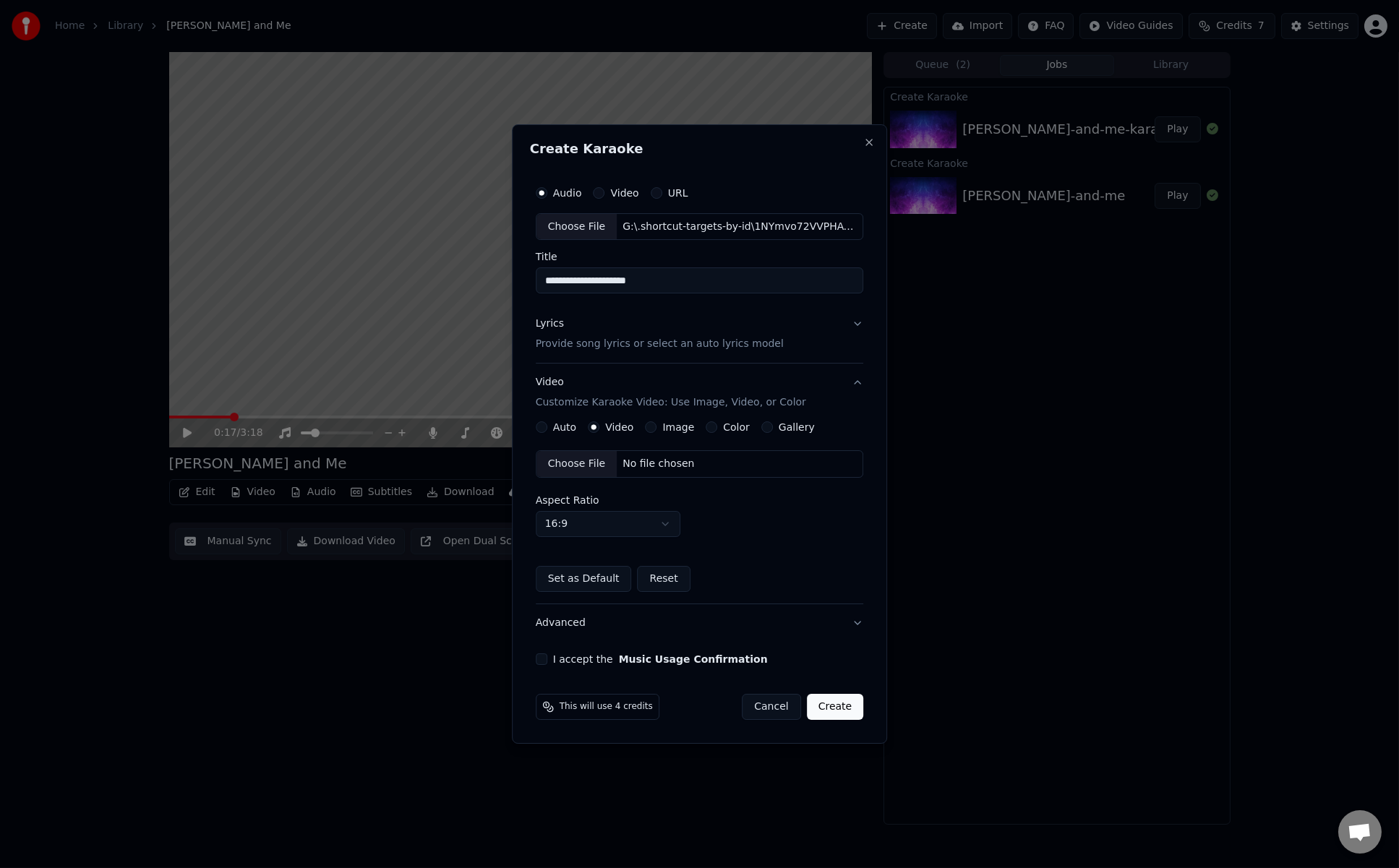
click at [593, 464] on div "Choose File" at bounding box center [577, 464] width 81 height 26
click at [540, 662] on button "I accept the Music Usage Confirmation" at bounding box center [542, 659] width 12 height 12
click at [857, 332] on button "Lyrics Provide song lyrics or select an auto lyrics model" at bounding box center [700, 334] width 328 height 58
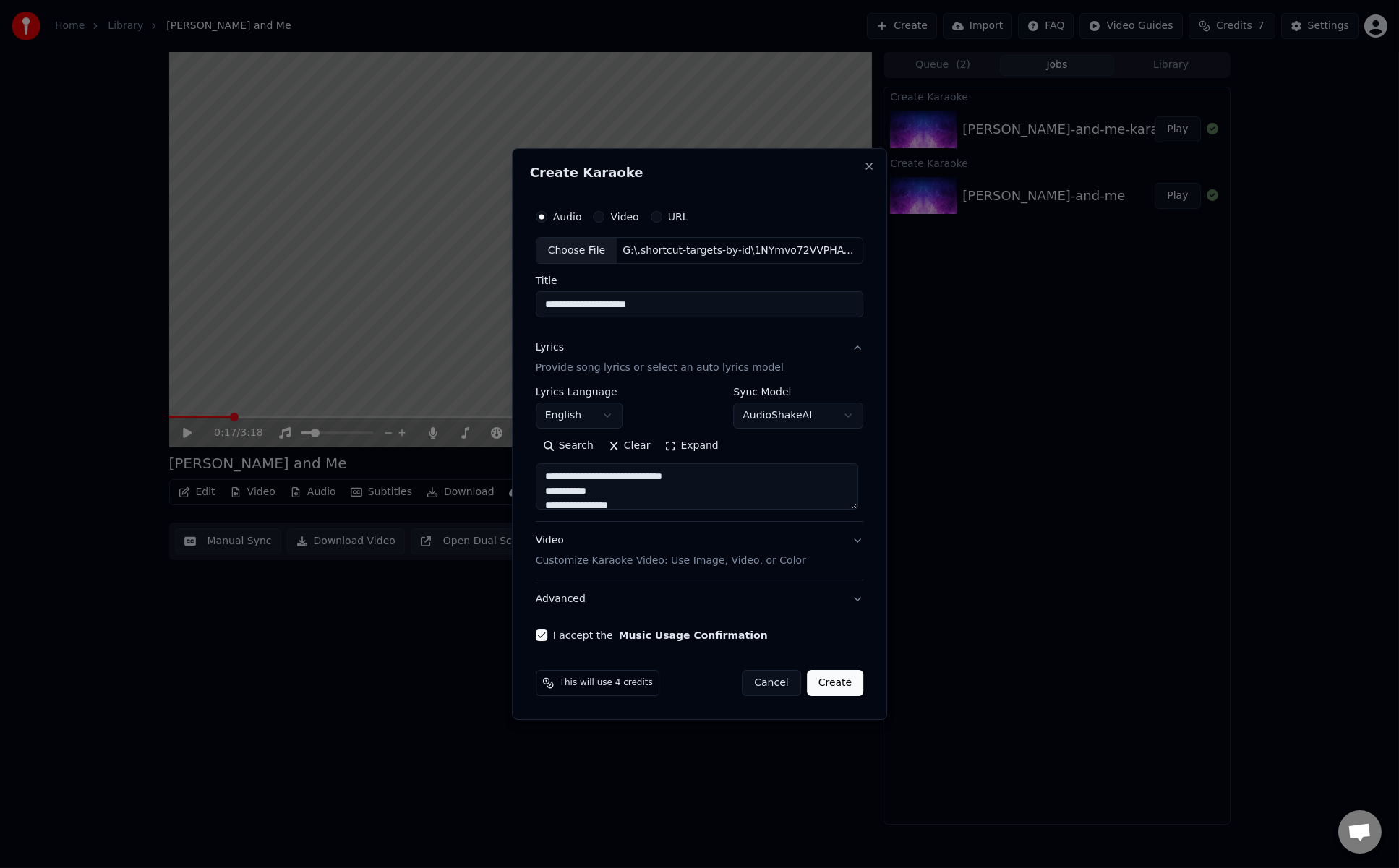
click at [852, 690] on button "Create" at bounding box center [836, 683] width 57 height 26
type textarea "**********"
select select
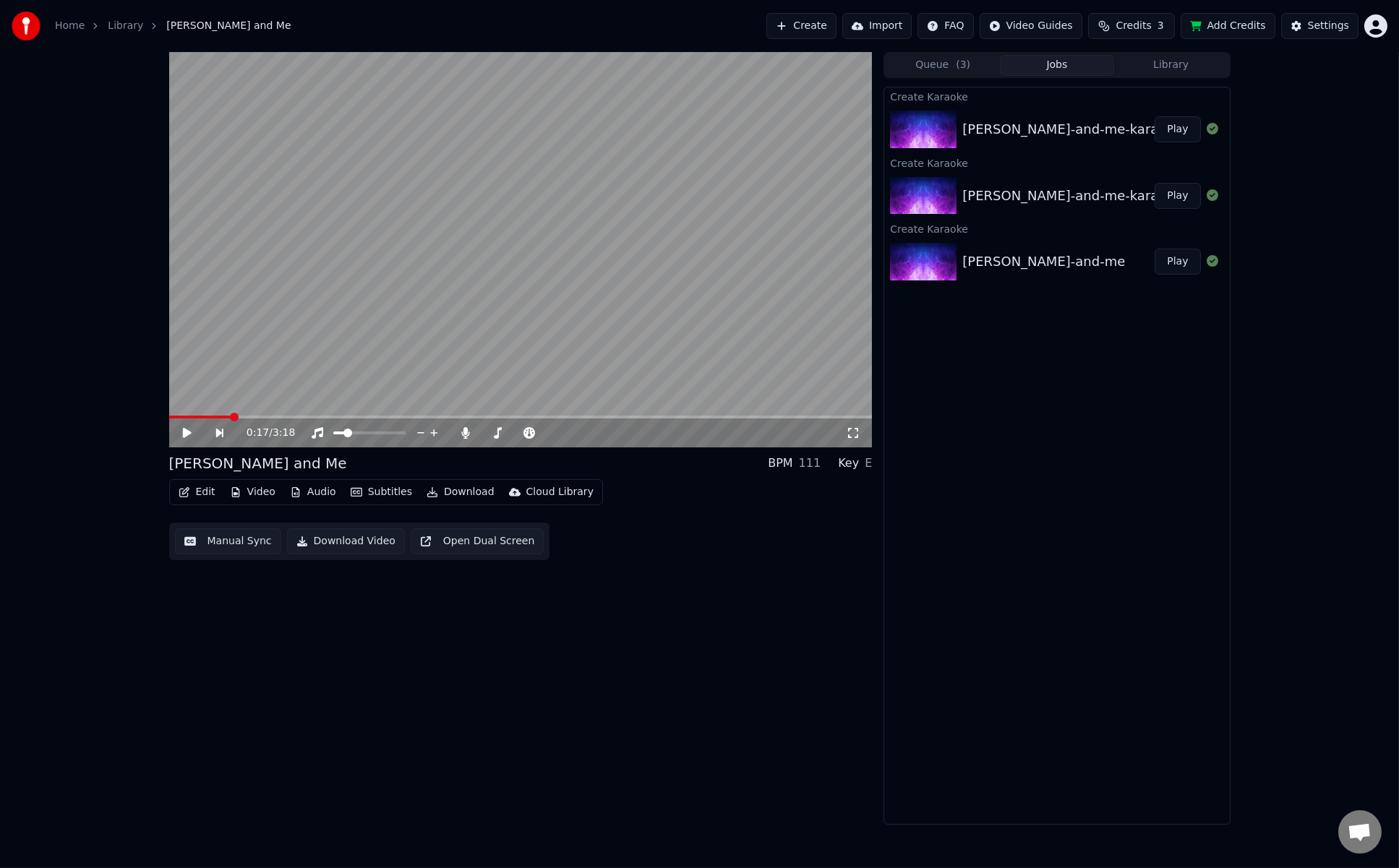
click at [1057, 125] on button "Play" at bounding box center [1178, 129] width 46 height 26
click at [1051, 252] on div "heinrich-and-me" at bounding box center [1044, 261] width 163 height 20
click at [1057, 190] on div "heinrich-and-me-kara" at bounding box center [1061, 195] width 196 height 20
click at [1057, 135] on div "heinrich-and-me-kara-2" at bounding box center [1067, 129] width 209 height 20
click at [438, 416] on span at bounding box center [521, 417] width 704 height 3
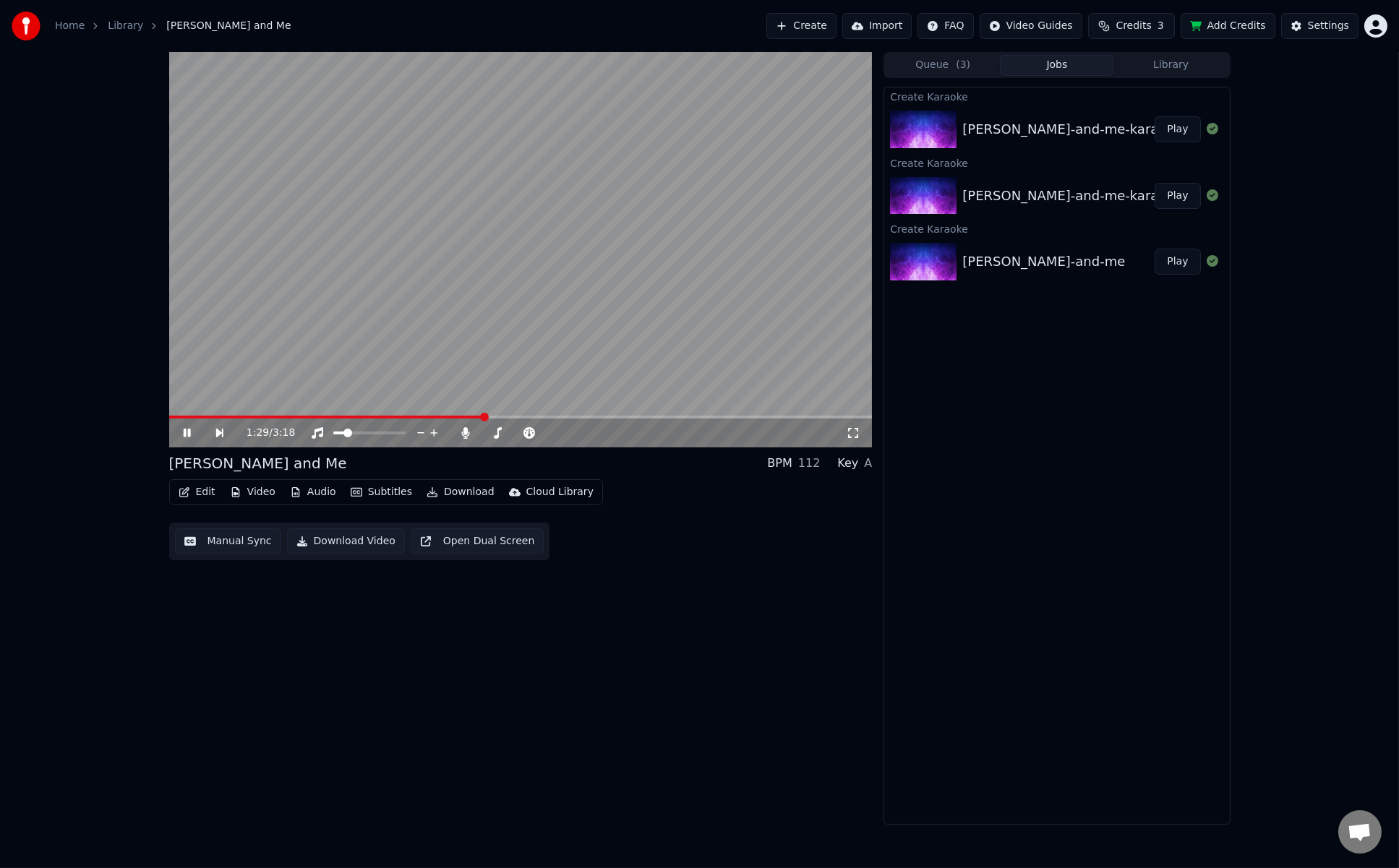
click at [507, 420] on div "1:29 / 3:18" at bounding box center [521, 433] width 704 height 29
click at [527, 414] on video at bounding box center [521, 249] width 704 height 395
click at [524, 400] on video at bounding box center [521, 249] width 704 height 395
click at [534, 418] on span at bounding box center [521, 417] width 704 height 3
click at [582, 416] on span at bounding box center [521, 417] width 704 height 3
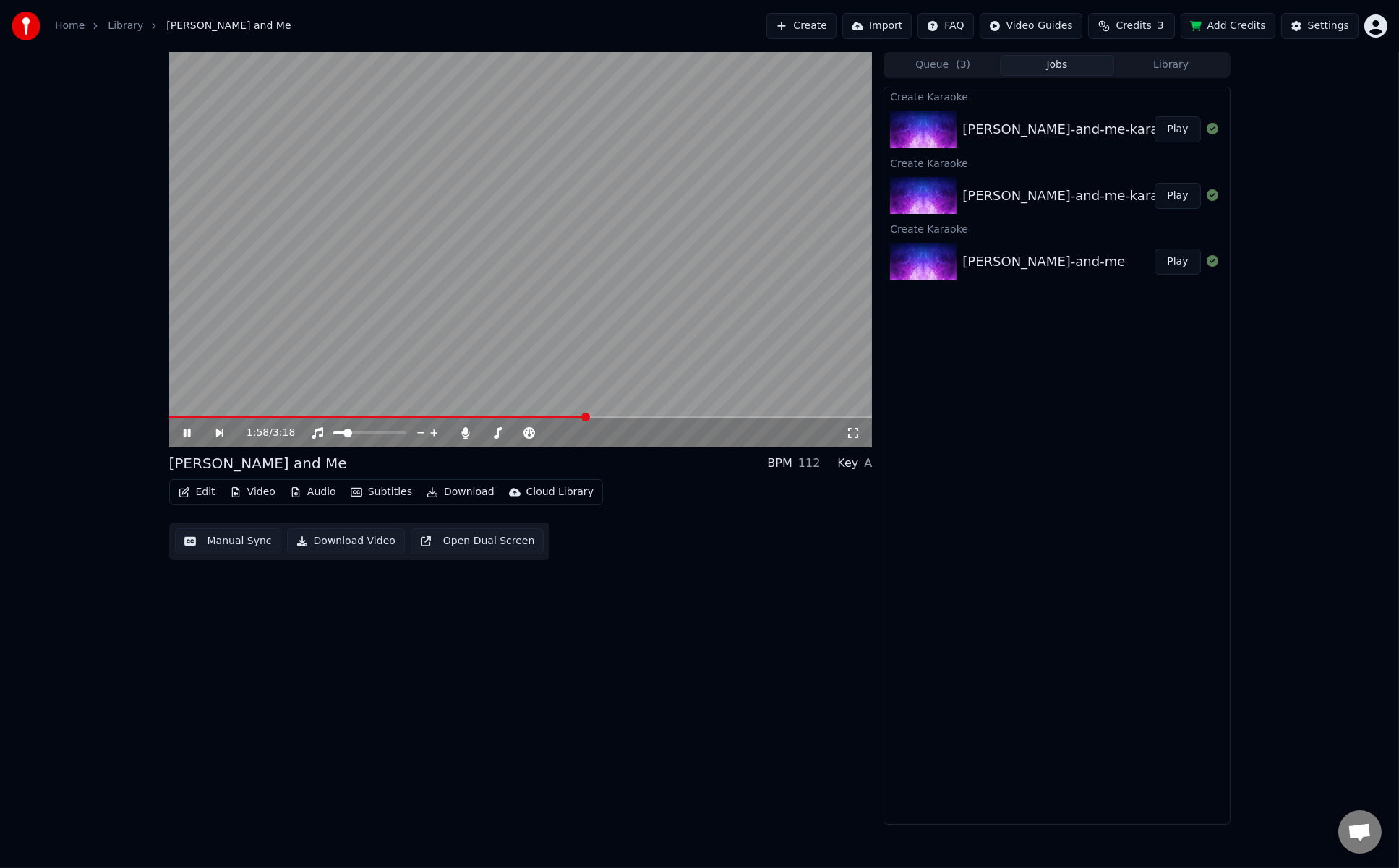
click at [640, 419] on div "1:58 / 3:18" at bounding box center [521, 433] width 704 height 29
click at [647, 416] on span at bounding box center [521, 417] width 704 height 3
click at [703, 420] on div "2:16 / 3:18" at bounding box center [521, 433] width 704 height 29
click at [191, 431] on icon at bounding box center [197, 433] width 33 height 12
click at [525, 293] on video at bounding box center [521, 249] width 704 height 395
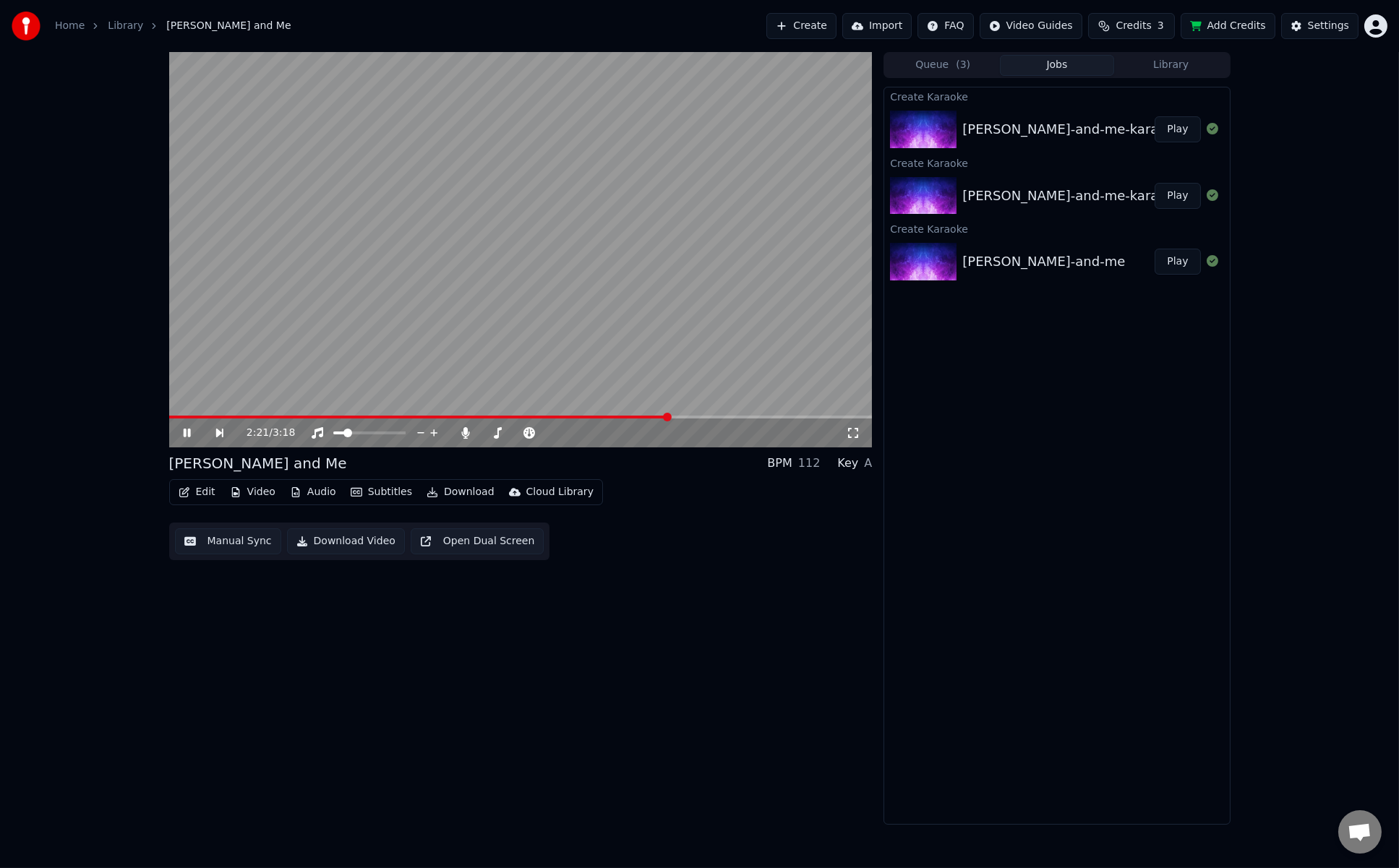
click at [534, 300] on video at bounding box center [521, 249] width 704 height 395
click at [1057, 18] on html "Home Library Heinrich and Me Create Import FAQ Video Guides Credits 3 Add Credi…" at bounding box center [700, 434] width 1399 height 868
click at [1057, 145] on span "Sign Out" at bounding box center [1280, 152] width 43 height 14
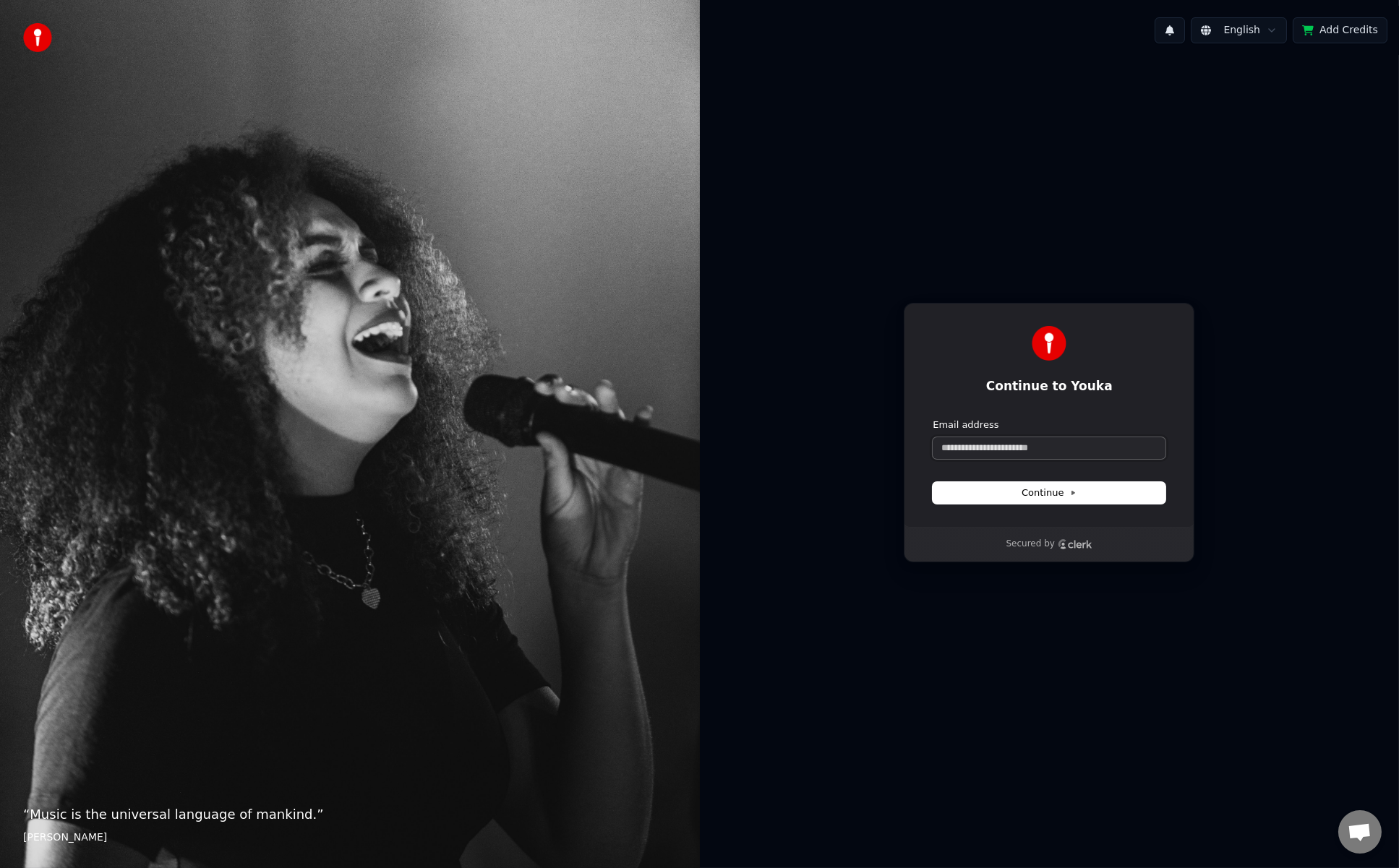
click at [989, 454] on input "Email address" at bounding box center [1049, 449] width 233 height 22
click at [1035, 496] on span "Continue" at bounding box center [1050, 493] width 55 height 13
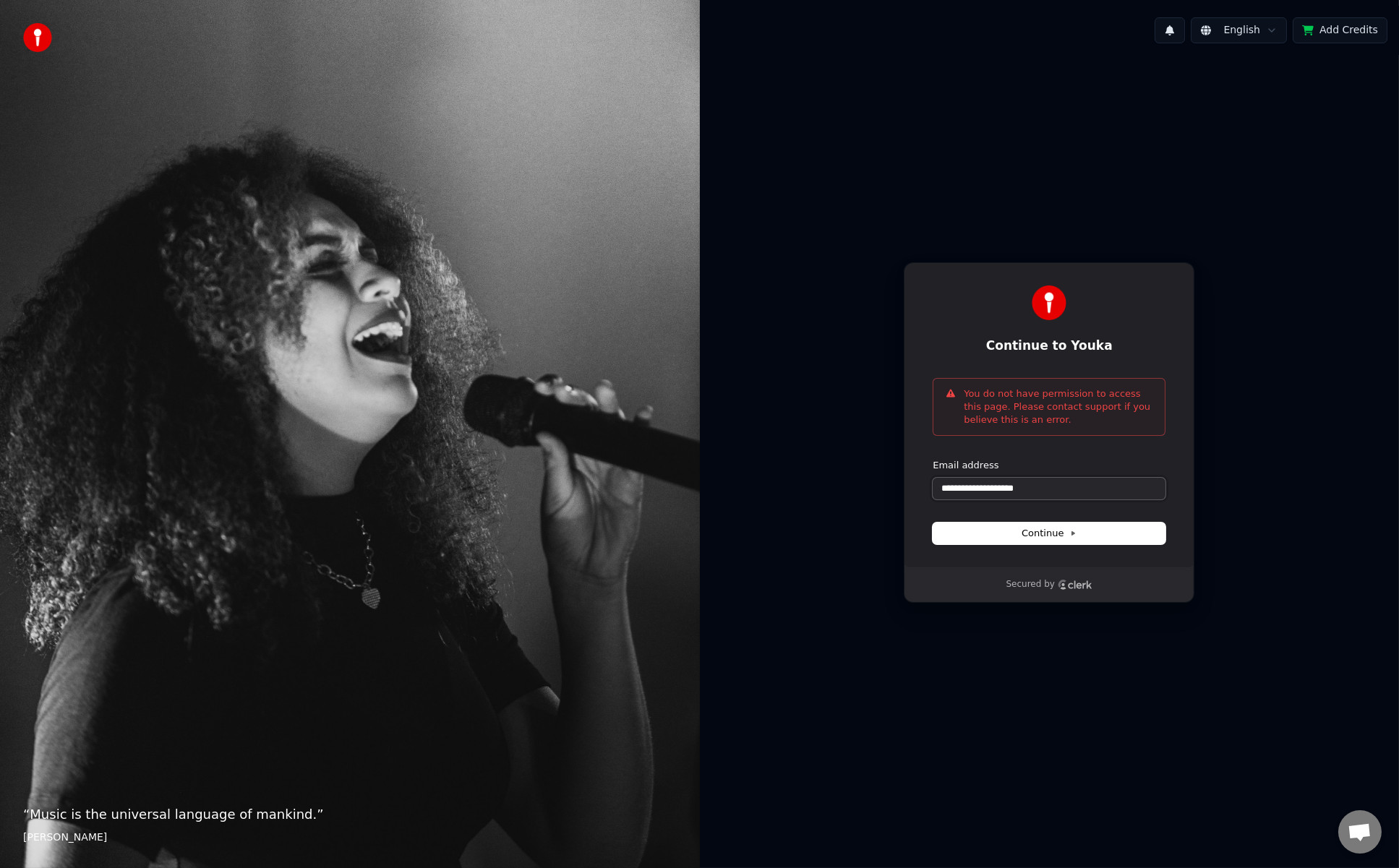
click at [1057, 492] on input "**********" at bounding box center [1049, 489] width 233 height 22
click at [964, 487] on input "**********" at bounding box center [1049, 489] width 233 height 22
click at [1005, 528] on button "Continue" at bounding box center [1049, 534] width 233 height 22
type input "**********"
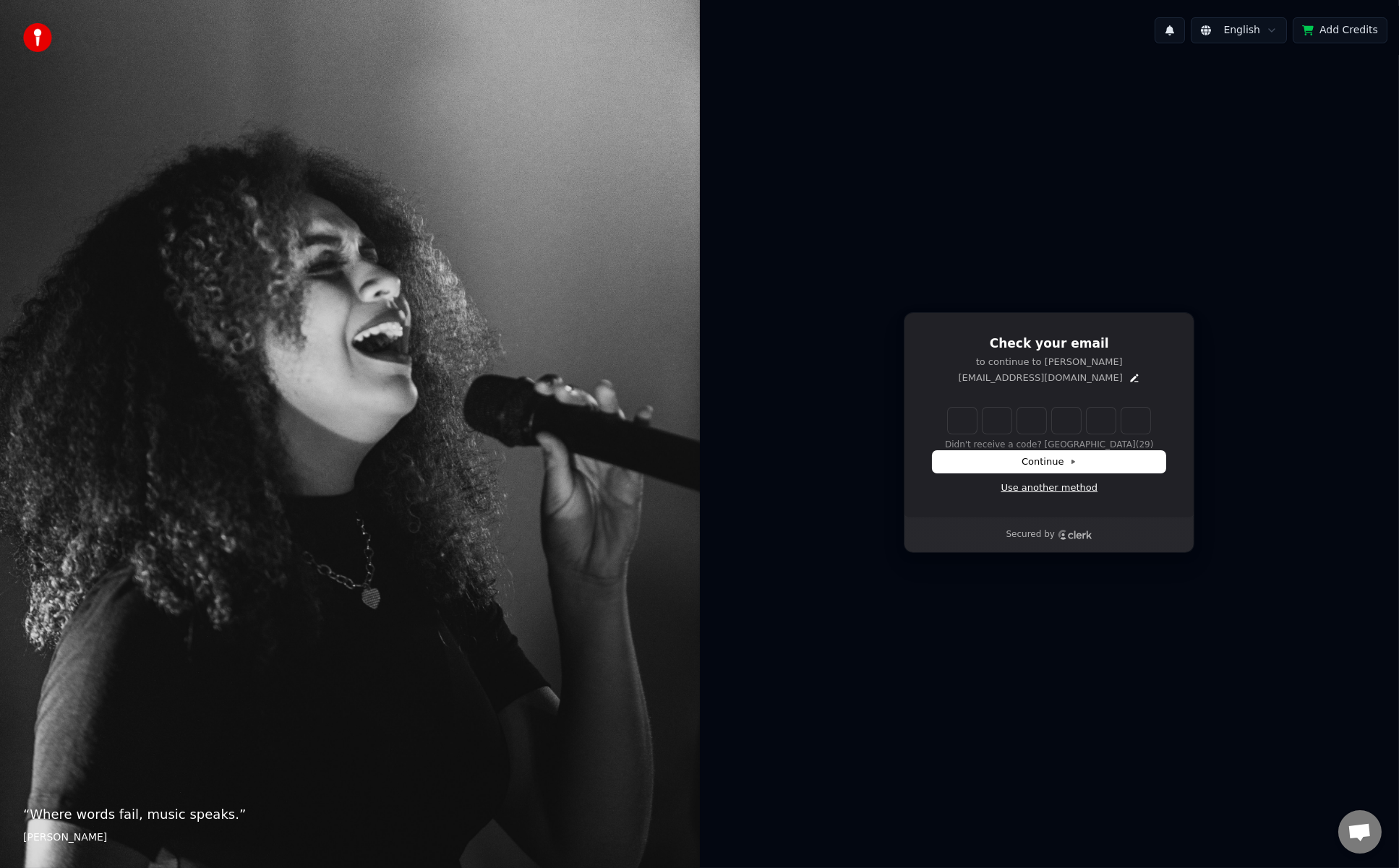
click at [1040, 487] on link "Use another method" at bounding box center [1050, 488] width 97 height 13
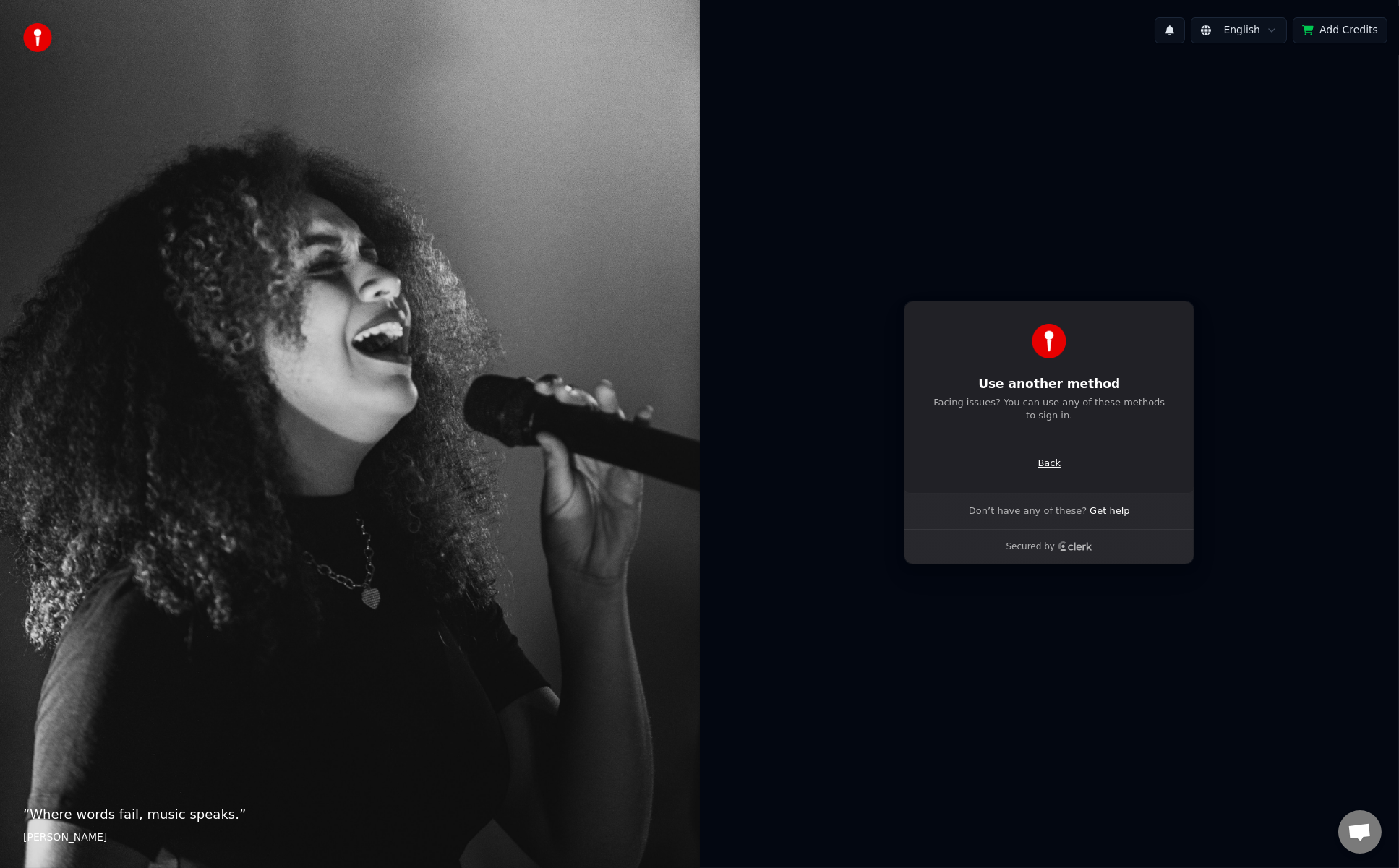
click at [1045, 464] on p "Back" at bounding box center [1050, 464] width 23 height 13
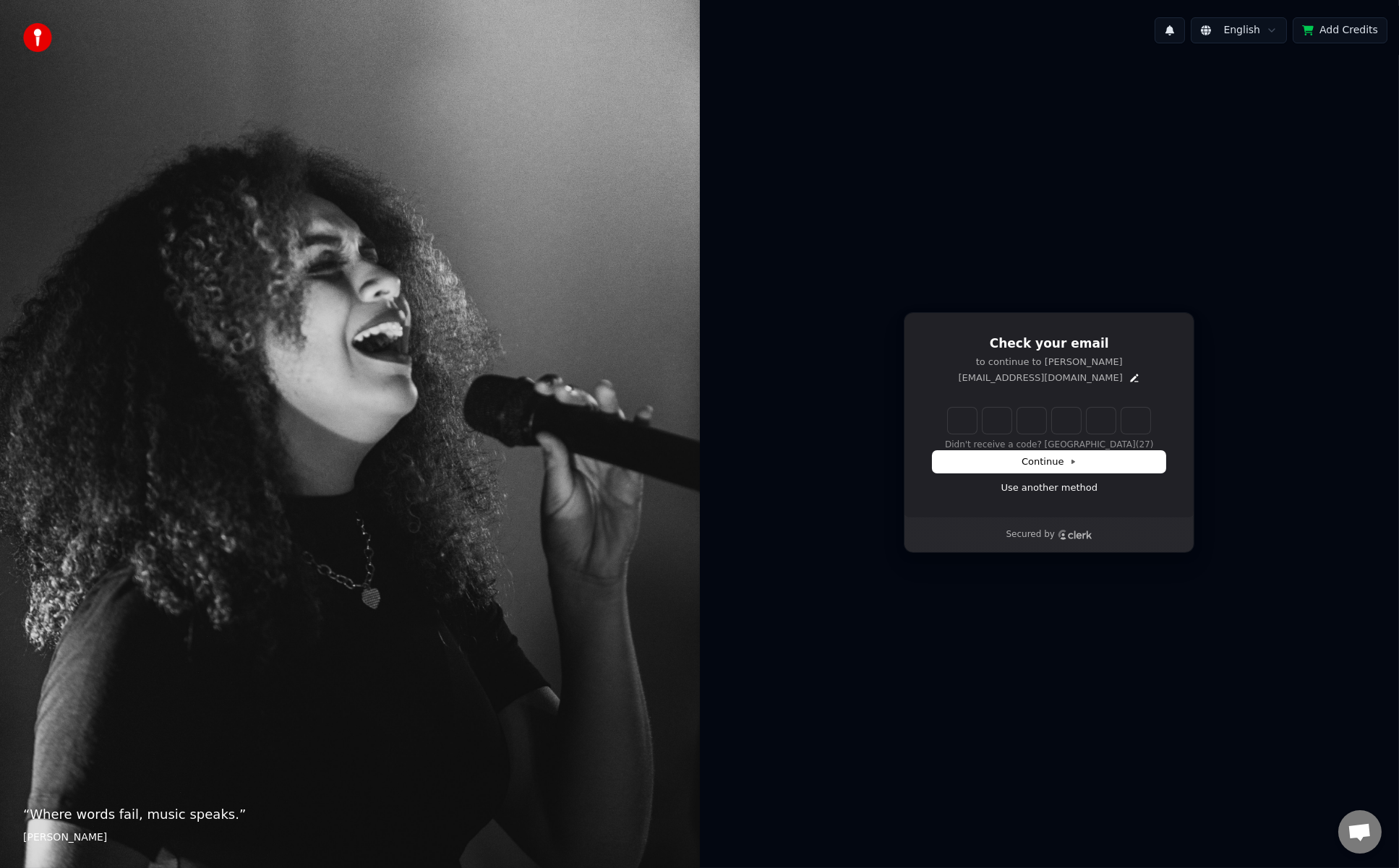
click at [1057, 0] on div "English Add Credits Check your email to continue to Youka anioshoot@gmail.com D…" at bounding box center [1051, 434] width 700 height 868
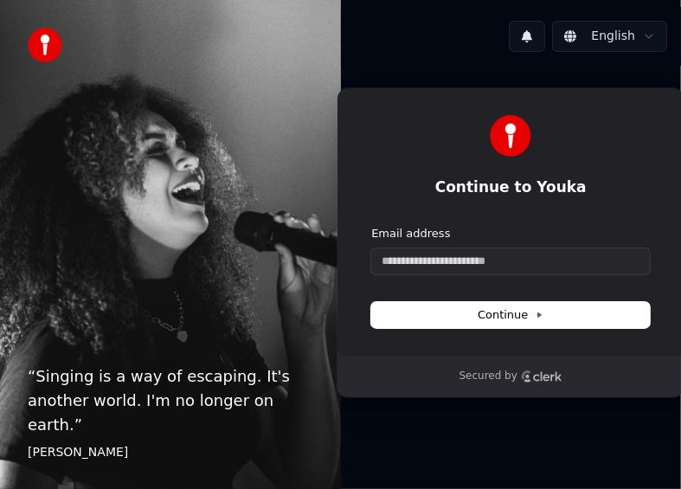
drag, startPoint x: 479, startPoint y: 0, endPoint x: 357, endPoint y: -80, distance: 145.7
click at [357, 0] on html "“ Singing is a way of escaping. It's another world. I'm no longer on earth. ” […" at bounding box center [340, 244] width 681 height 489
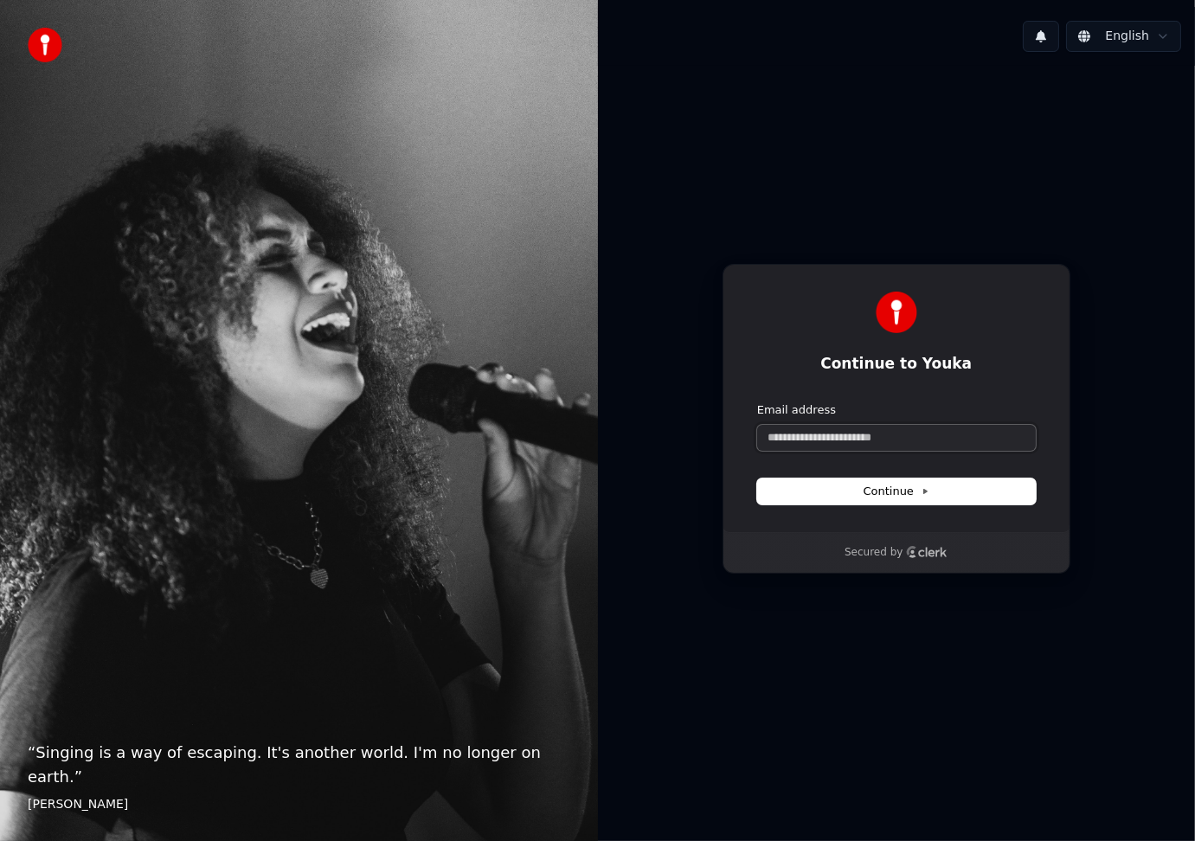
click at [926, 445] on input "Email address" at bounding box center [896, 438] width 279 height 26
click at [908, 496] on span "Continue" at bounding box center [897, 492] width 66 height 16
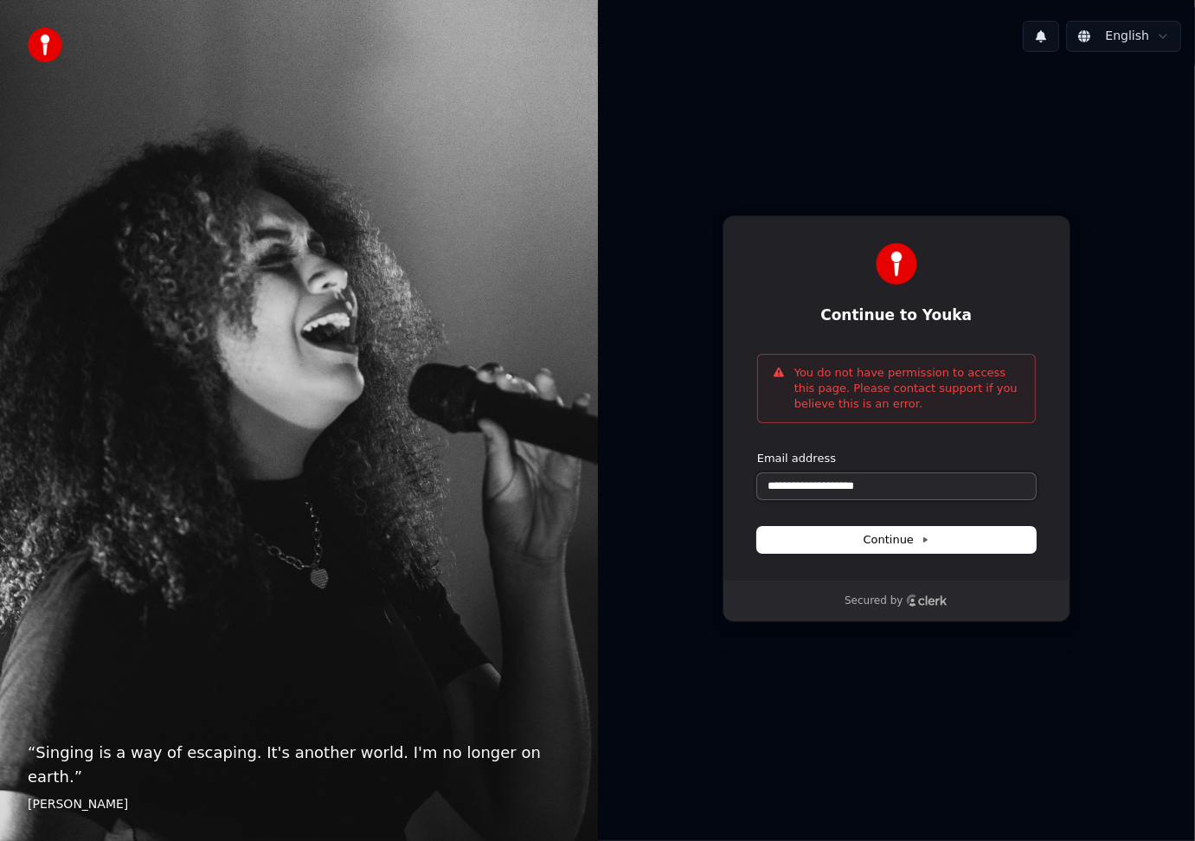
click at [799, 483] on input "**********" at bounding box center [896, 486] width 279 height 26
click at [818, 490] on input "**********" at bounding box center [896, 486] width 279 height 26
click at [870, 523] on form "**********" at bounding box center [896, 502] width 279 height 102
click at [871, 528] on button "Continue" at bounding box center [896, 540] width 279 height 26
click at [905, 535] on span "Continue" at bounding box center [897, 540] width 66 height 16
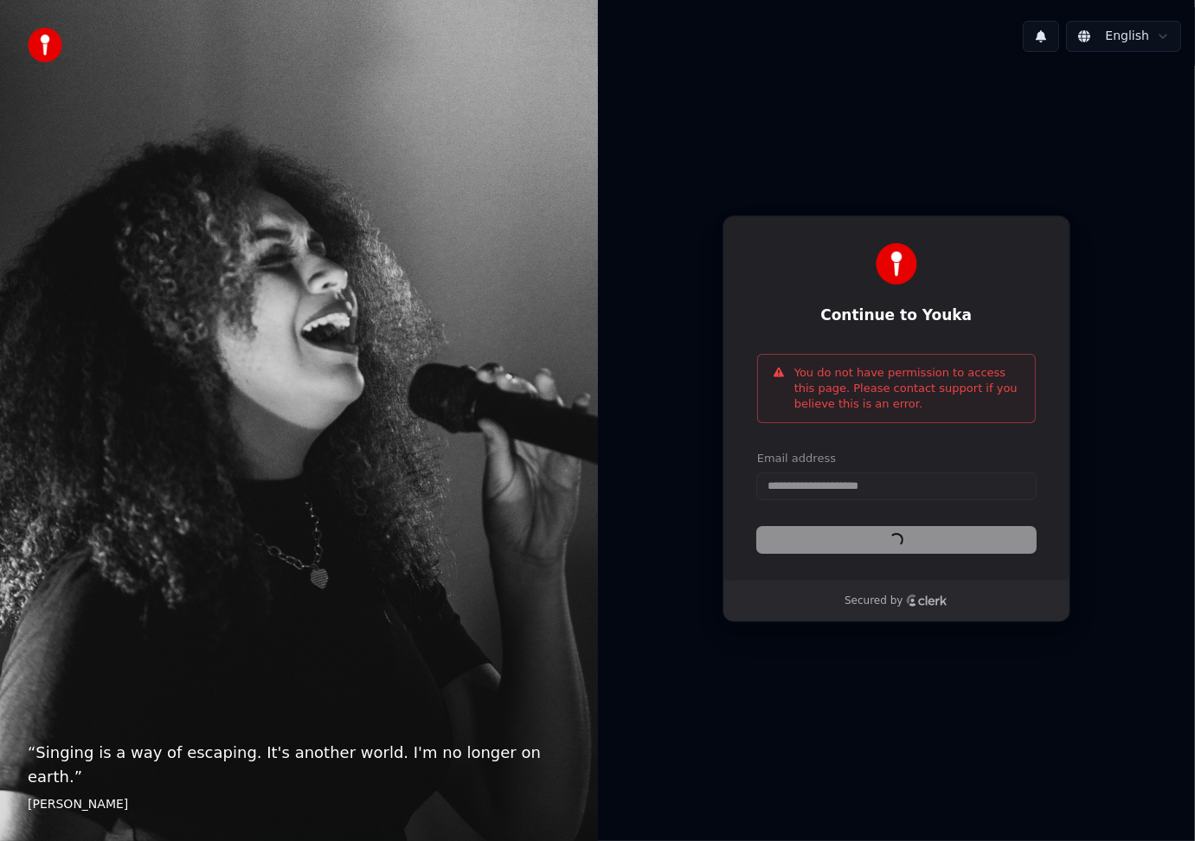
type input "**********"
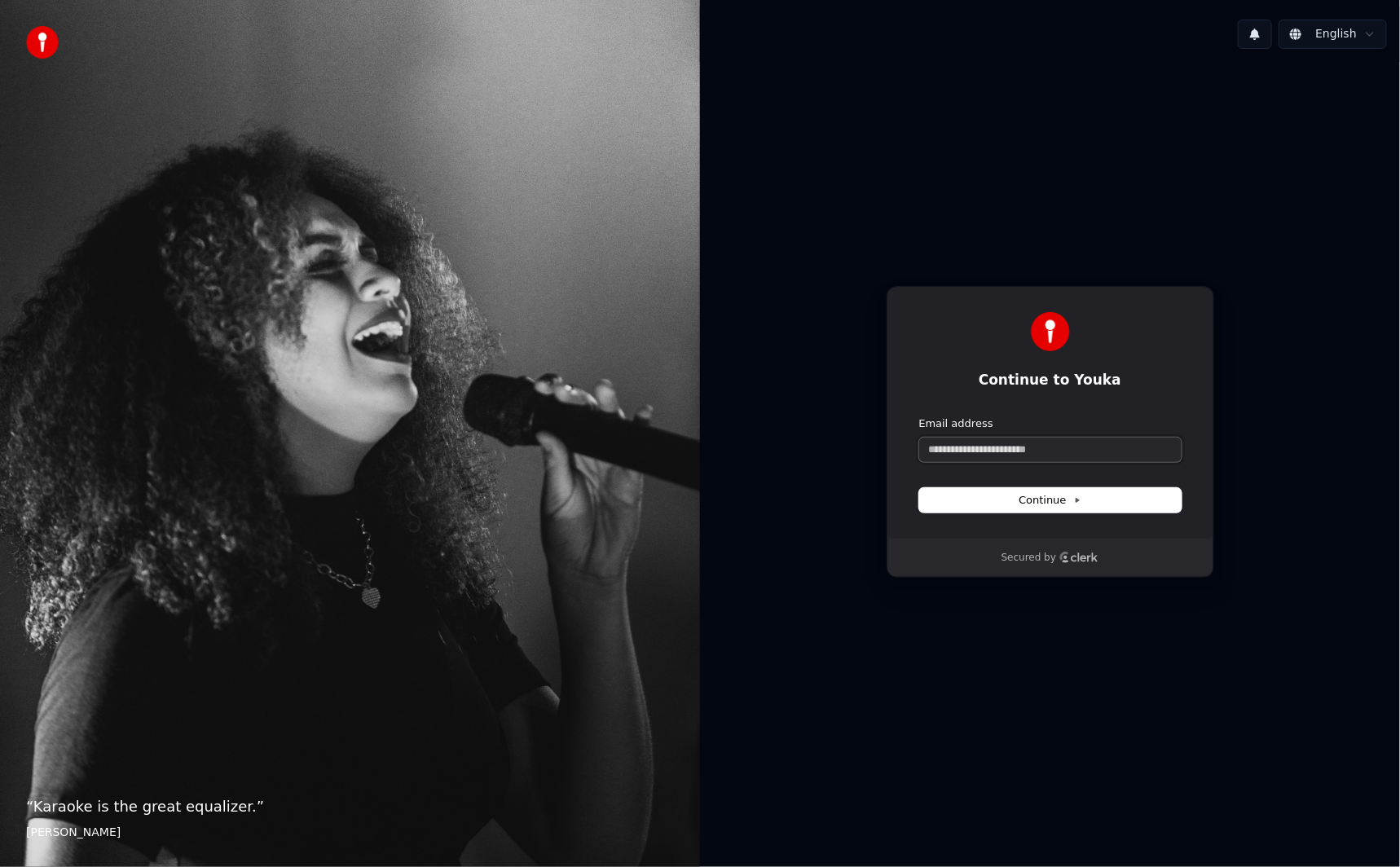
click at [1053, 453] on input "Email address" at bounding box center [1050, 450] width 263 height 24
paste input "**********"
click at [1050, 493] on span "Continue" at bounding box center [1050, 501] width 62 height 15
type input "**********"
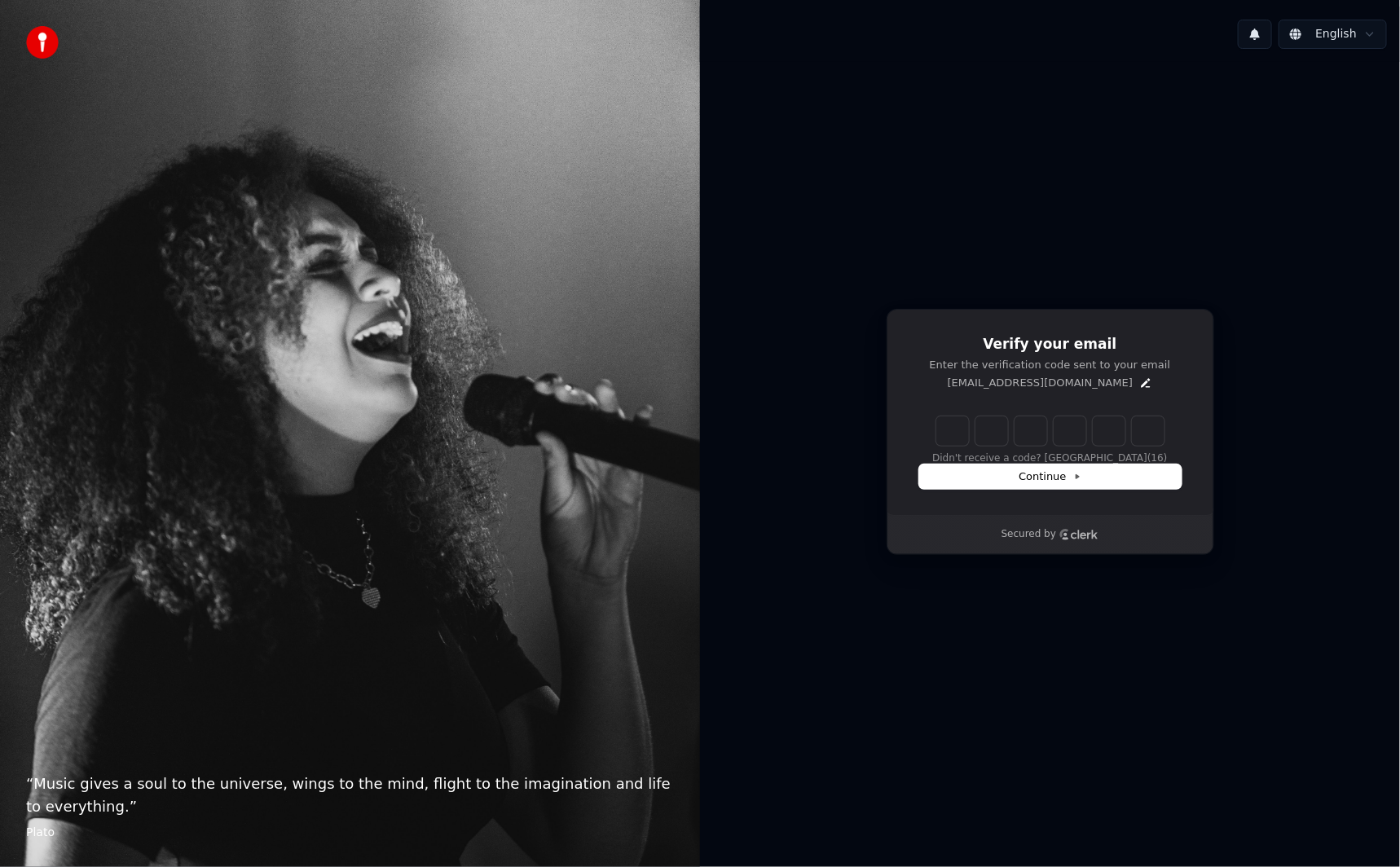
click at [962, 434] on input "Enter verification code" at bounding box center [1050, 430] width 228 height 29
type input "******"
